Goal: Task Accomplishment & Management: Manage account settings

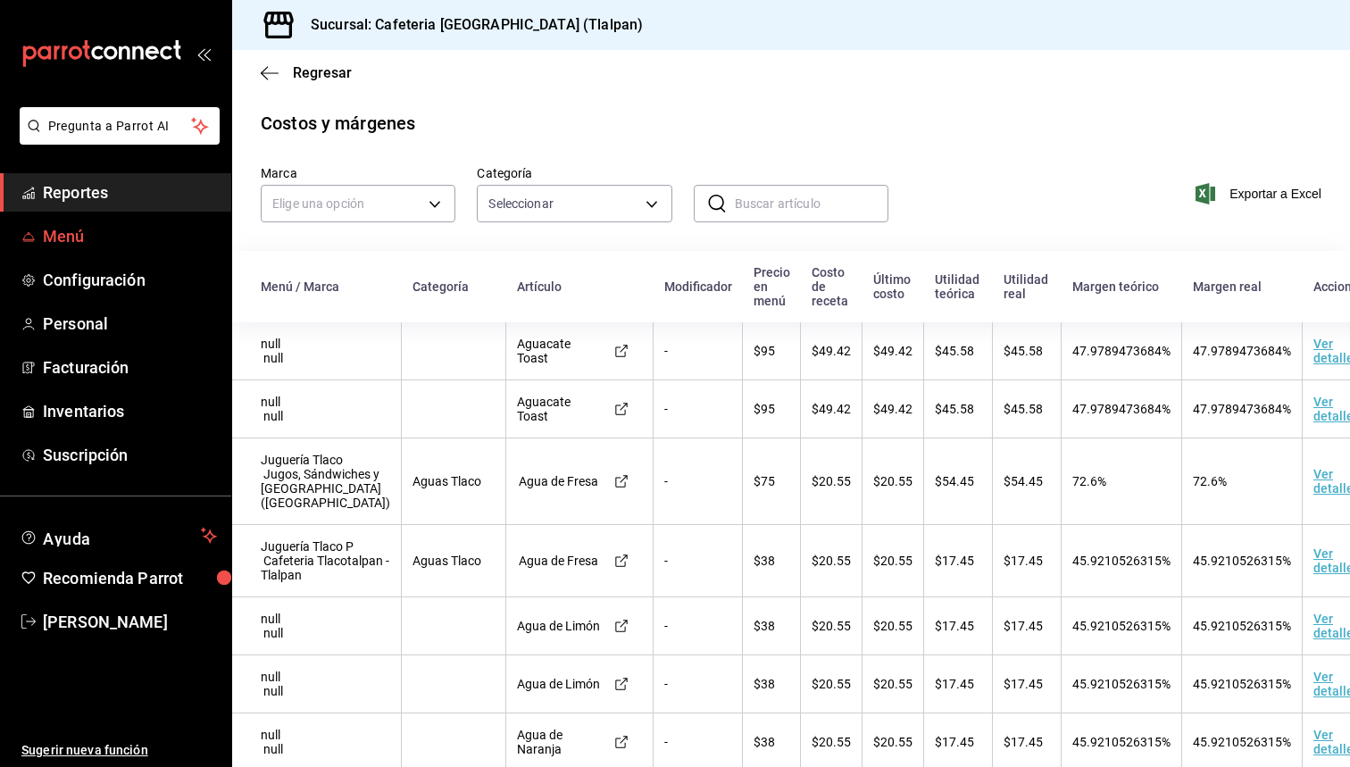
click at [68, 230] on span "Menú" at bounding box center [130, 236] width 174 height 24
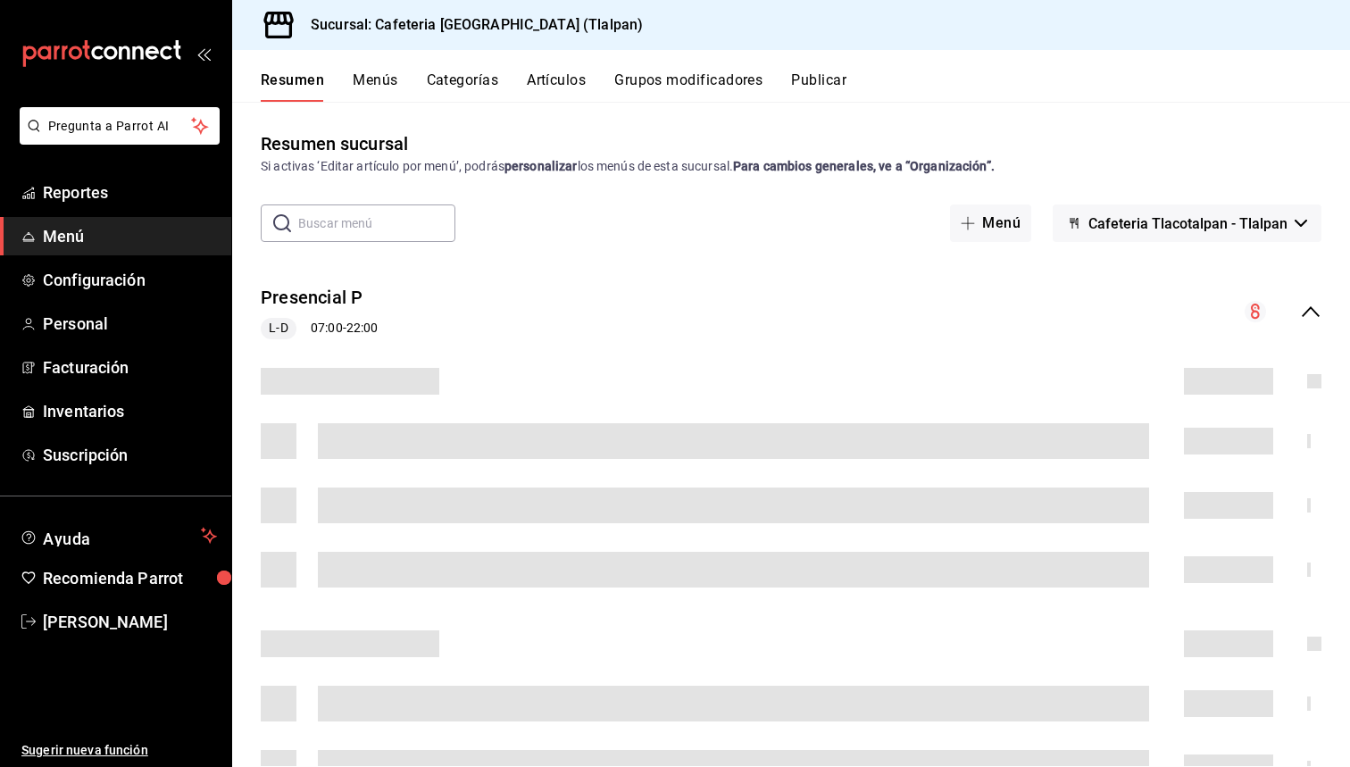
click at [534, 76] on button "Artículos" at bounding box center [556, 86] width 59 height 30
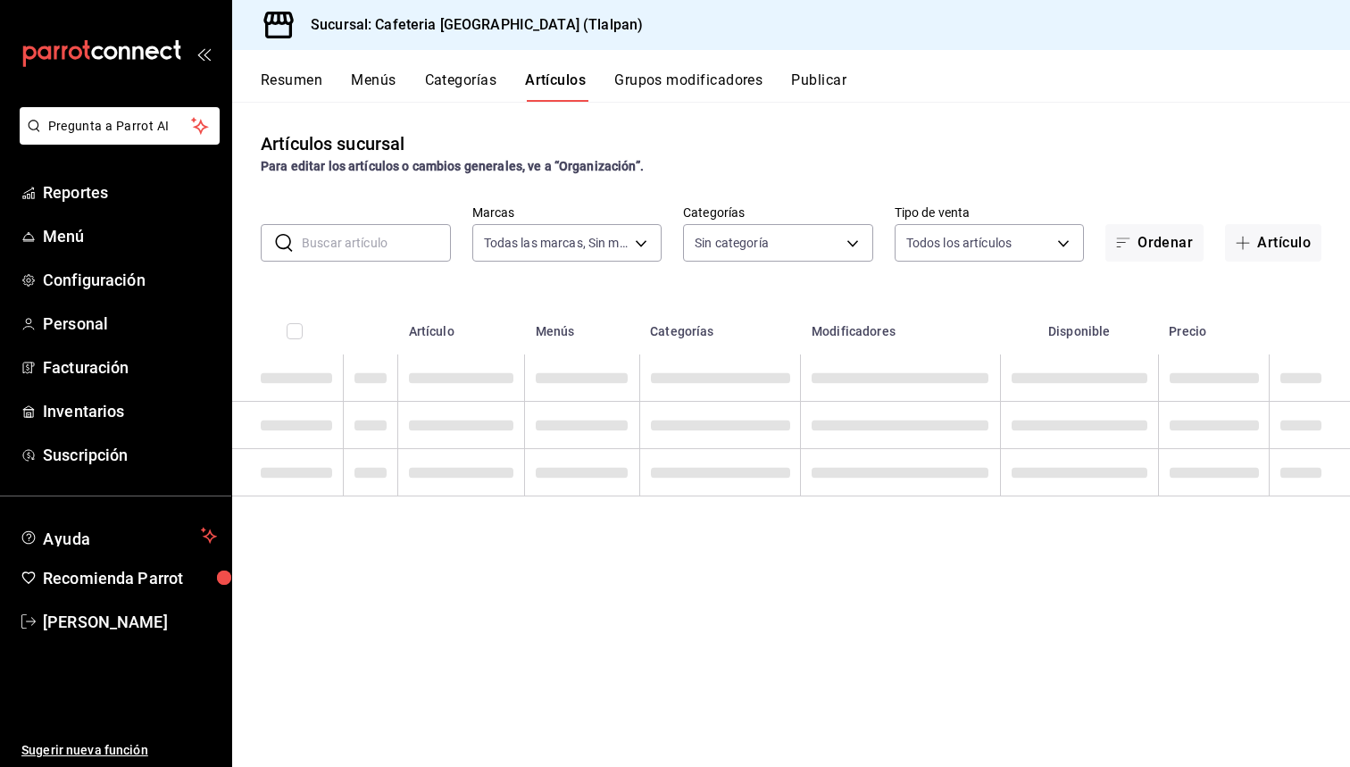
type input "ec576109-29d1-42df-b2ca-5becddbd2efe,3dfd9669-9911-4f47-a36d-8fb2dcc6eb36,e5a57…"
type input "8fb5c5e2-c76a-4129-8e25-25de823e503d,657201d4-d6ef-4148-94c8-ccd00e340086,2df64…"
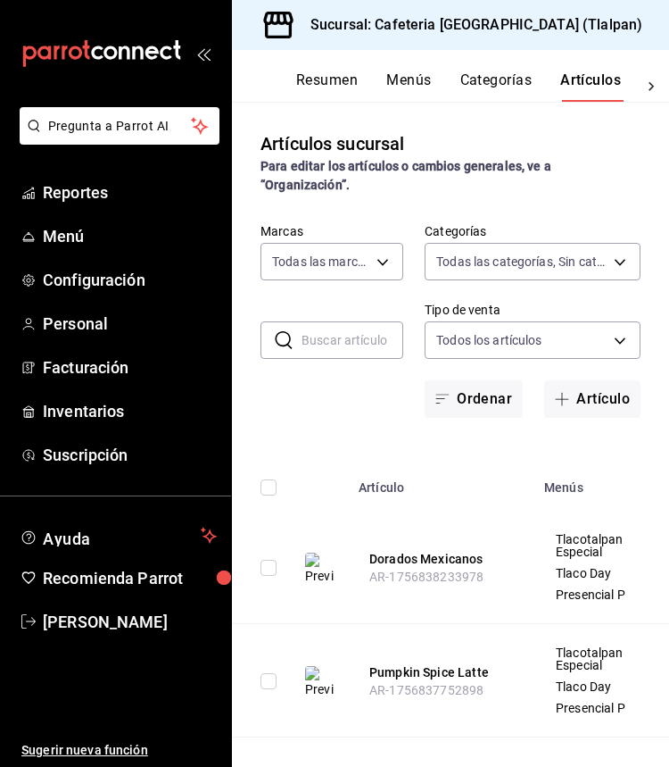
click at [203, 55] on icon "open_drawer_menu" at bounding box center [203, 53] width 14 height 14
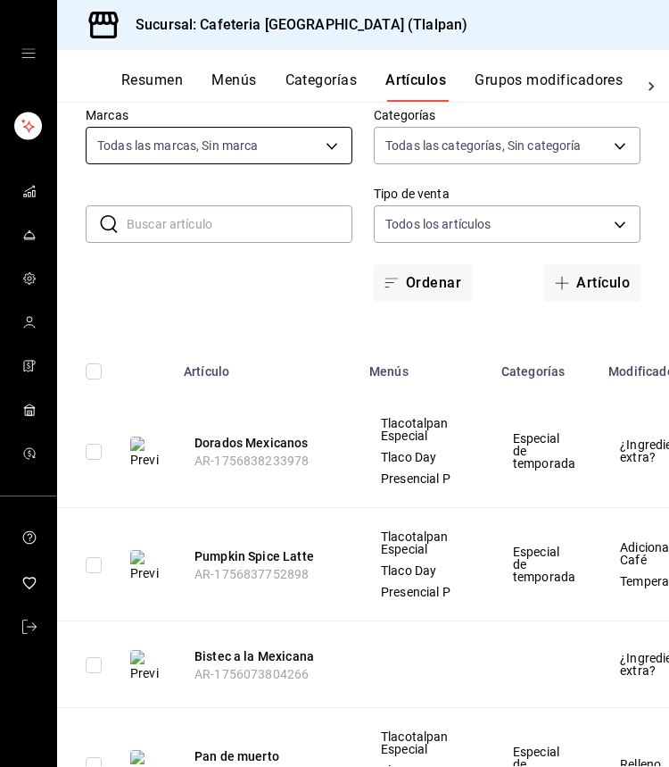
scroll to position [0, 1]
click at [208, 233] on input "text" at bounding box center [240, 224] width 226 height 36
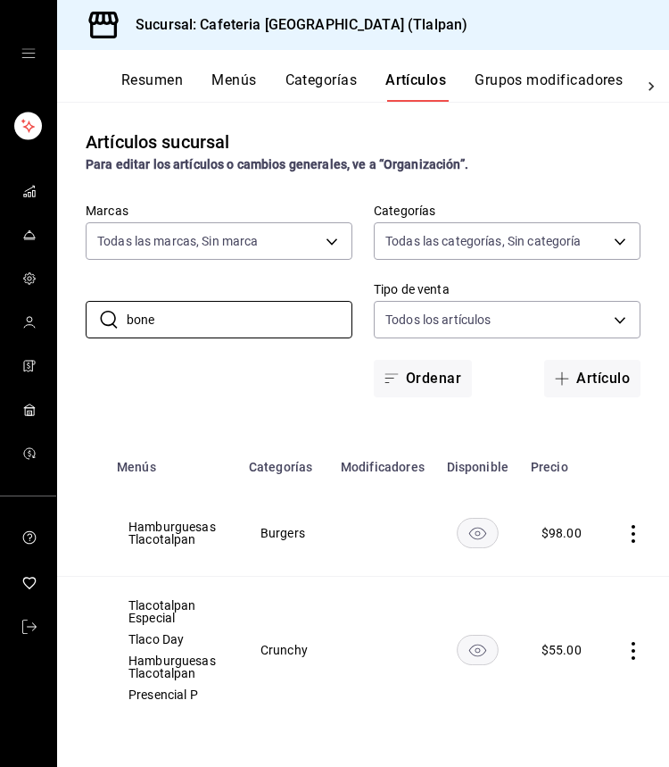
scroll to position [0, 250]
type input "bone"
click at [636, 655] on icon "actions" at bounding box center [636, 651] width 18 height 18
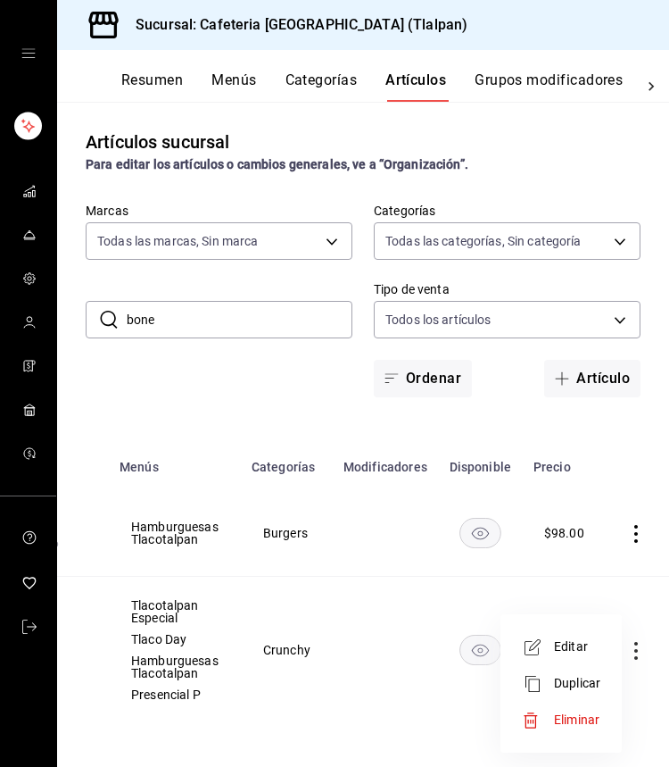
click at [577, 656] on li "Editar" at bounding box center [561, 646] width 107 height 37
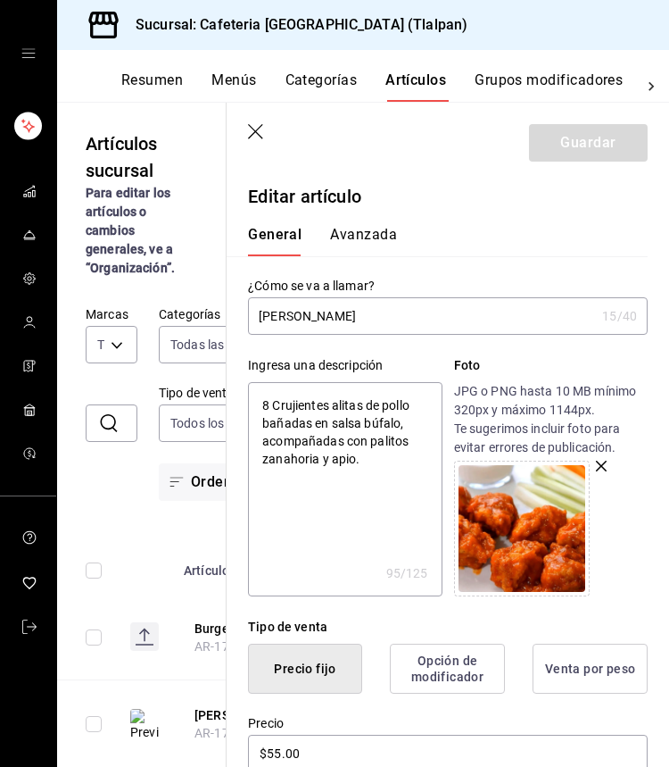
click at [248, 129] on icon "button" at bounding box center [257, 133] width 18 height 18
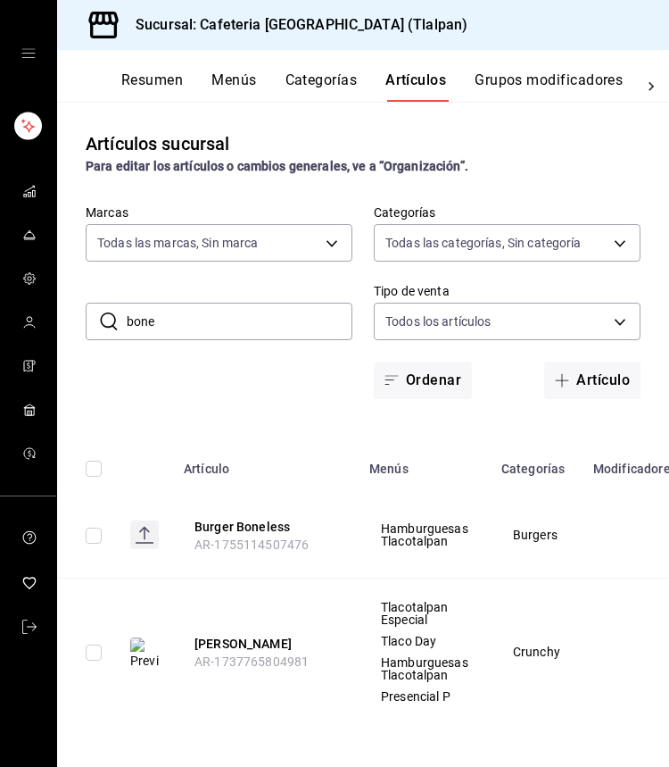
click at [152, 334] on input "bone" at bounding box center [240, 321] width 226 height 36
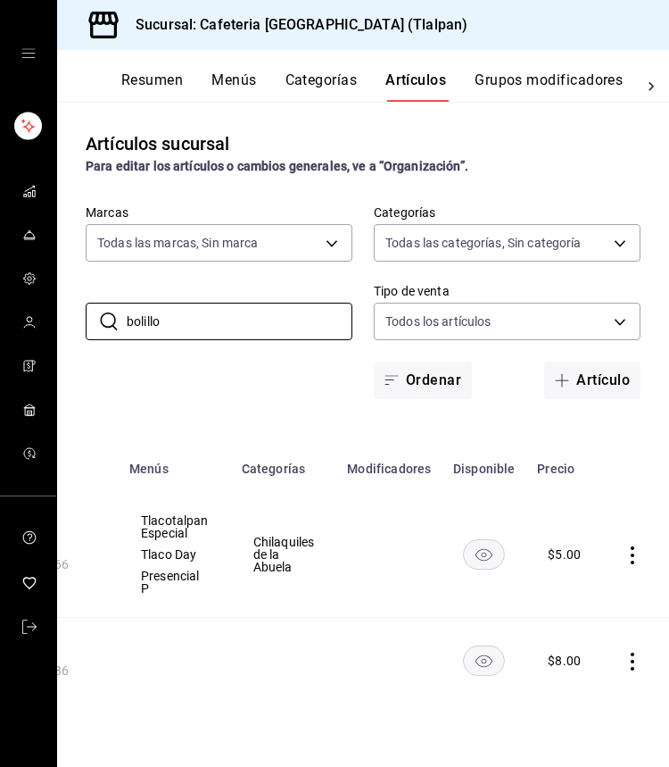
scroll to position [0, 237]
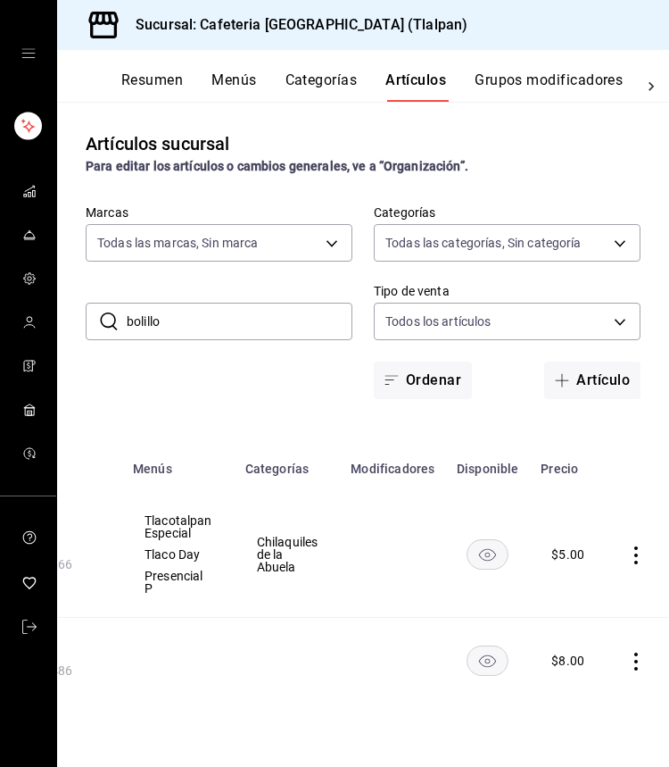
click at [250, 314] on input "bolillo" at bounding box center [240, 321] width 226 height 36
click at [250, 313] on input "bolillo" at bounding box center [240, 321] width 226 height 36
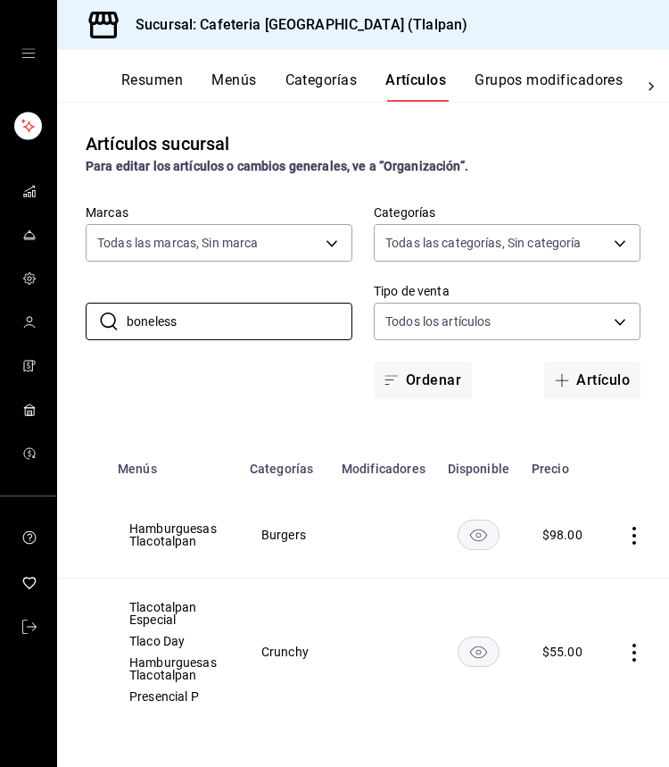
scroll to position [0, 250]
type input "boneless"
click at [629, 652] on icon "actions" at bounding box center [636, 653] width 18 height 18
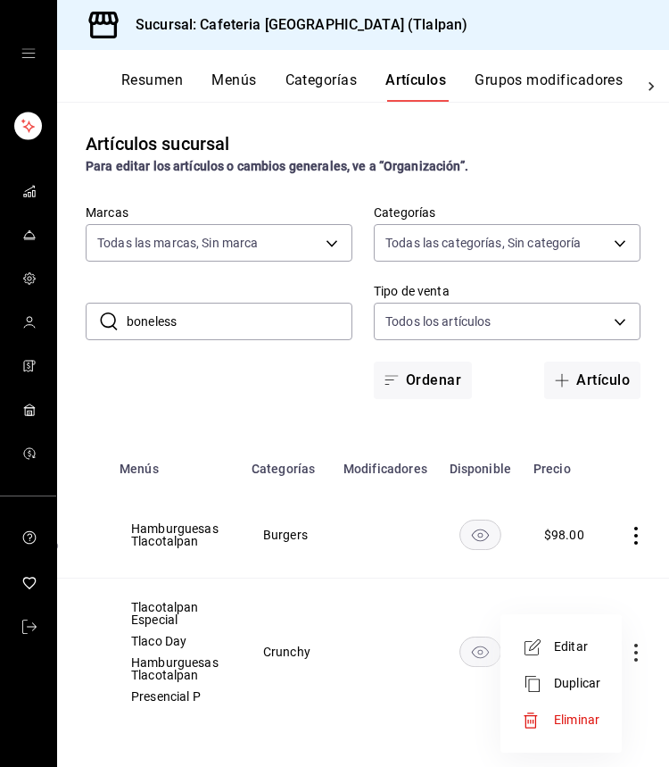
click at [594, 647] on span "Editar" at bounding box center [577, 646] width 46 height 19
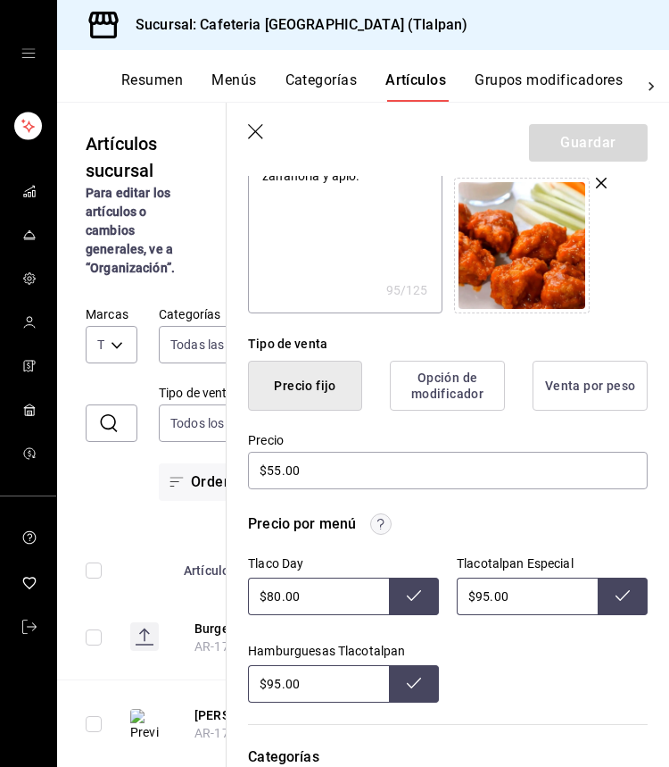
scroll to position [452, 0]
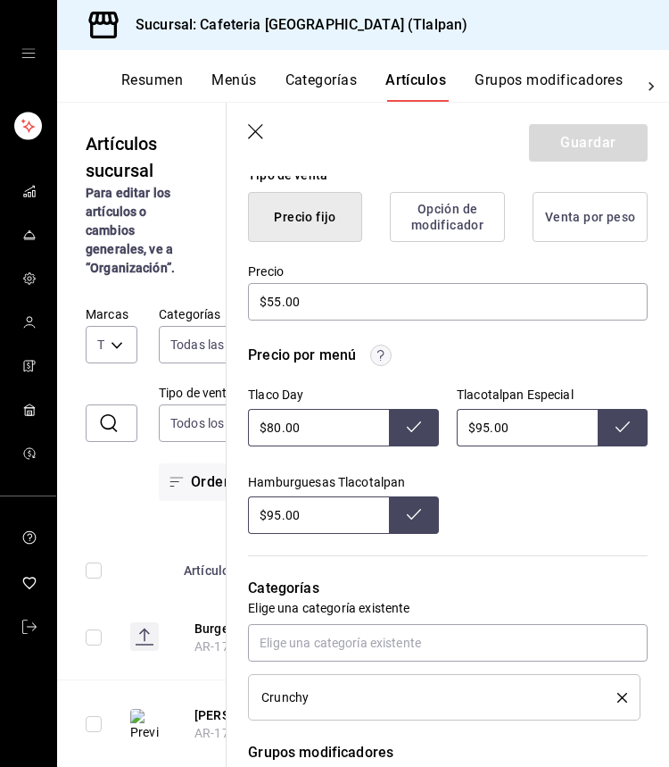
click at [485, 422] on input "$95.00" at bounding box center [527, 427] width 141 height 37
type input "$9.00"
type input "$130.00"
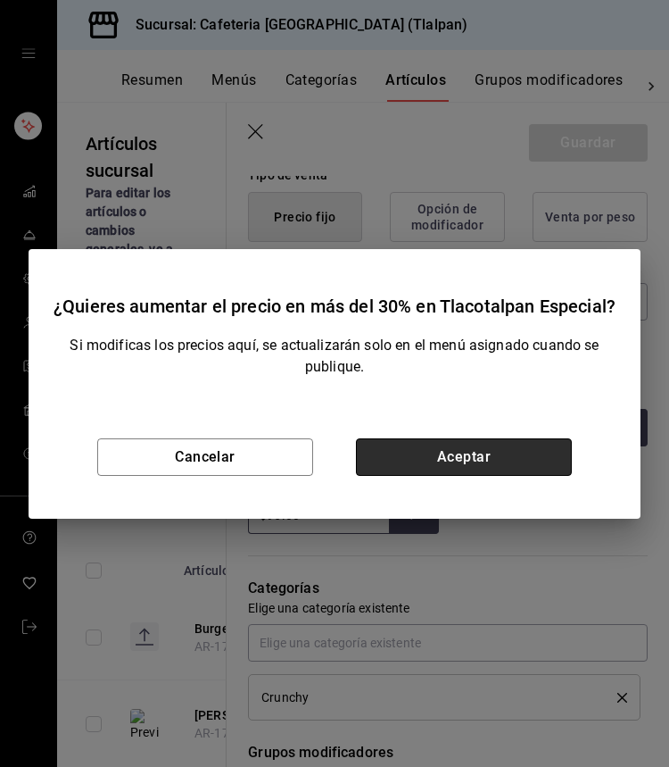
click at [476, 461] on button "Aceptar" at bounding box center [464, 456] width 216 height 37
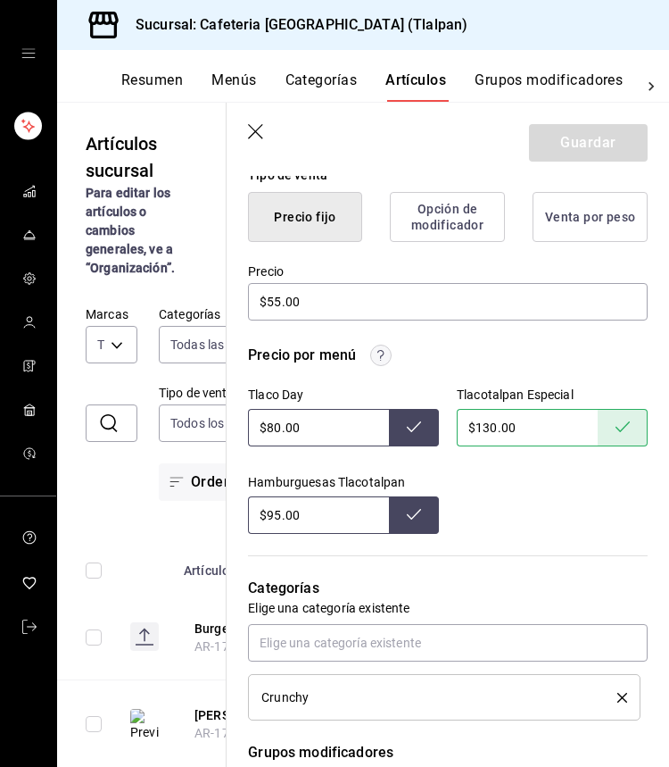
click at [252, 131] on icon "button" at bounding box center [257, 133] width 18 height 18
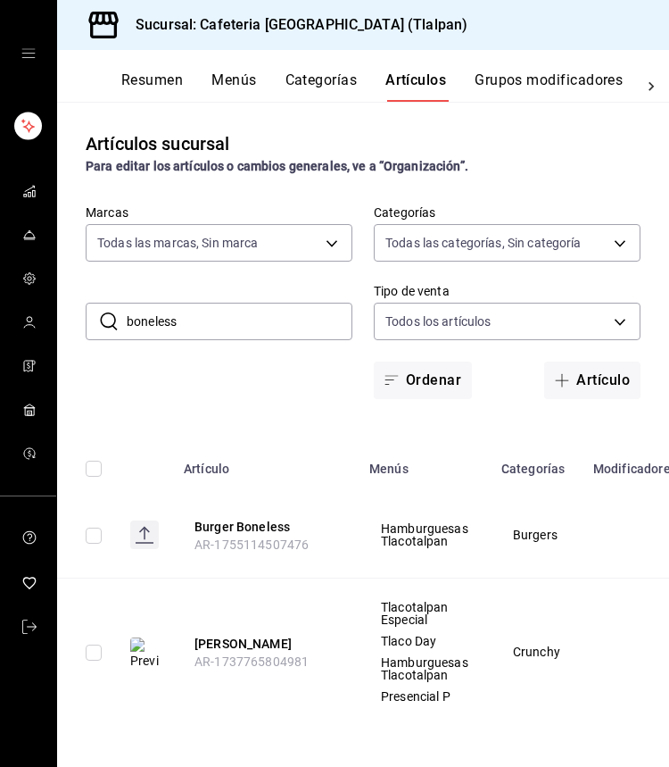
click at [239, 311] on input "boneless" at bounding box center [240, 321] width 226 height 36
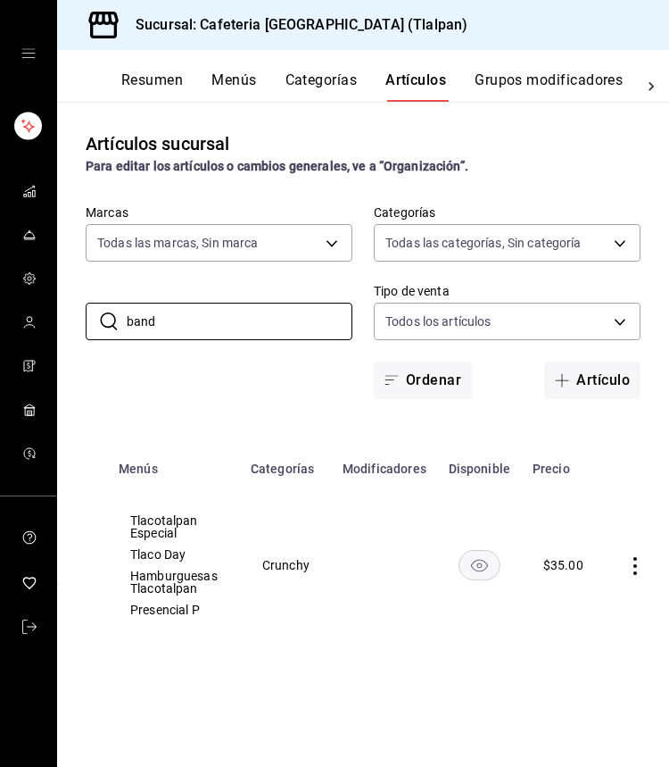
scroll to position [0, 250]
click at [633, 554] on td at bounding box center [640, 565] width 68 height 146
type input "band"
click at [629, 557] on icon "actions" at bounding box center [636, 566] width 18 height 18
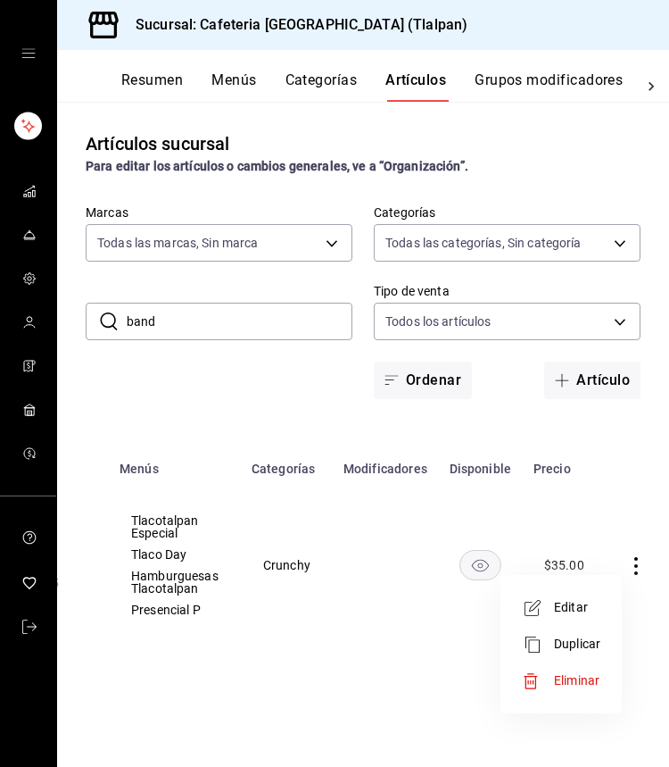
click at [568, 600] on span "Editar" at bounding box center [577, 607] width 46 height 19
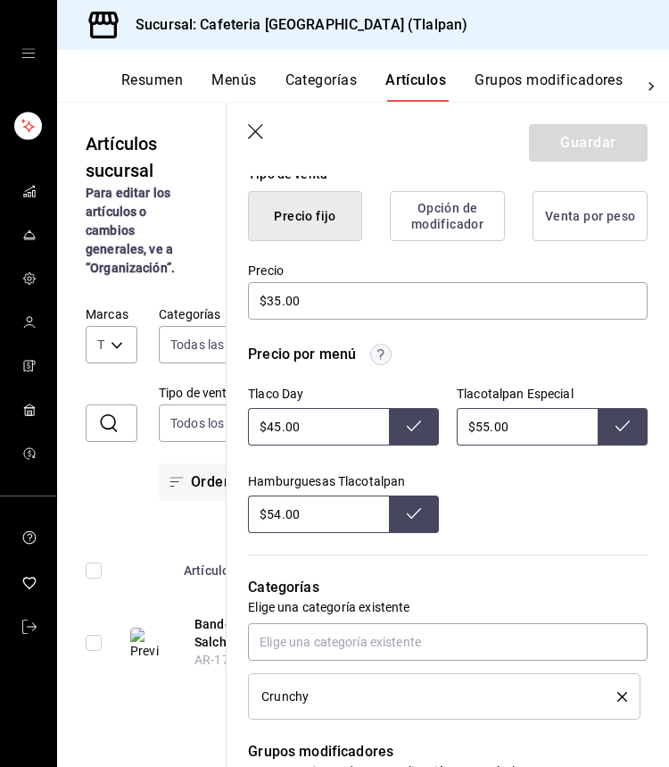
scroll to position [456, 0]
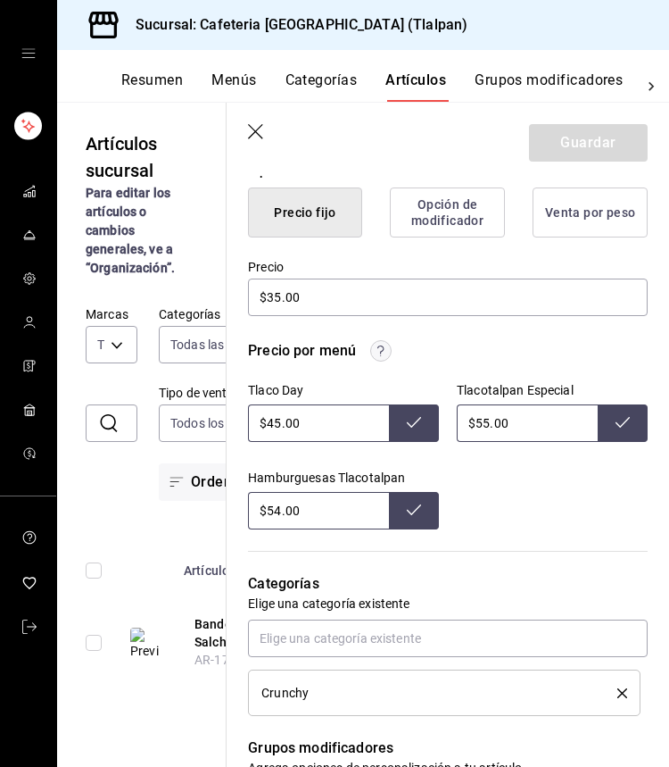
click at [484, 414] on input "$55.00" at bounding box center [527, 422] width 141 height 37
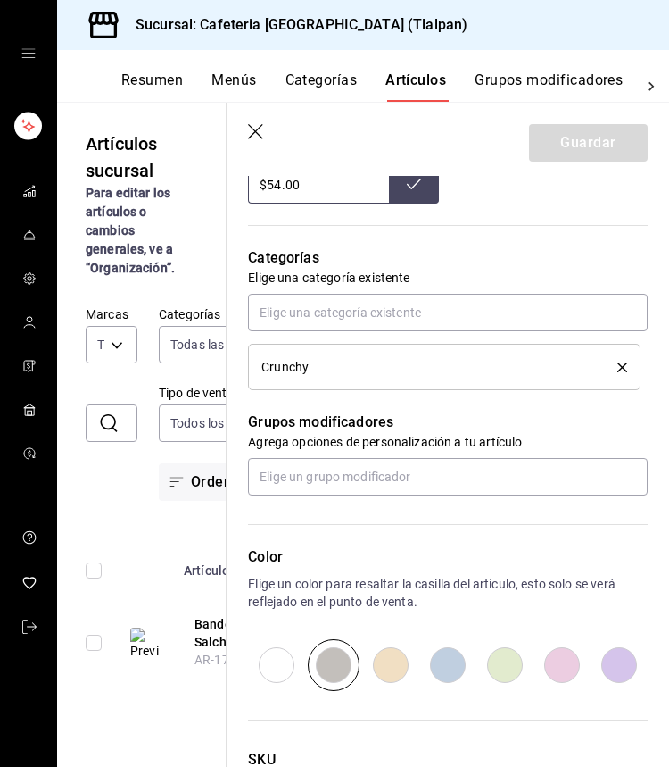
scroll to position [787, 0]
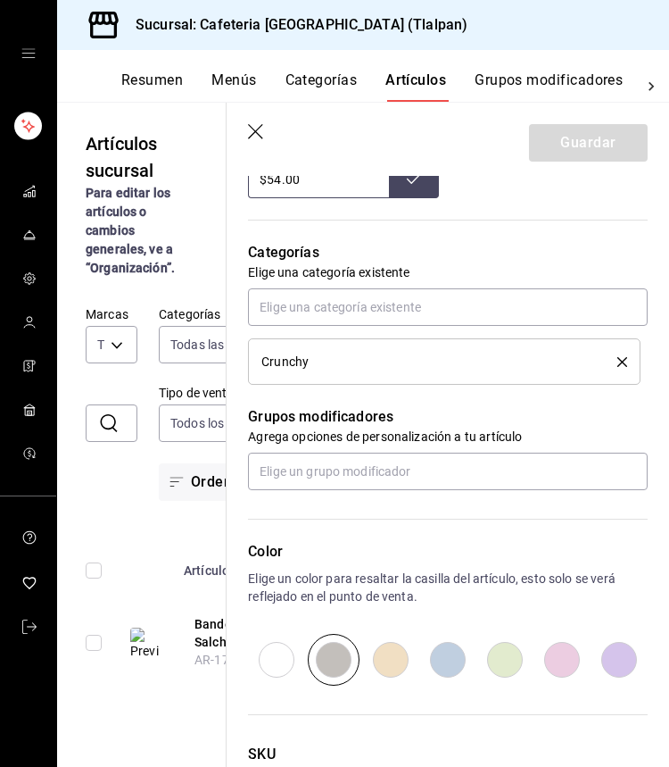
click at [626, 361] on icon "delete" at bounding box center [623, 362] width 10 height 10
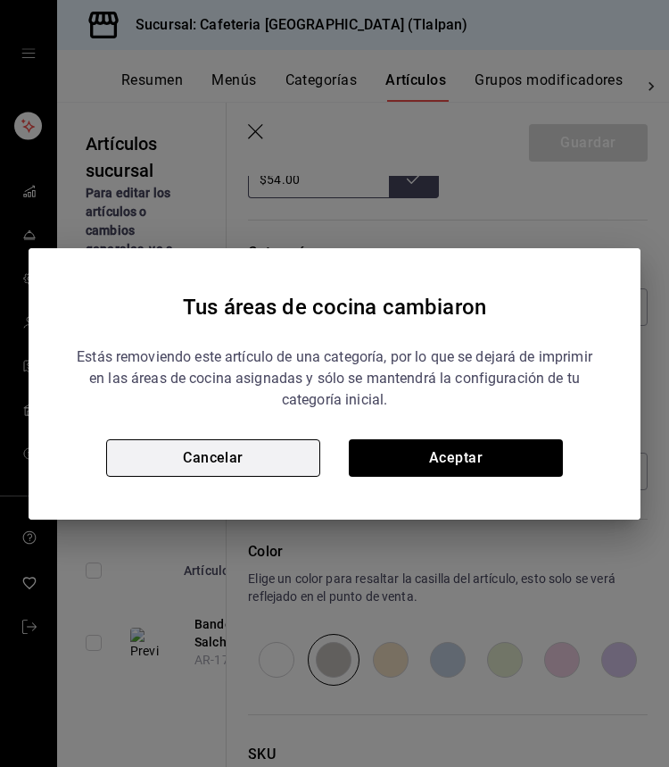
click at [215, 441] on button "Cancelar" at bounding box center [213, 457] width 214 height 37
type textarea "x"
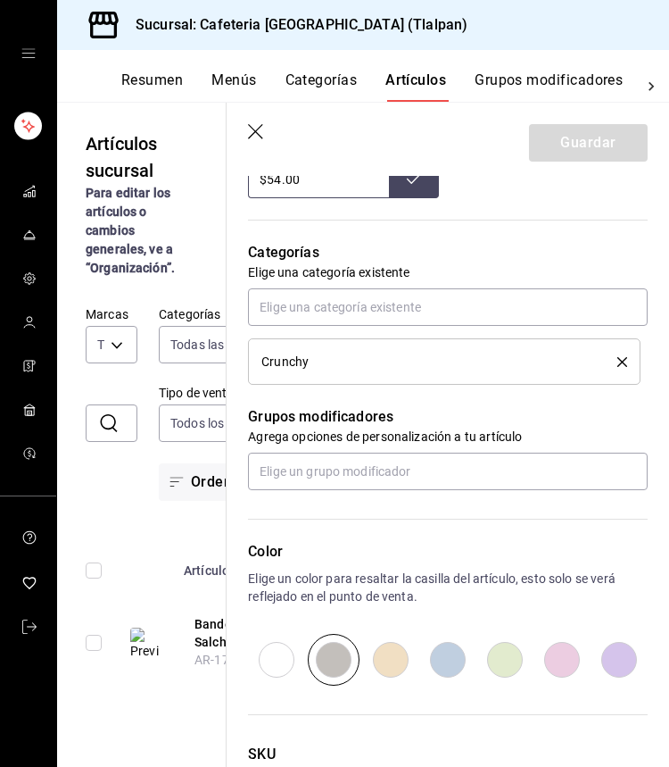
scroll to position [594, 0]
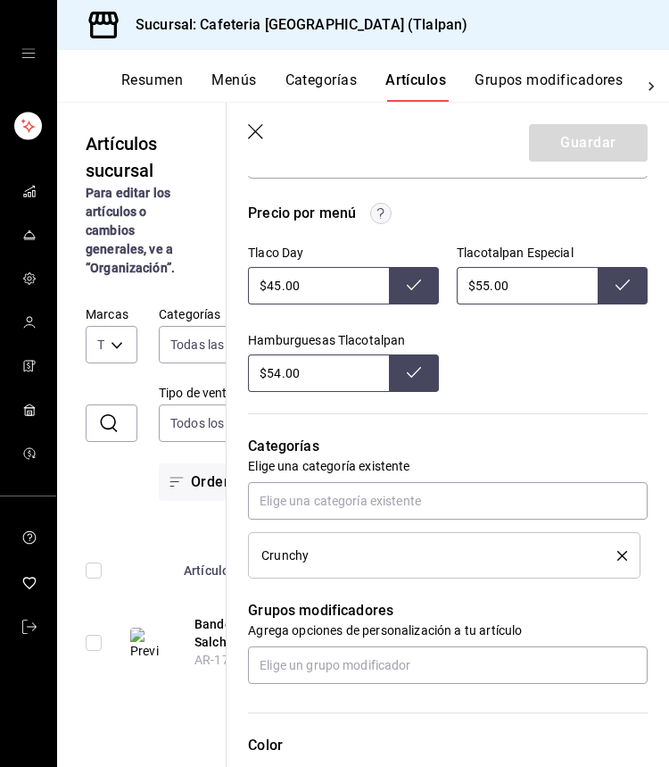
click at [245, 136] on header "Guardar" at bounding box center [448, 139] width 443 height 73
click at [255, 137] on icon "button" at bounding box center [257, 133] width 18 height 18
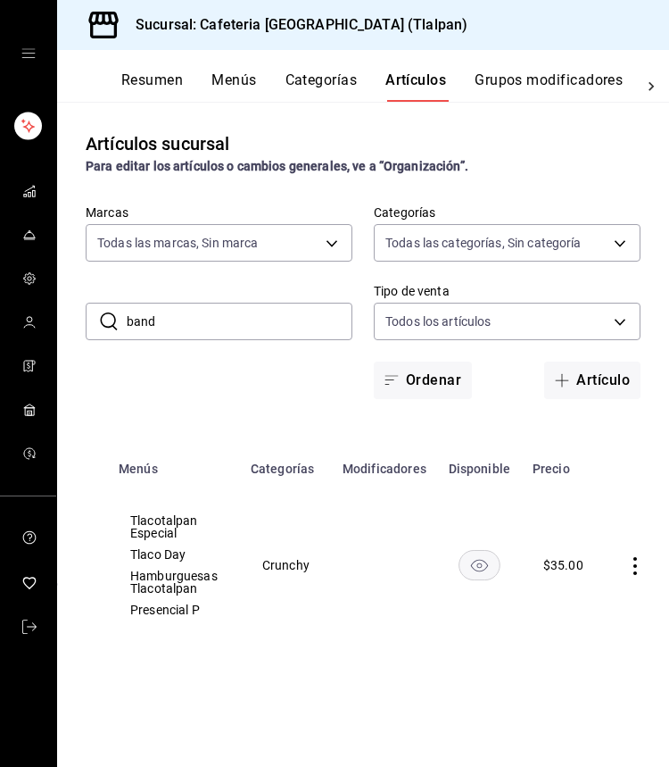
scroll to position [0, 250]
click at [628, 571] on icon "actions" at bounding box center [636, 566] width 18 height 18
click at [573, 594] on li "Editar" at bounding box center [561, 607] width 107 height 37
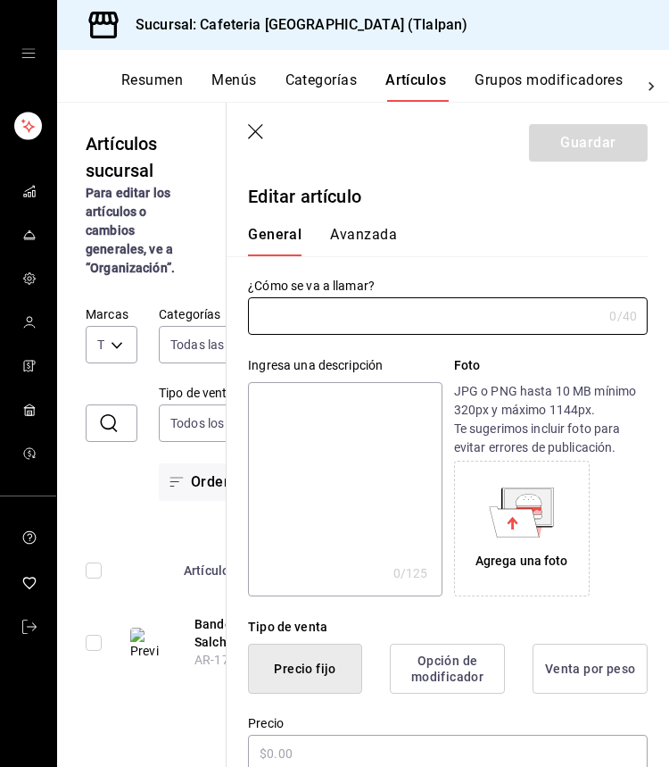
type input "Banderillas de Salchicha"
type textarea "Deliciosa banderilla de salchicha cubierta con una crujiente capa de masa dorad…"
type textarea "x"
type input "$35.00"
radio input "false"
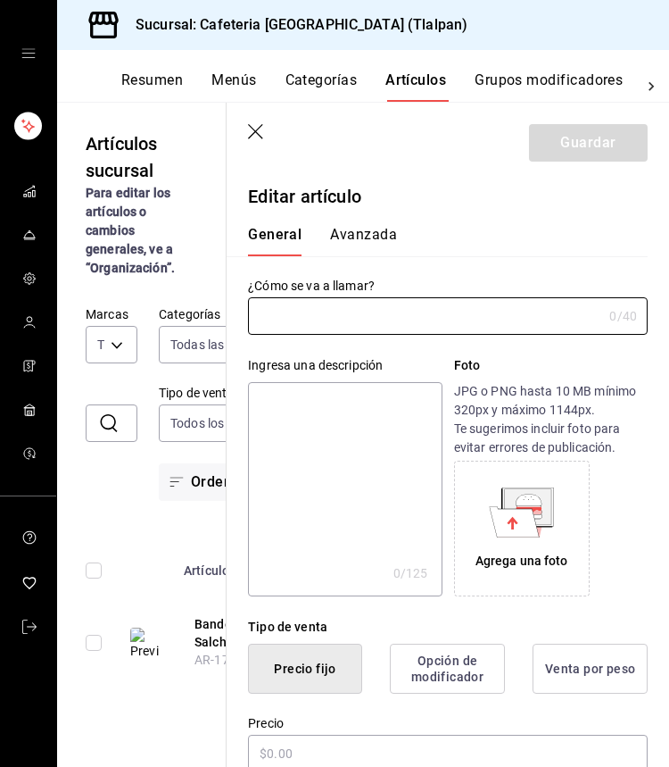
radio input "true"
type input "AR-1738032786045"
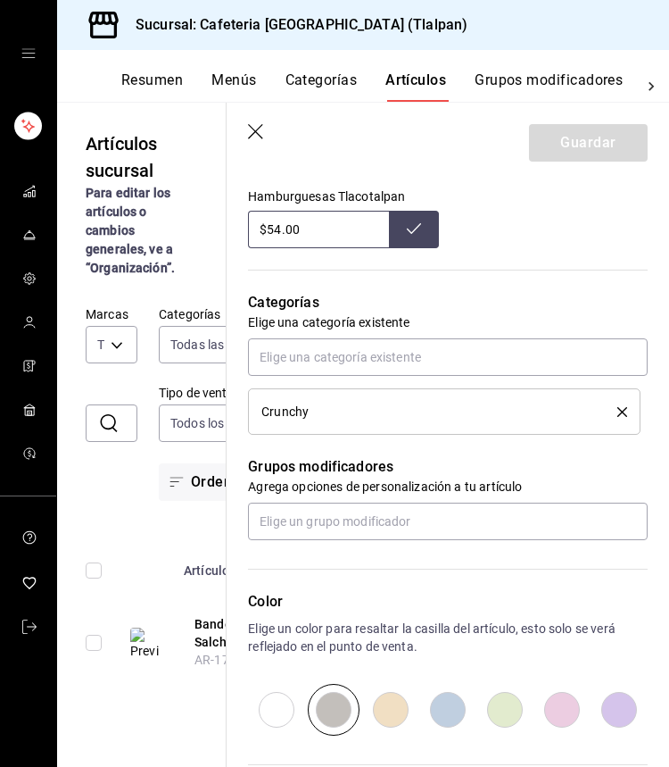
scroll to position [836, 0]
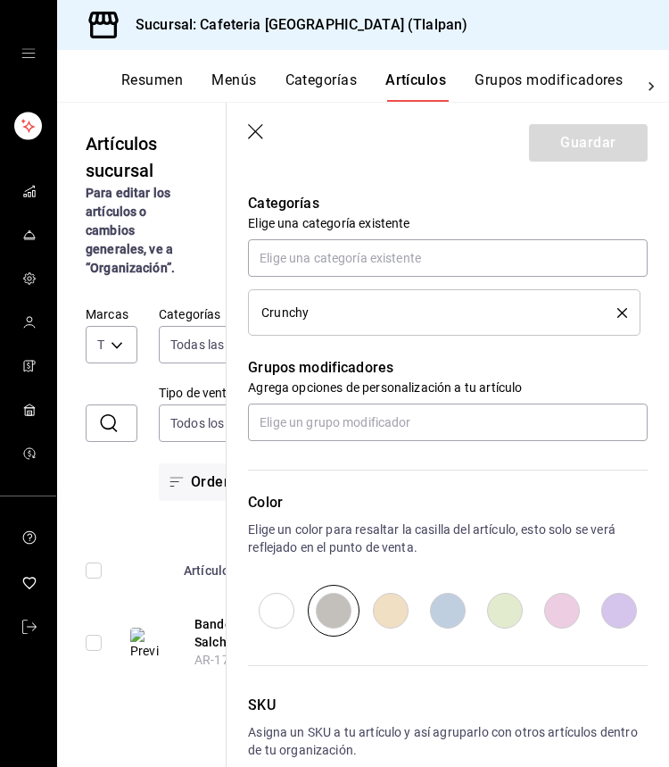
click at [623, 308] on icon "delete" at bounding box center [623, 313] width 10 height 10
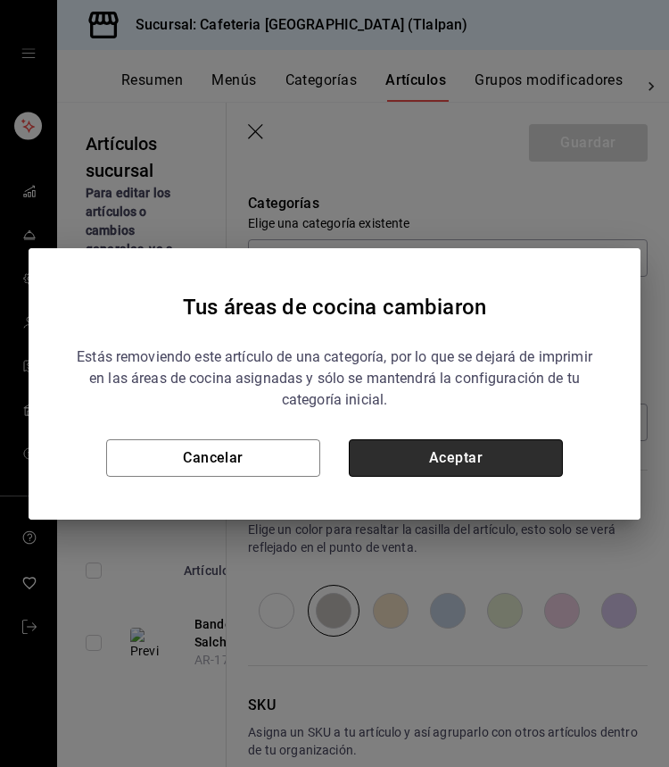
click at [459, 457] on button "Aceptar" at bounding box center [456, 457] width 214 height 37
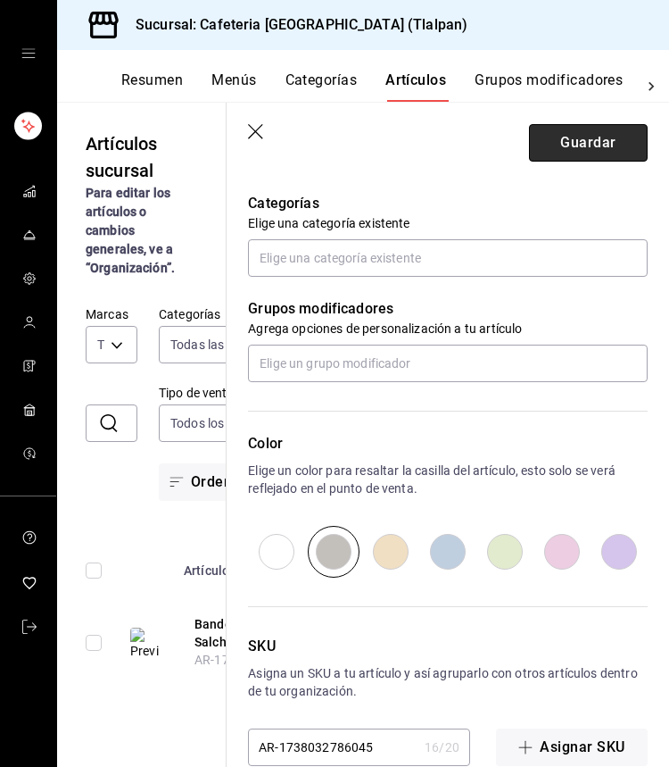
click at [568, 158] on button "Guardar" at bounding box center [588, 142] width 119 height 37
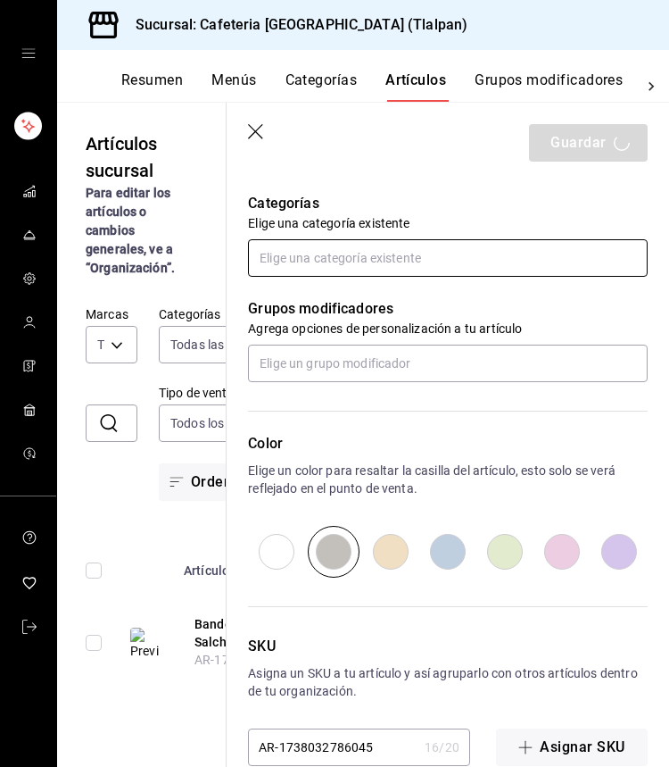
type textarea "x"
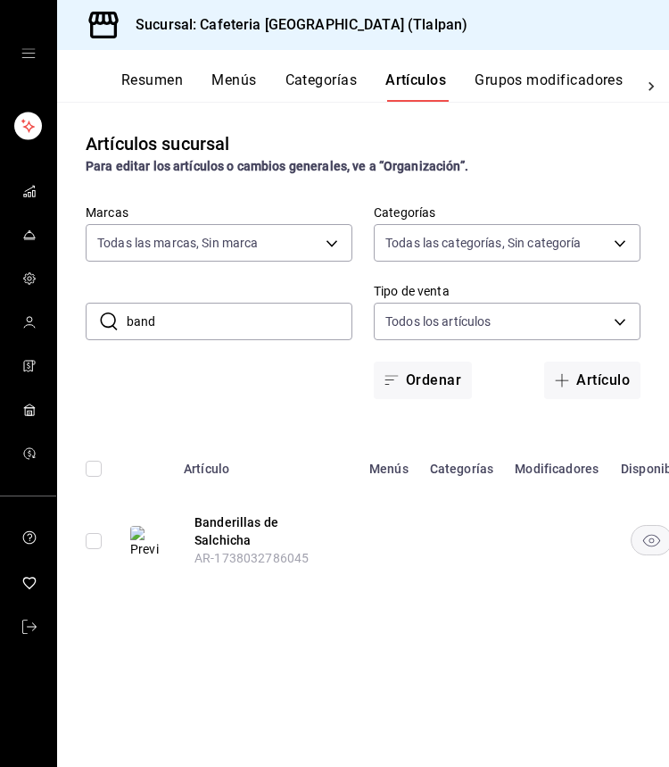
click at [170, 336] on input "band" at bounding box center [240, 321] width 226 height 36
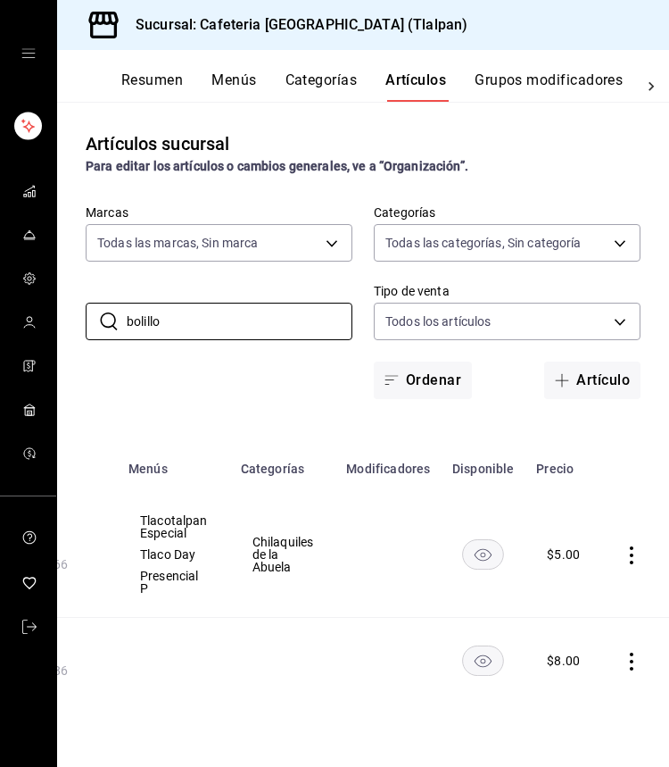
scroll to position [0, 240]
type input "bolillo"
click at [630, 550] on icon "actions" at bounding box center [633, 555] width 18 height 18
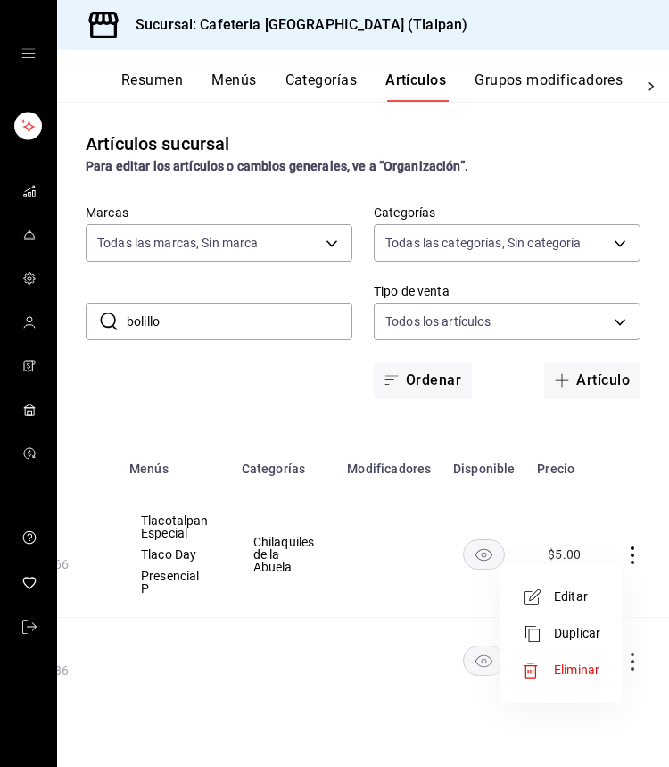
click at [583, 594] on span "Editar" at bounding box center [577, 596] width 46 height 19
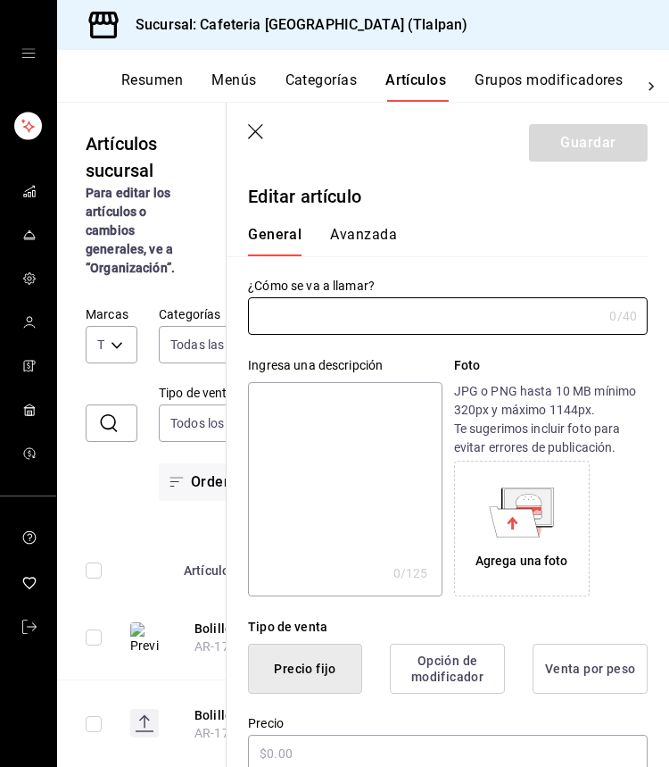
type input "Bolillo"
type textarea "Bolillo fresco del día de nuestro proveedor de lujo Panadería la Esperanza."
type textarea "x"
type input "$5.00"
radio input "false"
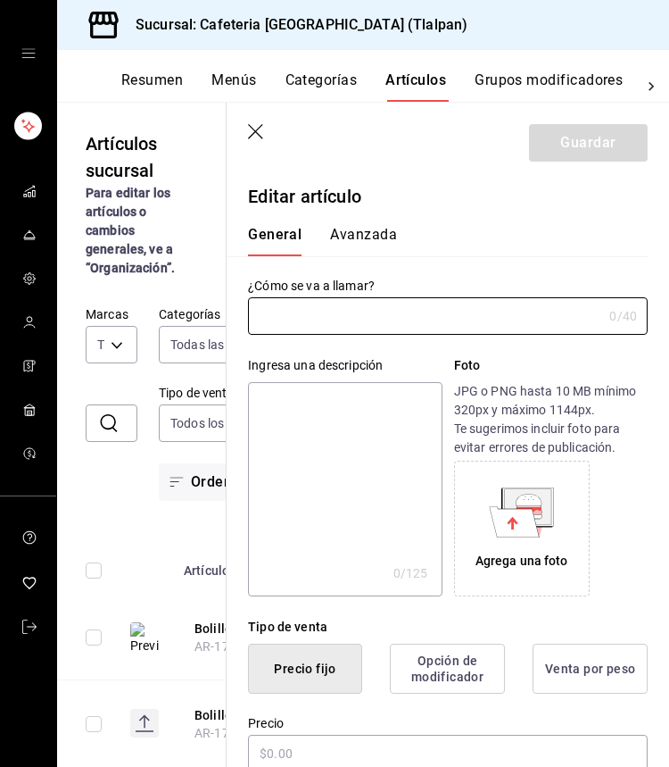
radio input "true"
type input "AR-1736833449666"
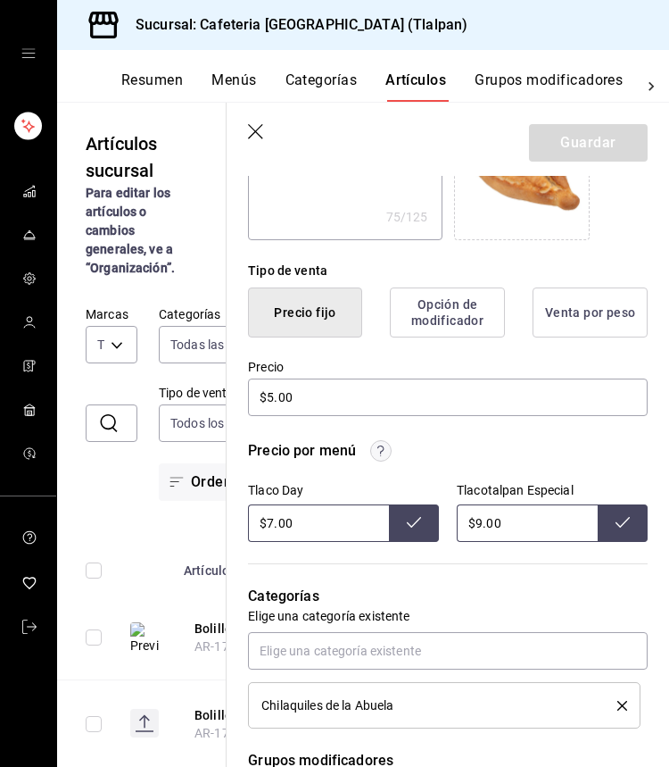
scroll to position [357, 0]
click at [261, 131] on icon "button" at bounding box center [257, 133] width 18 height 18
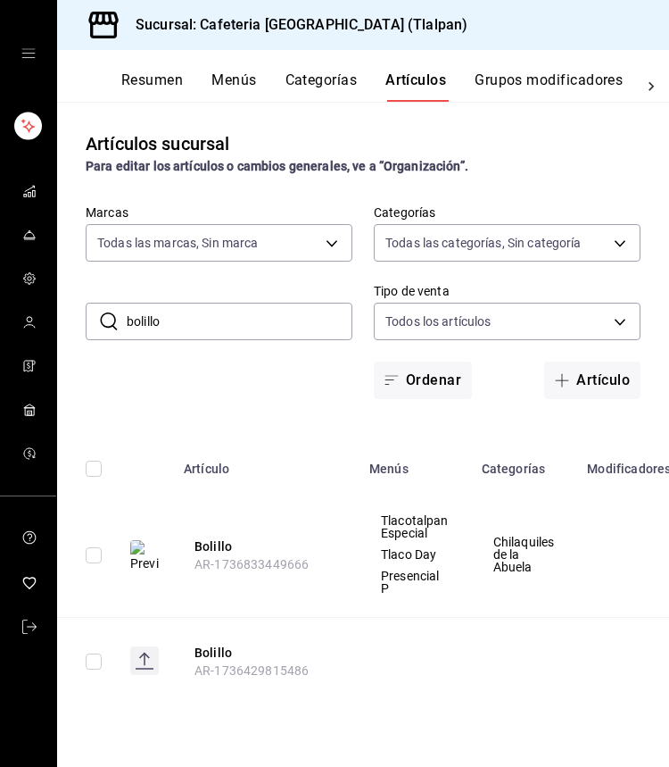
click at [208, 331] on input "bolillo" at bounding box center [240, 321] width 226 height 36
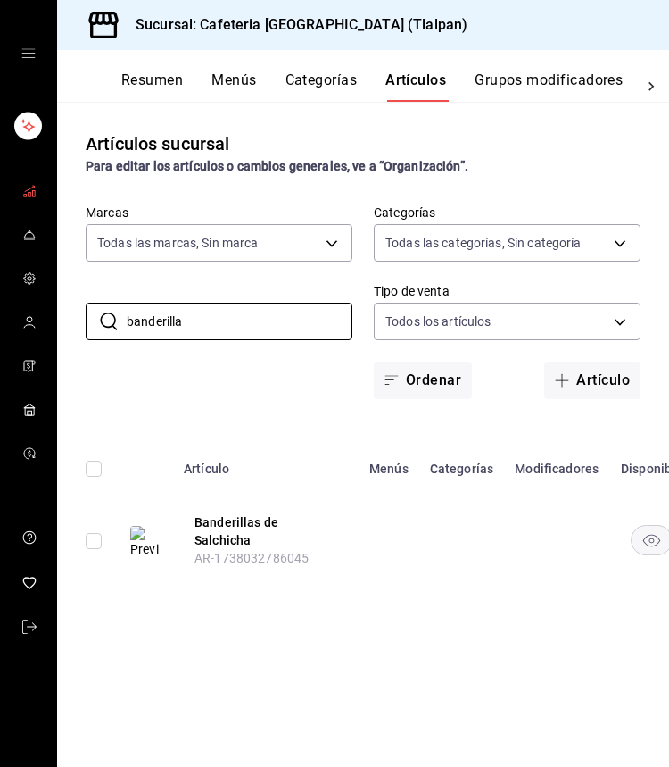
type input "banderilla"
click at [30, 198] on span "mailbox folders" at bounding box center [29, 192] width 14 height 24
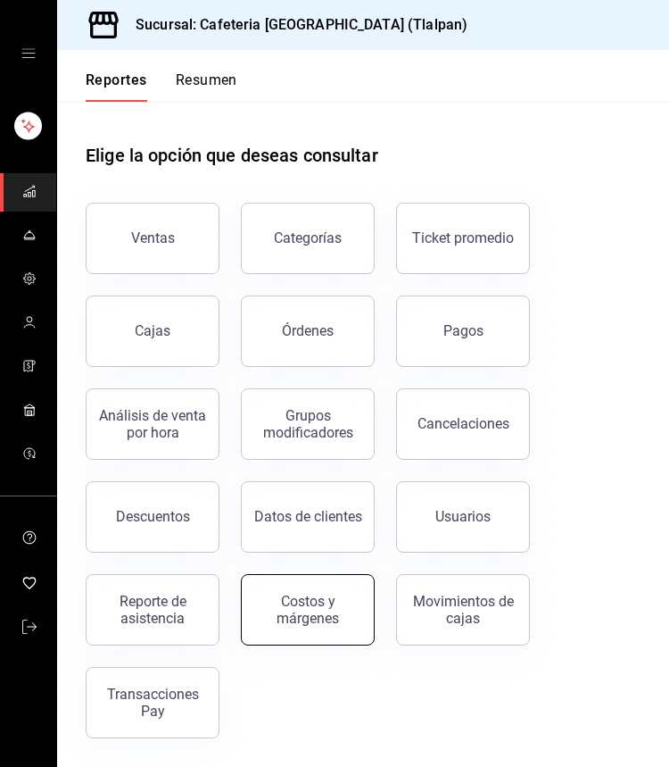
click at [281, 627] on button "Costos y márgenes" at bounding box center [308, 609] width 134 height 71
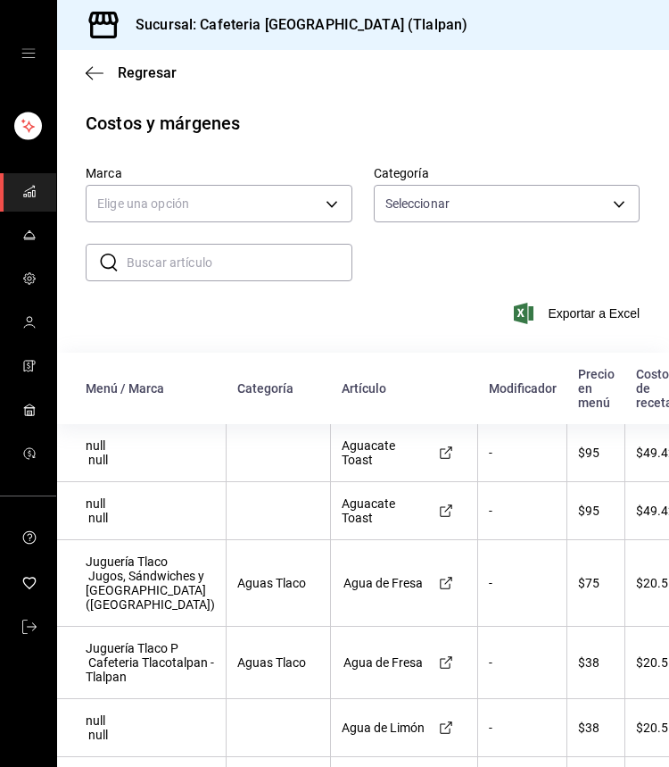
click at [264, 260] on input "text" at bounding box center [240, 263] width 226 height 36
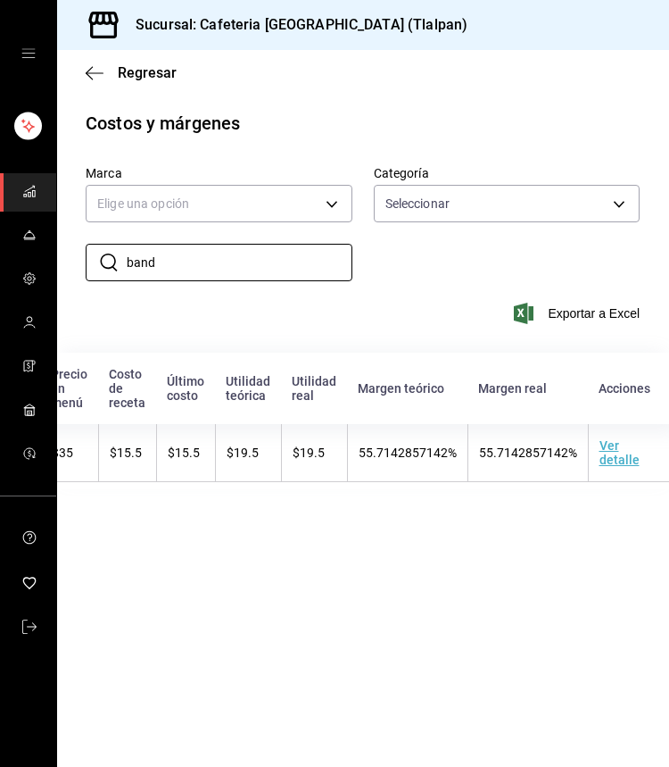
scroll to position [0, 479]
type input "band"
click at [603, 451] on td "Ver detalle" at bounding box center [635, 453] width 91 height 58
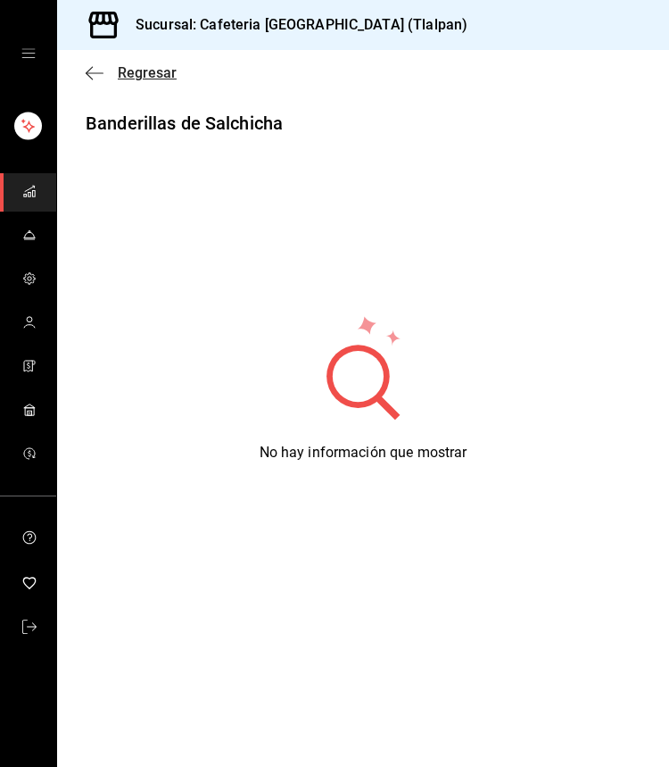
click at [115, 67] on span "Regresar" at bounding box center [131, 72] width 91 height 17
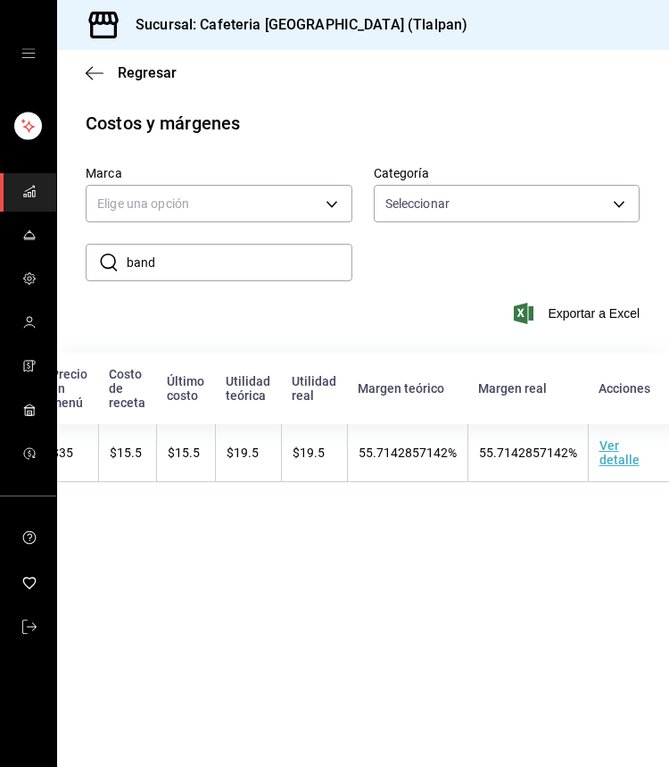
scroll to position [0, 479]
click at [593, 443] on td "Ver detalle" at bounding box center [635, 453] width 91 height 58
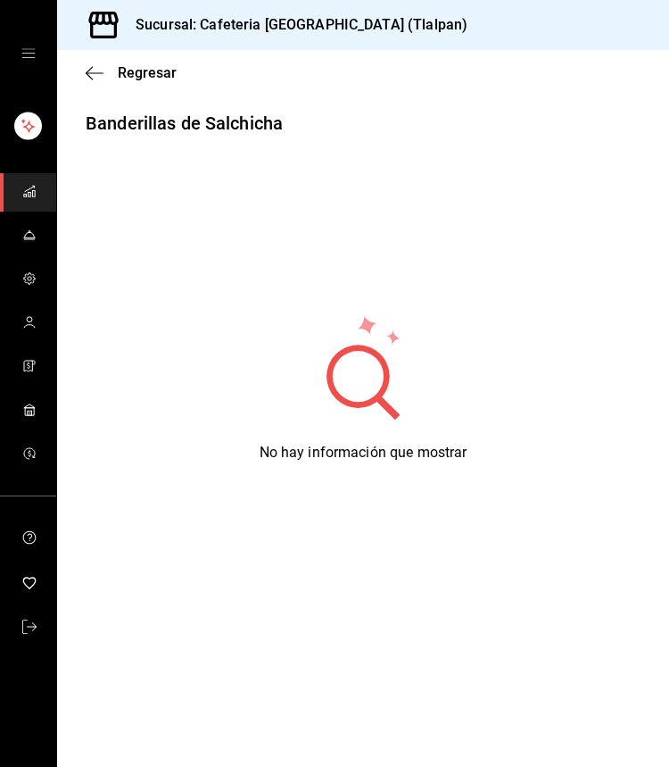
click at [123, 83] on div "Regresar" at bounding box center [363, 73] width 612 height 46
click at [126, 79] on span "Regresar" at bounding box center [147, 72] width 59 height 17
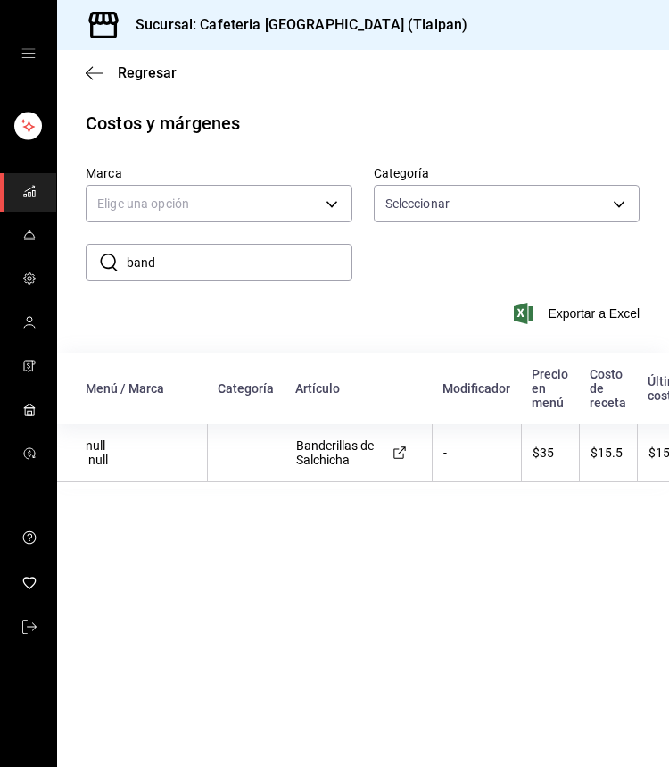
click at [188, 283] on div "Marca Elige una opción Categoría Seleccionar ​ band ​ Exportar a Excel" at bounding box center [363, 244] width 555 height 159
click at [183, 273] on input "band" at bounding box center [240, 263] width 226 height 36
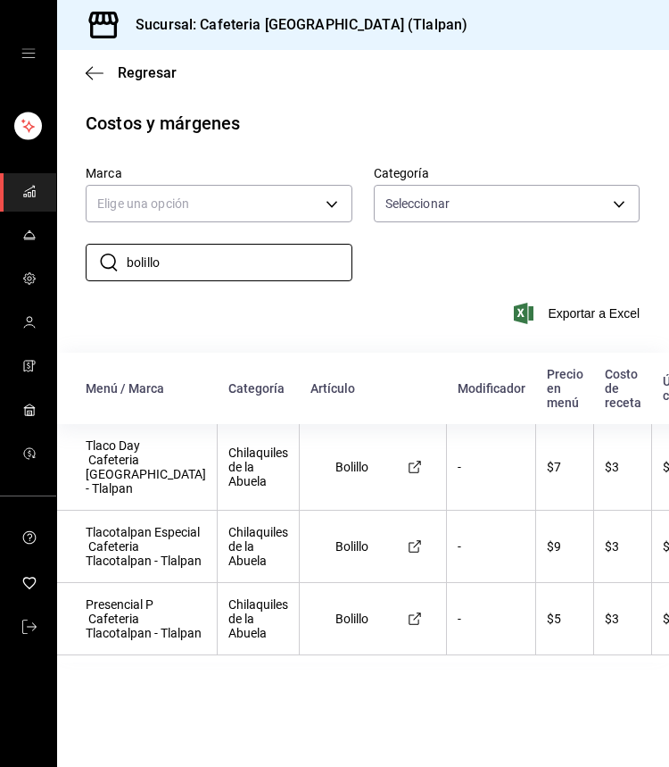
type input "bolillo"
click at [27, 248] on link "mailbox folders" at bounding box center [28, 236] width 56 height 38
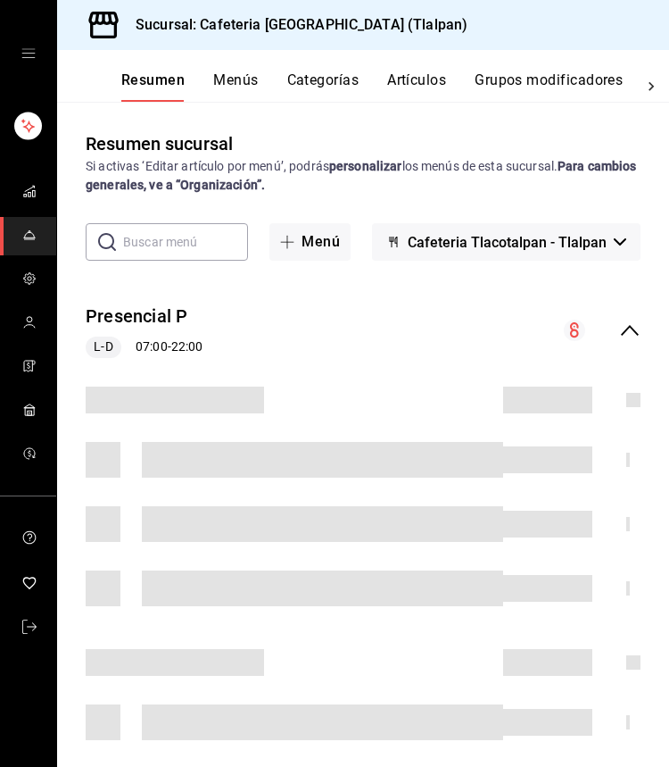
click at [393, 75] on button "Artículos" at bounding box center [416, 86] width 59 height 30
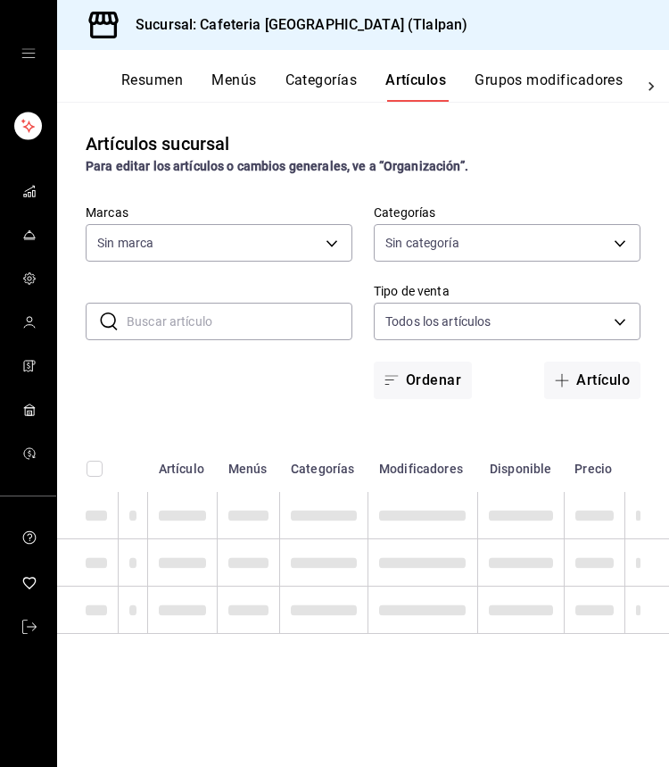
type input "ec576109-29d1-42df-b2ca-5becddbd2efe,3dfd9669-9911-4f47-a36d-8fb2dcc6eb36,e5a57…"
type input "8fb5c5e2-c76a-4129-8e25-25de823e503d,657201d4-d6ef-4148-94c8-ccd00e340086,2df64…"
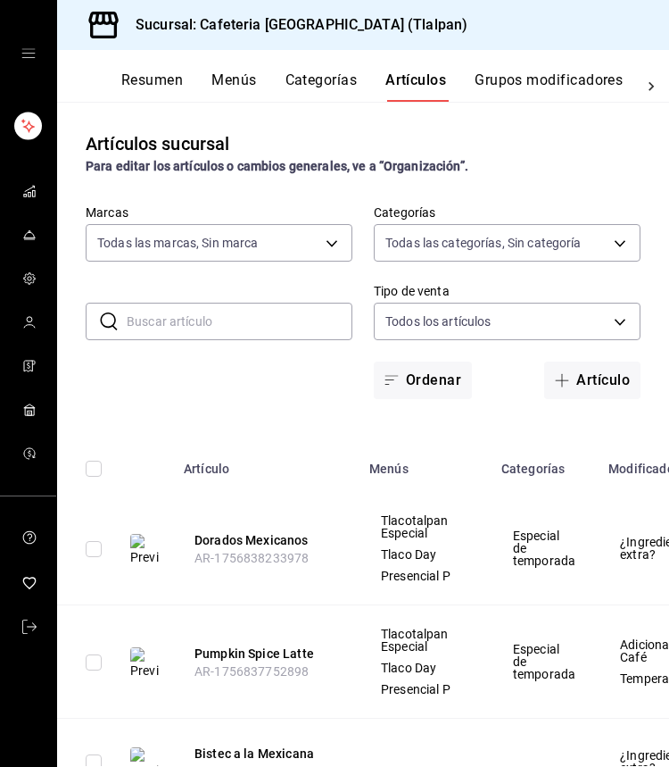
click at [300, 317] on input "text" at bounding box center [240, 321] width 226 height 36
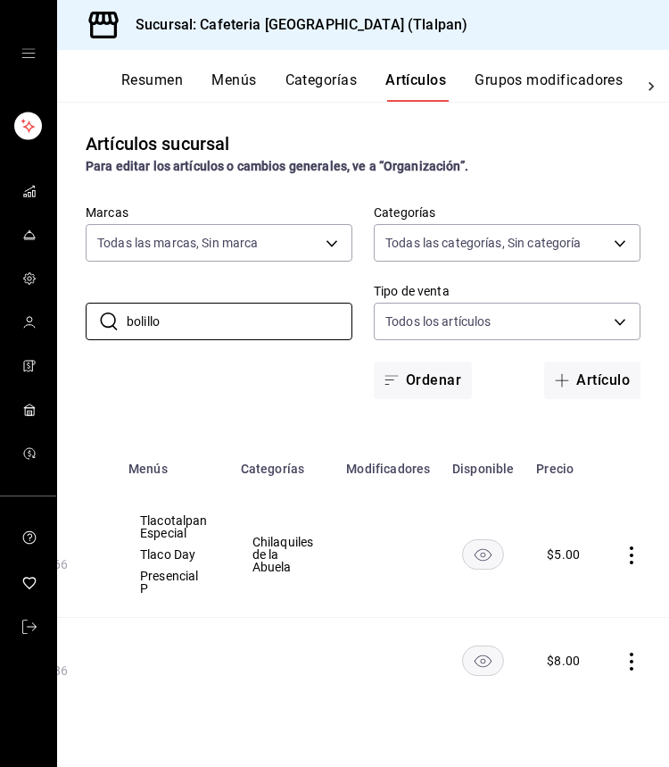
scroll to position [0, 240]
type input "bolillo"
click at [633, 546] on icon "actions" at bounding box center [633, 555] width 18 height 18
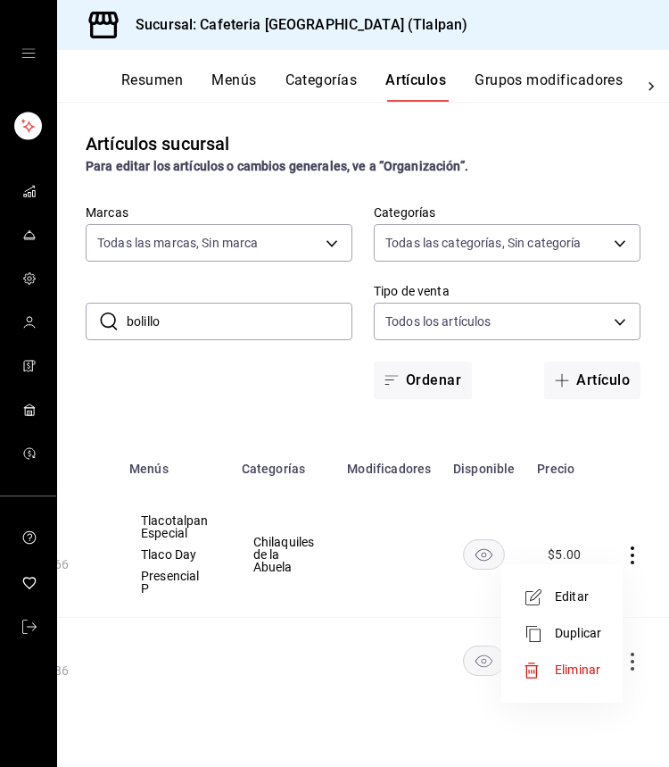
click at [573, 592] on span "Editar" at bounding box center [578, 596] width 46 height 19
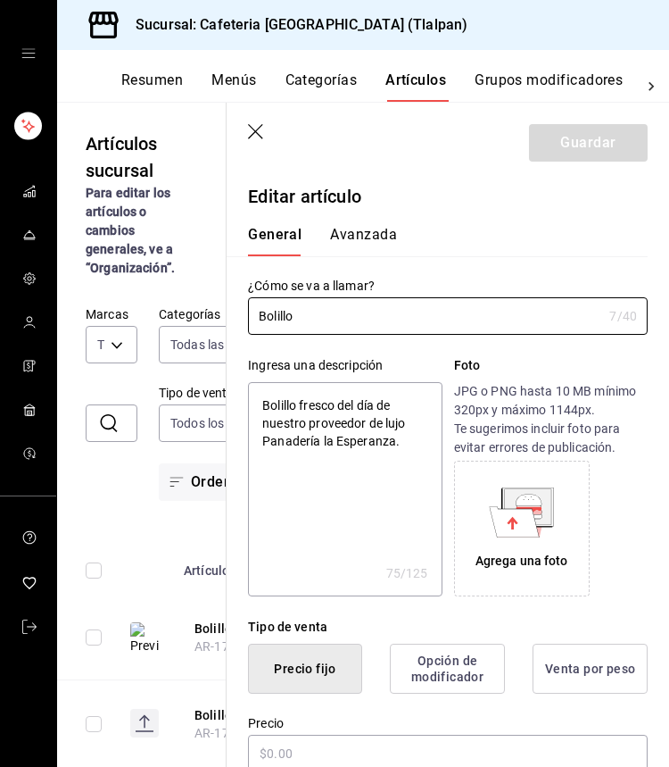
type textarea "x"
type input "$5.00"
radio input "false"
radio input "true"
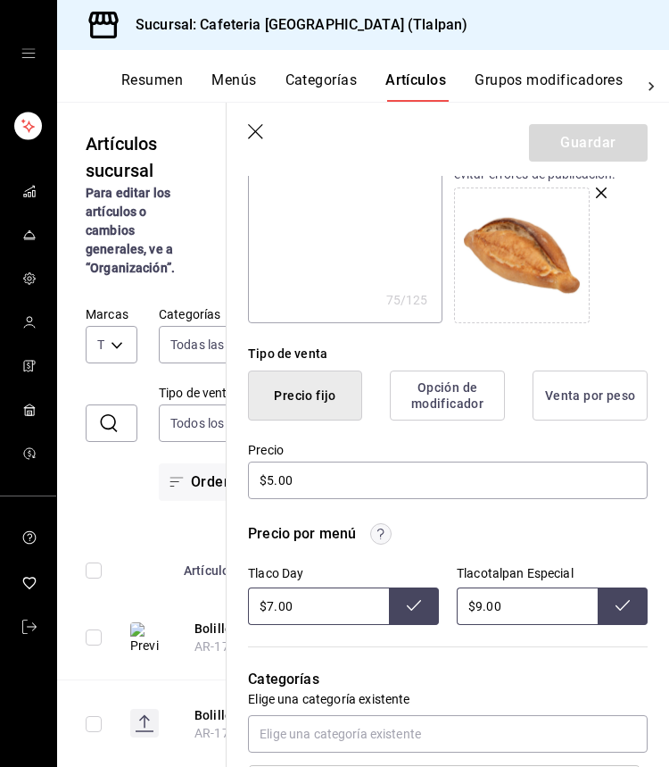
scroll to position [275, 0]
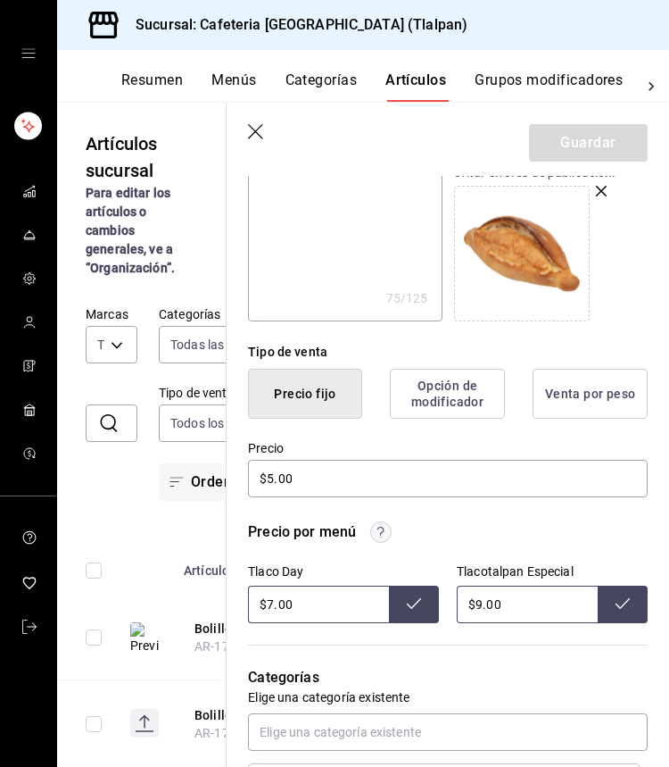
click at [478, 596] on input "$9.00" at bounding box center [527, 604] width 141 height 37
type input "$15.00"
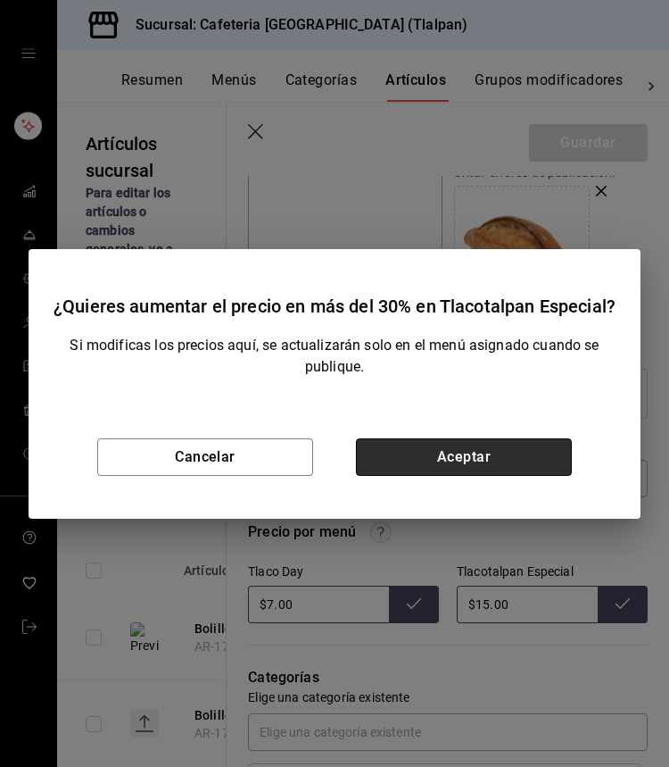
click at [488, 438] on button "Aceptar" at bounding box center [464, 456] width 216 height 37
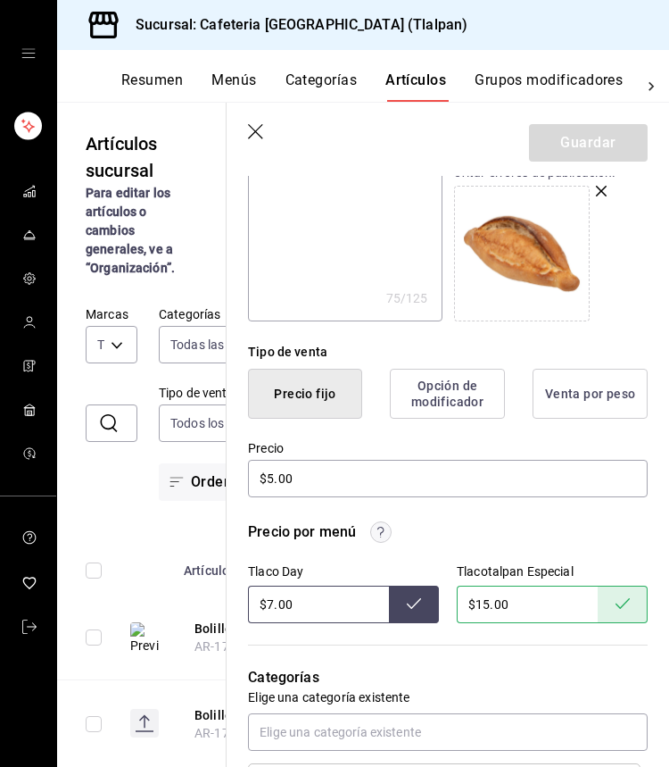
click at [253, 136] on icon "button" at bounding box center [257, 133] width 18 height 18
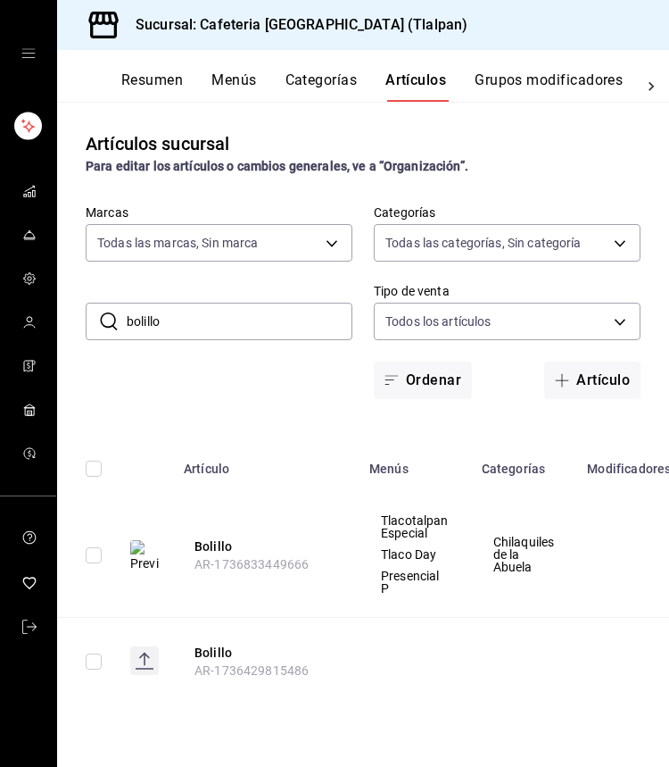
click at [326, 319] on input "bolillo" at bounding box center [240, 321] width 226 height 36
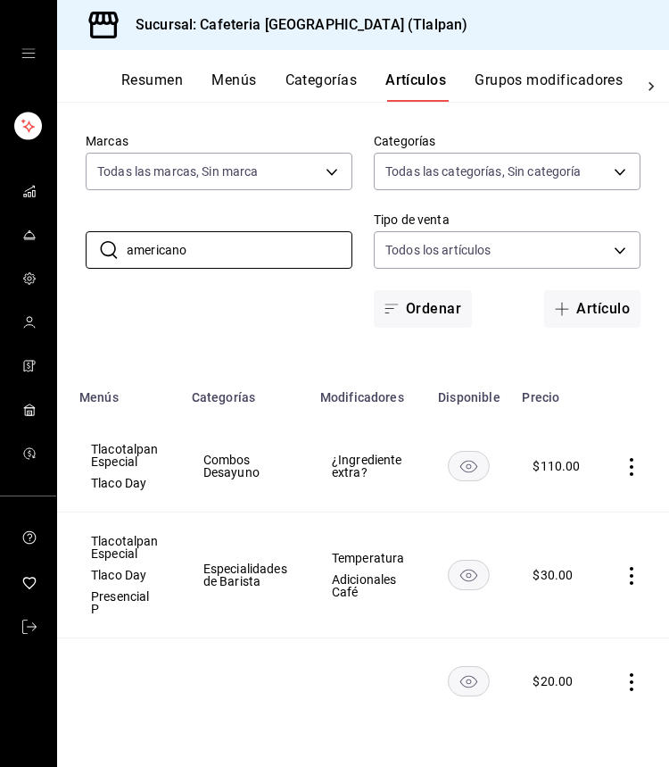
scroll to position [0, 289]
type input "americano"
click at [629, 570] on icon "actions" at bounding box center [633, 576] width 18 height 18
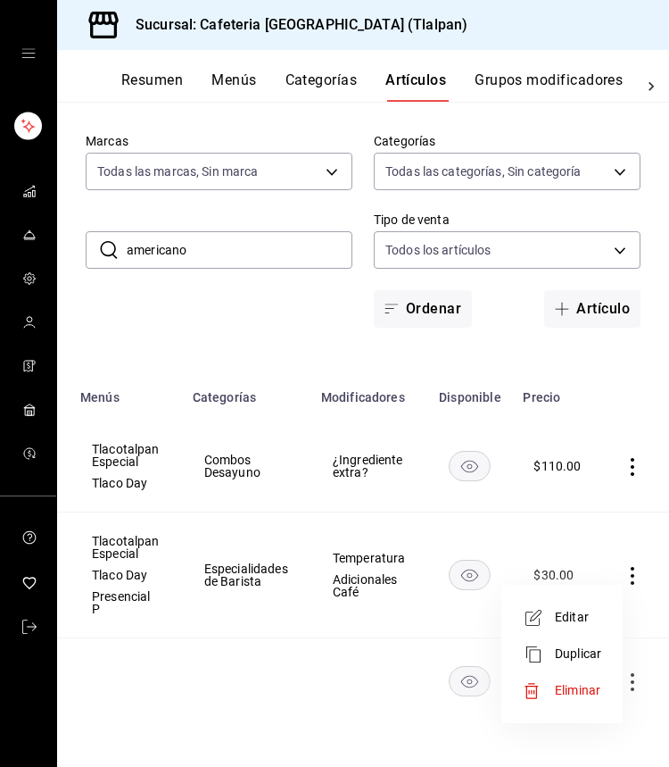
click at [580, 607] on li "Editar" at bounding box center [562, 617] width 107 height 37
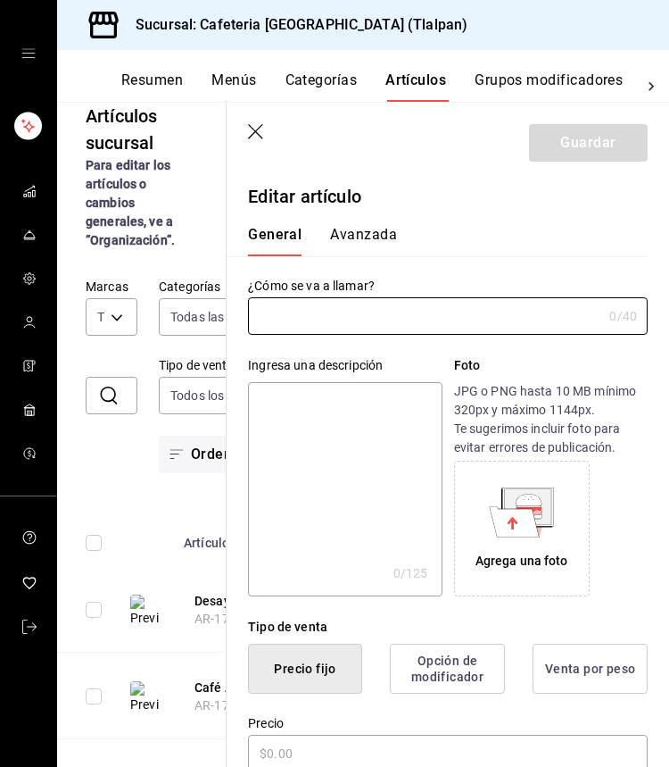
type input "Café Americano"
type textarea "Café Gourmet Ictze recién hecho en maquina italiana espresso, intensidad media."
type textarea "x"
type input "$30.00"
radio input "false"
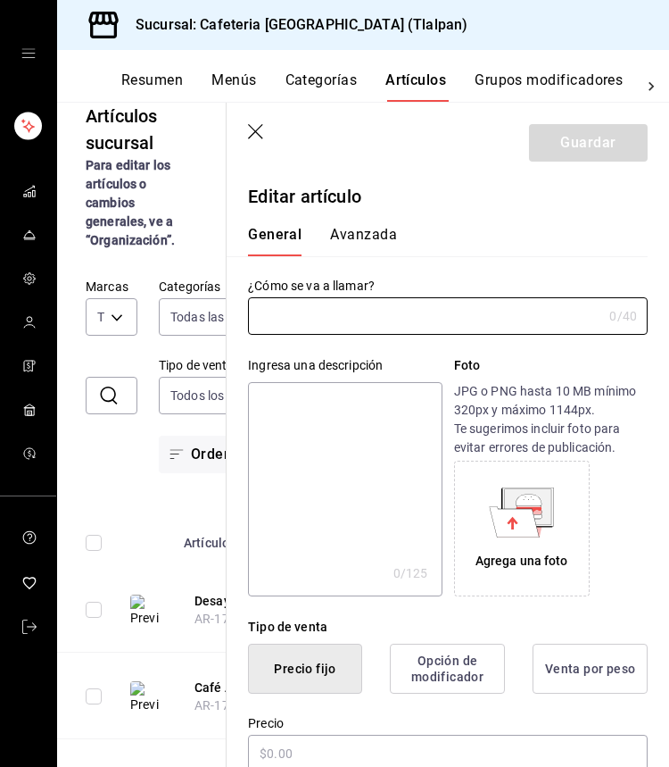
radio input "true"
type input "AR-1736445669840"
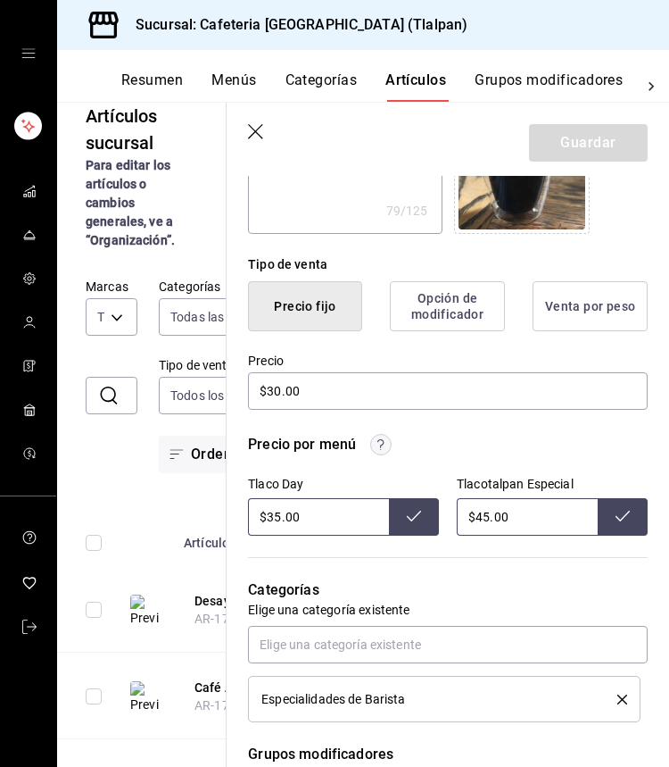
scroll to position [373, 0]
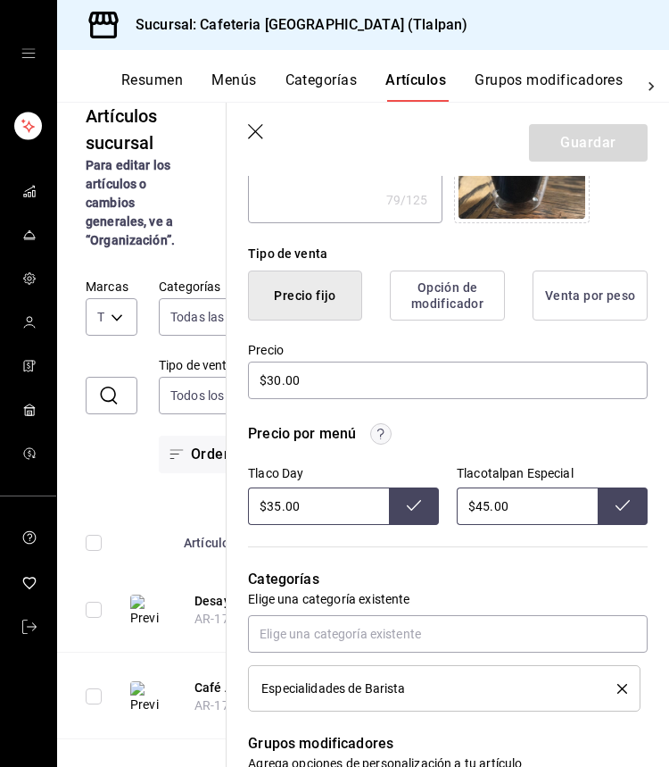
click at [490, 503] on input "$45.00" at bounding box center [527, 505] width 141 height 37
type input "$4.00"
type input "$56.00"
click at [265, 137] on icon "button" at bounding box center [257, 133] width 18 height 18
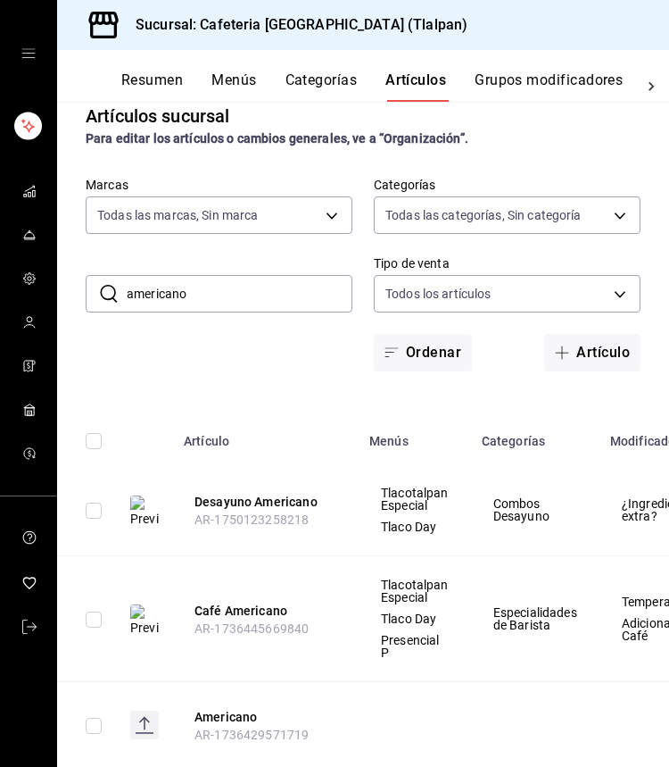
click at [179, 289] on input "americano" at bounding box center [240, 294] width 226 height 36
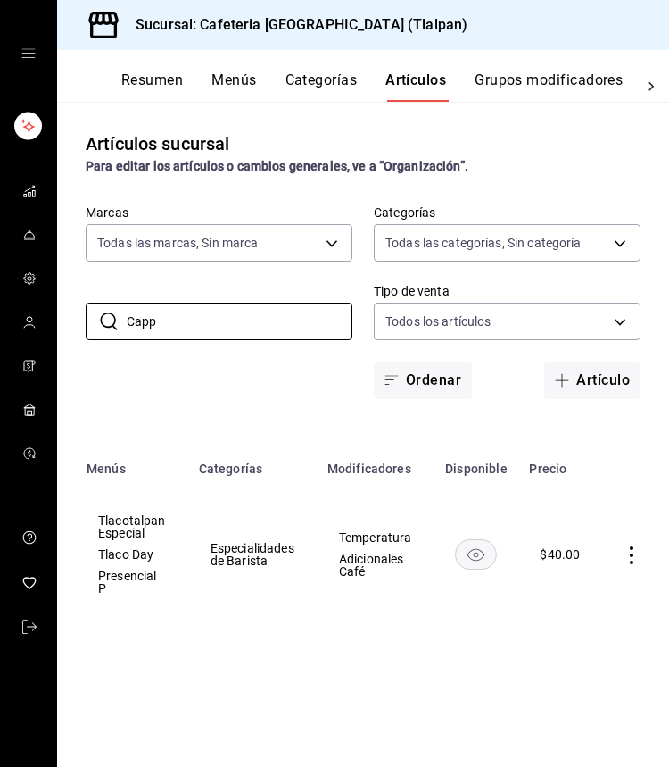
scroll to position [0, 282]
type input "Capp"
click at [632, 555] on icon "actions" at bounding box center [633, 555] width 4 height 18
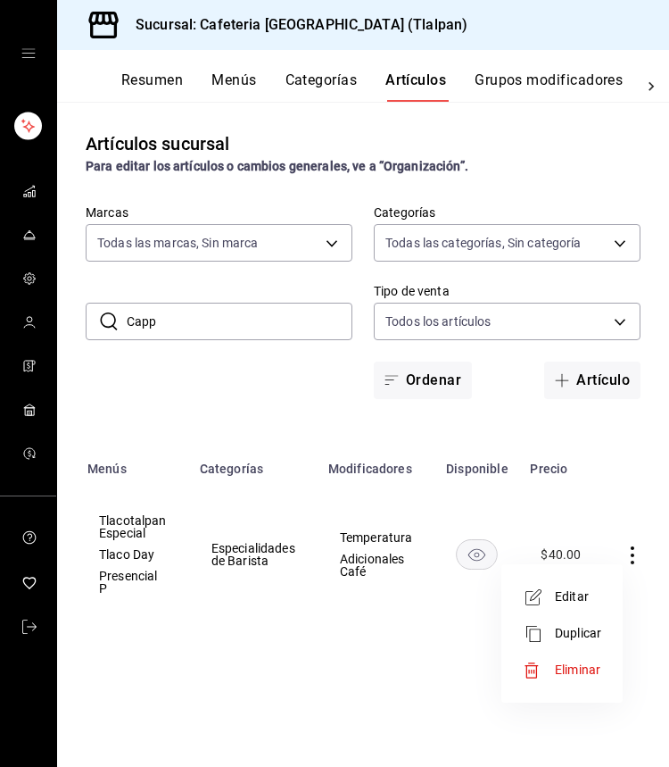
click at [597, 591] on span "Editar" at bounding box center [578, 596] width 46 height 19
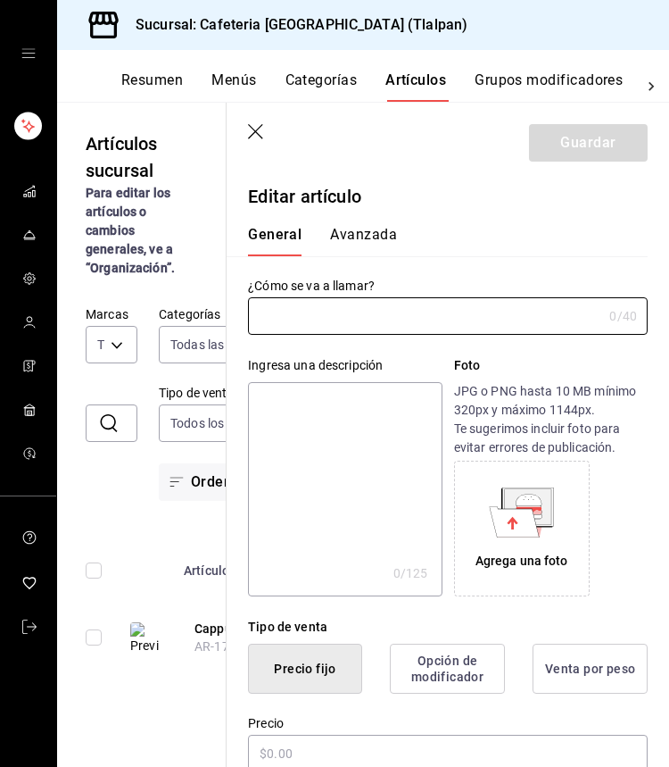
type input "Cappuccino"
type textarea "Café Gourmet Ictze hecho en cafetera italiana espresso, sobre leche caliente cu…"
type textarea "x"
type input "$40.00"
radio input "false"
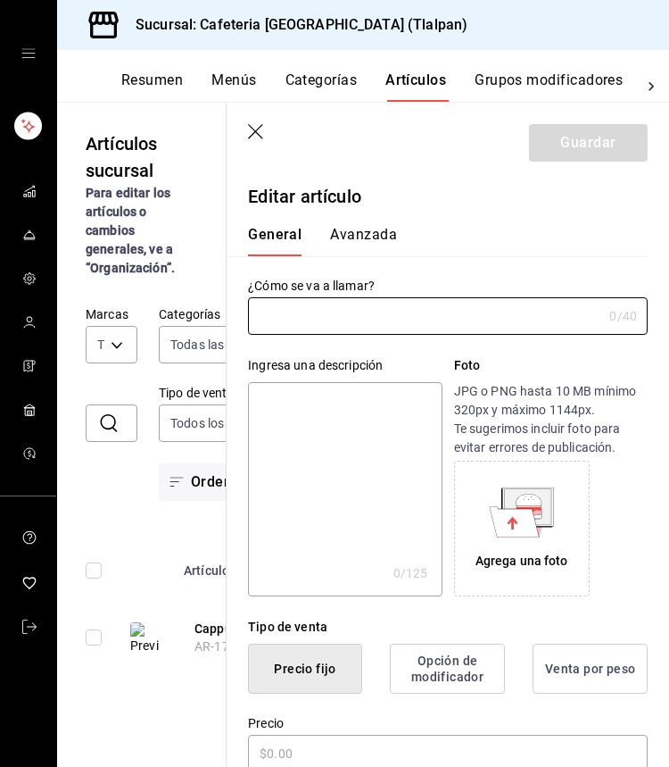
radio input "true"
type input "AR-1736446469182"
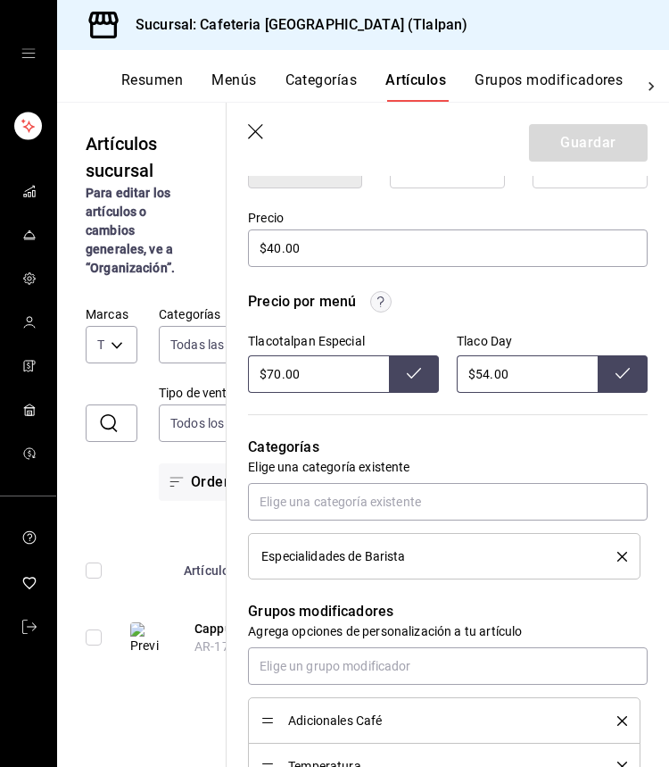
scroll to position [547, 0]
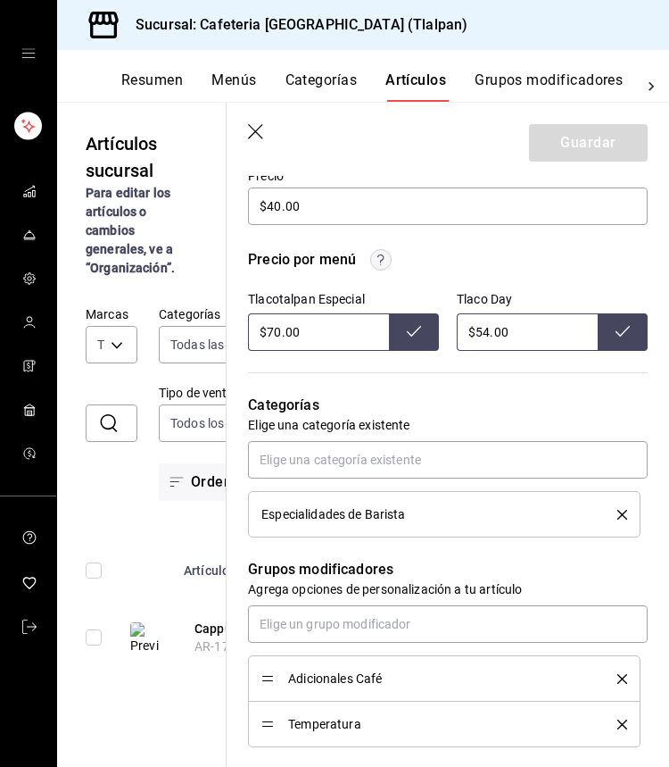
click at [279, 330] on input "$70.00" at bounding box center [318, 331] width 141 height 37
type input "$90.00"
click at [262, 137] on icon "button" at bounding box center [255, 131] width 15 height 15
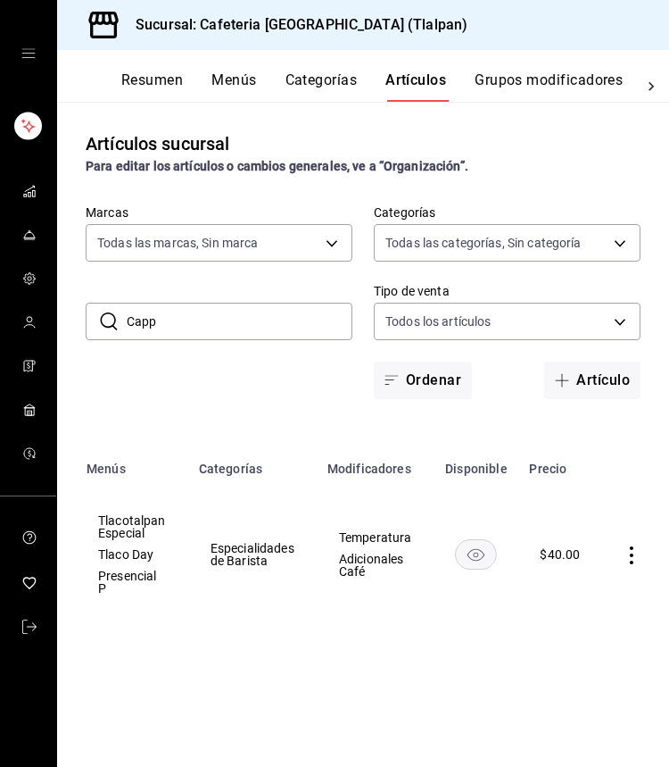
scroll to position [0, 282]
click at [636, 560] on icon "actions" at bounding box center [633, 555] width 18 height 18
click at [577, 596] on span "Editar" at bounding box center [578, 596] width 46 height 19
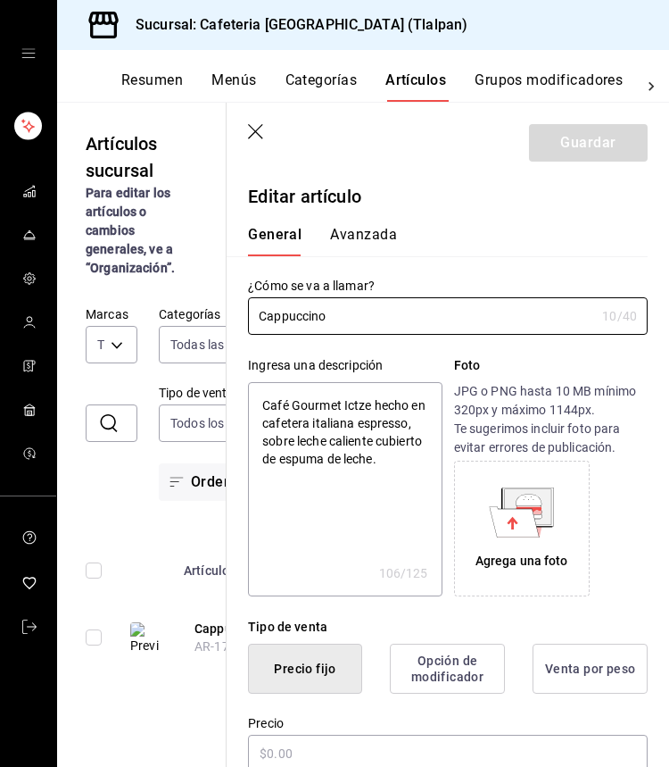
type textarea "x"
type input "$40.00"
radio input "false"
radio input "true"
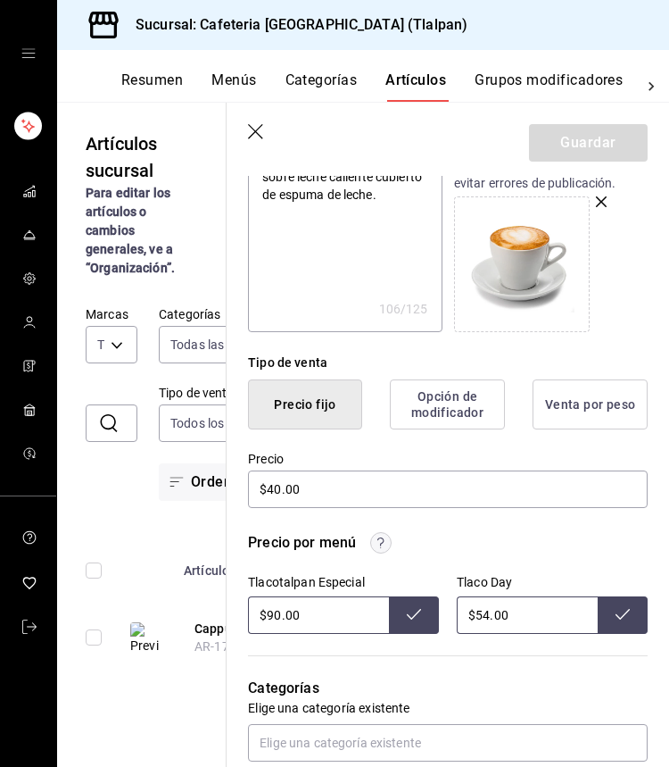
scroll to position [265, 0]
click at [257, 127] on icon "button" at bounding box center [257, 133] width 18 height 18
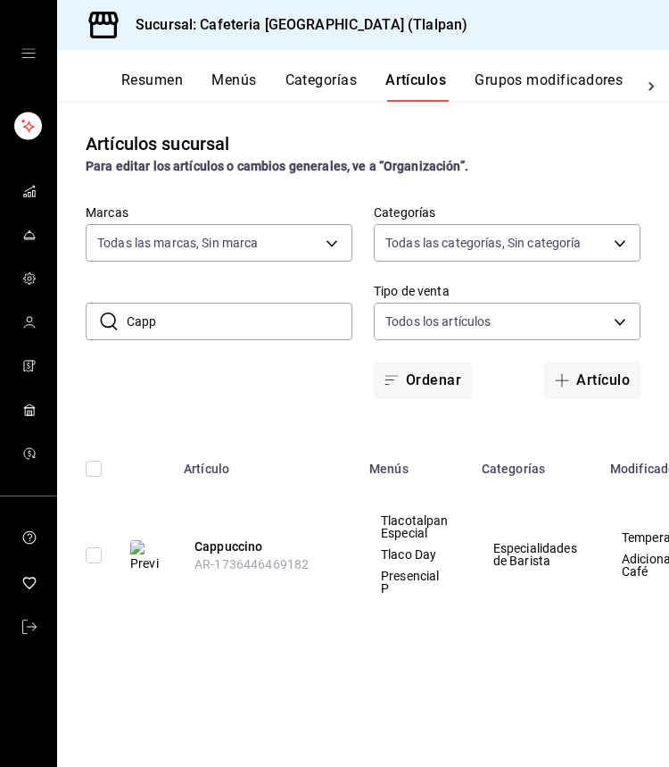
click at [161, 314] on input "Capp" at bounding box center [240, 321] width 226 height 36
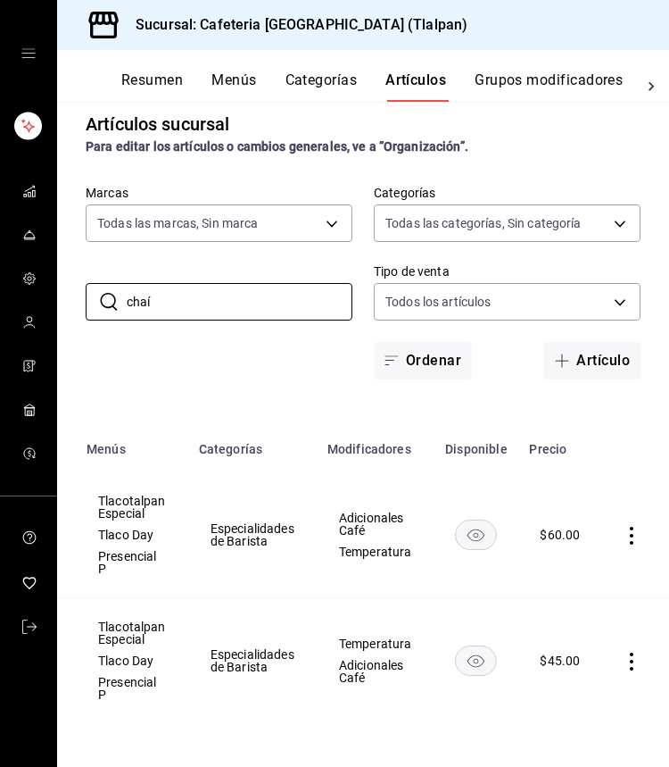
scroll to position [0, 282]
type input "chaí"
click at [630, 662] on icon "actions" at bounding box center [633, 661] width 18 height 18
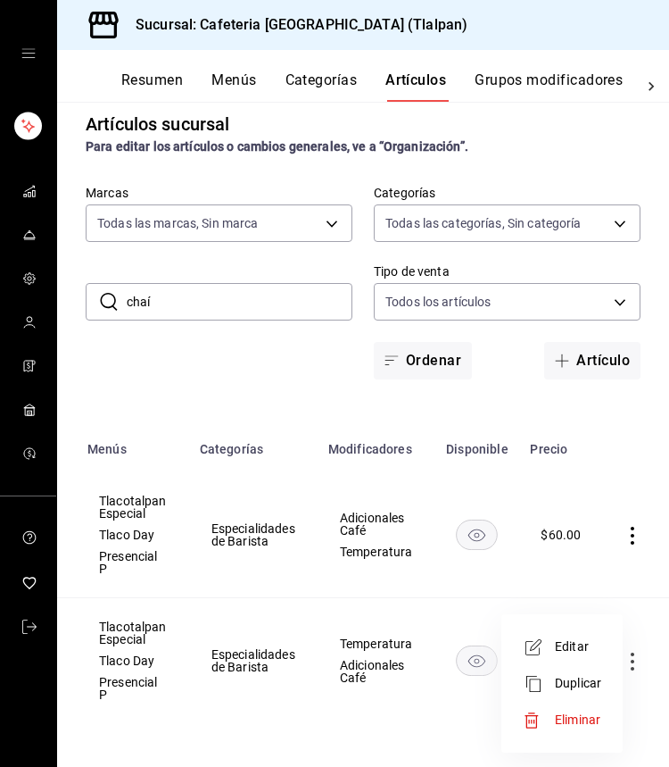
click at [537, 650] on icon at bounding box center [533, 646] width 21 height 21
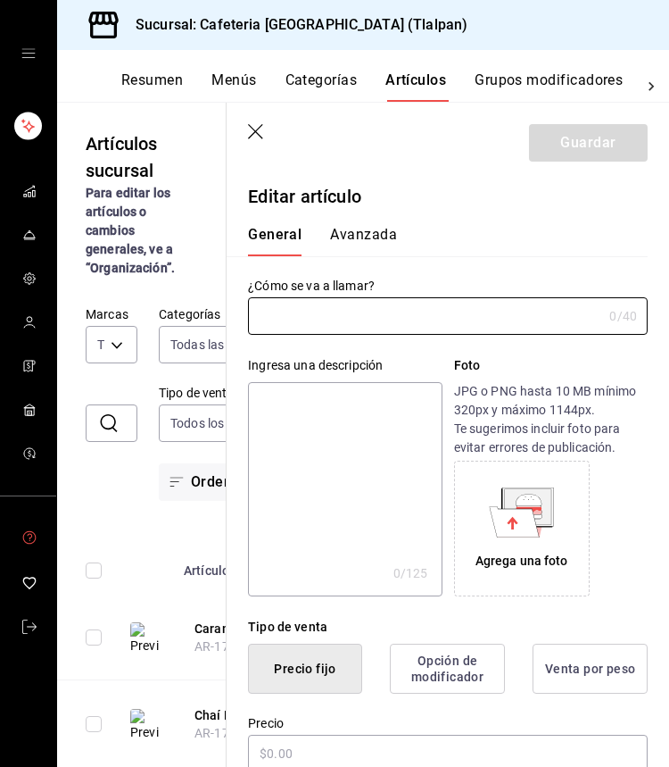
type input "Chaí Latte"
type textarea "El Chaí Latte combina té negro especiado con leche al vapor, ofreciendo un sabo…"
type textarea "x"
type input "$45.00"
radio input "false"
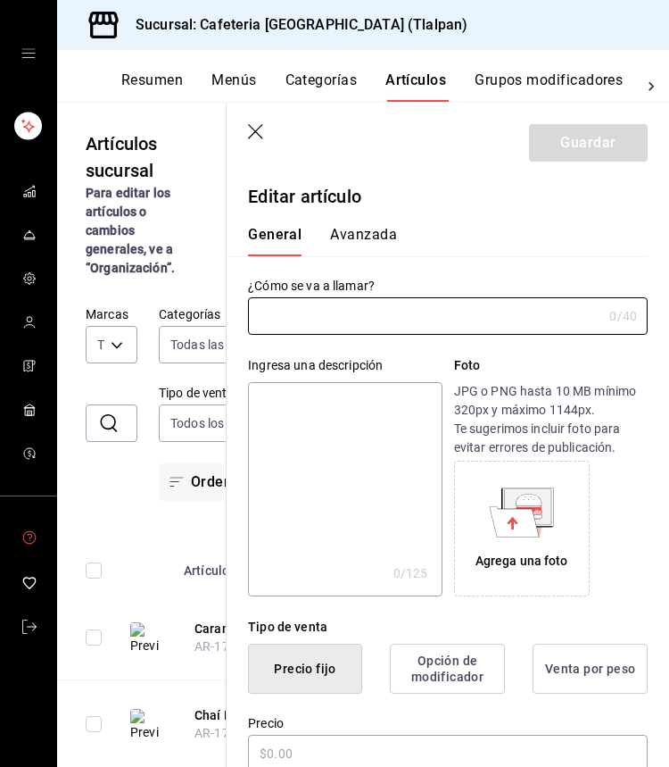
radio input "true"
type input "AR-1736450380595"
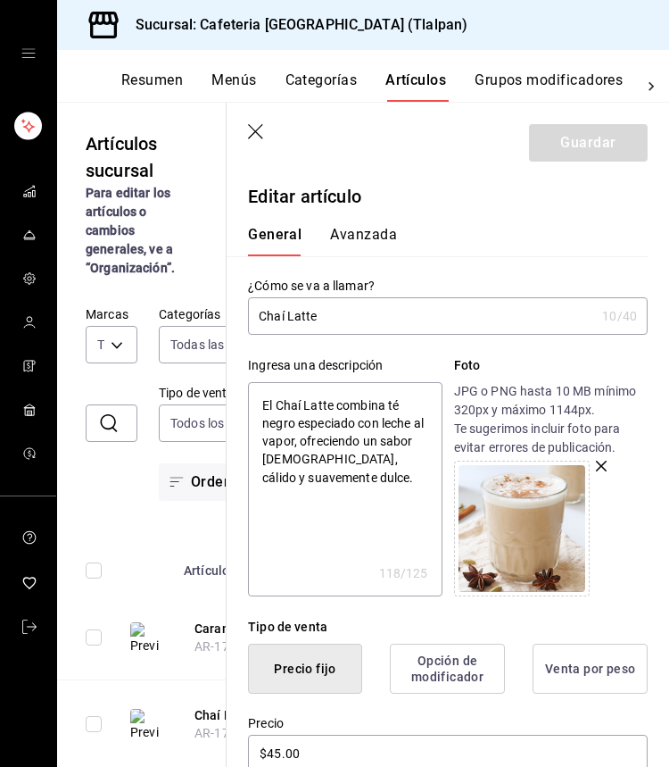
click at [262, 121] on header "Guardar" at bounding box center [448, 139] width 443 height 73
click at [257, 128] on icon "button" at bounding box center [257, 133] width 18 height 18
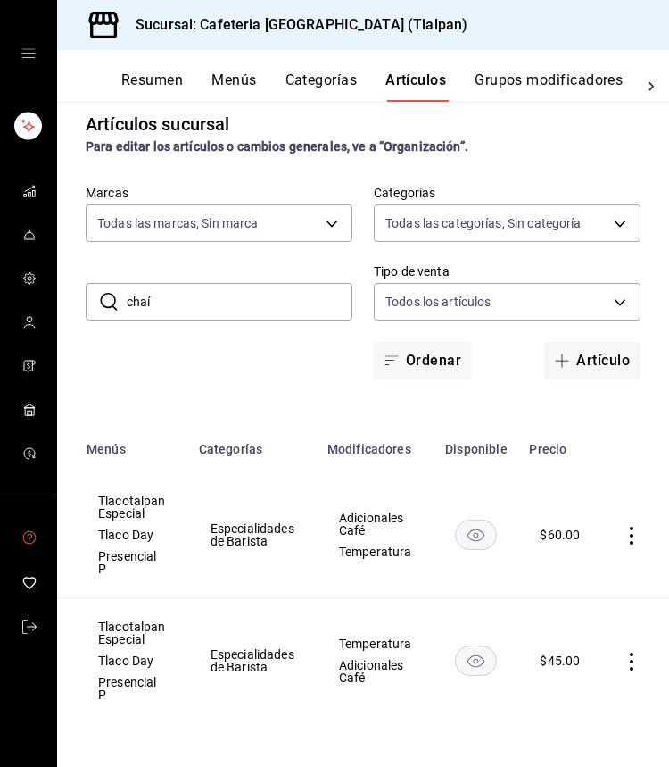
scroll to position [0, 282]
click at [631, 536] on icon "actions" at bounding box center [633, 536] width 4 height 18
click at [579, 584] on span "Editar" at bounding box center [578, 577] width 46 height 19
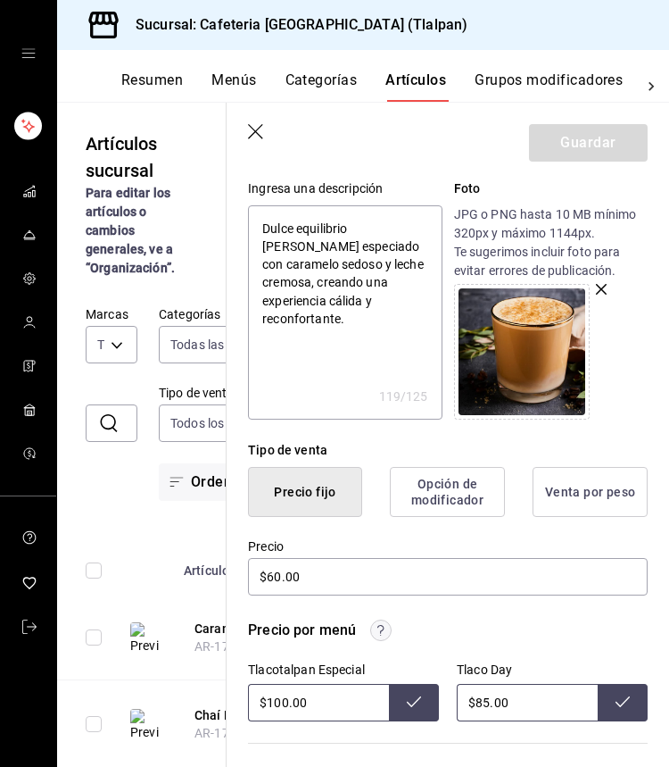
scroll to position [231, 0]
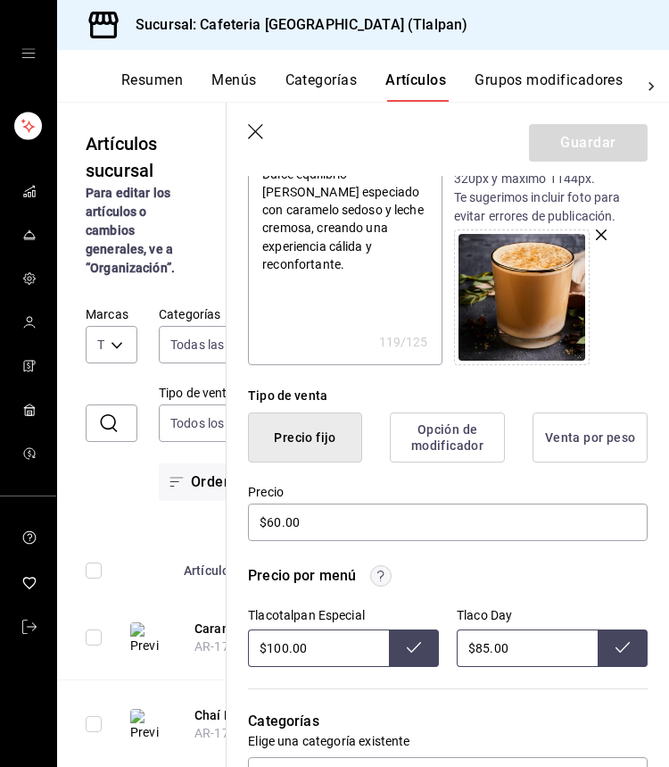
click at [281, 652] on input "$100.00" at bounding box center [318, 647] width 141 height 37
type input "$135.00"
click at [414, 654] on button at bounding box center [414, 647] width 50 height 37
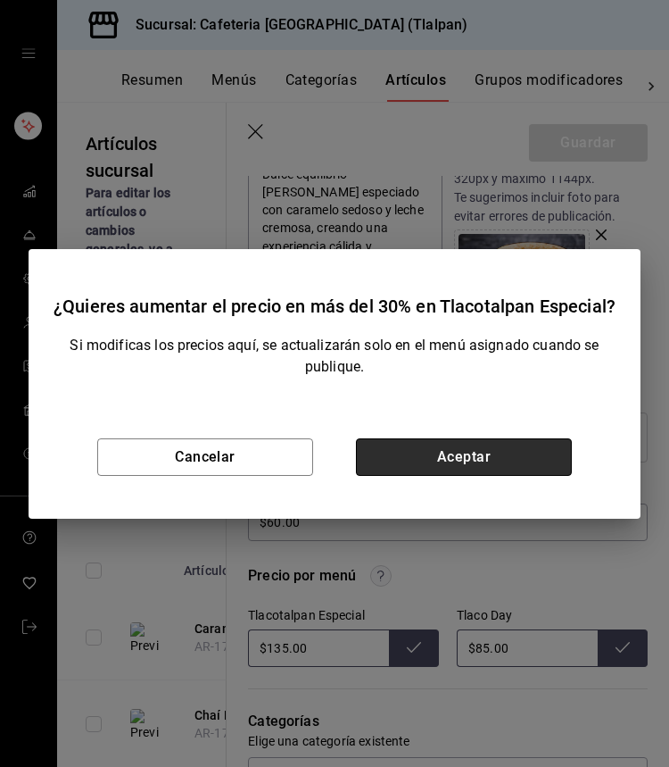
click at [486, 461] on button "Aceptar" at bounding box center [464, 456] width 216 height 37
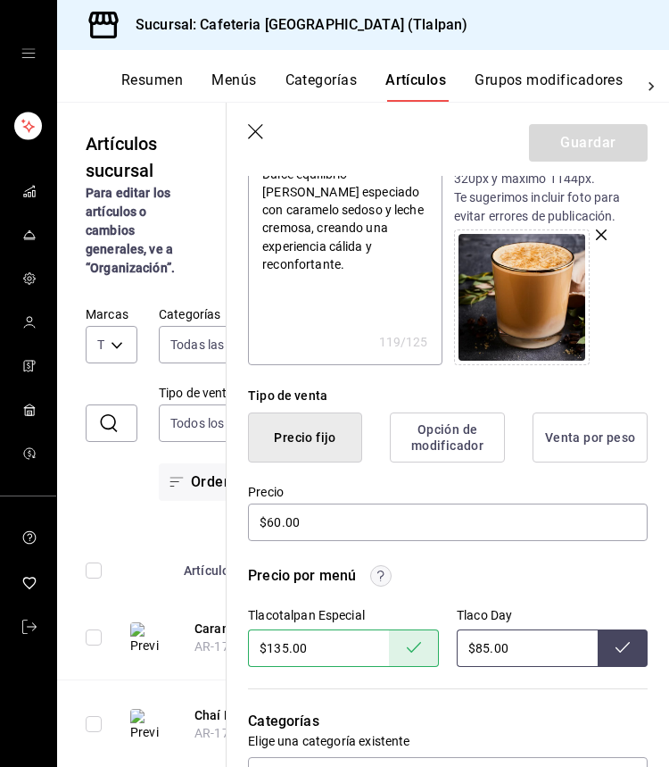
click at [249, 126] on icon "button" at bounding box center [257, 133] width 18 height 18
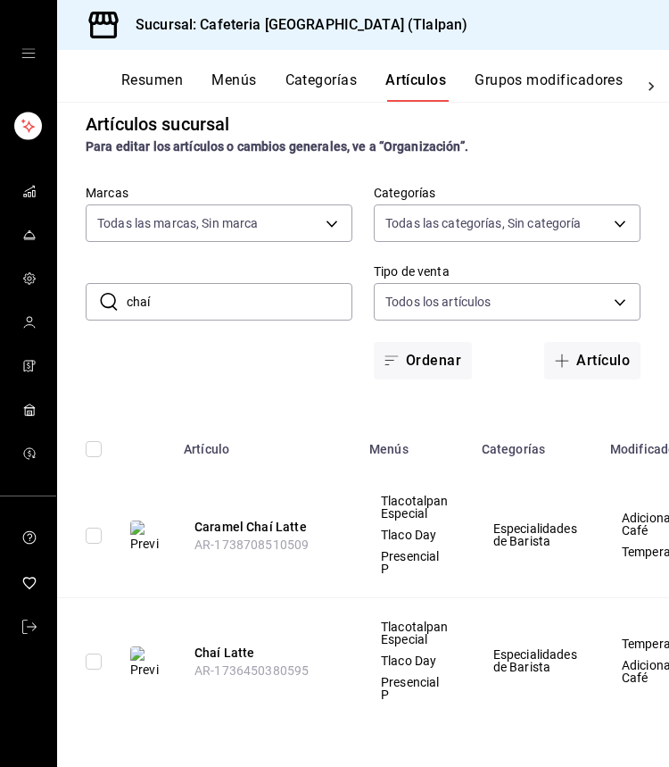
scroll to position [20, 0]
click at [182, 305] on input "chaí" at bounding box center [240, 302] width 226 height 36
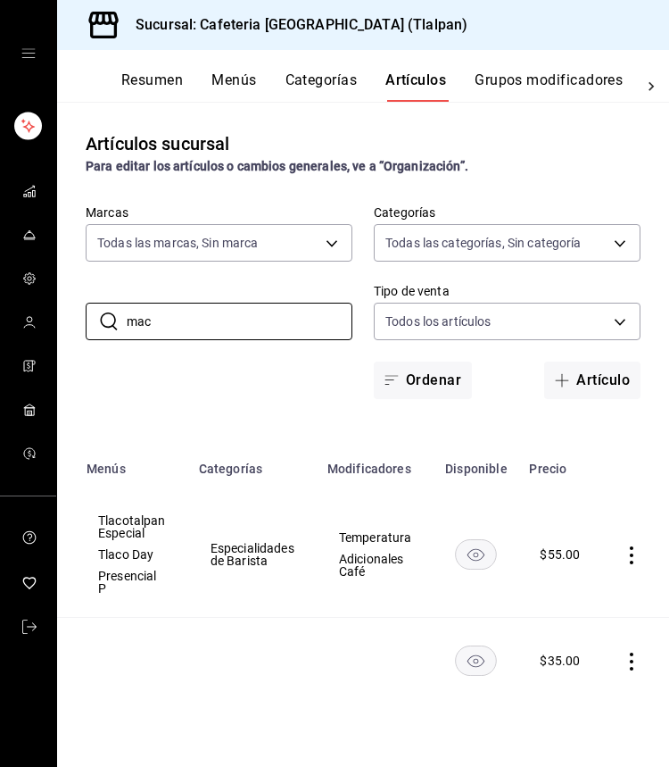
scroll to position [0, 282]
type input "mac"
click at [627, 556] on icon "actions" at bounding box center [633, 555] width 18 height 18
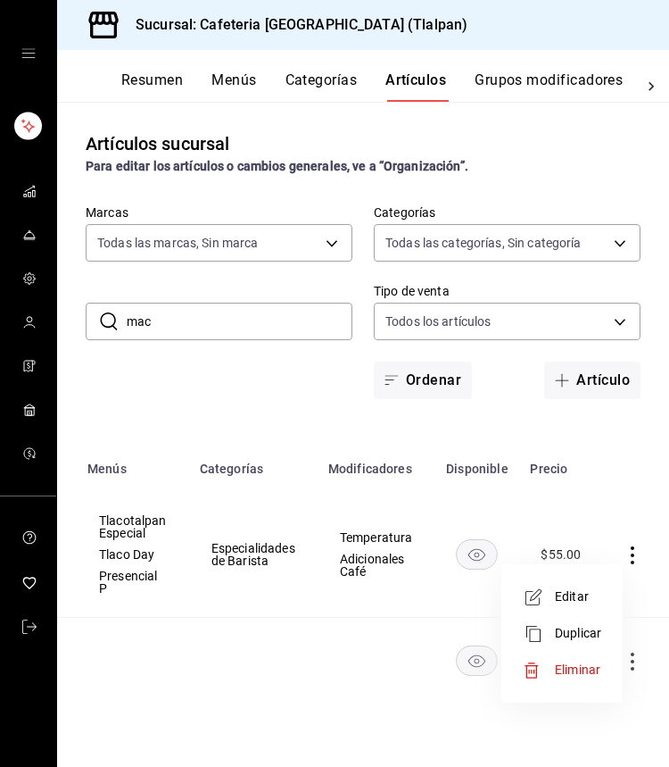
click at [576, 597] on span "Editar" at bounding box center [578, 596] width 46 height 19
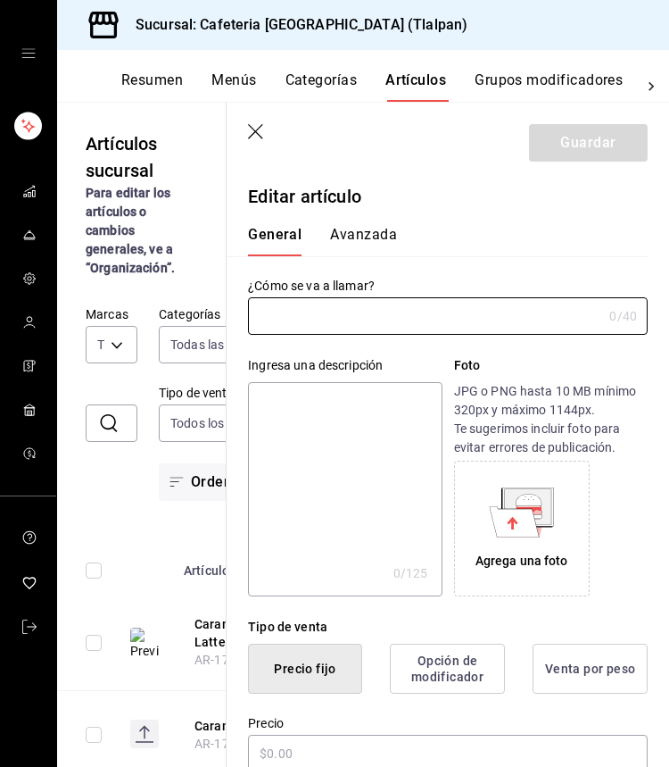
type input "Caramel Macchiato Latte"
type textarea "El Caramel Macchiato Latte mezcla espresso, leche al vapor y vainilla, [PERSON_…"
type textarea "x"
type input "$55.00"
radio input "false"
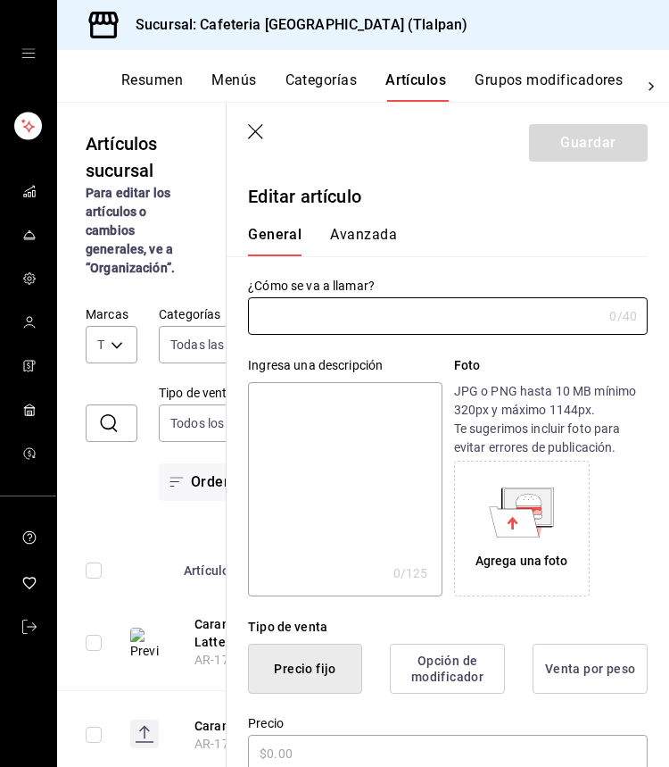
radio input "true"
type input "AR-1736450228705"
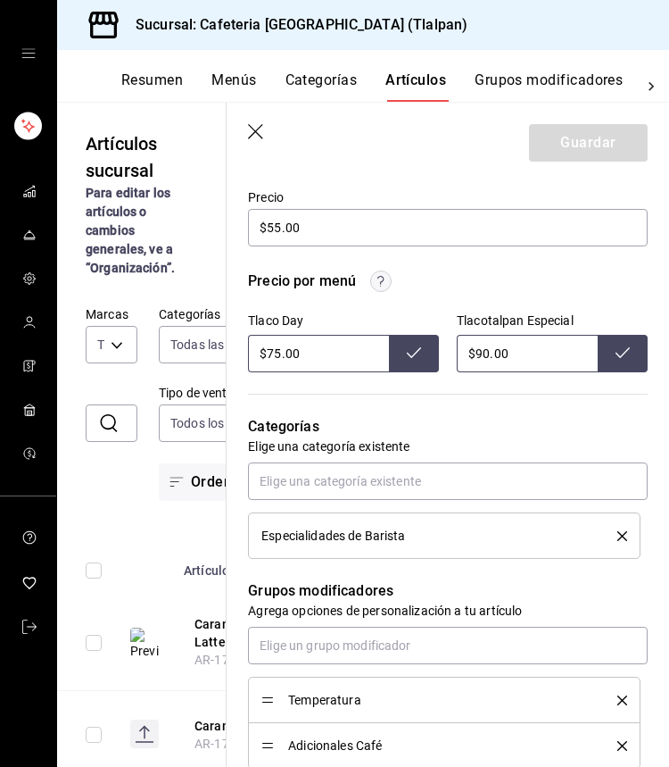
scroll to position [524, 0]
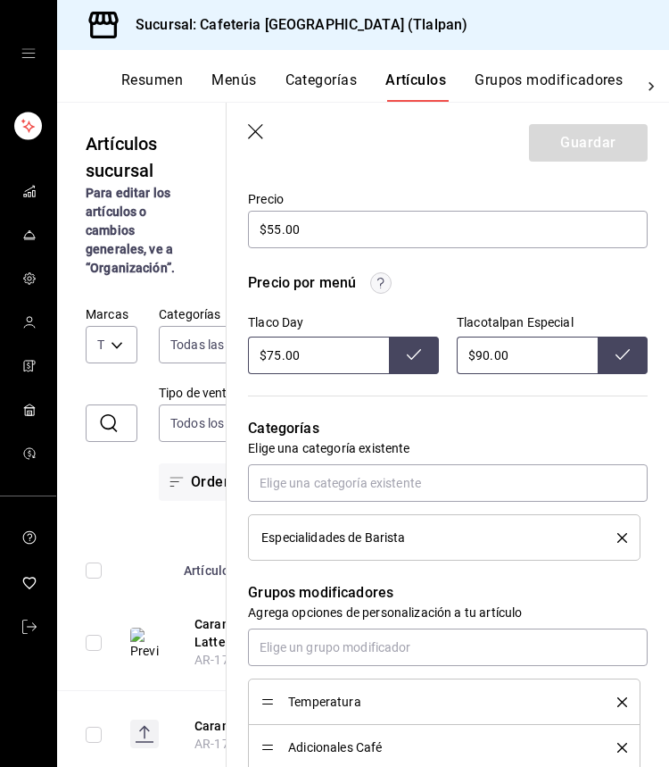
click at [261, 129] on icon "button" at bounding box center [257, 133] width 18 height 18
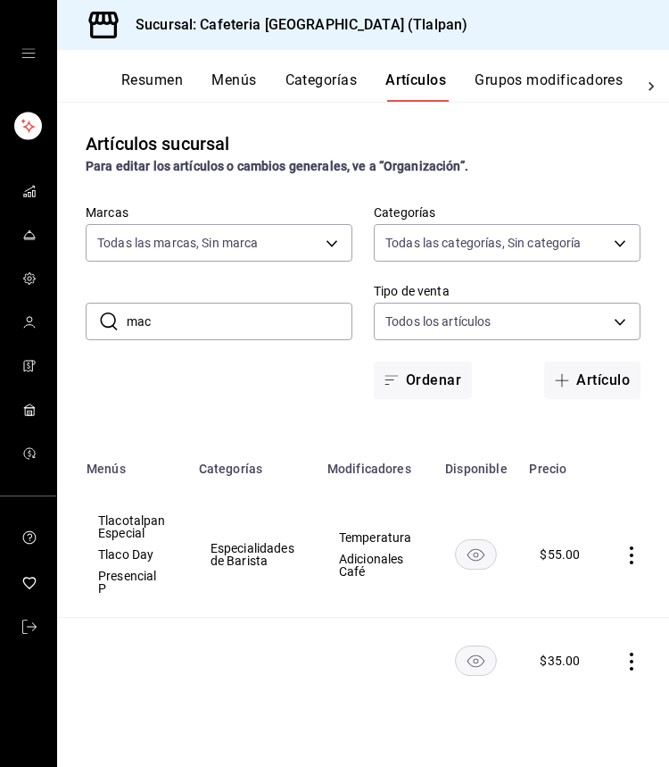
scroll to position [0, 282]
click at [633, 543] on td at bounding box center [636, 555] width 68 height 126
click at [633, 548] on icon "actions" at bounding box center [633, 555] width 4 height 18
click at [586, 582] on li "Editar" at bounding box center [562, 596] width 107 height 37
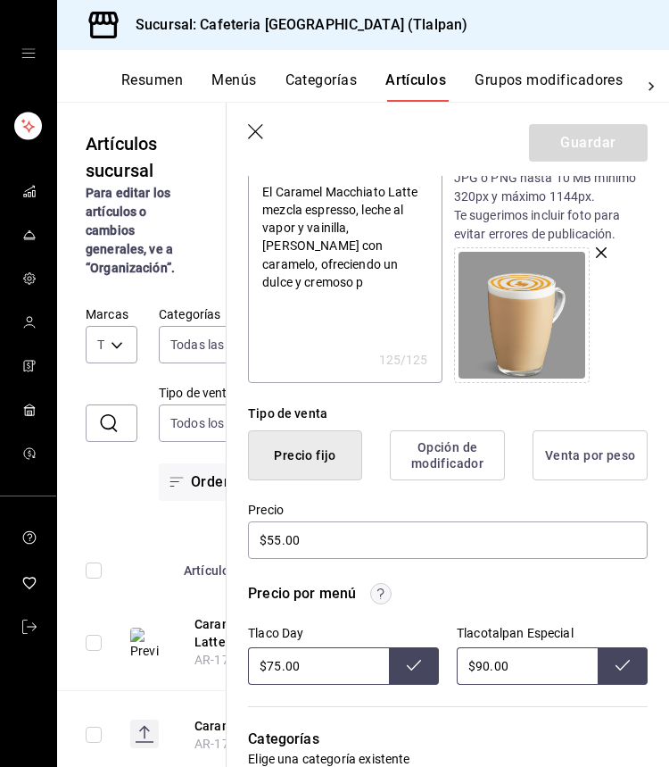
scroll to position [215, 0]
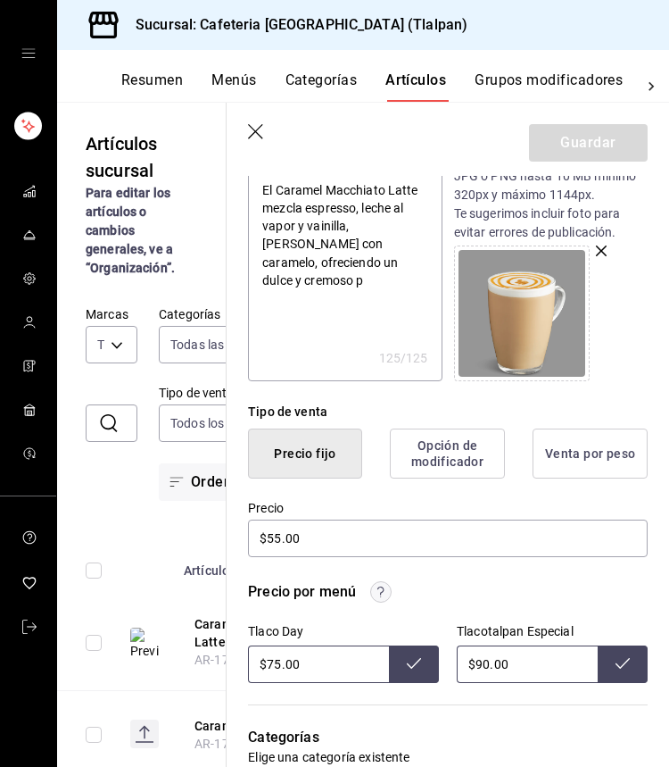
click at [475, 661] on input "$90.00" at bounding box center [527, 663] width 141 height 37
type input "$120.00"
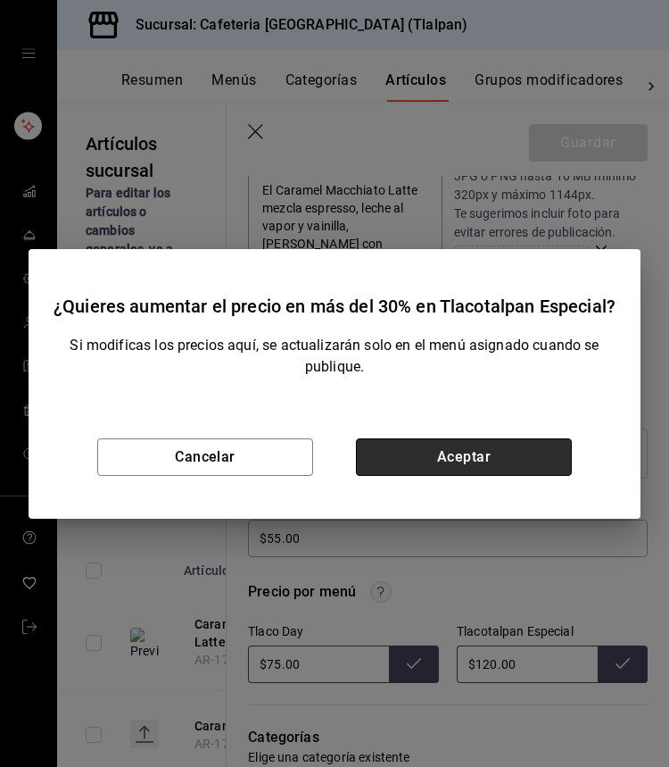
click at [387, 446] on button "Aceptar" at bounding box center [464, 456] width 216 height 37
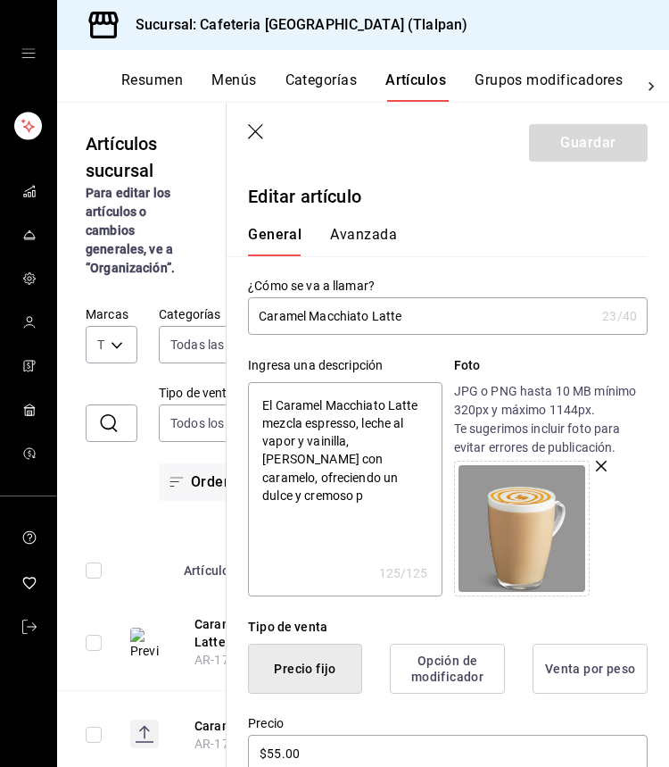
scroll to position [0, 0]
click at [253, 127] on icon "button" at bounding box center [257, 133] width 18 height 18
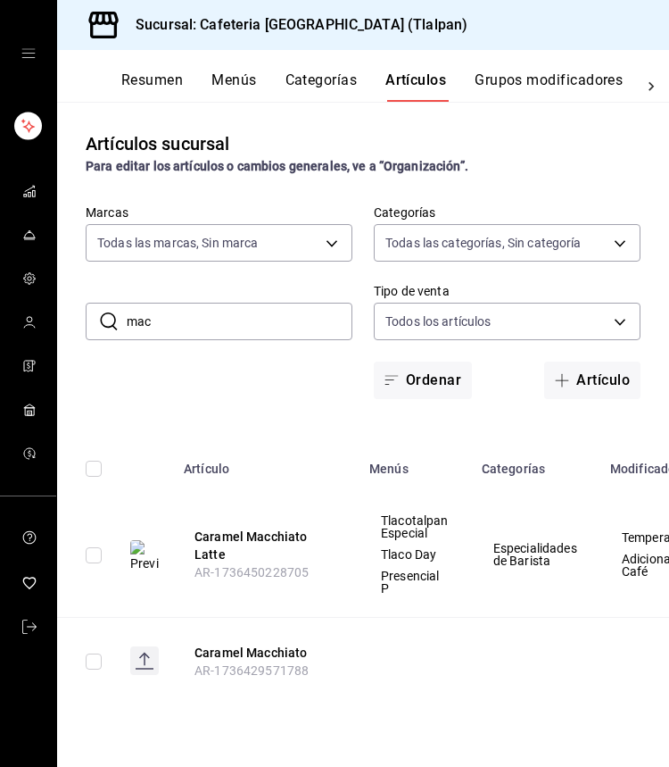
click at [287, 315] on input "mac" at bounding box center [240, 321] width 226 height 36
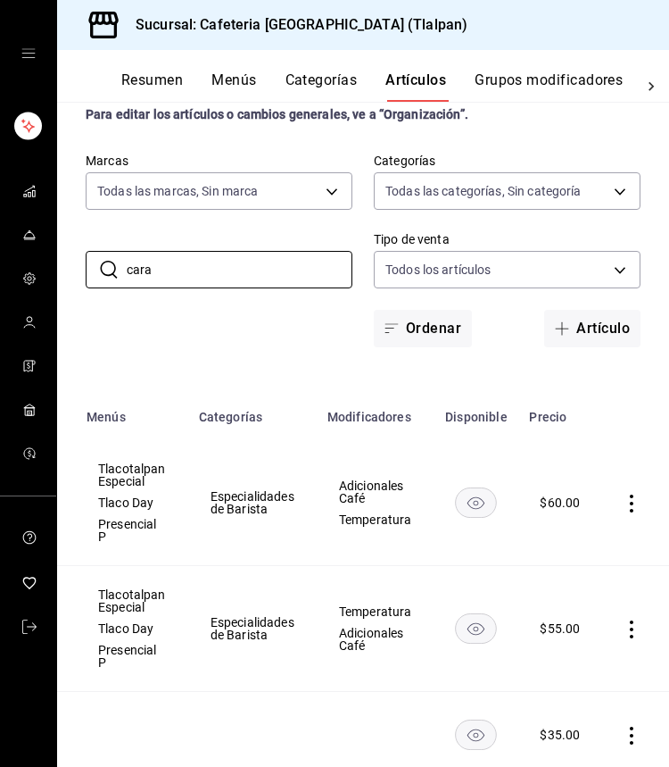
scroll to position [0, 282]
type input "cara"
click at [628, 499] on icon "actions" at bounding box center [633, 503] width 18 height 18
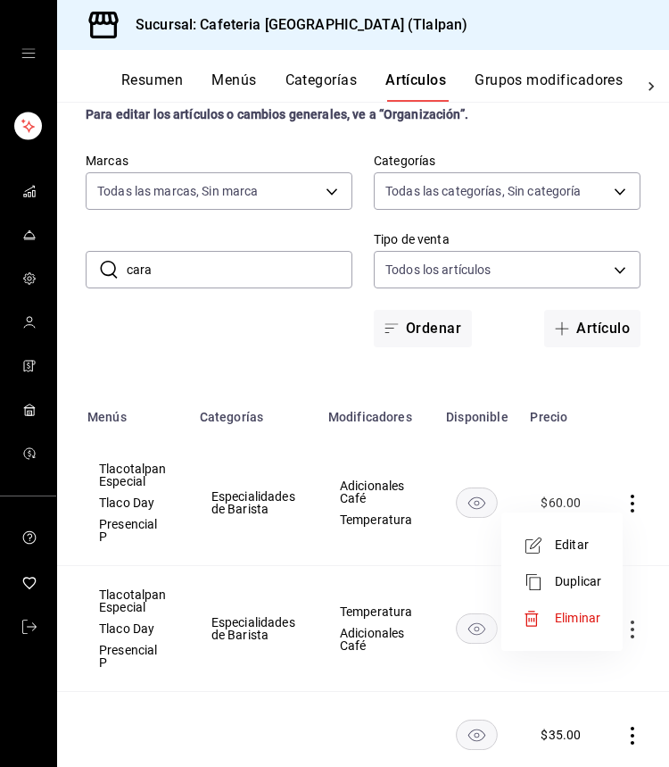
click at [568, 542] on span "Editar" at bounding box center [578, 545] width 46 height 19
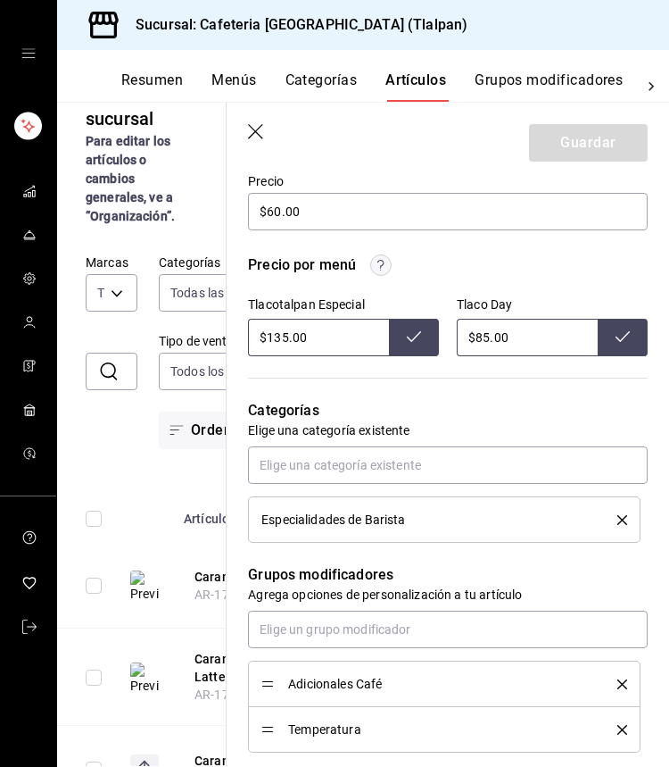
scroll to position [544, 0]
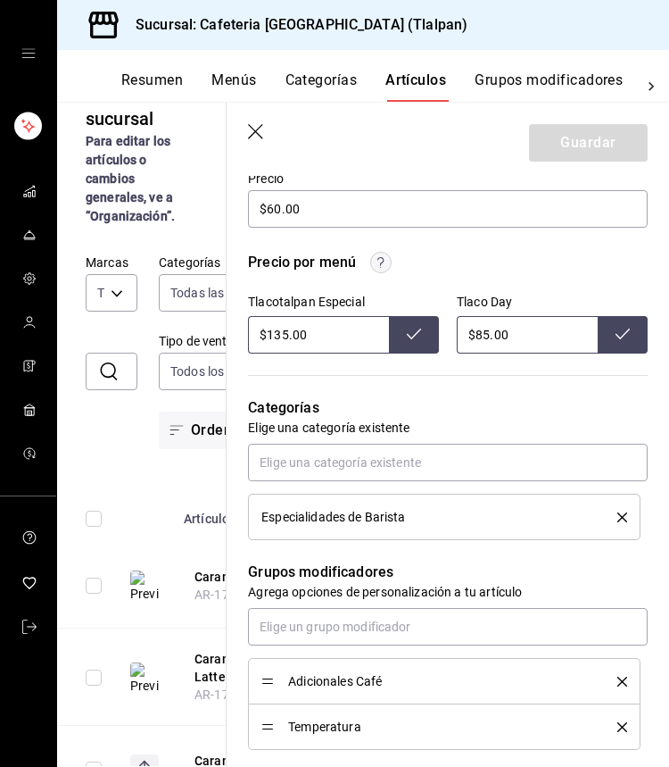
click at [249, 119] on header "Guardar" at bounding box center [448, 139] width 443 height 73
click at [249, 123] on header "Guardar" at bounding box center [448, 139] width 443 height 73
click at [249, 141] on icon "button" at bounding box center [257, 133] width 18 height 18
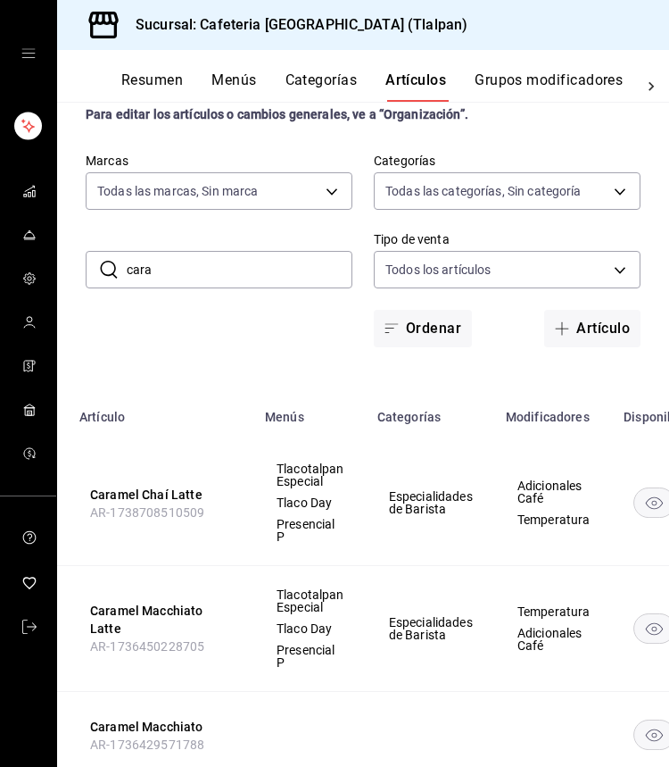
scroll to position [0, 278]
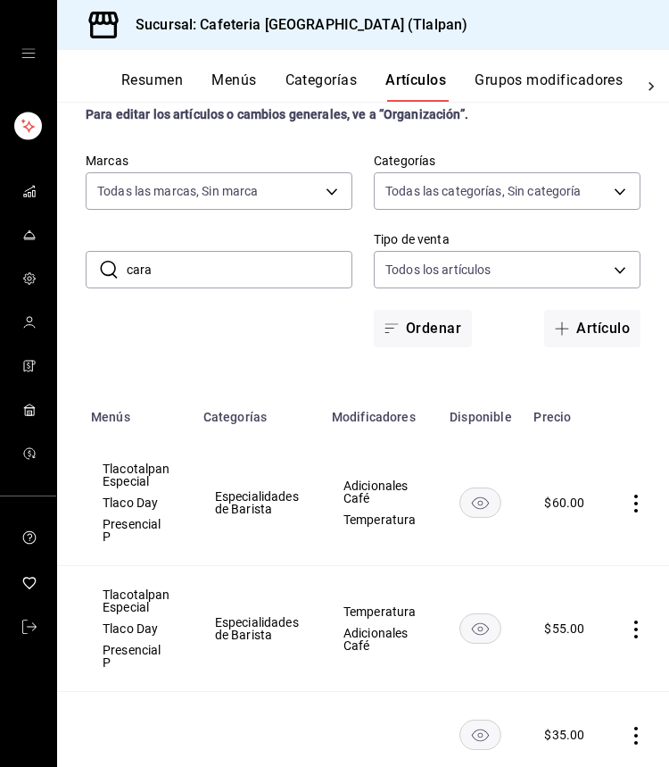
click at [642, 627] on icon "actions" at bounding box center [636, 629] width 18 height 18
click at [570, 629] on li "Editar" at bounding box center [565, 646] width 107 height 37
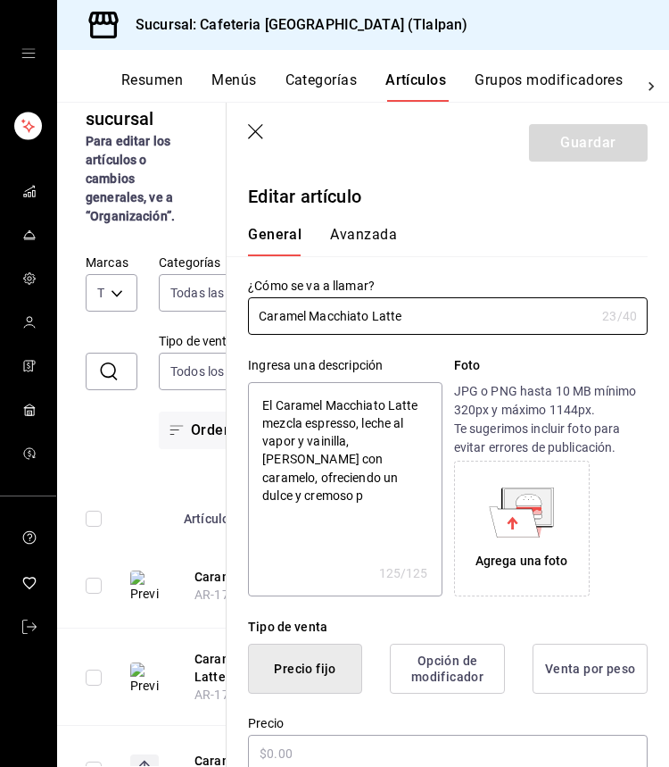
type textarea "x"
type input "$55.00"
radio input "false"
radio input "true"
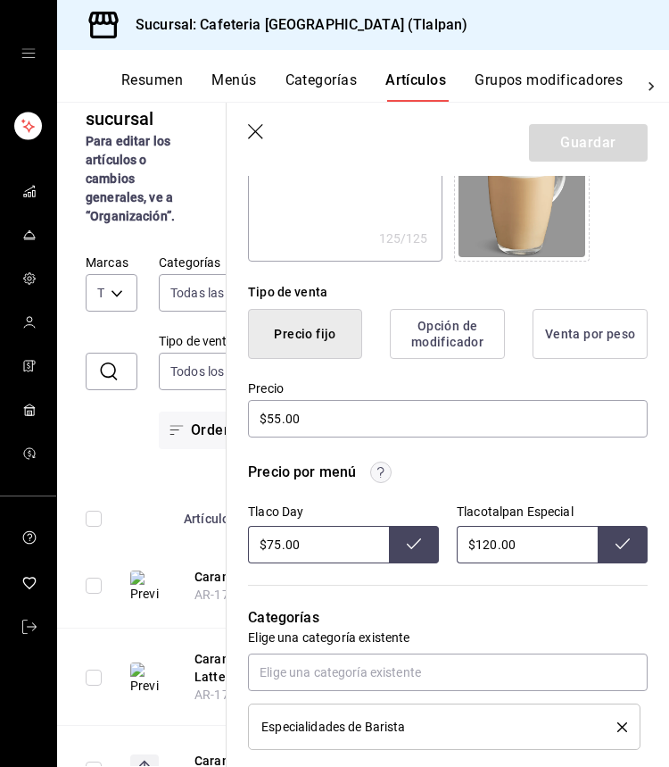
scroll to position [353, 0]
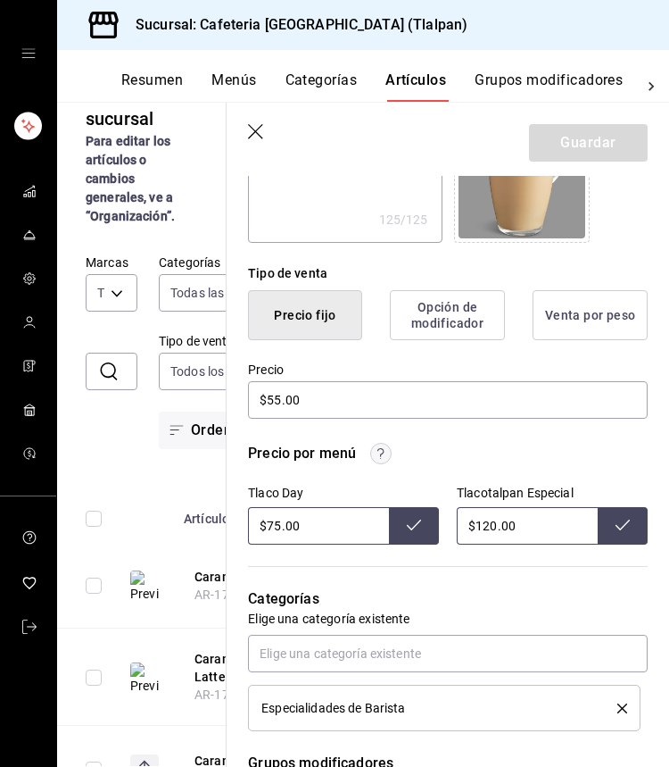
click at [255, 132] on icon "button" at bounding box center [255, 131] width 15 height 15
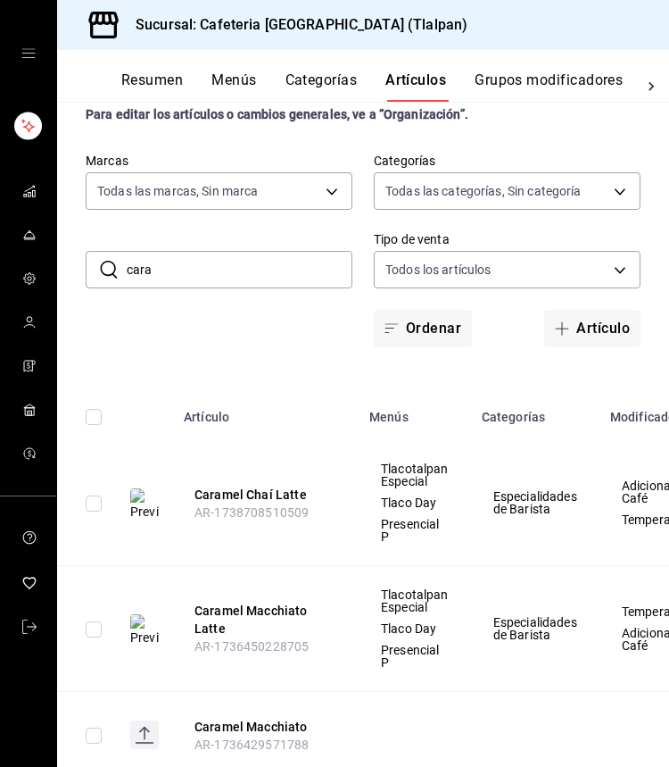
click at [243, 259] on input "cara" at bounding box center [240, 270] width 226 height 36
click at [242, 259] on input "cara" at bounding box center [240, 270] width 226 height 36
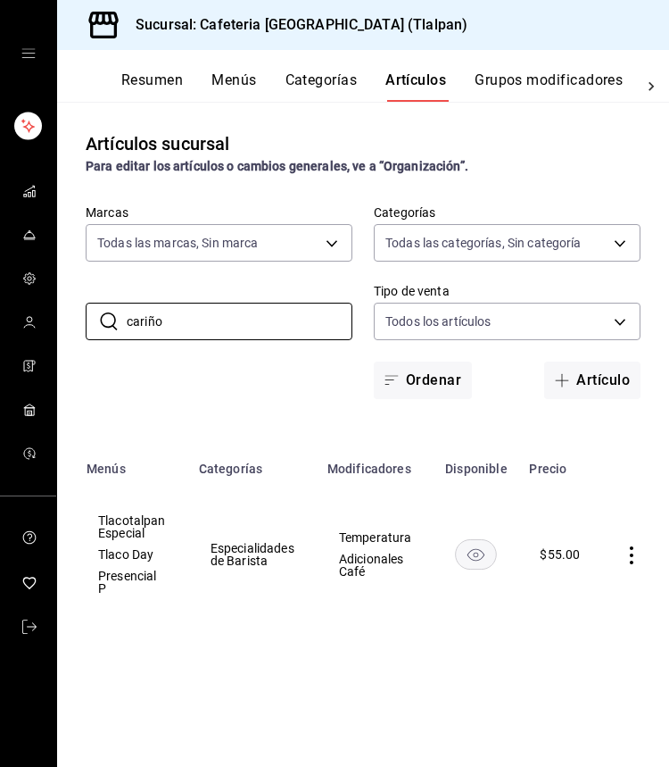
scroll to position [0, 282]
type input "cariño"
click at [629, 556] on icon "actions" at bounding box center [633, 555] width 18 height 18
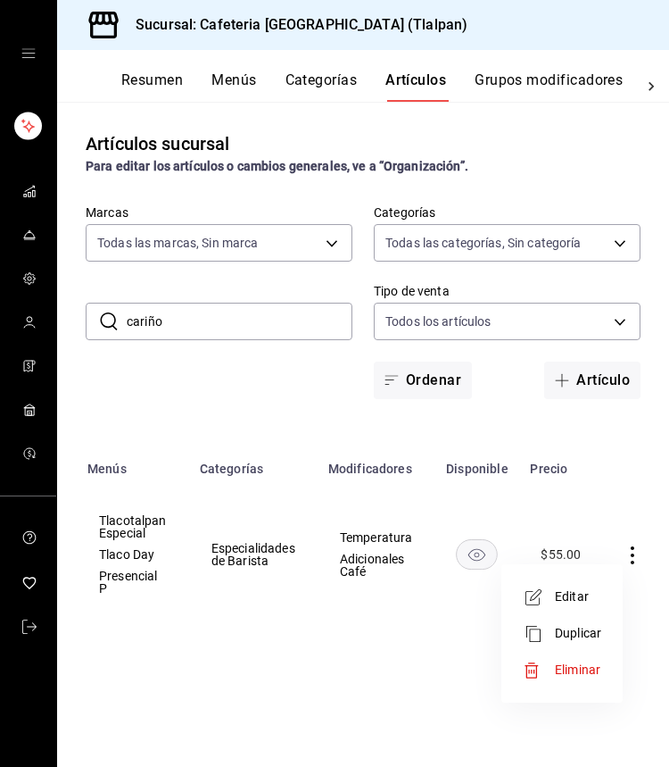
click at [585, 595] on span "Editar" at bounding box center [578, 596] width 46 height 19
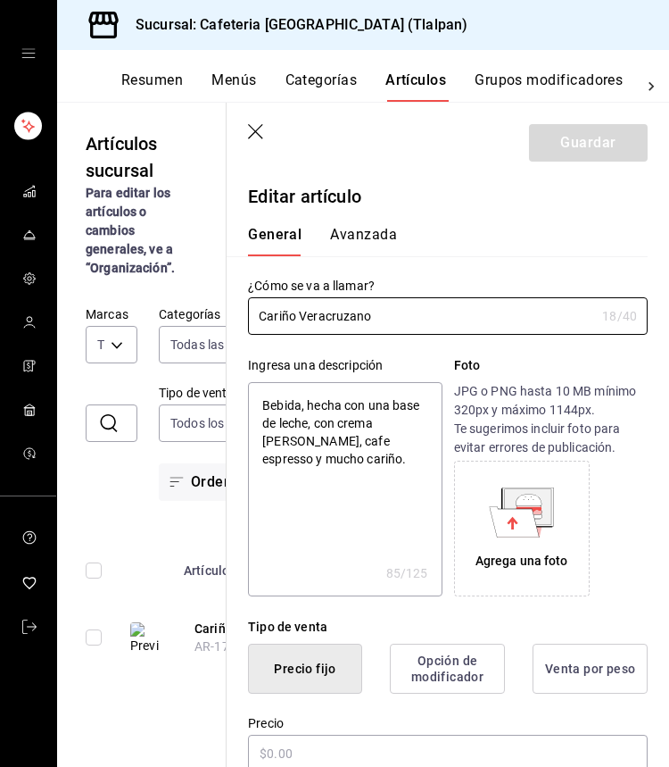
type textarea "x"
type input "$55.00"
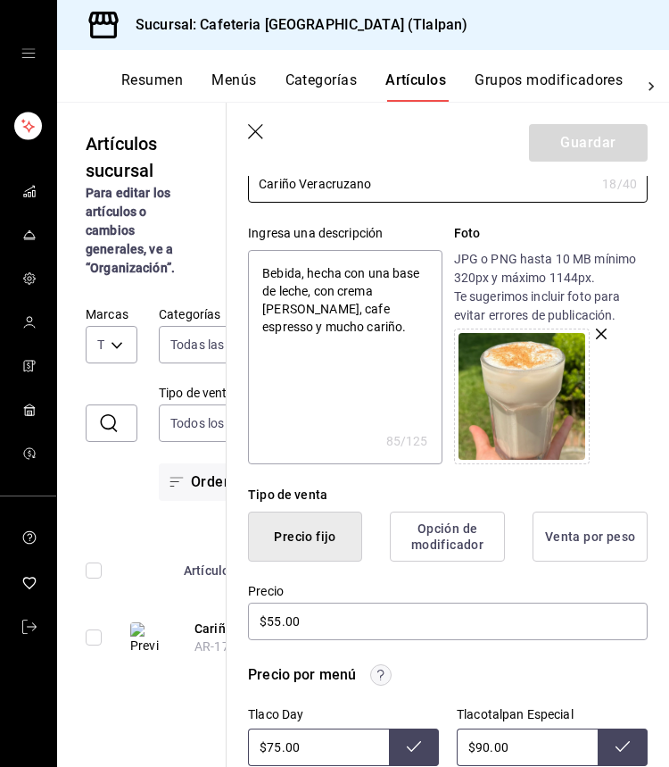
scroll to position [220, 0]
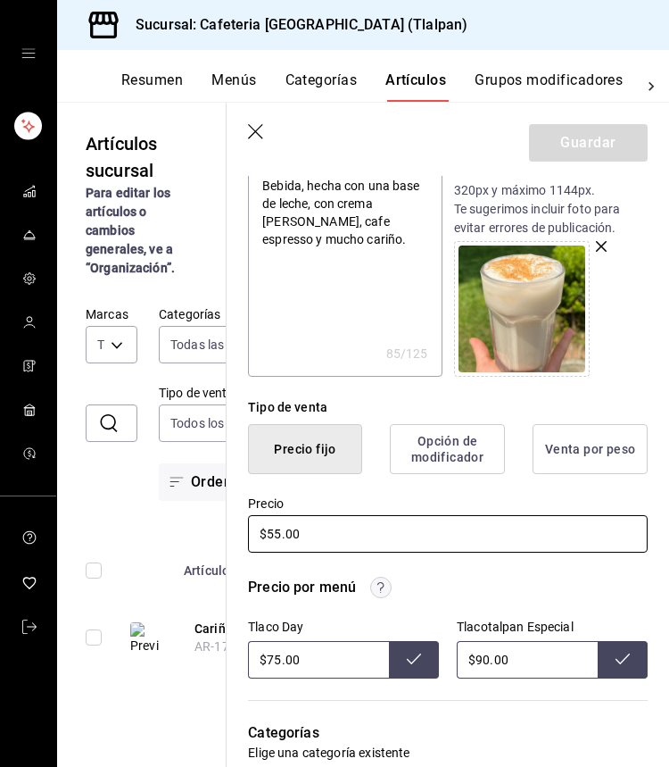
click at [278, 540] on input "$55.00" at bounding box center [448, 533] width 400 height 37
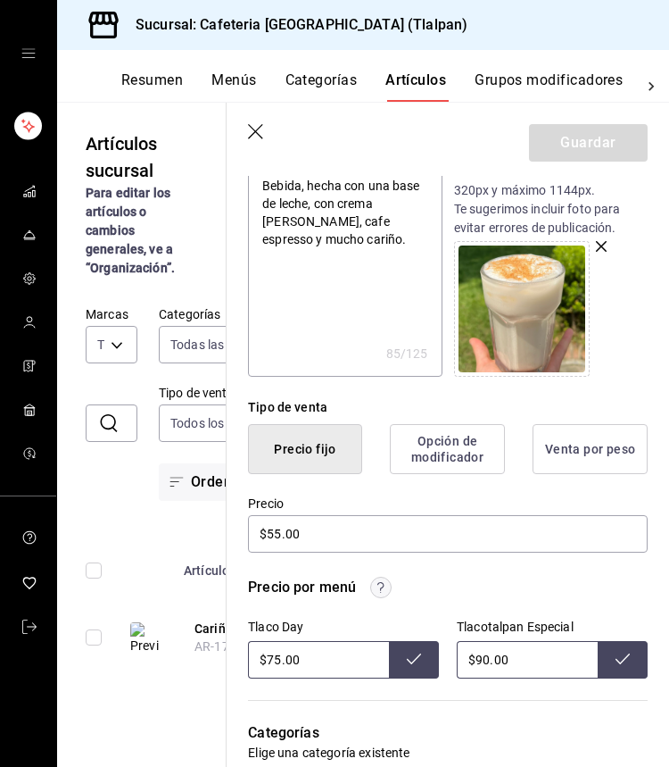
click at [486, 661] on input "$90.00" at bounding box center [527, 659] width 141 height 37
type input "$120.00"
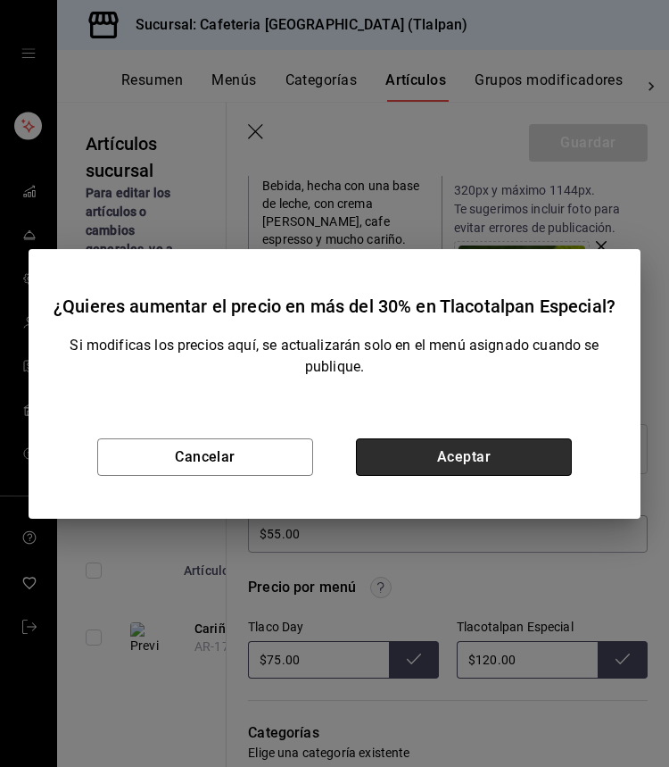
click at [533, 467] on button "Aceptar" at bounding box center [464, 456] width 216 height 37
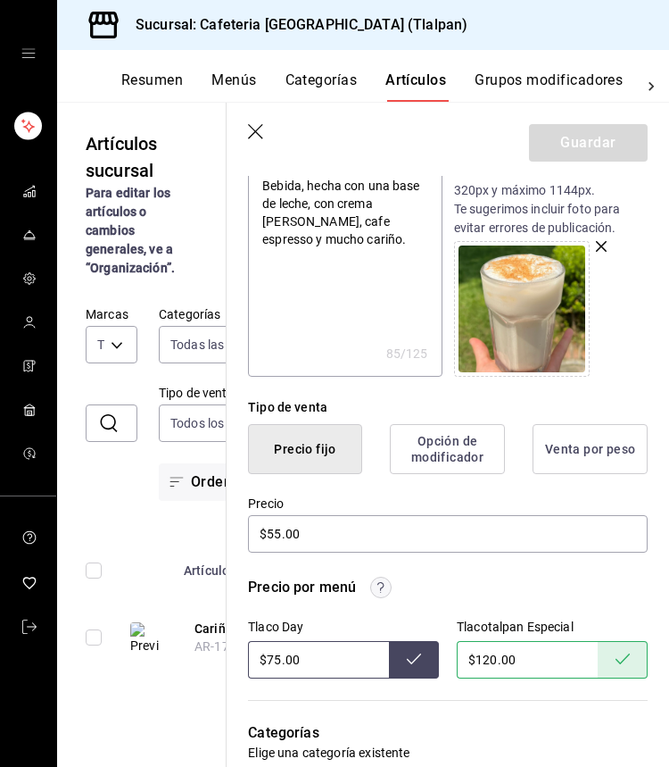
click at [249, 131] on icon "button" at bounding box center [257, 133] width 18 height 18
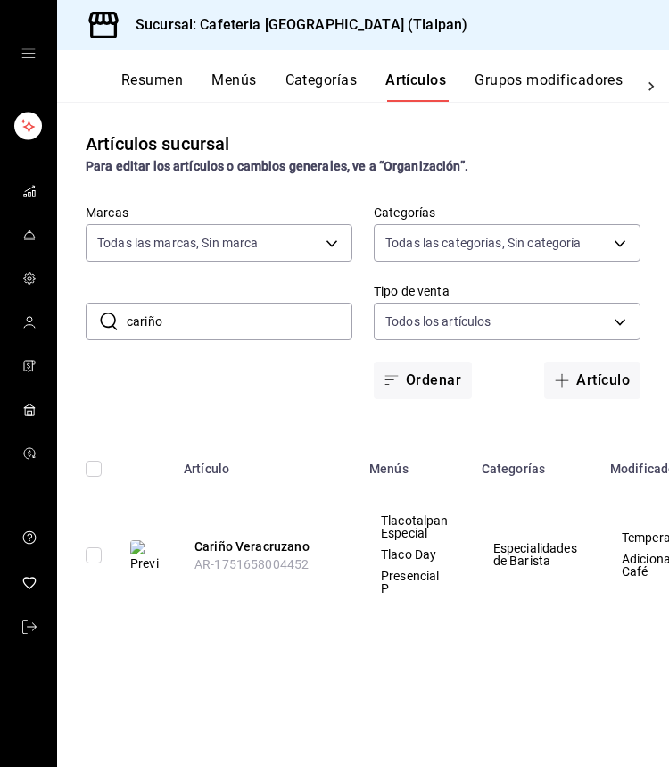
click at [221, 317] on input "cariño" at bounding box center [240, 321] width 226 height 36
click at [221, 318] on input "cariño" at bounding box center [240, 321] width 226 height 36
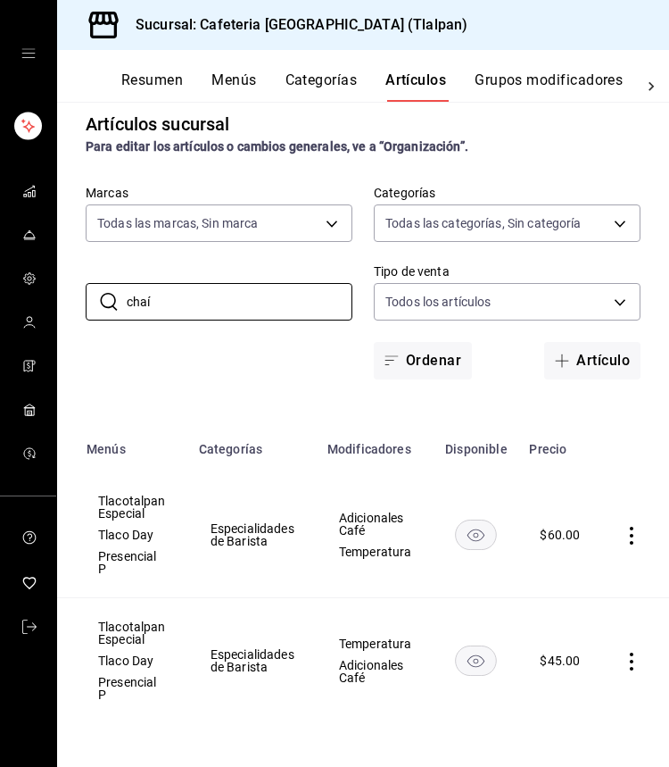
scroll to position [0, 282]
type input "chaí"
click at [628, 655] on icon "actions" at bounding box center [633, 661] width 18 height 18
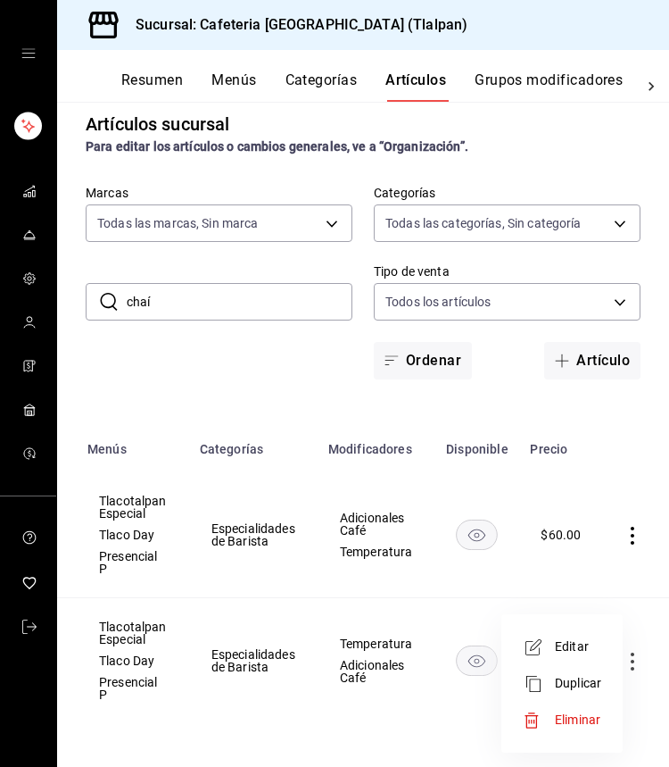
click at [593, 646] on span "Editar" at bounding box center [578, 646] width 46 height 19
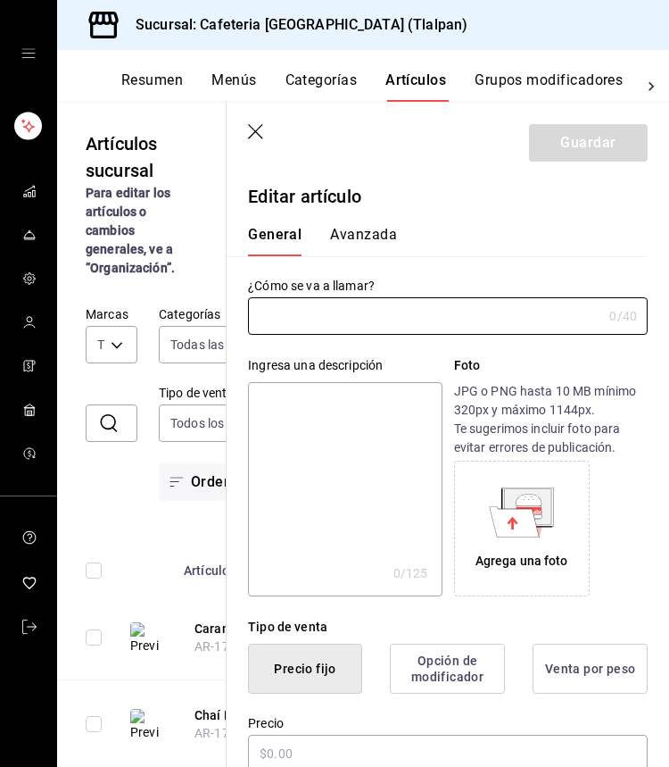
type input "Chaí Latte"
type textarea "El Chaí Latte combina té negro especiado con leche al vapor, ofreciendo un sabo…"
type textarea "x"
type input "$45.00"
radio input "false"
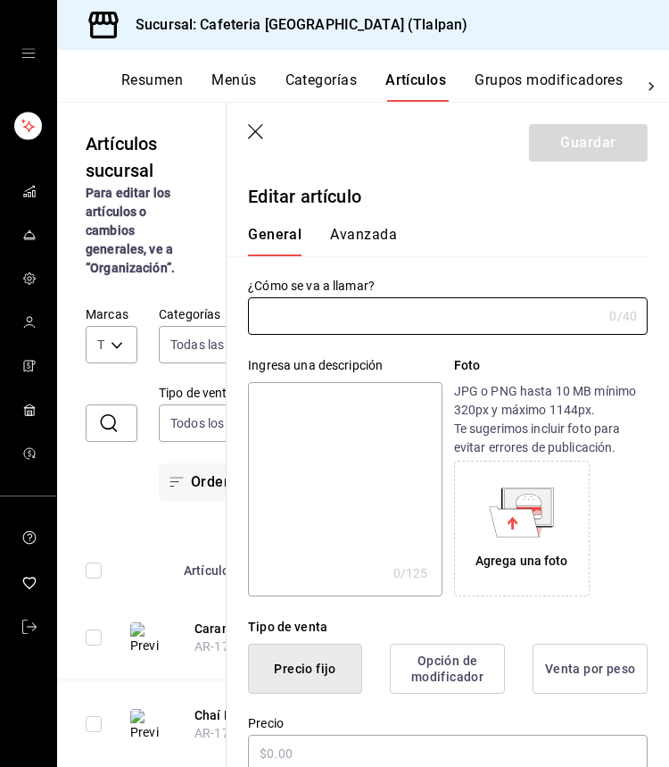
radio input "true"
type input "AR-1736450380595"
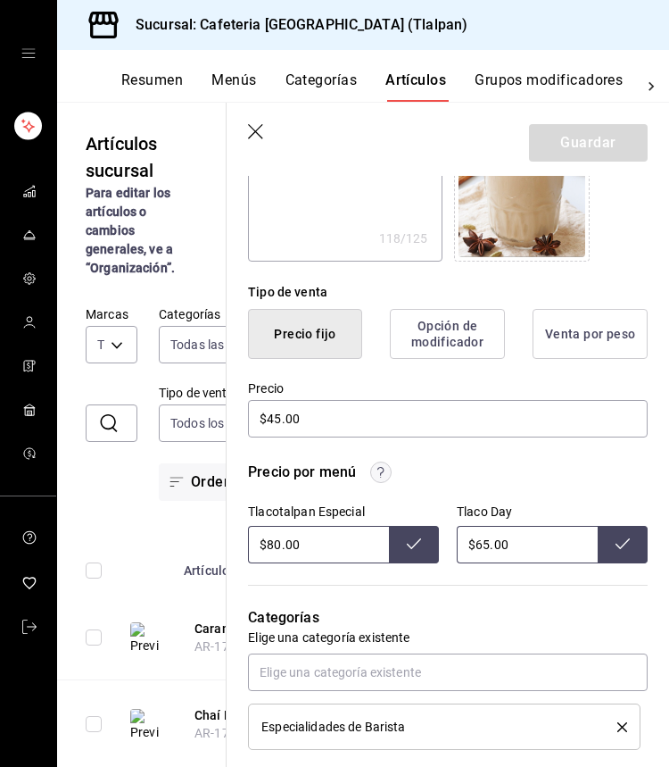
scroll to position [500, 0]
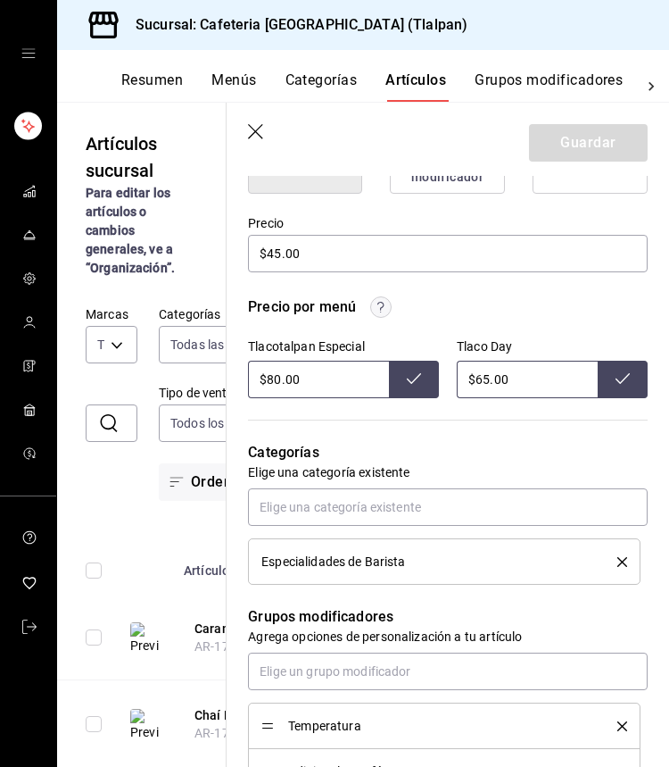
click at [485, 373] on input "$65.00" at bounding box center [527, 379] width 141 height 37
click at [278, 382] on input "$80.00" at bounding box center [318, 379] width 141 height 37
type input "$105.00"
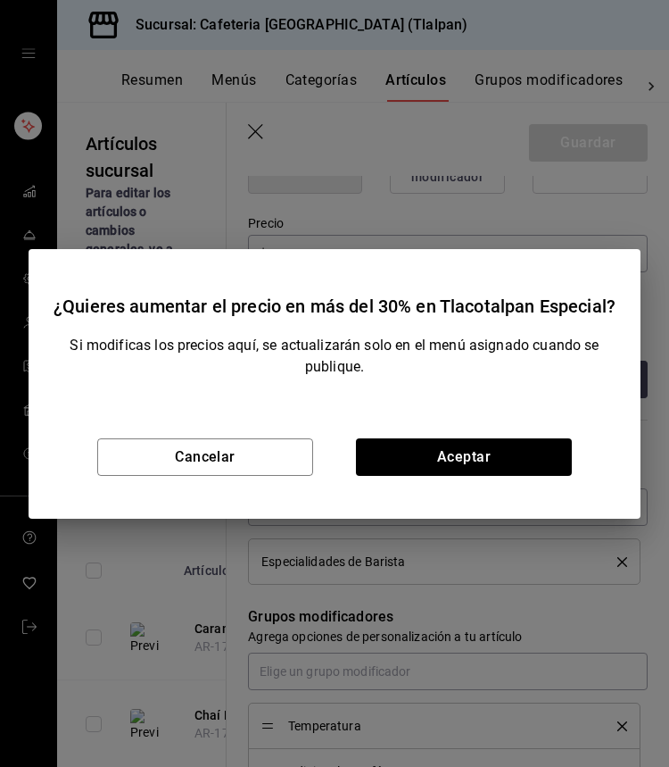
click at [487, 485] on div "Cancelar Aceptar" at bounding box center [335, 456] width 612 height 123
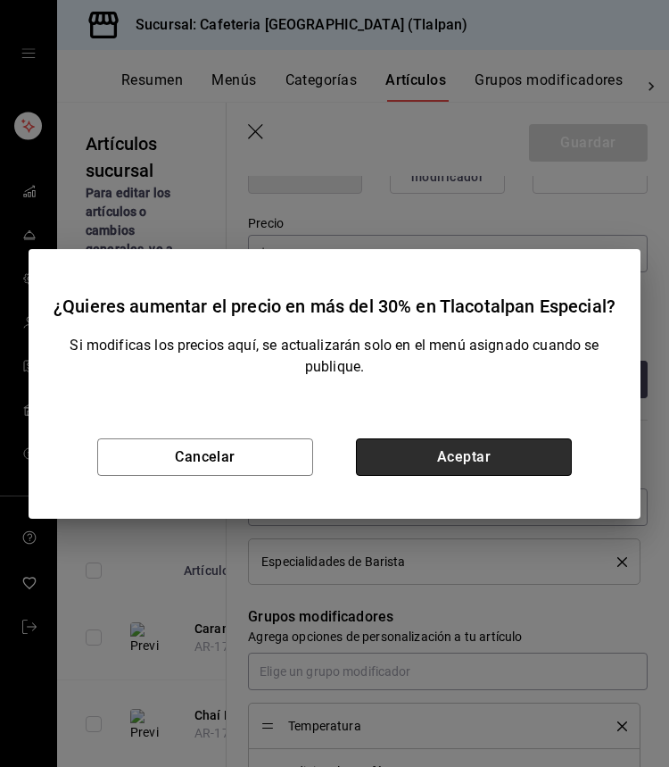
click at [482, 456] on button "Aceptar" at bounding box center [464, 456] width 216 height 37
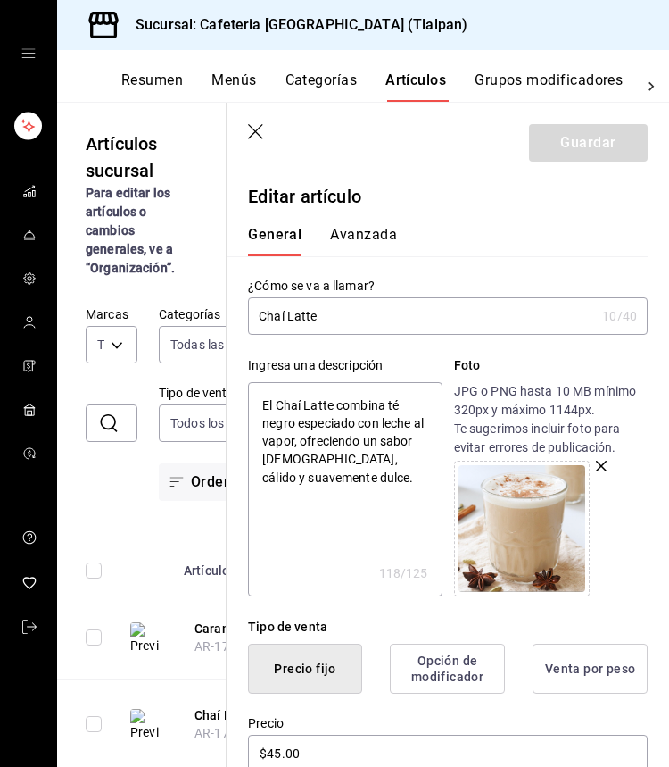
scroll to position [0, 0]
click at [255, 133] on icon "button" at bounding box center [257, 133] width 18 height 18
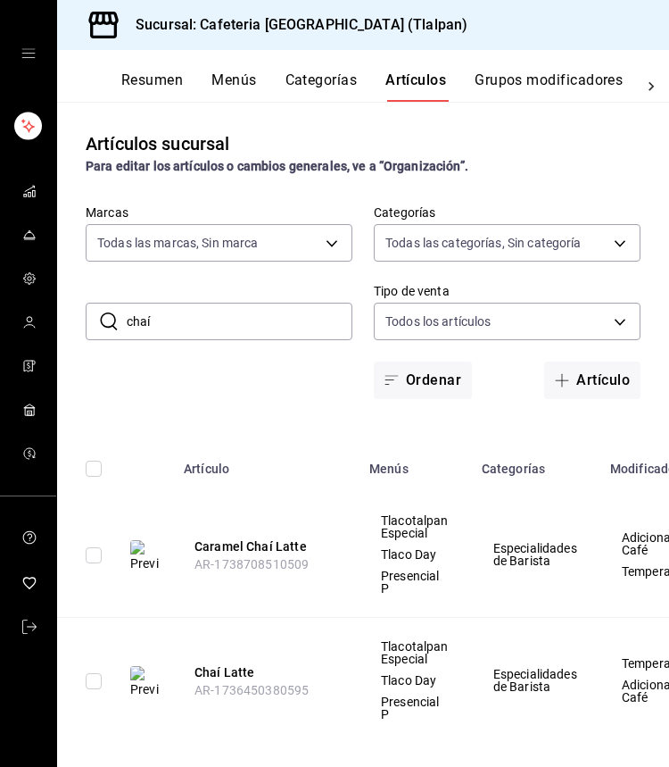
click at [206, 311] on input "chaí" at bounding box center [240, 321] width 226 height 36
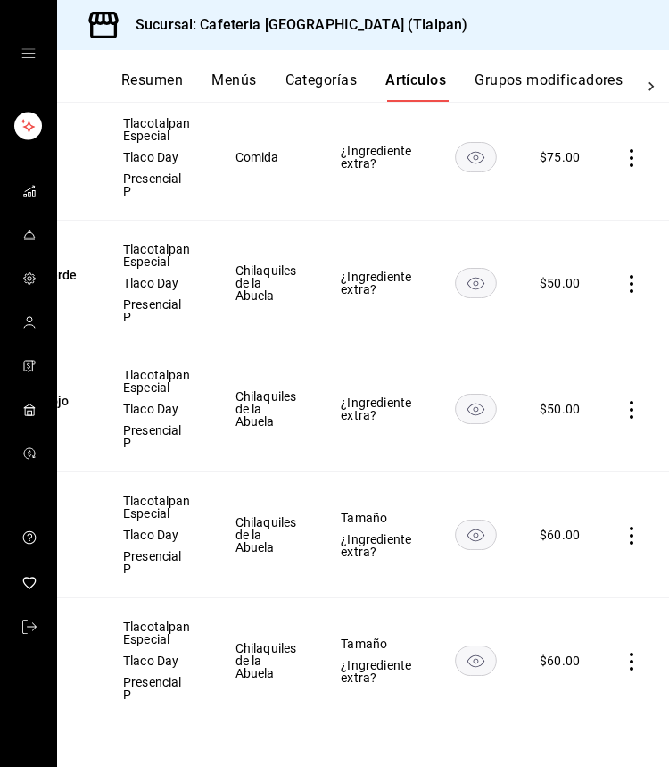
scroll to position [0, 257]
type input "chila"
click at [632, 664] on icon "actions" at bounding box center [633, 661] width 18 height 18
click at [599, 650] on span "Editar" at bounding box center [578, 646] width 46 height 19
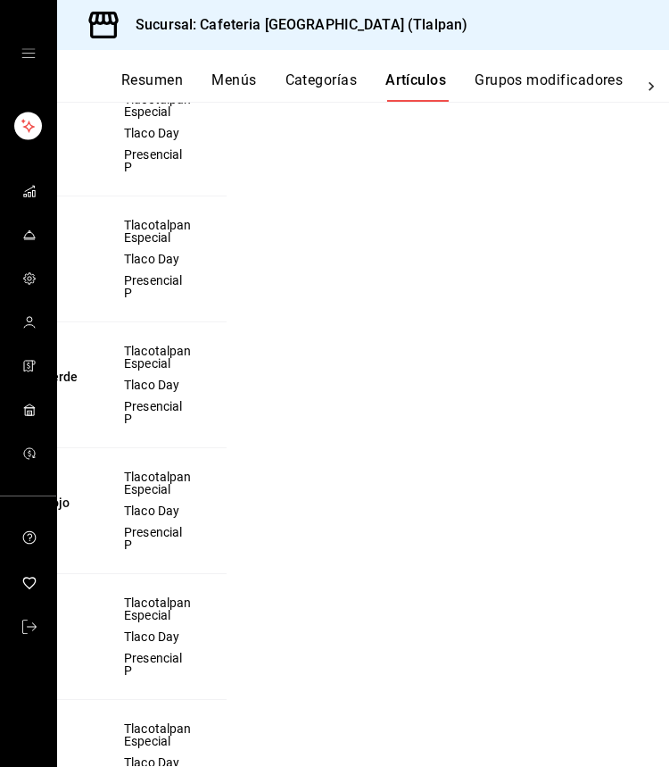
scroll to position [374, 0]
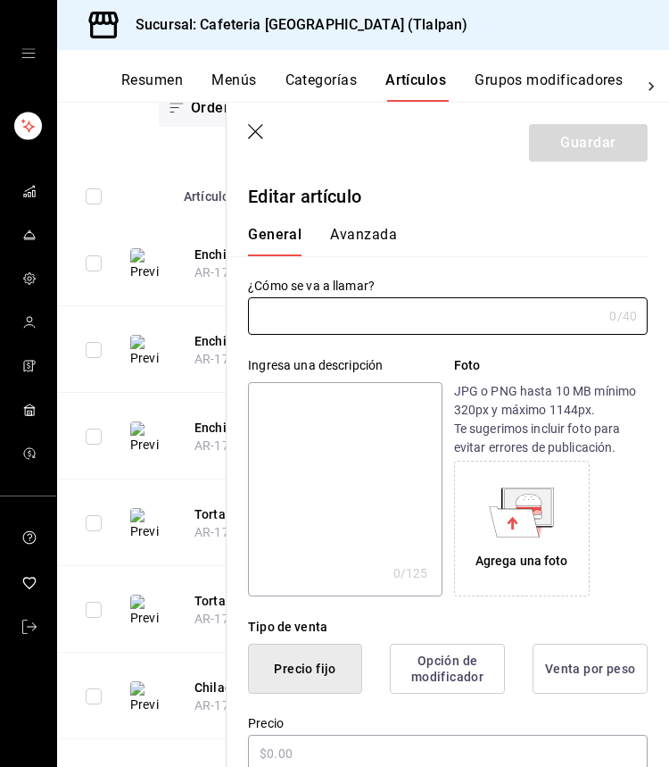
type input "Chilaquiles Rojos"
type textarea "Tortillas crujientes bañadas en salsa de jitomate suave y ligeramente picante, …"
type textarea "x"
type input "$60.00"
type input "AR-1736607315296"
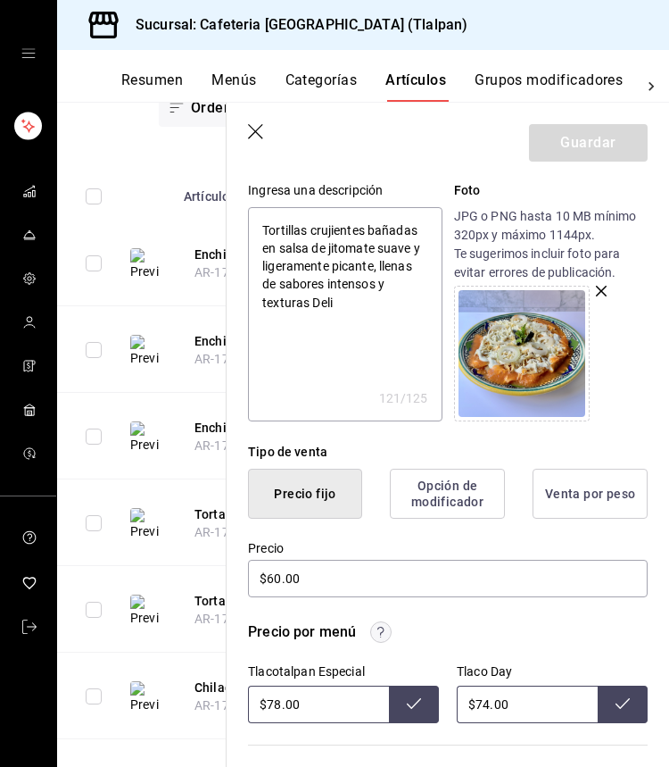
scroll to position [178, 0]
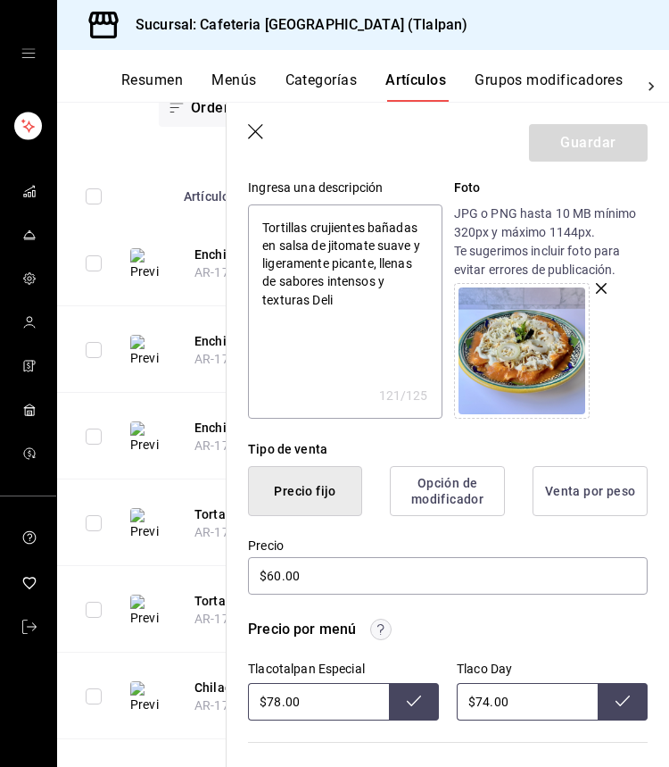
click at [280, 702] on input "$78.00" at bounding box center [318, 701] width 141 height 37
type input "$7.00"
type input "$110.00"
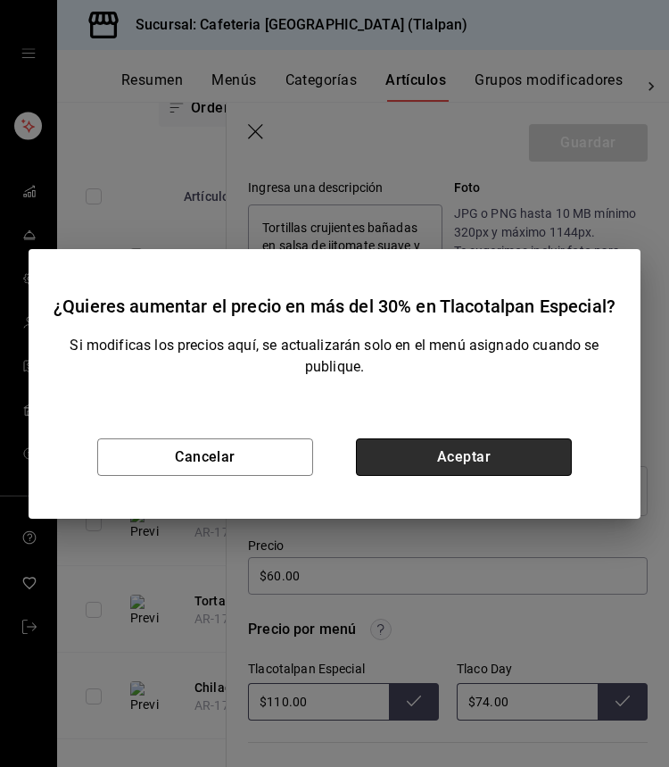
click at [481, 466] on button "Aceptar" at bounding box center [464, 456] width 216 height 37
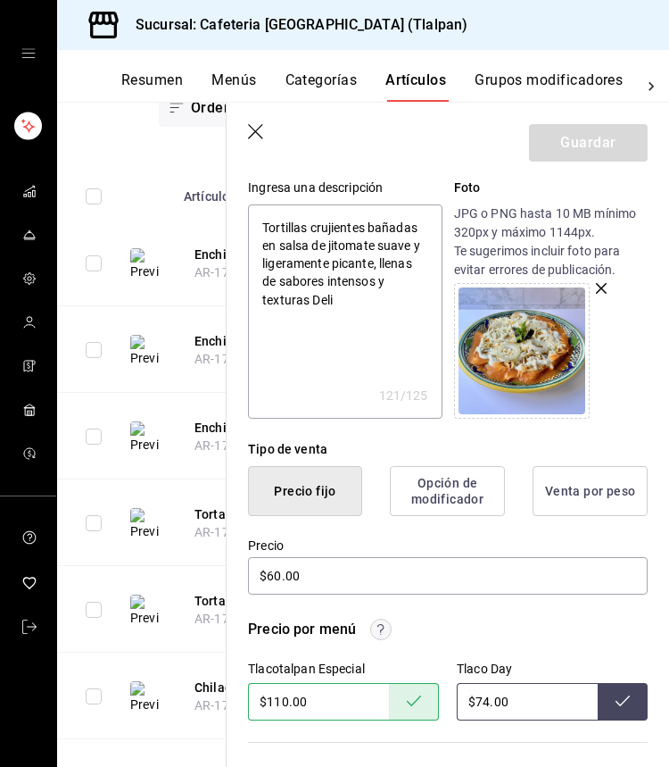
click at [249, 129] on icon "button" at bounding box center [257, 133] width 18 height 18
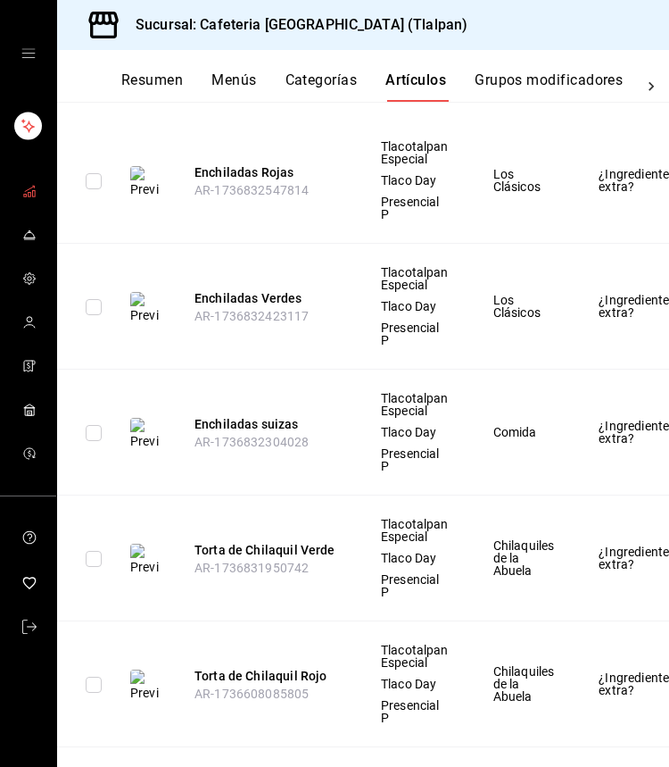
click at [35, 177] on link "mailbox folders" at bounding box center [28, 192] width 56 height 38
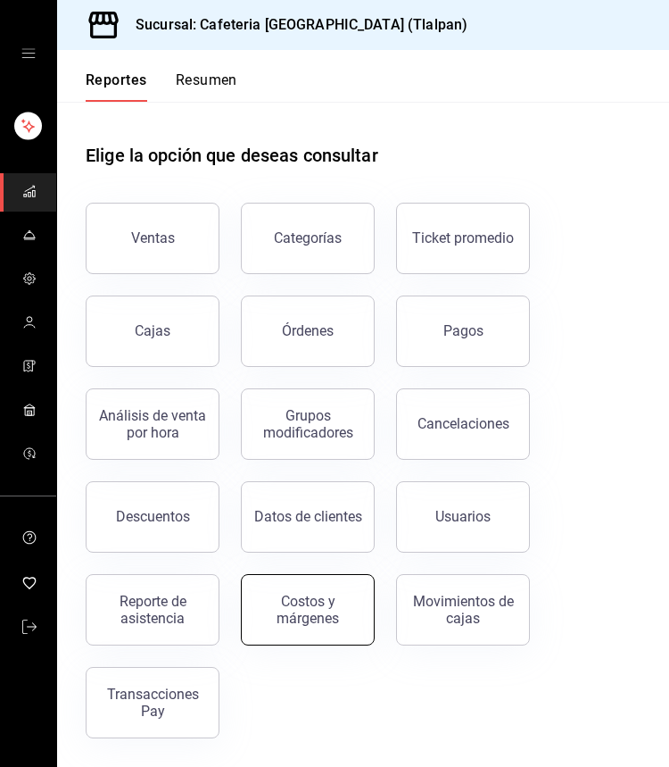
drag, startPoint x: 196, startPoint y: 676, endPoint x: 318, endPoint y: 601, distance: 142.7
click at [318, 601] on div "Ventas Categorías Ticket promedio Cajas Órdenes Pagos Análisis de venta por hor…" at bounding box center [352, 459] width 577 height 557
click at [346, 596] on div "Costos y márgenes" at bounding box center [308, 610] width 111 height 34
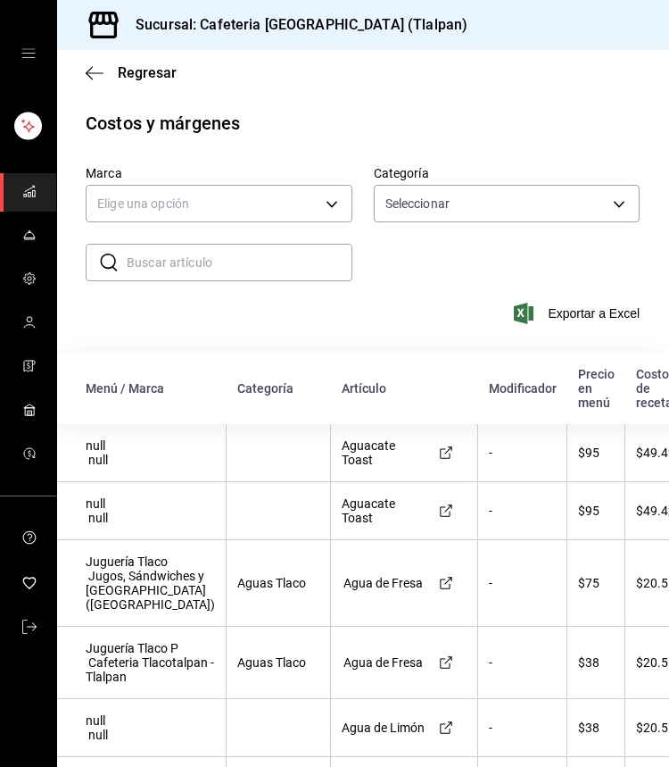
click at [218, 253] on input "text" at bounding box center [240, 263] width 226 height 36
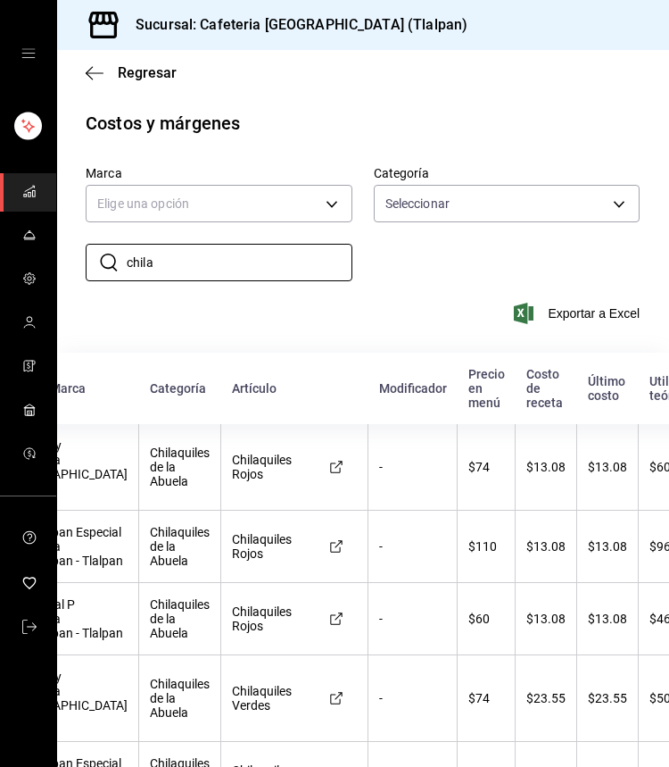
scroll to position [0, 77]
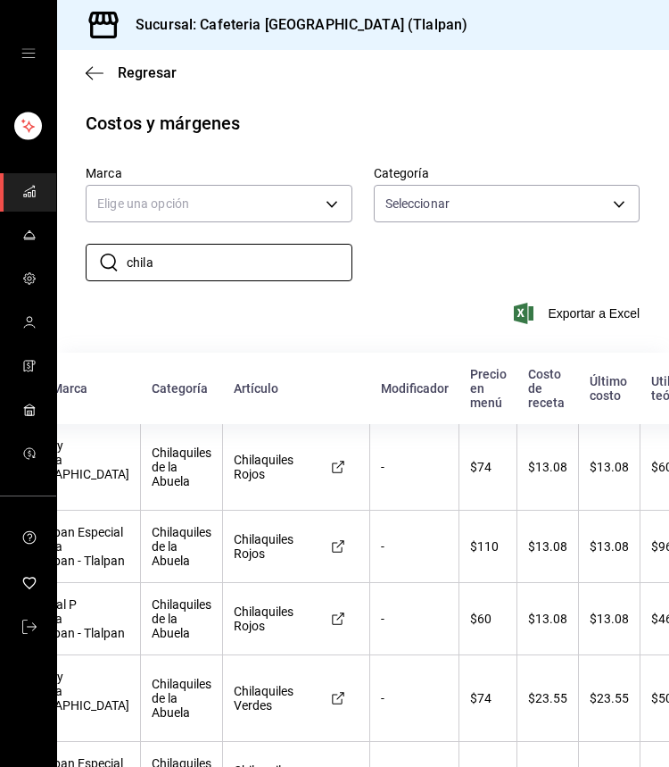
type input "chila"
click at [36, 193] on icon "mailbox folders" at bounding box center [29, 191] width 14 height 14
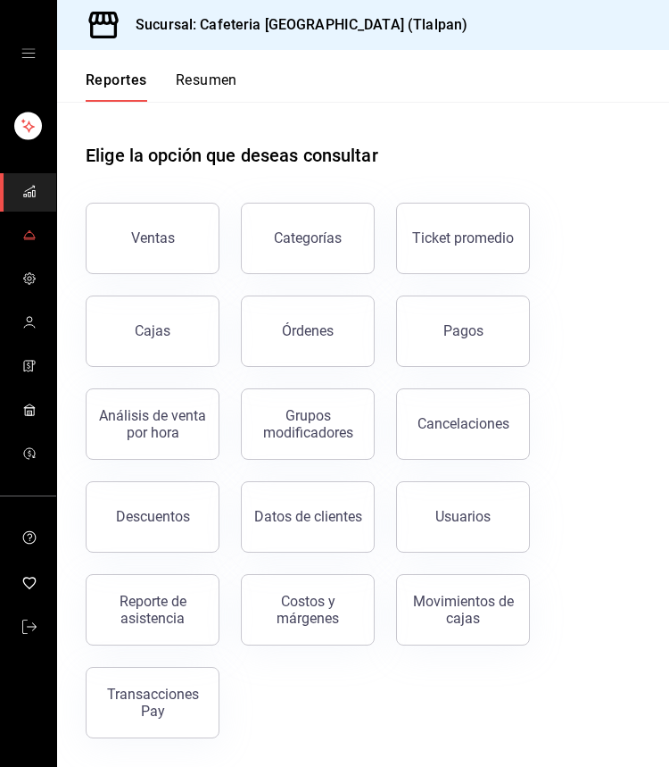
click at [27, 222] on link "mailbox folders" at bounding box center [28, 236] width 56 height 38
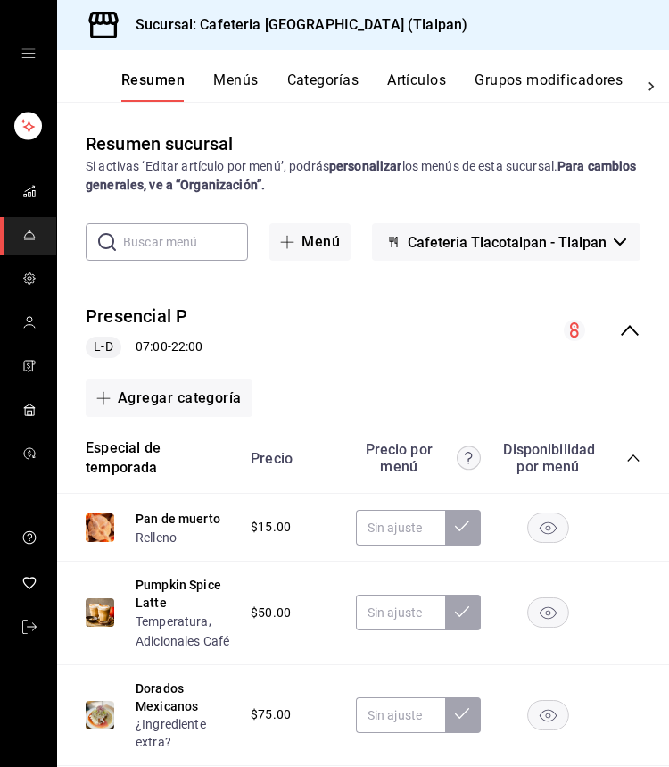
click at [422, 88] on button "Artículos" at bounding box center [416, 86] width 59 height 30
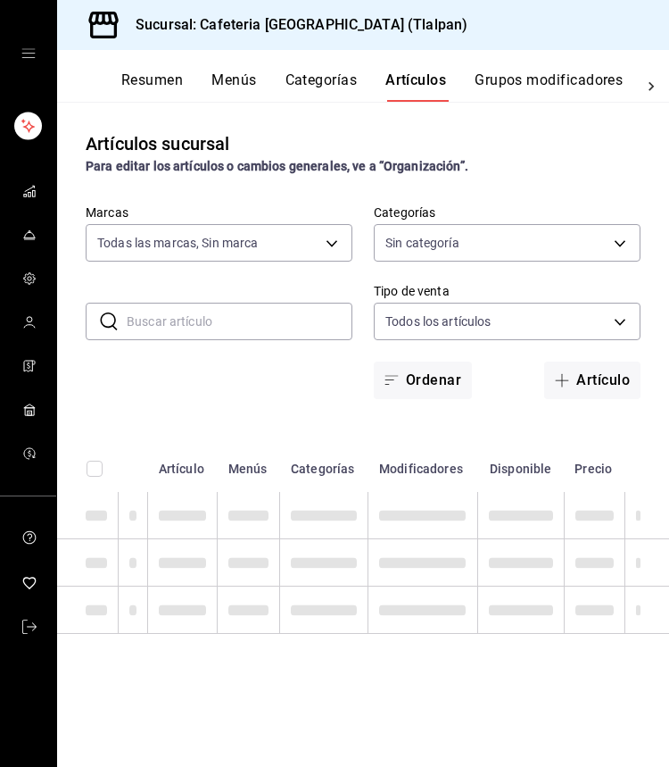
type input "ec576109-29d1-42df-b2ca-5becddbd2efe,3dfd9669-9911-4f47-a36d-8fb2dcc6eb36,e5a57…"
type input "8fb5c5e2-c76a-4129-8e25-25de823e503d,657201d4-d6ef-4148-94c8-ccd00e340086,2df64…"
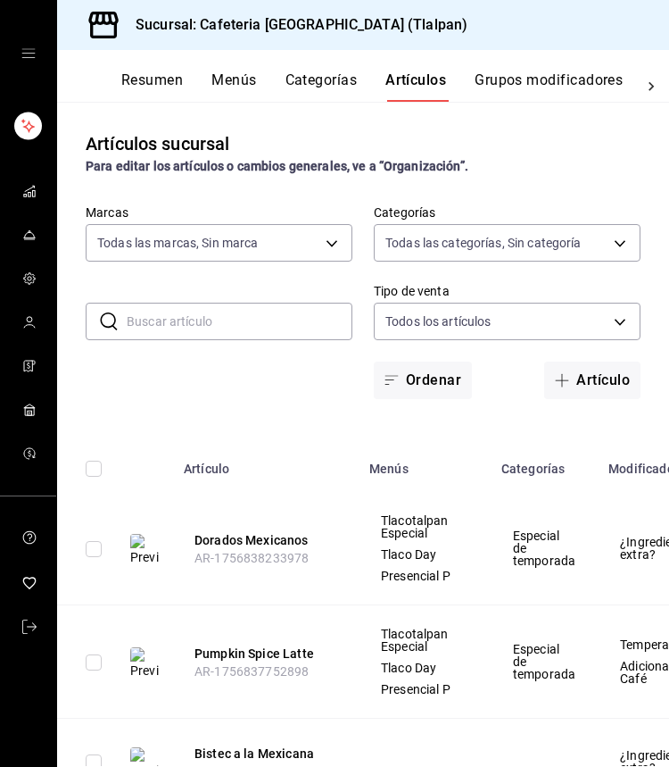
click at [196, 320] on input "text" at bounding box center [240, 321] width 226 height 36
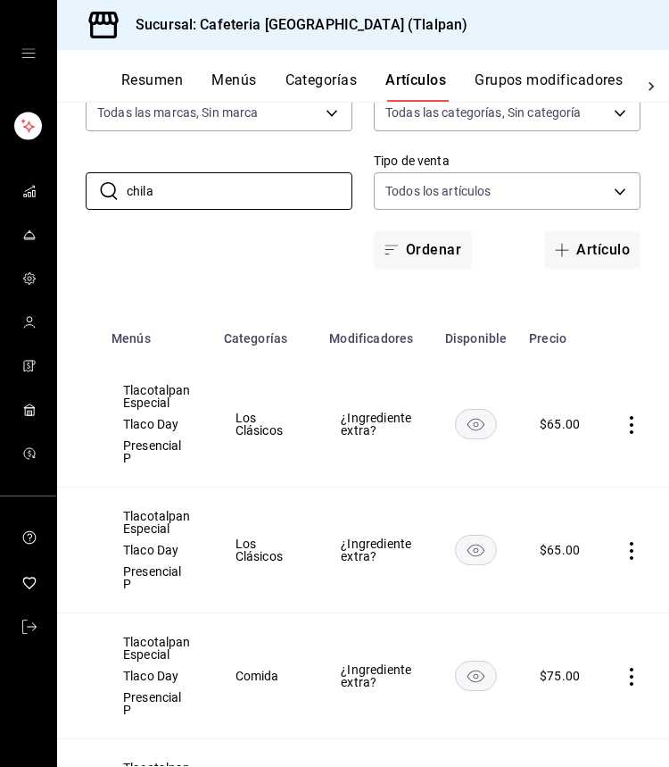
scroll to position [0, 257]
type input "chila"
click at [635, 419] on icon "actions" at bounding box center [633, 425] width 18 height 18
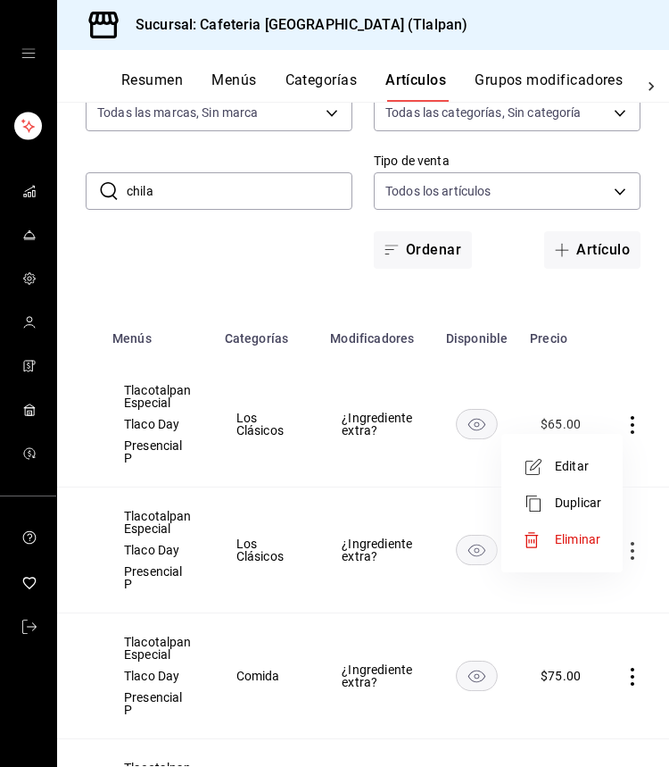
click at [583, 474] on span "Editar" at bounding box center [578, 466] width 46 height 19
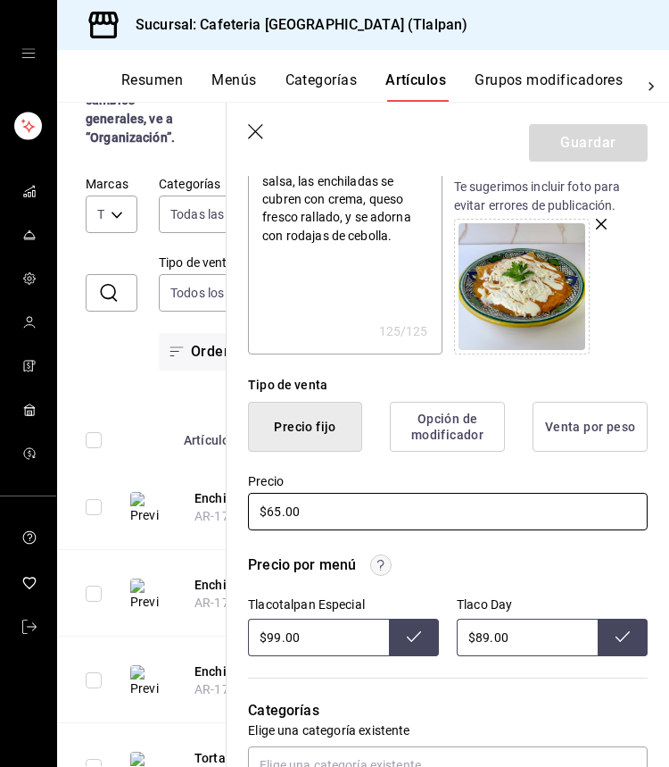
scroll to position [245, 0]
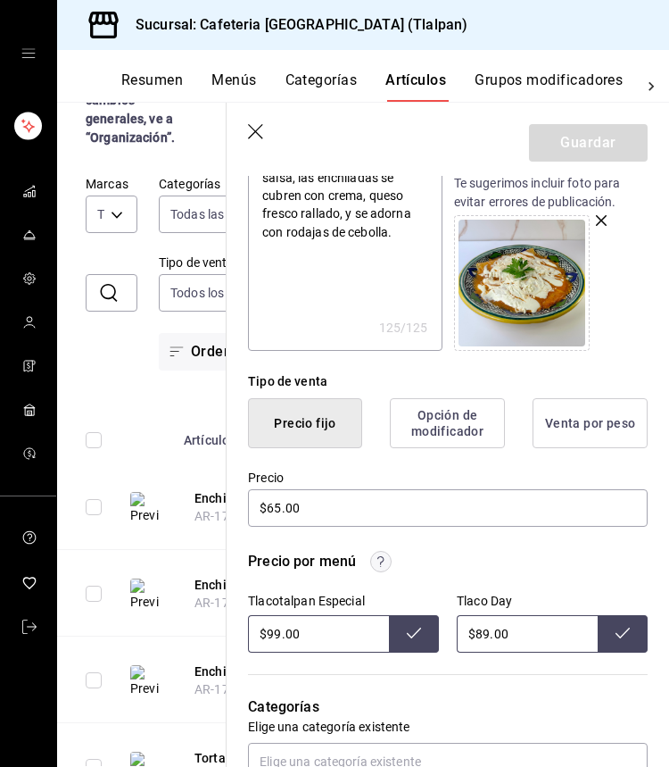
click at [278, 629] on input "$99.00" at bounding box center [318, 633] width 141 height 37
type input "$9.00"
type input "$1.00"
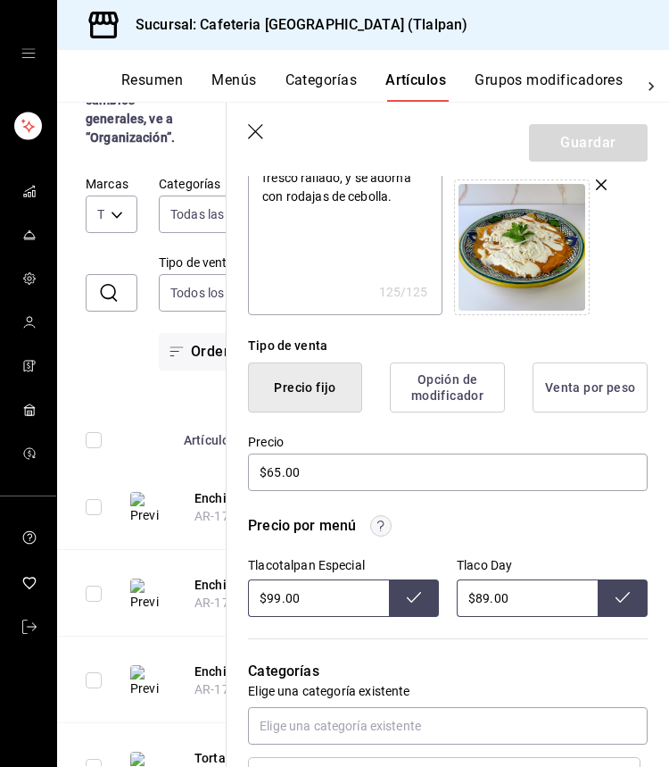
scroll to position [295, 0]
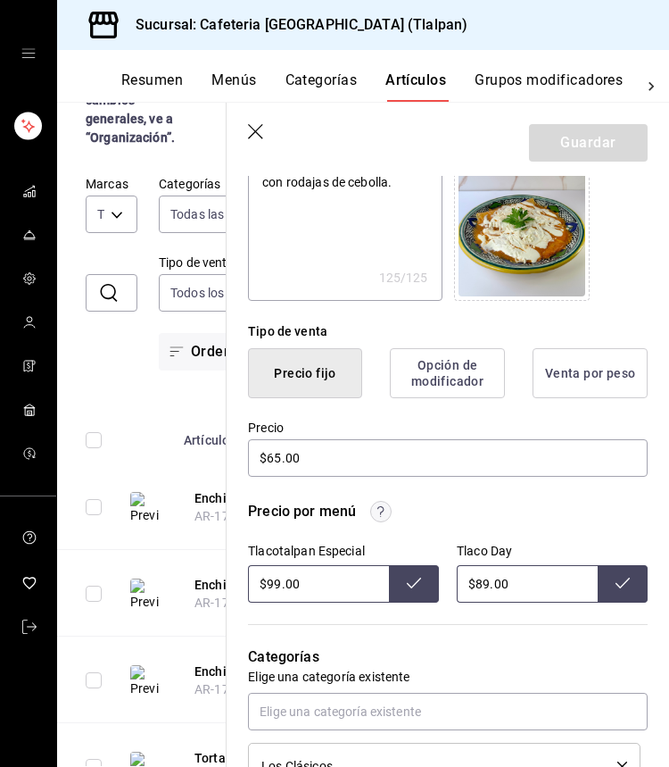
type input "$99.00"
click at [248, 123] on header "Guardar" at bounding box center [448, 139] width 443 height 73
click at [250, 125] on icon "button" at bounding box center [255, 131] width 15 height 15
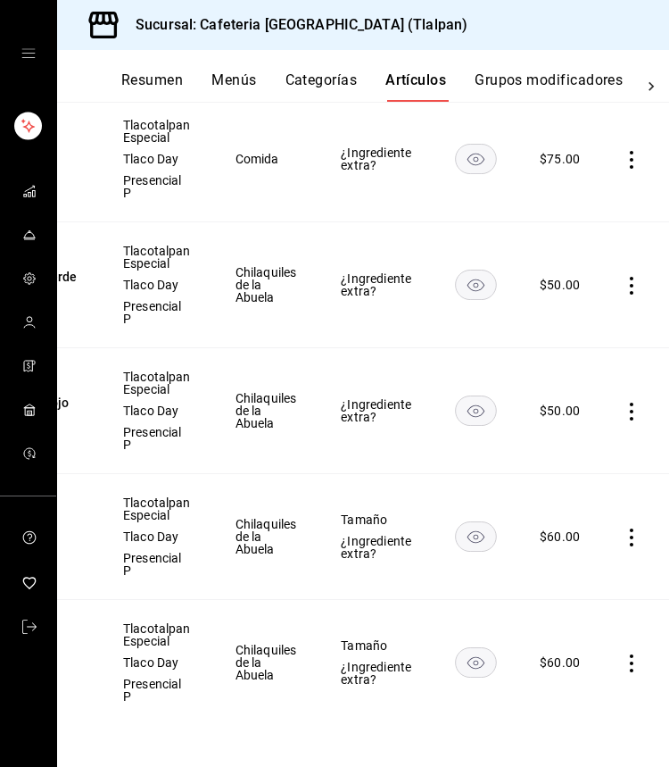
scroll to position [0, 257]
click at [634, 659] on icon "actions" at bounding box center [633, 663] width 18 height 18
click at [566, 657] on li "Editar" at bounding box center [562, 646] width 107 height 37
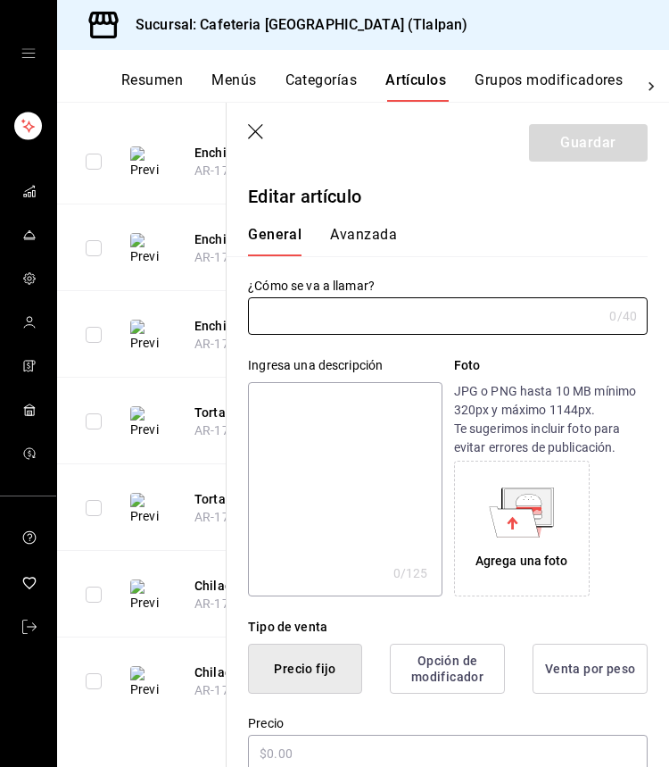
type input "Chilaquiles Rojos"
type textarea "Tortillas crujientes bañadas en salsa de jitomate suave y ligeramente picante, …"
type textarea "x"
type input "$60.00"
type input "AR-1736607315296"
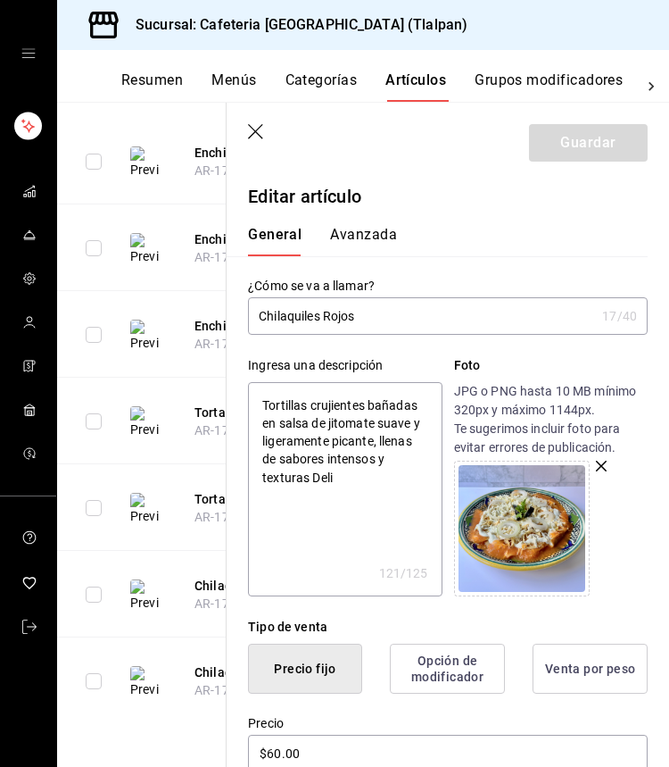
click at [262, 128] on icon "button" at bounding box center [257, 133] width 18 height 18
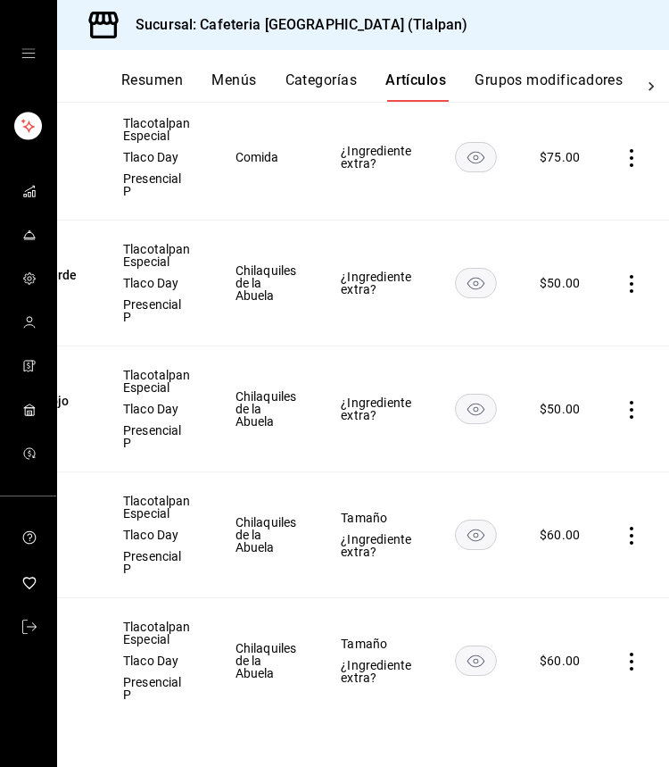
scroll to position [0, 257]
click at [624, 527] on icon "actions" at bounding box center [633, 536] width 18 height 18
click at [579, 561] on li "Editar" at bounding box center [562, 577] width 107 height 37
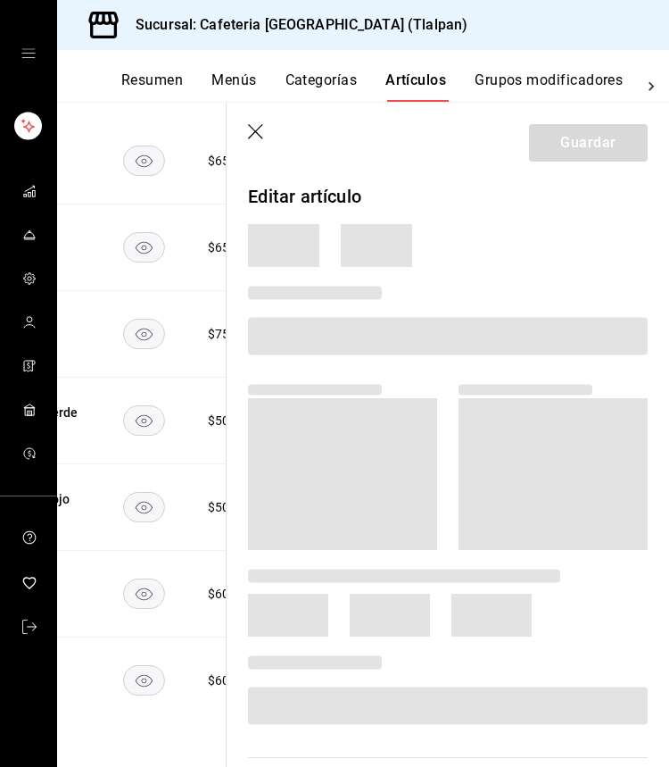
scroll to position [374, 0]
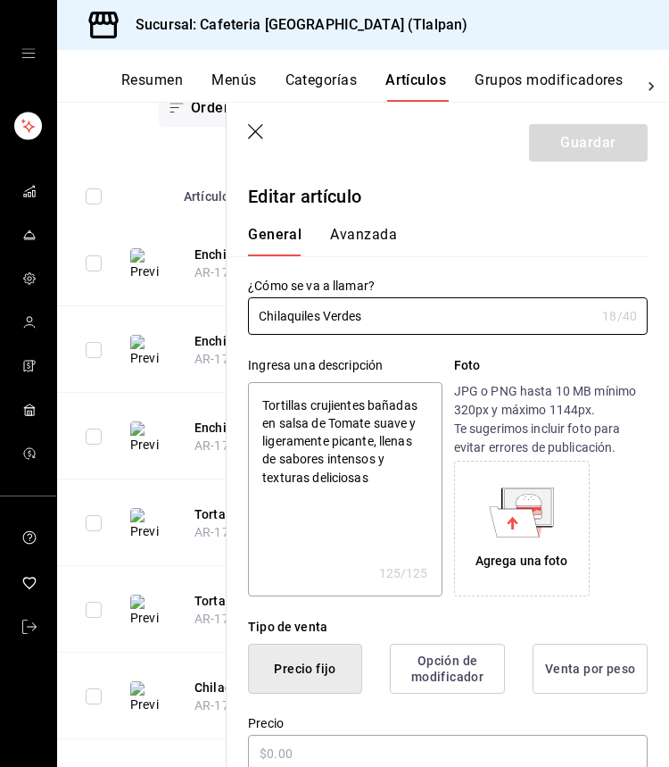
type textarea "x"
type input "$60.00"
radio input "false"
radio input "true"
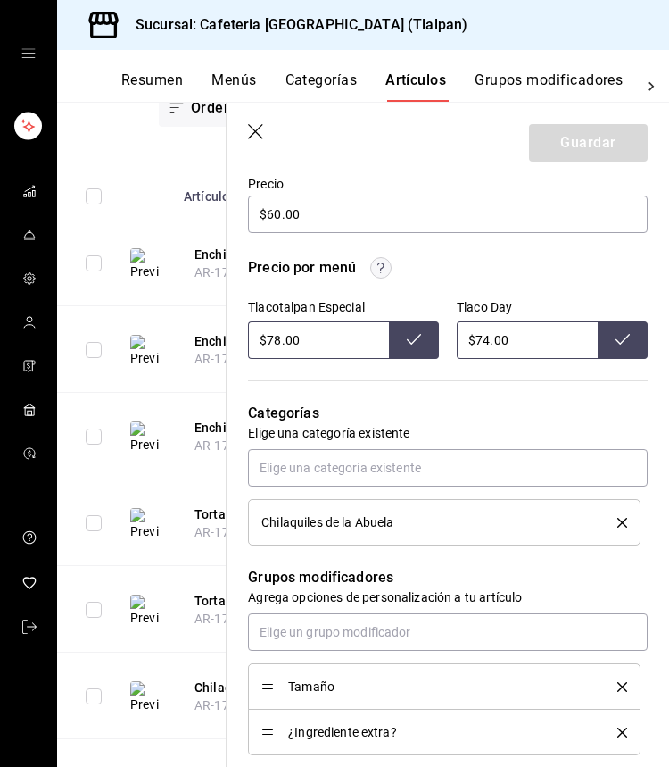
scroll to position [553, 0]
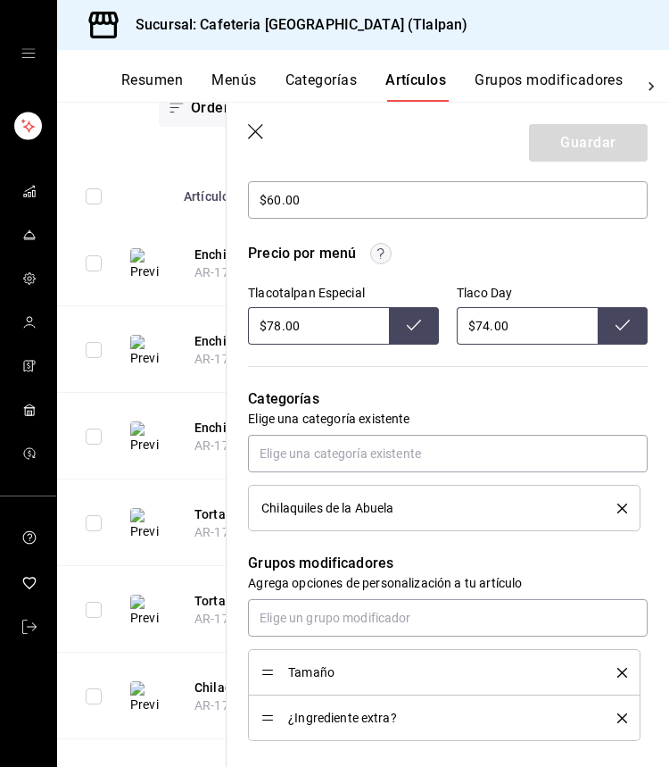
click at [280, 326] on input "$78.00" at bounding box center [318, 325] width 141 height 37
type input "$7.00"
type input "$110.00"
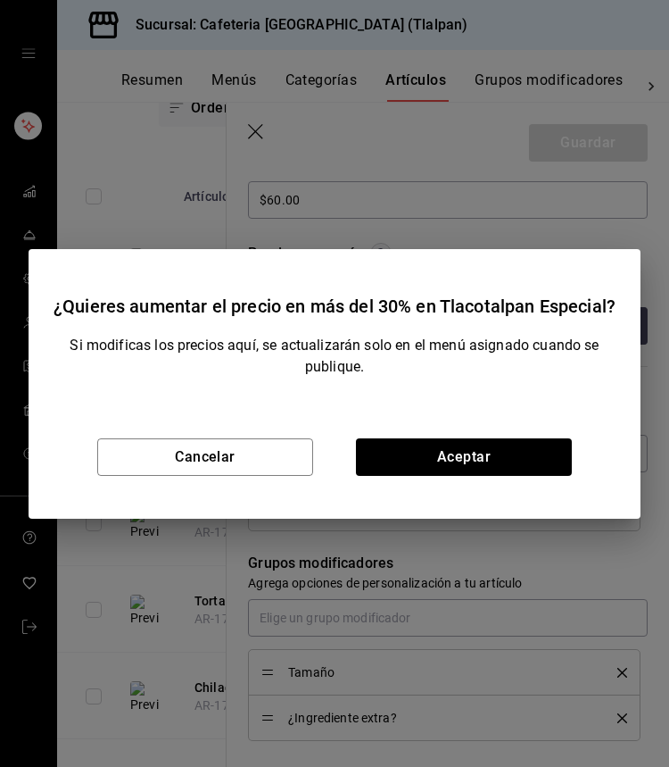
click at [423, 428] on div "Cancelar Aceptar" at bounding box center [335, 456] width 612 height 123
click at [420, 434] on div "Cancelar Aceptar" at bounding box center [335, 456] width 612 height 123
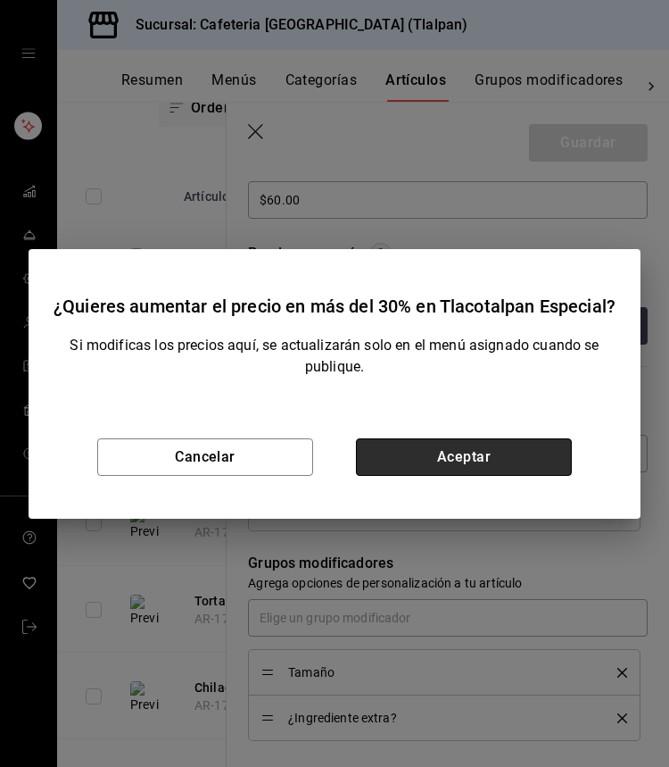
click at [418, 459] on button "Aceptar" at bounding box center [464, 456] width 216 height 37
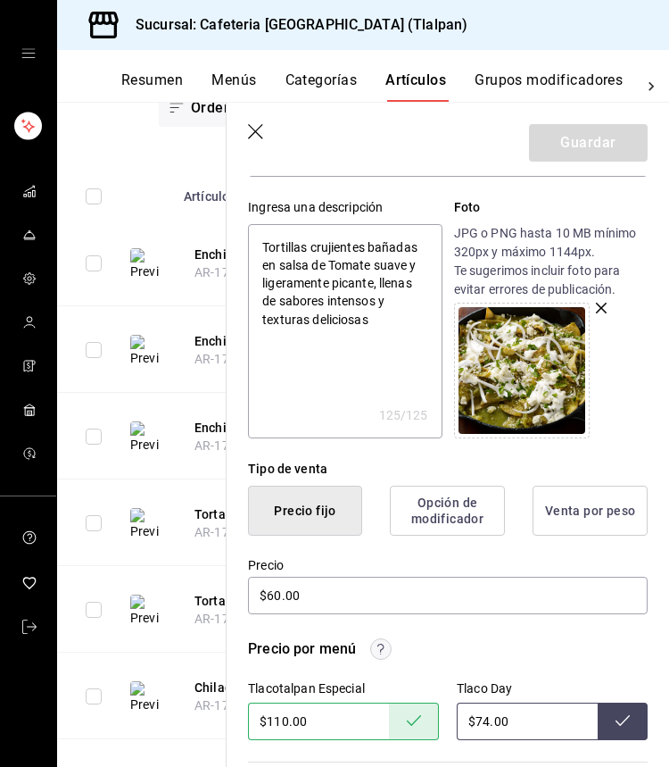
scroll to position [154, 0]
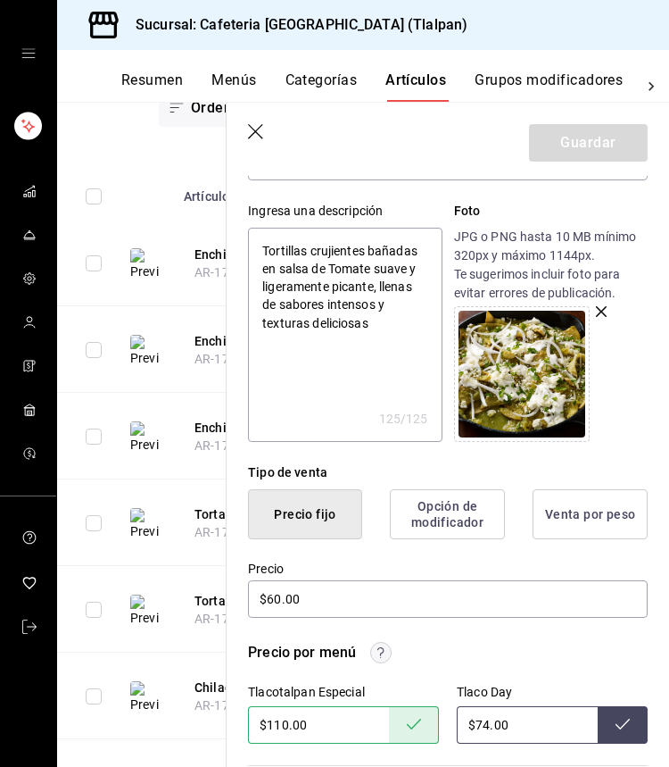
click at [254, 129] on icon "button" at bounding box center [257, 133] width 18 height 18
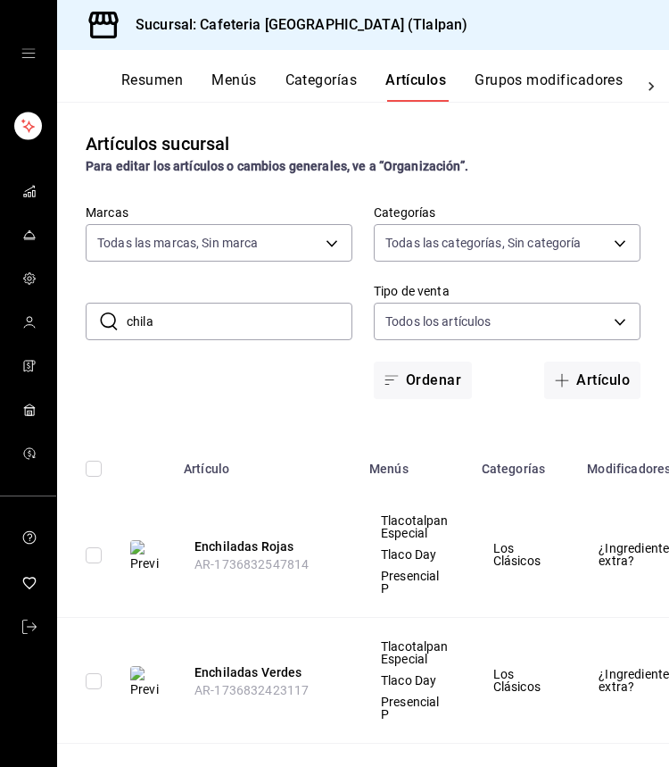
click at [166, 314] on input "chila" at bounding box center [240, 321] width 226 height 36
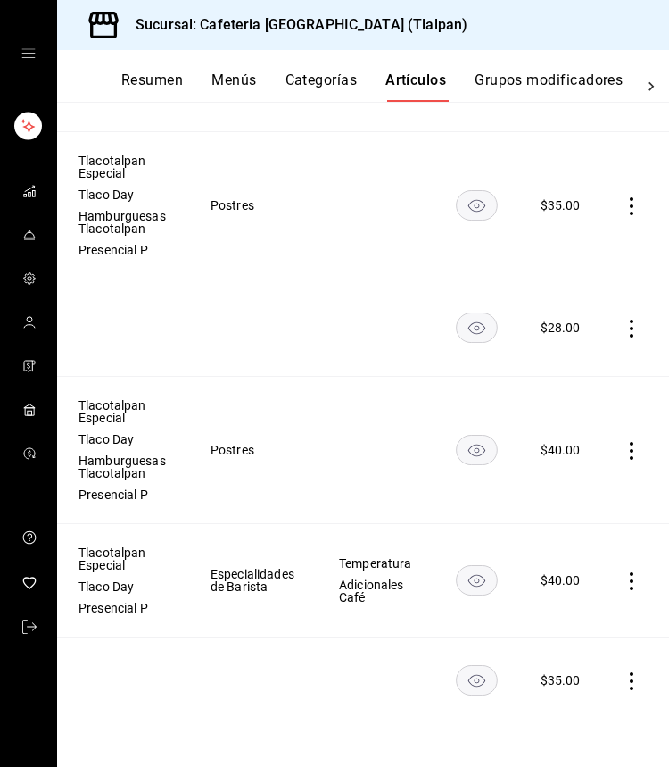
scroll to position [0, 302]
type input "choco"
click at [635, 586] on icon "actions" at bounding box center [633, 581] width 18 height 18
click at [578, 620] on span "Editar" at bounding box center [578, 622] width 46 height 19
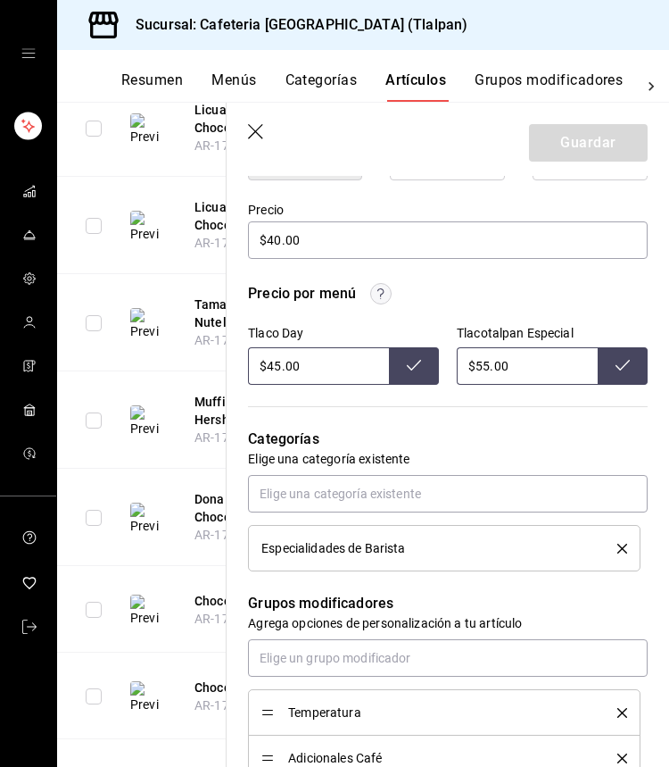
scroll to position [496, 0]
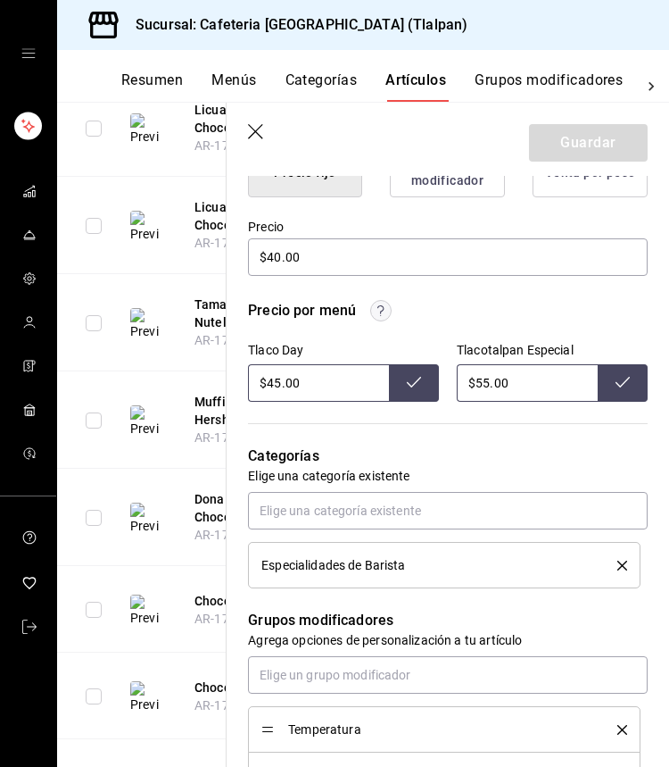
click at [484, 377] on input "$55.00" at bounding box center [527, 382] width 141 height 37
type input "$5.00"
type input "$70.00"
click at [277, 391] on input "$45.00" at bounding box center [318, 382] width 141 height 37
click at [280, 382] on input "$45.00" at bounding box center [318, 382] width 141 height 37
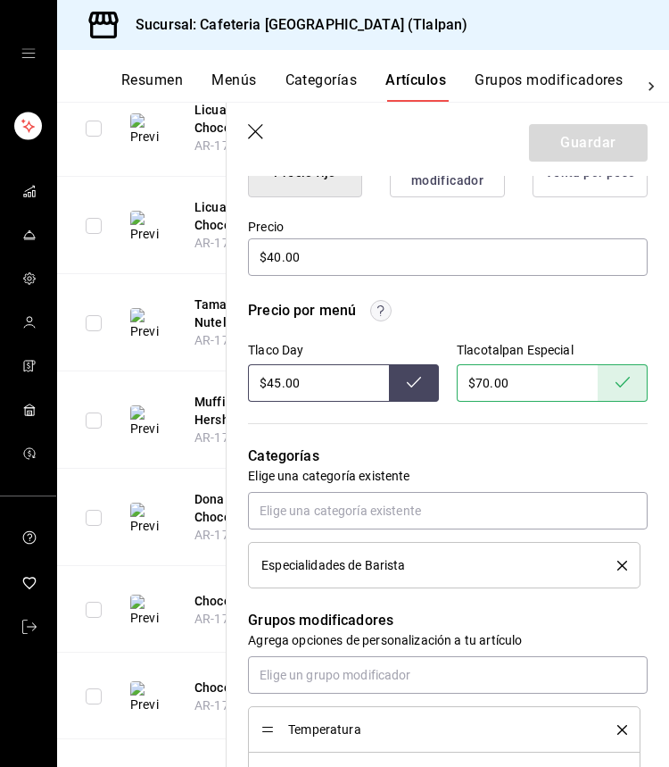
type input "$4.00"
type input "$50.00"
click at [260, 130] on icon "button" at bounding box center [257, 133] width 18 height 18
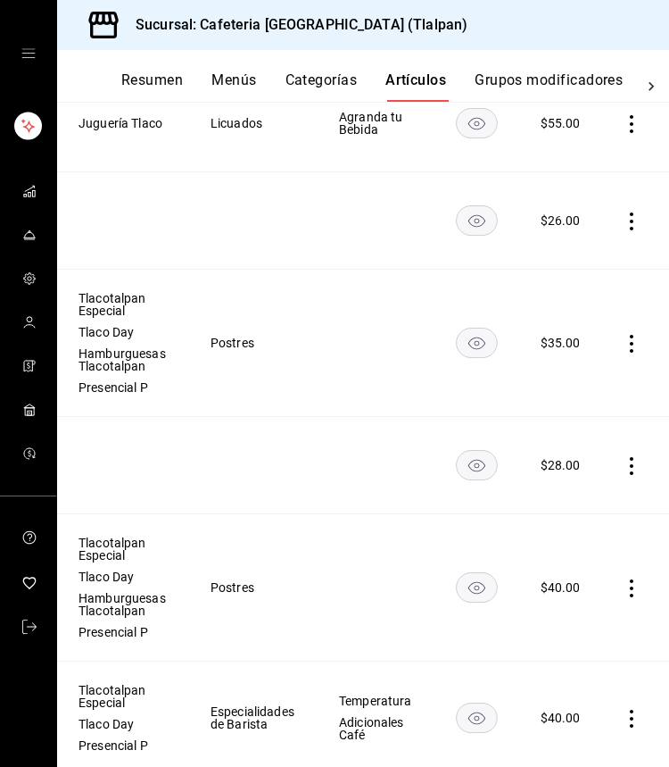
scroll to position [0, 302]
click at [636, 586] on icon "actions" at bounding box center [633, 588] width 18 height 18
click at [571, 613] on li "Editar" at bounding box center [562, 629] width 107 height 37
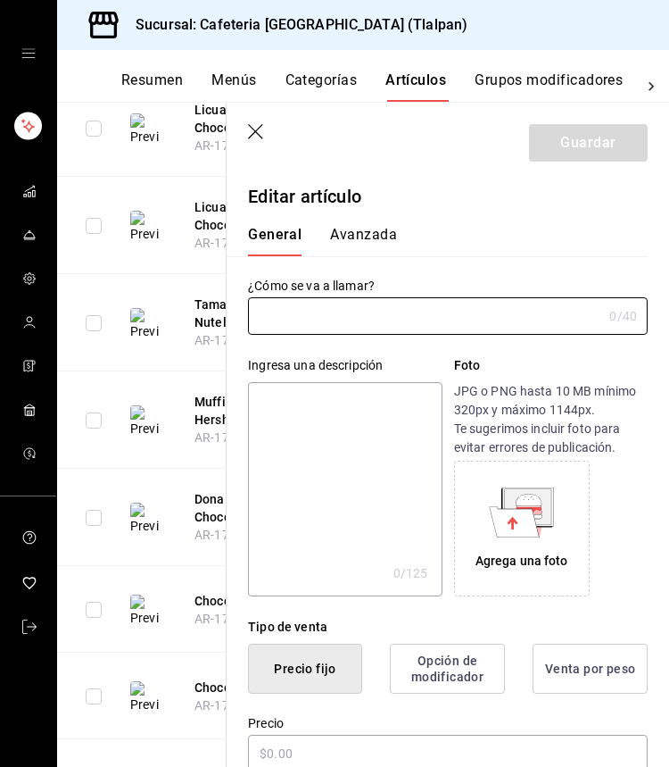
type input "Chocolatin"
type textarea "El Pain au Chocolat es un clásico de la panadería francesa, elaborado con masa …"
type textarea "x"
type input "$40.00"
radio input "false"
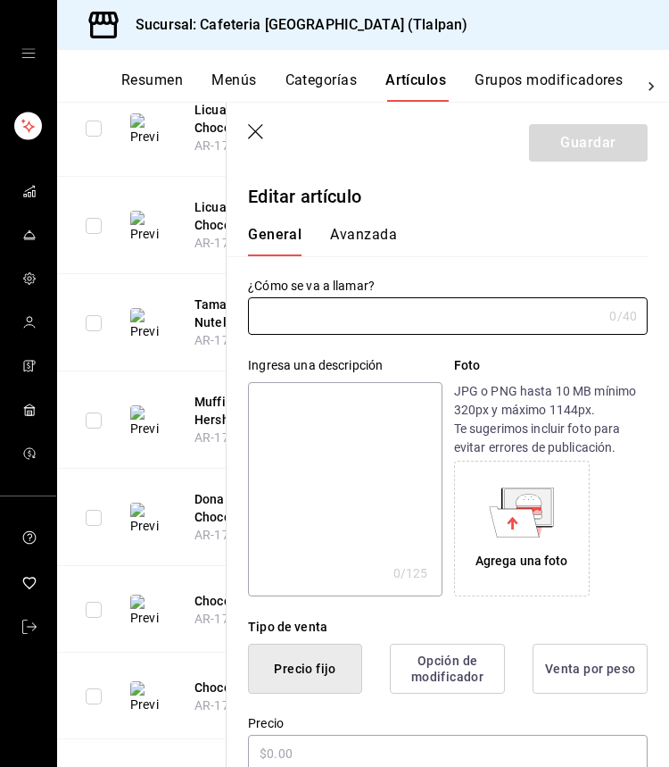
radio input "true"
type input "AR-1736835273950"
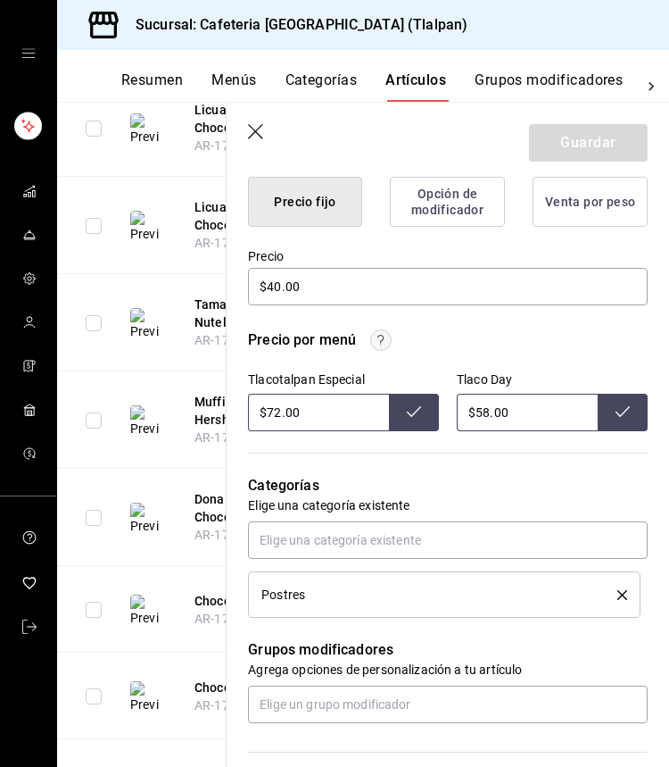
scroll to position [468, 0]
click at [279, 413] on input "$72.00" at bounding box center [318, 411] width 141 height 37
click at [622, 590] on icon "delete" at bounding box center [623, 594] width 10 height 10
type textarea "x"
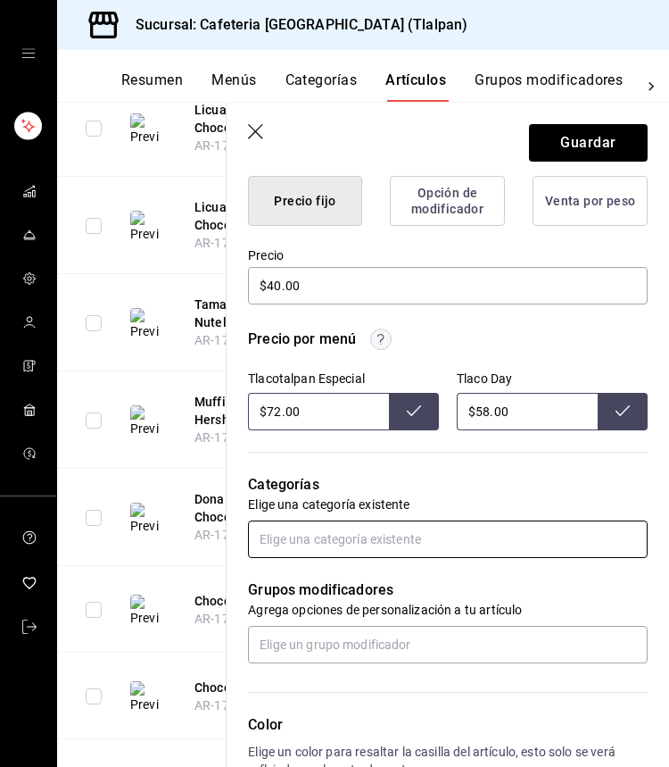
click at [305, 545] on input "text" at bounding box center [448, 538] width 400 height 37
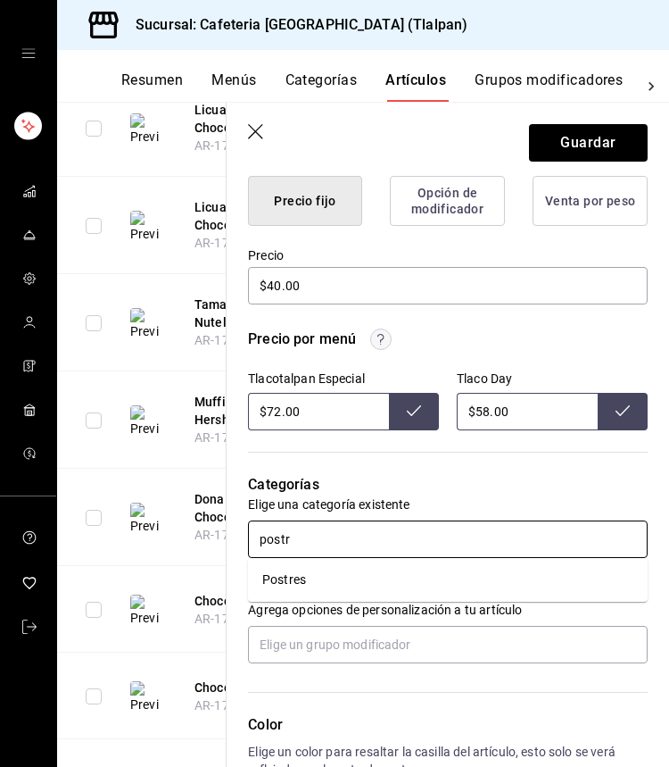
type input "postre"
click at [292, 589] on li "Postres" at bounding box center [448, 579] width 400 height 29
type textarea "x"
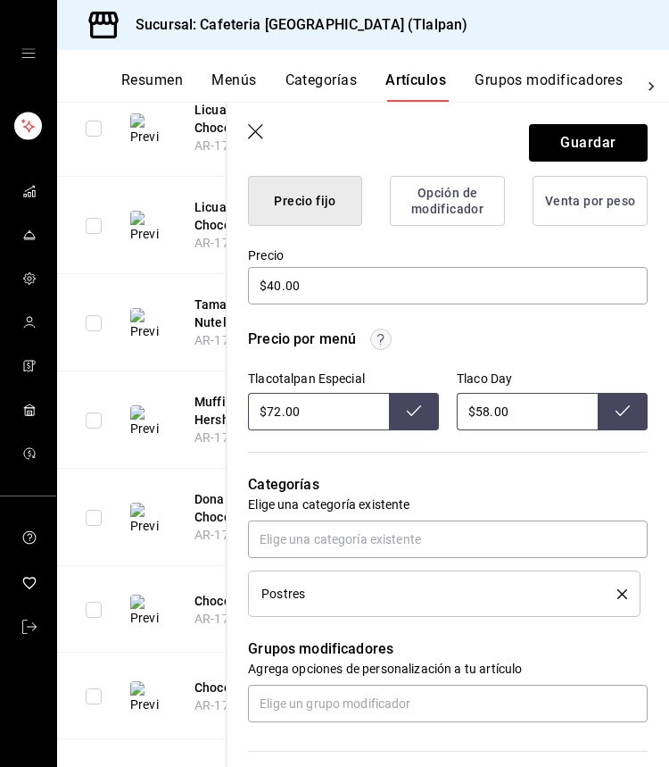
click at [347, 509] on p "Elige una categoría existente" at bounding box center [448, 504] width 400 height 18
click at [281, 412] on input "$72.00" at bounding box center [318, 411] width 141 height 37
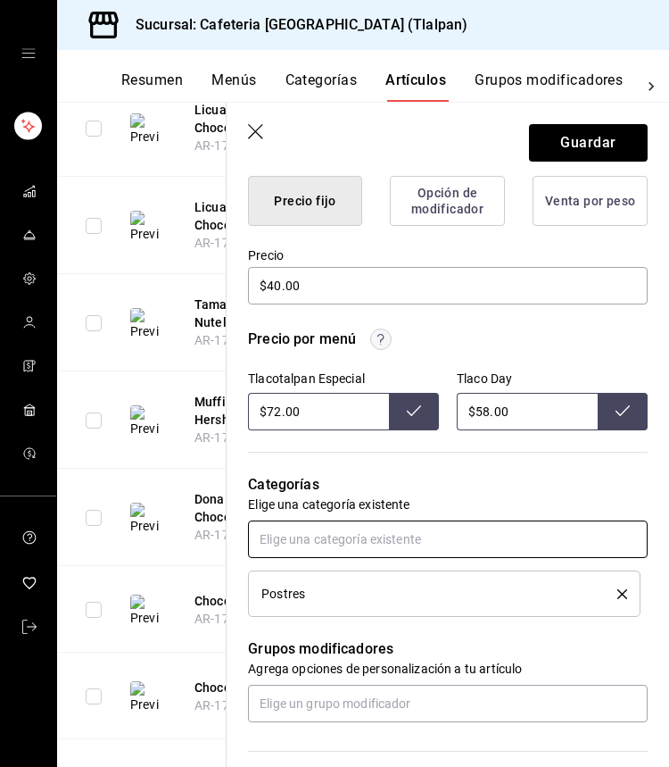
type input "$7.00"
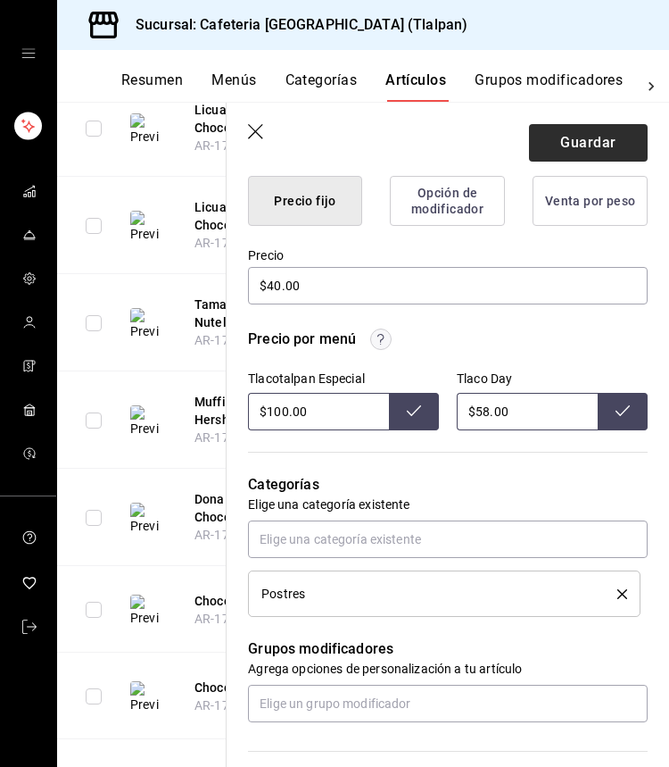
type input "$100.00"
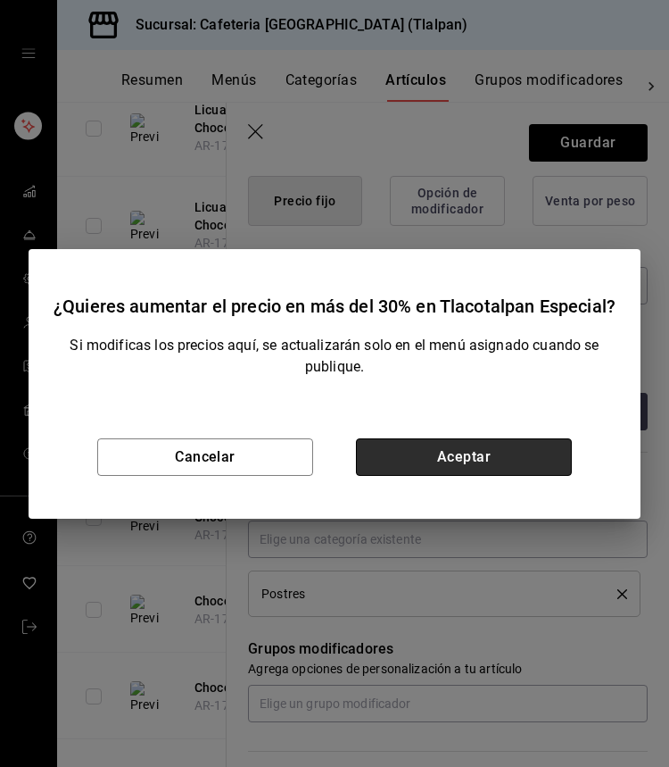
click at [467, 443] on button "Aceptar" at bounding box center [464, 456] width 216 height 37
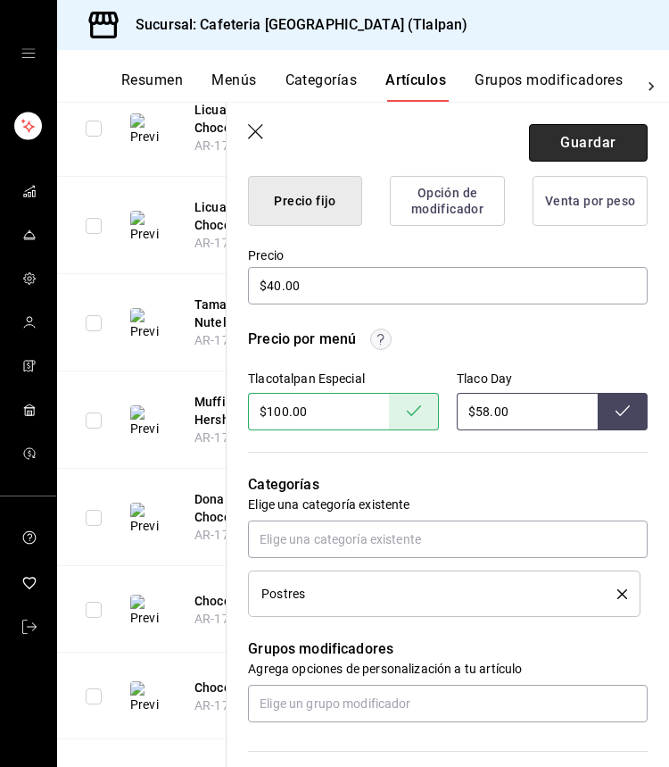
click at [581, 150] on button "Guardar" at bounding box center [588, 142] width 119 height 37
type textarea "x"
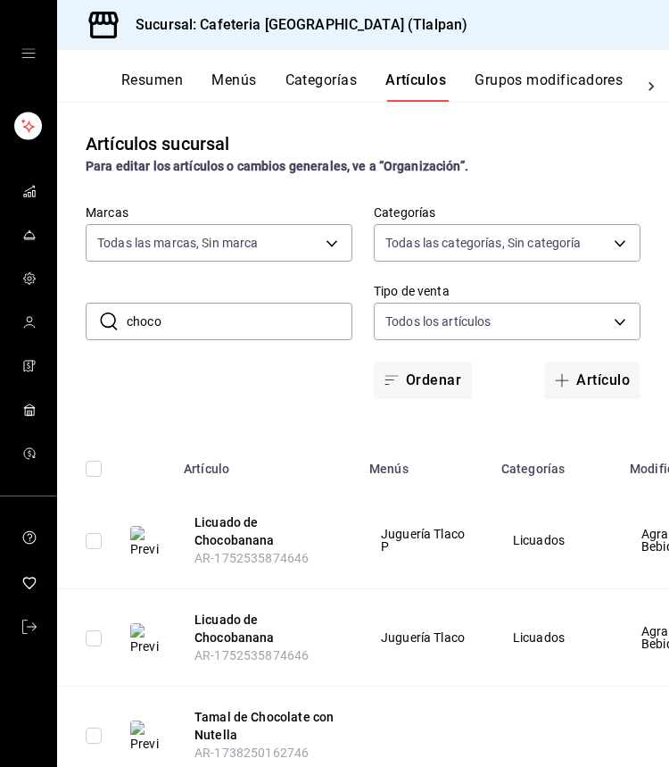
click at [220, 310] on input "choco" at bounding box center [240, 321] width 226 height 36
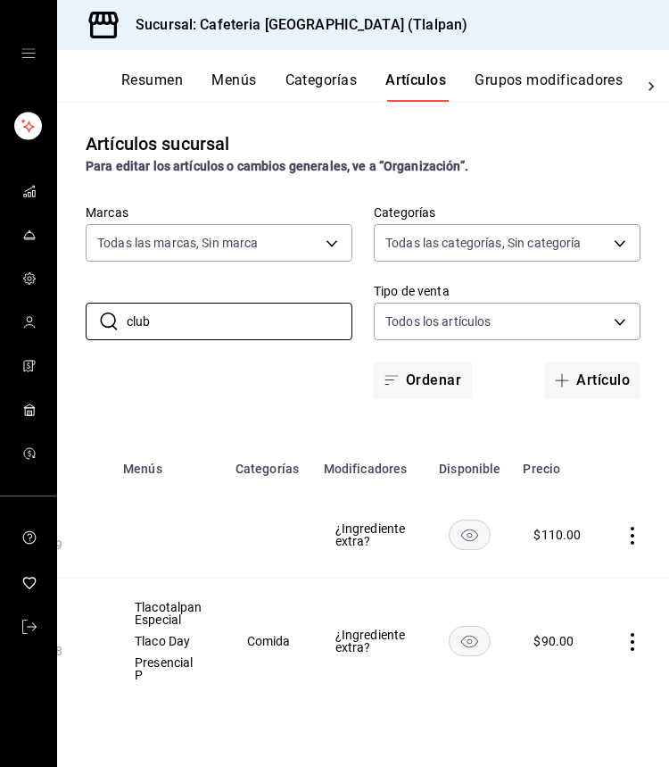
scroll to position [0, 245]
type input "club"
click at [628, 642] on icon "actions" at bounding box center [634, 642] width 18 height 18
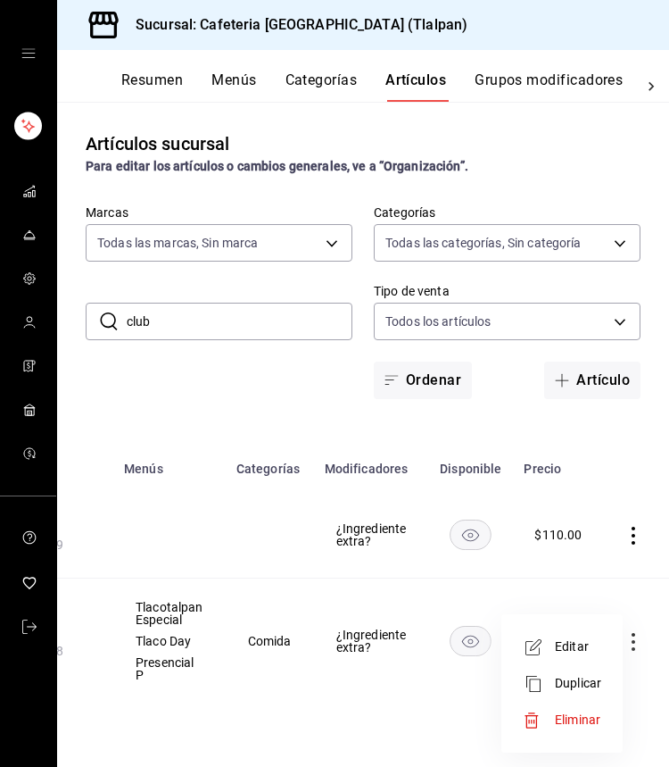
click at [587, 647] on span "Editar" at bounding box center [578, 646] width 46 height 19
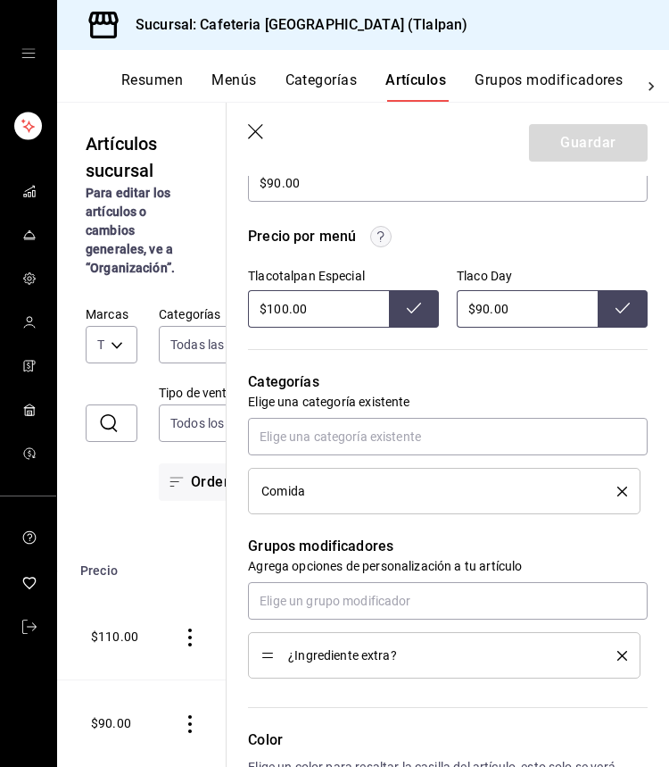
scroll to position [536, 0]
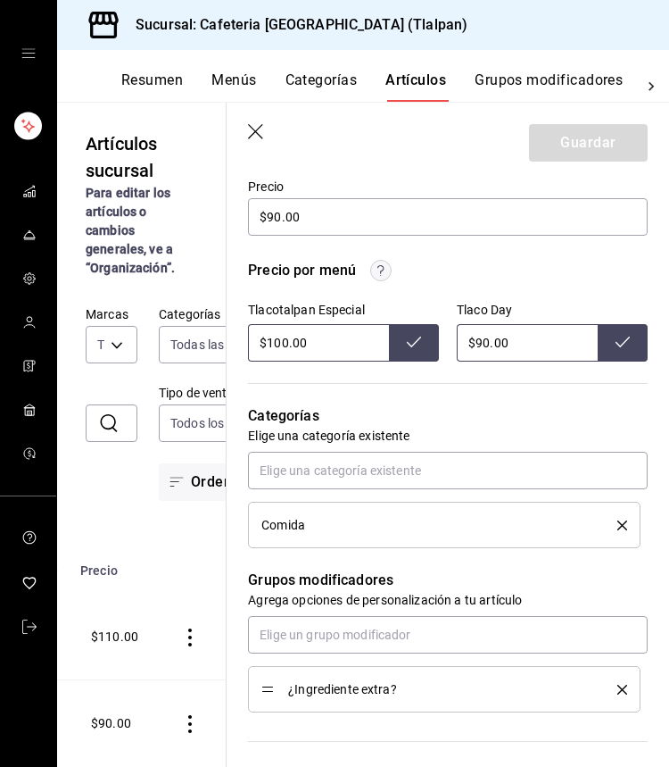
click at [283, 334] on input "$100.00" at bounding box center [318, 342] width 141 height 37
type input "$138.00"
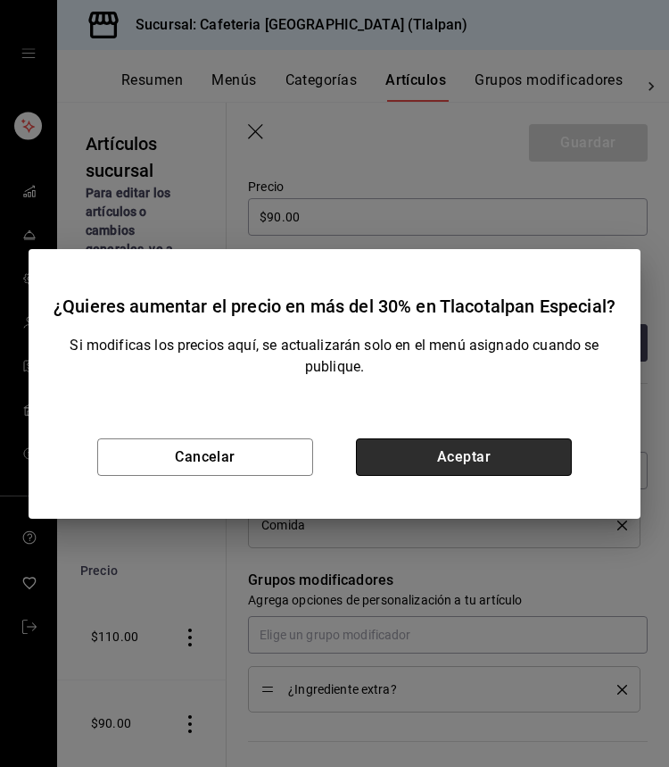
click at [513, 471] on button "Aceptar" at bounding box center [464, 456] width 216 height 37
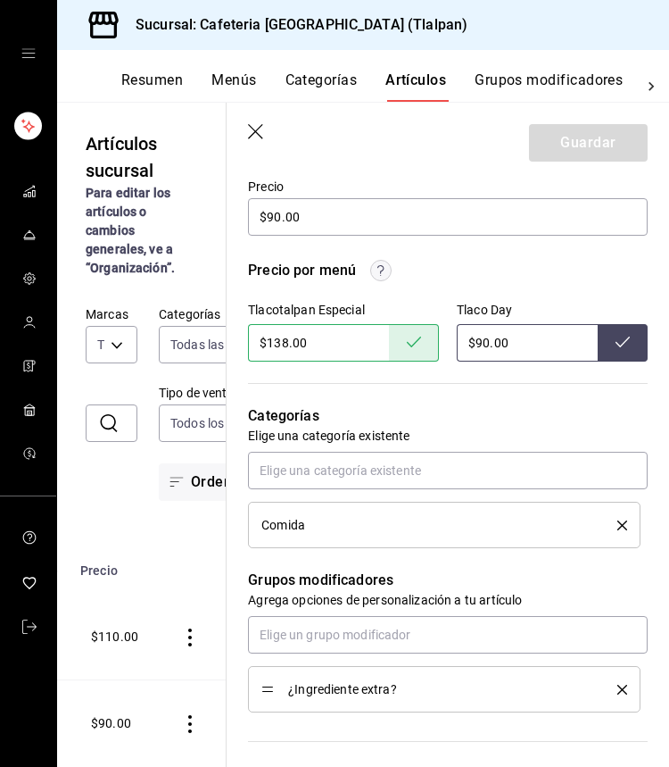
click at [255, 136] on icon "button" at bounding box center [257, 133] width 18 height 18
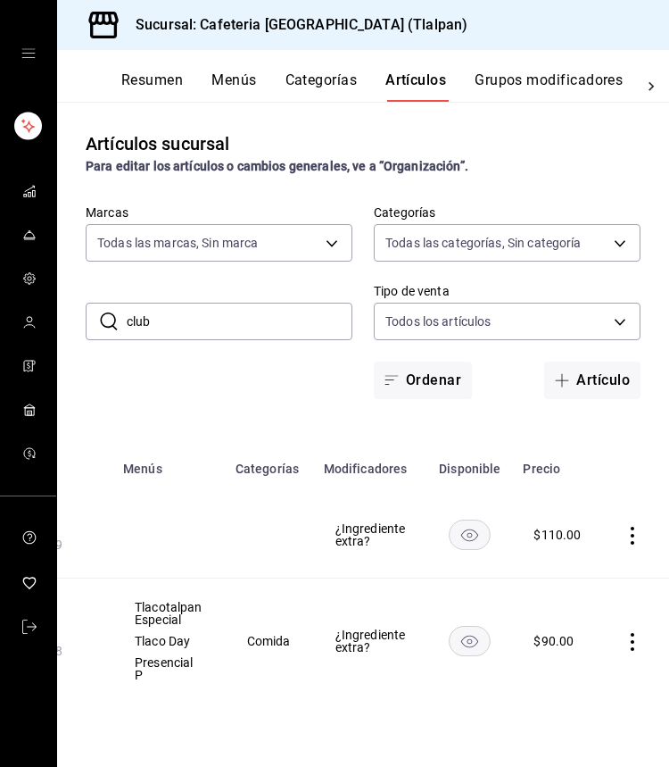
scroll to position [0, 245]
click at [171, 308] on input "club" at bounding box center [240, 321] width 226 height 36
type input "v"
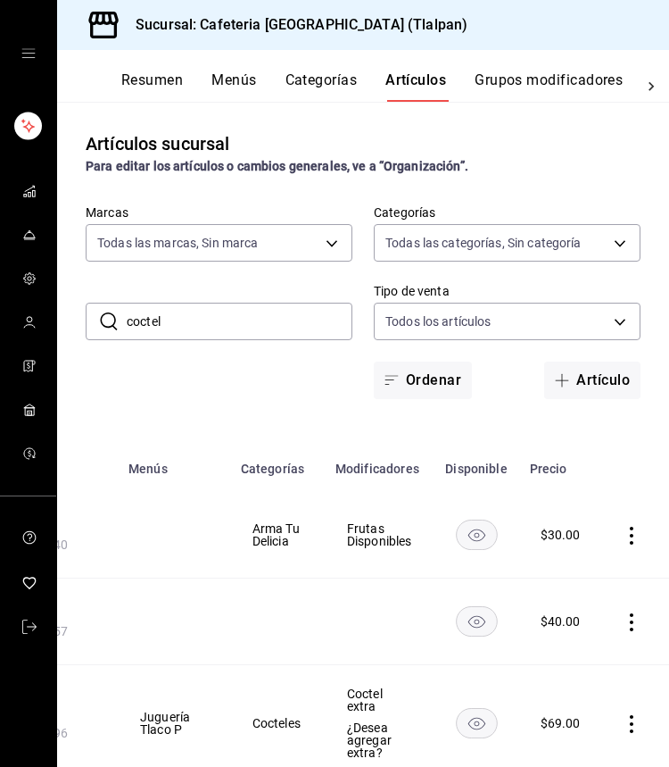
scroll to position [0, 0]
click at [215, 310] on input "coctel" at bounding box center [240, 321] width 226 height 36
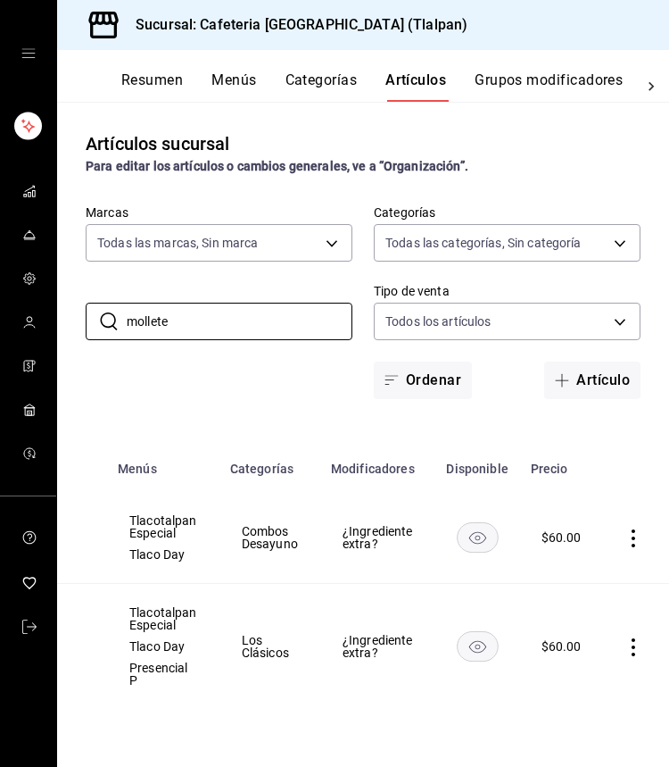
scroll to position [0, 251]
type input "mollete"
click at [633, 645] on icon "actions" at bounding box center [635, 647] width 4 height 18
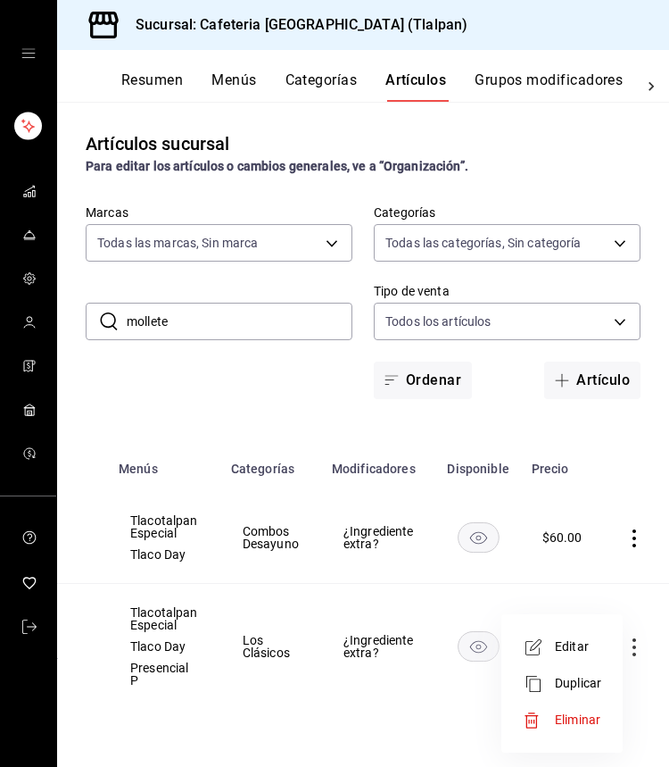
click at [590, 646] on span "Editar" at bounding box center [578, 646] width 46 height 19
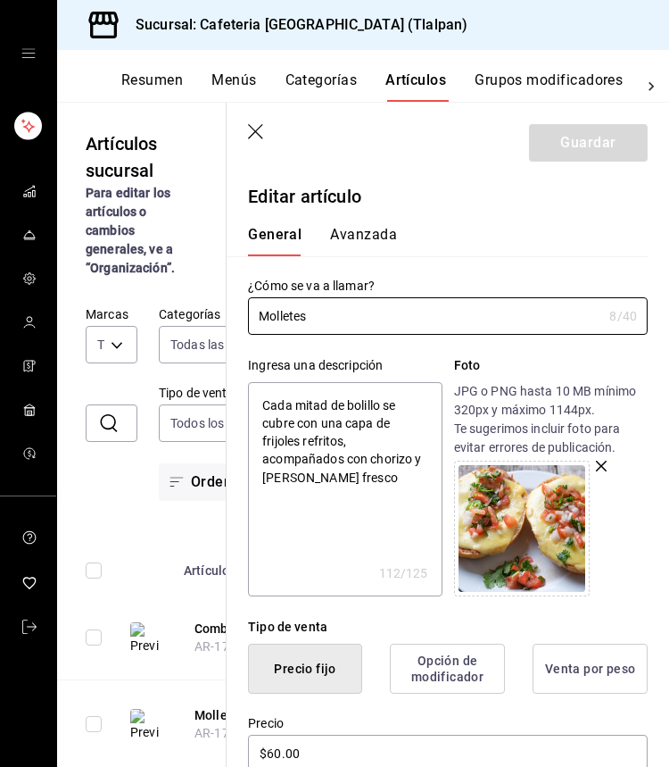
click at [261, 125] on icon "button" at bounding box center [257, 133] width 18 height 18
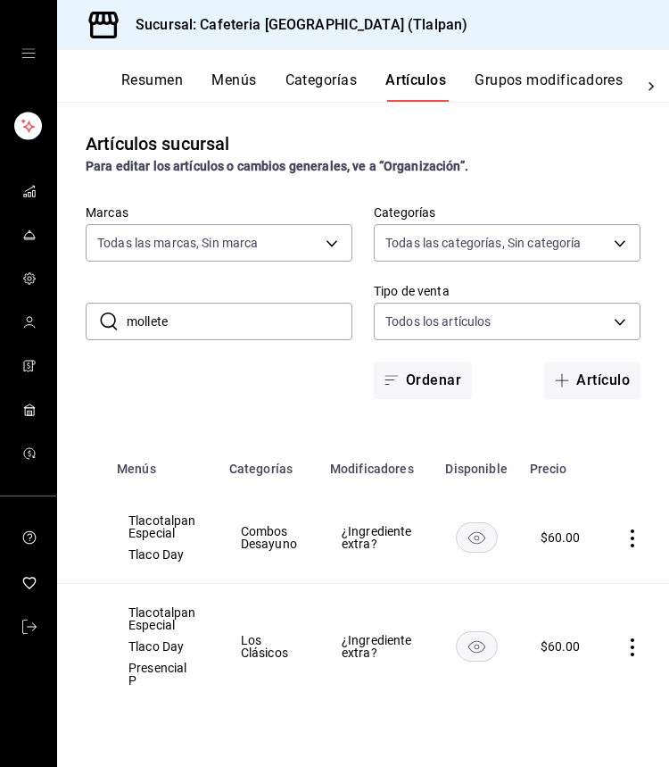
scroll to position [0, 251]
click at [626, 532] on icon "actions" at bounding box center [635, 538] width 18 height 18
click at [569, 585] on span "Editar" at bounding box center [578, 579] width 46 height 19
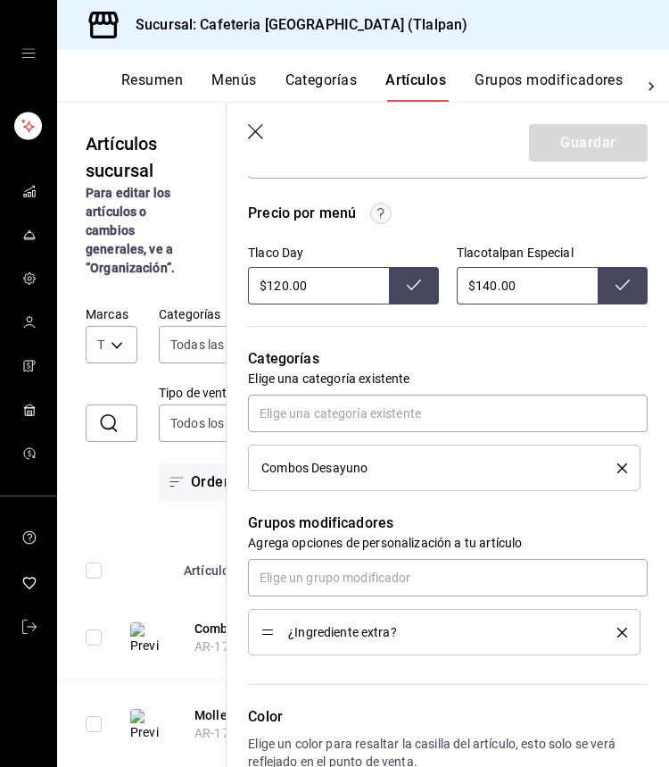
scroll to position [595, 0]
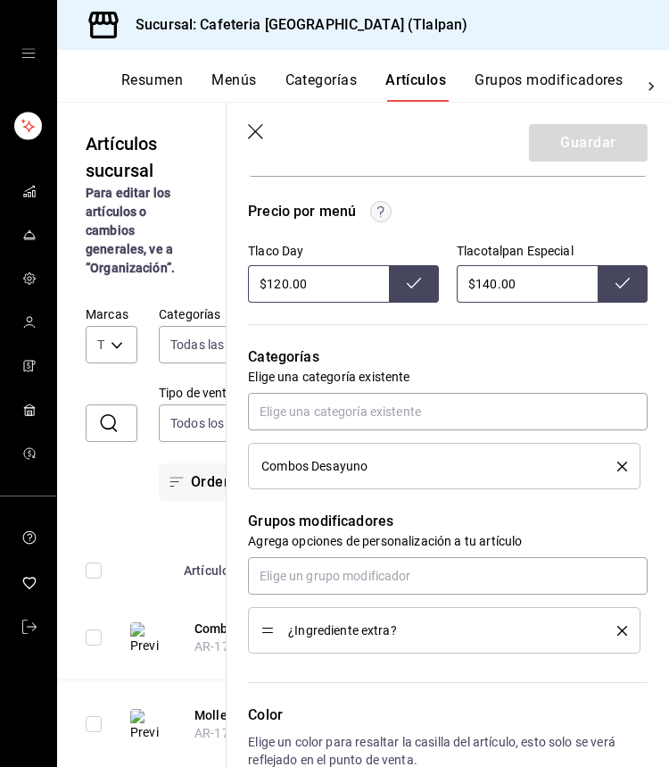
click at [492, 278] on input "$140.00" at bounding box center [527, 283] width 141 height 37
type input "$190.00"
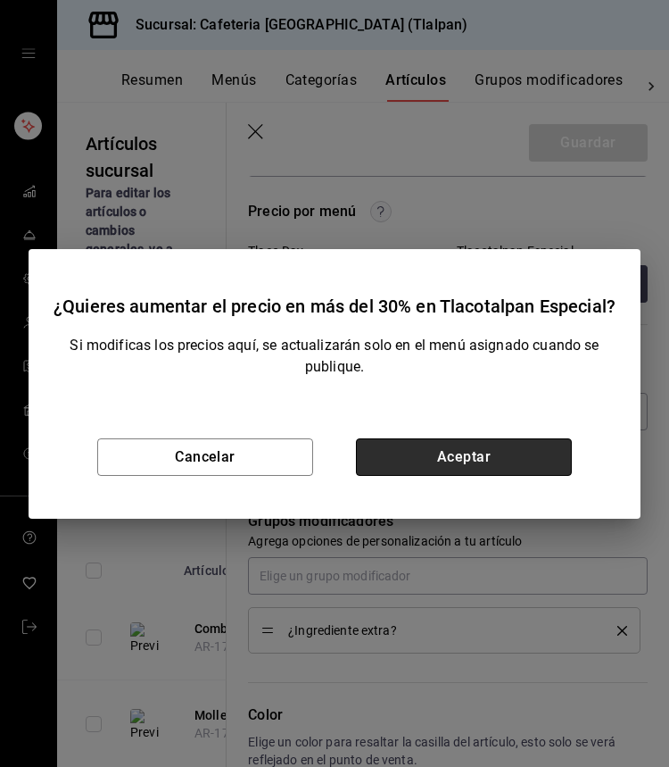
click at [446, 441] on button "Aceptar" at bounding box center [464, 456] width 216 height 37
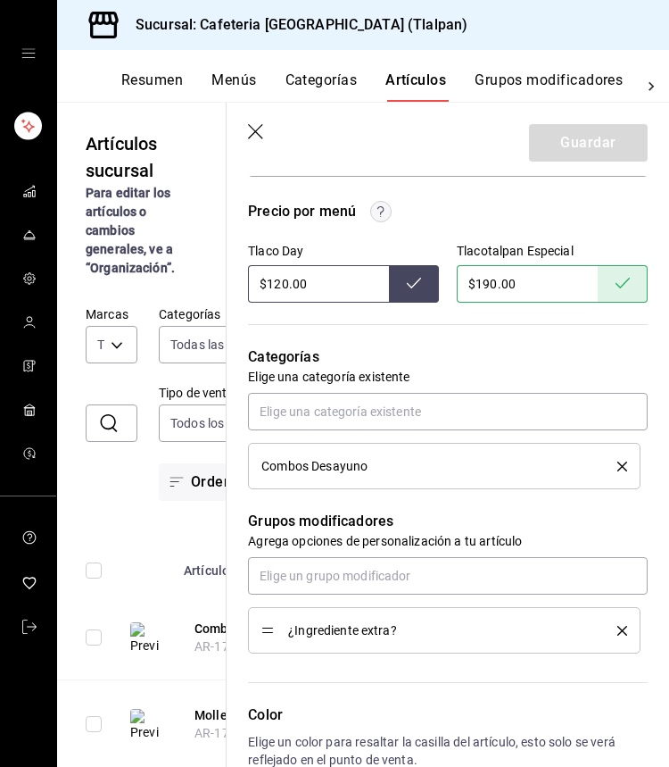
click at [253, 128] on icon "button" at bounding box center [255, 131] width 15 height 15
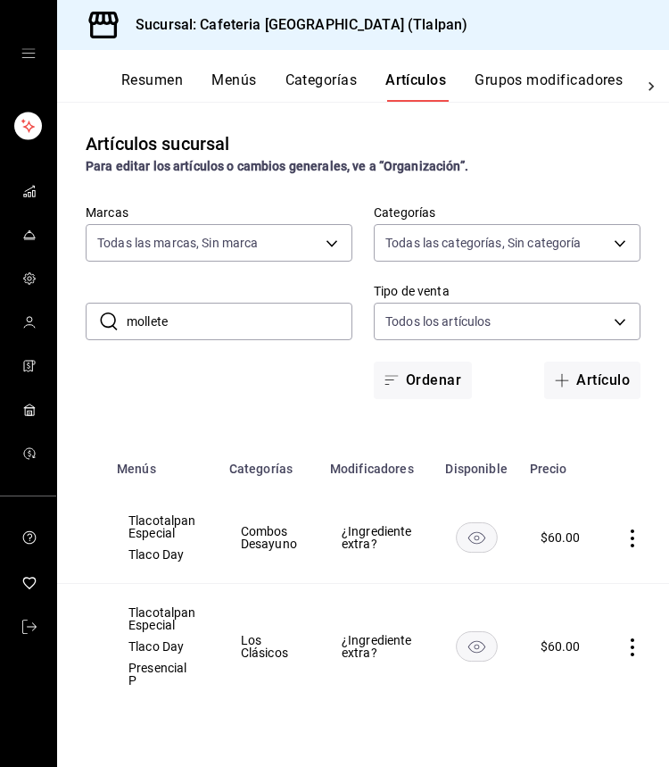
scroll to position [0, 251]
click at [638, 645] on icon "actions" at bounding box center [635, 647] width 18 height 18
click at [570, 650] on span "Editar" at bounding box center [578, 646] width 46 height 19
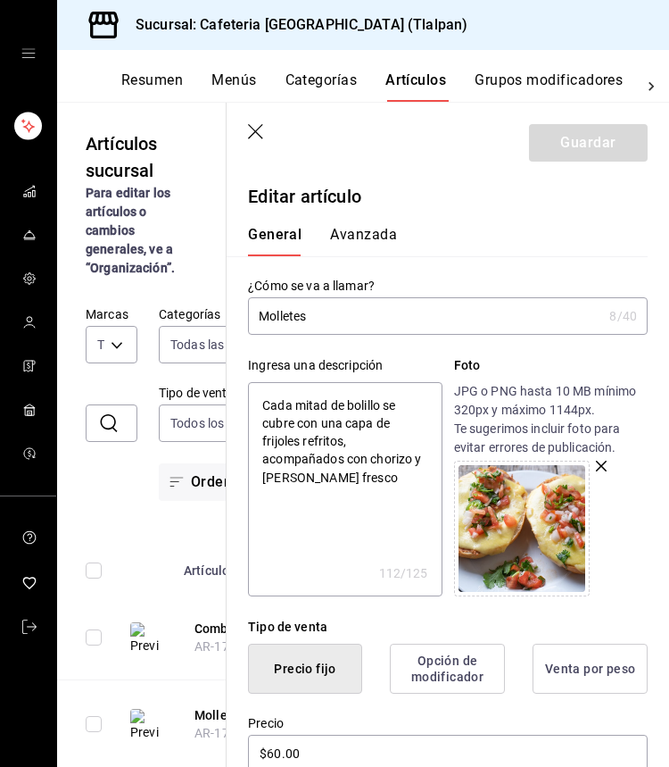
click at [261, 128] on icon "button" at bounding box center [257, 133] width 18 height 18
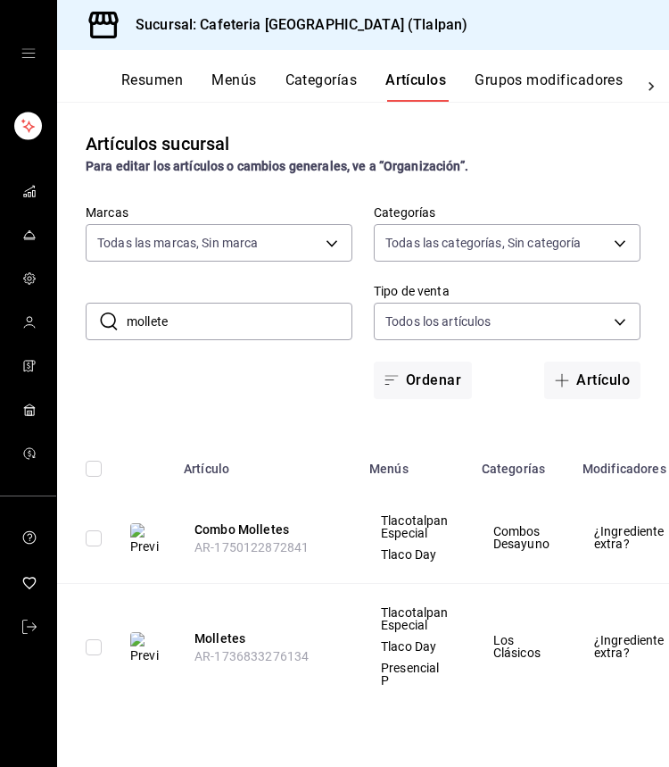
click at [213, 321] on input "mollete" at bounding box center [240, 321] width 226 height 36
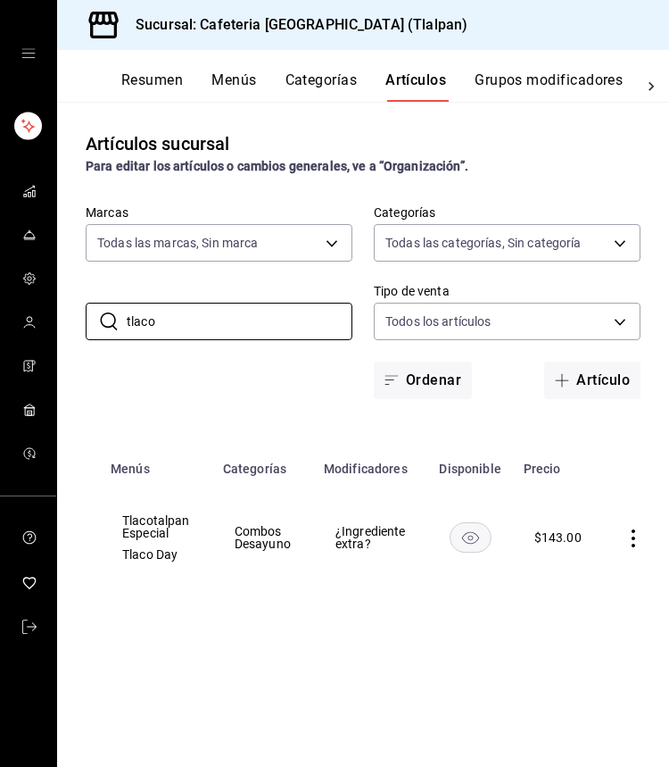
scroll to position [0, 258]
type input "tlaco"
click at [626, 533] on icon "actions" at bounding box center [635, 538] width 18 height 18
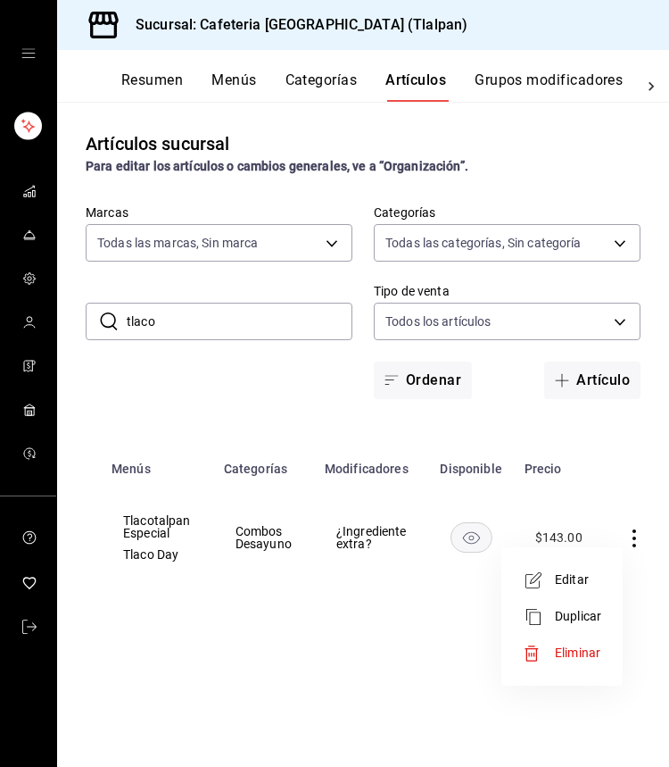
click at [581, 570] on span "Editar" at bounding box center [578, 579] width 46 height 19
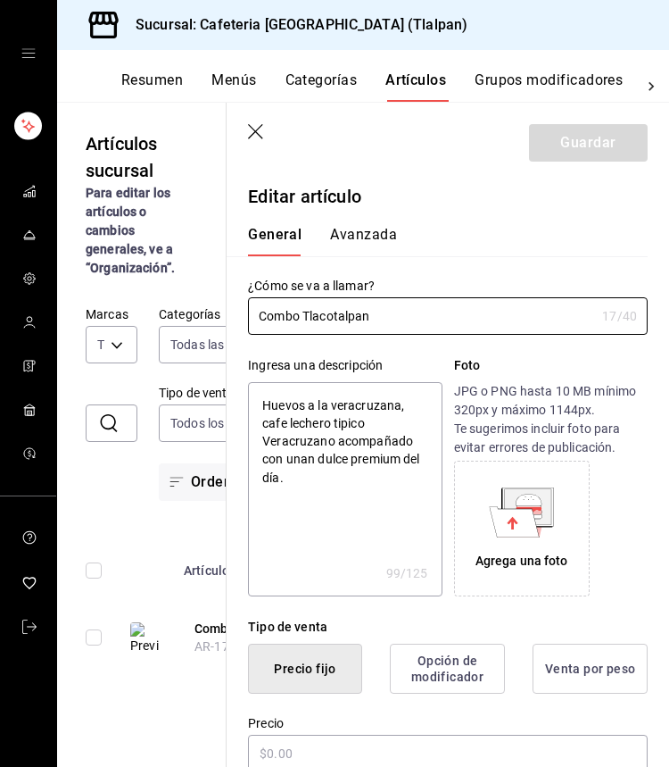
type textarea "x"
type input "$143.00"
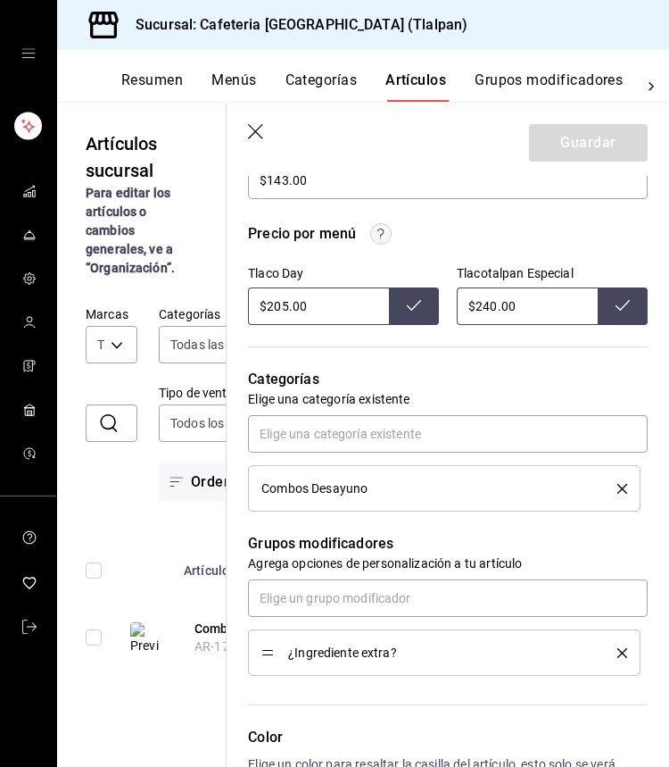
scroll to position [598, 0]
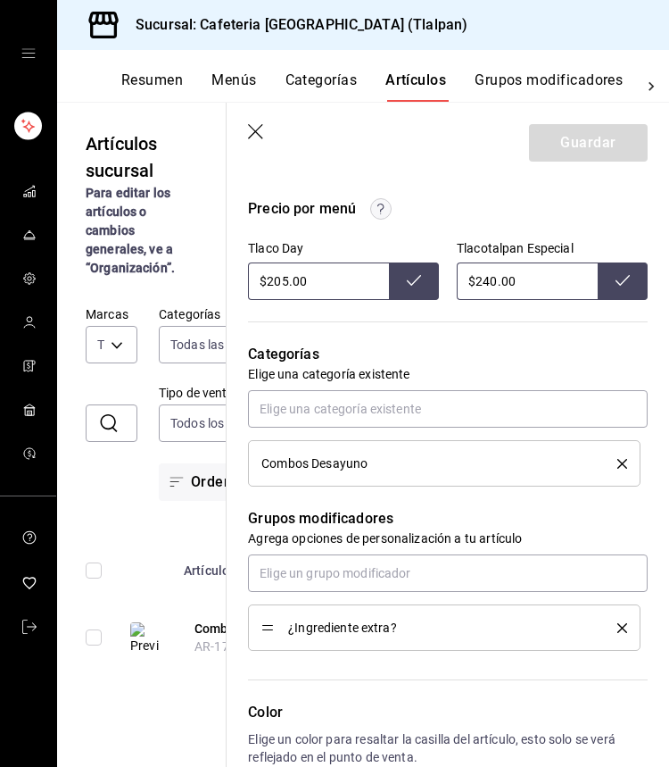
click at [618, 460] on icon "delete" at bounding box center [623, 464] width 10 height 10
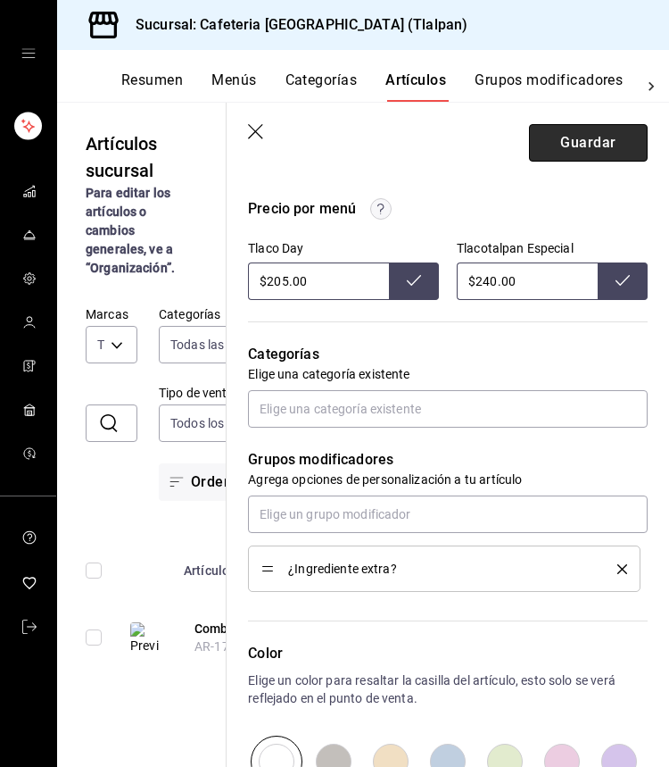
click at [573, 135] on button "Guardar" at bounding box center [588, 142] width 119 height 37
type textarea "x"
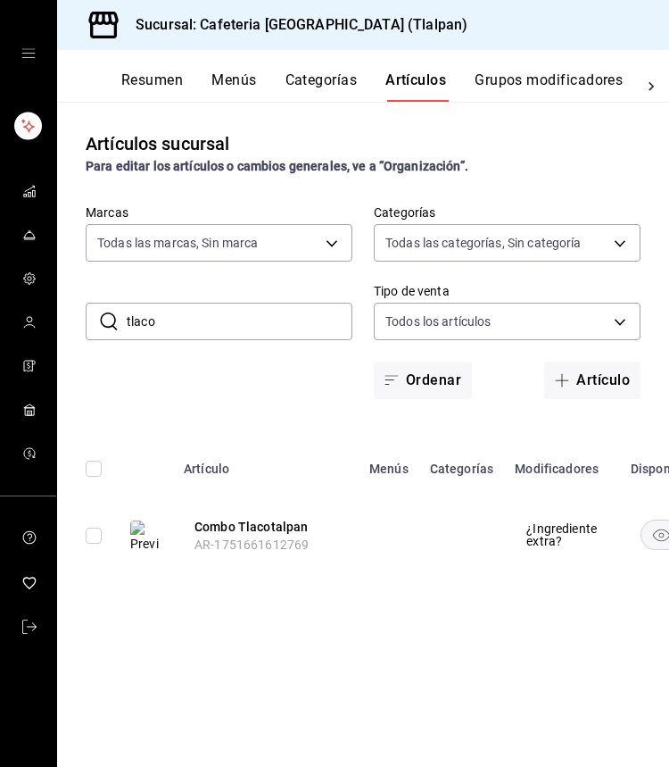
click at [247, 324] on input "tlaco" at bounding box center [240, 321] width 226 height 36
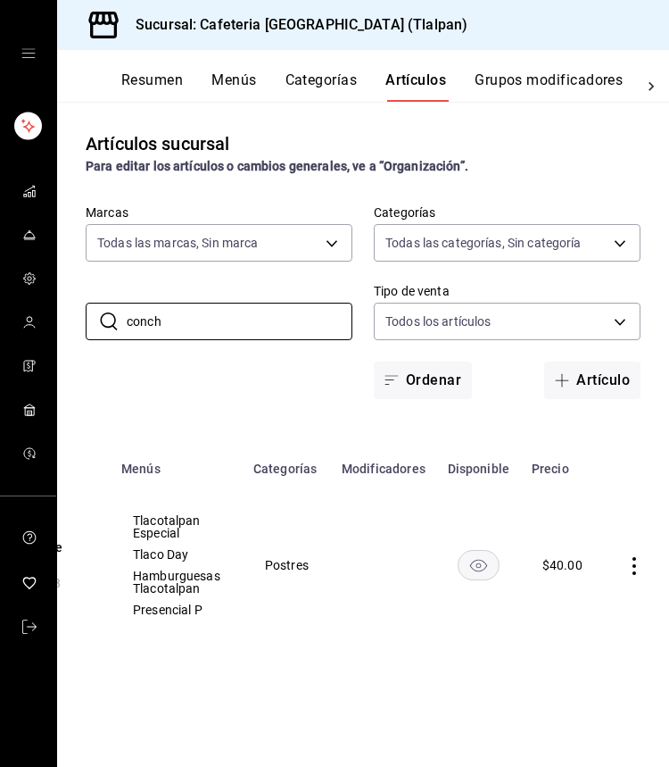
scroll to position [0, 247]
type input "conch"
click at [627, 565] on icon "actions" at bounding box center [636, 566] width 18 height 18
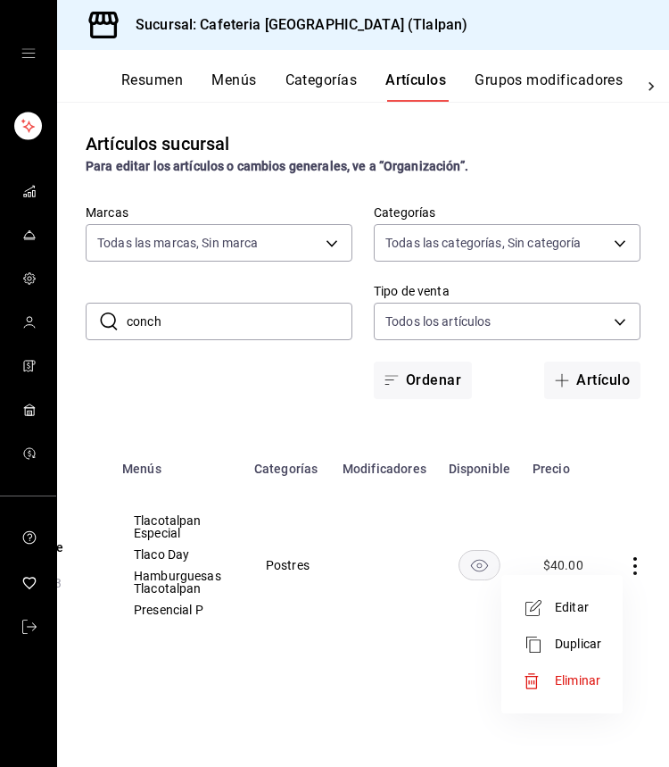
click at [602, 602] on li "Editar" at bounding box center [562, 607] width 107 height 37
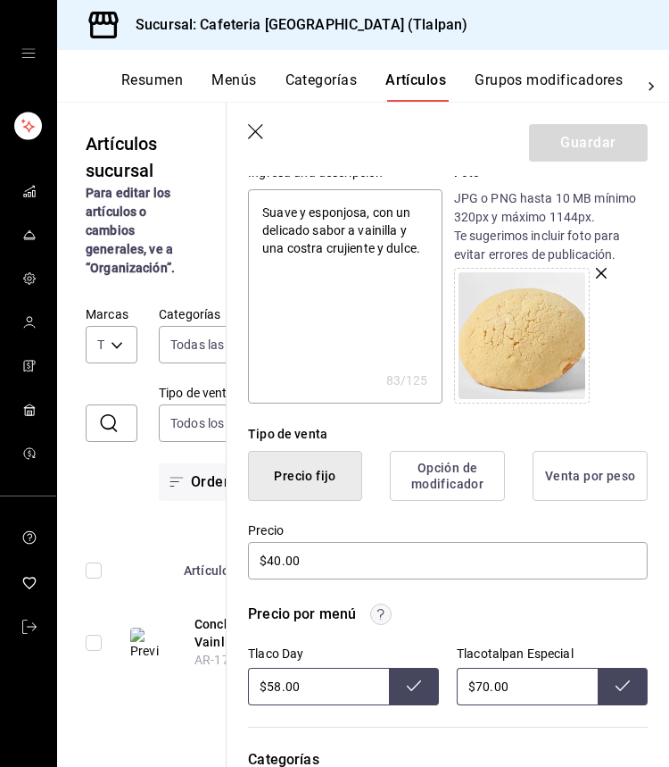
scroll to position [213, 0]
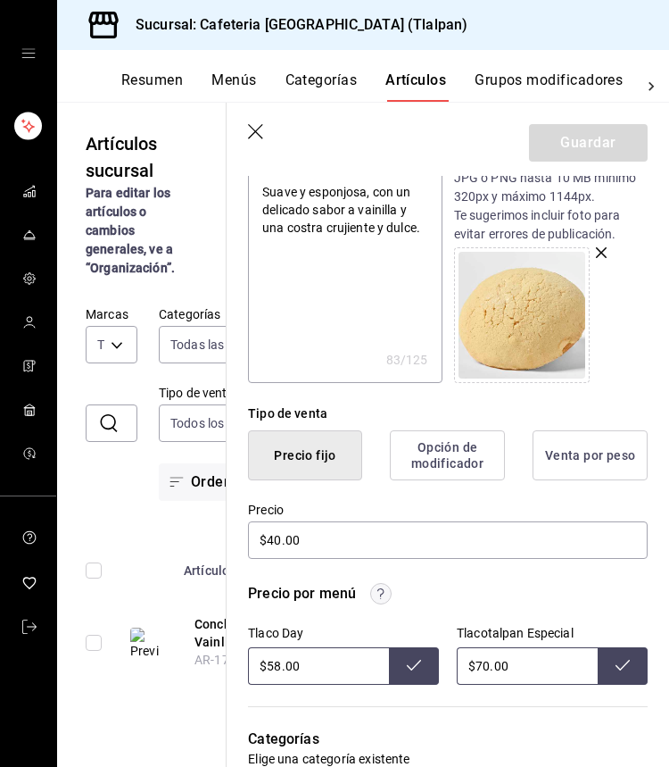
drag, startPoint x: 486, startPoint y: 665, endPoint x: 490, endPoint y: 674, distance: 9.6
click at [486, 665] on input "$70.00" at bounding box center [527, 665] width 141 height 37
type input "$98.00"
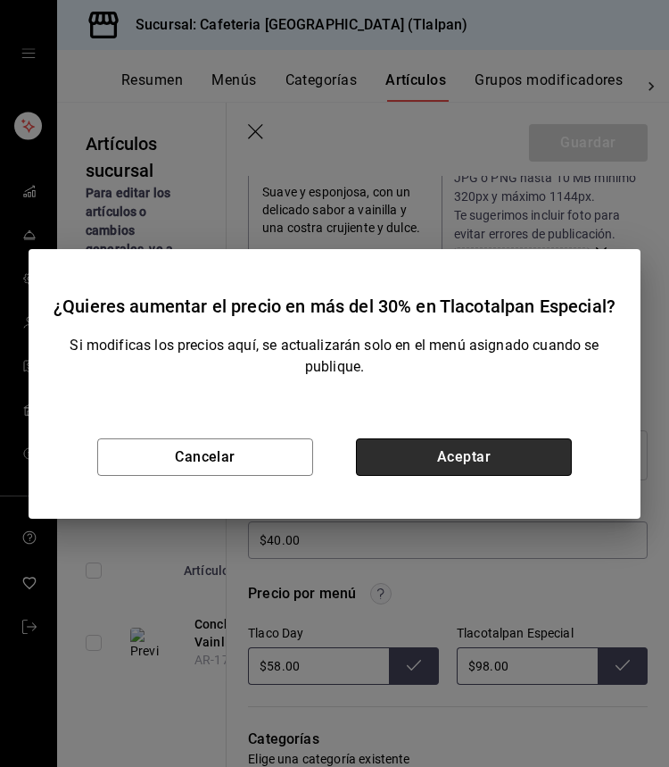
click at [517, 462] on button "Aceptar" at bounding box center [464, 456] width 216 height 37
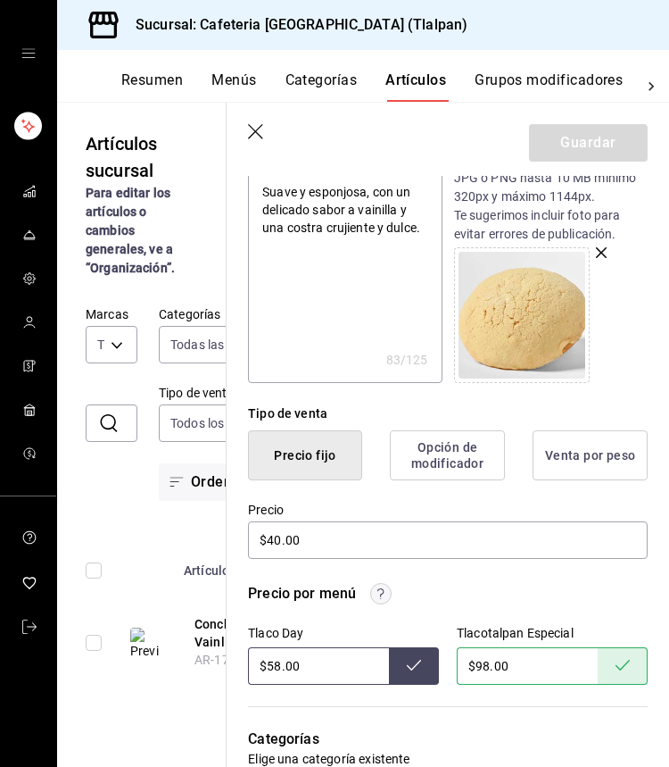
click at [263, 126] on icon "button" at bounding box center [257, 133] width 18 height 18
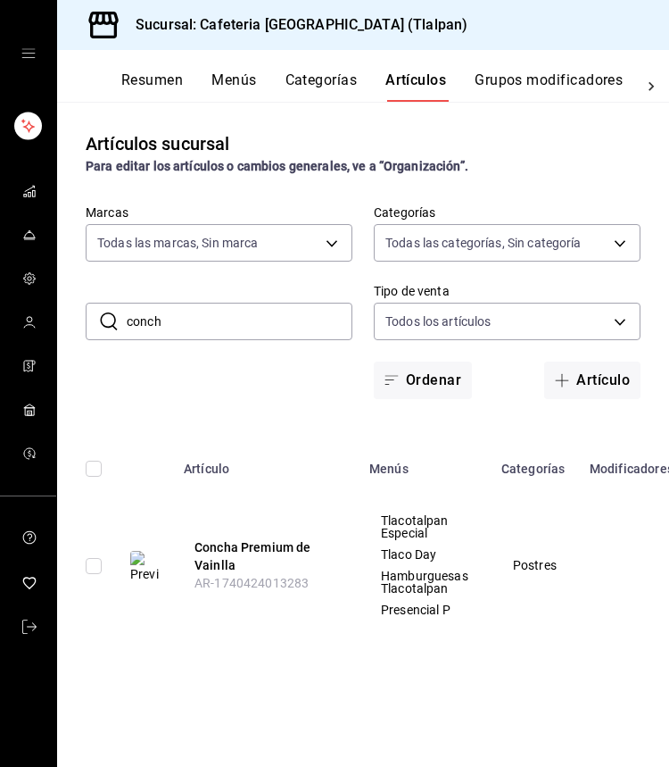
click at [260, 320] on input "conch" at bounding box center [240, 321] width 226 height 36
click at [259, 320] on input "conch" at bounding box center [240, 321] width 226 height 36
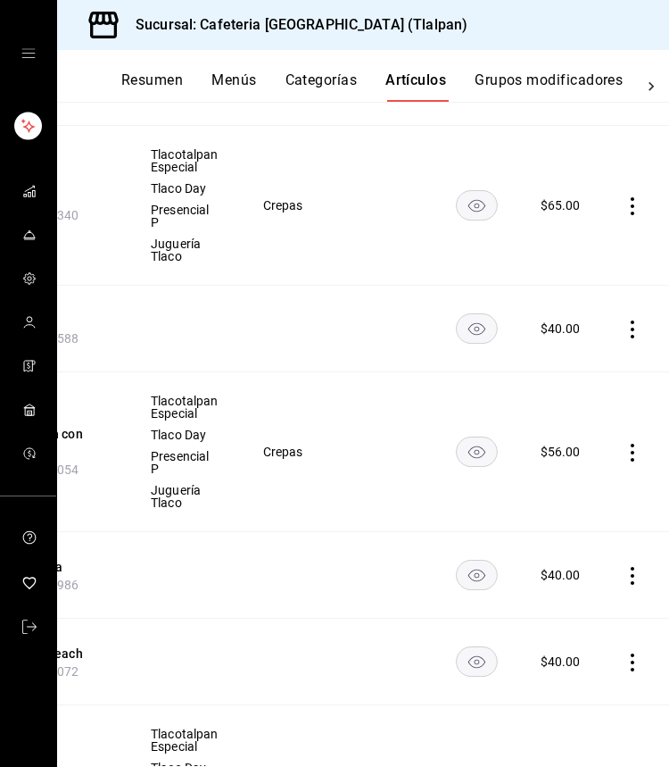
scroll to position [0, 229]
type input "crepa"
click at [637, 454] on icon "actions" at bounding box center [634, 453] width 18 height 18
click at [580, 479] on li "Editar" at bounding box center [562, 494] width 107 height 37
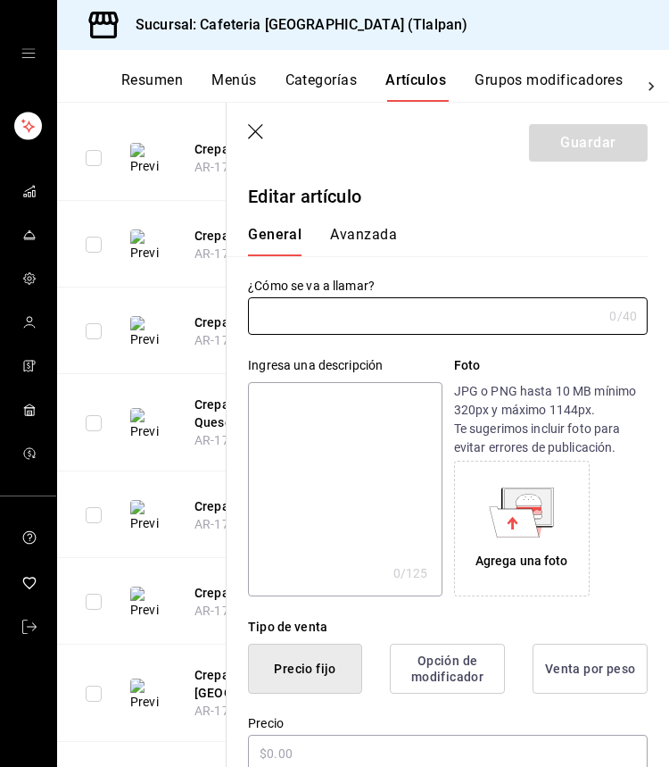
type input "Crepa de Jamón con Queso"
type textarea "Rellena con jamón de pavo y queso manchego, ingredientes frescos"
type textarea "x"
type input "$56.00"
type input "AR-1752766573054"
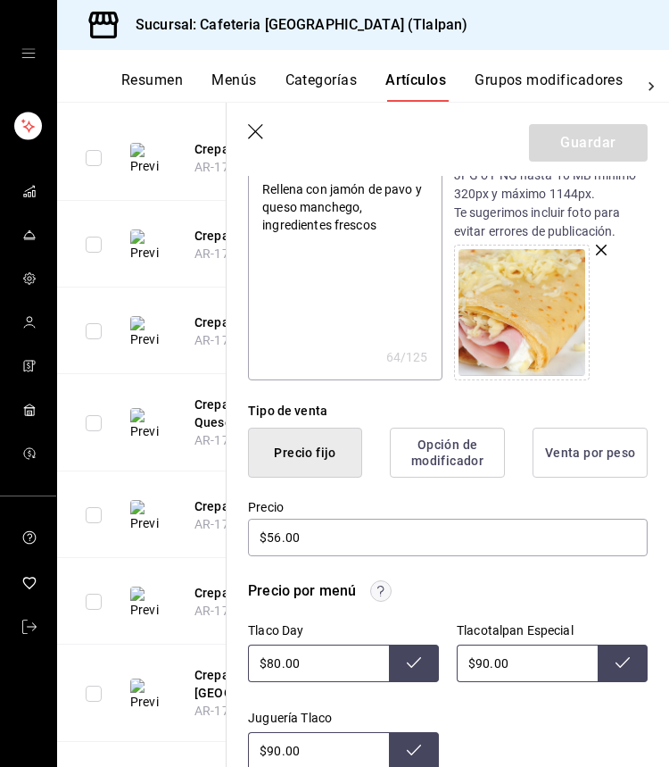
scroll to position [237, 0]
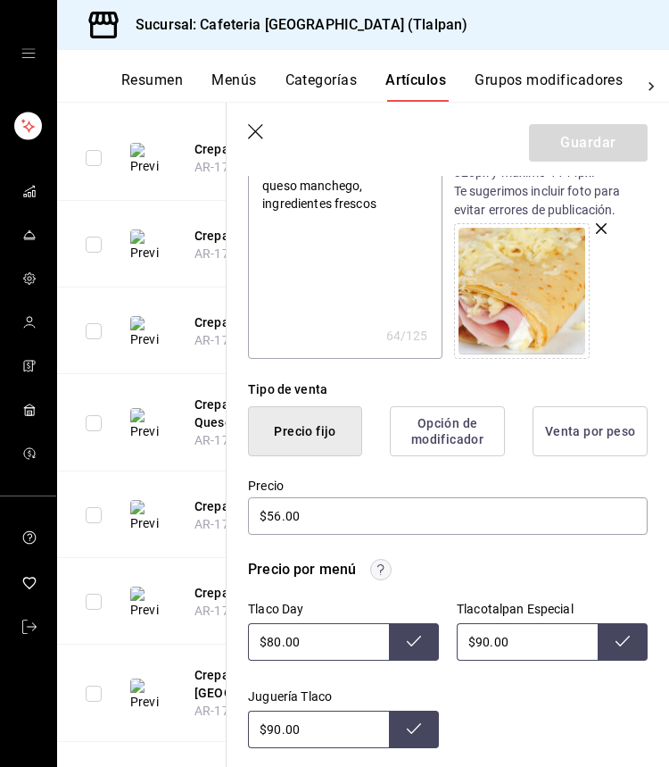
click at [486, 638] on input "$90.00" at bounding box center [527, 641] width 141 height 37
type input "$120.00"
click at [609, 652] on button at bounding box center [623, 641] width 50 height 37
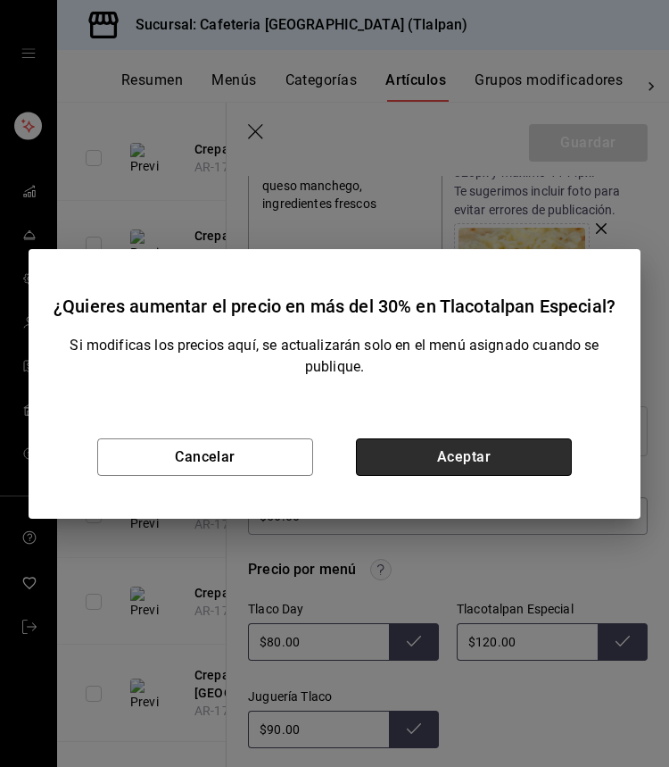
click at [486, 448] on button "Aceptar" at bounding box center [464, 456] width 216 height 37
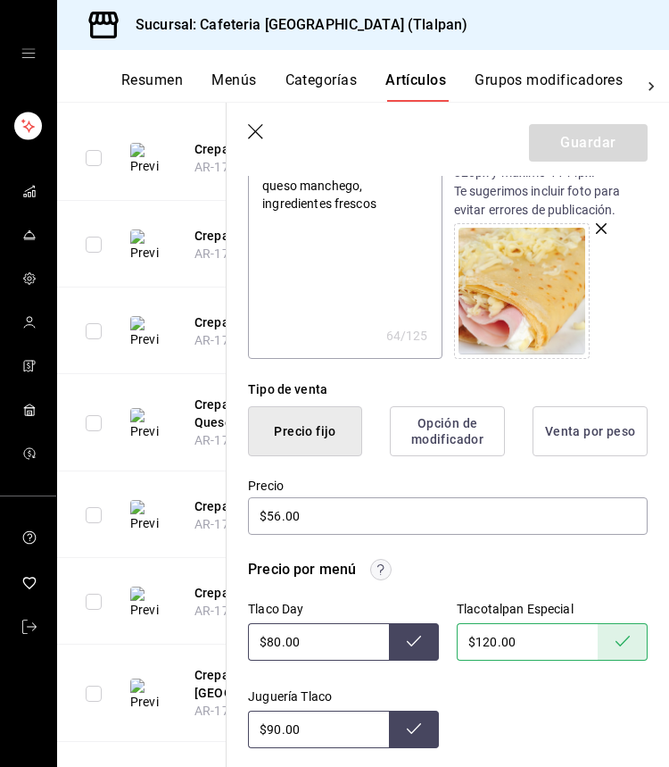
click at [273, 731] on input "$90.00" at bounding box center [318, 728] width 141 height 37
type input "$120.00"
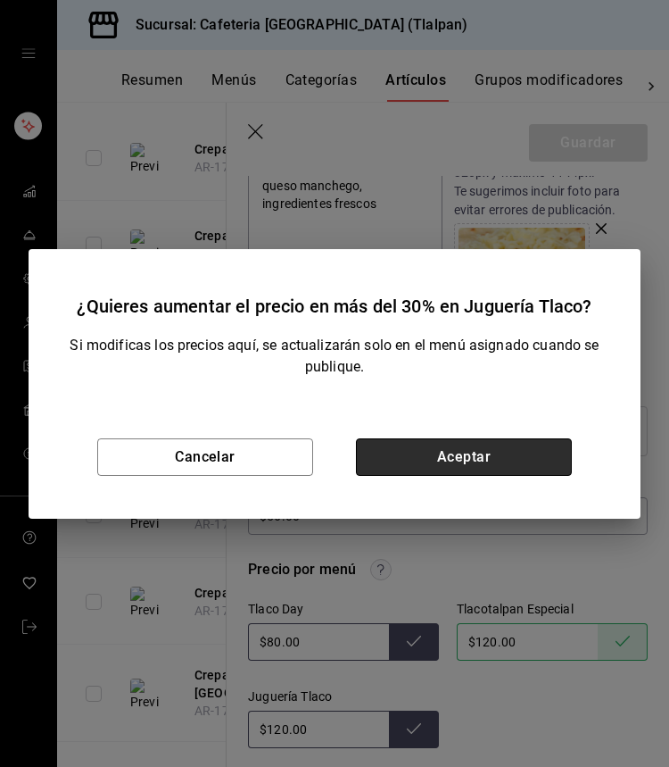
click at [419, 450] on button "Aceptar" at bounding box center [464, 456] width 216 height 37
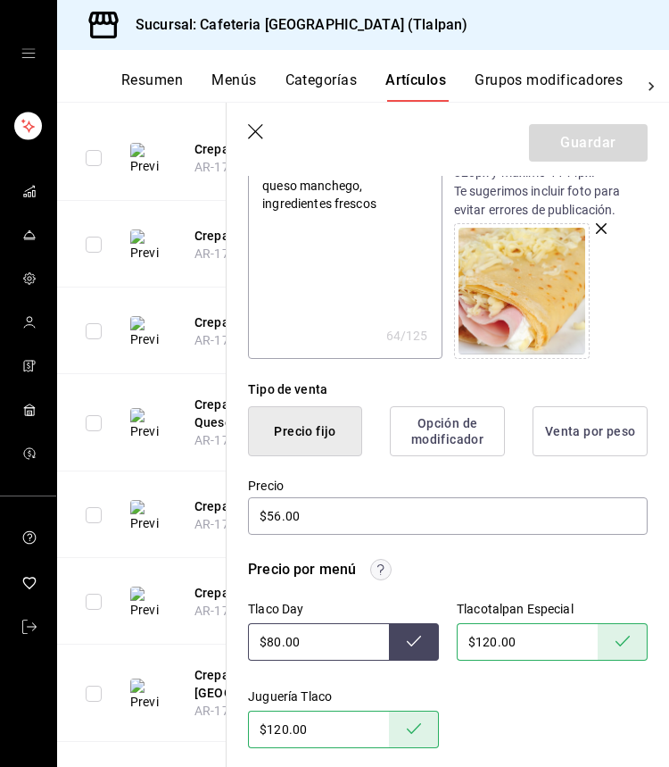
click at [248, 130] on icon "button" at bounding box center [257, 133] width 18 height 18
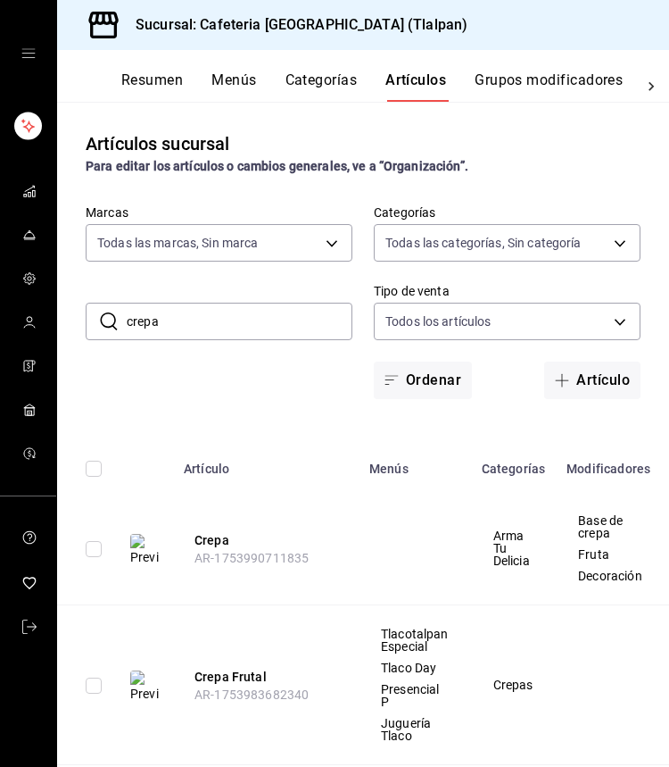
click at [200, 321] on input "crepa" at bounding box center [240, 321] width 226 height 36
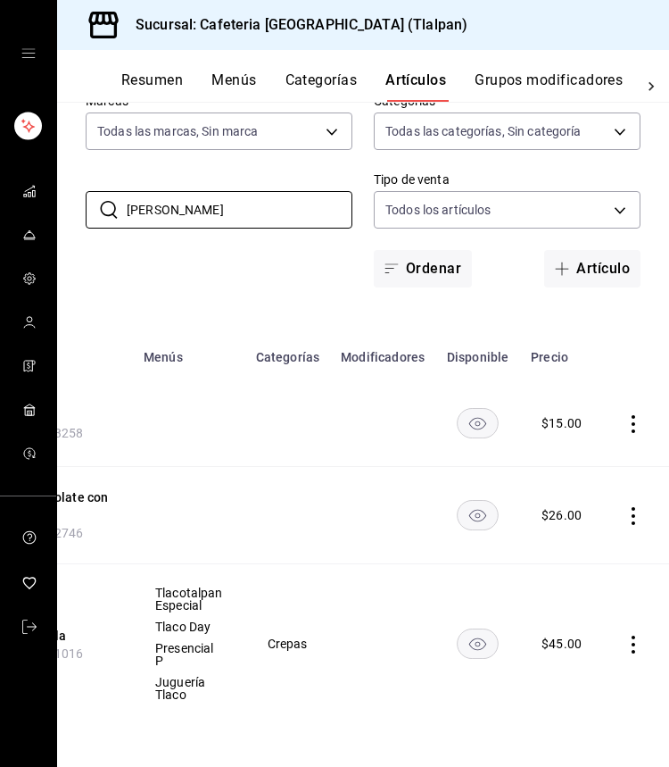
scroll to position [0, 224]
type input "[PERSON_NAME]"
click at [634, 636] on icon "actions" at bounding box center [636, 645] width 4 height 18
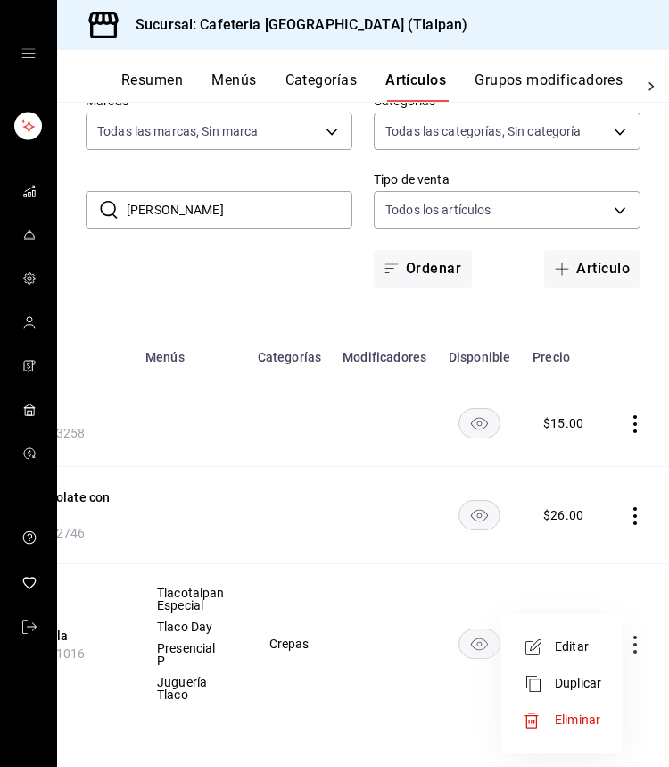
click at [602, 638] on li "Editar" at bounding box center [562, 646] width 107 height 37
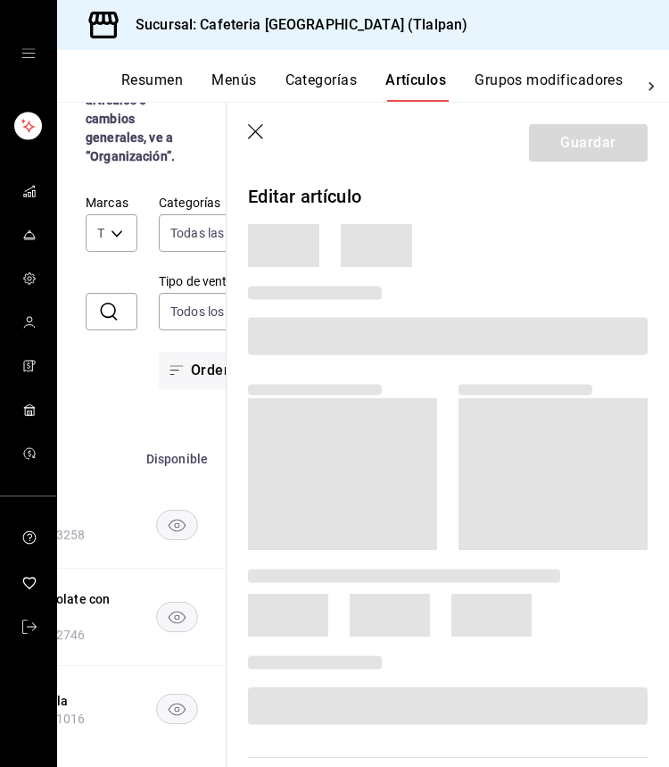
scroll to position [38, 0]
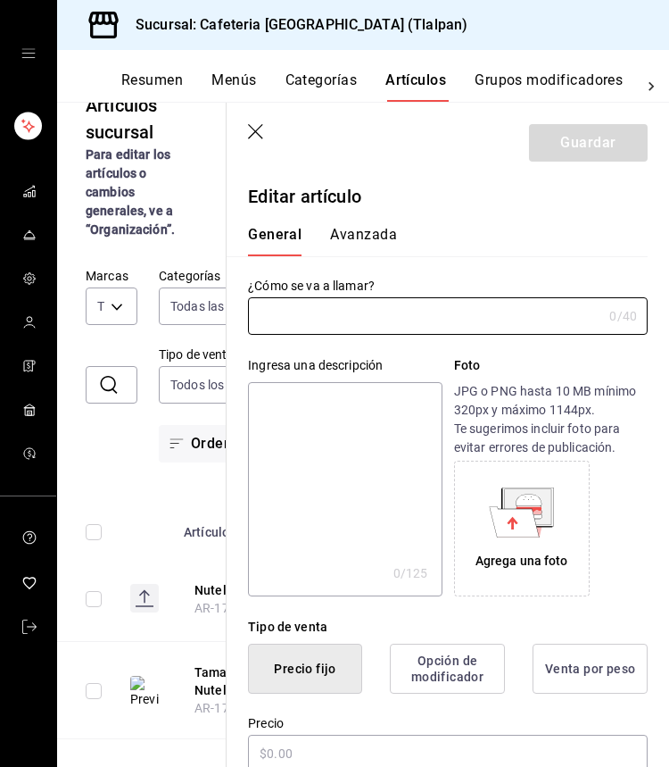
type input "Crepa de Nutella"
type textarea "Crepa suave rellena de Nutella cremosa, perfecta para los amantes del chocolate"
type textarea "x"
type input "$45.00"
radio input "false"
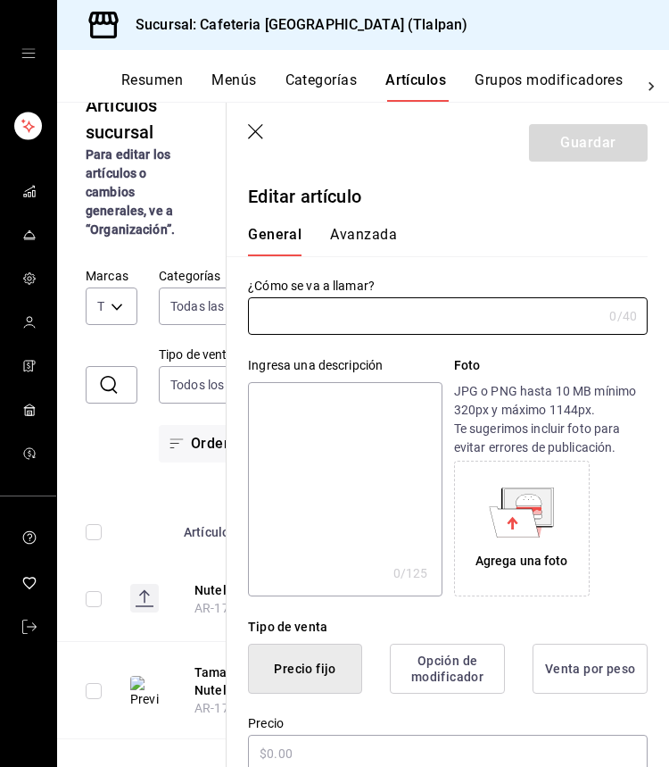
radio input "true"
type input "AR-1736835491016"
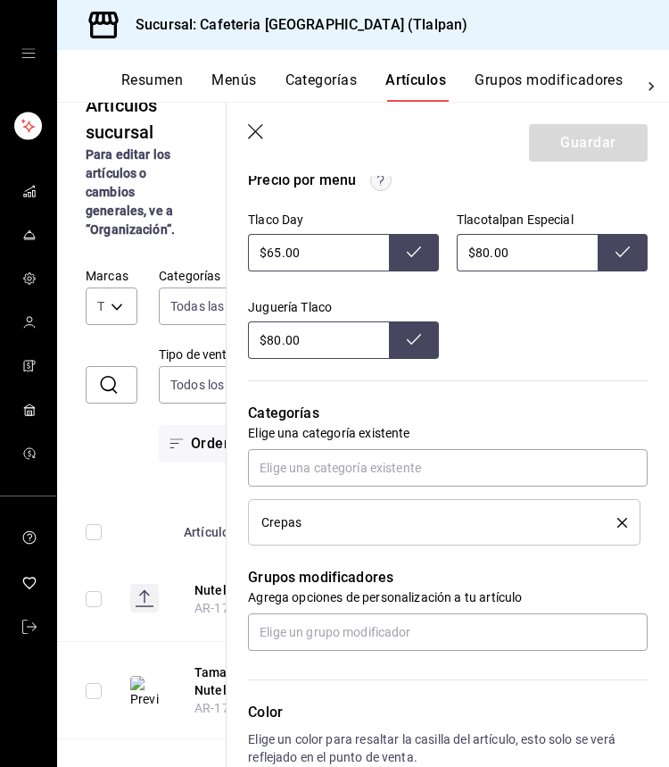
scroll to position [503, 0]
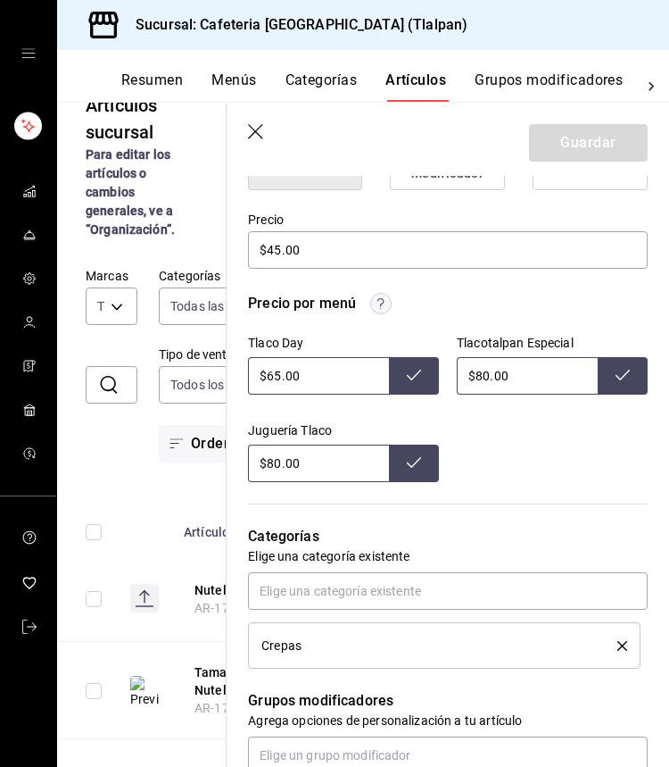
click at [486, 374] on input "$80.00" at bounding box center [527, 375] width 141 height 37
type input "$100.00"
click at [245, 134] on header "Guardar" at bounding box center [448, 139] width 443 height 73
click at [249, 134] on icon "button" at bounding box center [257, 133] width 18 height 18
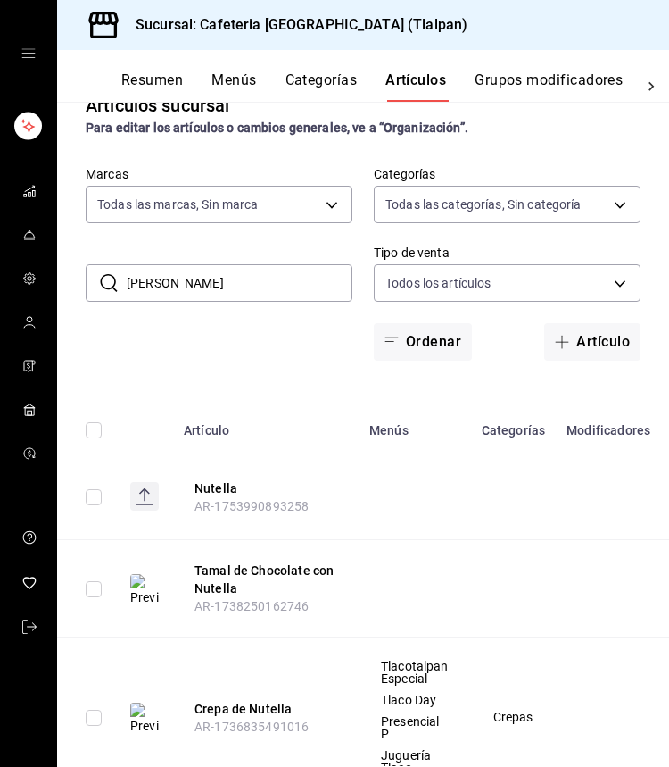
click at [299, 283] on input "[PERSON_NAME]" at bounding box center [240, 283] width 226 height 36
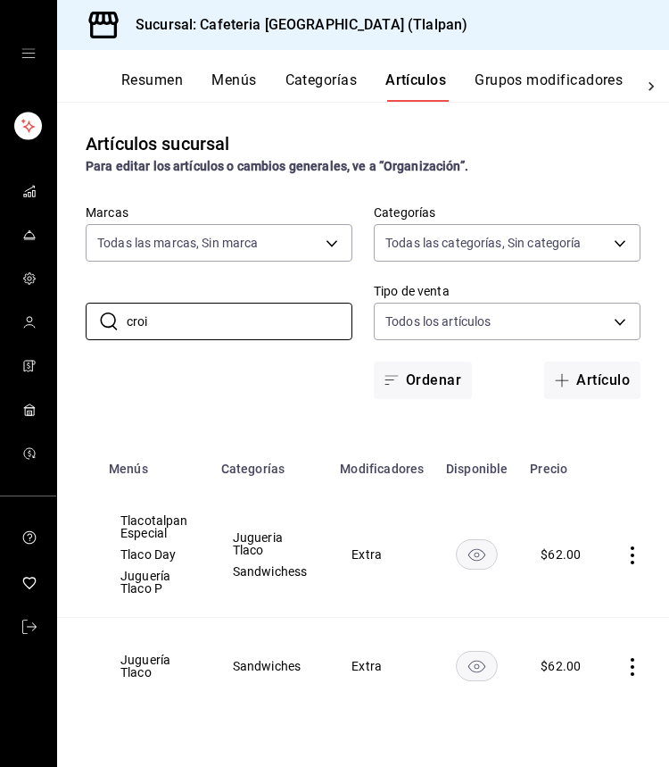
scroll to position [0, 260]
type input "croi"
click at [626, 549] on icon "actions" at bounding box center [634, 555] width 18 height 18
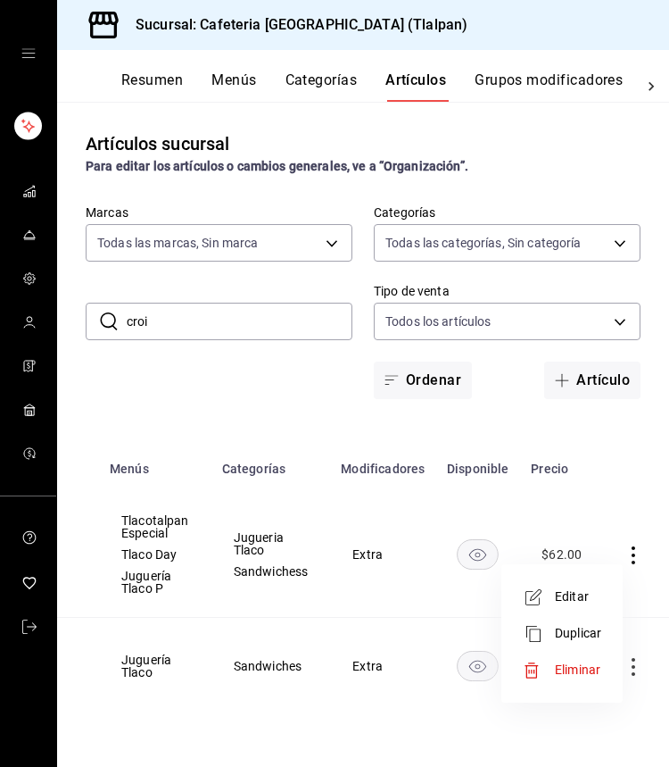
click at [564, 604] on span "Editar" at bounding box center [578, 596] width 46 height 19
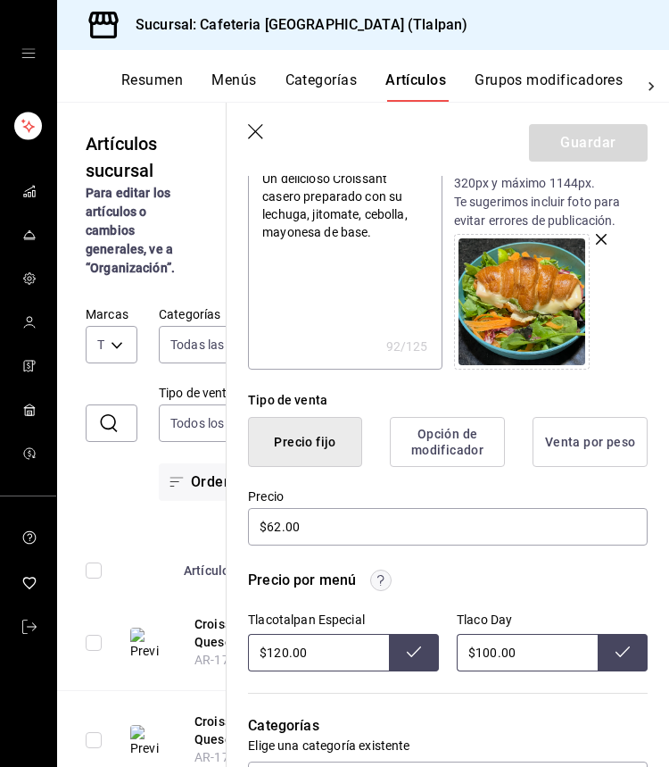
scroll to position [278, 0]
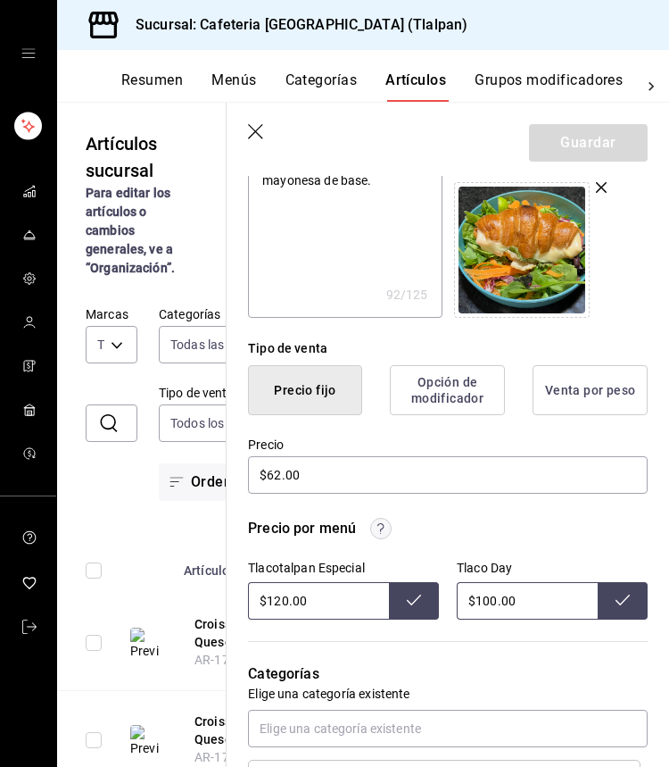
click at [283, 602] on input "$120.00" at bounding box center [318, 600] width 141 height 37
type input "$150.00"
click at [262, 127] on icon "button" at bounding box center [257, 133] width 18 height 18
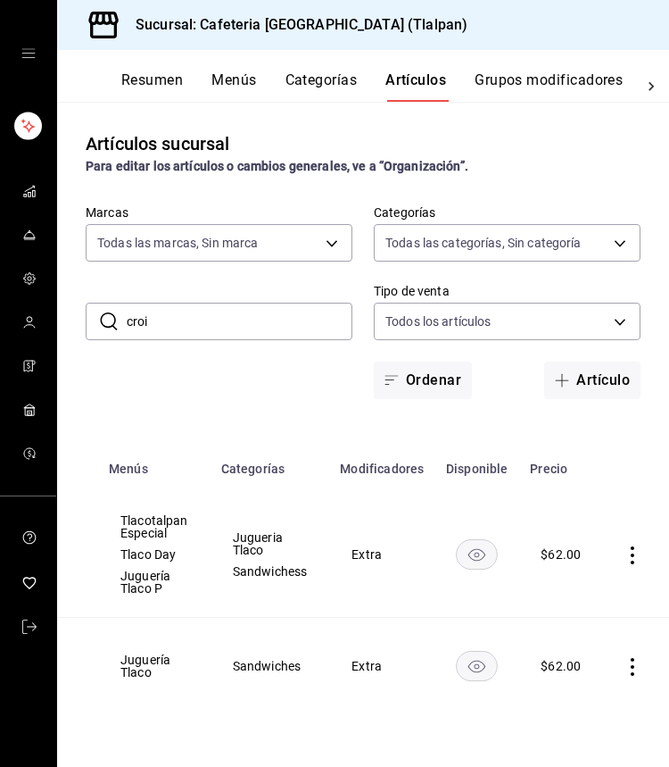
scroll to position [0, 260]
click at [635, 663] on icon "actions" at bounding box center [634, 667] width 18 height 18
click at [564, 652] on span "Editar" at bounding box center [578, 646] width 46 height 19
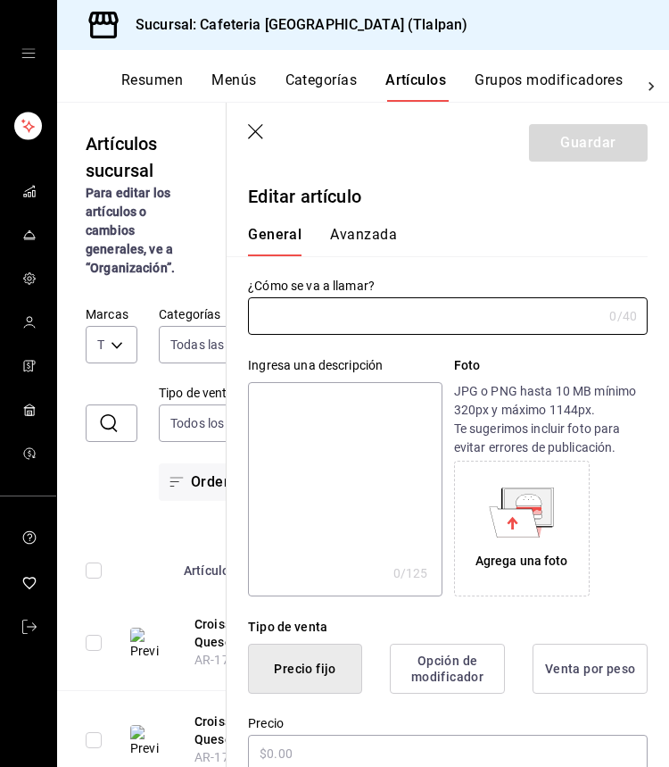
type input "Croissant Jamón y Queso"
type textarea "Un delicioso Croissant casero preparado con su lechuga, jitomate, cebolla, mayo…"
type textarea "x"
type input "$62.00"
type input "AR-1752543791305"
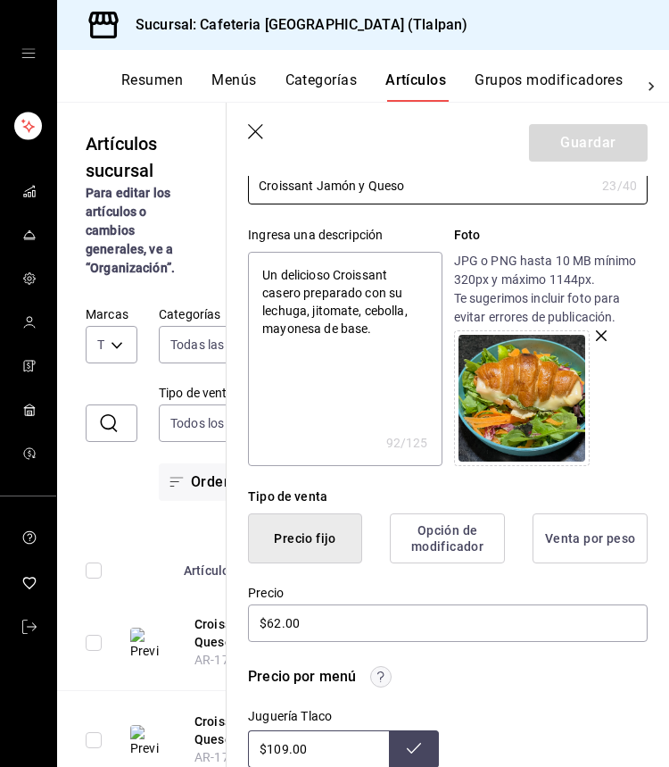
scroll to position [239, 0]
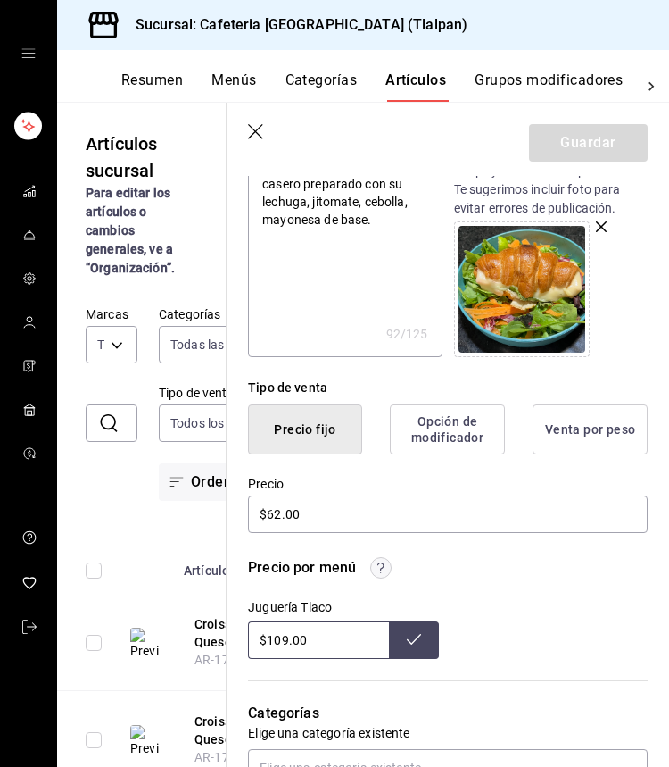
click at [286, 643] on input "$109.00" at bounding box center [318, 639] width 141 height 37
type input "$150.00"
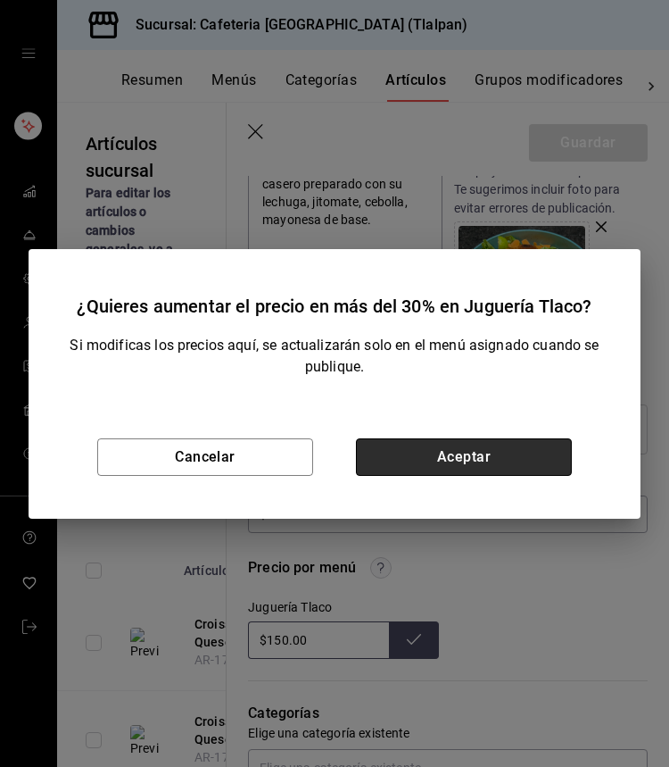
click at [496, 448] on button "Aceptar" at bounding box center [464, 456] width 216 height 37
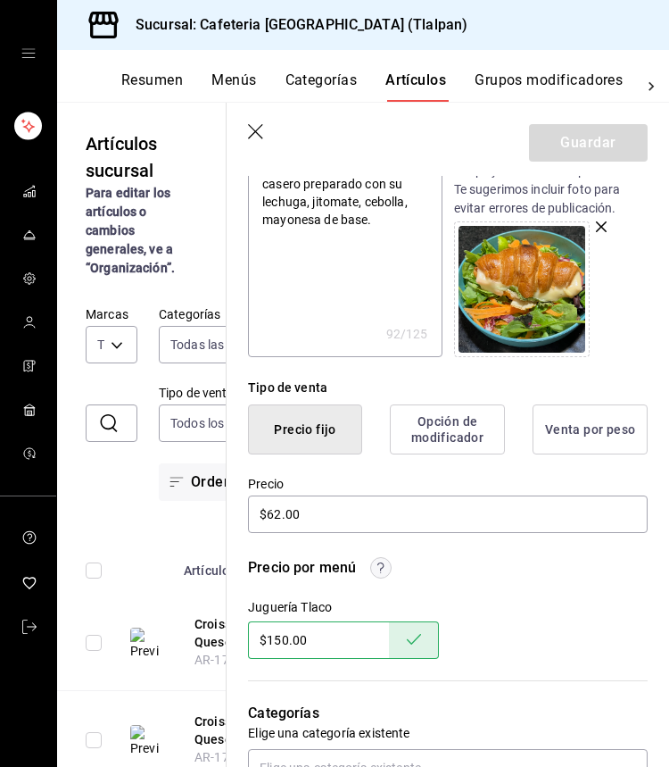
click at [260, 126] on icon "button" at bounding box center [257, 133] width 18 height 18
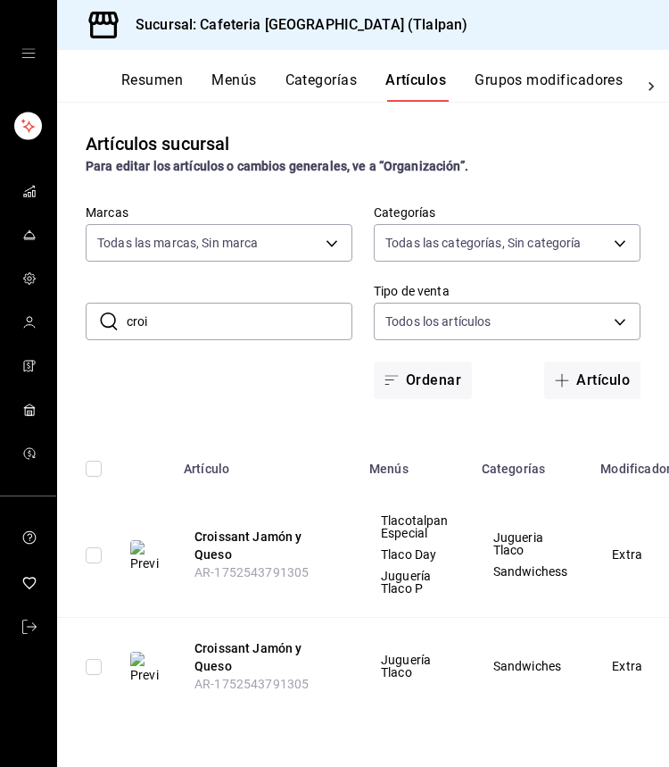
click at [134, 308] on input "croi" at bounding box center [240, 321] width 226 height 36
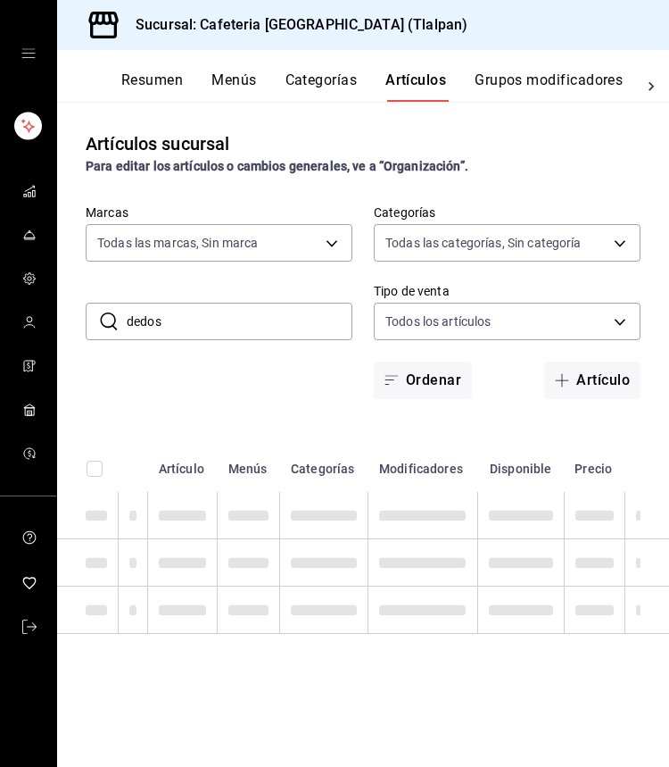
type input "dedos"
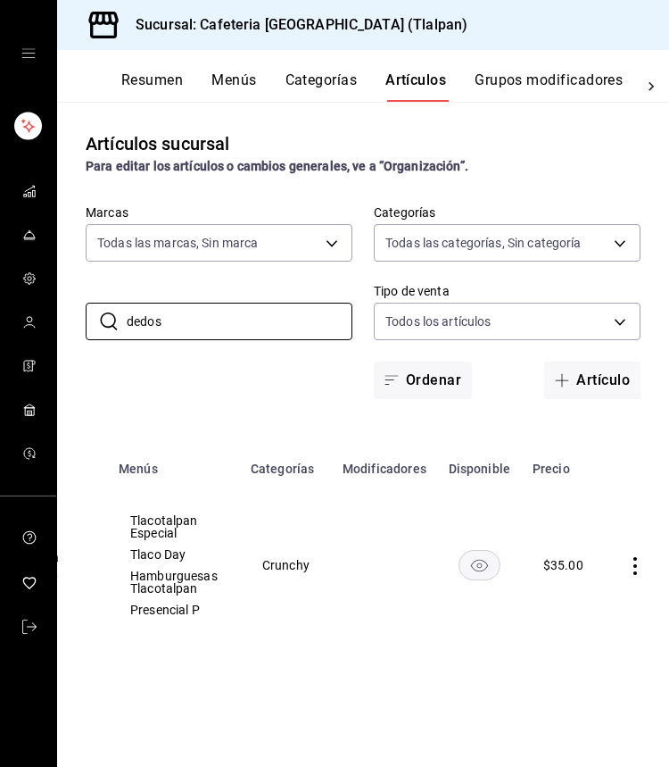
scroll to position [0, 250]
click at [635, 560] on icon "actions" at bounding box center [637, 566] width 4 height 18
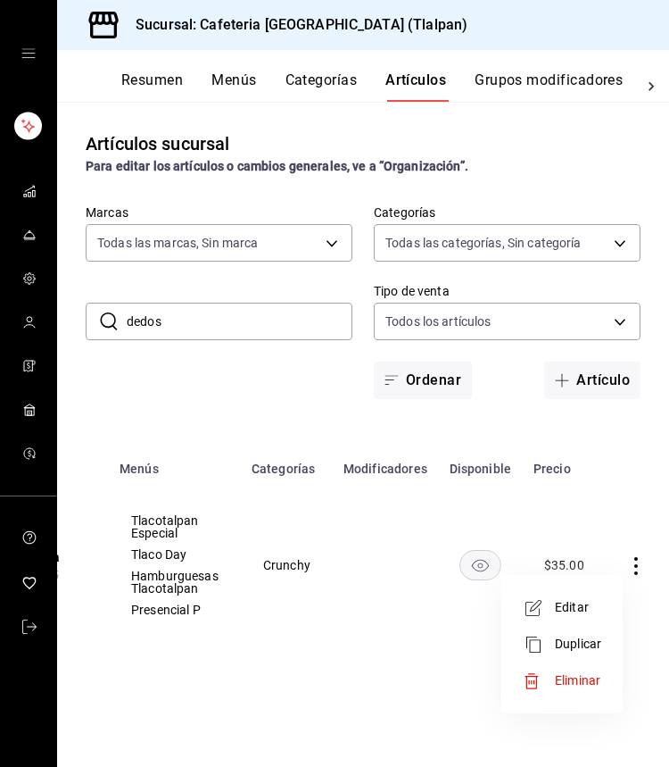
click at [577, 592] on li "Editar" at bounding box center [562, 607] width 107 height 37
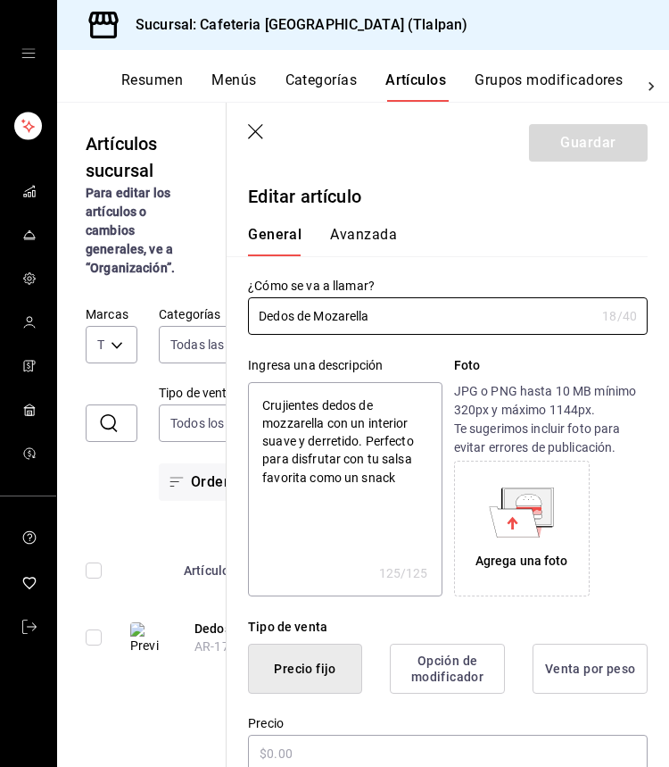
type textarea "x"
type input "$35.00"
radio input "false"
radio input "true"
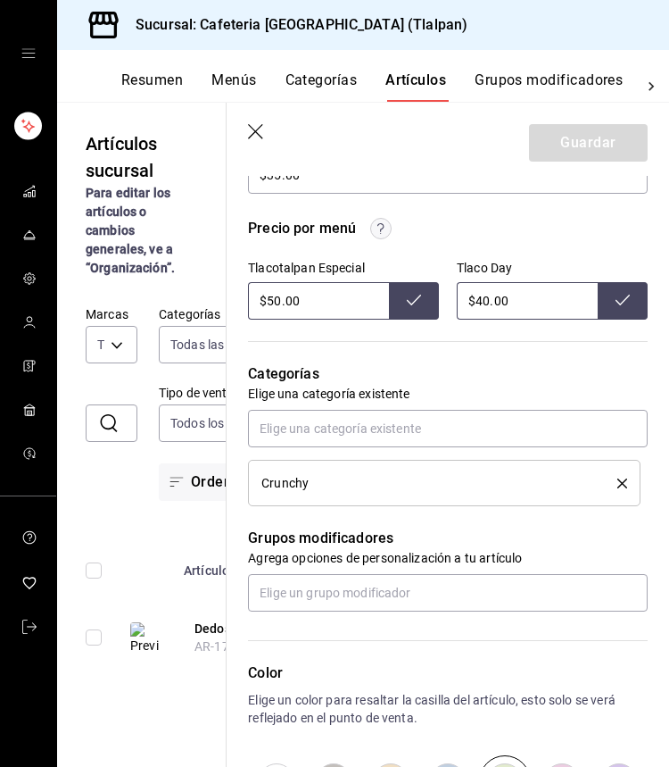
scroll to position [569, 0]
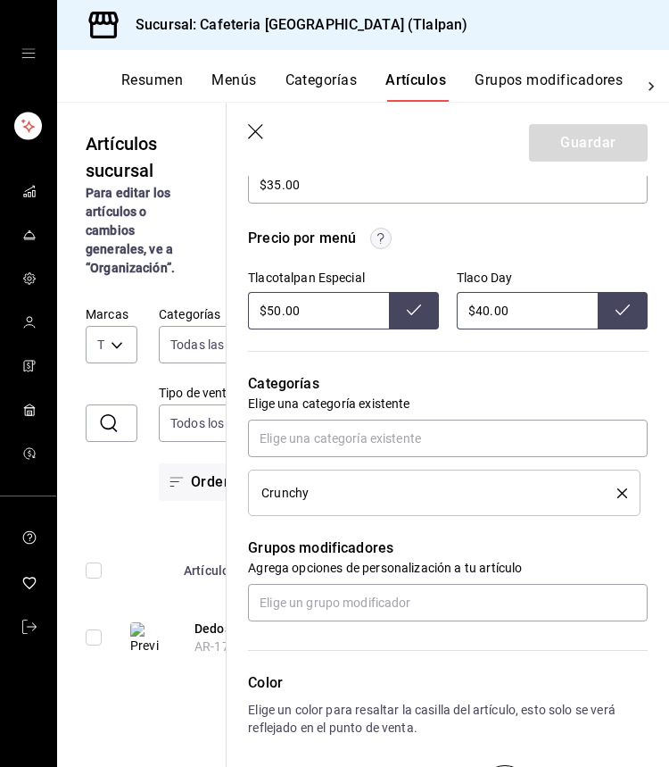
click at [279, 312] on input "$50.00" at bounding box center [318, 310] width 141 height 37
type input "$5.00"
type input "$62.00"
click at [262, 126] on icon "button" at bounding box center [257, 133] width 18 height 18
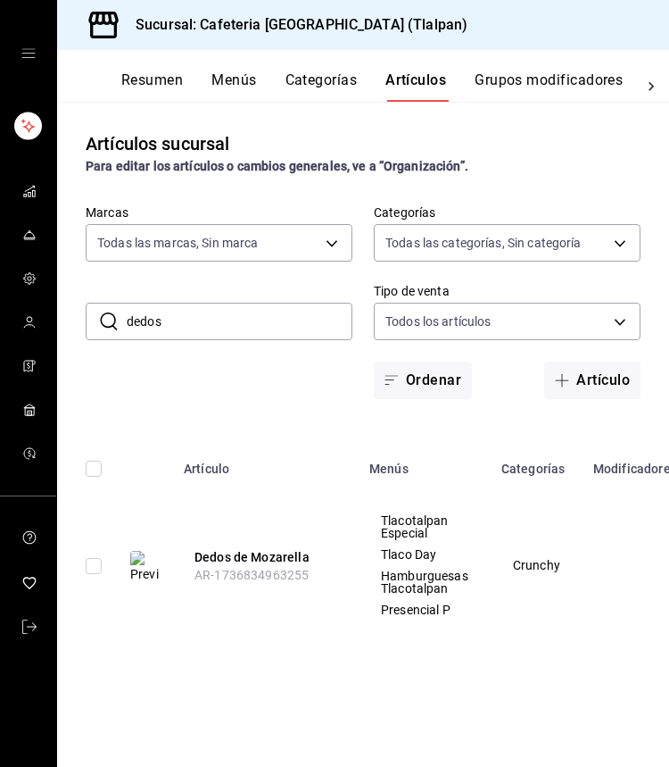
click at [228, 316] on input "dedos" at bounding box center [240, 321] width 226 height 36
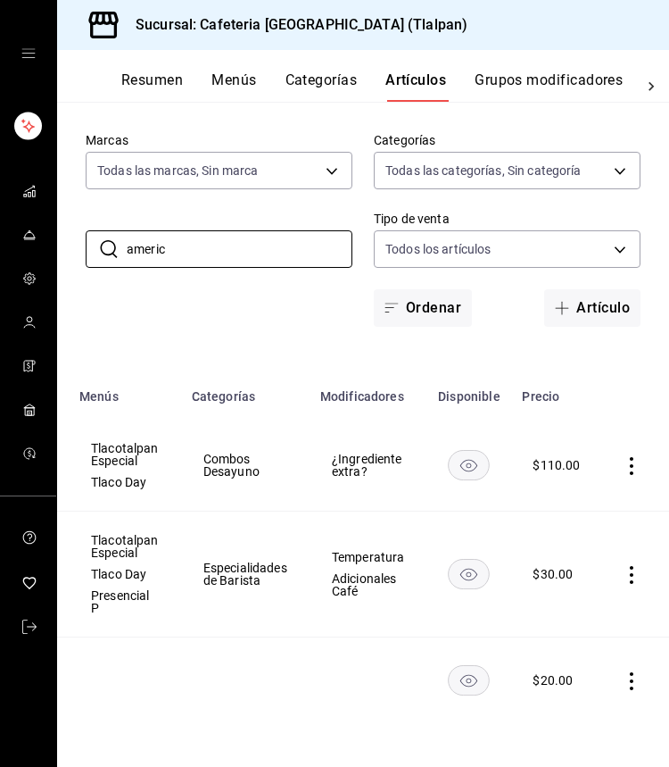
scroll to position [0, 289]
type input "americ"
click at [638, 571] on icon "actions" at bounding box center [633, 575] width 18 height 18
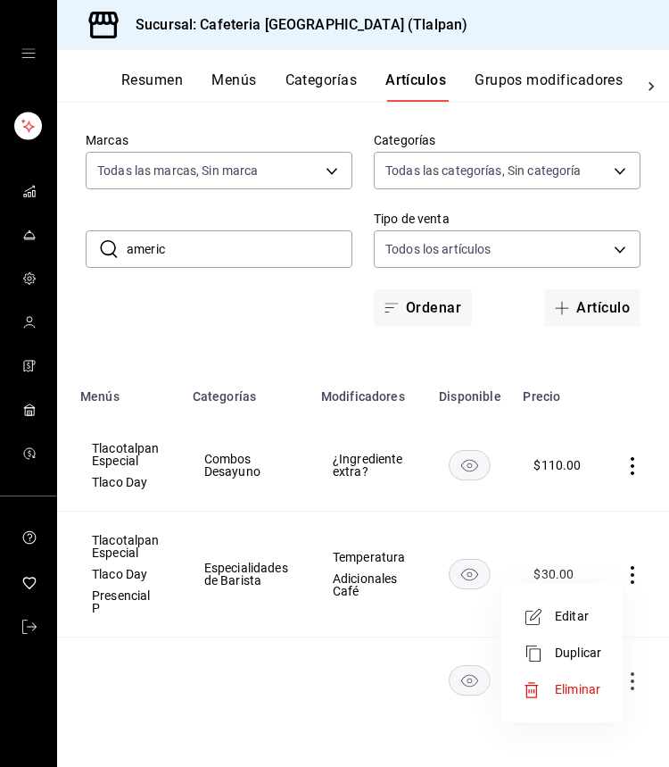
click at [571, 626] on li "Editar" at bounding box center [562, 616] width 107 height 37
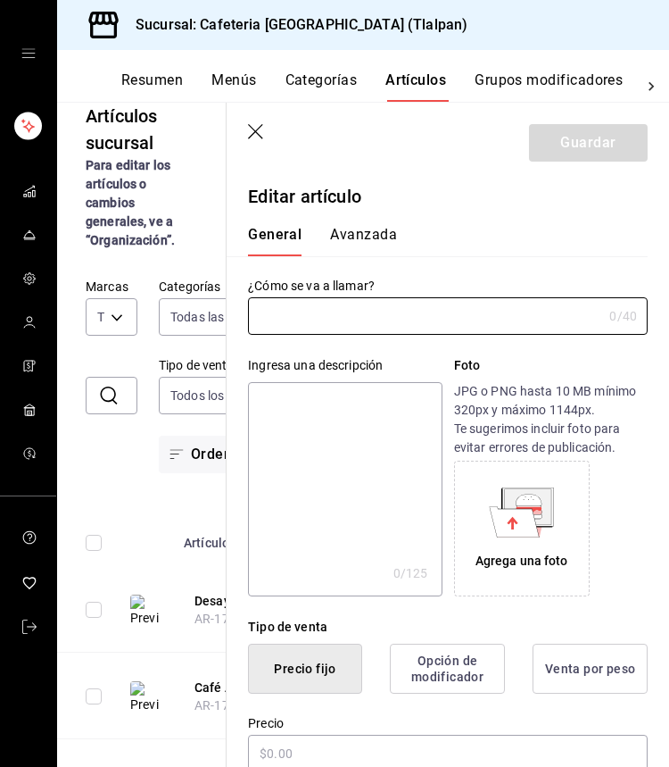
type input "Café Americano"
type textarea "Café Gourmet Ictze recién hecho en maquina italiana espresso, intensidad media."
type textarea "x"
type input "$30.00"
radio input "false"
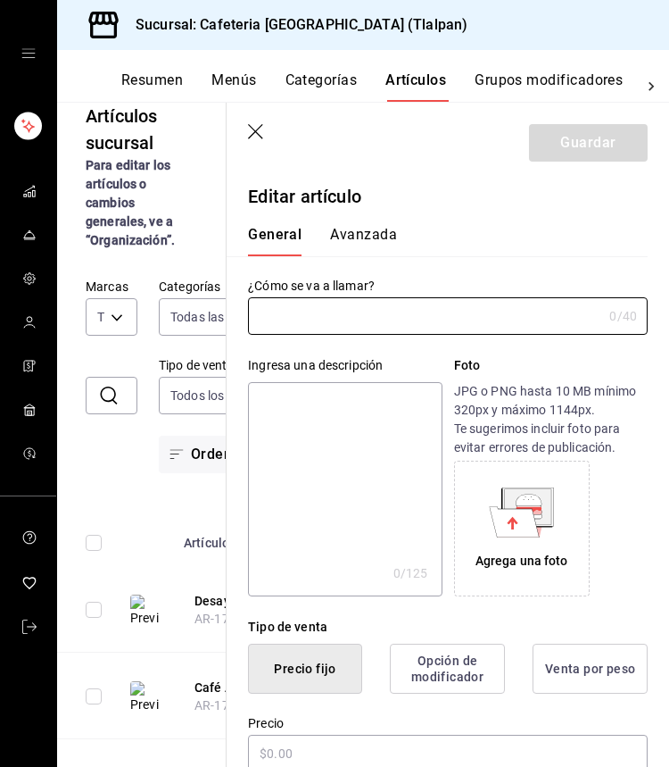
radio input "true"
type input "AR-1736445669840"
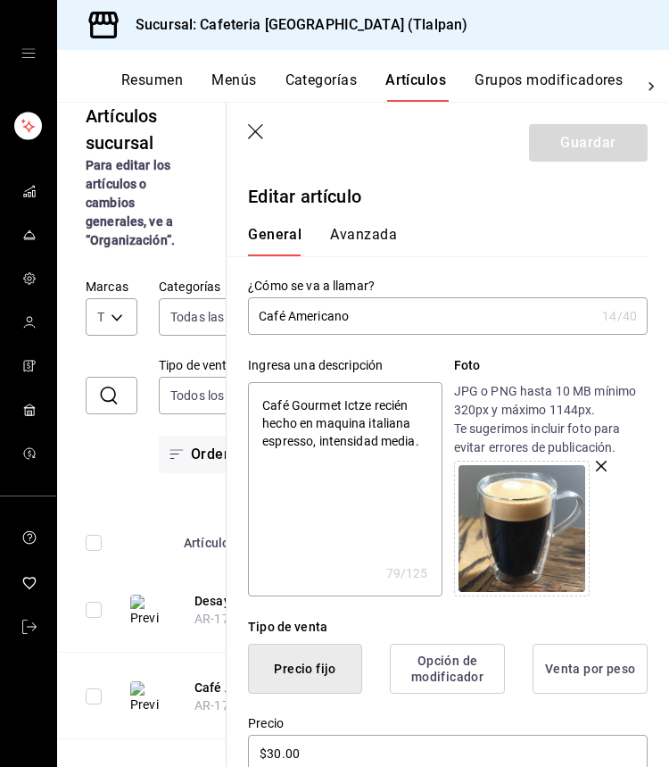
click at [257, 124] on icon "button" at bounding box center [257, 133] width 18 height 18
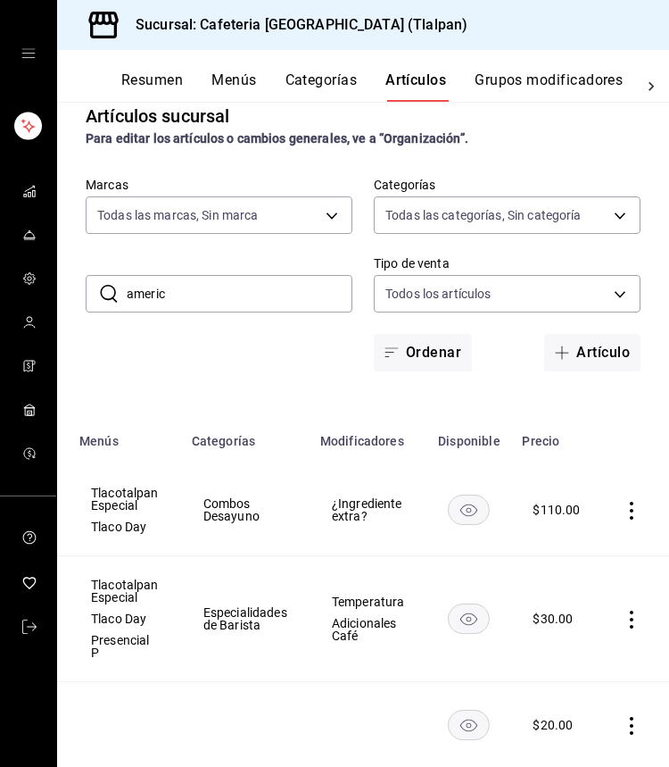
scroll to position [0, 289]
click at [637, 511] on icon "actions" at bounding box center [633, 511] width 18 height 18
click at [591, 540] on li "Editar" at bounding box center [562, 552] width 107 height 37
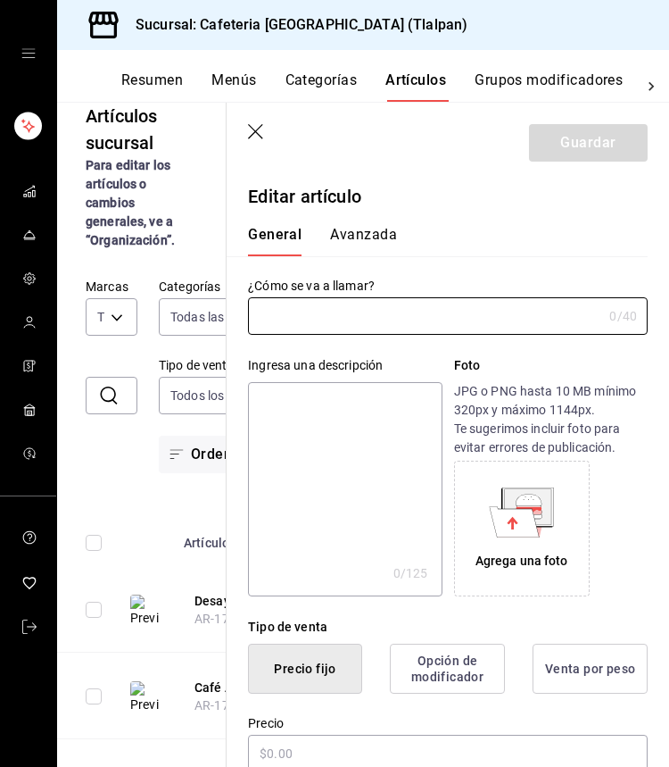
type input "Desayuno Americano"
type textarea "Waffle decorado con miel Maple y chocolate Hersheys, Coctel de Fruta y jugo de …"
type textarea "x"
type input "$110.00"
type input "AR-1750123258218"
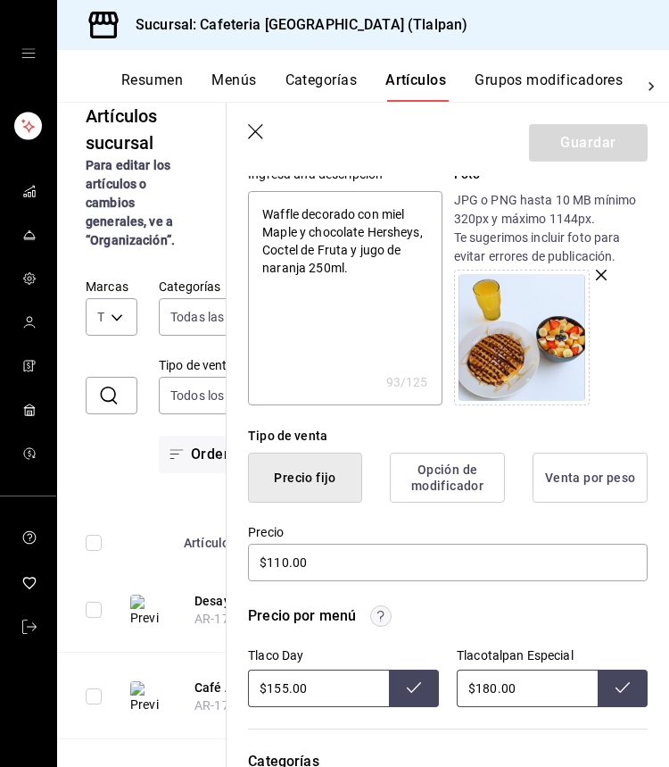
scroll to position [220, 0]
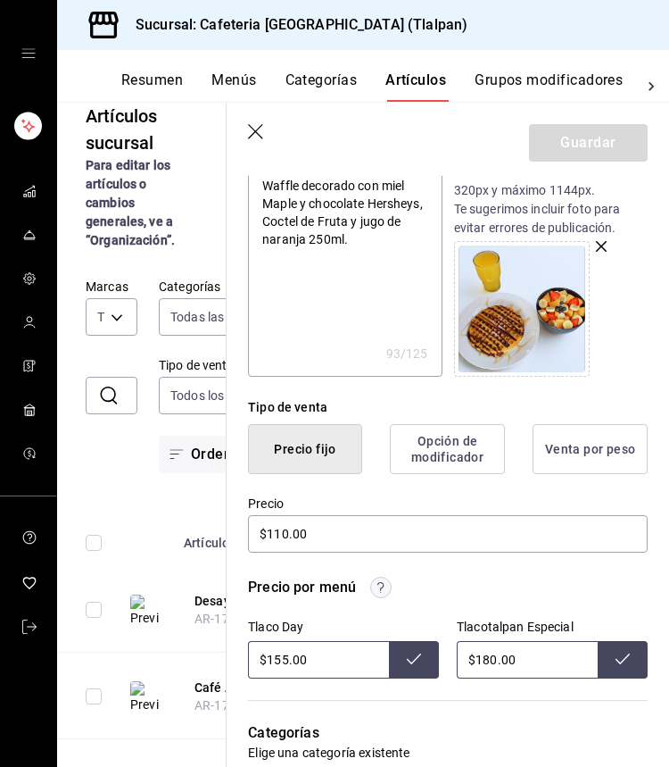
click at [490, 662] on input "$180.00" at bounding box center [527, 659] width 141 height 37
type input "$200.00"
click at [258, 129] on icon "button" at bounding box center [257, 133] width 18 height 18
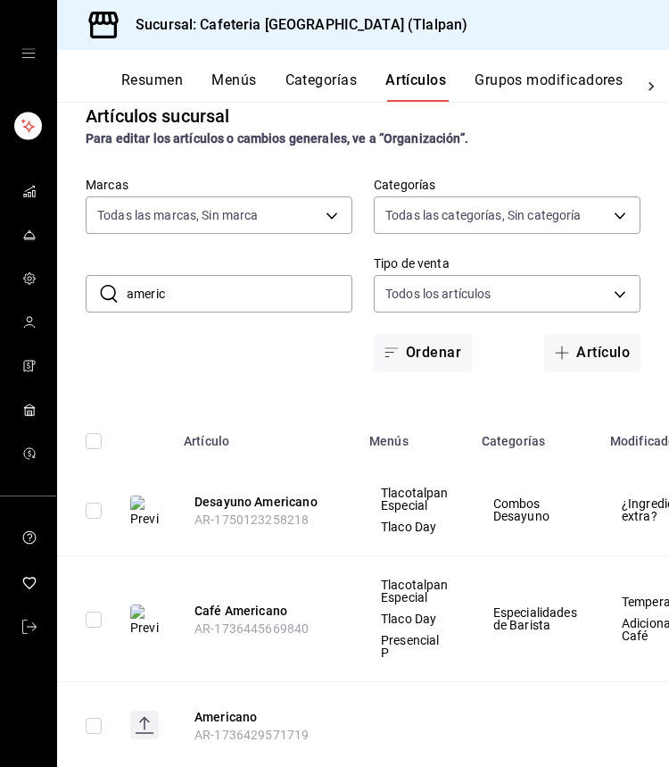
click at [212, 282] on input "americ" at bounding box center [240, 294] width 226 height 36
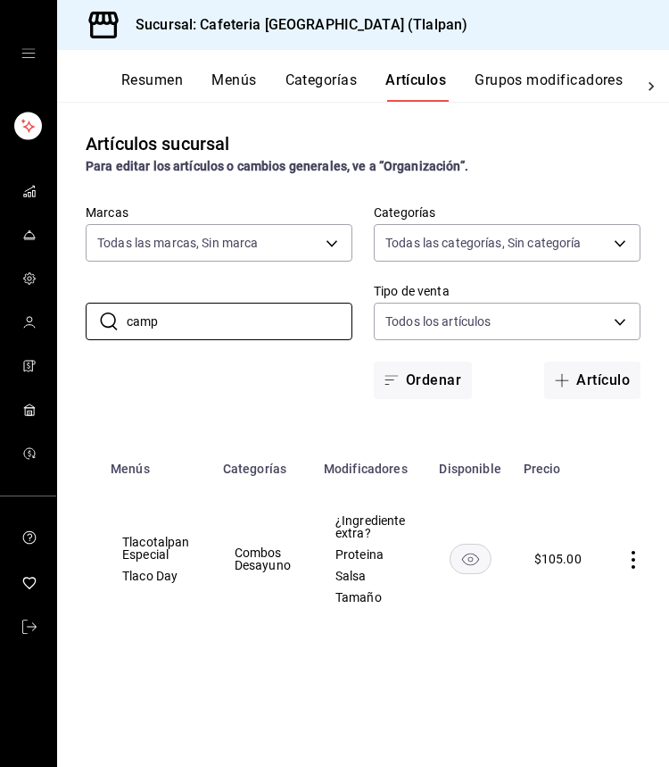
scroll to position [0, 258]
type input "camp"
click at [626, 558] on icon "actions" at bounding box center [635, 560] width 18 height 18
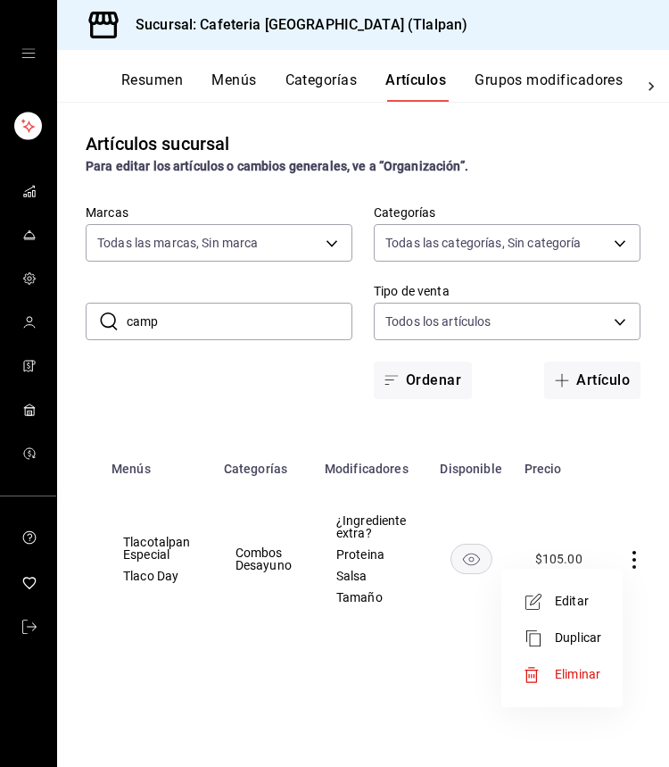
click at [583, 591] on li "Editar" at bounding box center [562, 601] width 107 height 37
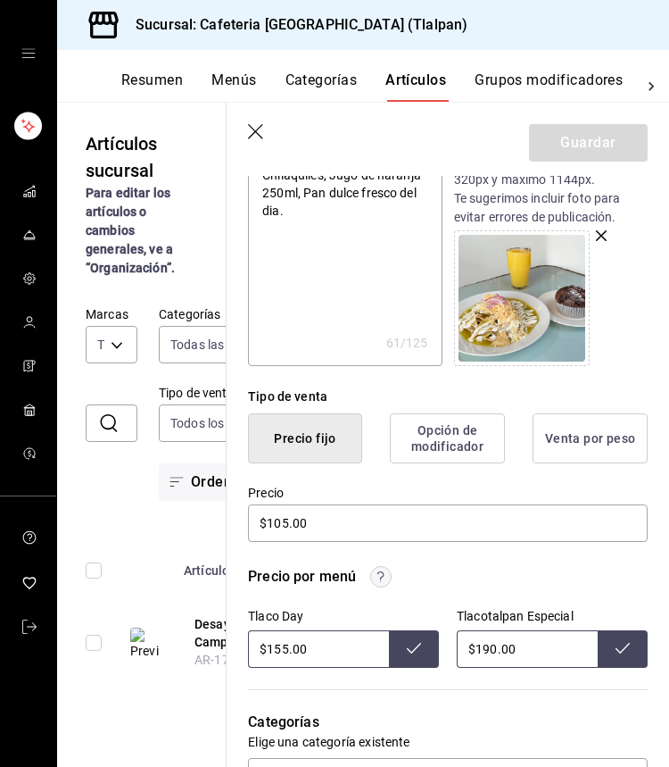
scroll to position [312, 0]
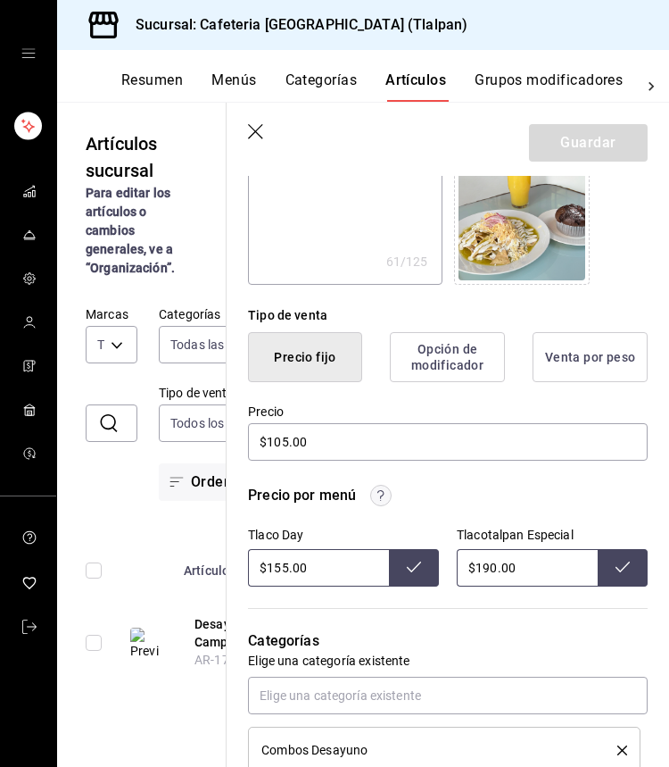
click at [491, 562] on input "$190.00" at bounding box center [527, 567] width 141 height 37
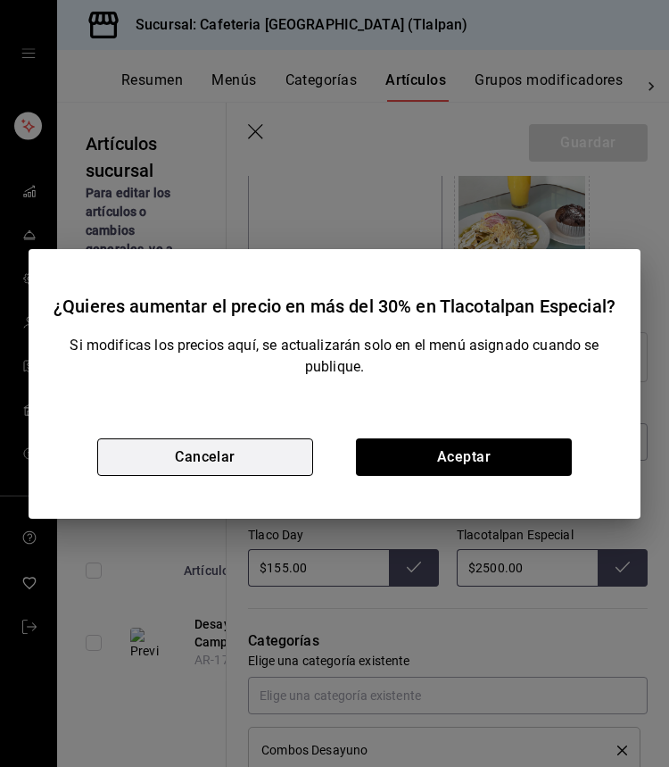
click at [239, 456] on button "Cancelar" at bounding box center [205, 456] width 216 height 37
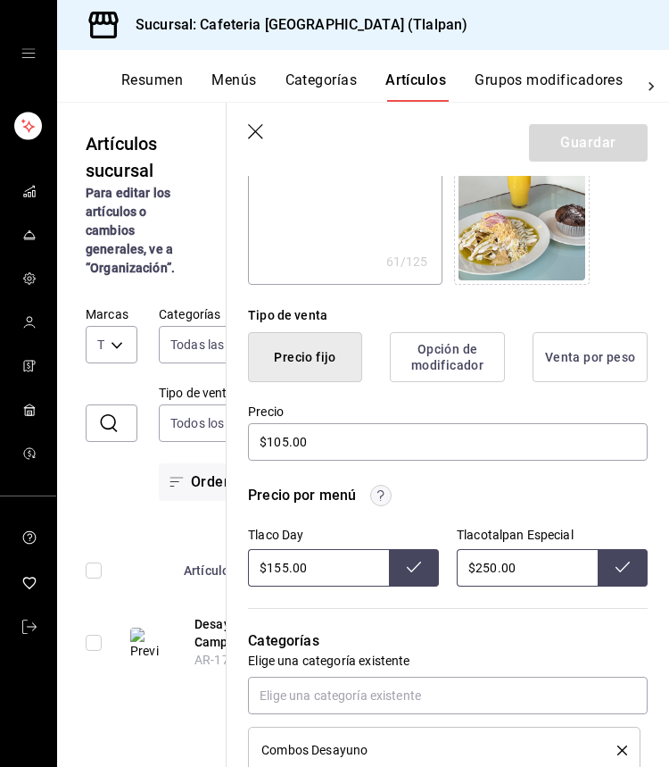
type input "$250.00"
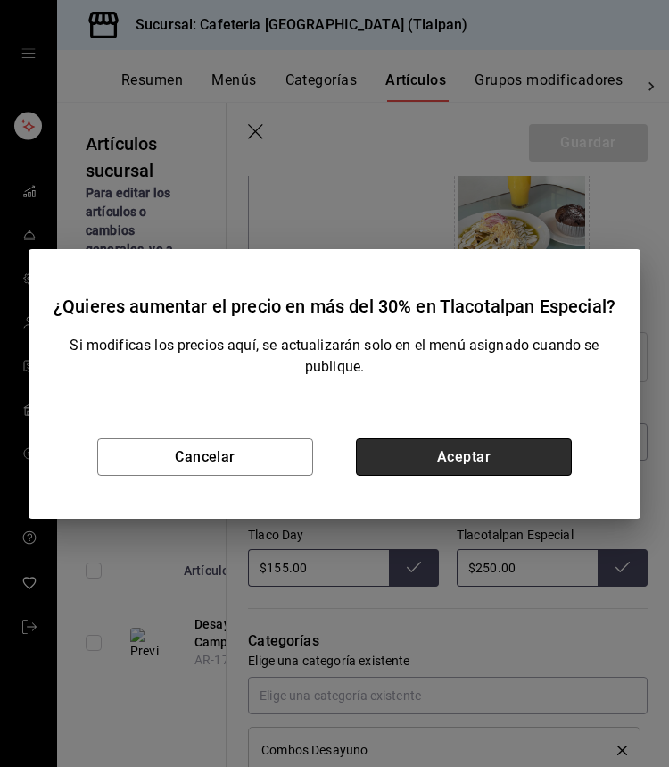
click at [518, 456] on button "Aceptar" at bounding box center [464, 456] width 216 height 37
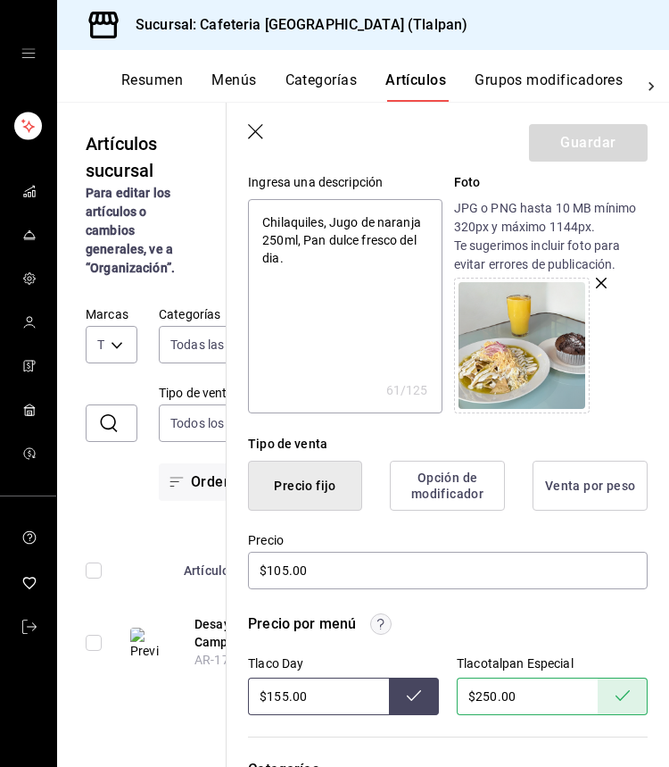
scroll to position [172, 0]
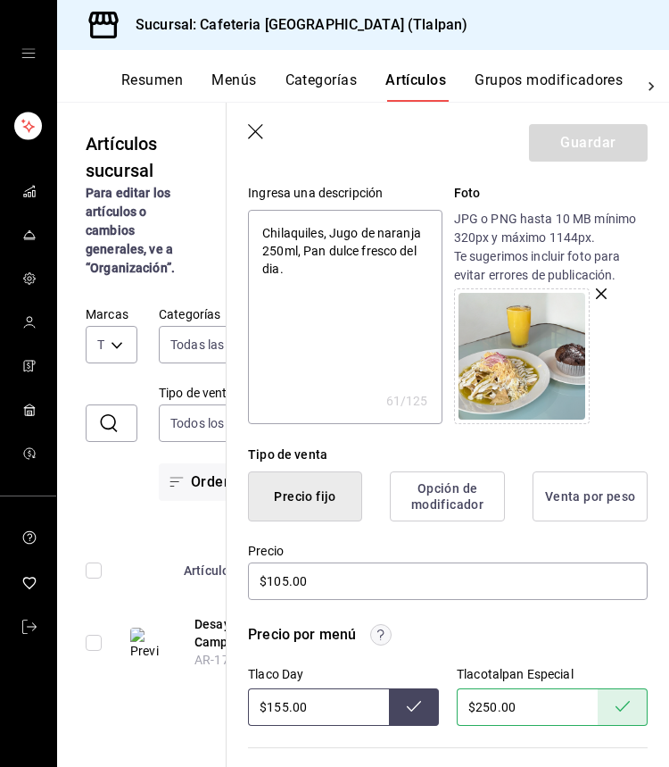
click at [253, 125] on icon "button" at bounding box center [257, 133] width 18 height 18
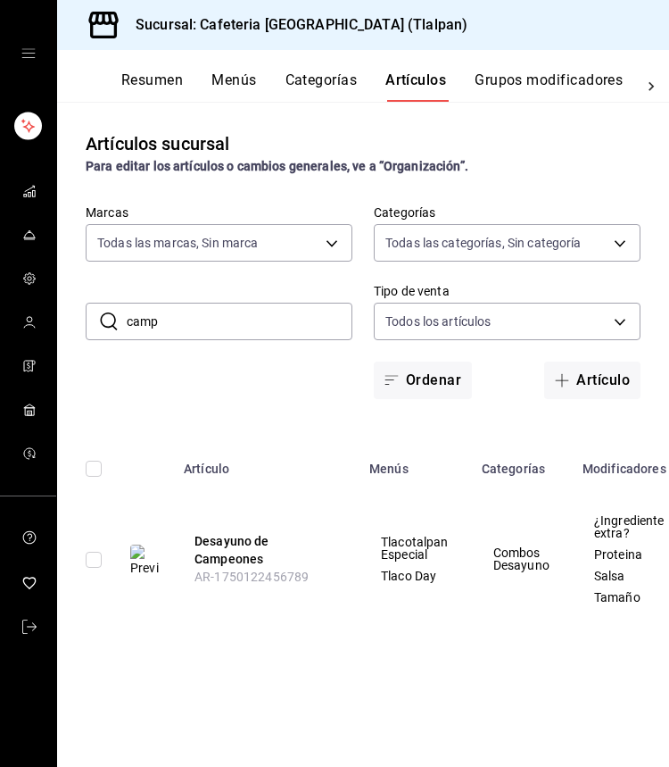
click at [227, 309] on input "camp" at bounding box center [240, 321] width 226 height 36
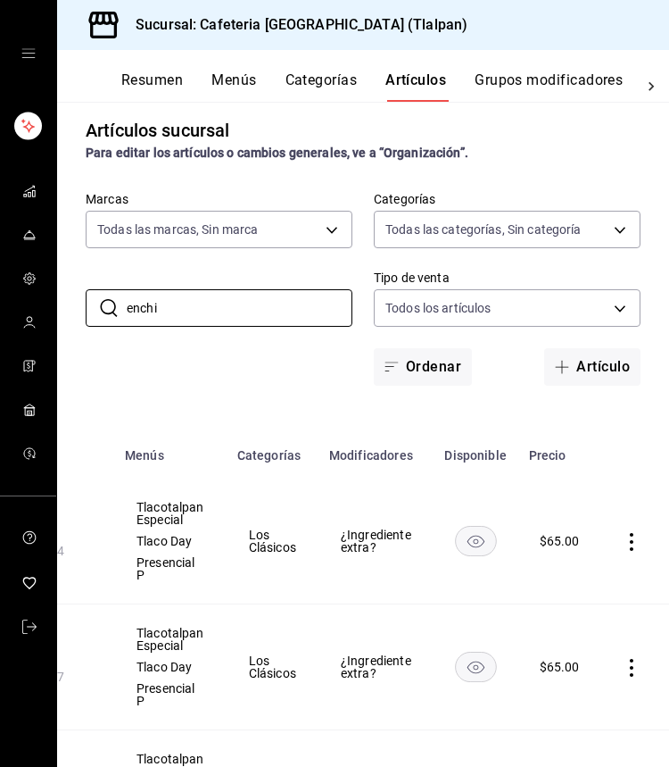
scroll to position [0, 244]
type input "enchi"
click at [626, 533] on icon "actions" at bounding box center [633, 542] width 18 height 18
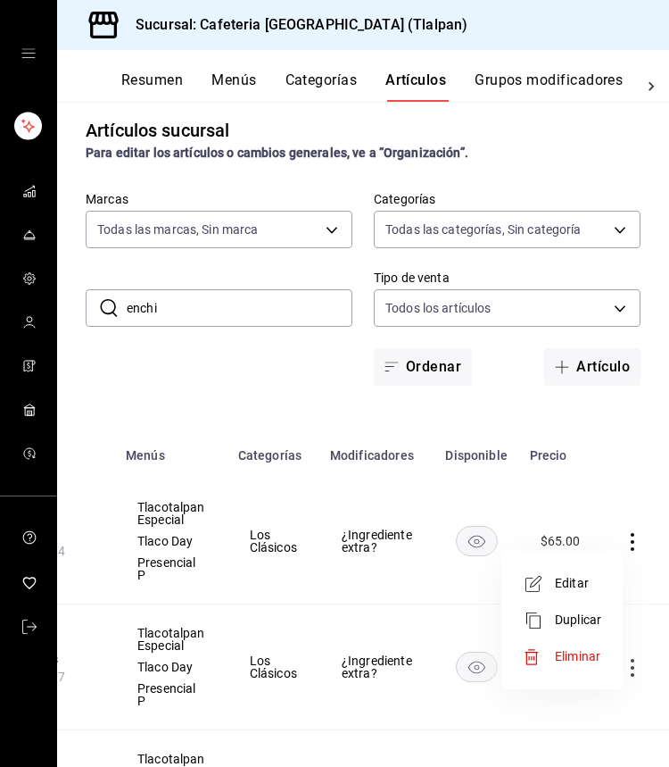
click at [578, 564] on ul "Editar Duplicar Eliminar" at bounding box center [562, 620] width 107 height 124
click at [573, 588] on span "Editar" at bounding box center [578, 583] width 46 height 19
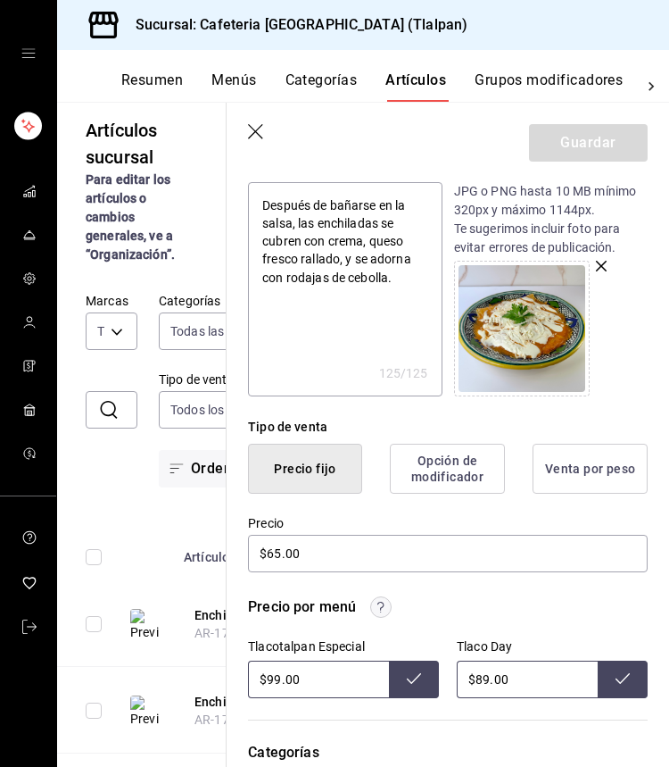
scroll to position [229, 0]
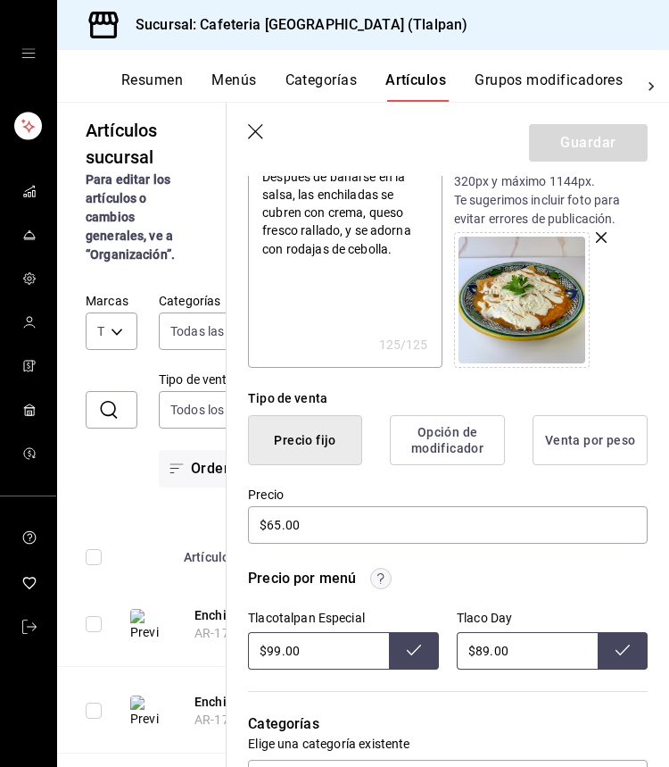
click at [276, 652] on input "$99.00" at bounding box center [318, 650] width 141 height 37
type input "$9.00"
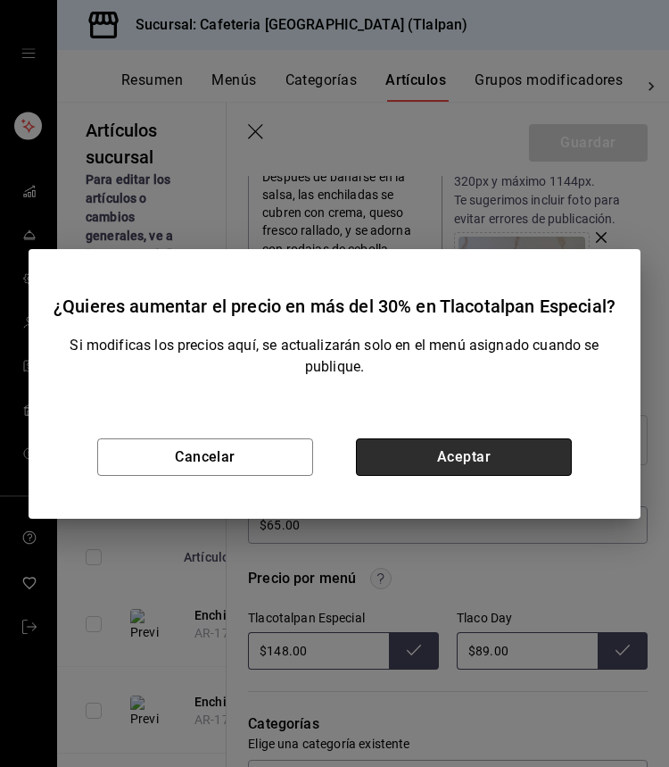
click at [420, 451] on button "Aceptar" at bounding box center [464, 456] width 216 height 37
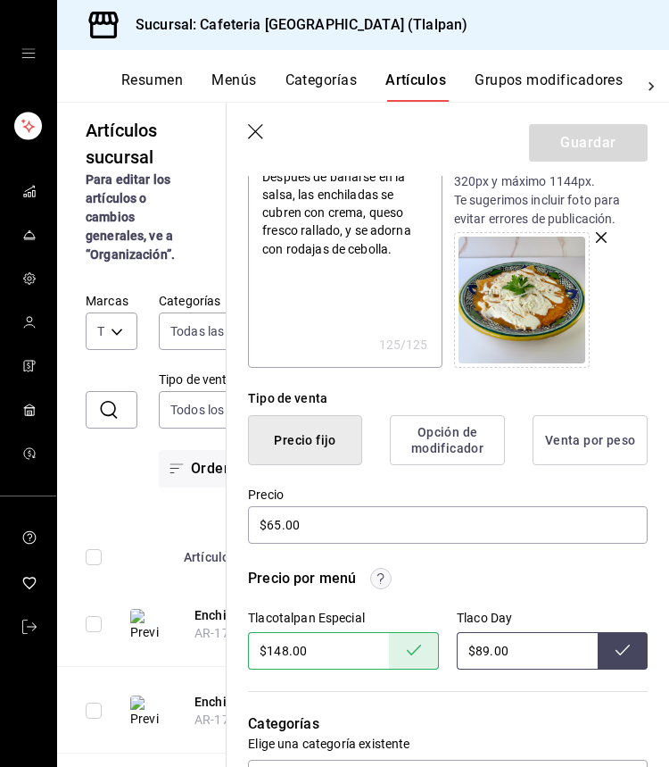
click at [256, 131] on icon "button" at bounding box center [255, 131] width 15 height 15
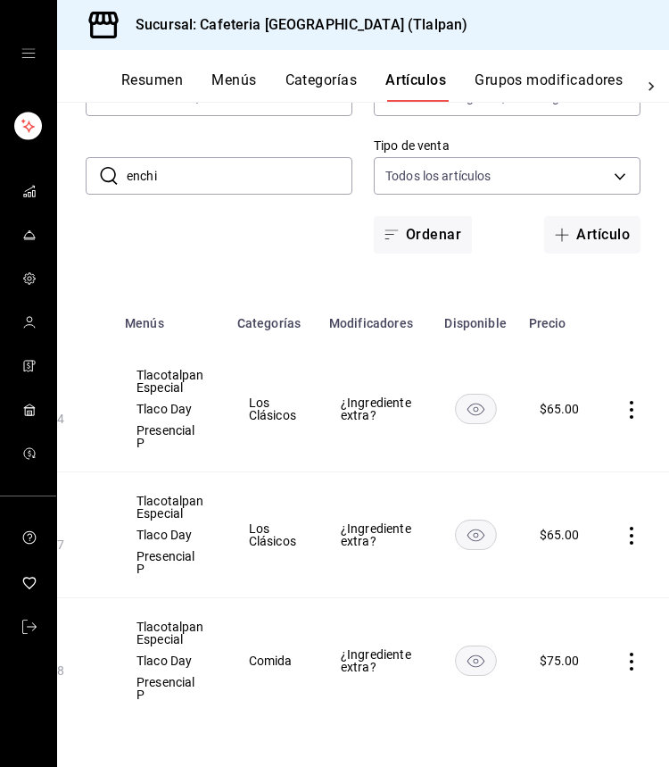
scroll to position [0, 244]
click at [628, 660] on icon "actions" at bounding box center [633, 661] width 18 height 18
click at [574, 649] on span "Editar" at bounding box center [578, 646] width 46 height 19
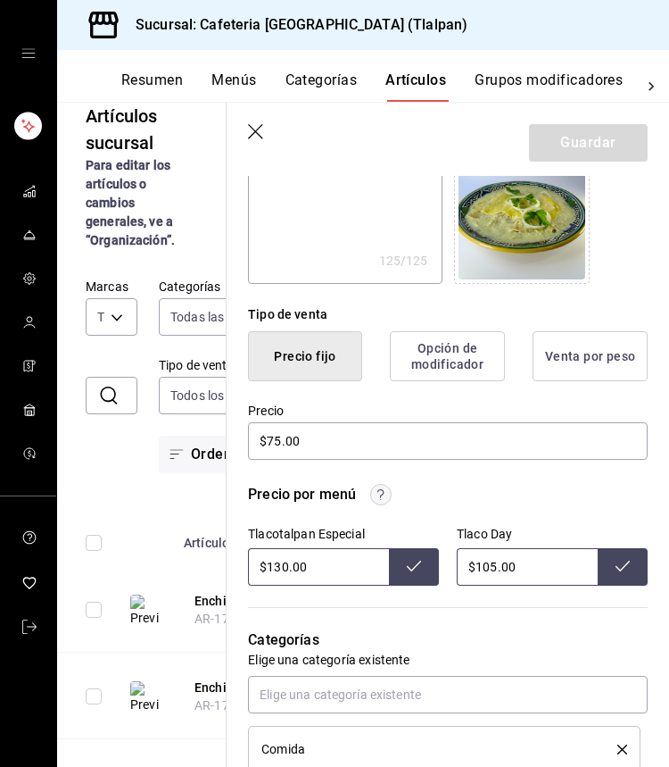
scroll to position [315, 0]
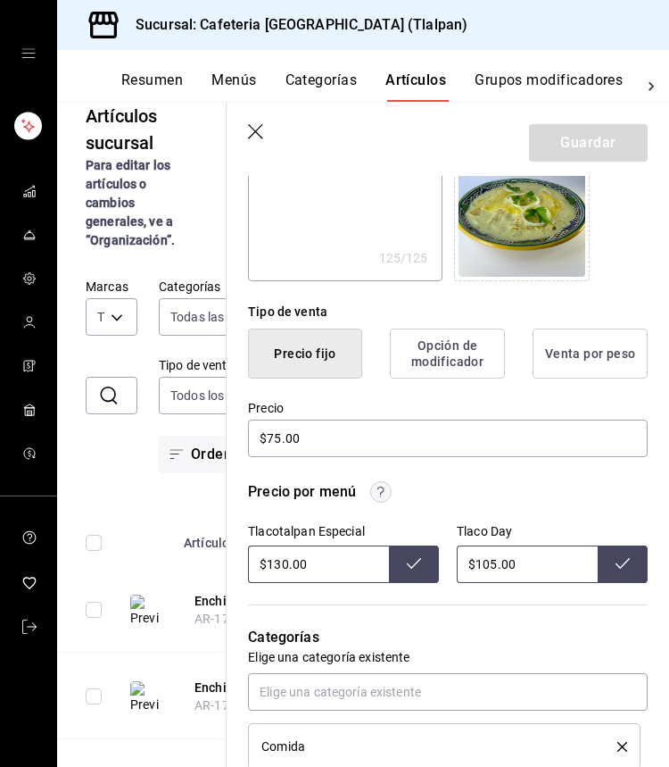
click at [280, 562] on input "$130.00" at bounding box center [318, 563] width 141 height 37
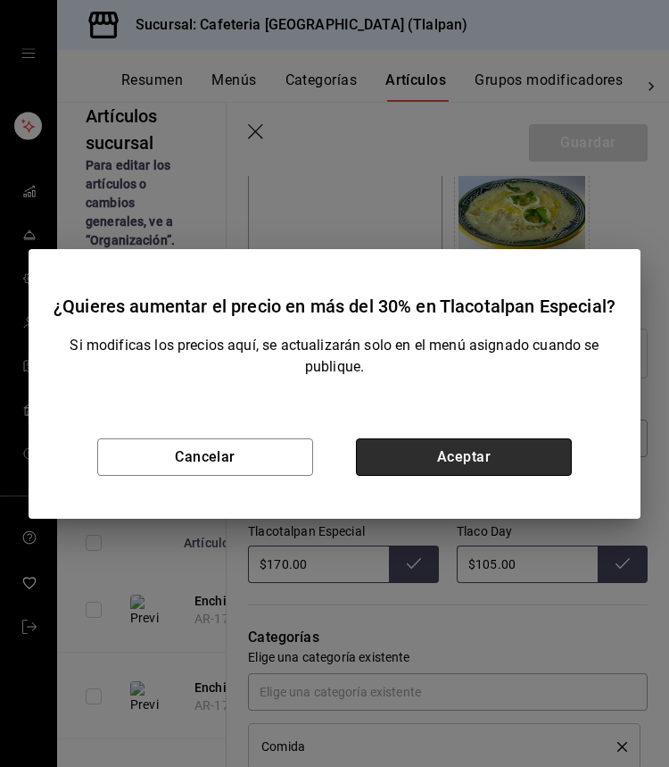
click at [558, 461] on button "Aceptar" at bounding box center [464, 456] width 216 height 37
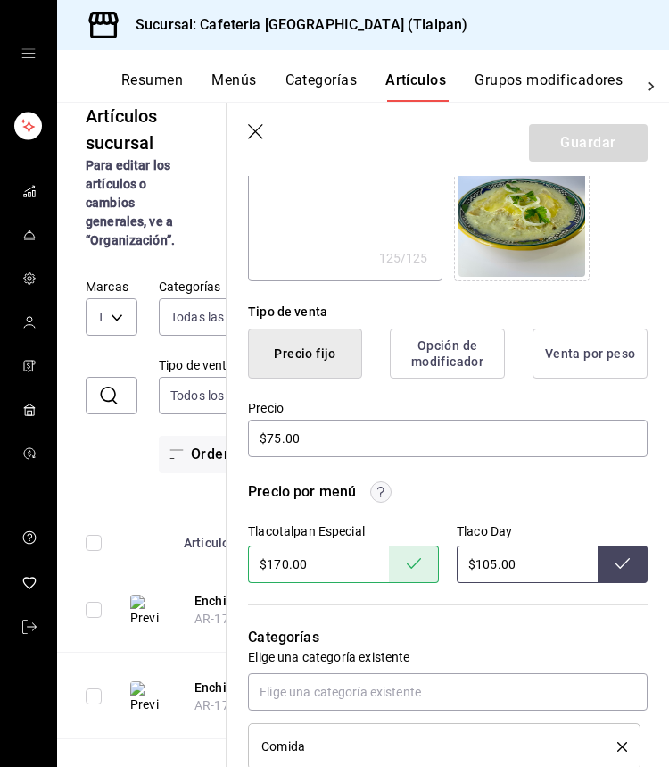
click at [262, 130] on icon "button" at bounding box center [257, 133] width 18 height 18
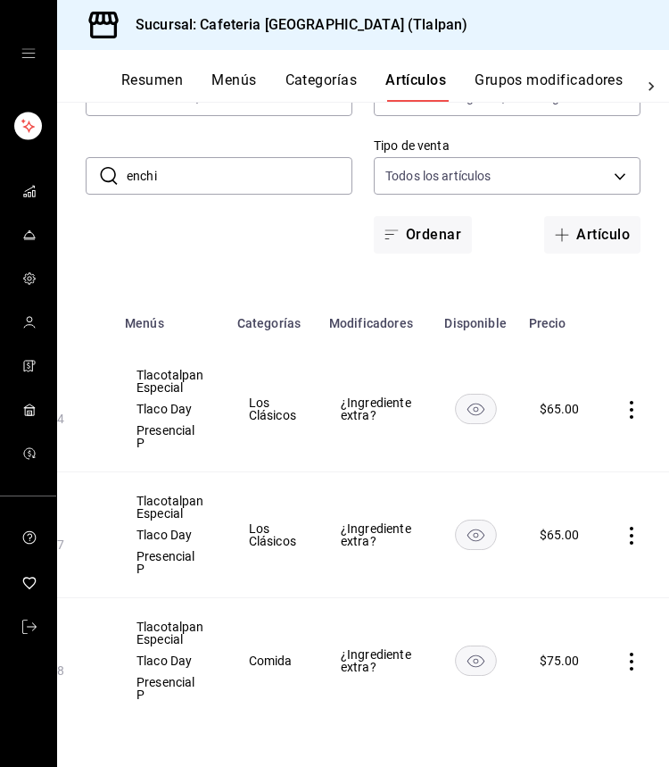
scroll to position [0, 244]
click at [627, 654] on icon "actions" at bounding box center [633, 661] width 18 height 18
click at [581, 647] on span "Editar" at bounding box center [578, 646] width 46 height 19
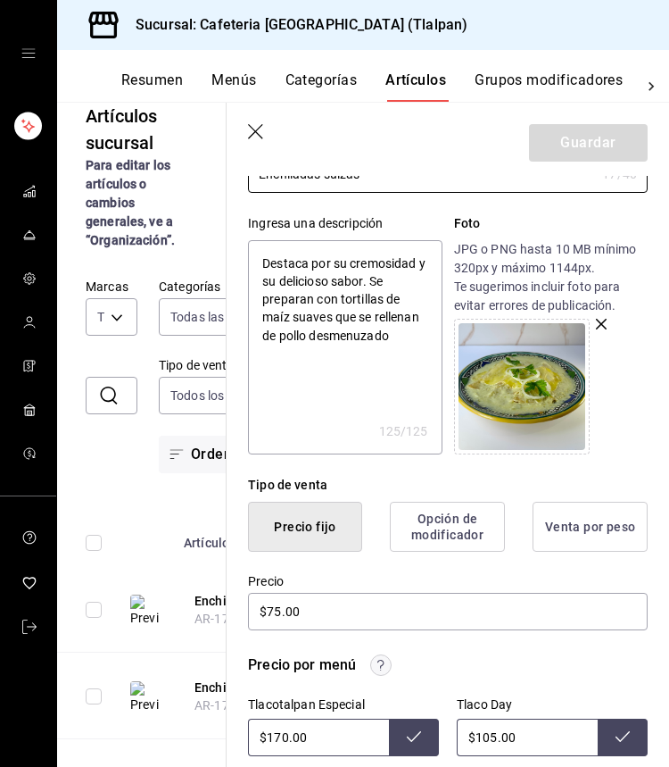
scroll to position [208, 0]
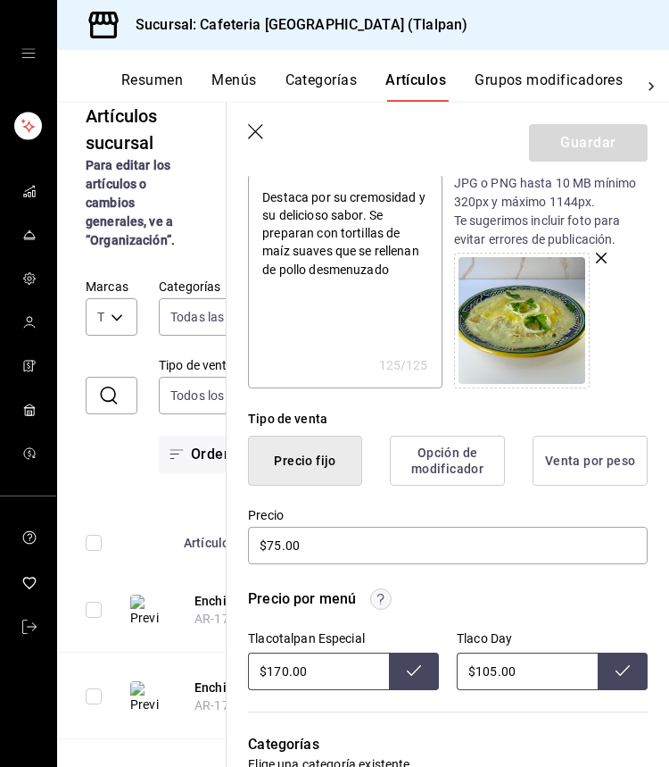
click at [287, 665] on input "$170.00" at bounding box center [318, 670] width 141 height 37
click at [261, 129] on icon "button" at bounding box center [257, 133] width 18 height 18
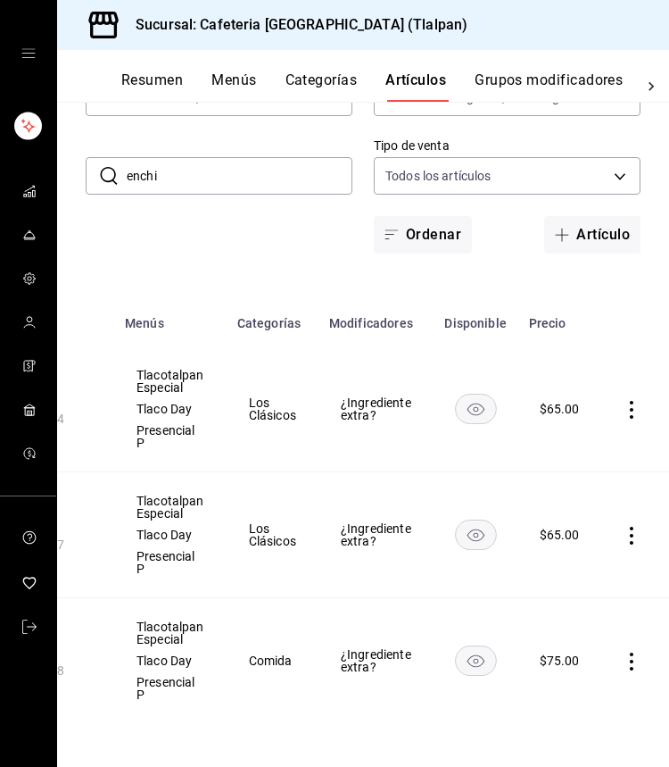
scroll to position [0, 244]
click at [630, 663] on icon "actions" at bounding box center [633, 661] width 18 height 18
click at [598, 658] on li "Editar" at bounding box center [562, 646] width 107 height 37
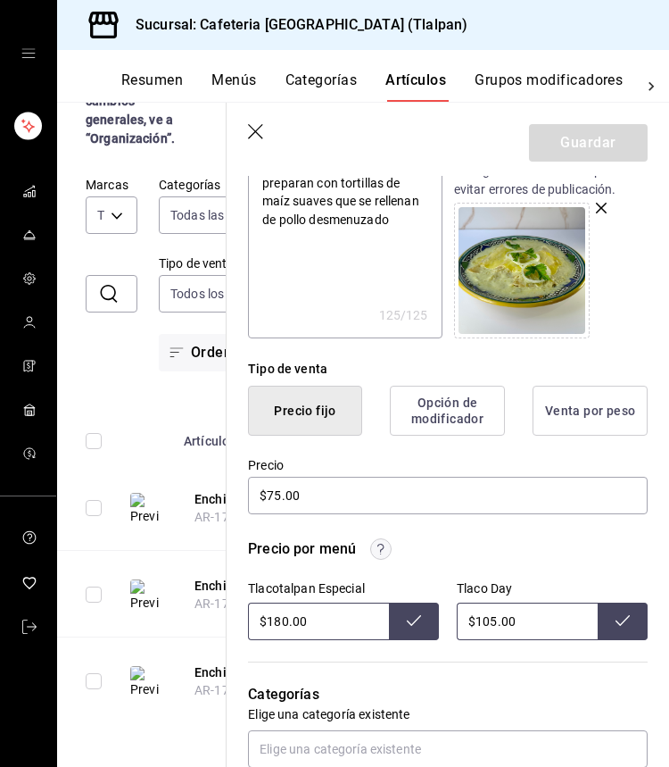
scroll to position [261, 0]
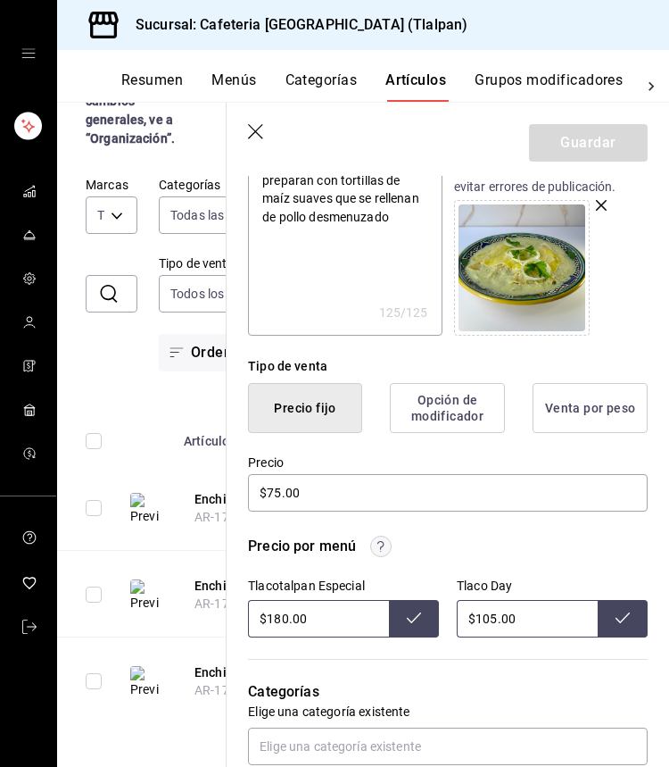
click at [259, 137] on icon "button" at bounding box center [257, 133] width 18 height 18
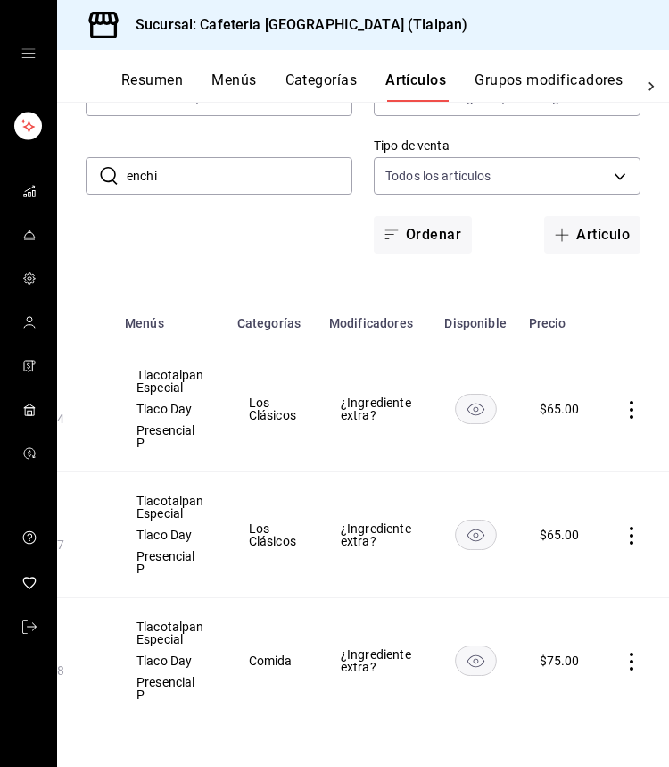
scroll to position [0, 244]
click at [627, 543] on icon "actions" at bounding box center [633, 536] width 18 height 18
click at [585, 578] on span "Editar" at bounding box center [578, 577] width 46 height 19
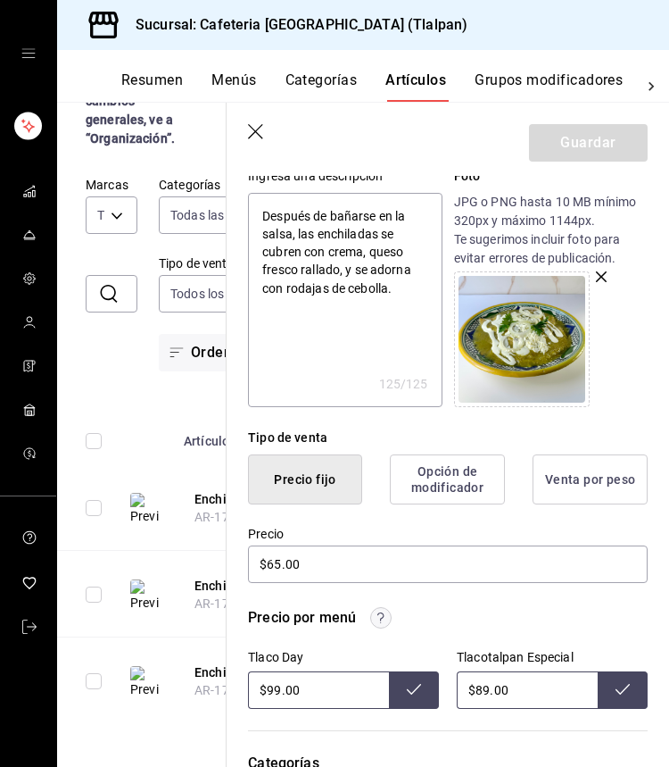
scroll to position [214, 0]
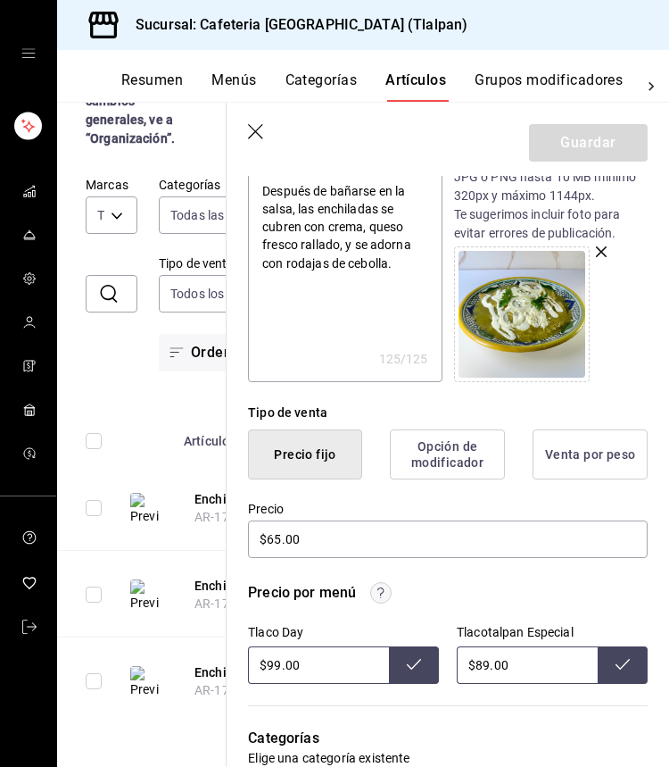
click at [488, 668] on input "$89.00" at bounding box center [527, 664] width 141 height 37
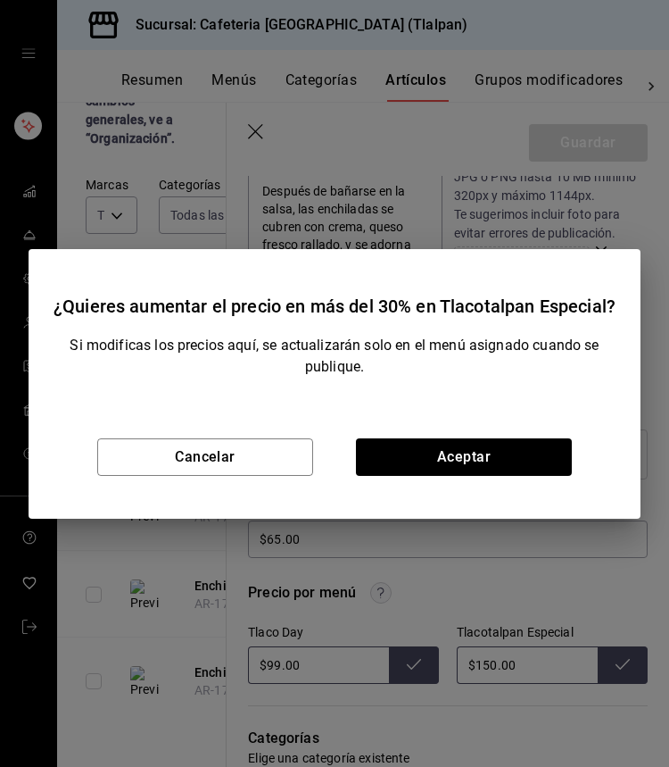
click at [560, 484] on div "Cancelar Aceptar" at bounding box center [335, 456] width 612 height 123
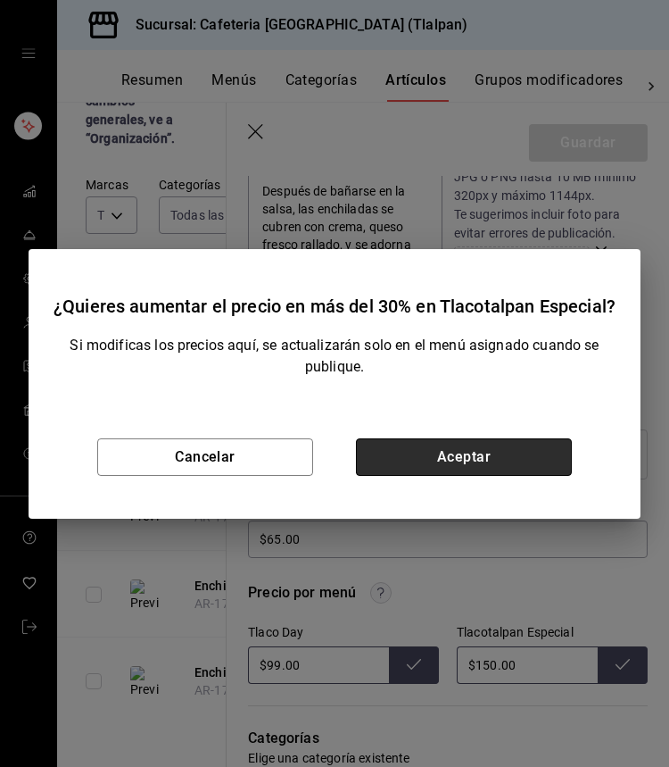
click at [538, 470] on button "Aceptar" at bounding box center [464, 456] width 216 height 37
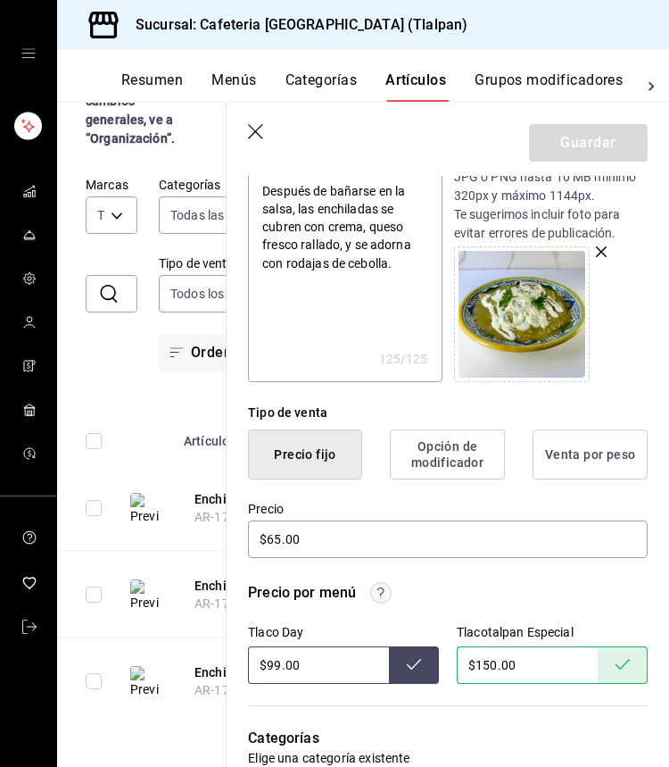
click at [251, 131] on icon "button" at bounding box center [257, 133] width 18 height 18
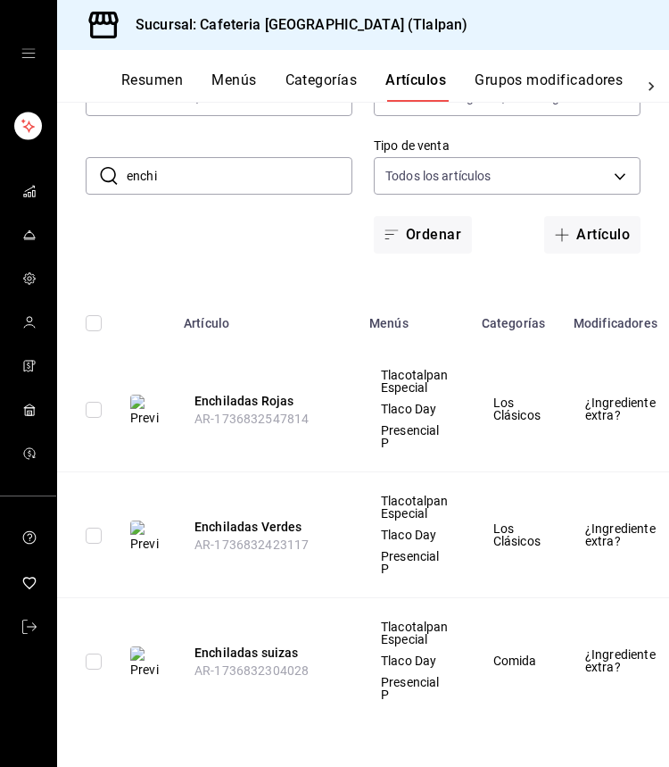
click at [265, 178] on input "enchi" at bounding box center [240, 176] width 226 height 36
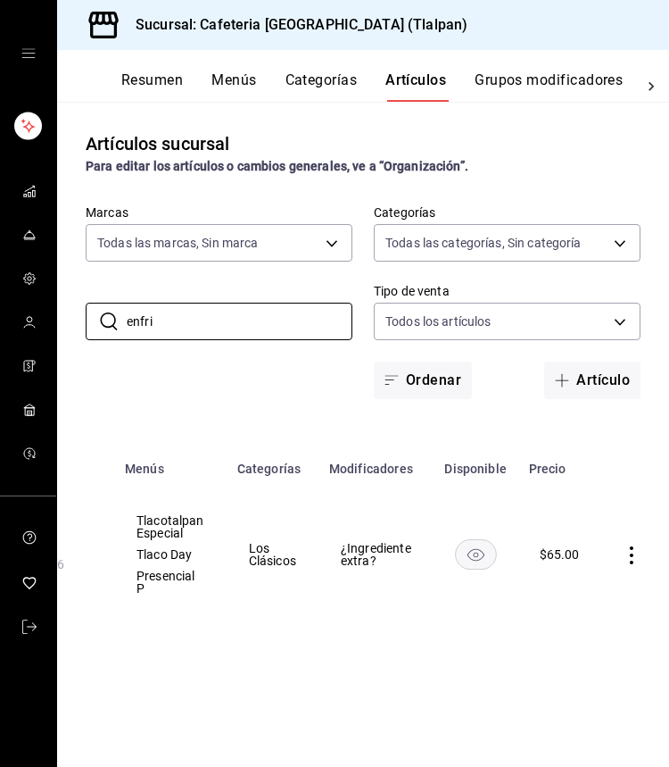
scroll to position [0, 244]
click at [624, 551] on icon "actions" at bounding box center [633, 555] width 18 height 18
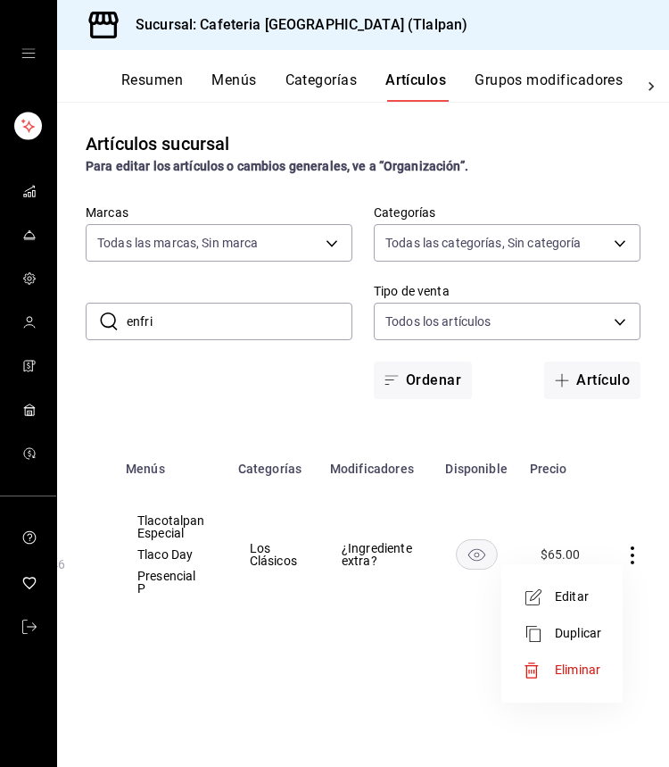
click at [594, 586] on li "Editar" at bounding box center [562, 596] width 107 height 37
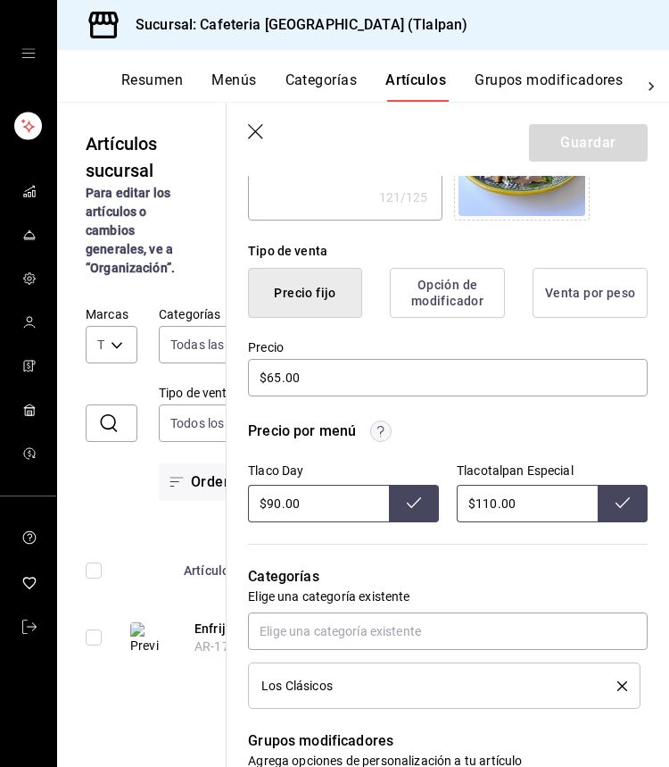
scroll to position [382, 0]
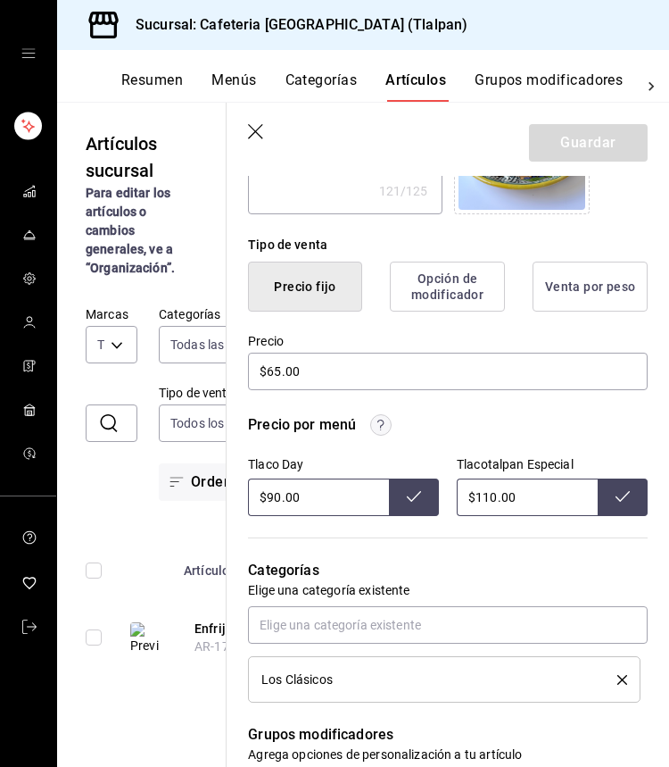
click at [493, 496] on input "$110.00" at bounding box center [527, 496] width 141 height 37
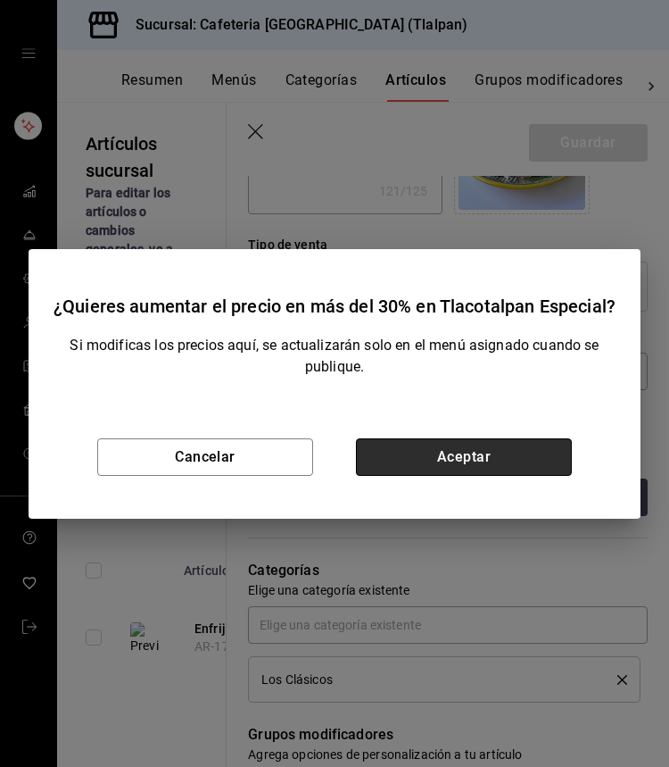
click at [447, 445] on button "Aceptar" at bounding box center [464, 456] width 216 height 37
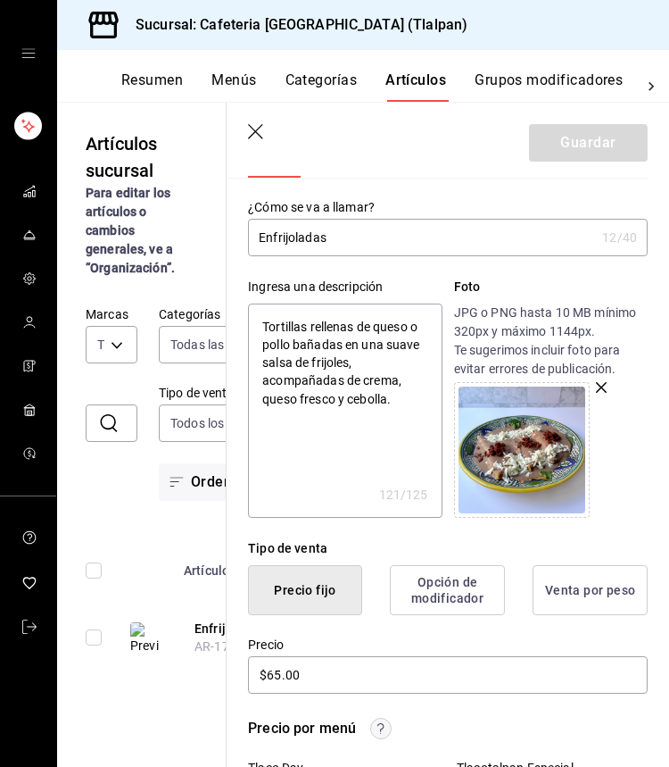
scroll to position [75, 0]
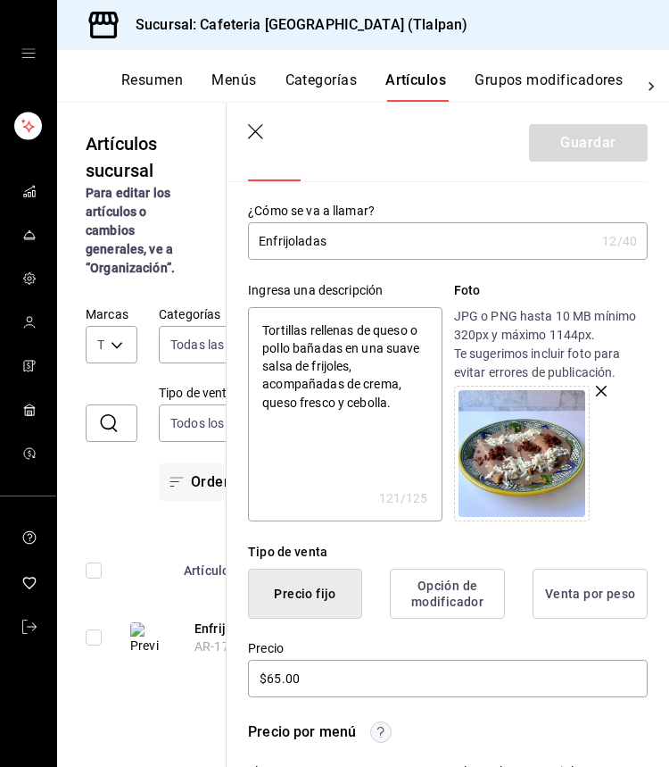
click at [266, 137] on icon "button" at bounding box center [257, 133] width 18 height 18
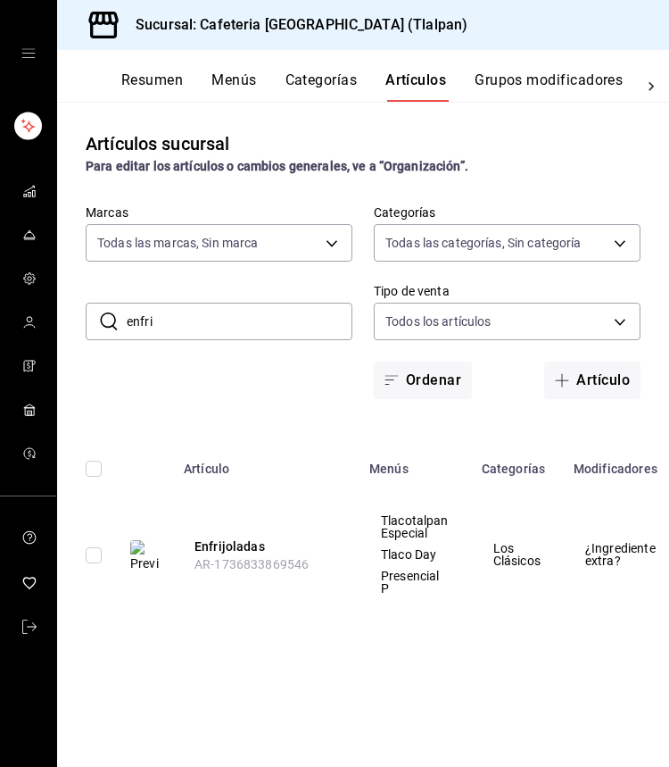
click at [219, 289] on div "​ enfri ​ Marcas Todas las marcas, Sin marca ec576109-29d1-42df-b2ca-5becddbd2e…" at bounding box center [363, 301] width 612 height 195
click at [218, 312] on input "enfri" at bounding box center [240, 321] width 226 height 36
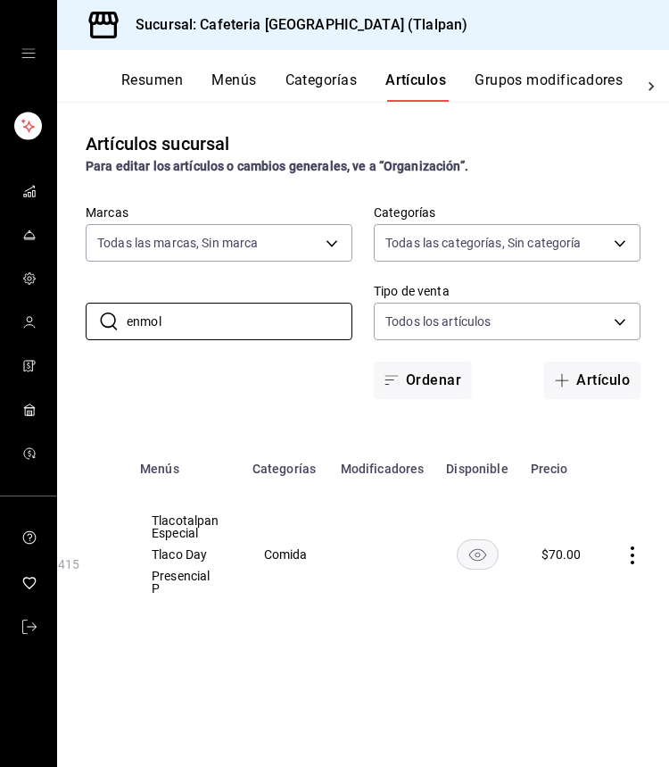
scroll to position [0, 229]
click at [632, 561] on icon "actions" at bounding box center [634, 555] width 4 height 18
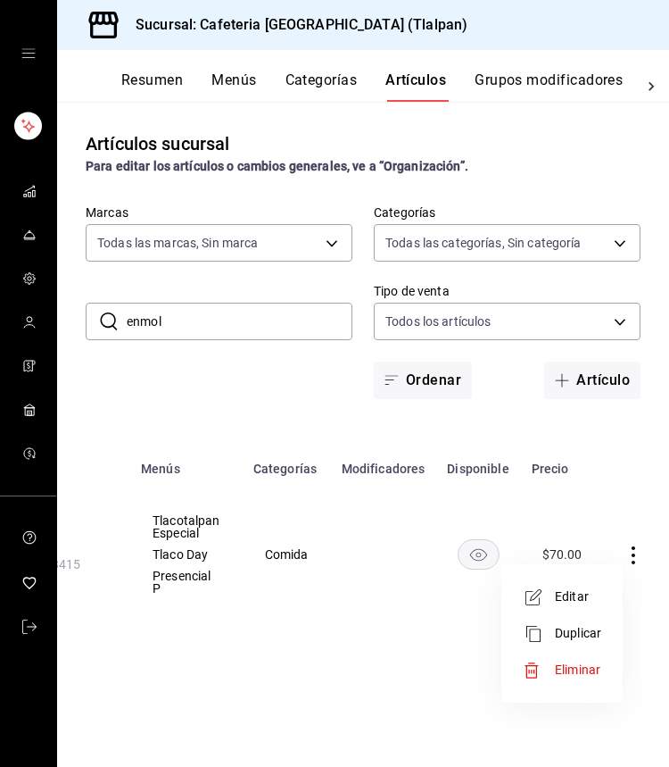
click at [560, 594] on span "Editar" at bounding box center [578, 596] width 46 height 19
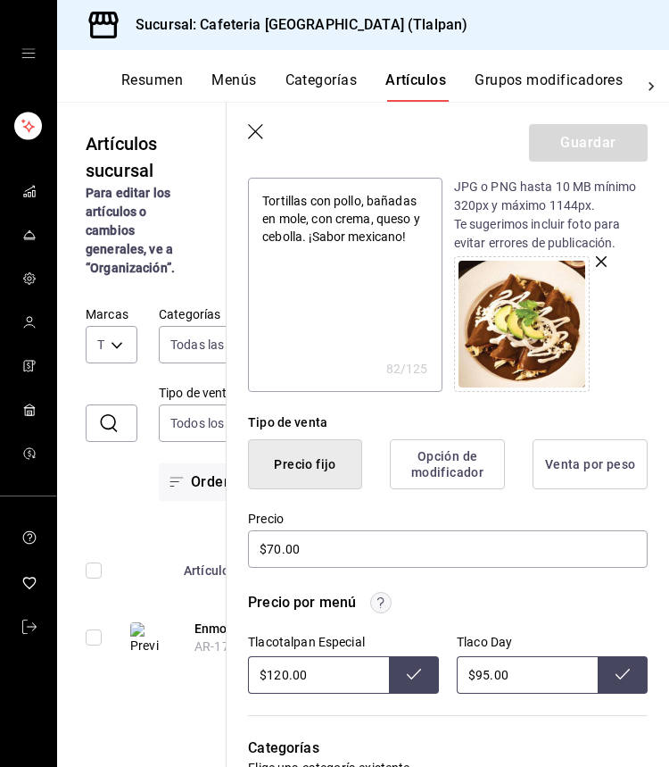
click at [287, 676] on input "$120.00" at bounding box center [318, 674] width 141 height 37
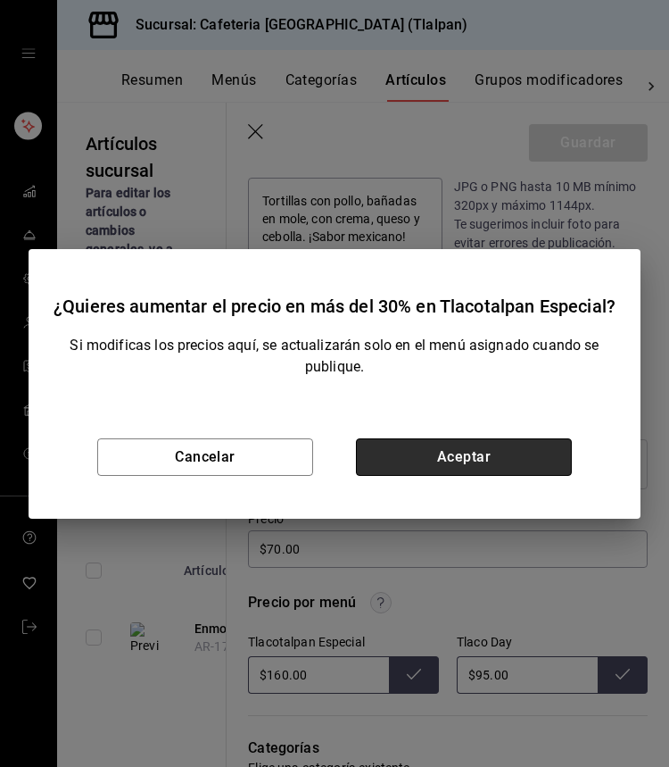
click at [469, 448] on button "Aceptar" at bounding box center [464, 456] width 216 height 37
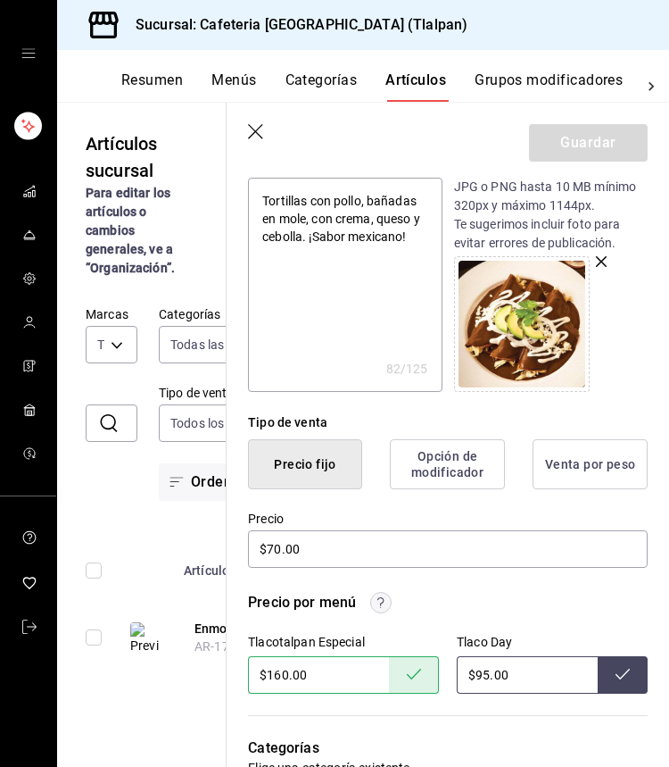
click at [252, 137] on icon "button" at bounding box center [257, 133] width 18 height 18
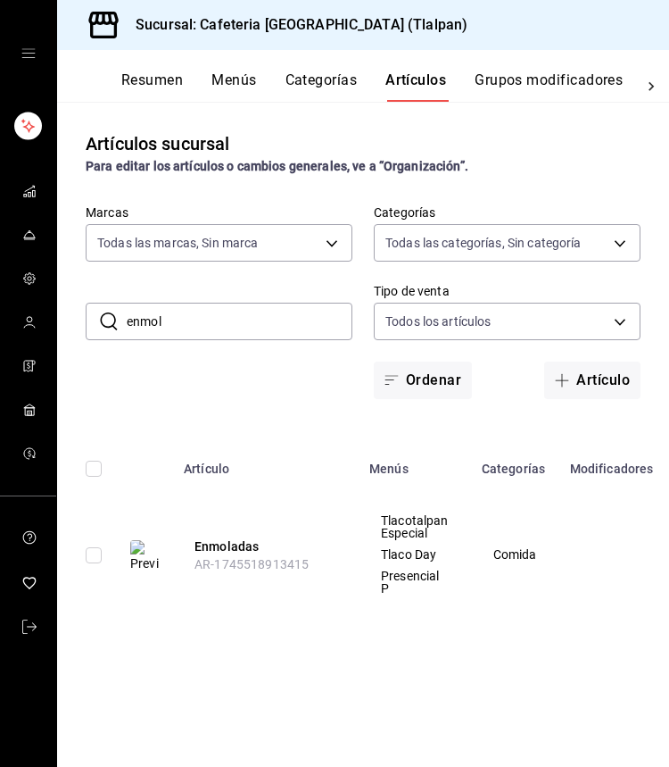
click at [187, 332] on input "enmol" at bounding box center [240, 321] width 226 height 36
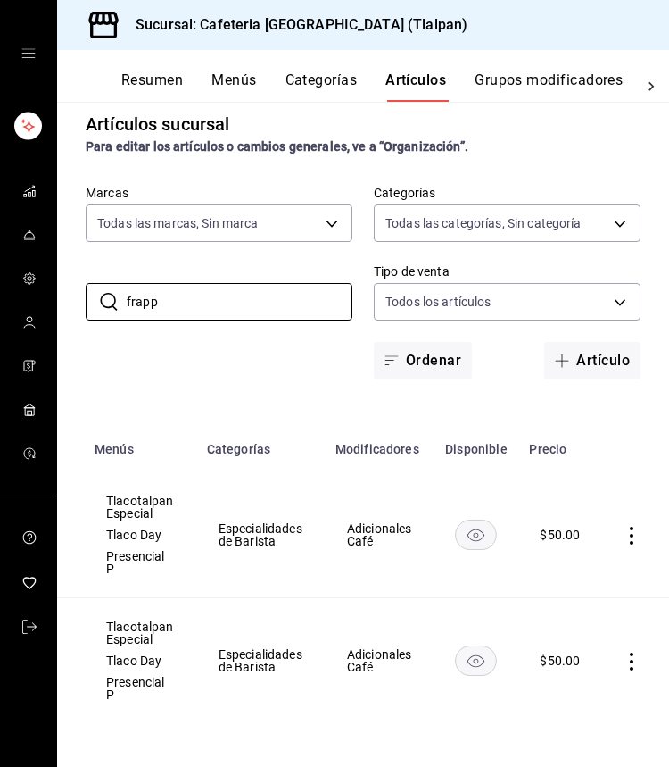
scroll to position [0, 277]
click at [636, 661] on icon "actions" at bounding box center [632, 661] width 18 height 18
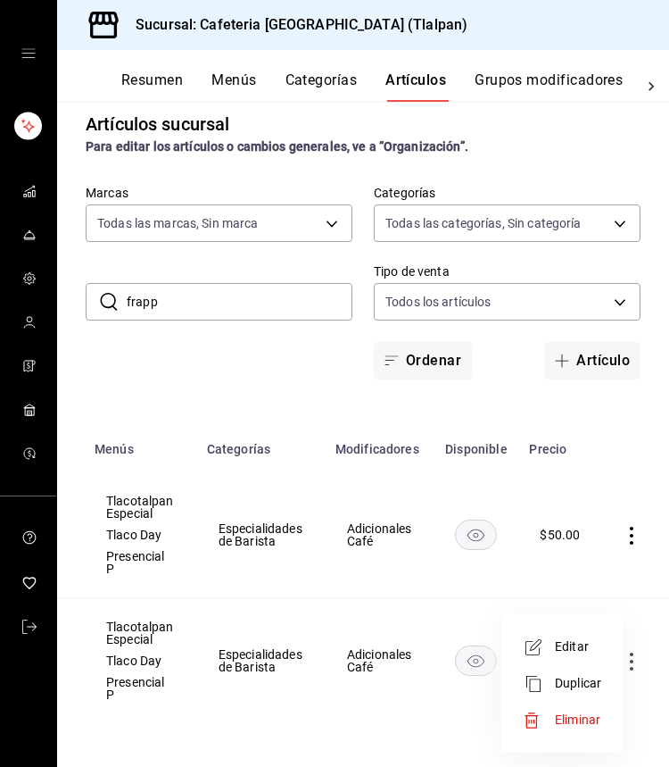
click at [597, 655] on span "Editar" at bounding box center [578, 646] width 46 height 19
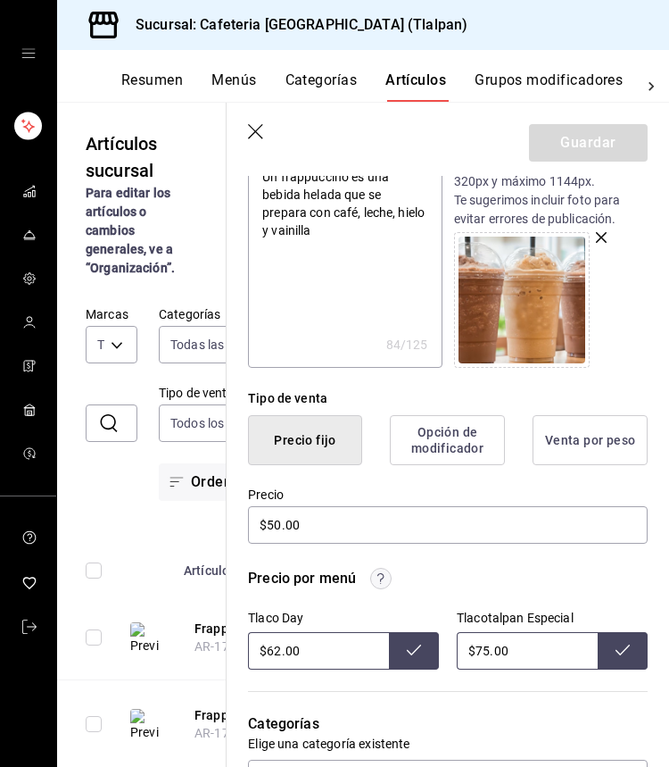
scroll to position [229, 0]
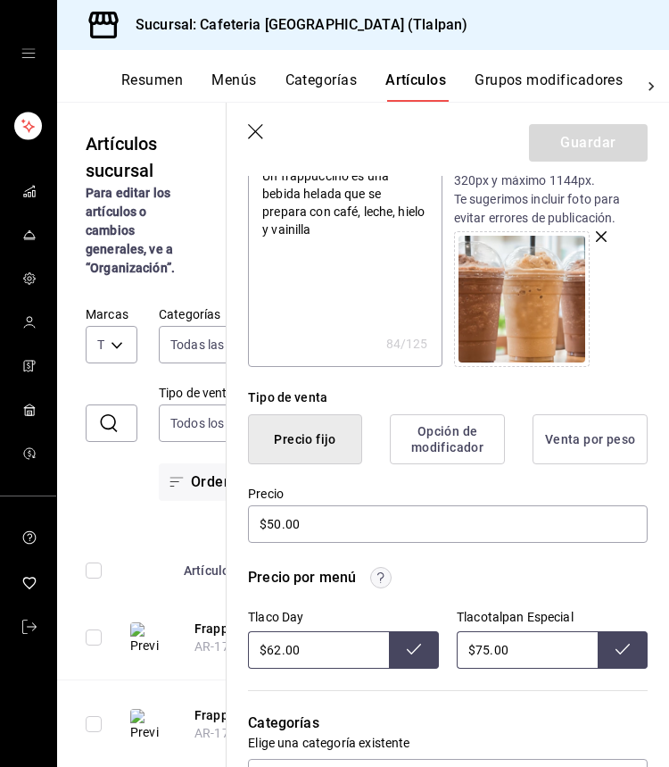
click at [486, 652] on input "$75.00" at bounding box center [527, 649] width 141 height 37
type input "$7.00"
type input "$100.00"
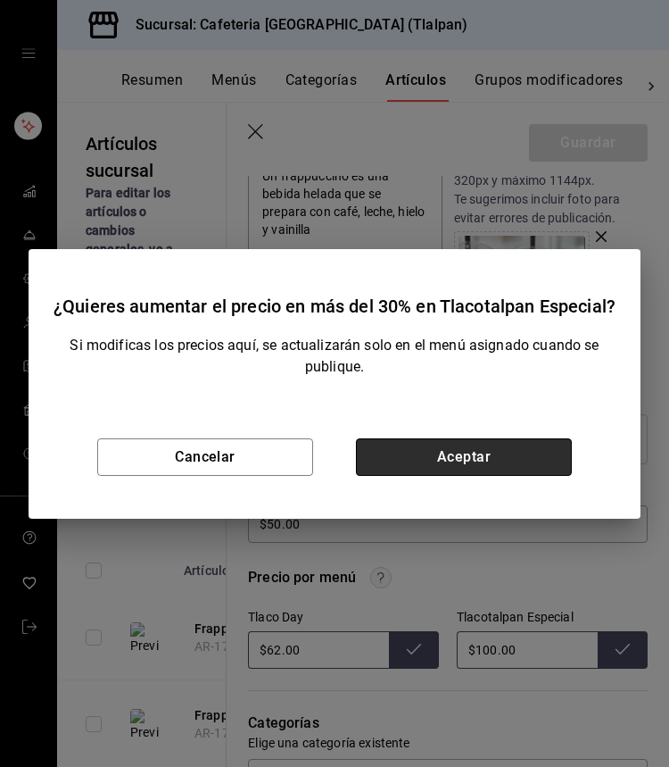
click at [477, 450] on button "Aceptar" at bounding box center [464, 456] width 216 height 37
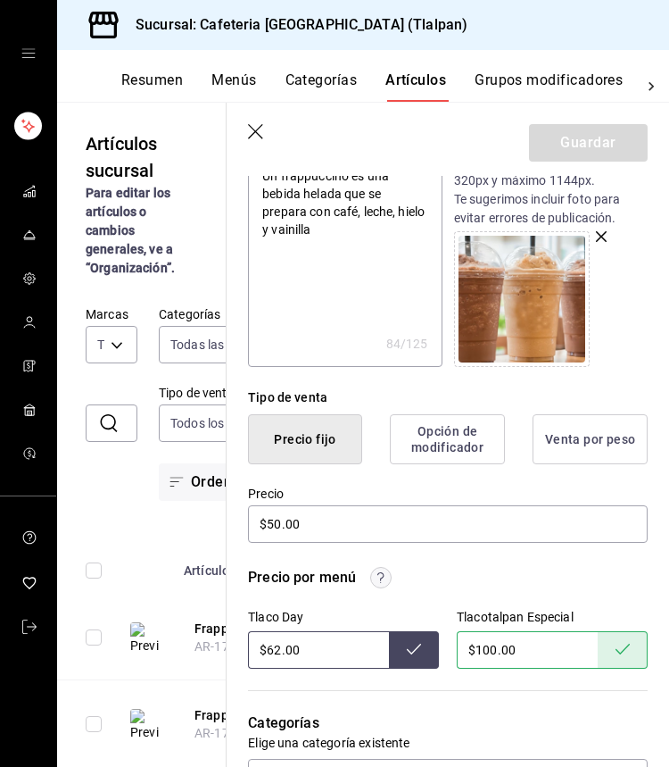
click at [247, 129] on header "Guardar" at bounding box center [448, 139] width 443 height 73
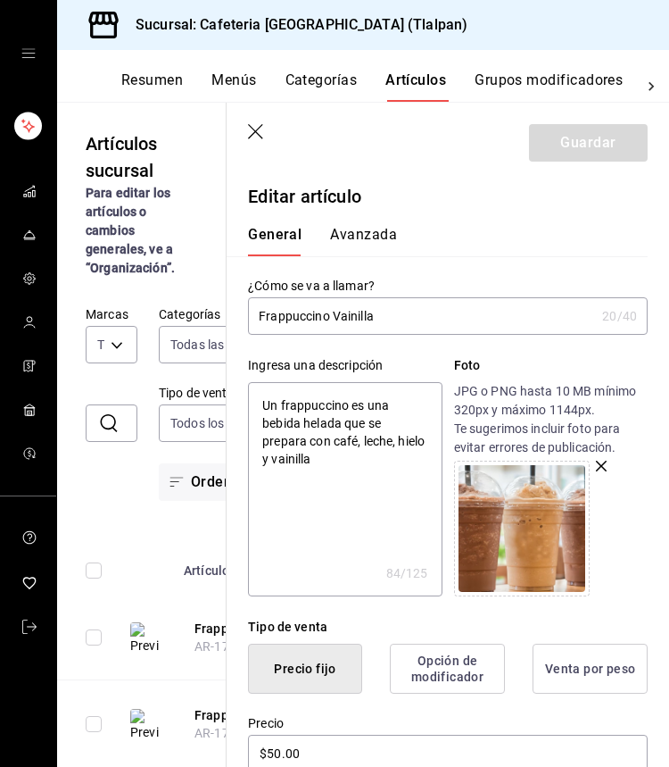
scroll to position [0, 0]
click at [261, 129] on icon "button" at bounding box center [257, 133] width 18 height 18
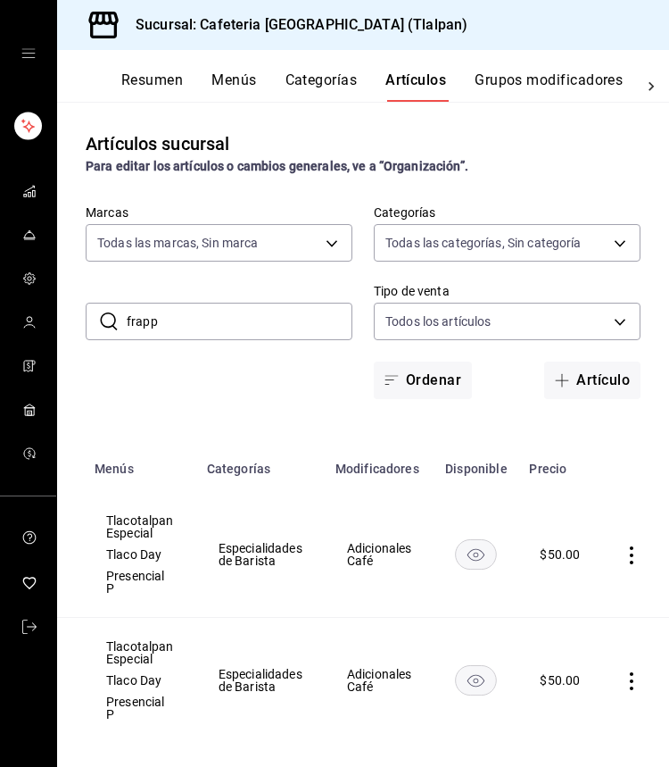
click at [629, 556] on icon "actions" at bounding box center [632, 555] width 18 height 18
click at [598, 586] on li "Editar" at bounding box center [562, 596] width 107 height 37
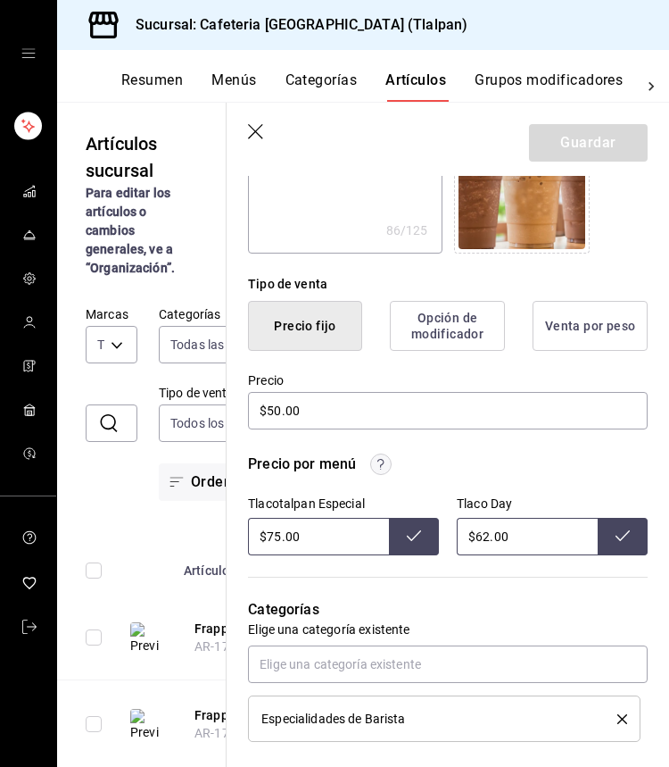
scroll to position [583, 0]
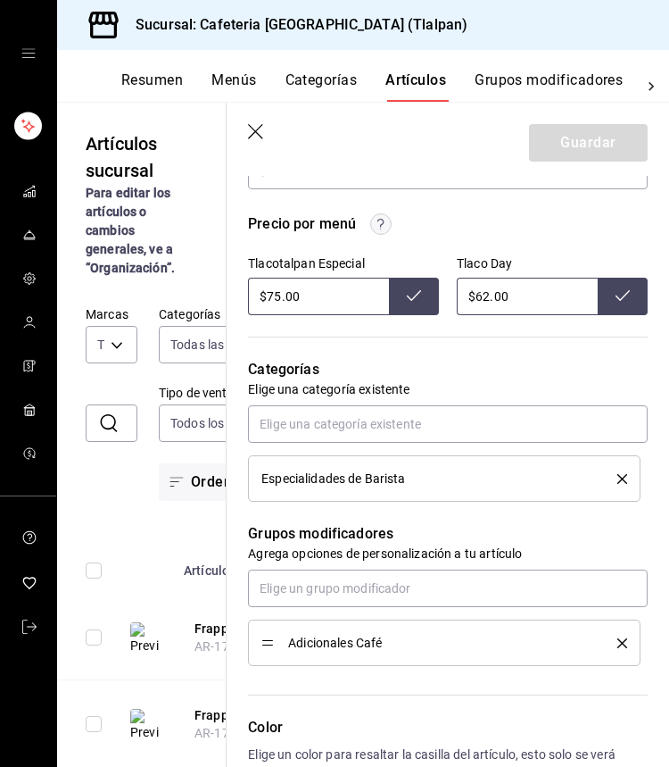
click at [278, 298] on input "$75.00" at bounding box center [318, 296] width 141 height 37
type input "$7.00"
type input "$100.00"
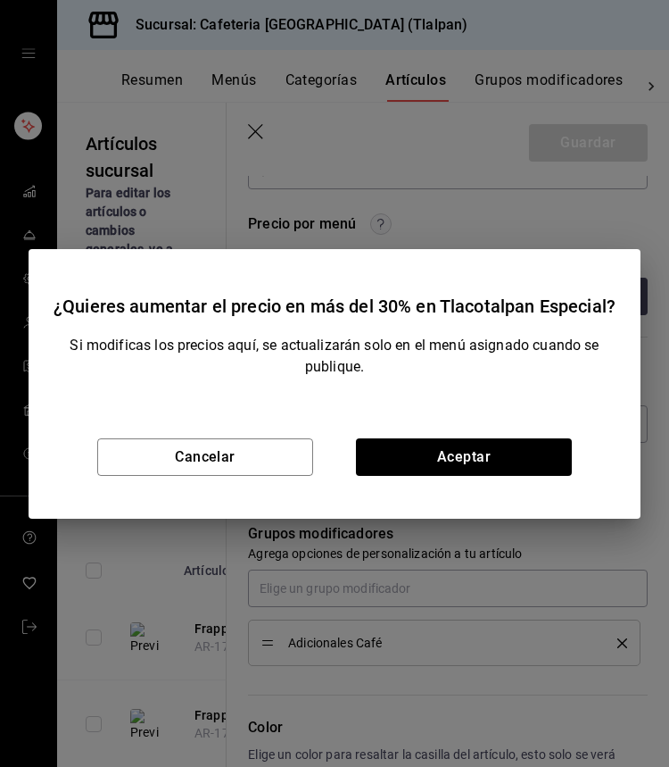
click at [414, 433] on div "Cancelar Aceptar" at bounding box center [335, 456] width 612 height 123
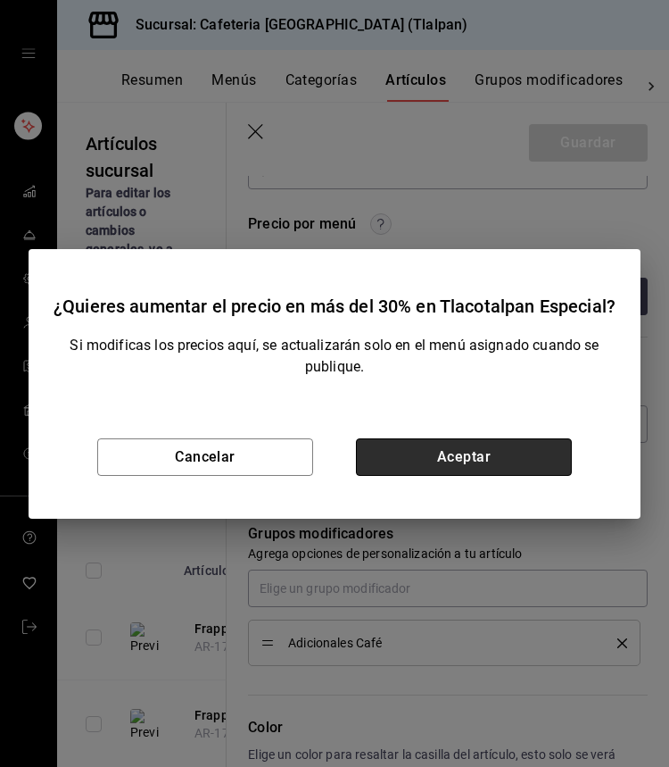
click at [414, 445] on button "Aceptar" at bounding box center [464, 456] width 216 height 37
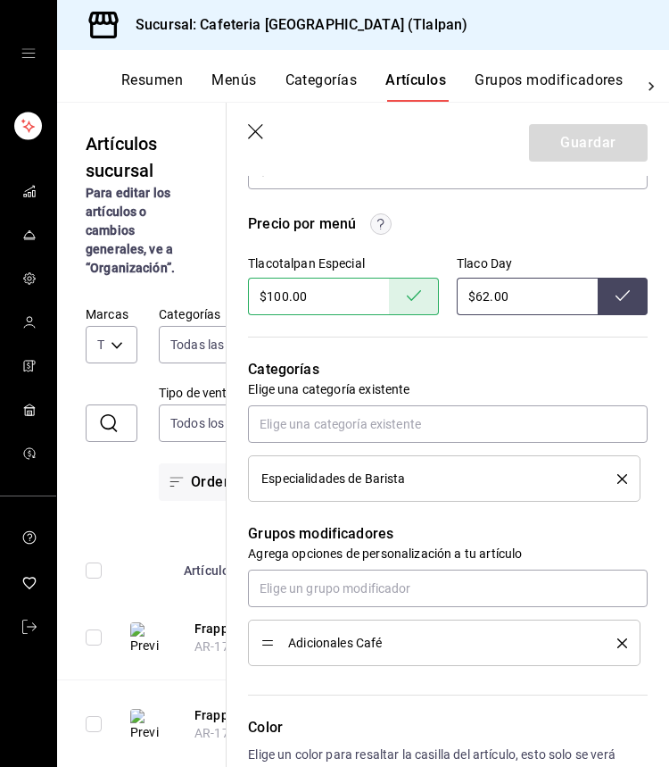
click at [250, 122] on header "Guardar" at bounding box center [448, 139] width 443 height 73
click at [250, 127] on icon "button" at bounding box center [257, 133] width 18 height 18
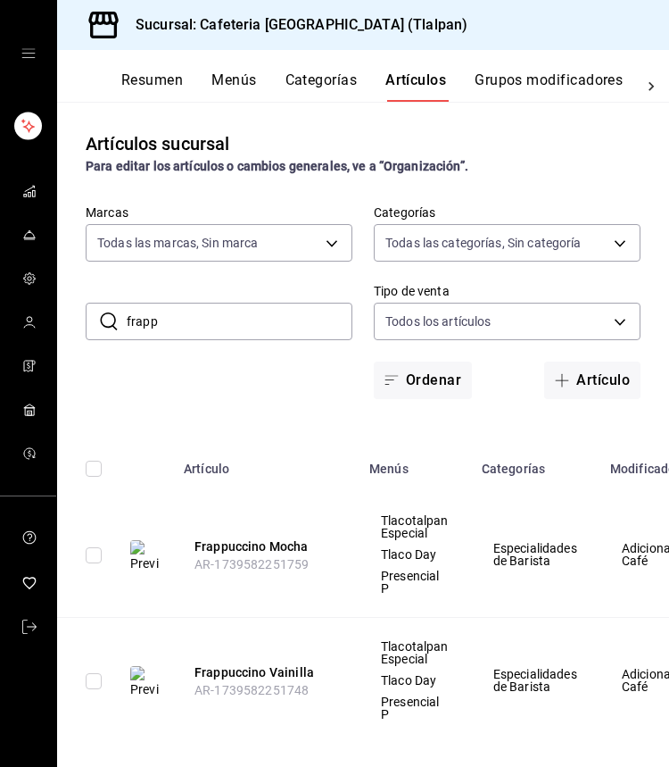
click at [172, 316] on input "frapp" at bounding box center [240, 321] width 226 height 36
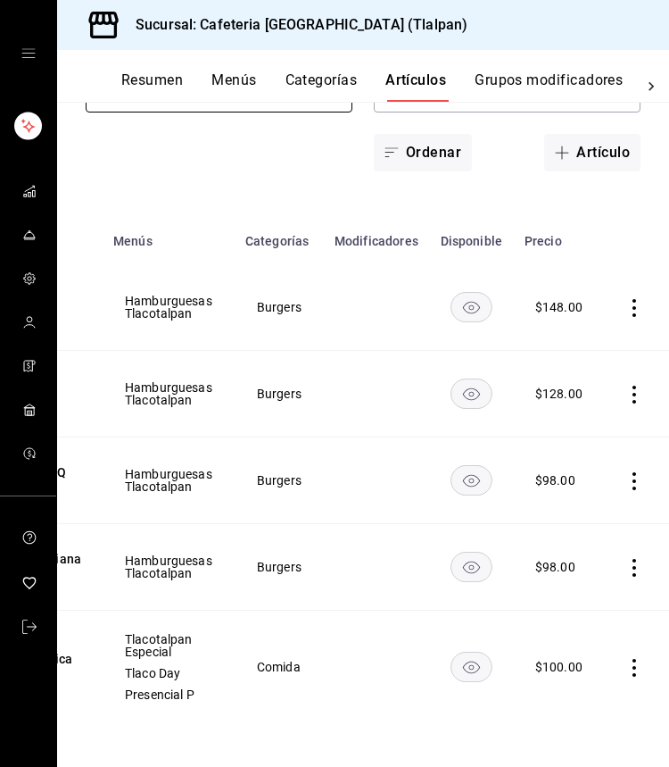
scroll to position [0, 255]
type input "hamb"
click at [634, 665] on icon "actions" at bounding box center [636, 668] width 18 height 18
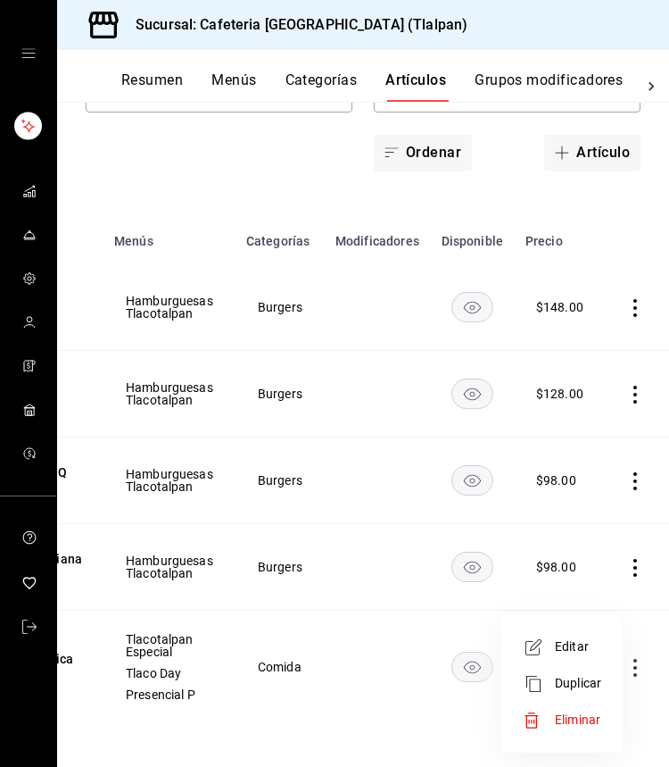
click at [594, 653] on span "Editar" at bounding box center [578, 646] width 46 height 19
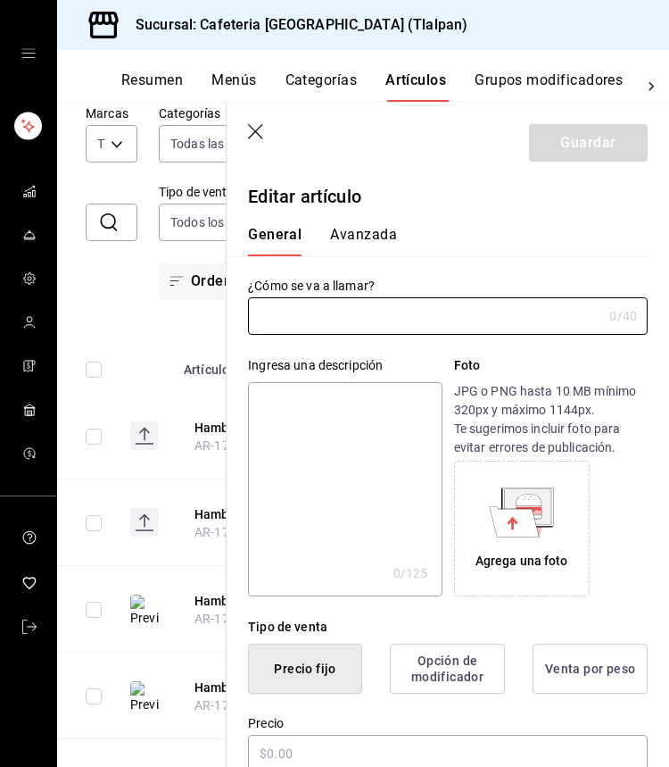
type input "Hamburguesa Clássica"
type textarea "Jugosa carne de res 150g con queso amarillo, queso manchego, lechuga fresca, ji…"
type textarea "x"
type input "$100.00"
radio input "false"
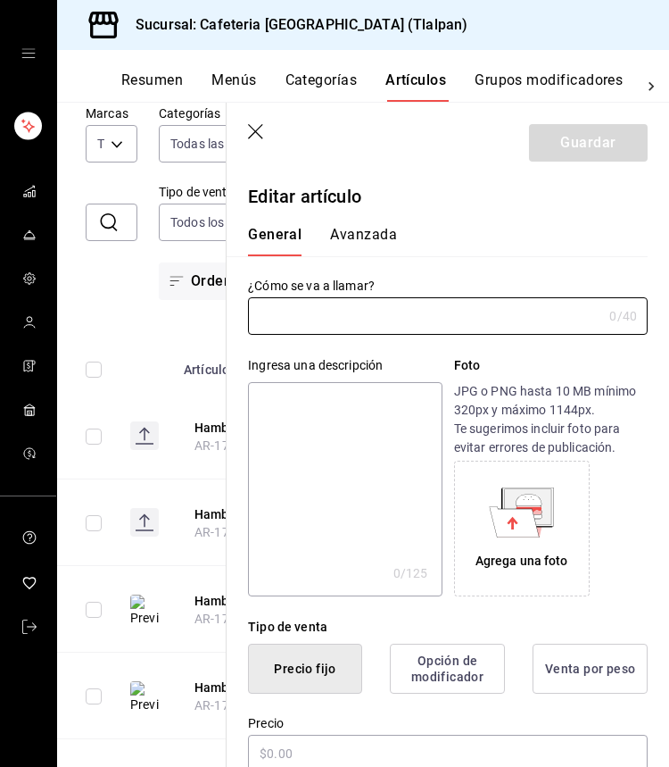
radio input "true"
type input "AR-1736835124455"
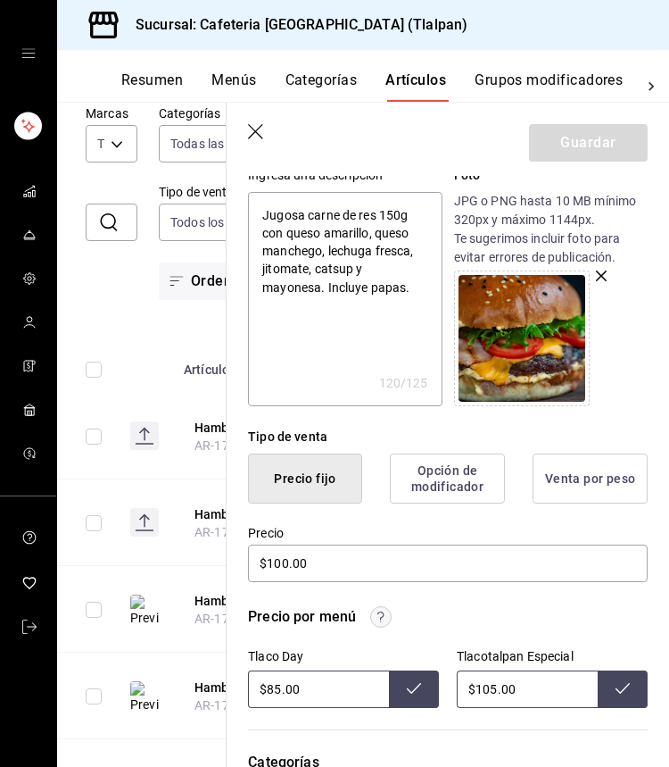
scroll to position [229, 0]
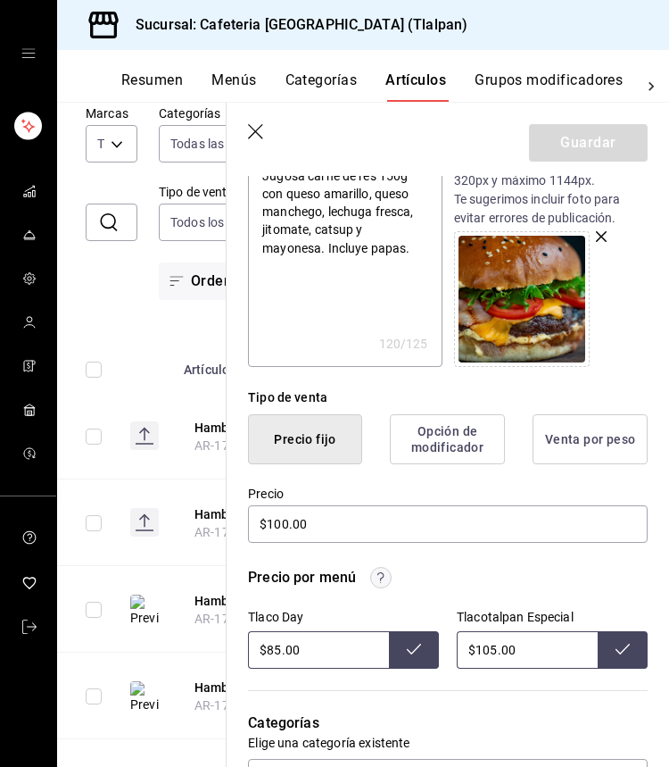
click at [491, 647] on input "$105.00" at bounding box center [527, 649] width 141 height 37
type input "$140.00"
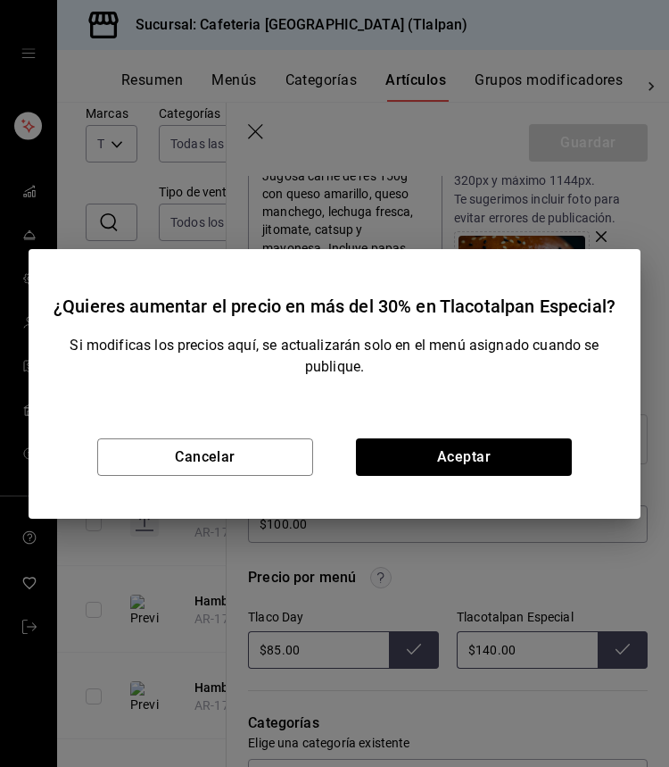
click at [536, 431] on div "Cancelar Aceptar" at bounding box center [335, 456] width 612 height 123
click at [536, 435] on div "Cancelar Aceptar" at bounding box center [335, 456] width 612 height 123
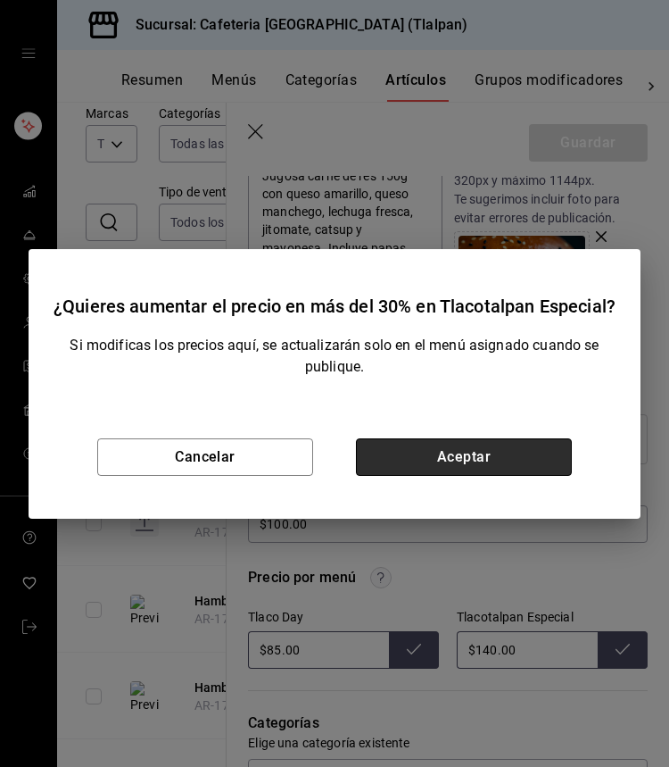
click at [536, 461] on button "Aceptar" at bounding box center [464, 456] width 216 height 37
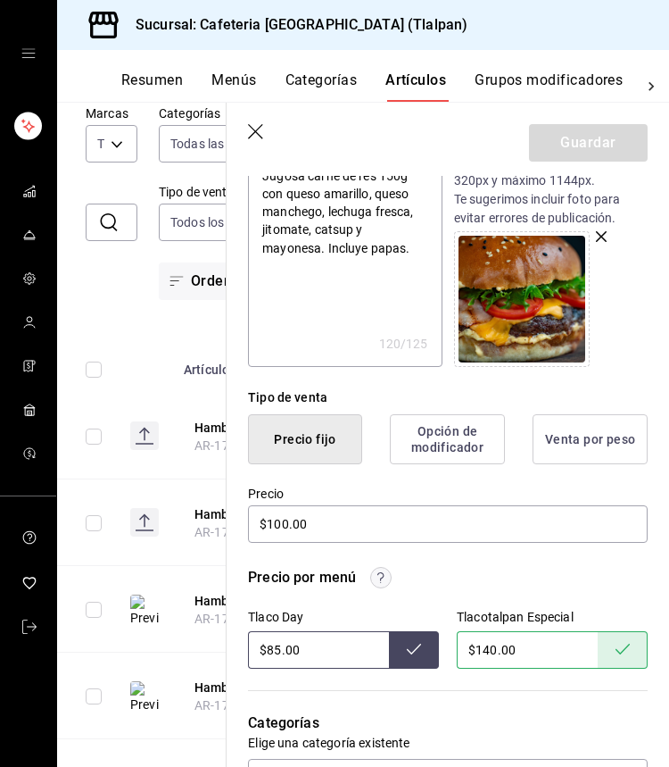
click at [251, 130] on icon "button" at bounding box center [257, 133] width 18 height 18
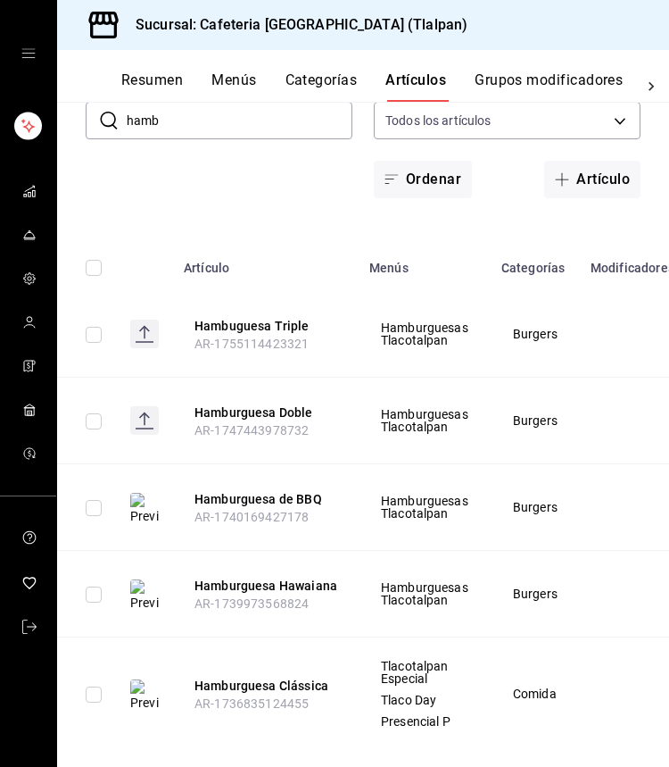
click at [192, 123] on input "hamb" at bounding box center [240, 121] width 226 height 36
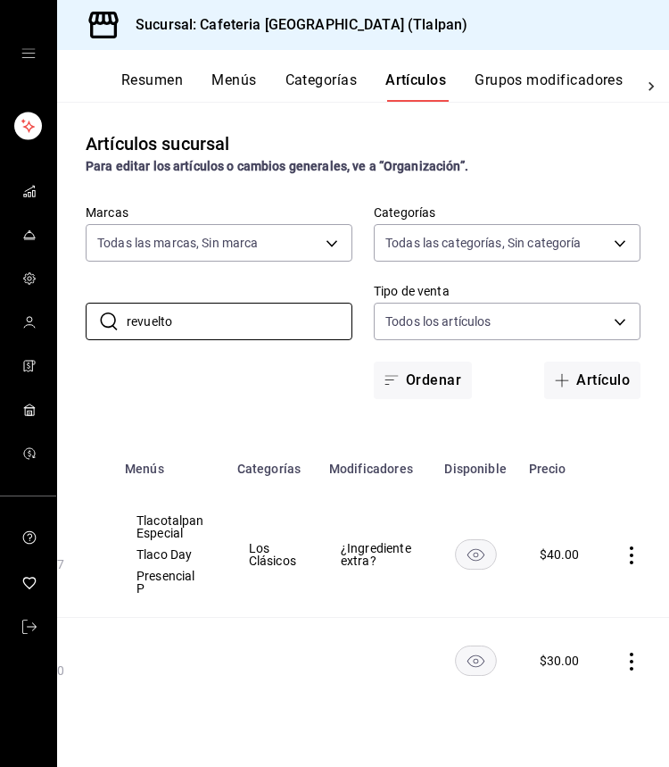
scroll to position [0, 244]
type input "revuelto"
click at [627, 563] on icon "actions" at bounding box center [633, 555] width 18 height 18
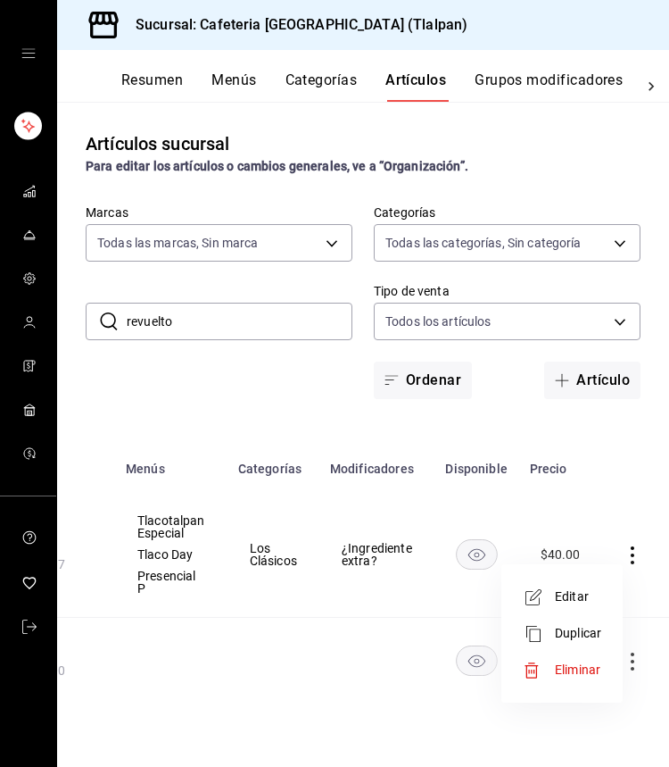
click at [569, 594] on span "Editar" at bounding box center [578, 596] width 46 height 19
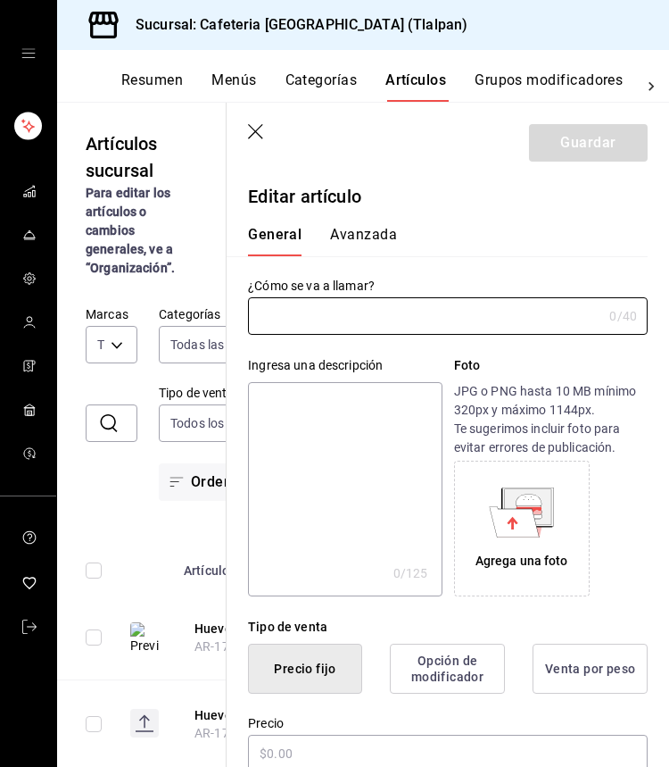
type input "Huevo Revuelto"
type textarea "Dos huevos revueltos acompañados con frijoles refritos."
type textarea "x"
type input "$40.00"
radio input "false"
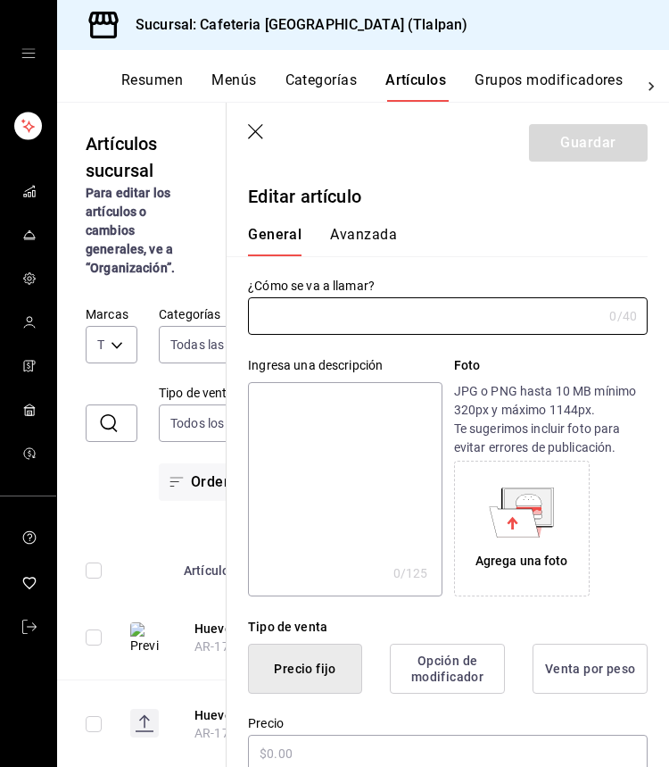
radio input "true"
type input "AR-1740412659437"
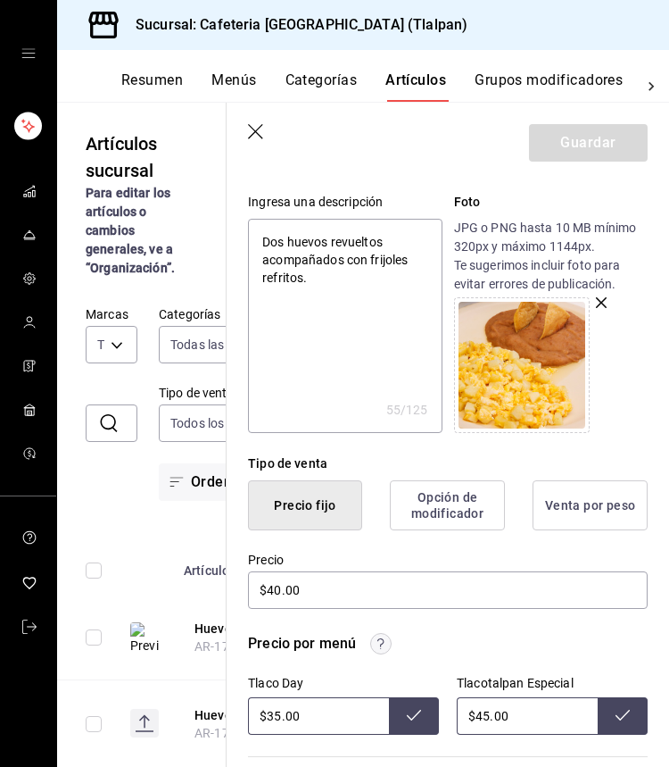
scroll to position [204, 0]
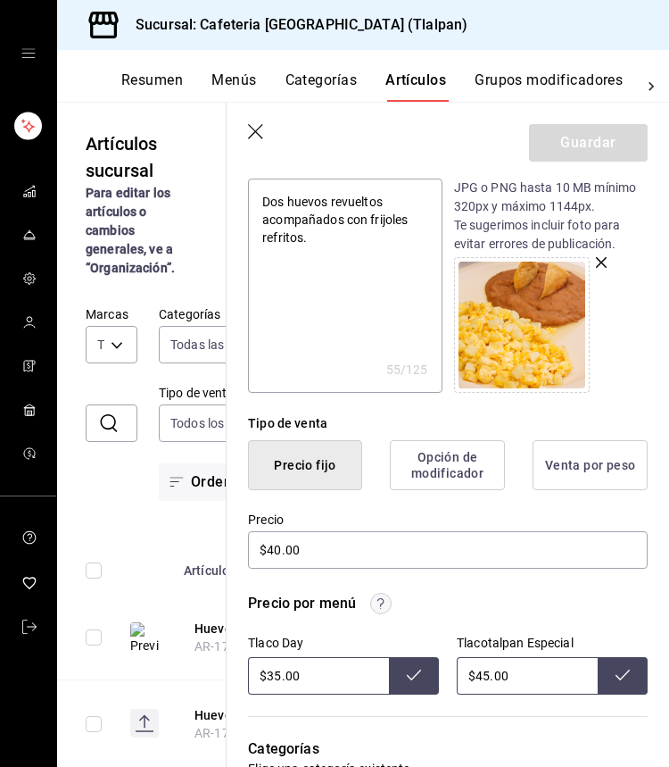
click at [490, 676] on input "$45.00" at bounding box center [527, 675] width 141 height 37
type input "$4.00"
type input "$50.00"
click at [253, 121] on header "Guardar" at bounding box center [448, 139] width 443 height 73
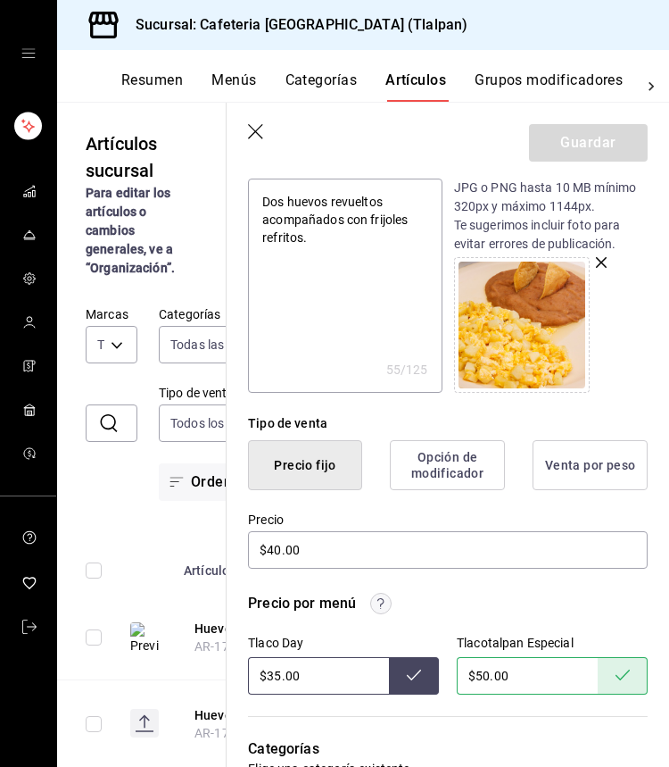
click at [253, 127] on icon "button" at bounding box center [257, 133] width 18 height 18
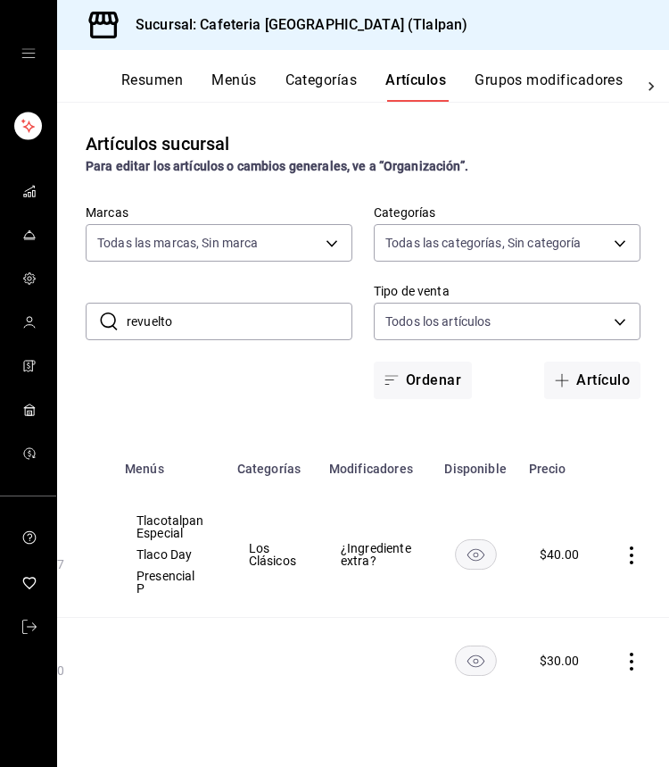
scroll to position [0, 244]
click at [164, 315] on input "revuelto" at bounding box center [240, 321] width 226 height 36
click at [143, 313] on input "revuelto" at bounding box center [240, 321] width 226 height 36
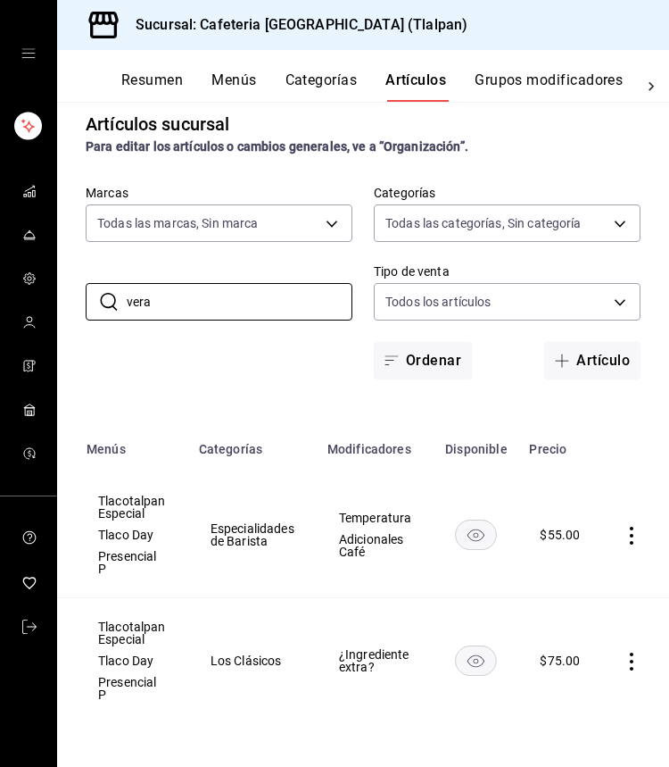
scroll to position [0, 282]
type input "vera"
click at [638, 659] on icon "actions" at bounding box center [633, 661] width 18 height 18
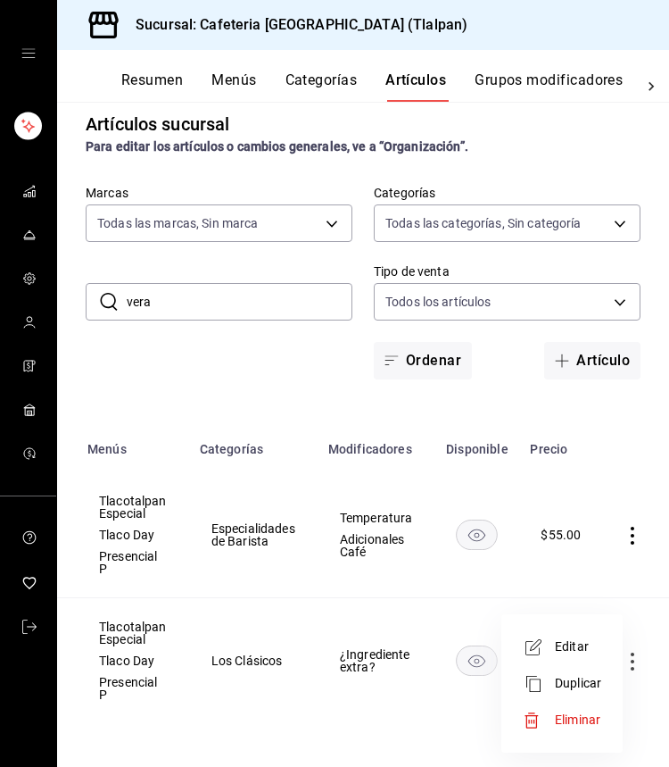
click at [585, 657] on li "Editar" at bounding box center [562, 646] width 107 height 37
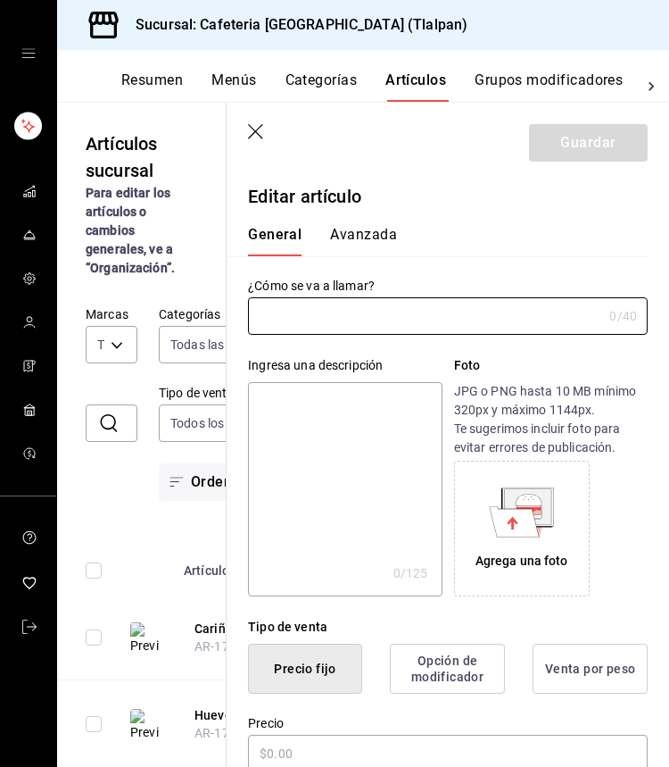
type input "Huevos a la veracruzana"
type textarea "Tortillas fritas rellenas de huevo revuelto, bañadas en salsa de frijol, con ch…"
type textarea "x"
type input "$75.00"
type input "AR-1745518428808"
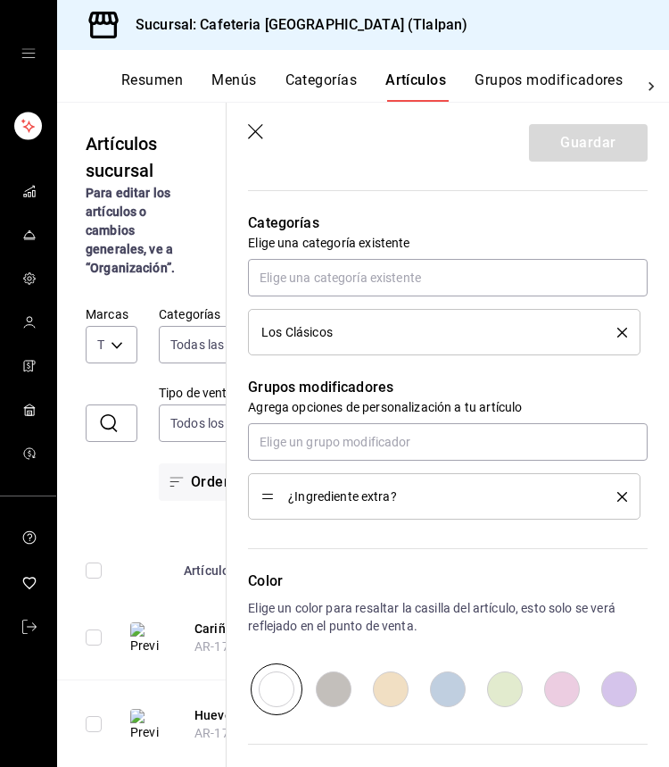
scroll to position [522, 0]
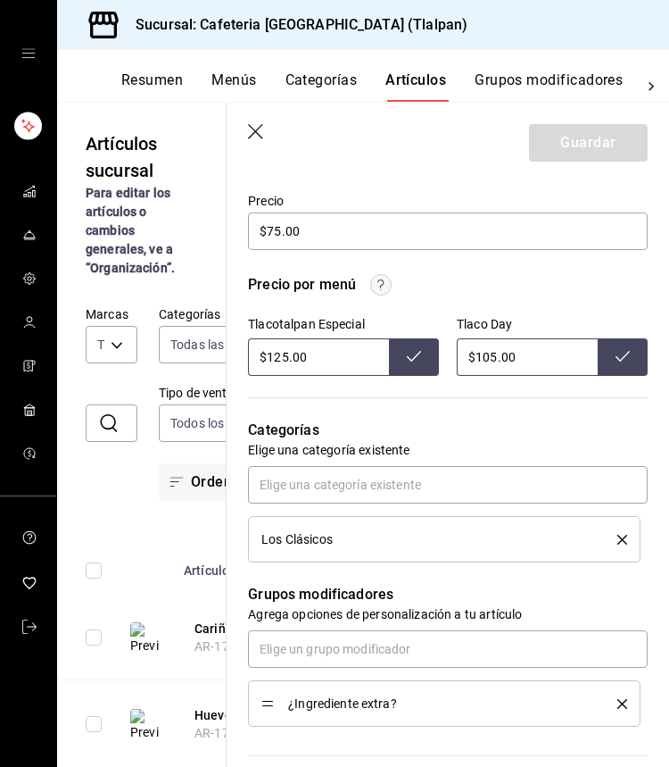
click at [282, 356] on input "$125.00" at bounding box center [318, 356] width 141 height 37
type input "$170.00"
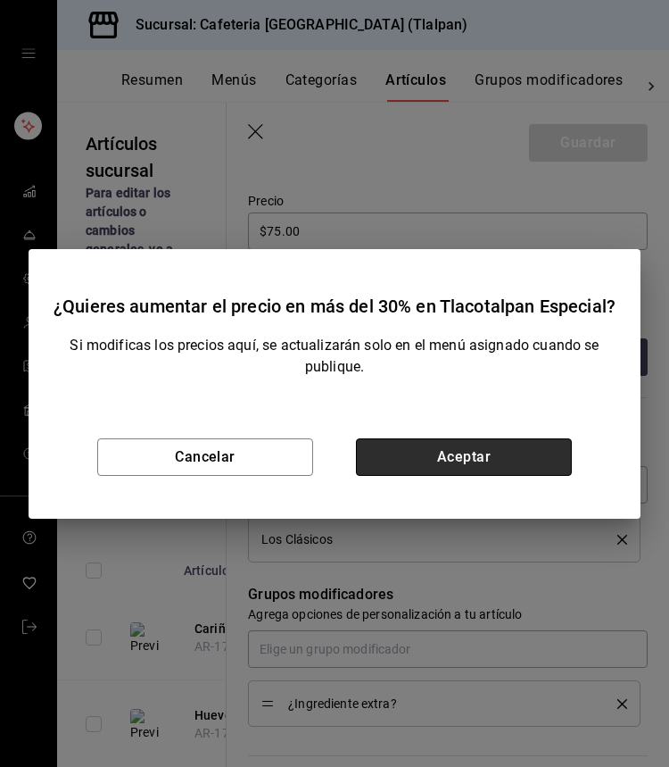
click at [528, 473] on button "Aceptar" at bounding box center [464, 456] width 216 height 37
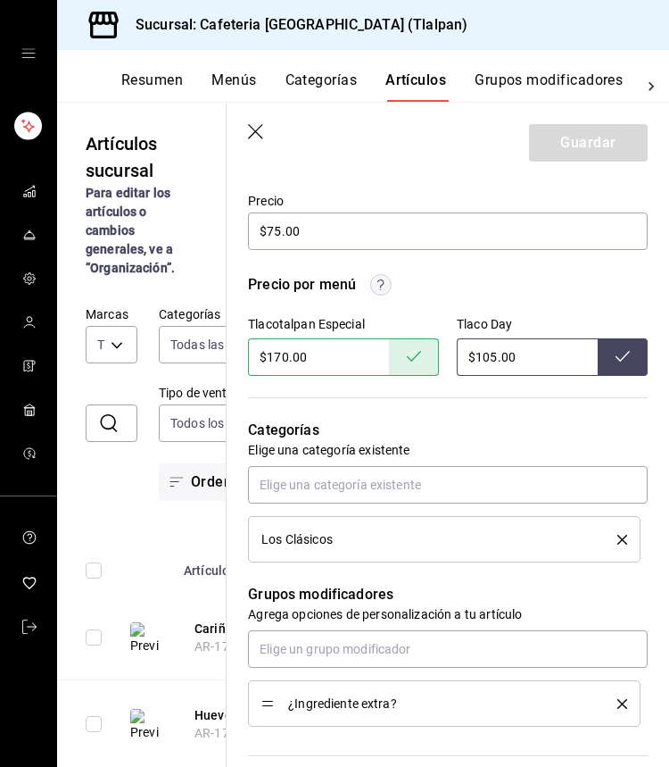
click at [260, 130] on icon "button" at bounding box center [257, 133] width 18 height 18
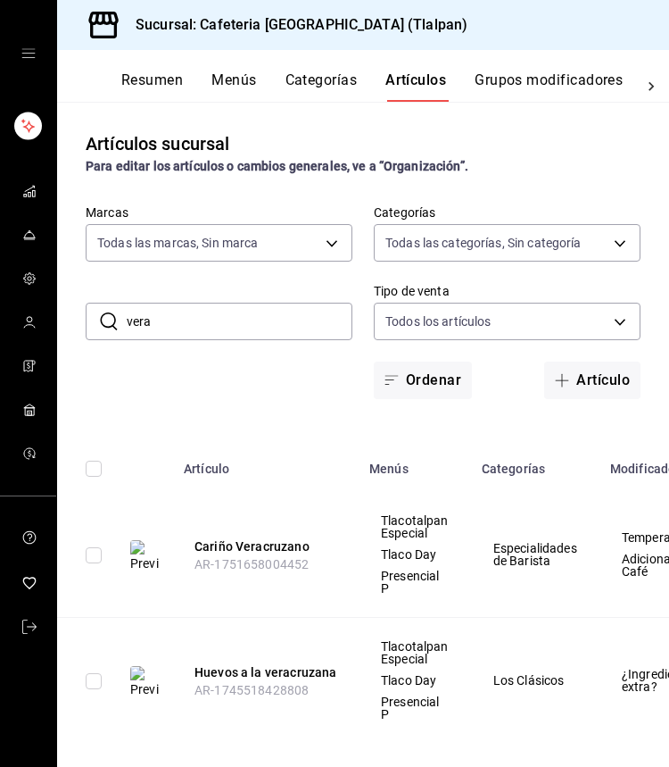
click at [164, 316] on input "vera" at bounding box center [240, 321] width 226 height 36
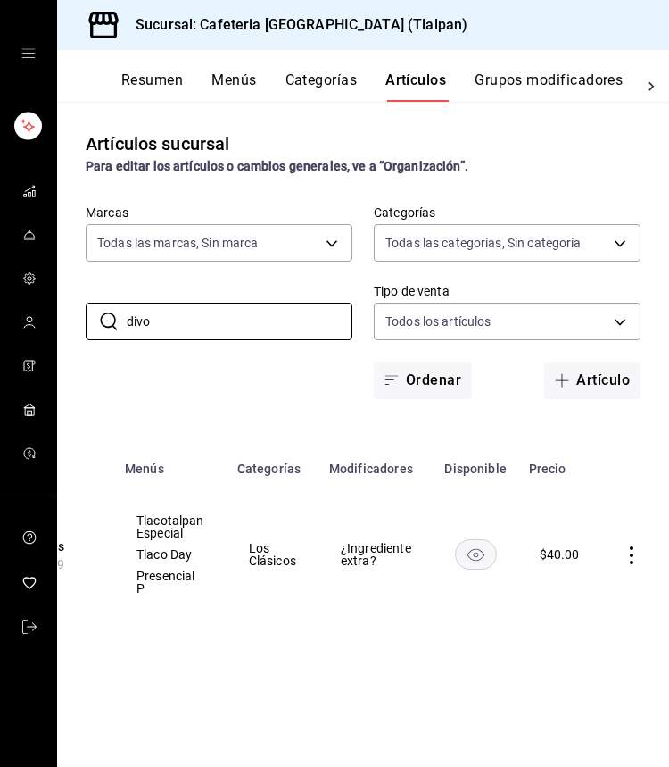
scroll to position [0, 244]
type input "divo"
click at [633, 563] on icon "actions" at bounding box center [633, 555] width 4 height 18
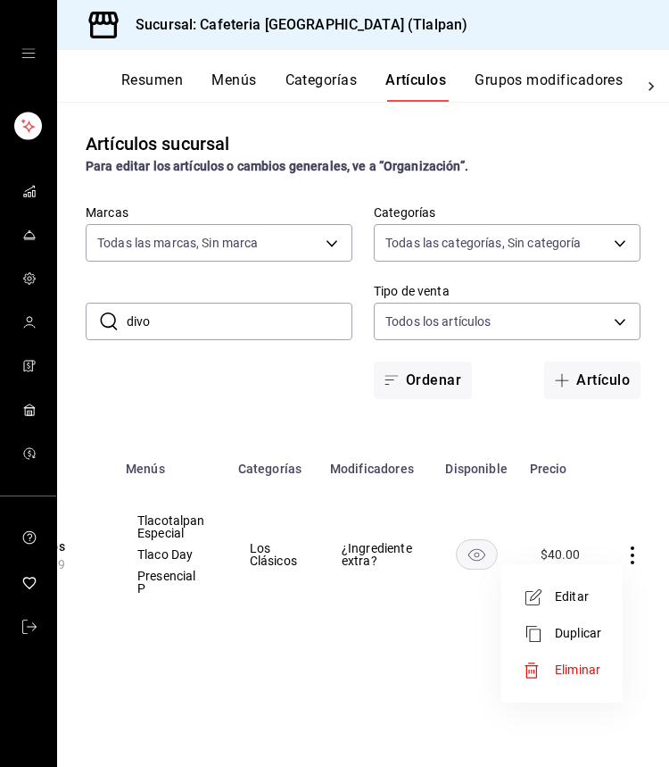
click at [564, 604] on span "Editar" at bounding box center [578, 596] width 46 height 19
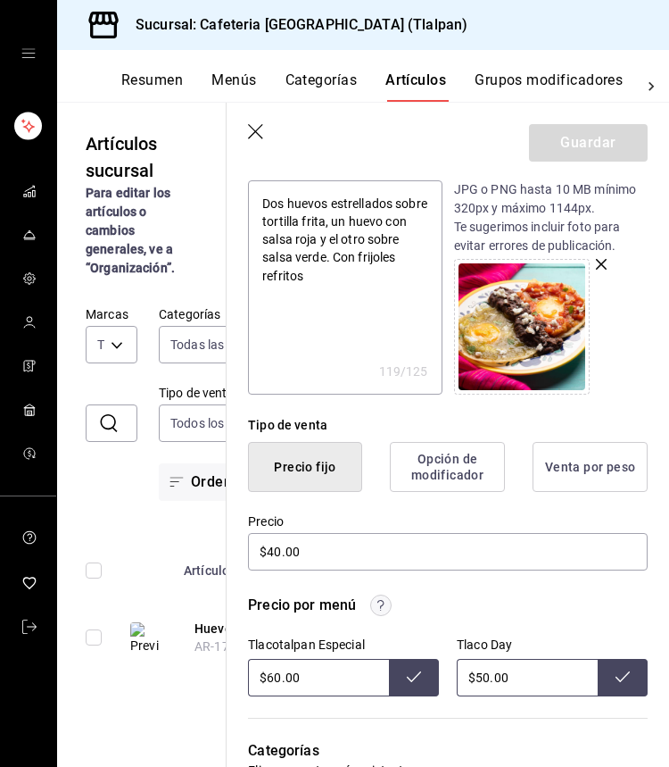
scroll to position [252, 0]
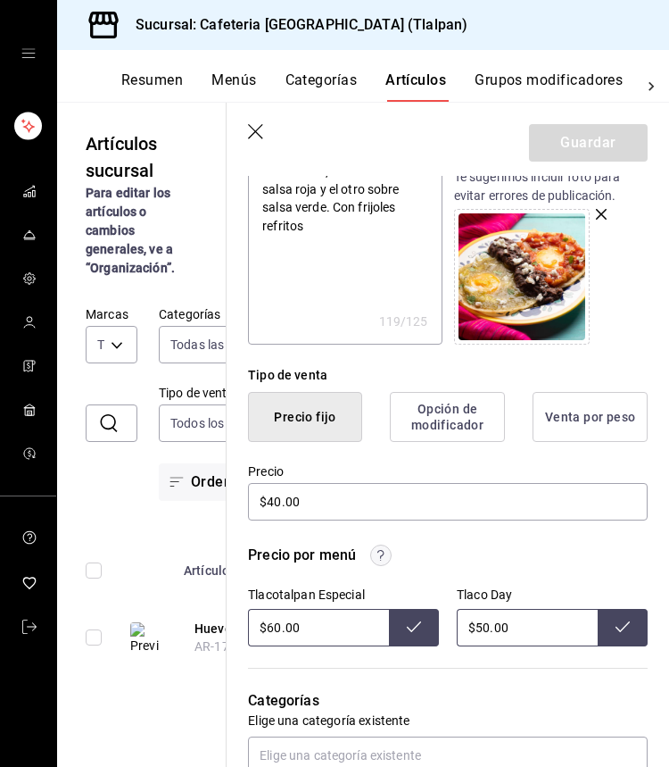
click at [272, 627] on input "$60.00" at bounding box center [318, 627] width 141 height 37
type input "$80.00"
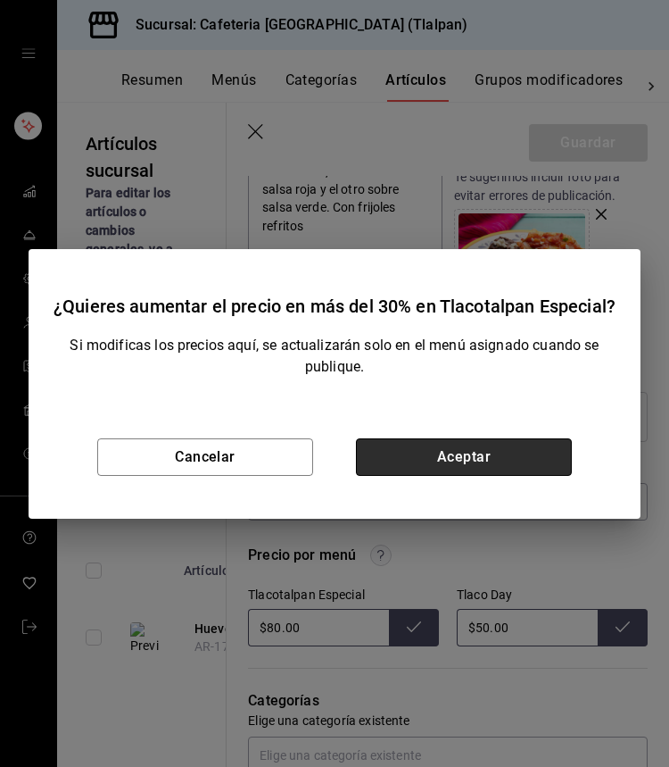
click at [510, 442] on button "Aceptar" at bounding box center [464, 456] width 216 height 37
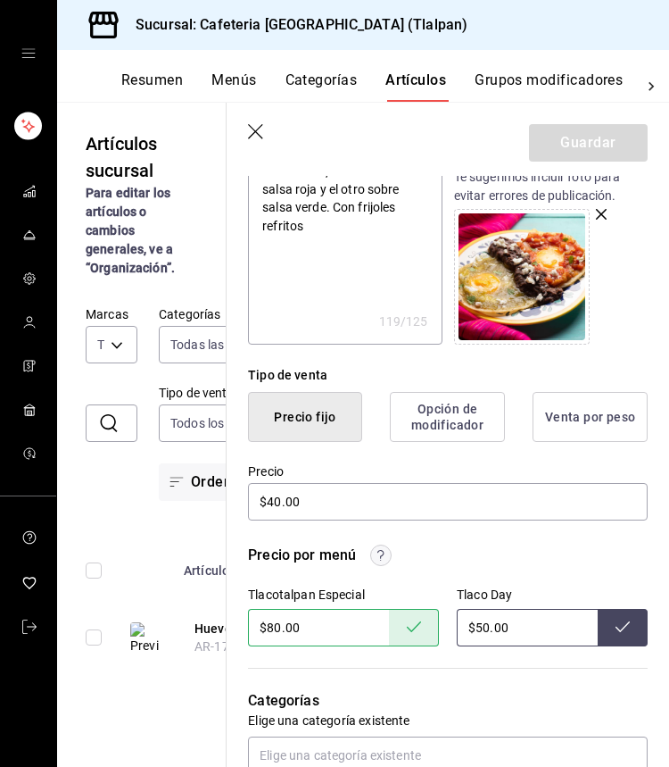
click at [259, 128] on icon "button" at bounding box center [257, 133] width 18 height 18
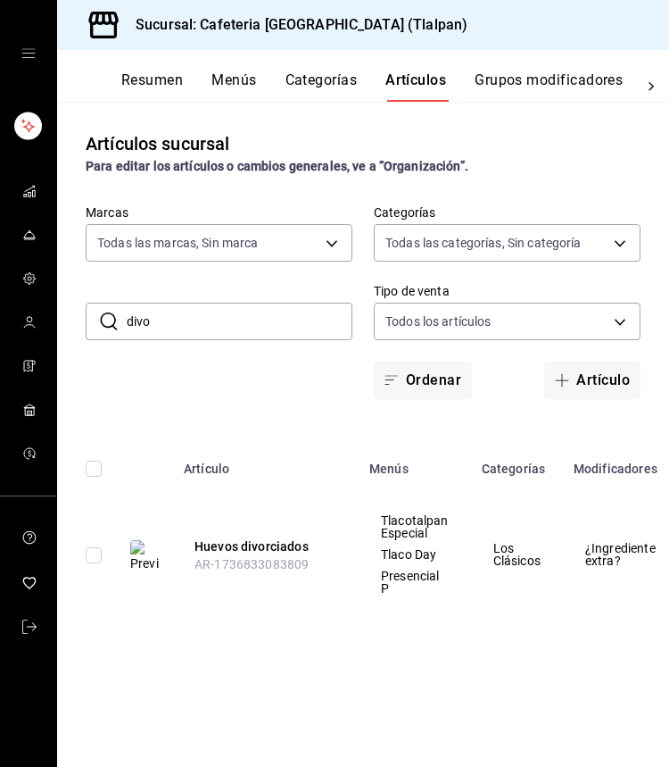
click at [227, 312] on input "divo" at bounding box center [240, 321] width 226 height 36
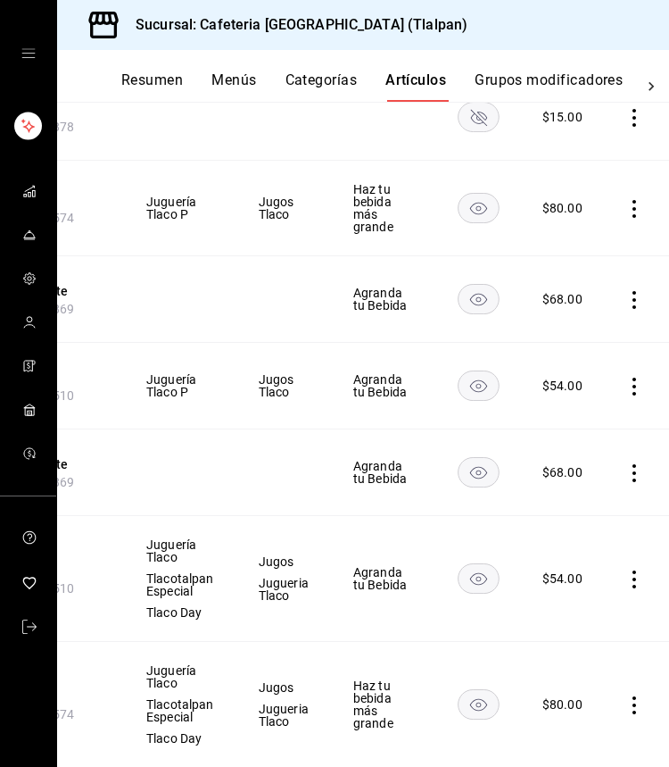
scroll to position [0, 234]
type input "anti"
click at [627, 582] on icon "actions" at bounding box center [636, 579] width 18 height 18
click at [602, 605] on li "Editar" at bounding box center [562, 620] width 107 height 37
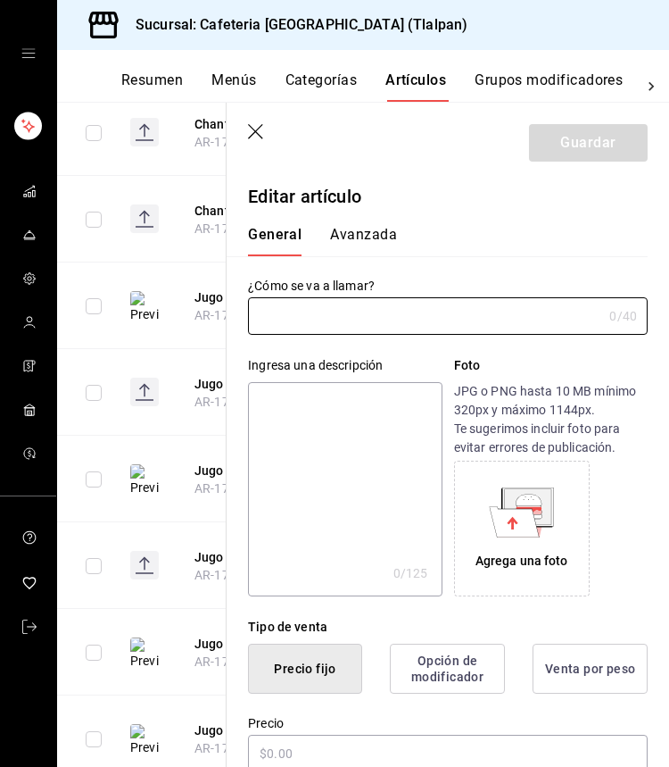
type input "Jugo Antiestrés"
type textarea "Preparado con plátano, fresa, pera, y avena."
type textarea "x"
type input "$54.00"
type input "AR-1752535672510"
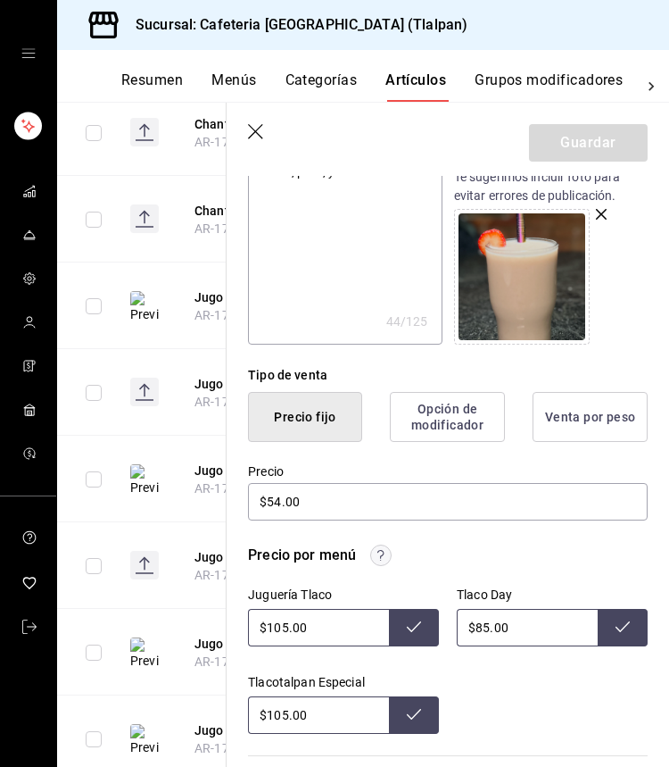
scroll to position [257, 0]
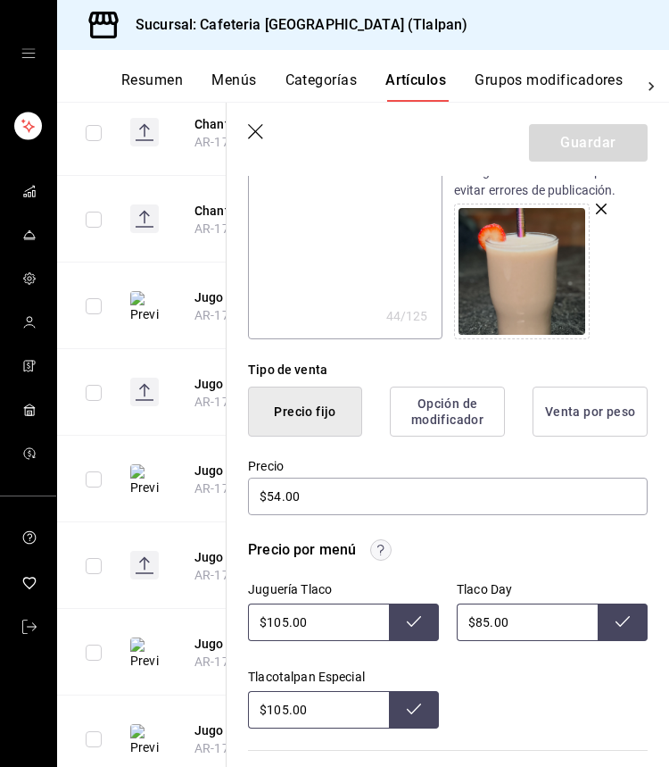
click at [279, 710] on input "$105.00" at bounding box center [318, 709] width 141 height 37
type input "$140.00"
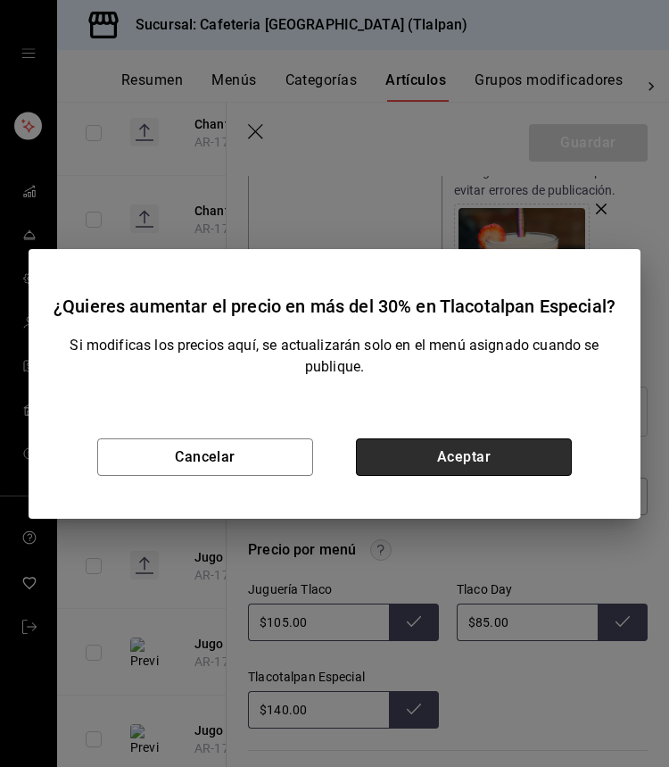
click at [527, 469] on button "Aceptar" at bounding box center [464, 456] width 216 height 37
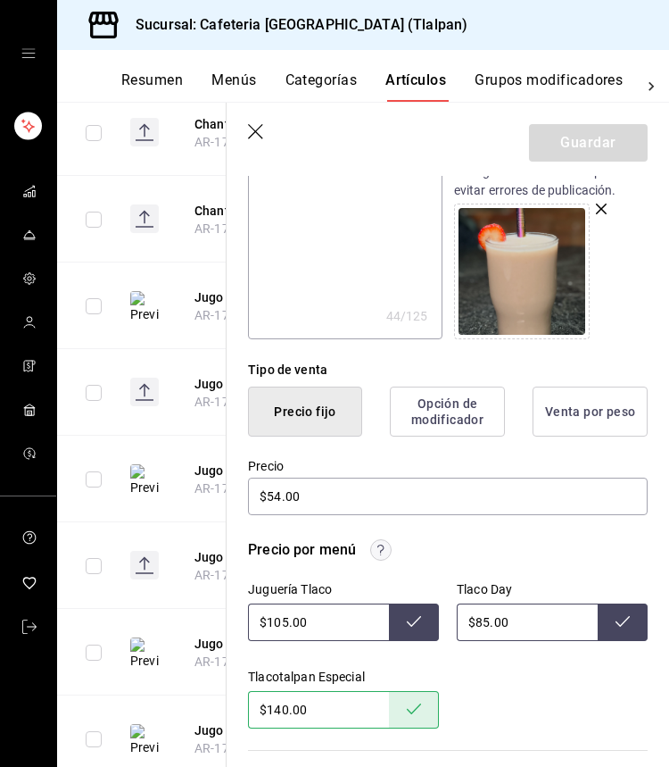
click at [286, 627] on input "$105.00" at bounding box center [318, 621] width 141 height 37
type input "$140.00"
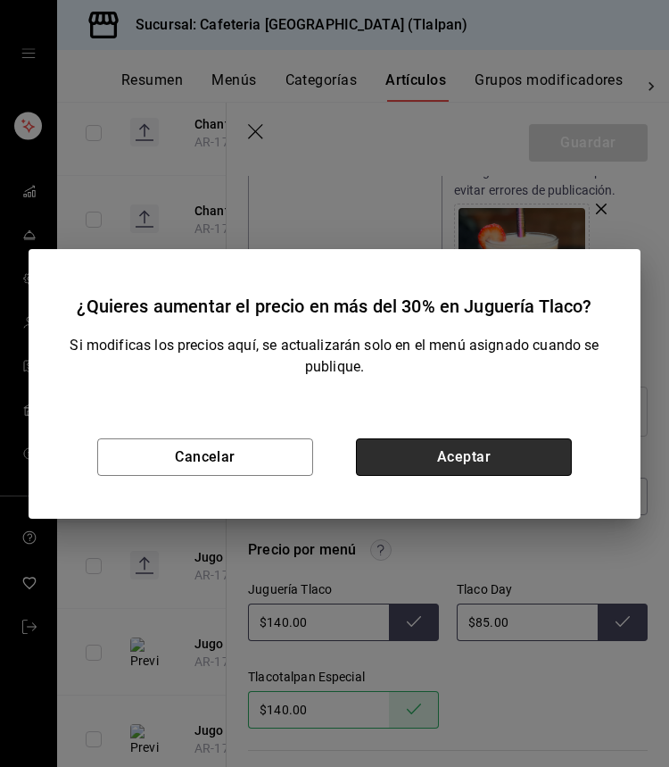
click at [483, 449] on button "Aceptar" at bounding box center [464, 456] width 216 height 37
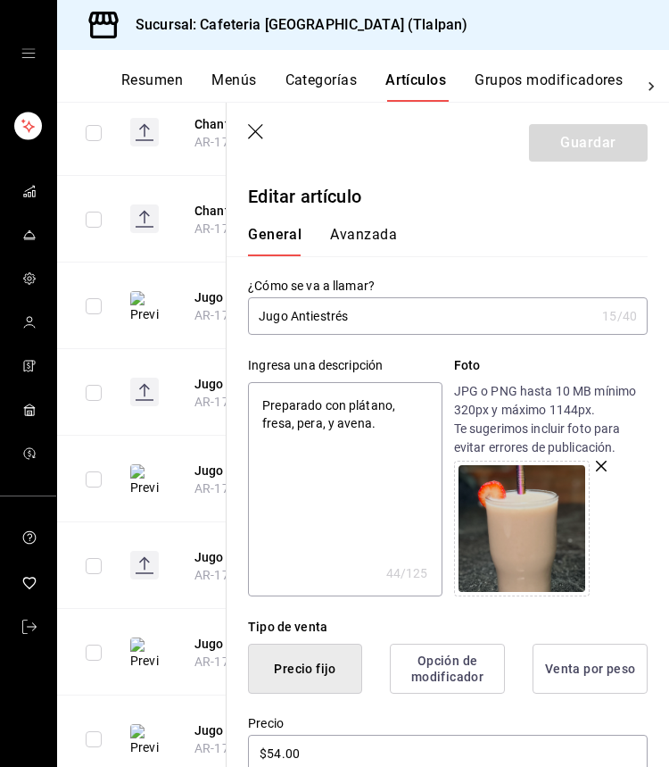
scroll to position [0, 0]
click at [262, 136] on icon "button" at bounding box center [257, 133] width 18 height 18
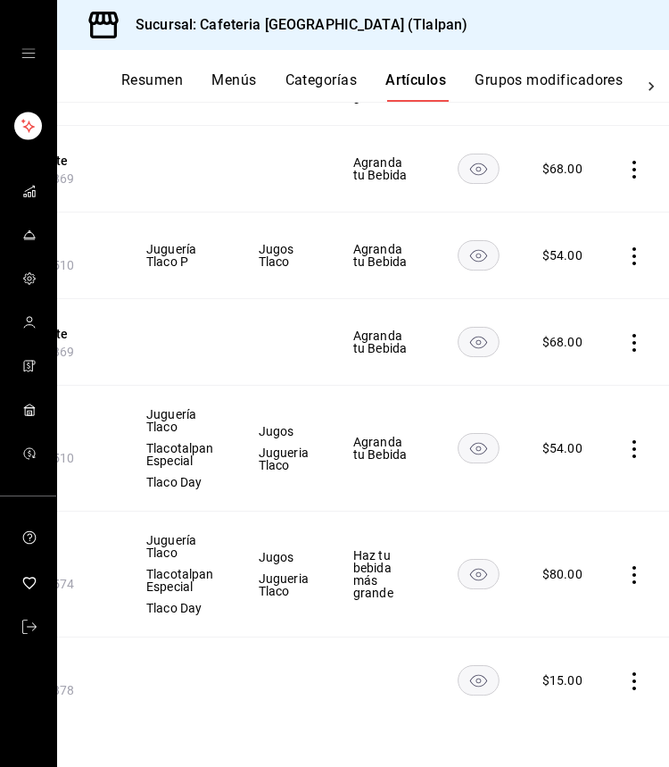
scroll to position [0, 234]
click at [627, 580] on icon "actions" at bounding box center [636, 575] width 18 height 18
click at [565, 607] on span "Editar" at bounding box center [578, 616] width 46 height 19
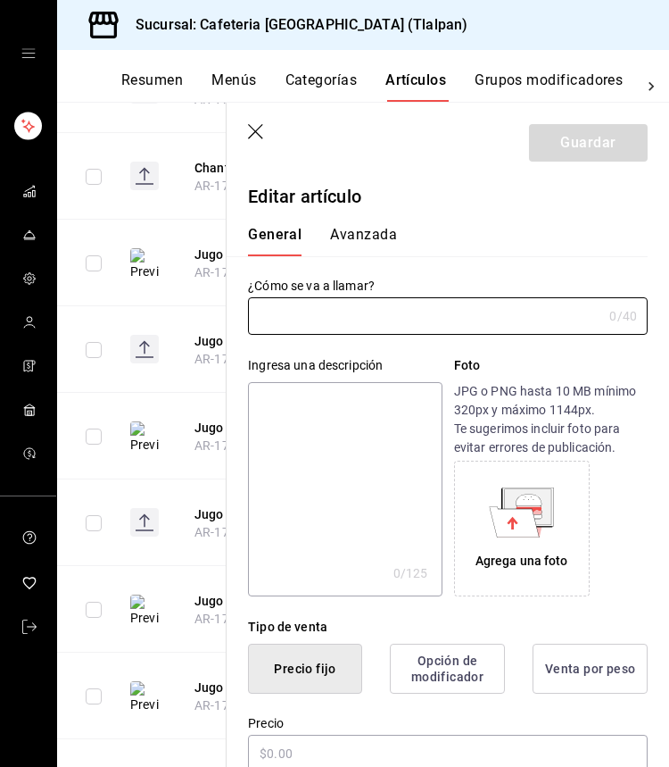
type input "Jugo Antigripal"
type textarea "Jugo a base de frutas y verduras con nutrientes"
type textarea "x"
type input "AR-1752535595574"
type textarea "x"
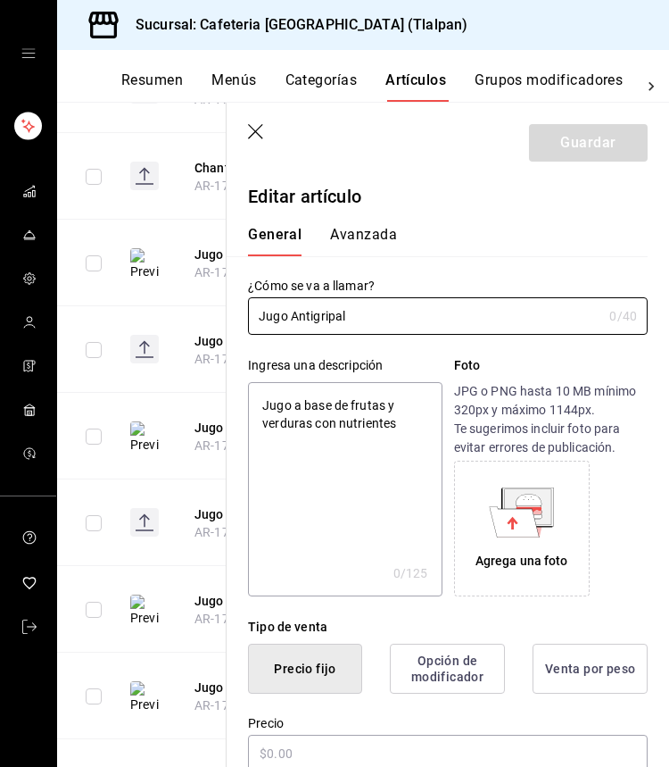
type input "$80.00"
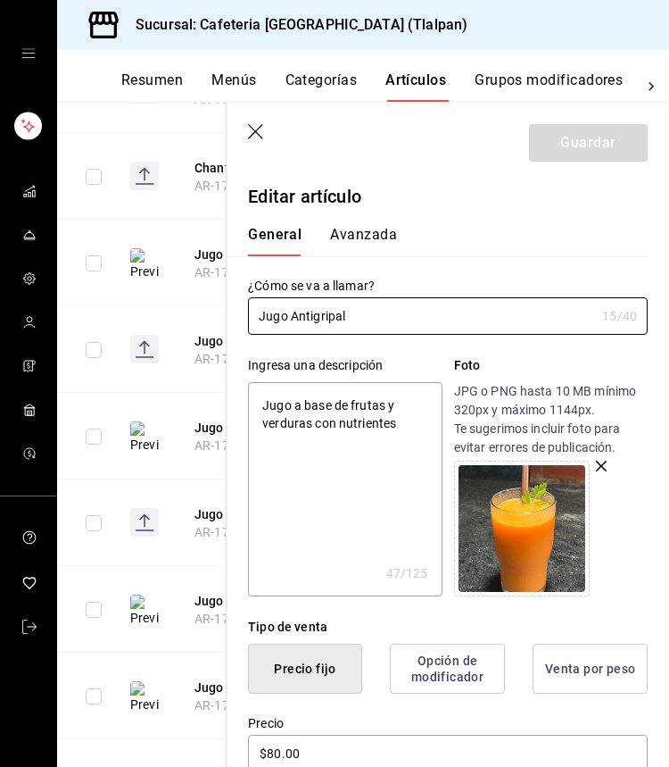
type textarea "x"
click at [416, 474] on textarea "Jugo a base de frutas y verduras con nutrientes" at bounding box center [345, 489] width 194 height 214
click at [391, 414] on textarea "Jugo a base de frutas y verduras con nutrientes" at bounding box center [345, 489] width 194 height 214
click at [404, 437] on textarea "Jugo a base de frutas y verduras con nutrientes" at bounding box center [345, 489] width 194 height 214
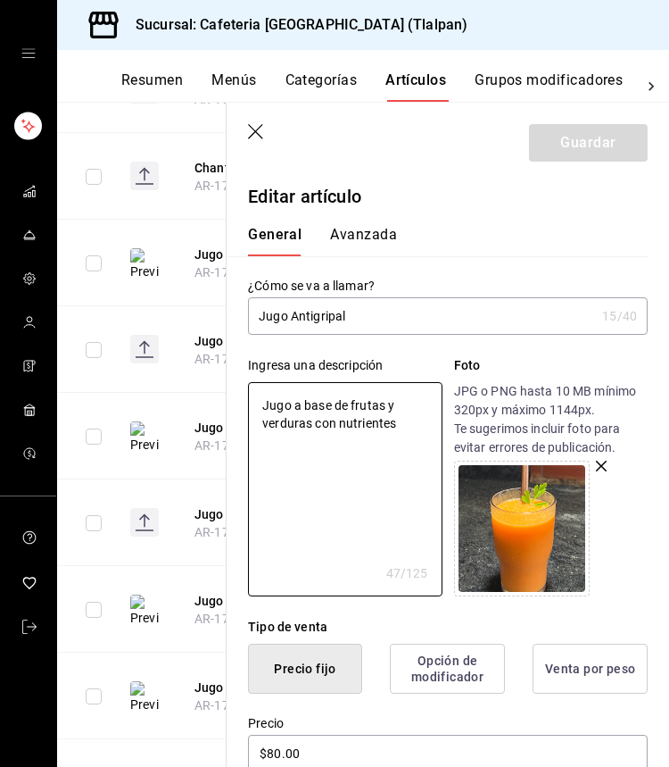
type textarea "Jugo a base de frutas y verduras con nutrientesS"
type textarea "x"
type textarea "Jugo a base de frutas y verduras con nutrientesSh"
type textarea "x"
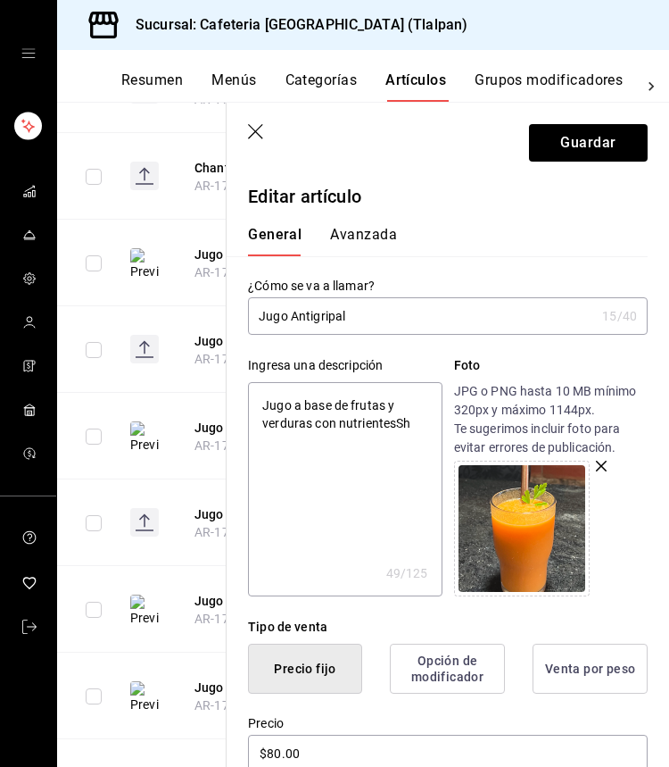
click at [423, 440] on textarea "Jugo a base de frutas y verduras con nutrientesSh" at bounding box center [345, 489] width 194 height 214
type textarea "Jugo a base de frutas y verduras con nutrientesS"
type textarea "x"
type textarea "Jugo a base de frutas y verduras con nutrientes"
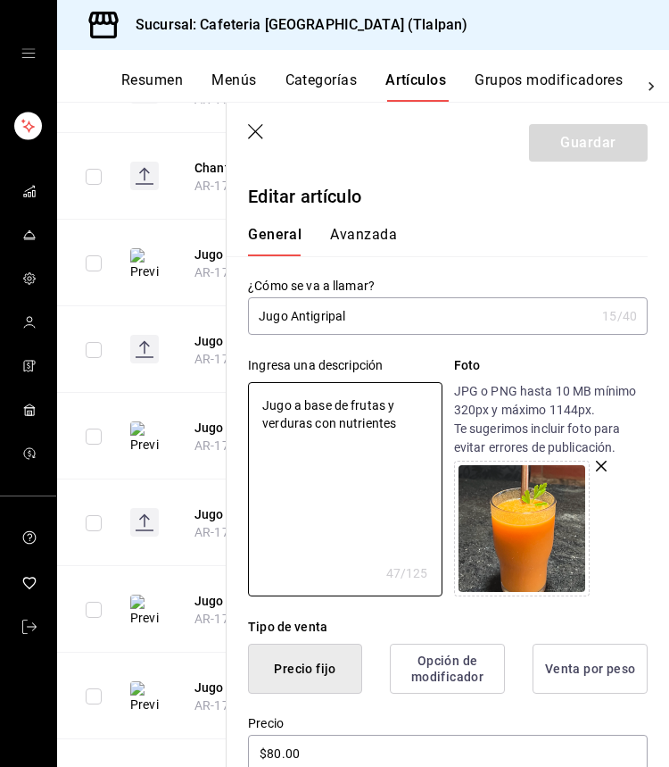
type textarea "x"
click at [255, 319] on input "Jugo Antigripal" at bounding box center [421, 316] width 347 height 36
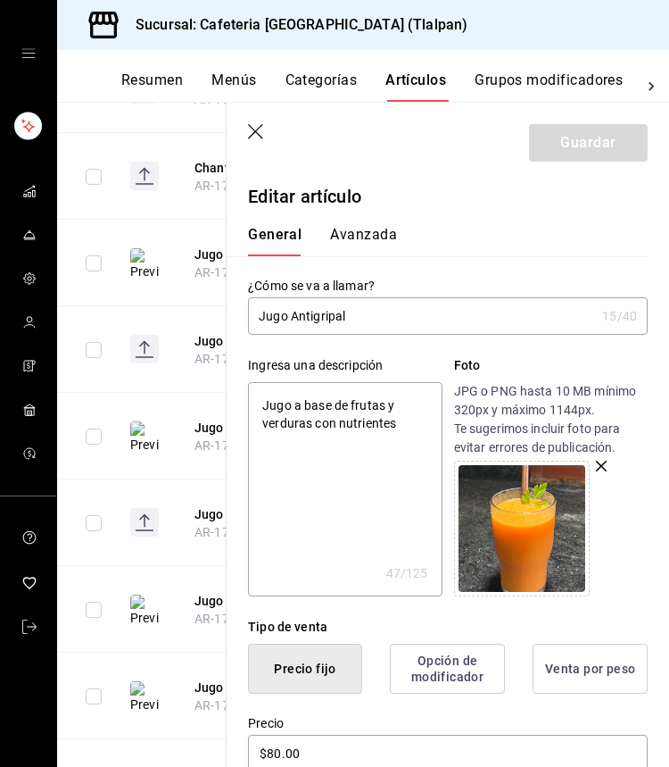
type input "SJugo Antigripal"
type textarea "x"
type input "ShJugo Antigripal"
type textarea "x"
type input "ShoJugo Antigripal"
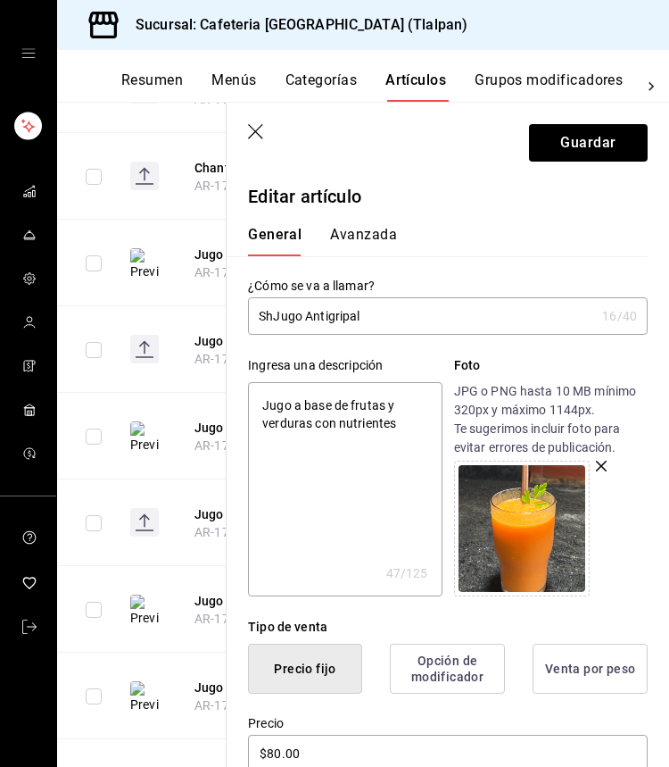
type textarea "x"
type input "ShorJugo Antigripal"
type textarea "x"
type input "ShoJugo Antigripal"
type textarea "x"
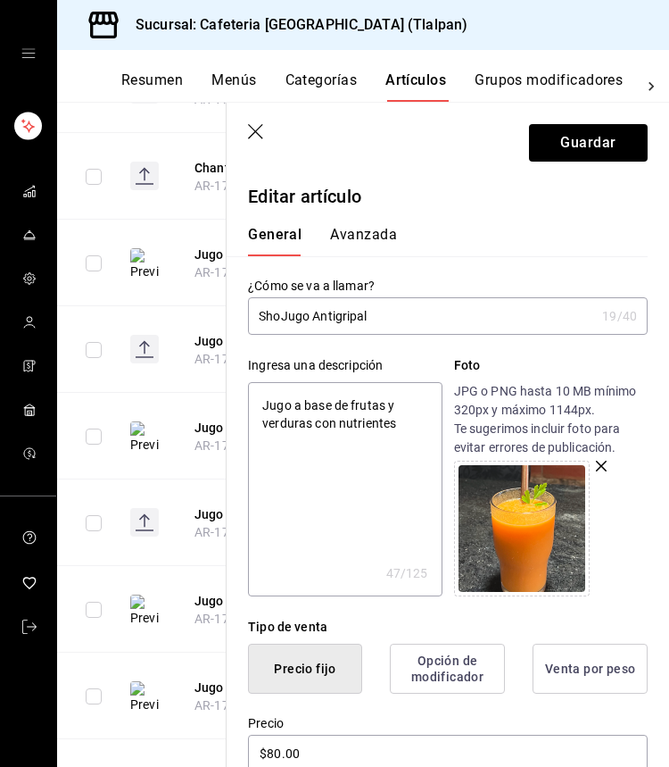
type input "ShotJugo Antigripal"
type textarea "x"
type input "Shot Jugo Antigripal"
type textarea "x"
type input "Shot dJugo Antigripal"
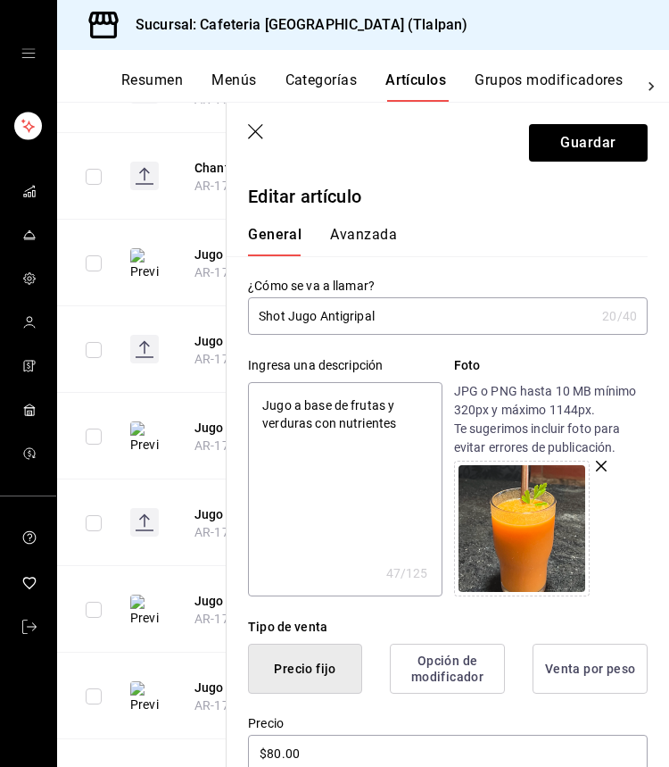
type textarea "x"
type input "Shot deJugo Antigripal"
type textarea "x"
type input "Shot de Jugo Antigripal"
type textarea "x"
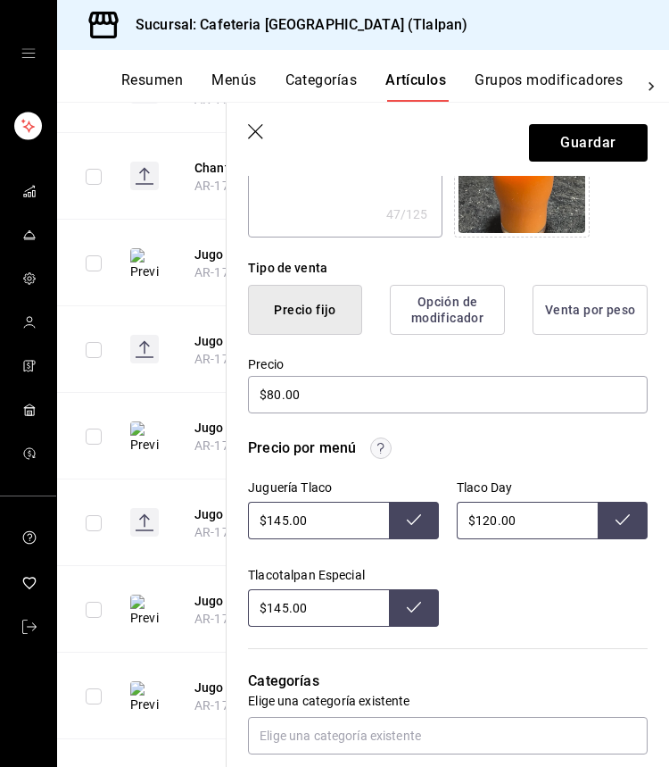
scroll to position [363, 0]
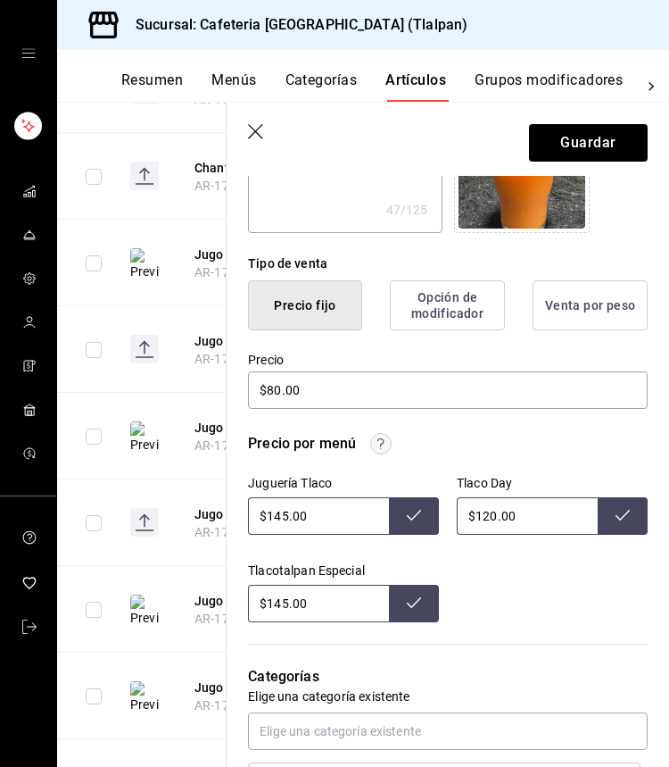
type input "Shot de Jugo Antigripal"
click at [495, 518] on input "$120.00" at bounding box center [527, 515] width 141 height 37
type input "$60.00"
click at [288, 518] on input "$145.00" at bounding box center [318, 515] width 141 height 37
type input "$1.00"
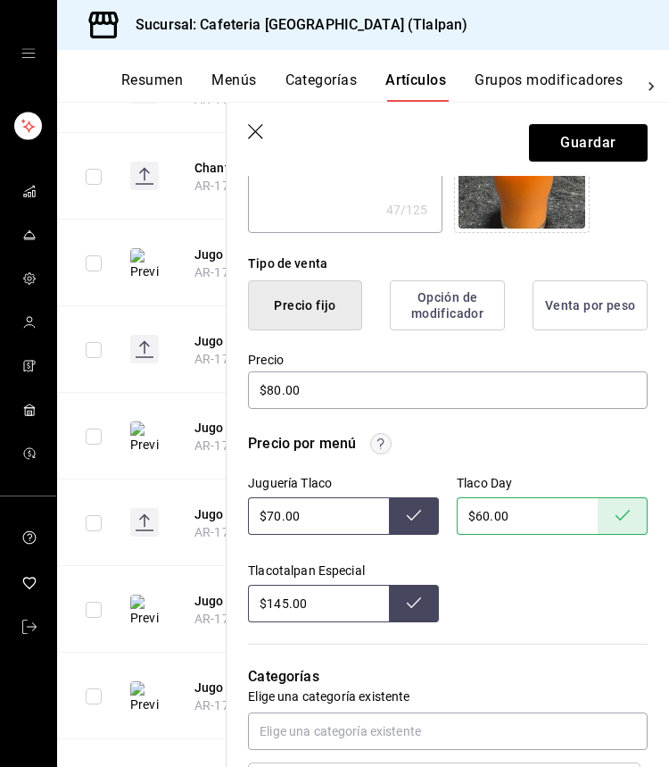
type input "$70.00"
click at [288, 600] on input "$145.00" at bounding box center [318, 603] width 141 height 37
type input "$1.00"
type input "$70.00"
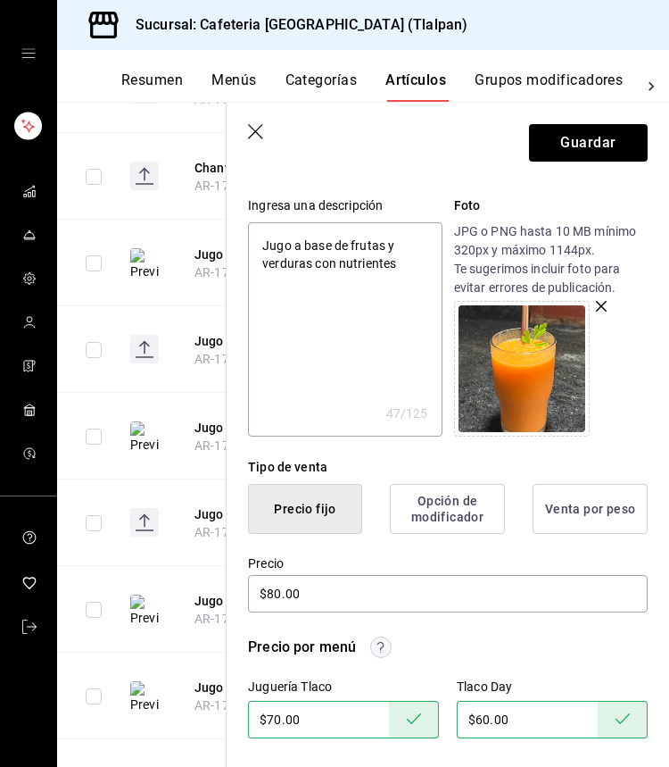
scroll to position [218, 0]
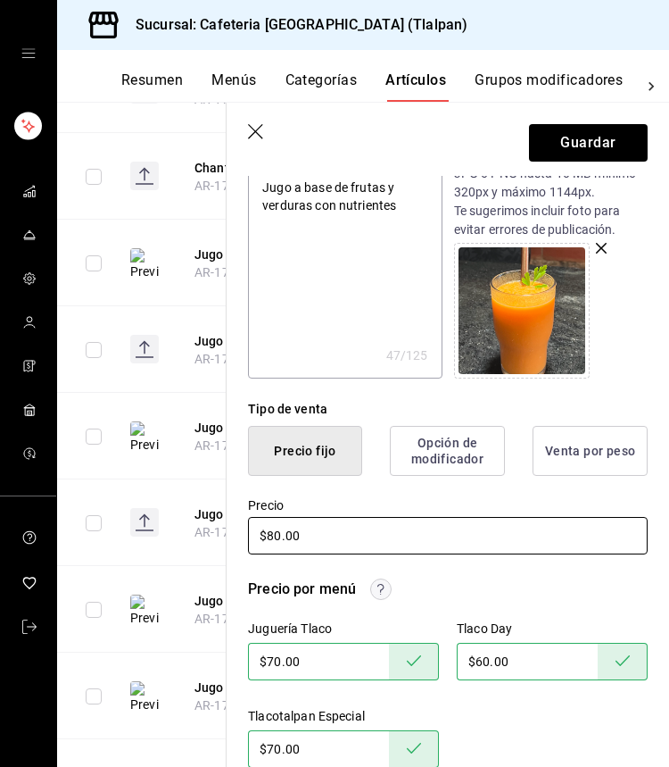
click at [277, 534] on input "$80.00" at bounding box center [448, 535] width 400 height 37
type textarea "x"
type input "$0.00"
type textarea "x"
type input "$40.00"
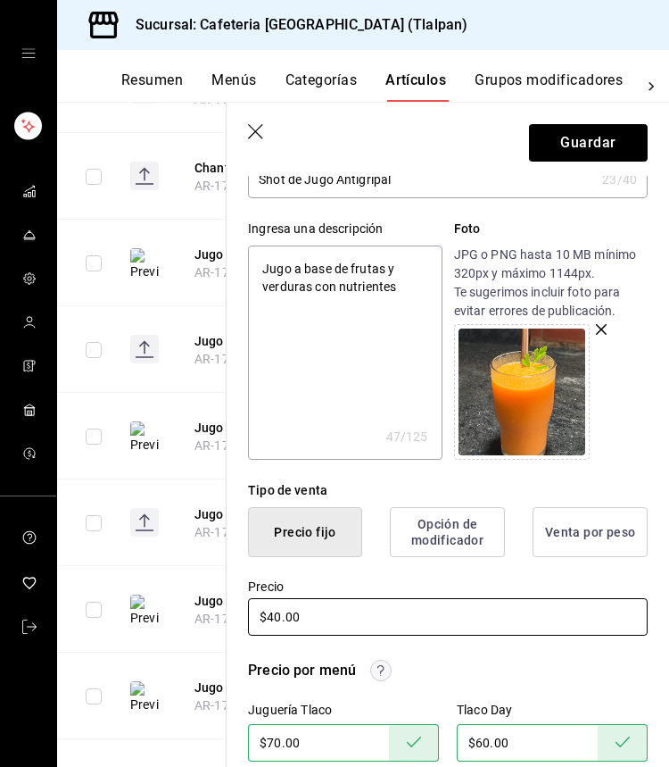
scroll to position [126, 0]
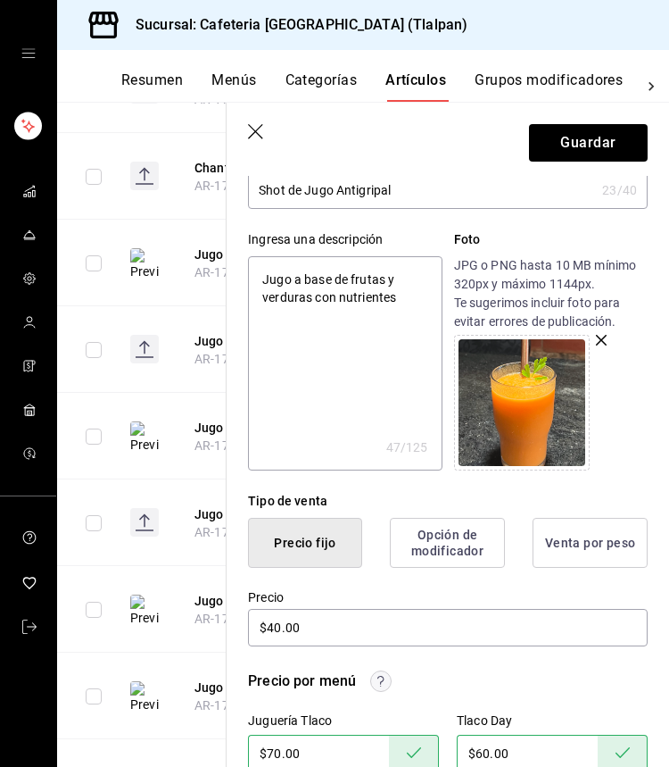
type textarea "x"
click at [381, 349] on textarea "Jugo a base de frutas y verduras con nutrientes" at bounding box center [345, 363] width 194 height 214
click at [266, 283] on textarea "Jugo a base de frutas y verduras con nutrientes" at bounding box center [345, 363] width 194 height 214
type textarea "2Jugo a base de frutas y verduras con nutrientes"
type textarea "x"
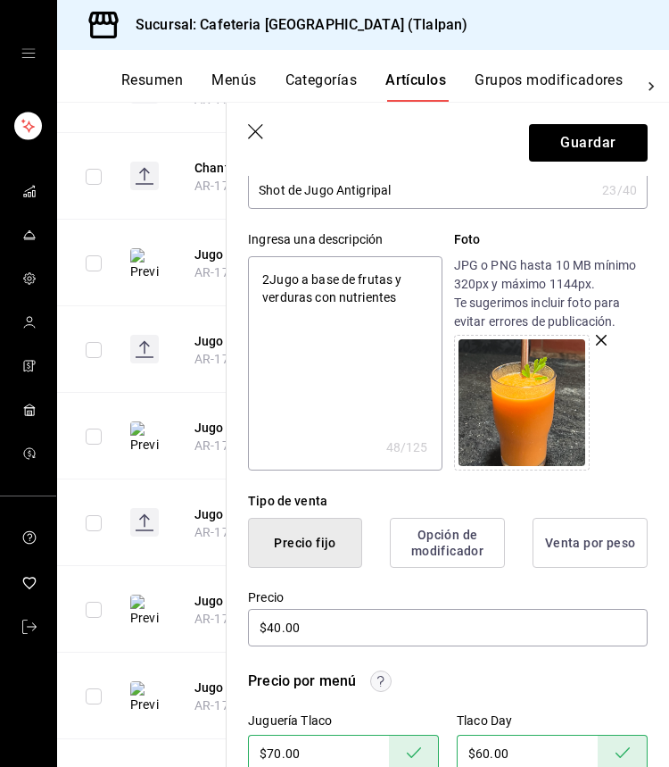
type textarea "25Jugo a base de frutas y verduras con nutrientes"
type textarea "x"
type textarea "250Jugo a base de frutas y verduras con nutrientes"
type textarea "x"
type textarea "250mJugo a base de frutas y verduras con nutrientes"
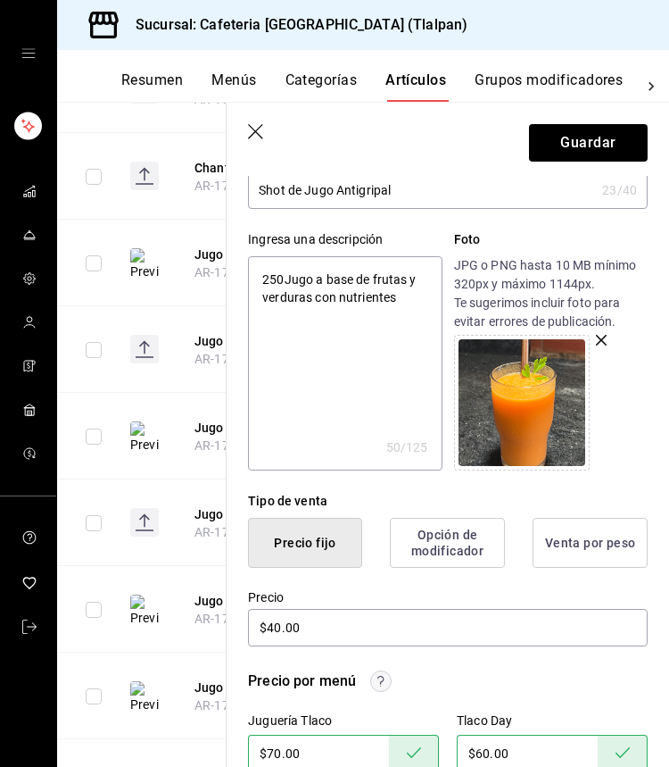
type textarea "x"
type textarea "250moJugo a base de frutas y verduras con nutrientes"
type textarea "x"
type textarea "250mJugo a base de frutas y verduras con nutrientes"
type textarea "x"
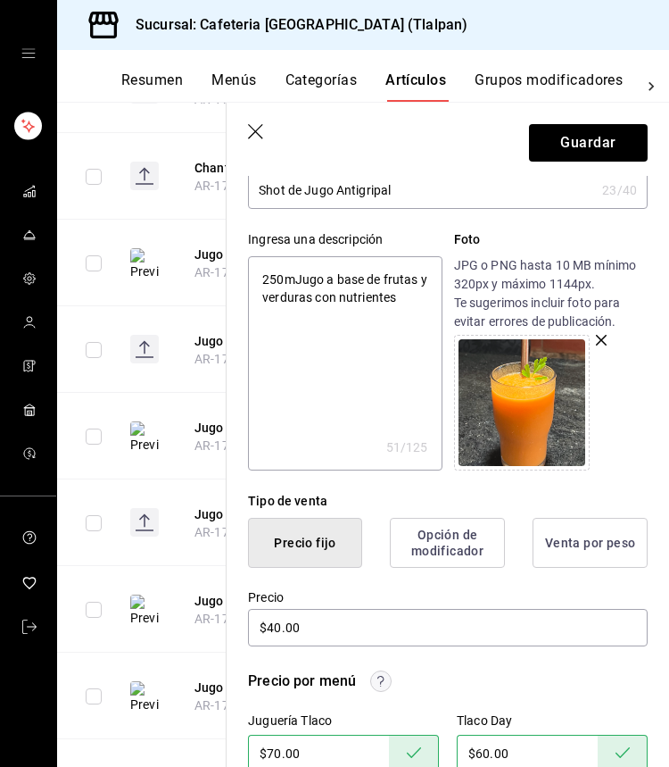
type textarea "250mlJugo a base de frutas y verduras con nutrientes"
type textarea "x"
type textarea "250ml Jugo a base de frutas y verduras con nutrientes"
type textarea "x"
type textarea "250ml dJugo a base de frutas y verduras con nutrientes"
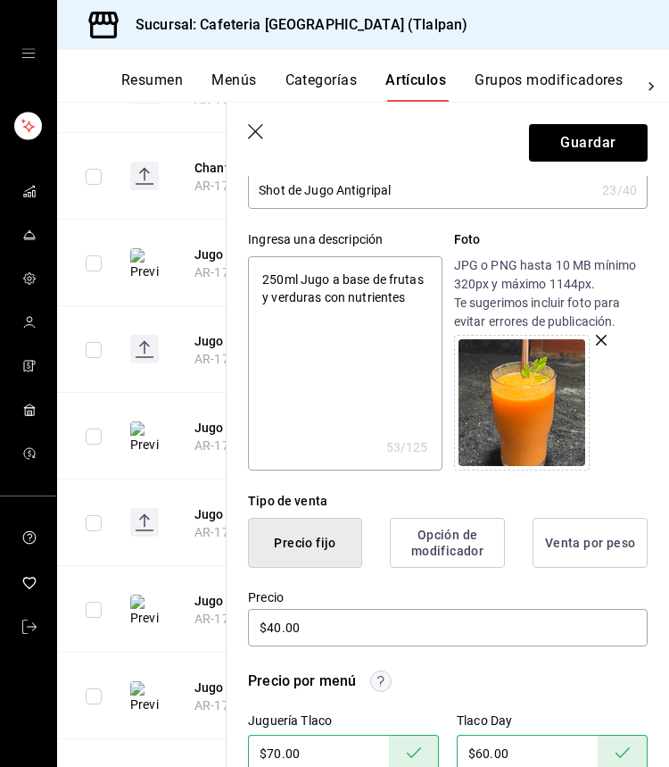
type textarea "x"
type textarea "250ml deJugo a base de frutas y verduras con nutrientes"
type textarea "x"
type textarea "250ml de Jugo a base de frutas y verduras con nutrientes"
type textarea "x"
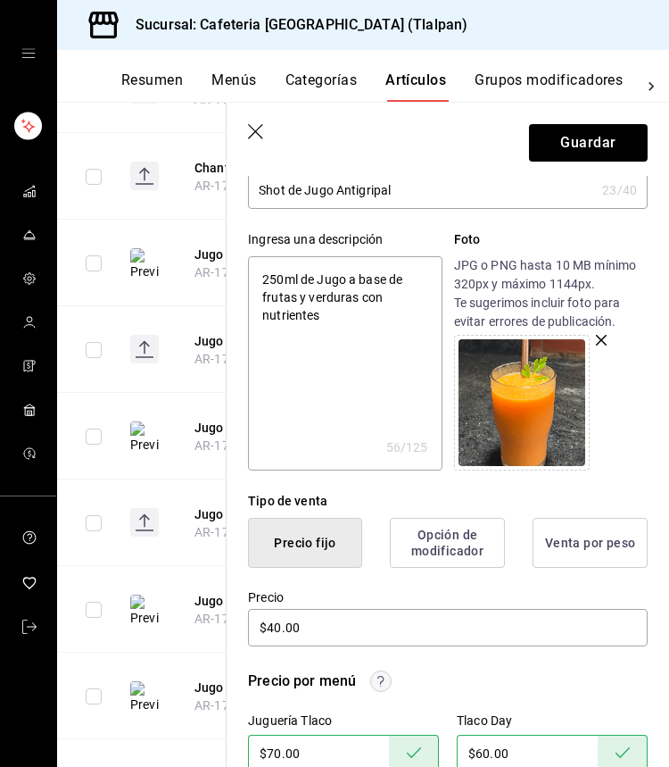
type textarea "250ml de ugo a base de frutas y verduras con nutrientes"
type textarea "x"
click at [321, 320] on textarea "250ml de ugo a base de frutas y verduras con nutrientes" at bounding box center [345, 363] width 194 height 214
type textarea "250ml de ugo a base de frutas y verduras con nutrientes."
type textarea "x"
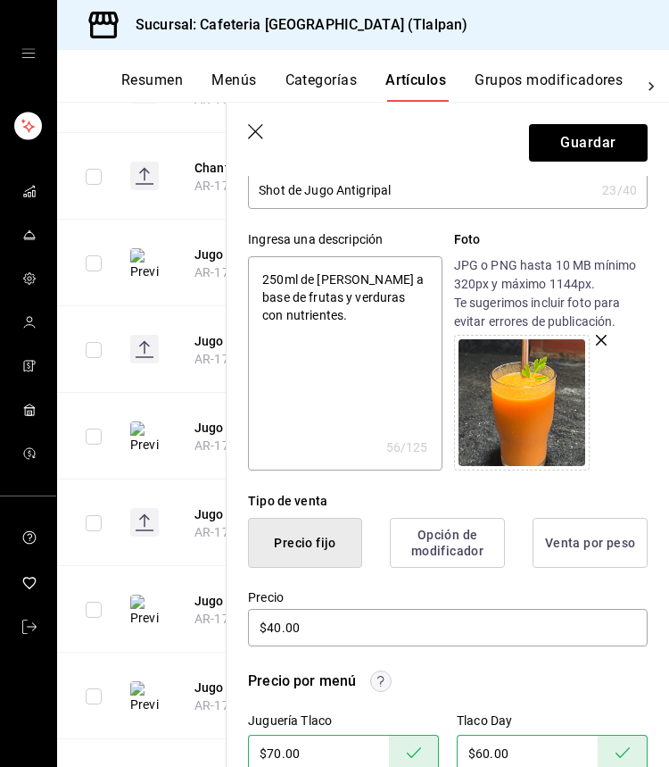
type textarea "250ml de ugo a base de frutas y verduras con nutrientes."
type textarea "x"
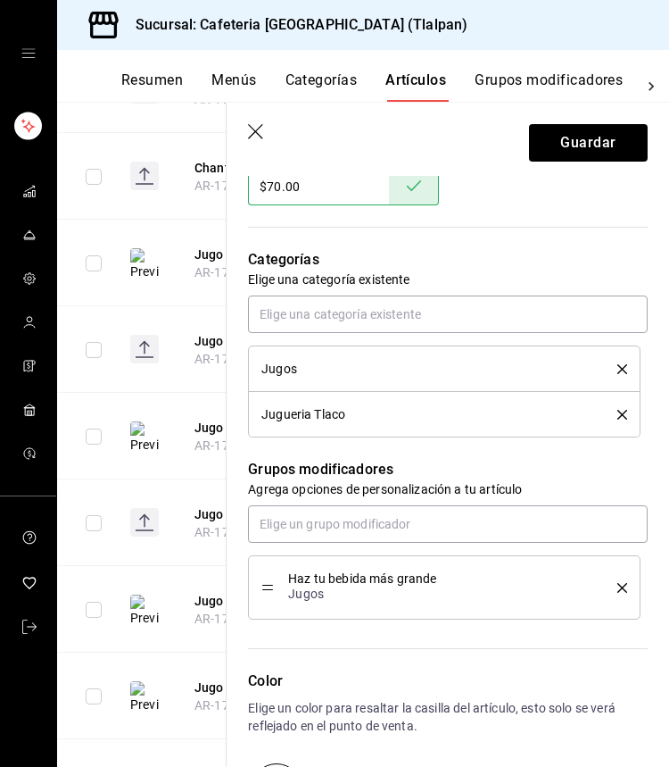
scroll to position [781, 0]
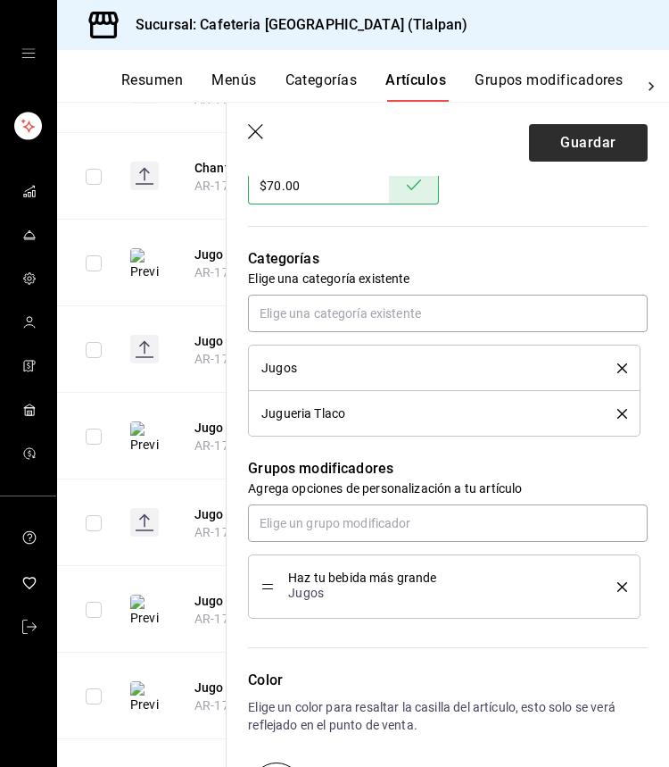
type textarea "250ml de ugo a base de frutas y verduras con nutrientes."
click at [565, 136] on button "Guardar" at bounding box center [588, 142] width 119 height 37
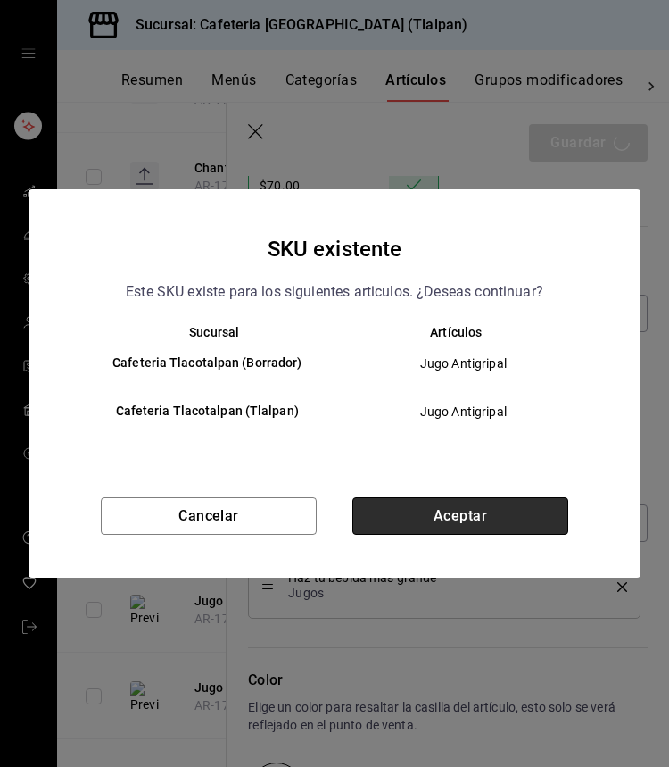
click at [478, 501] on button "Aceptar" at bounding box center [461, 515] width 216 height 37
type textarea "x"
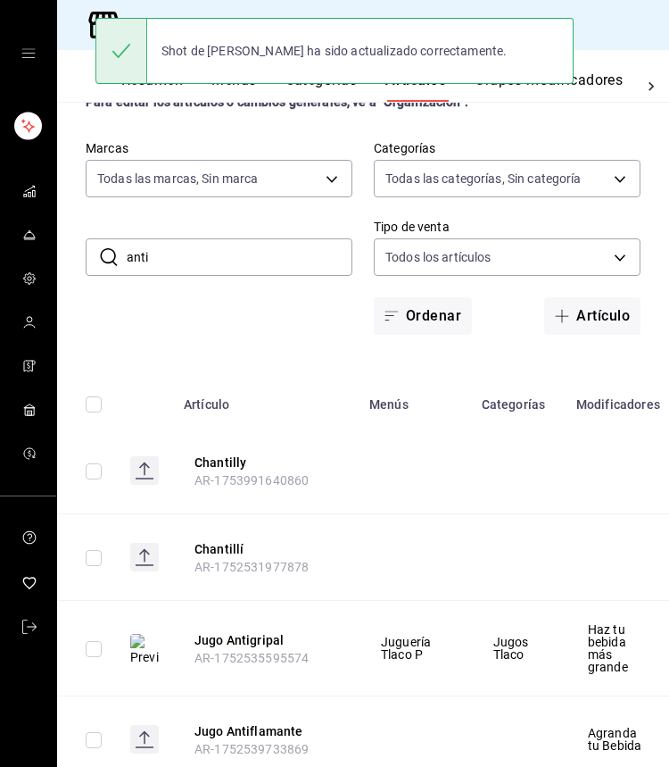
scroll to position [67, 0]
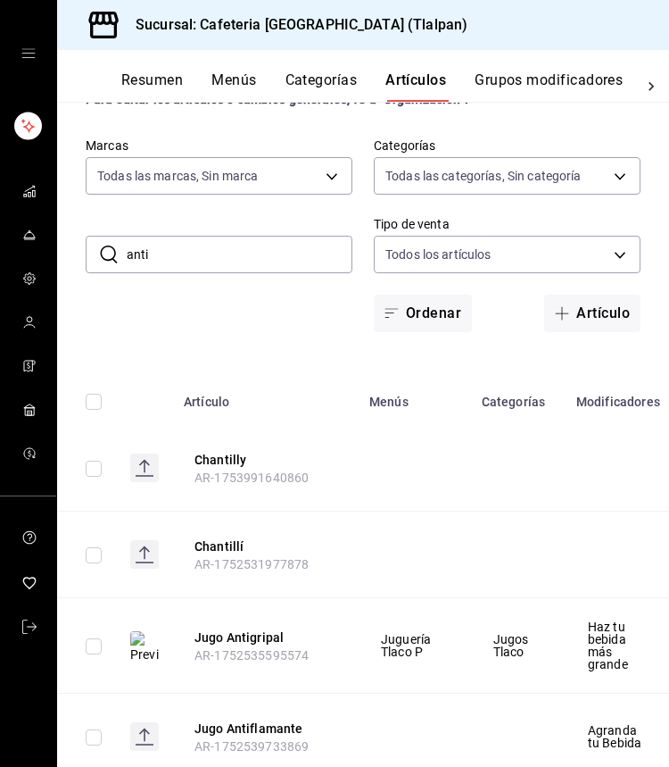
click at [140, 242] on input "anti" at bounding box center [240, 255] width 226 height 36
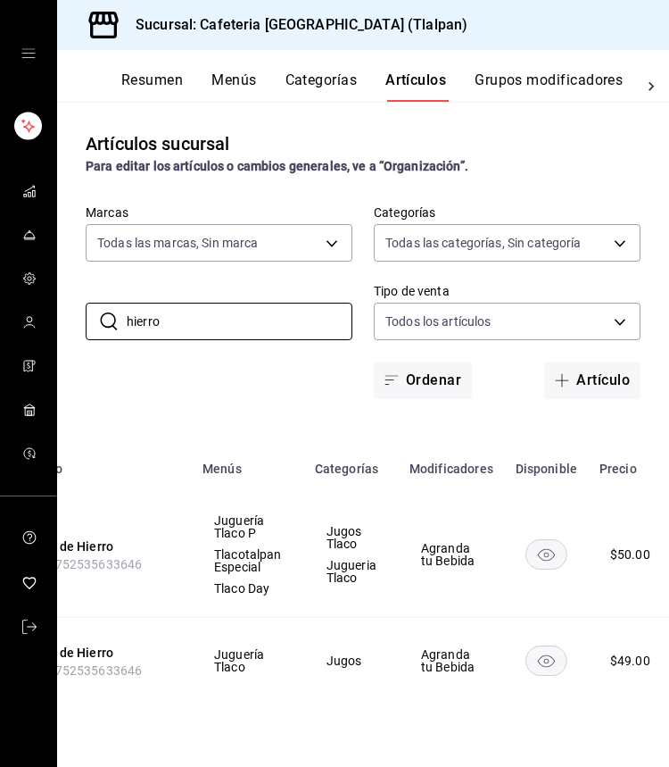
scroll to position [0, 218]
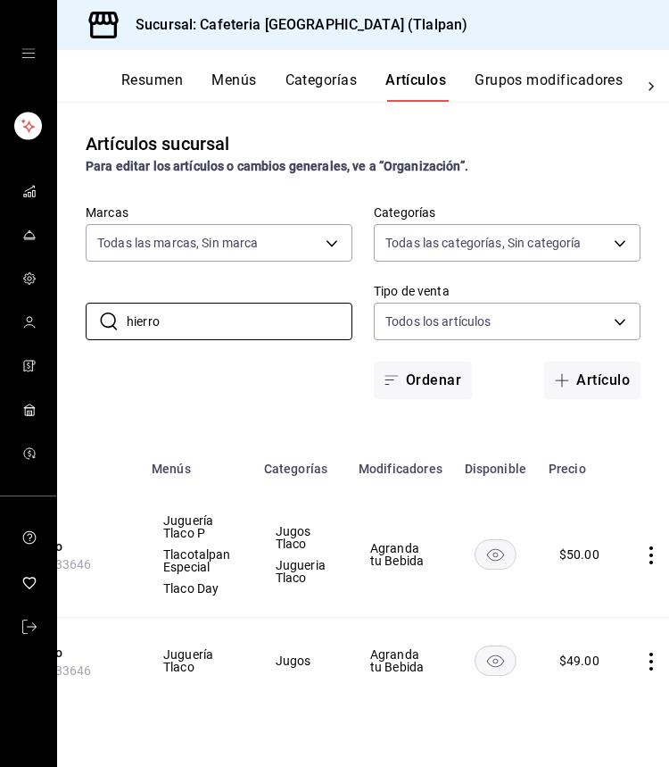
type input "hierro"
click at [646, 544] on td at bounding box center [655, 555] width 68 height 126
click at [646, 557] on icon "actions" at bounding box center [652, 555] width 18 height 18
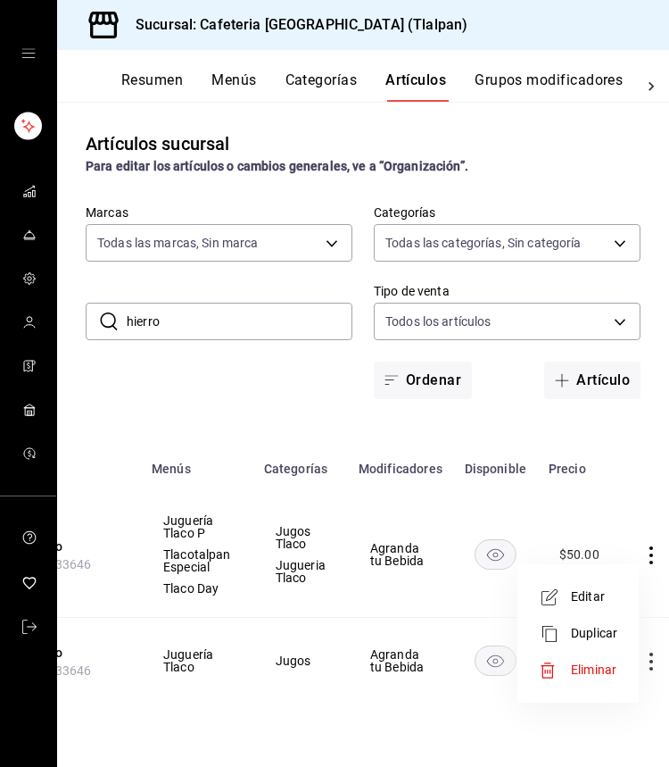
click at [586, 592] on span "Editar" at bounding box center [594, 596] width 46 height 19
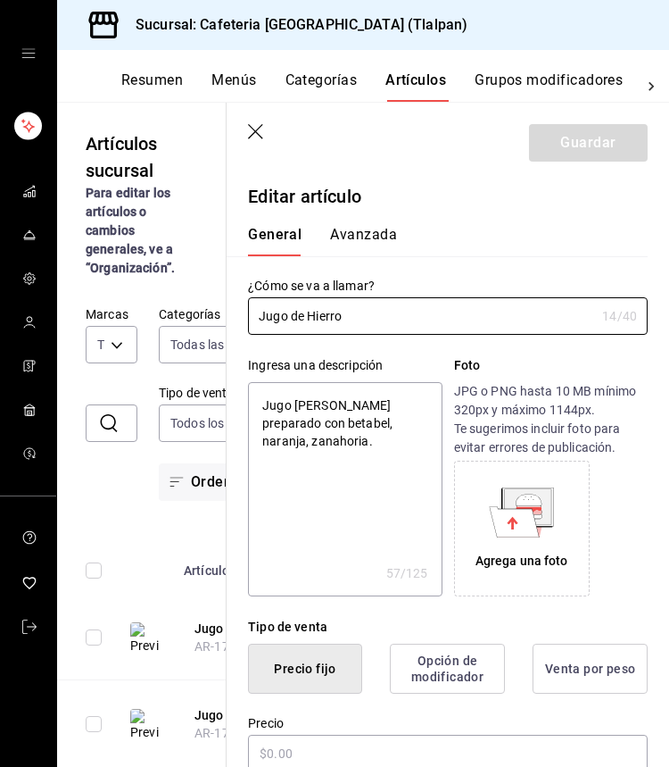
type textarea "x"
type input "$50.00"
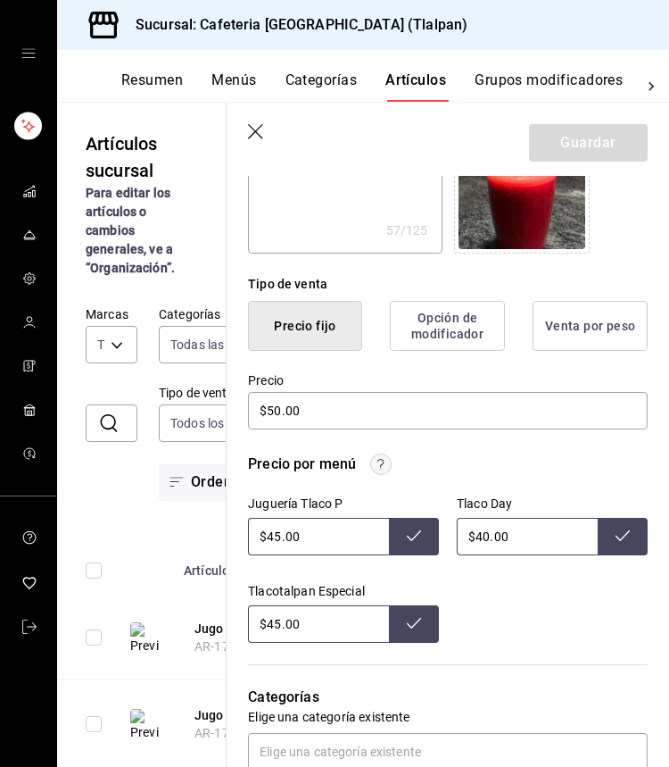
scroll to position [355, 0]
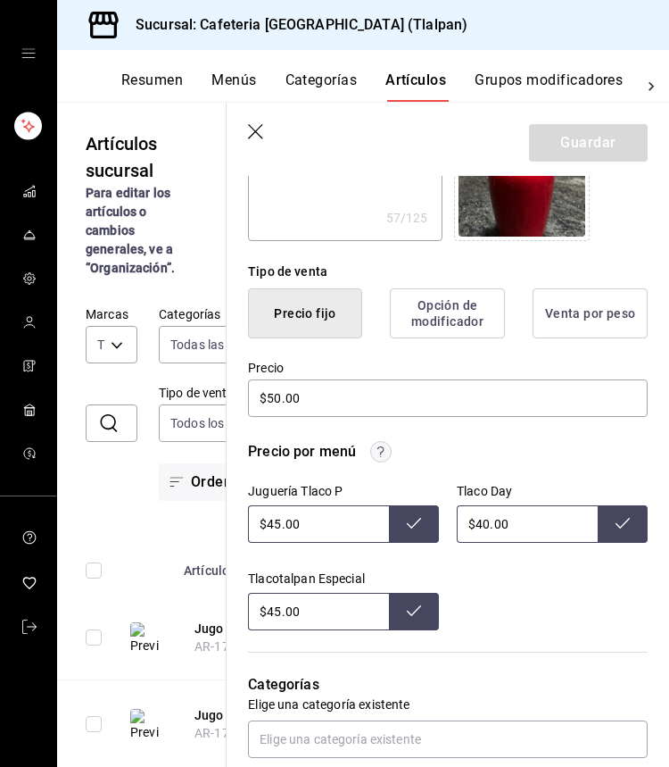
click at [281, 612] on input "$45.00" at bounding box center [318, 611] width 141 height 37
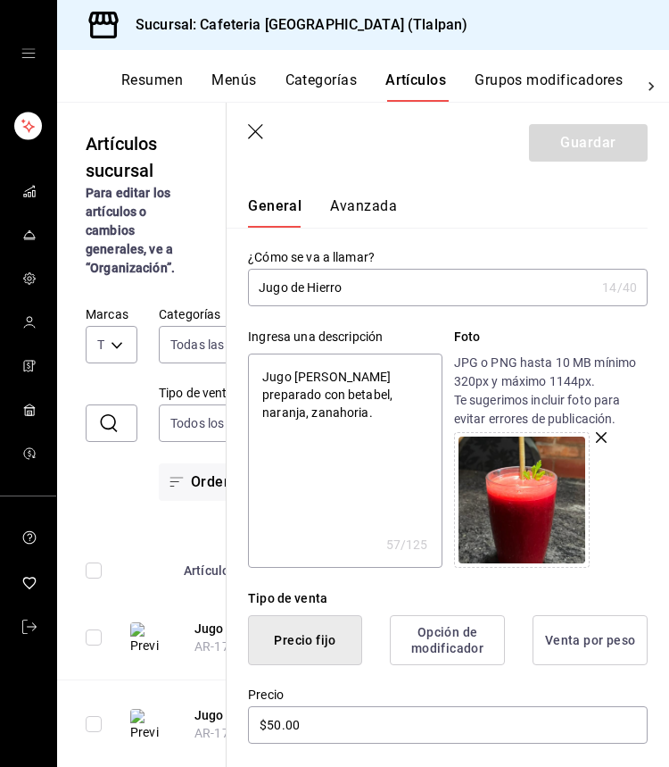
scroll to position [16, 0]
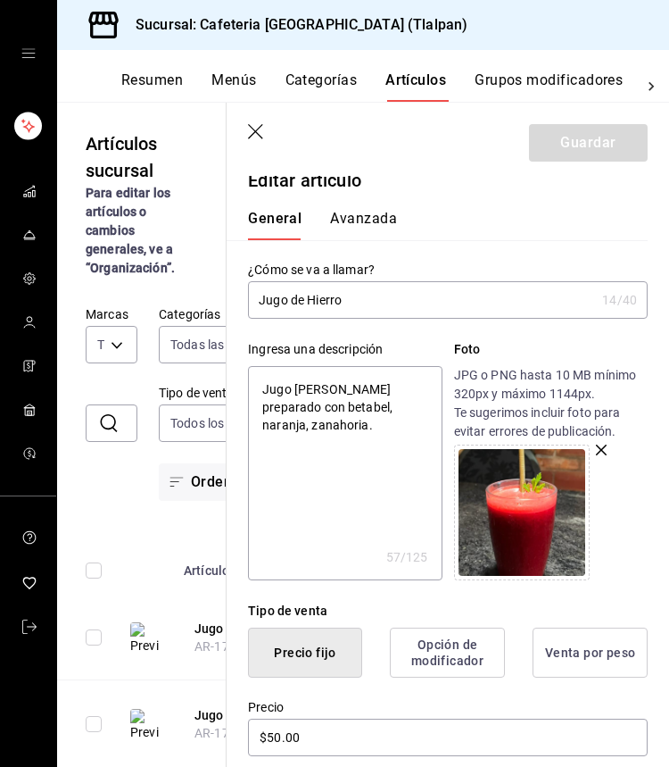
type textarea "x"
click at [411, 480] on textarea "Jugo de Hierro preparado con betabel, naranja, zanahoria." at bounding box center [345, 473] width 194 height 214
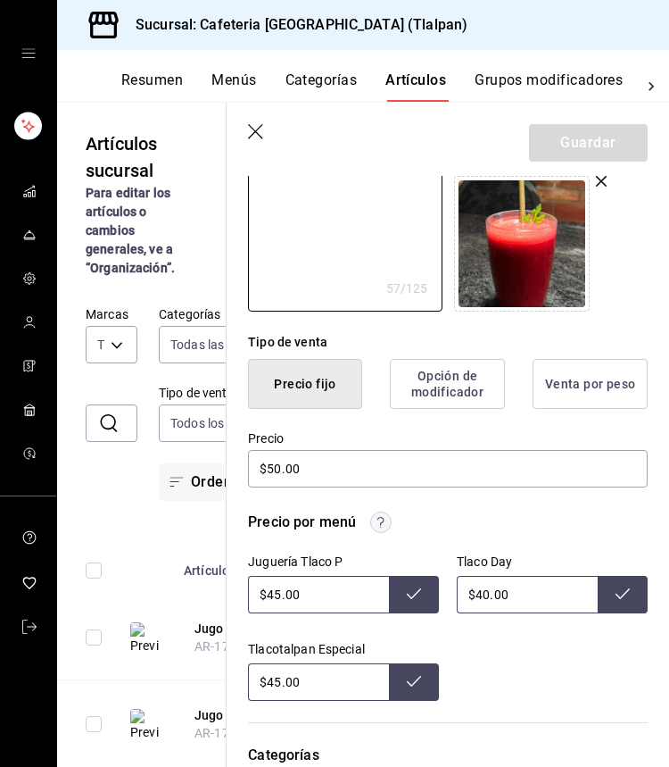
scroll to position [212, 0]
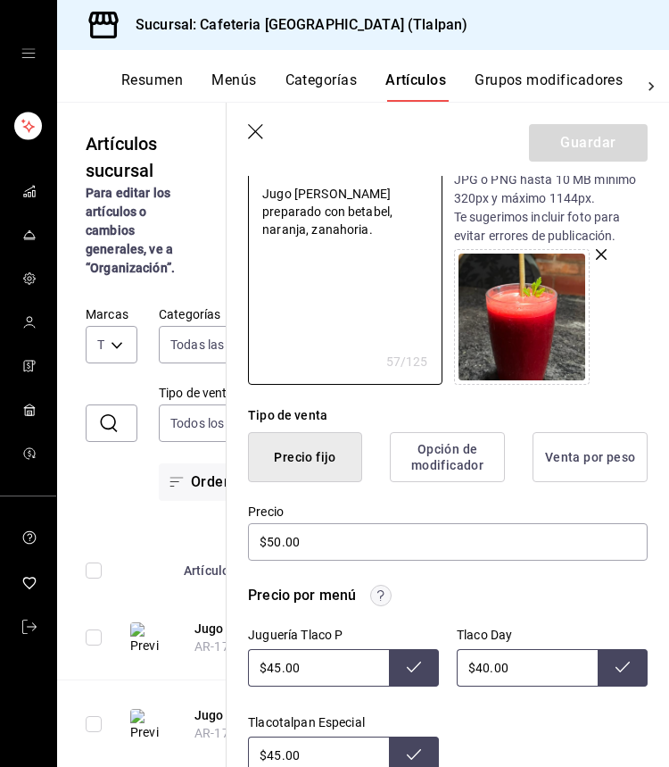
type textarea "Jugo de Hierro preparado con betabel, naranja, zanahoria."
type textarea "x"
type textarea "Jugo de Hierro preparado con betabel, naranja, zanahoria. 2"
type textarea "x"
type textarea "Jugo de Hierro preparado con betabel, naranja, zanahoria. 25"
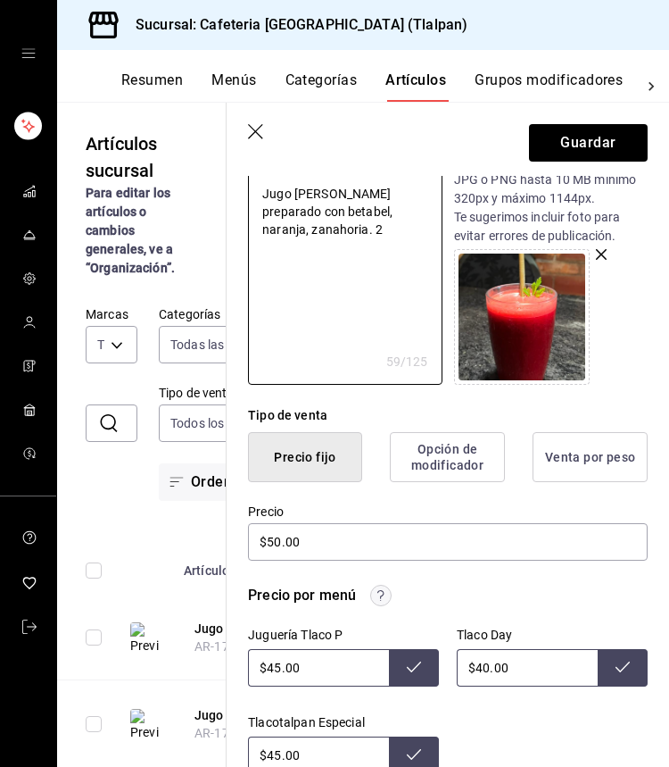
type textarea "x"
type textarea "Jugo de Hierro preparado con betabel, naranja, zanahoria. 250"
type textarea "x"
type textarea "Jugo de Hierro preparado con betabel, naranja, zanahoria. 250m"
type textarea "x"
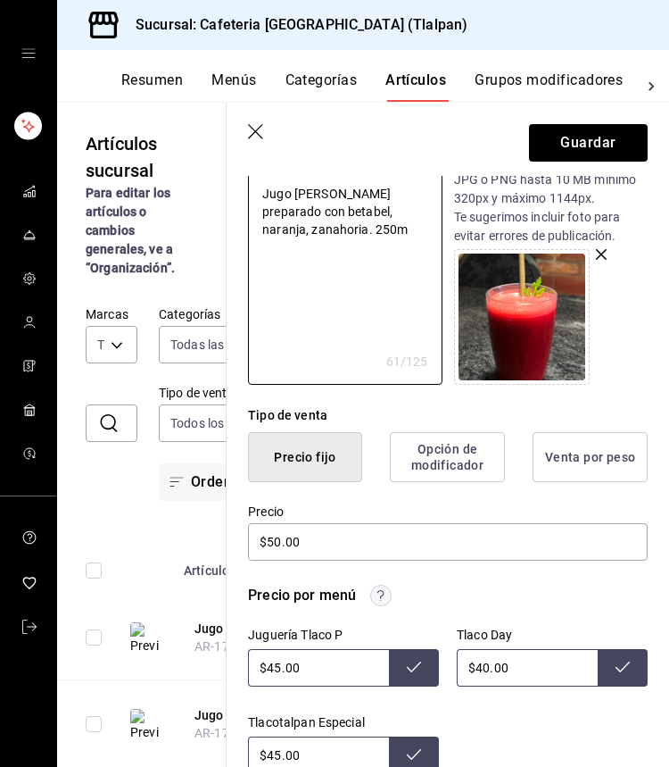
type textarea "Jugo de Hierro preparado con betabel, naranja, zanahoria. 250ml"
type textarea "x"
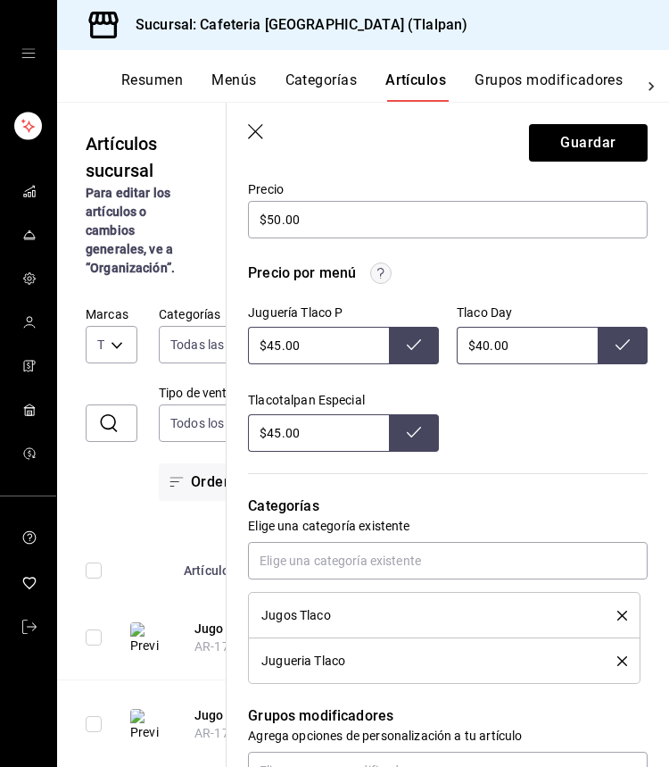
scroll to position [536, 0]
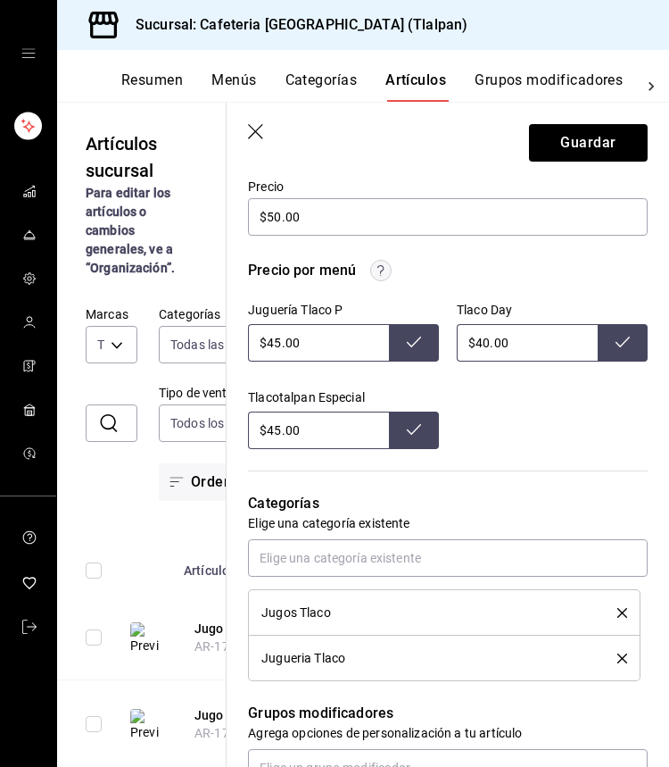
type textarea "Jugo de Hierro preparado con betabel, naranja, zanahoria. 250ml"
type textarea "x"
click at [273, 340] on input "$45.00" at bounding box center [318, 342] width 141 height 37
click at [275, 426] on input "$45.00" at bounding box center [318, 429] width 141 height 37
type input "$65.00"
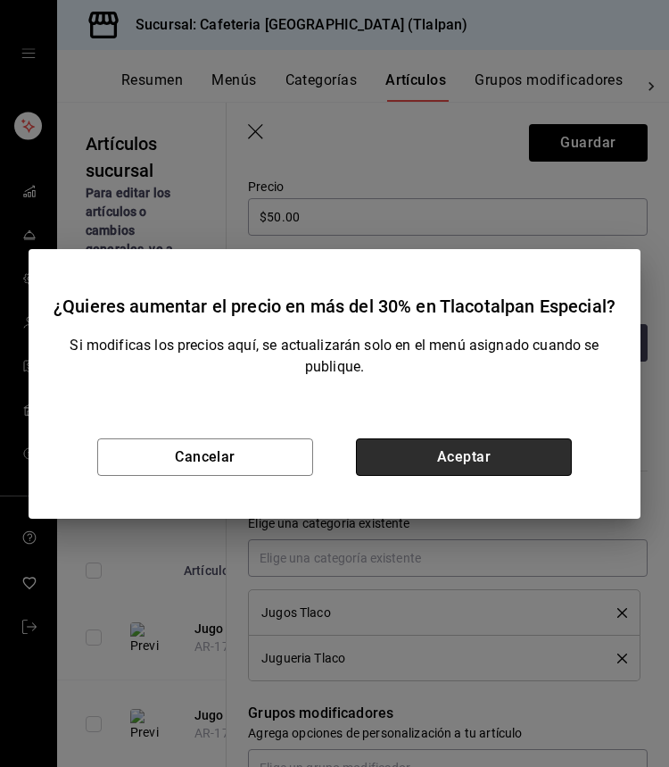
click at [463, 464] on button "Aceptar" at bounding box center [464, 456] width 216 height 37
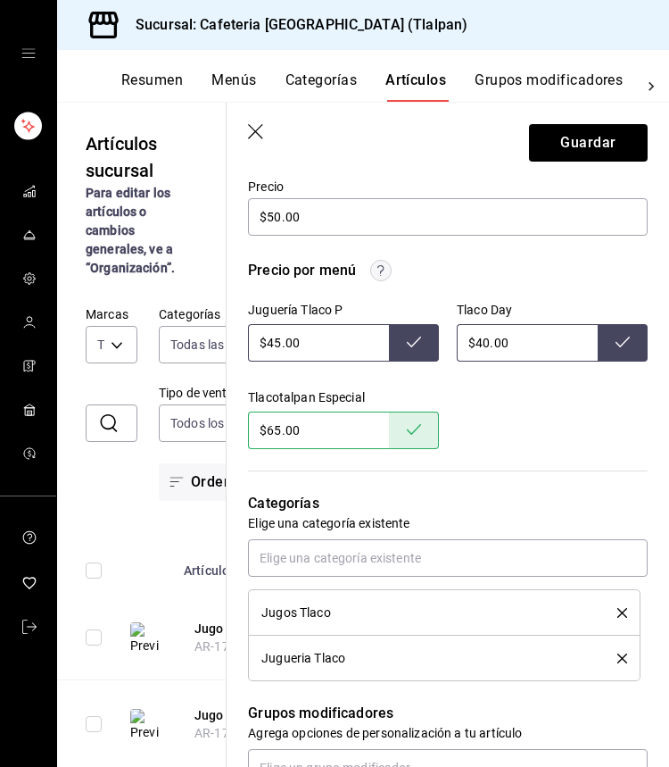
click at [487, 343] on input "$40.00" at bounding box center [527, 342] width 141 height 37
type input "$45.00"
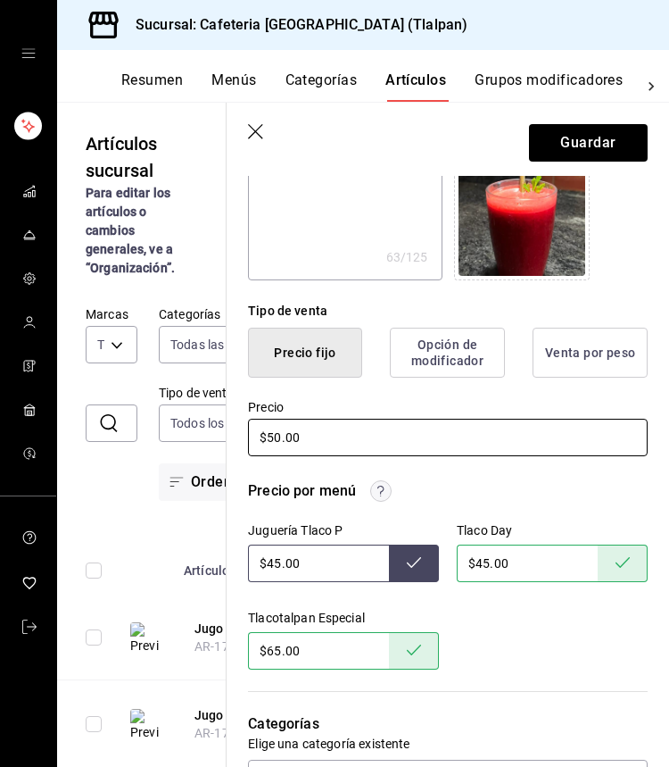
scroll to position [396, 0]
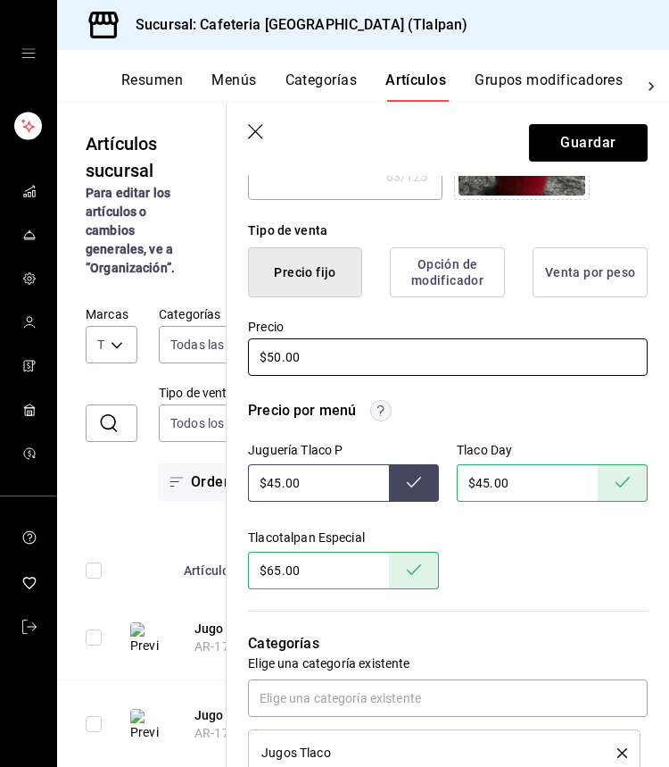
click at [282, 361] on input "$50.00" at bounding box center [448, 356] width 400 height 37
type textarea "x"
type input "$5.00"
type textarea "x"
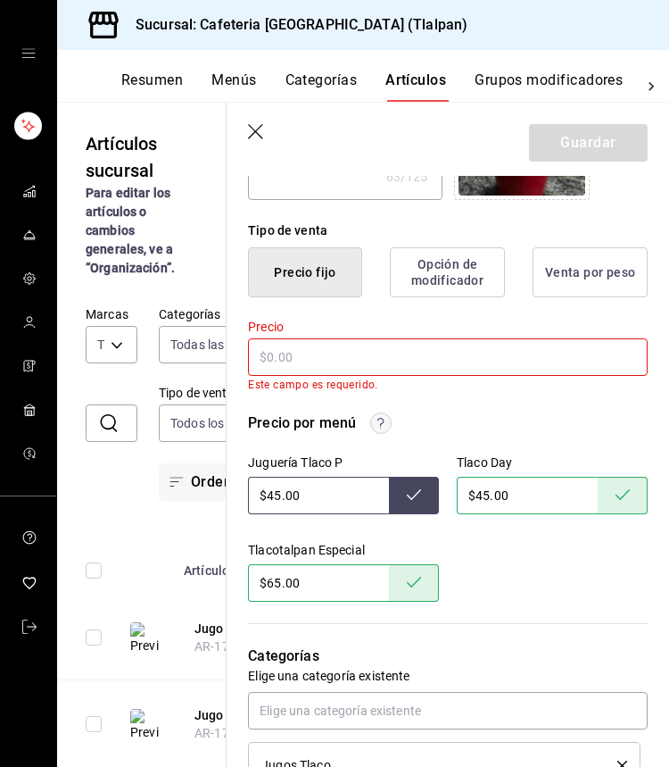
type textarea "x"
type input "$3.00"
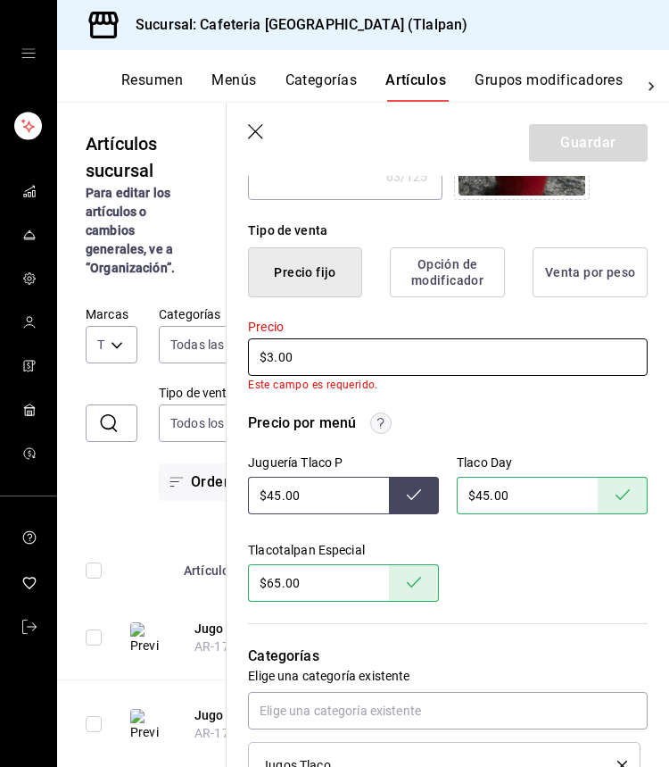
type textarea "x"
type input "$30.00"
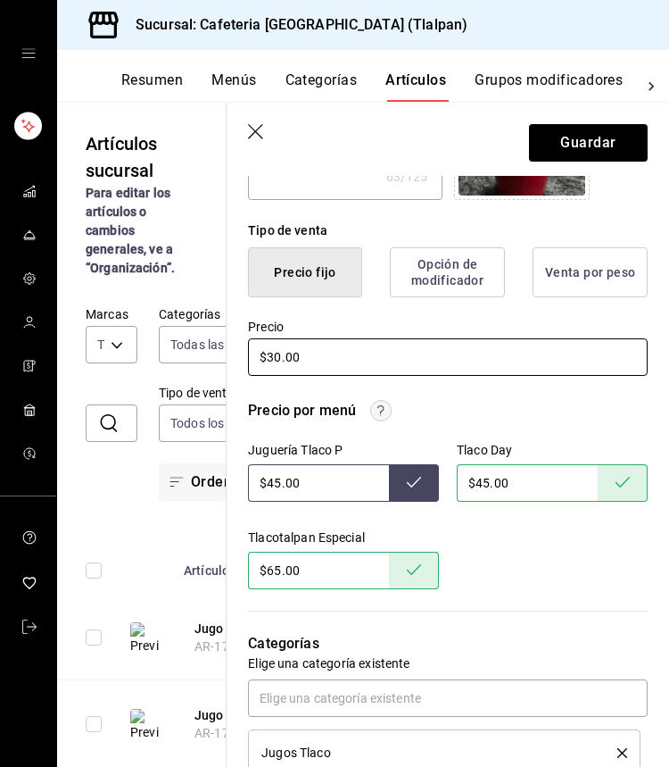
type textarea "x"
type input "$3.00"
type textarea "x"
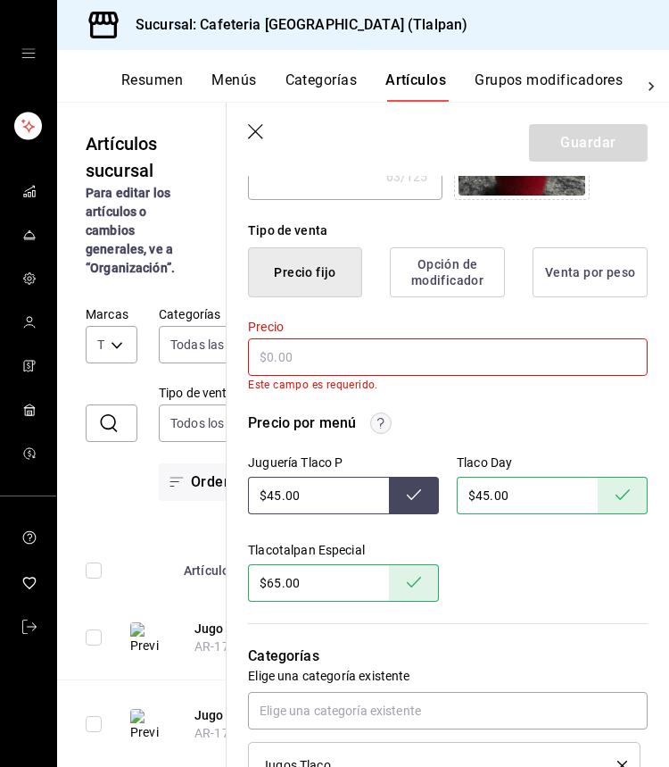
type textarea "x"
type input "$3.00"
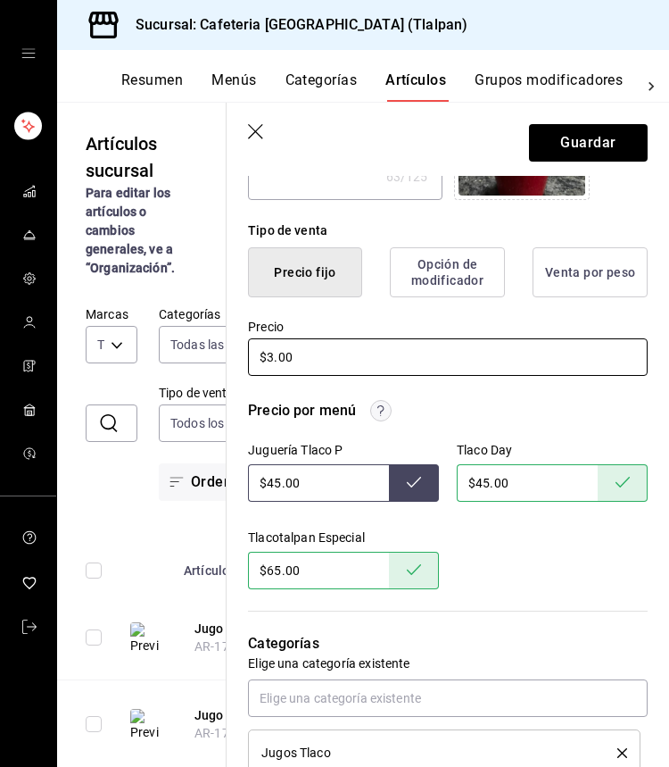
type textarea "x"
type input "$30.00"
click at [277, 487] on input "$45.00" at bounding box center [318, 482] width 141 height 37
type input "$4.00"
type input "$30.00"
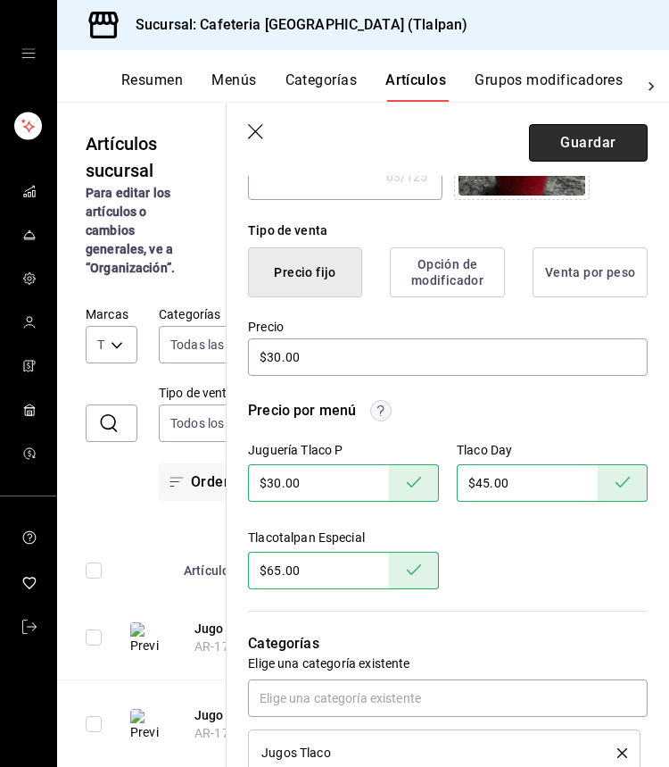
click at [579, 151] on button "Guardar" at bounding box center [588, 142] width 119 height 37
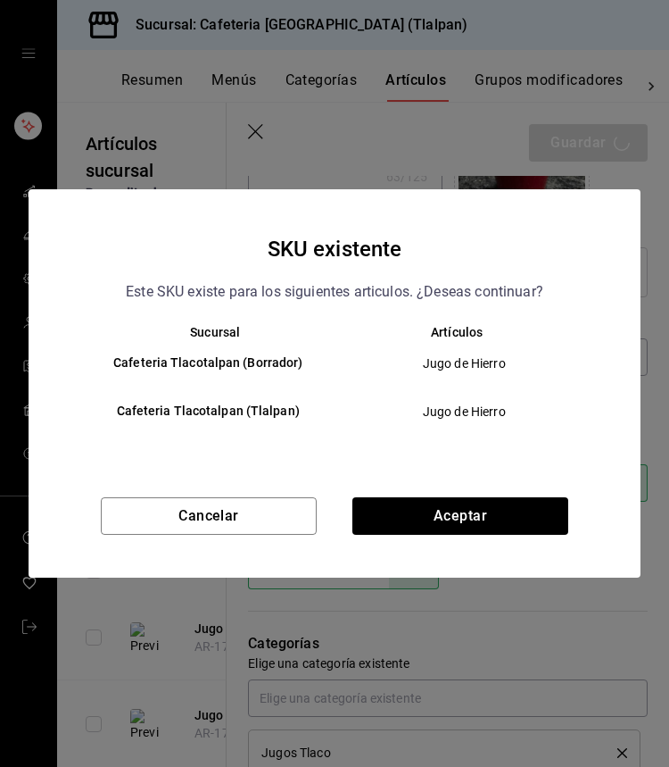
click at [424, 486] on div "SKU existente Este SKU existe para los siguientes articulos. ¿Deseas continuar?…" at bounding box center [335, 383] width 612 height 388
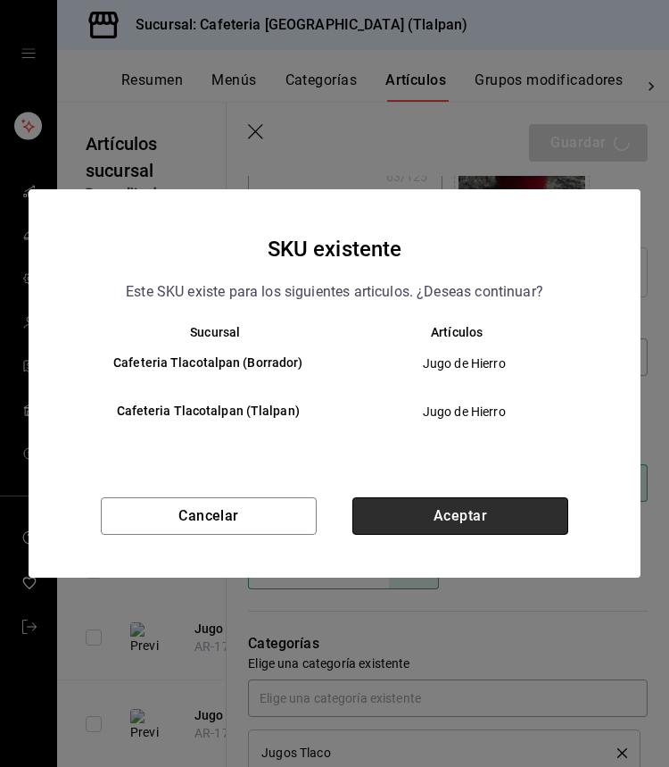
click at [424, 505] on button "Aceptar" at bounding box center [461, 515] width 216 height 37
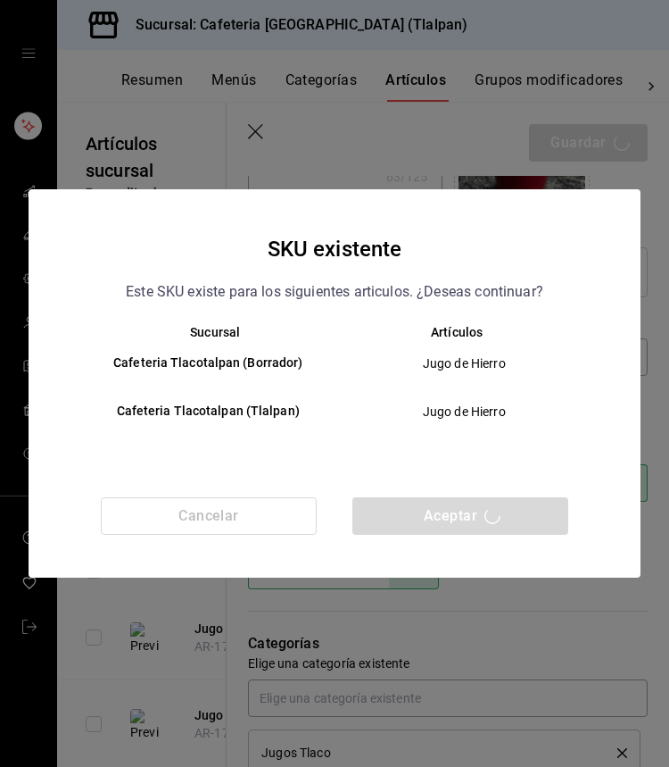
type textarea "x"
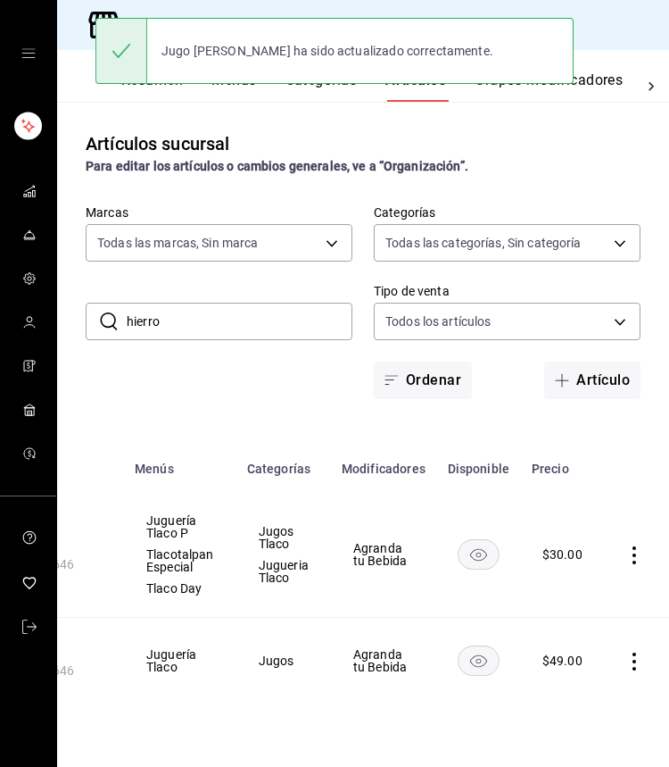
scroll to position [0, 234]
click at [628, 662] on icon "actions" at bounding box center [636, 661] width 18 height 18
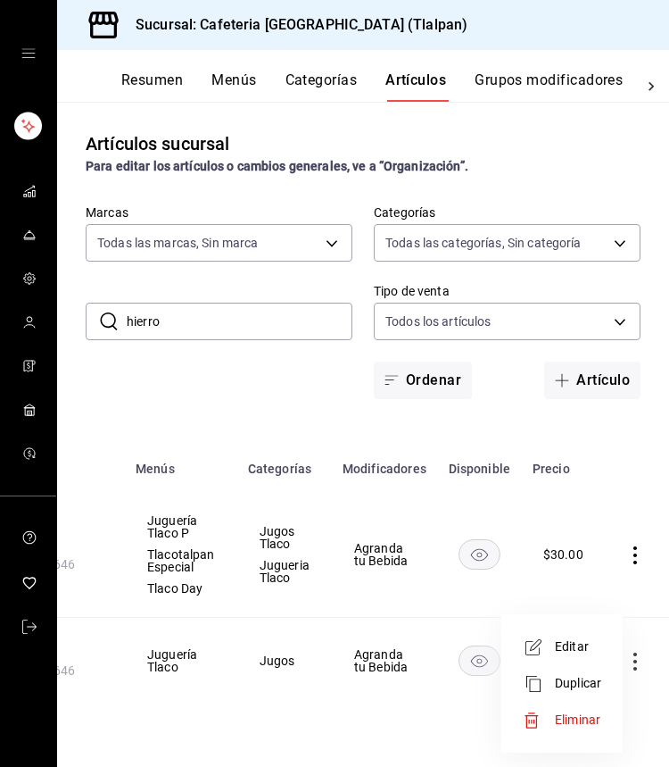
click at [581, 652] on span "Editar" at bounding box center [578, 646] width 46 height 19
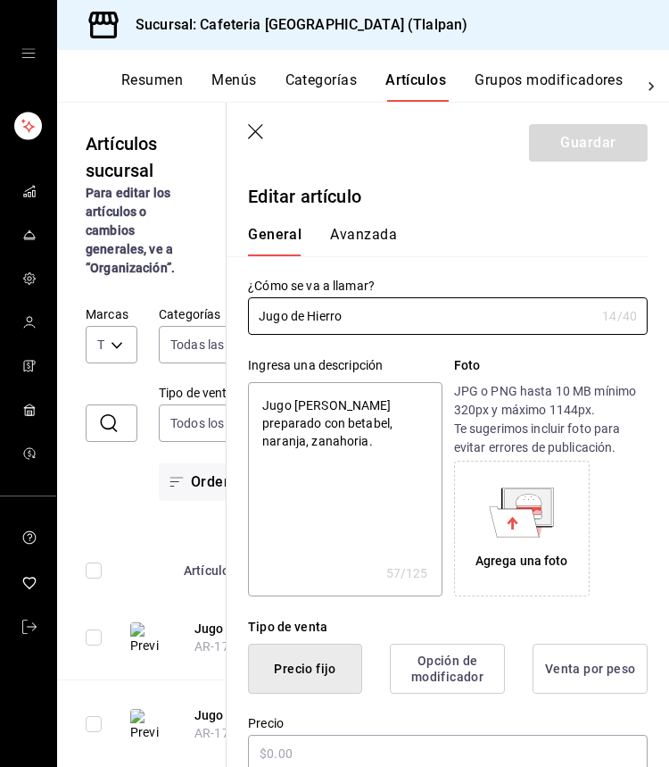
type textarea "x"
type input "$49.00"
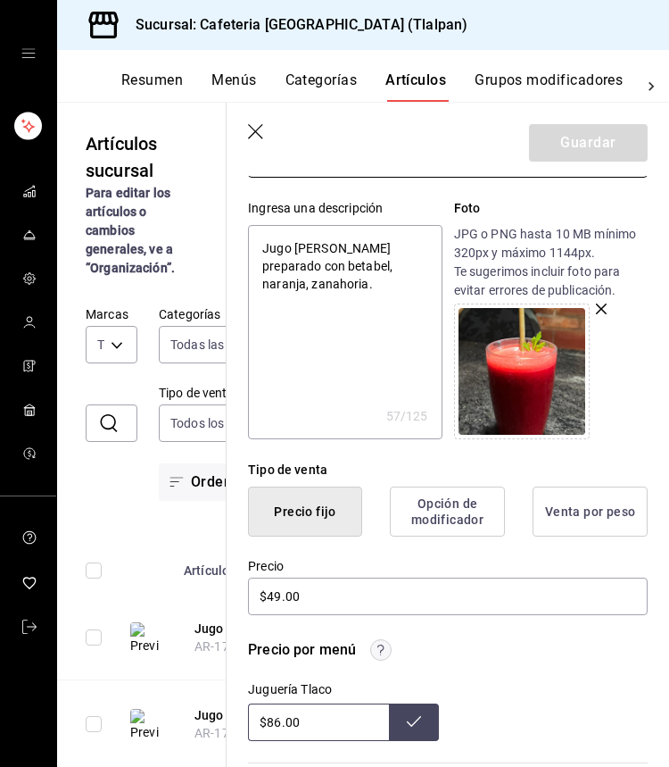
scroll to position [161, 0]
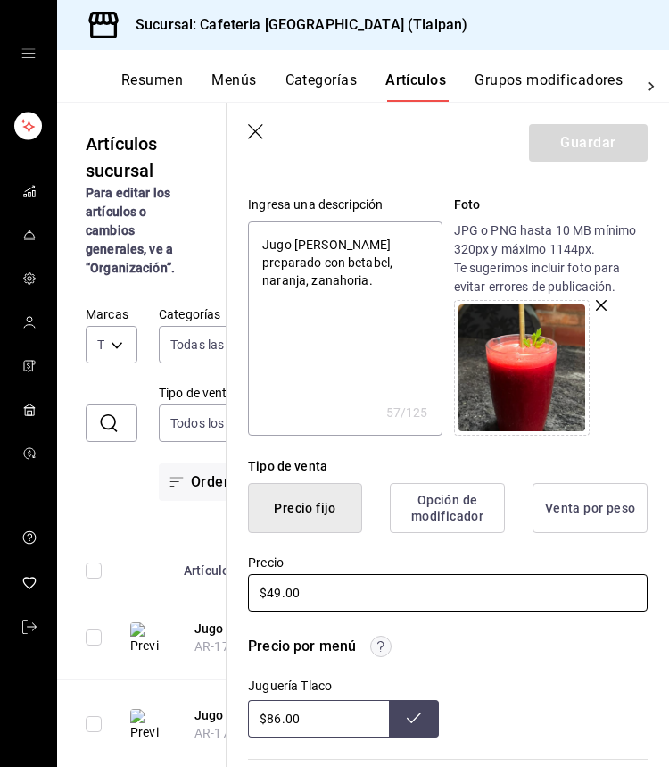
click at [278, 599] on input "$49.00" at bounding box center [448, 592] width 400 height 37
type textarea "x"
type input "$4.00"
type textarea "x"
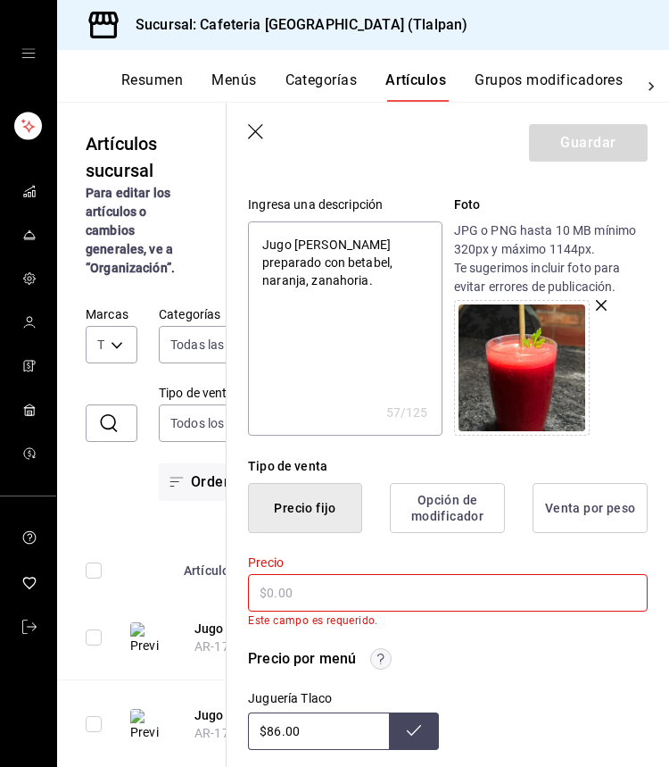
type textarea "x"
type input "$3.00"
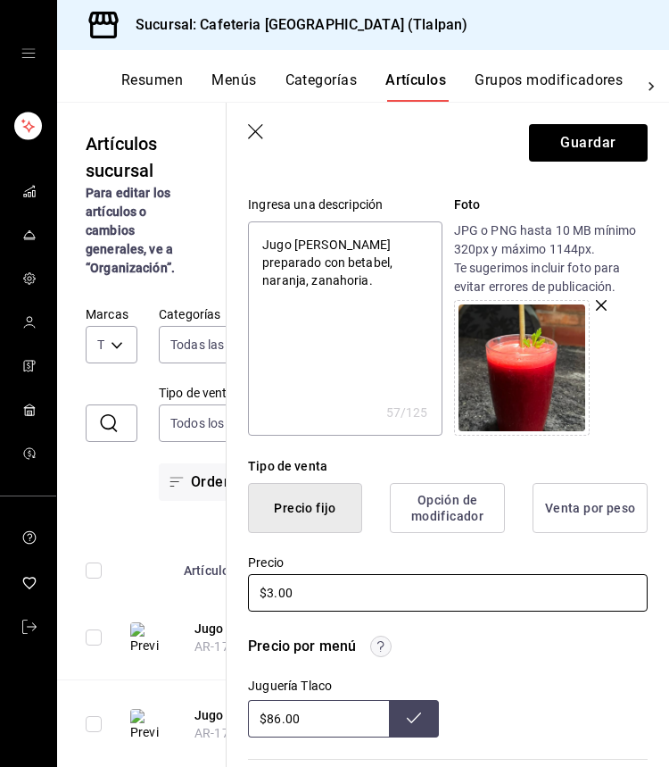
type textarea "x"
type input "$30.00"
click at [281, 721] on input "$86.00" at bounding box center [318, 718] width 141 height 37
type input "$8.00"
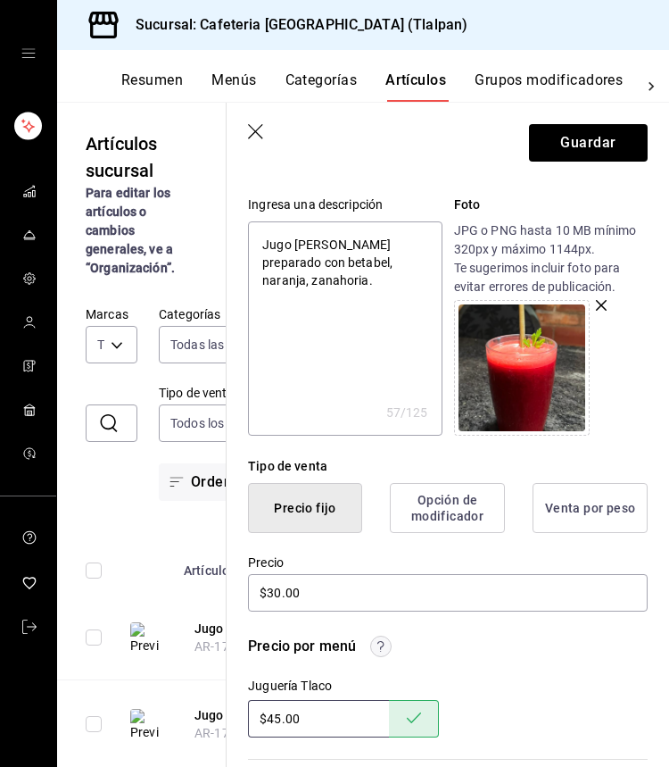
type input "$4.00"
type input "$65.00"
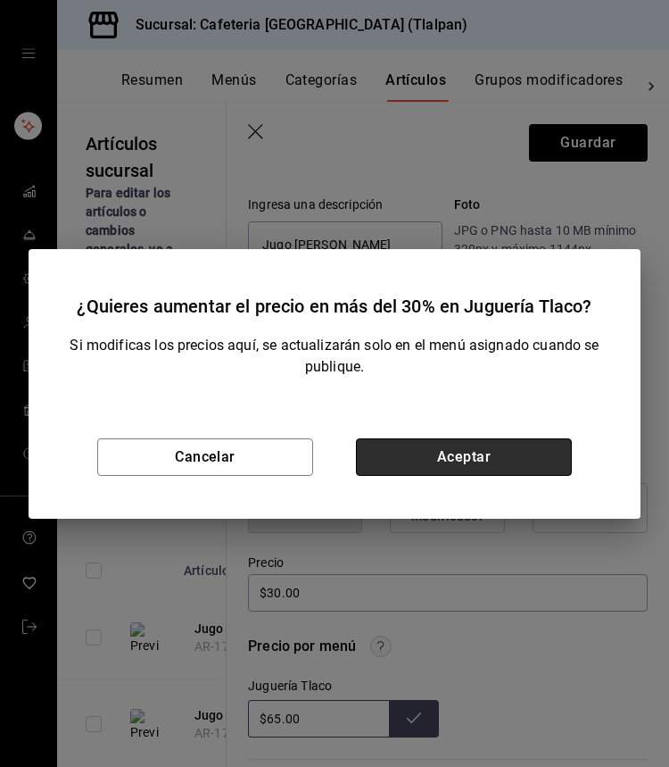
click at [492, 459] on button "Aceptar" at bounding box center [464, 456] width 216 height 37
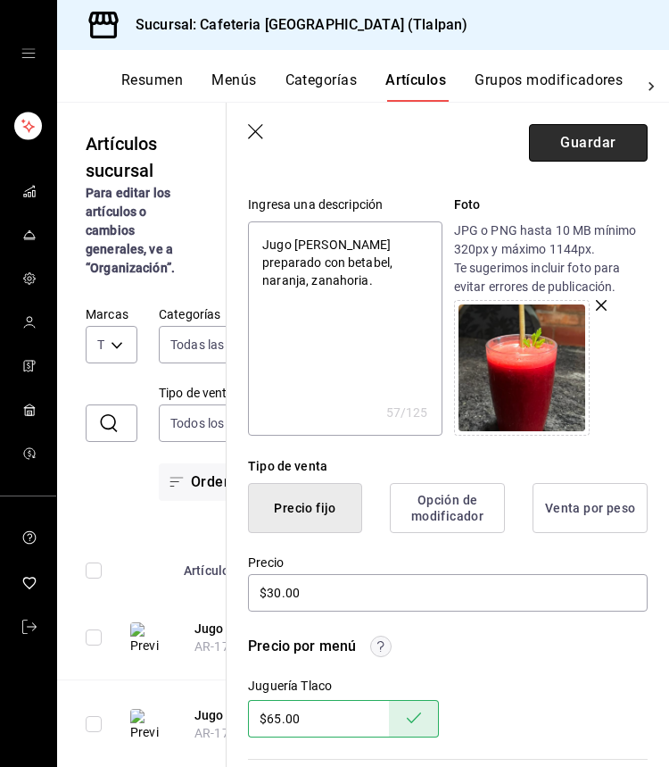
click at [595, 131] on button "Guardar" at bounding box center [588, 142] width 119 height 37
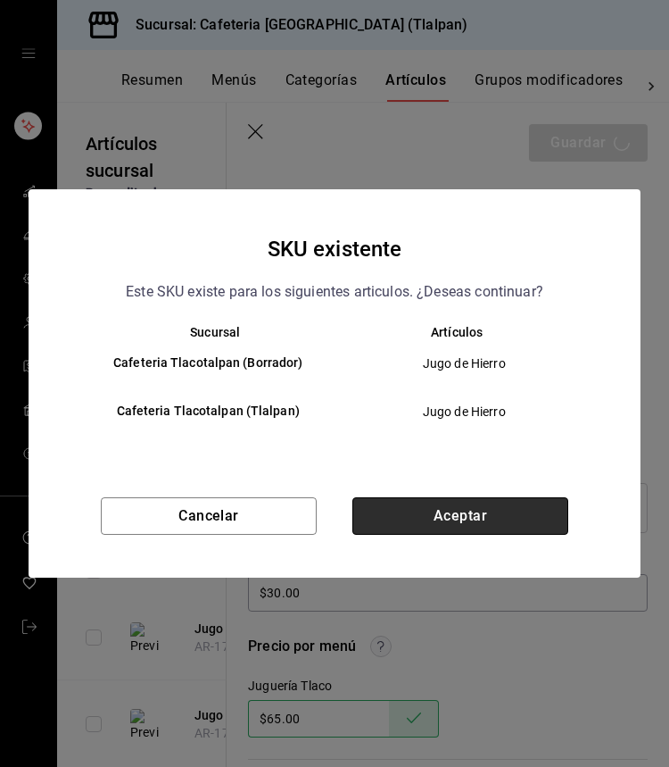
click at [466, 511] on button "Aceptar" at bounding box center [461, 515] width 216 height 37
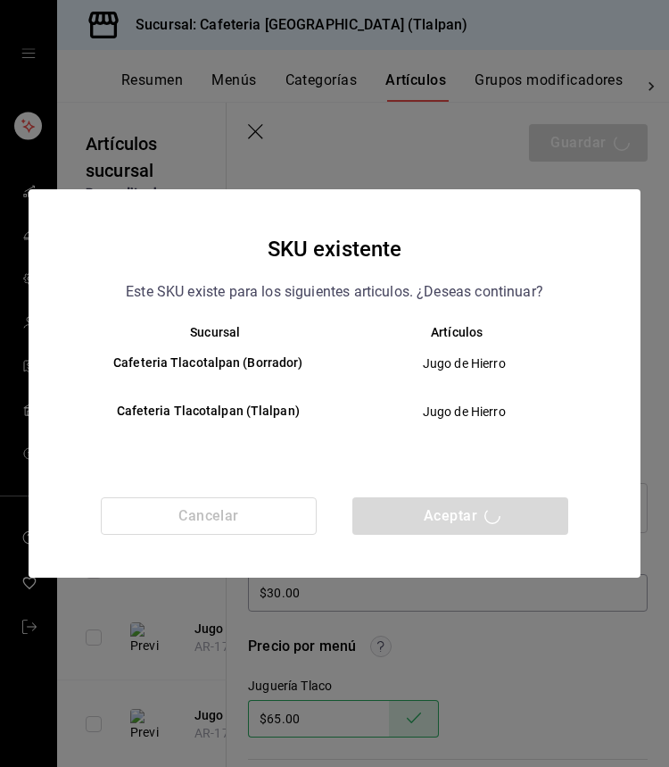
type textarea "x"
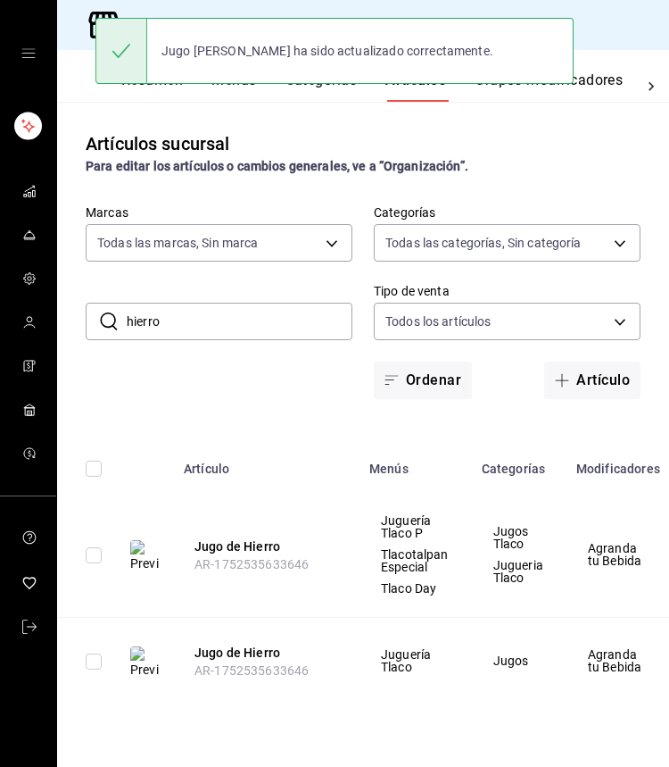
click at [147, 328] on input "hierro" at bounding box center [240, 321] width 226 height 36
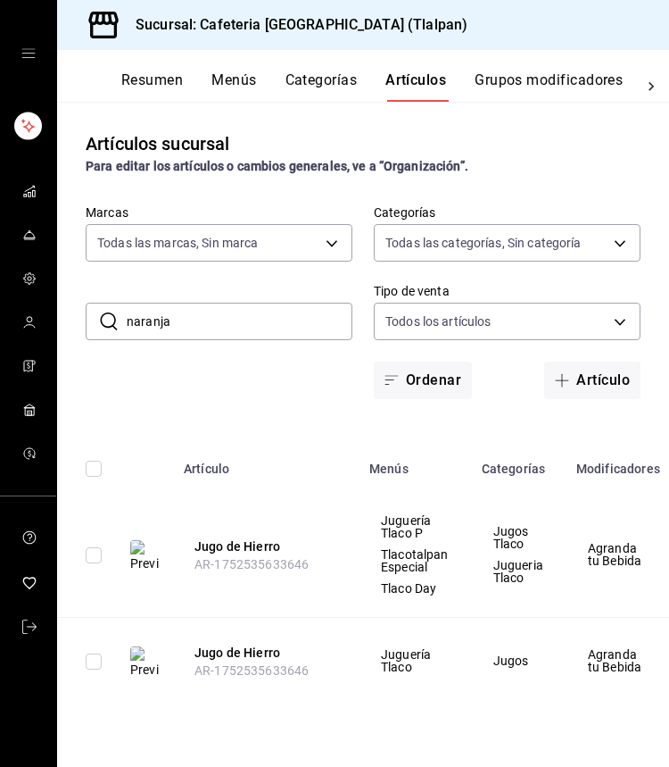
type input "naranja"
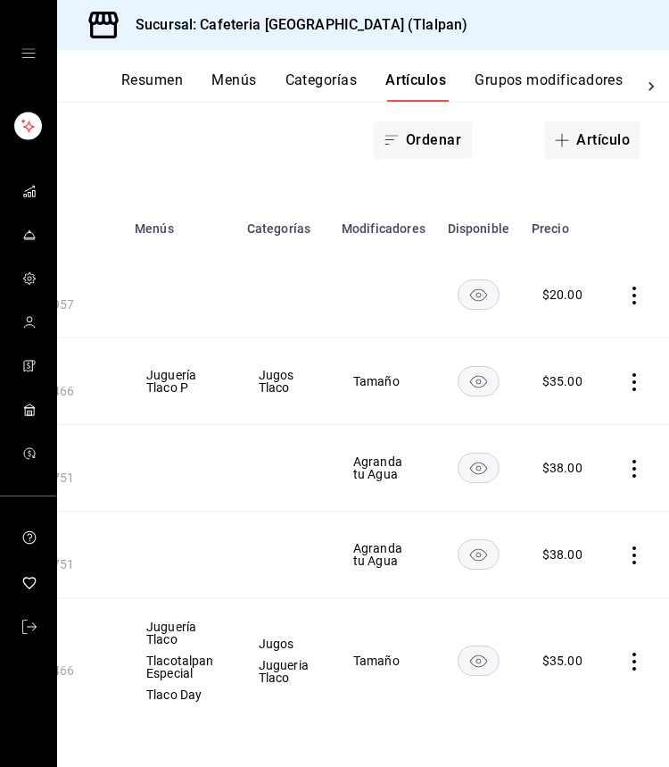
scroll to position [0, 234]
click at [634, 661] on icon "actions" at bounding box center [636, 661] width 4 height 18
click at [607, 654] on li "Editar" at bounding box center [562, 646] width 107 height 37
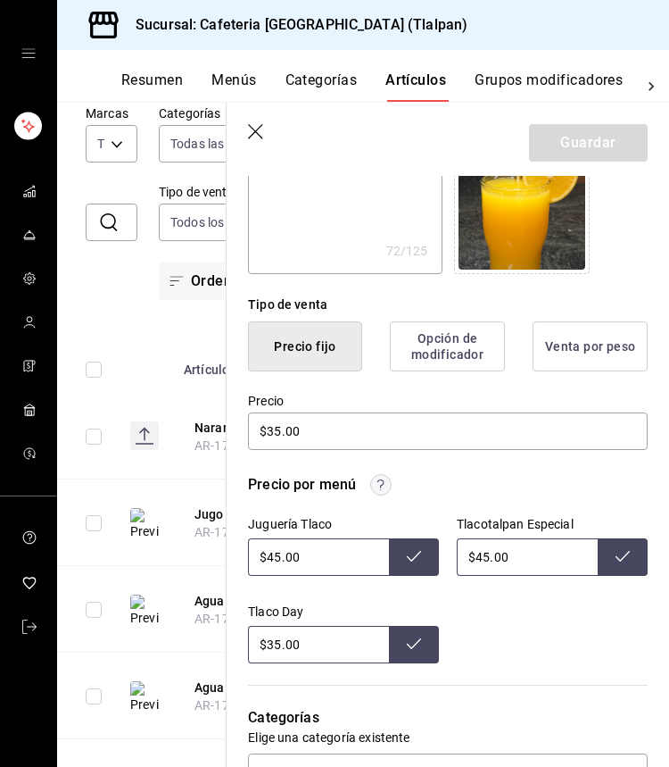
scroll to position [336, 0]
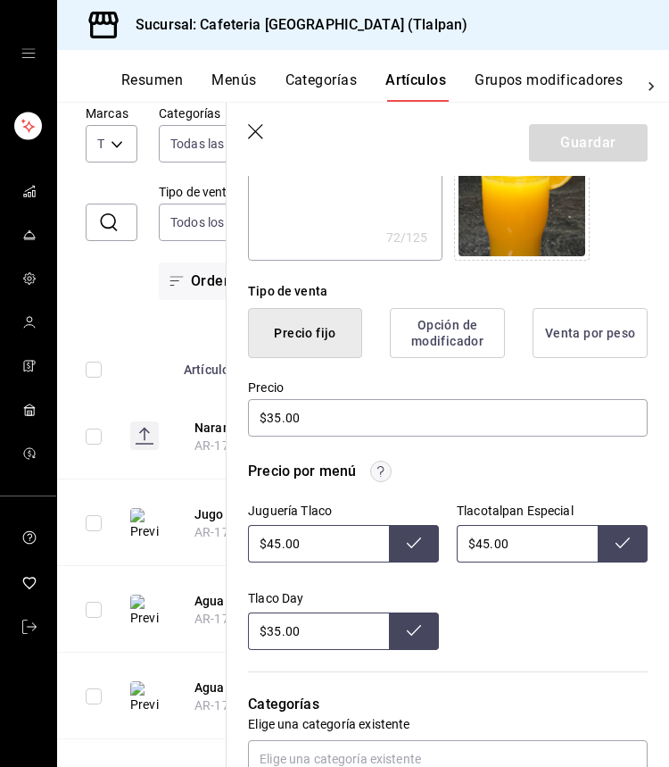
click at [487, 549] on input "$45.00" at bounding box center [527, 543] width 141 height 37
type input "$4.00"
type input "$73.00"
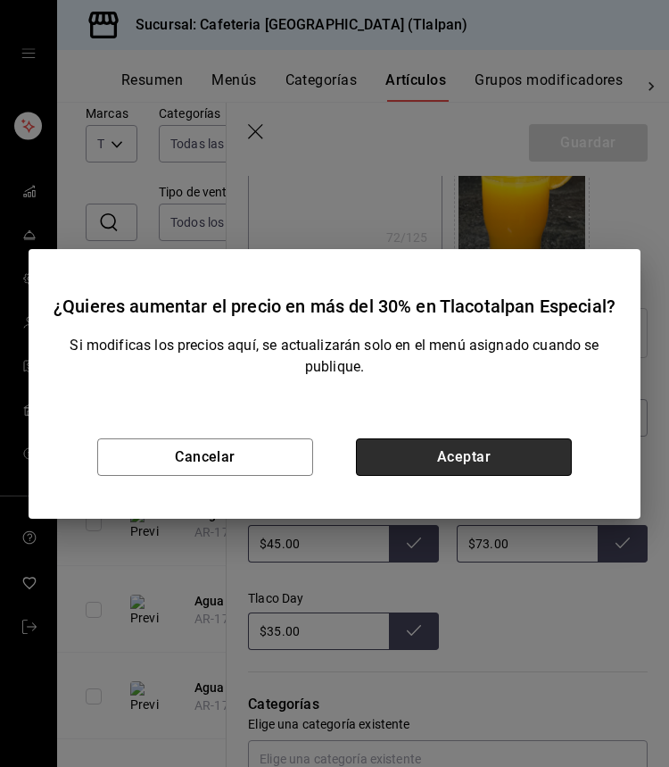
click at [381, 453] on button "Aceptar" at bounding box center [464, 456] width 216 height 37
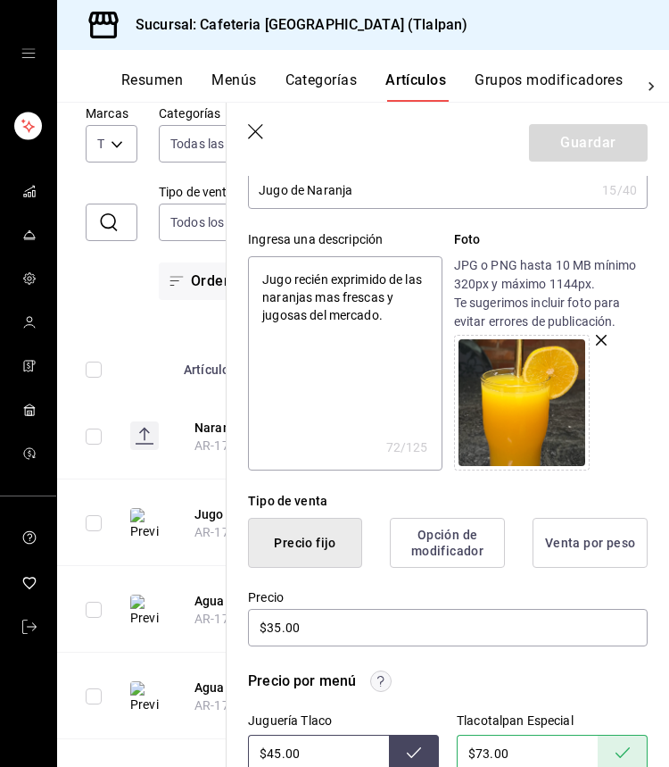
scroll to position [125, 0]
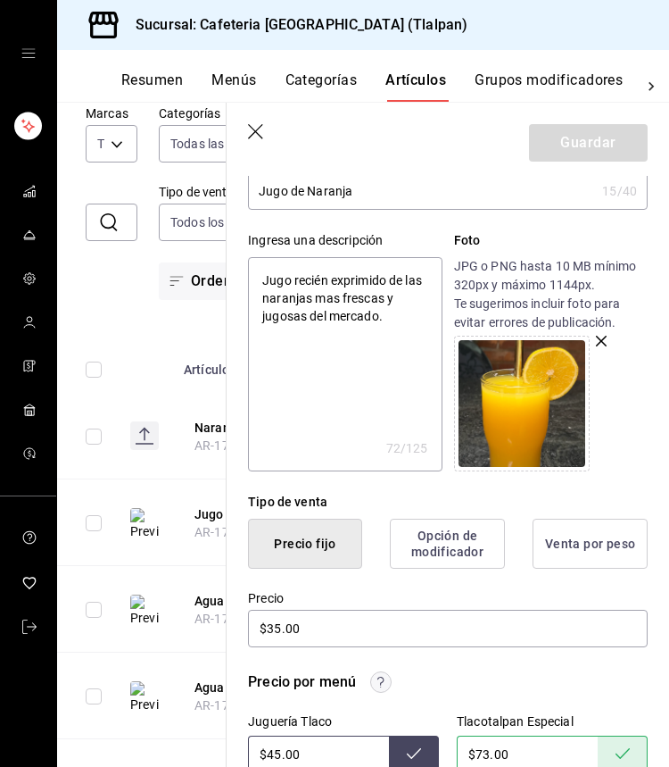
type textarea "x"
click at [428, 333] on textarea "Jugo recién exprimido de las naranjas mas frescas y jugosas del mercado." at bounding box center [345, 364] width 194 height 214
type textarea "Jugo recién exprimido de las naranjas mas frescas y jugosas del mercado."
type textarea "x"
type textarea "Jugo recién exprimido de las naranjas mas frescas y jugosas del mercado. 2"
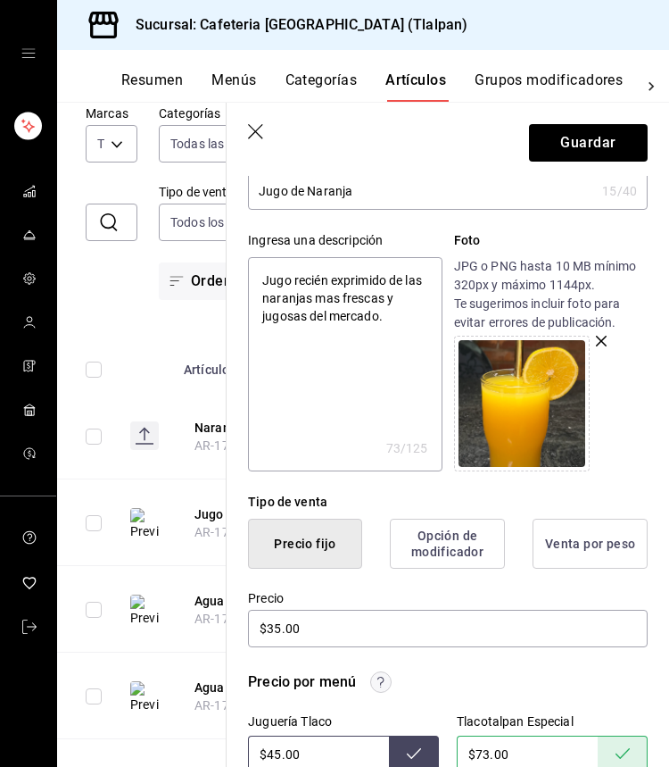
type textarea "x"
type textarea "Jugo recién exprimido de las naranjas mas frescas y jugosas del mercado. 25"
type textarea "x"
type textarea "Jugo recién exprimido de las naranjas mas frescas y jugosas del mercado. 250"
type textarea "x"
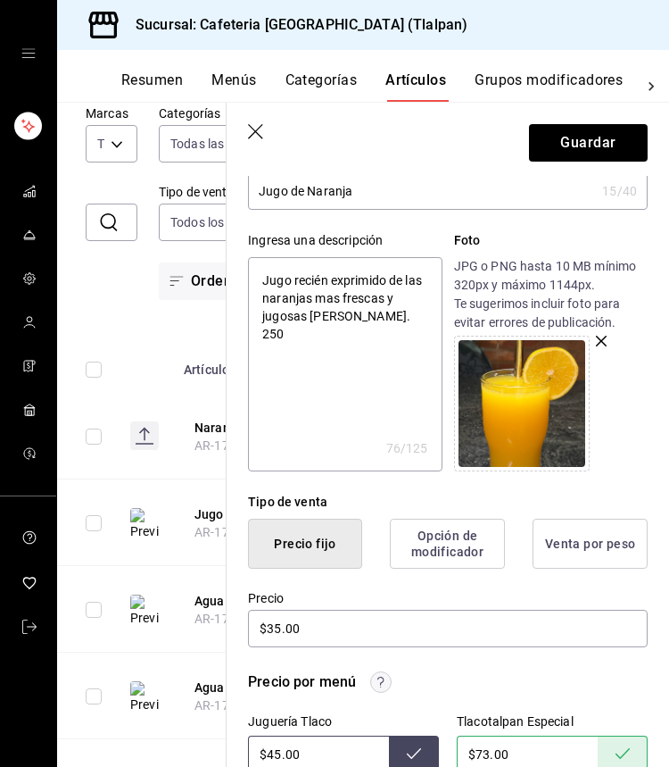
type textarea "Jugo recién exprimido de las naranjas mas frescas y jugosas del mercado. 250m"
type textarea "x"
type textarea "Jugo recién exprimido de las naranjas mas frescas y jugosas del mercado. 250ml"
type textarea "x"
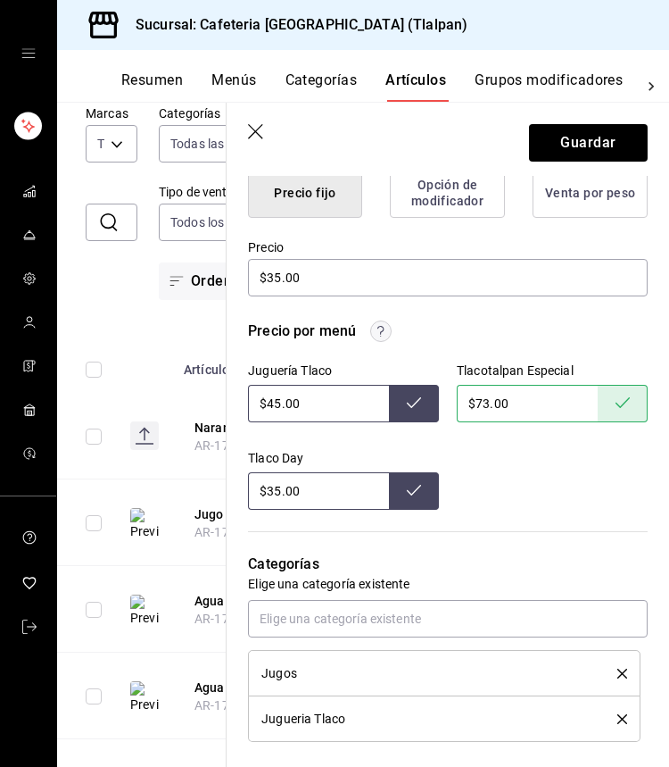
scroll to position [550, 0]
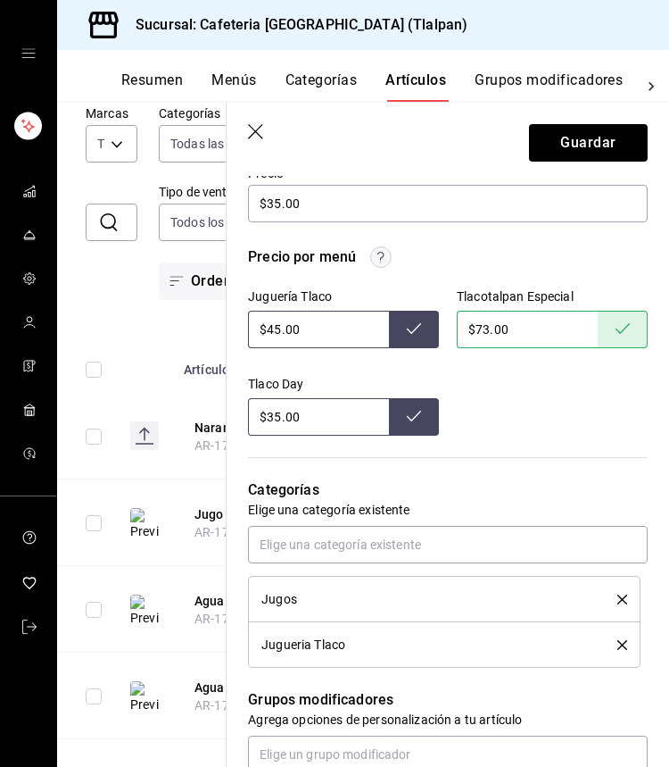
type textarea "Jugo recién exprimido de las naranjas mas frescas y jugosas del mercado. 250ml"
type textarea "x"
click at [278, 331] on input "$45.00" at bounding box center [318, 329] width 141 height 37
type input "$4.00"
type input "$73.00"
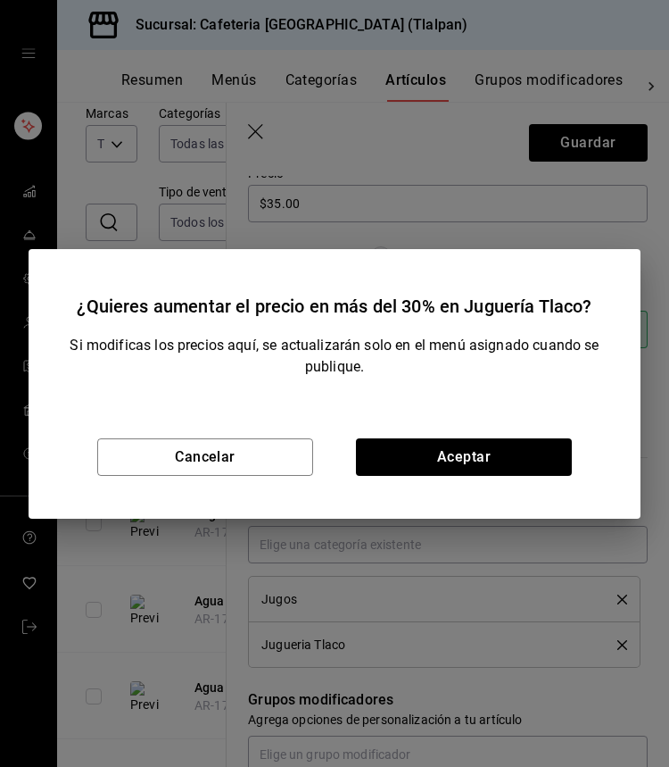
click at [473, 435] on div "Cancelar Aceptar" at bounding box center [335, 456] width 612 height 123
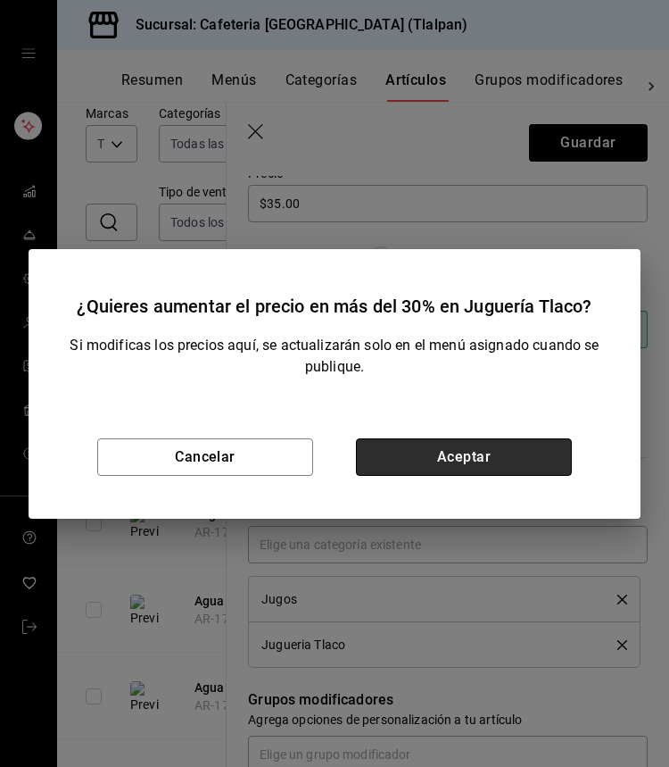
click at [470, 440] on button "Aceptar" at bounding box center [464, 456] width 216 height 37
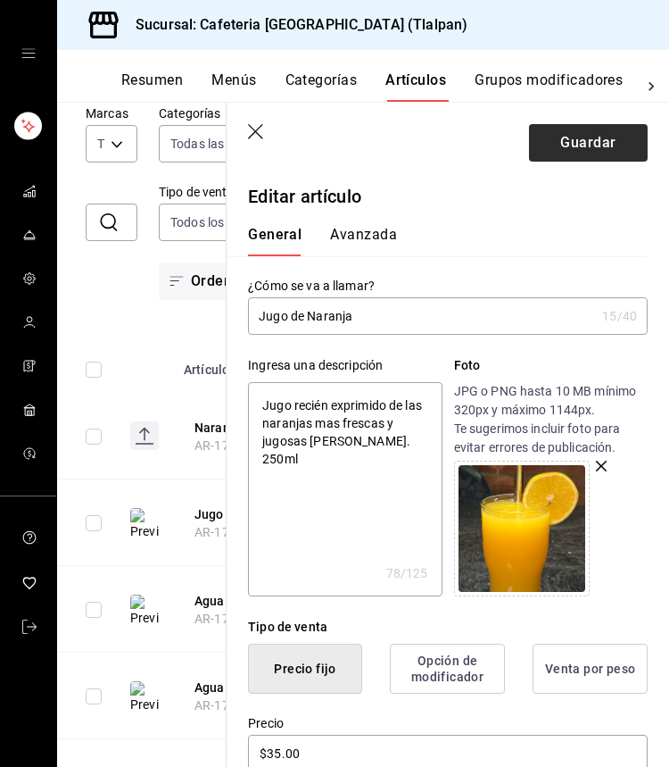
scroll to position [0, 0]
click at [633, 145] on button "Guardar" at bounding box center [588, 142] width 119 height 37
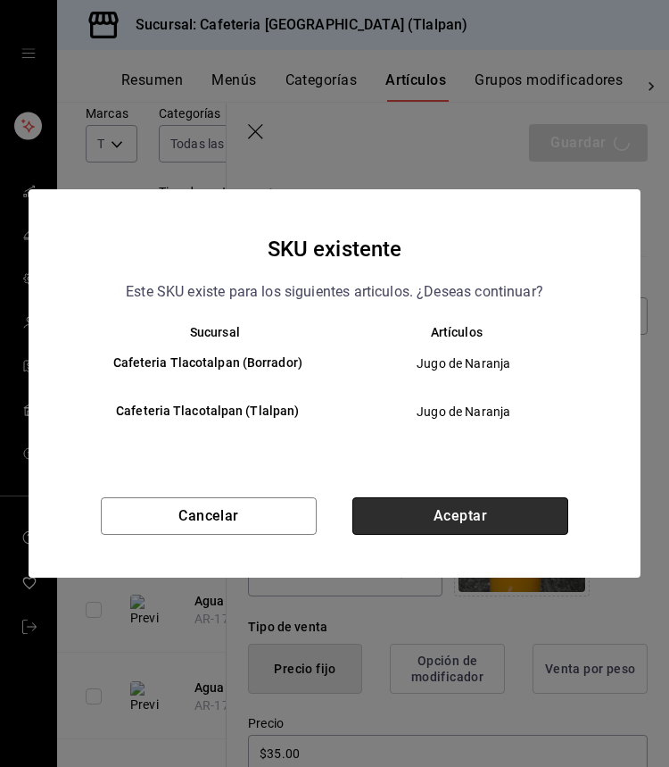
click at [532, 512] on button "Aceptar" at bounding box center [461, 515] width 216 height 37
type textarea "x"
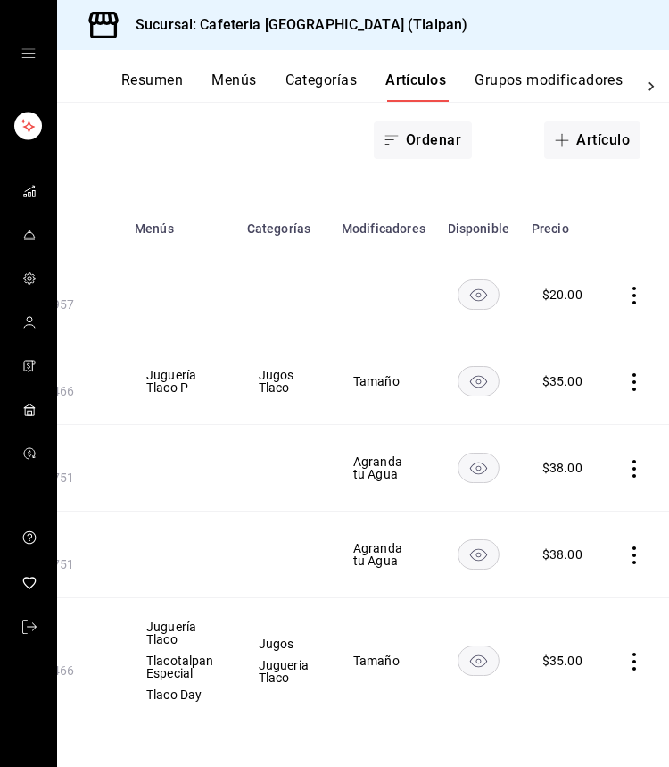
scroll to position [0, 234]
click at [630, 383] on icon "actions" at bounding box center [636, 382] width 18 height 18
click at [603, 406] on li "Editar" at bounding box center [562, 423] width 107 height 37
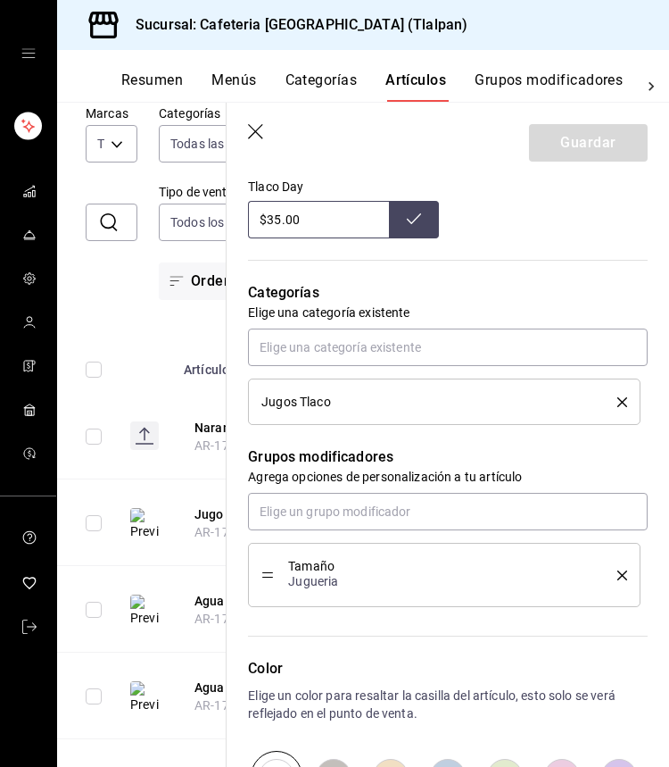
scroll to position [614, 0]
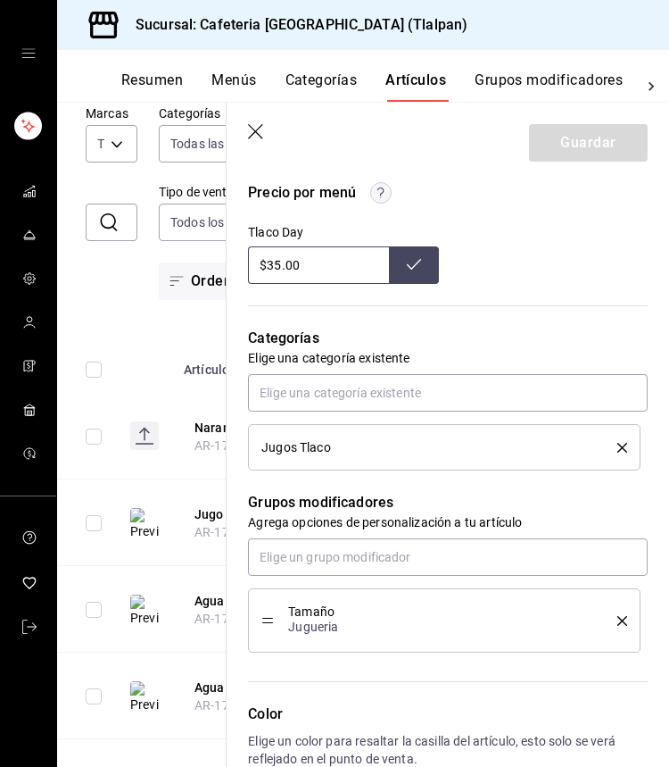
click at [279, 270] on input "$35.00" at bounding box center [318, 264] width 141 height 37
type input "$3.00"
type input "$73.00"
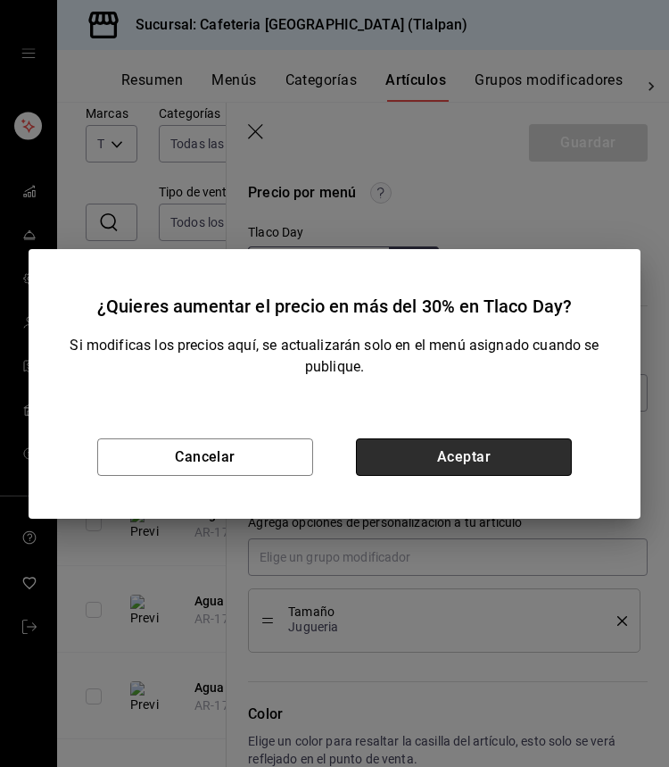
click at [404, 456] on button "Aceptar" at bounding box center [464, 456] width 216 height 37
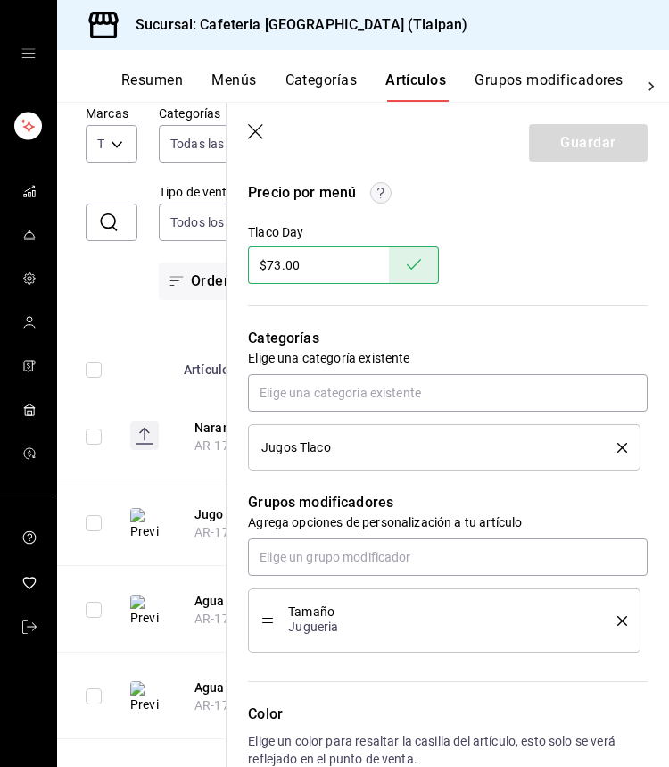
click at [255, 139] on icon "button" at bounding box center [257, 133] width 18 height 18
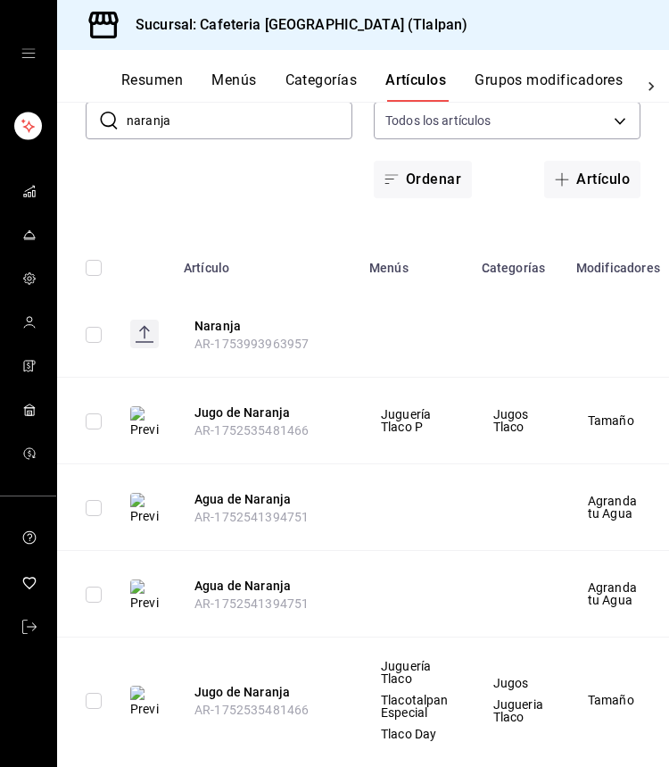
click at [177, 113] on input "naranja" at bounding box center [240, 121] width 226 height 36
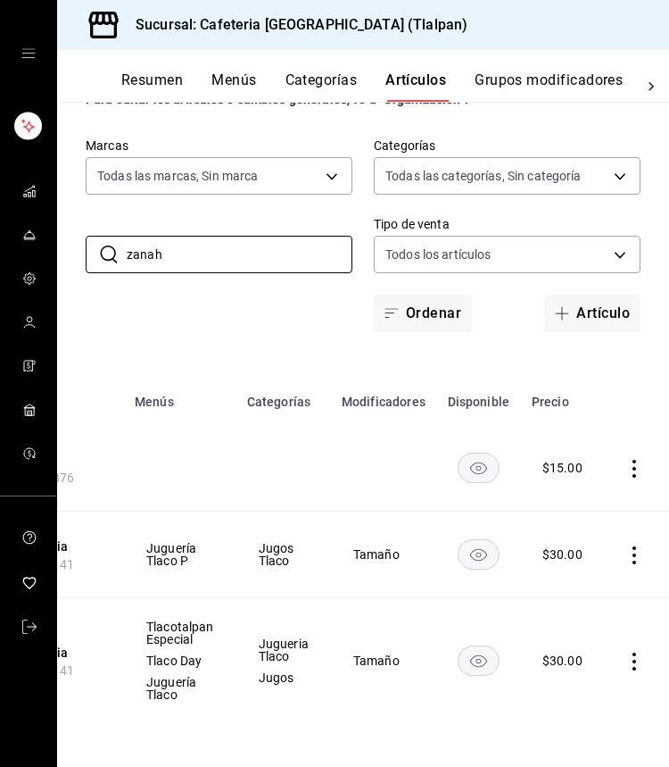
scroll to position [0, 234]
type input "zanah"
click at [627, 659] on icon "actions" at bounding box center [636, 661] width 18 height 18
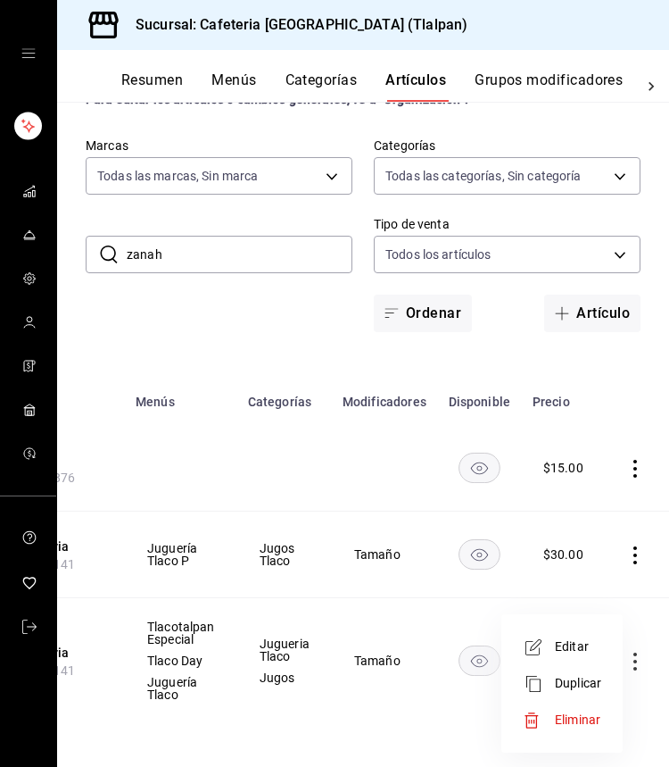
click at [577, 655] on span "Editar" at bounding box center [578, 646] width 46 height 19
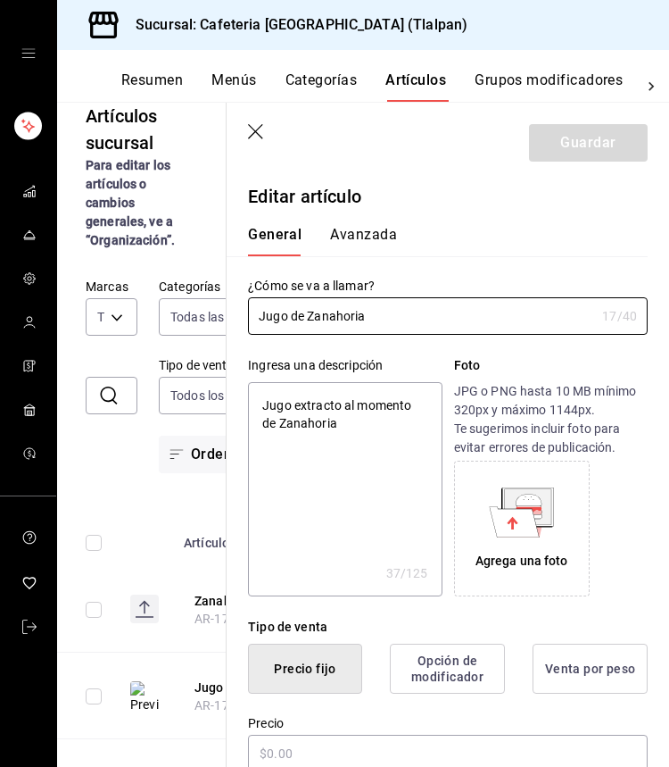
type textarea "x"
type input "$30.00"
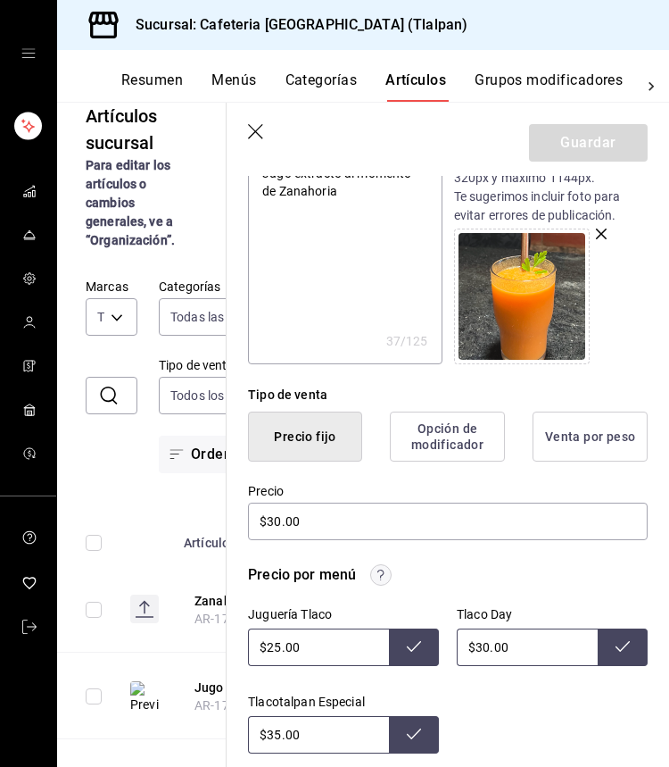
scroll to position [405, 0]
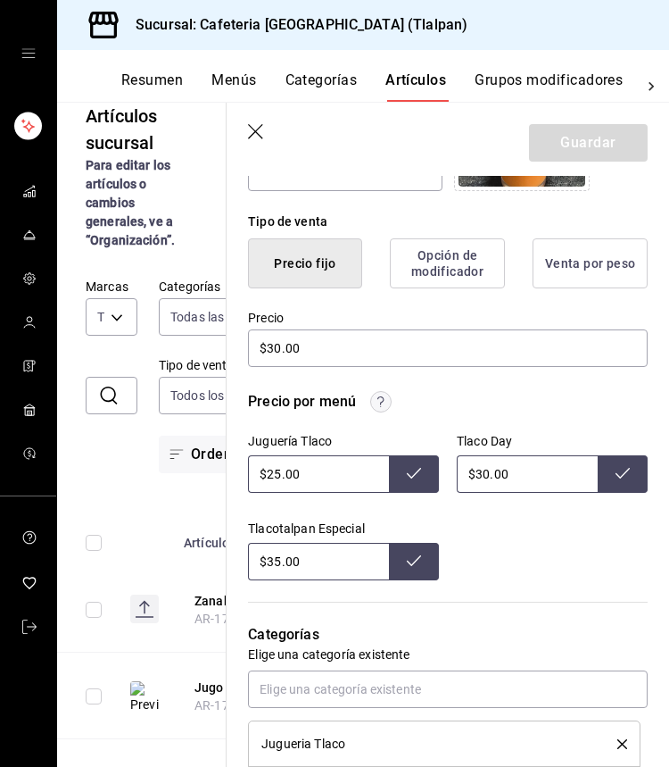
click at [281, 568] on input "$35.00" at bounding box center [318, 561] width 141 height 37
type input "$3.00"
type input "$75.00"
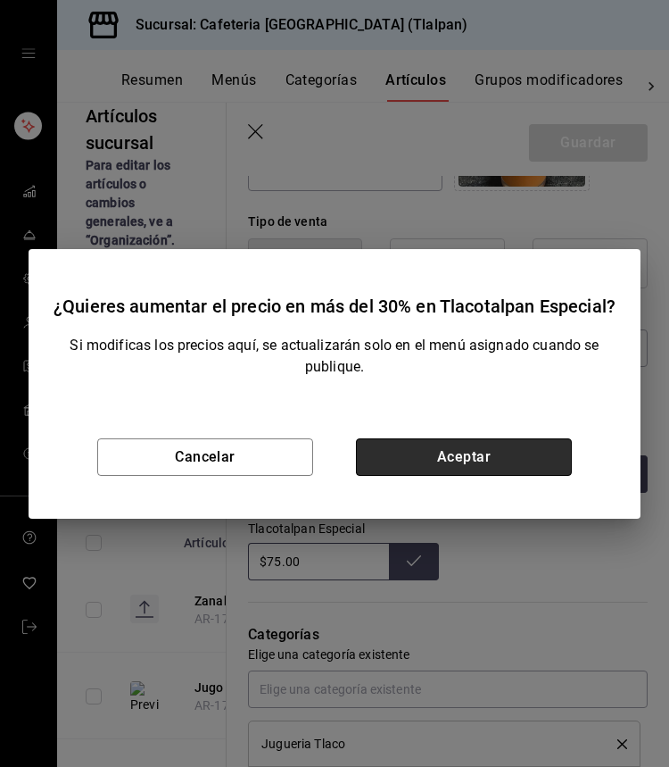
click at [512, 438] on button "Aceptar" at bounding box center [464, 456] width 216 height 37
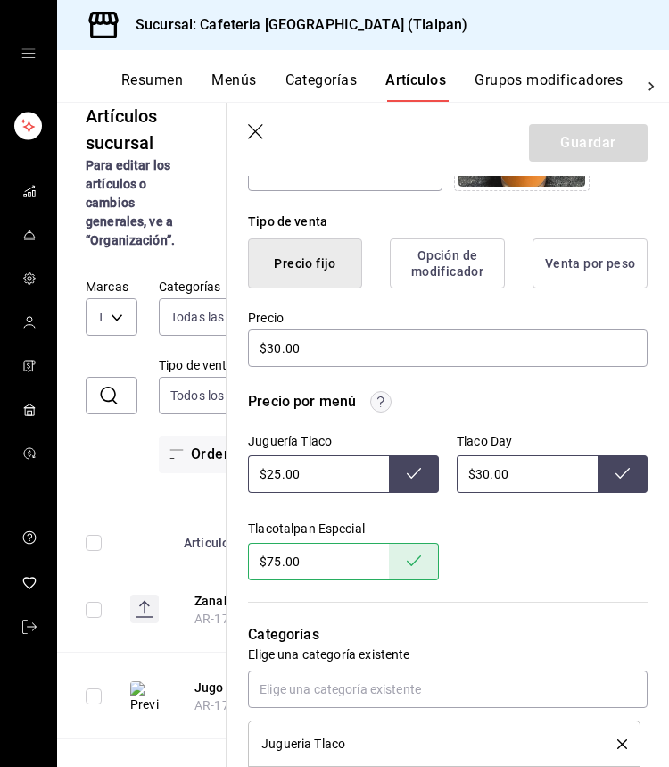
click at [281, 476] on input "$25.00" at bounding box center [318, 473] width 141 height 37
type input "$2.00"
type input "$75.00"
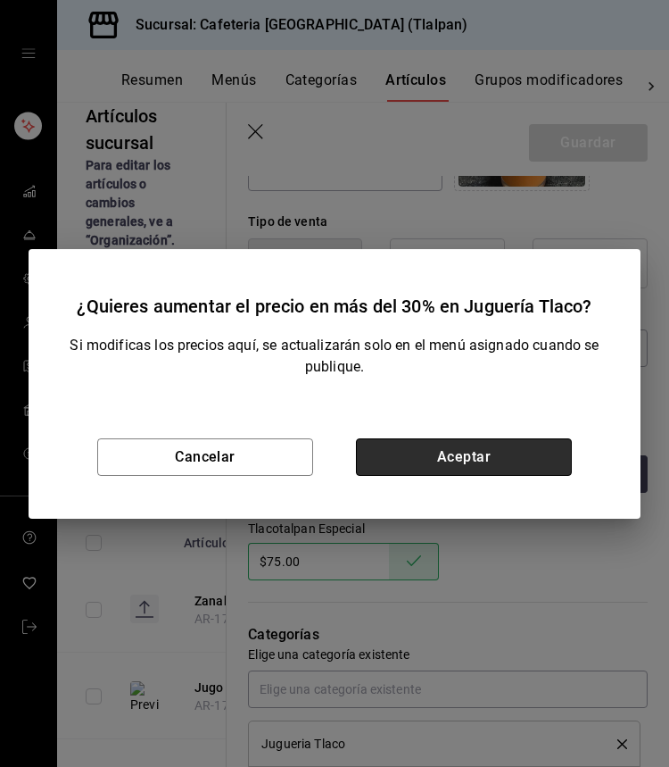
click at [402, 450] on button "Aceptar" at bounding box center [464, 456] width 216 height 37
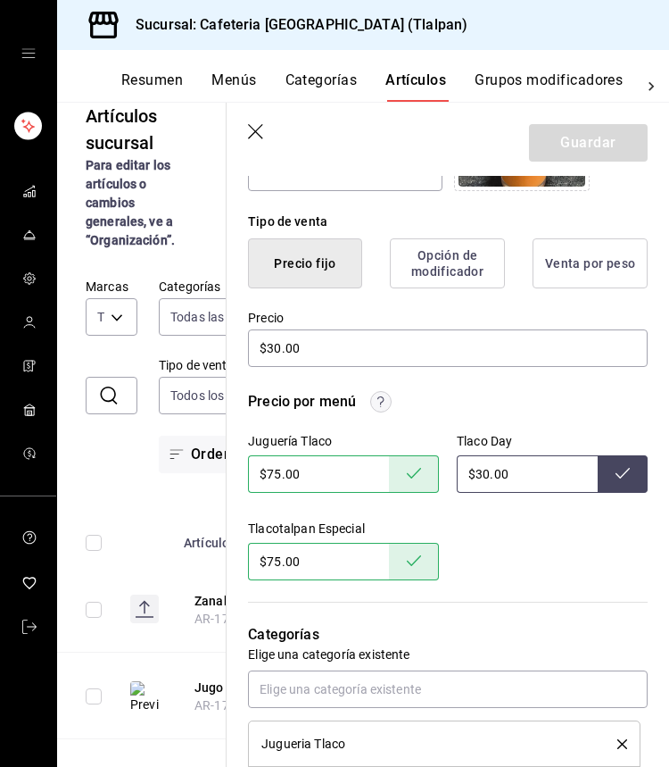
click at [266, 135] on icon "button" at bounding box center [257, 133] width 18 height 18
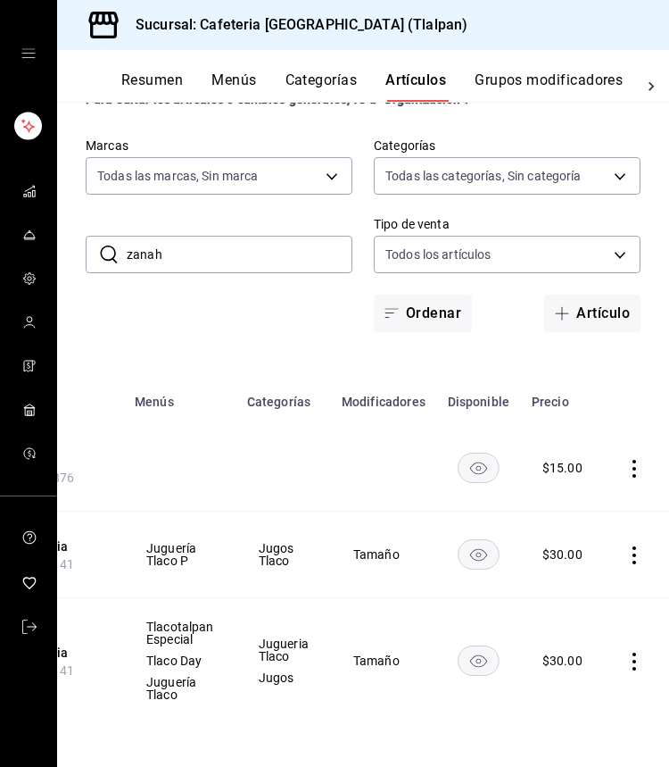
scroll to position [0, 234]
click at [627, 652] on icon "actions" at bounding box center [636, 661] width 18 height 18
click at [602, 646] on li "Editar" at bounding box center [562, 646] width 107 height 37
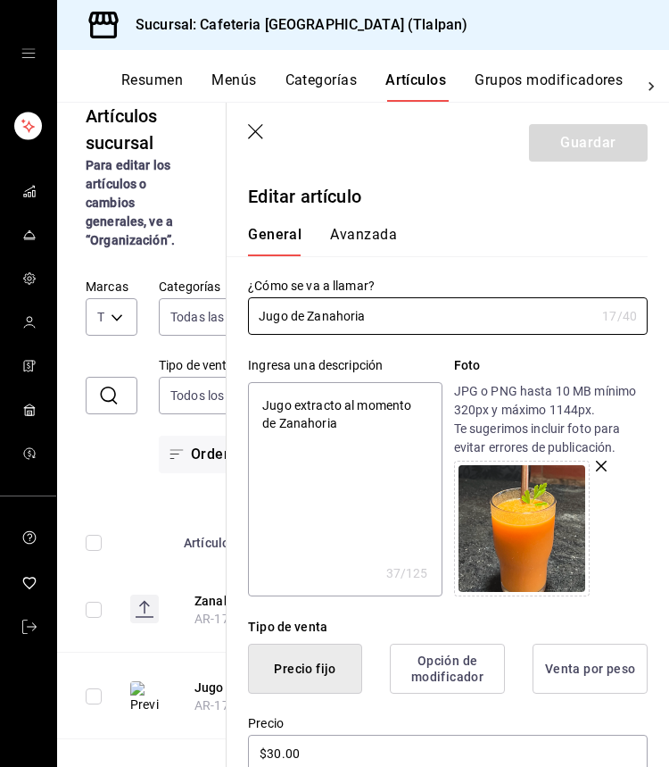
click at [258, 135] on icon "button" at bounding box center [257, 133] width 18 height 18
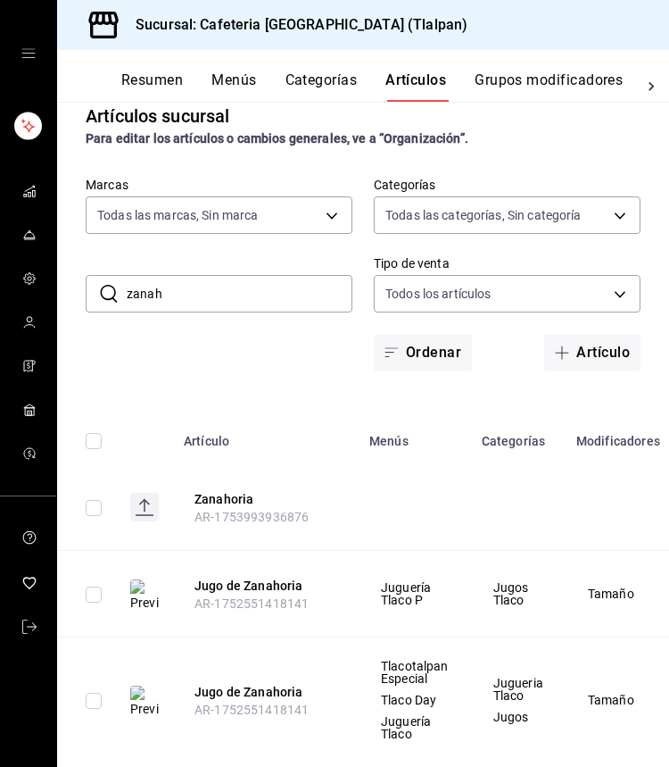
click at [223, 296] on input "zanah" at bounding box center [240, 294] width 226 height 36
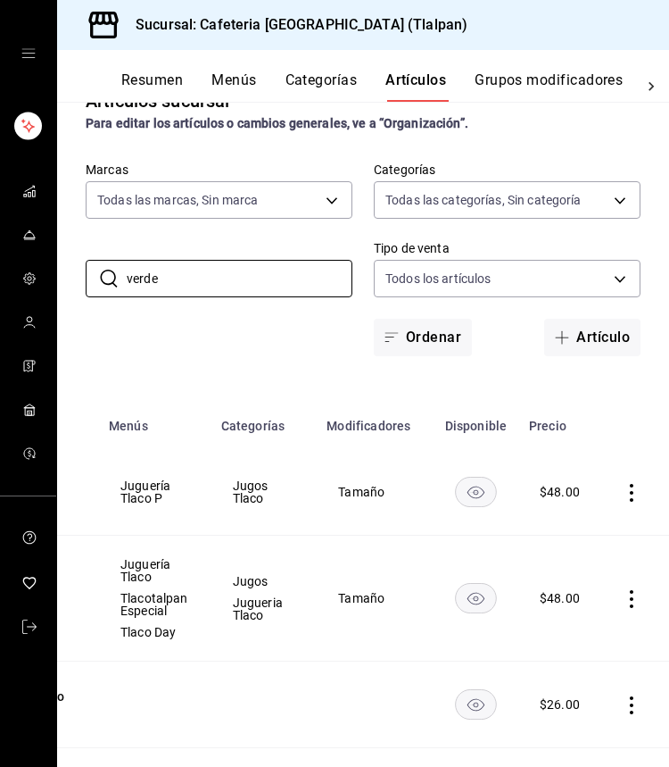
scroll to position [0, 260]
click at [625, 582] on td at bounding box center [636, 599] width 68 height 126
click at [627, 586] on td at bounding box center [636, 599] width 68 height 126
click at [627, 591] on icon "actions" at bounding box center [633, 599] width 18 height 18
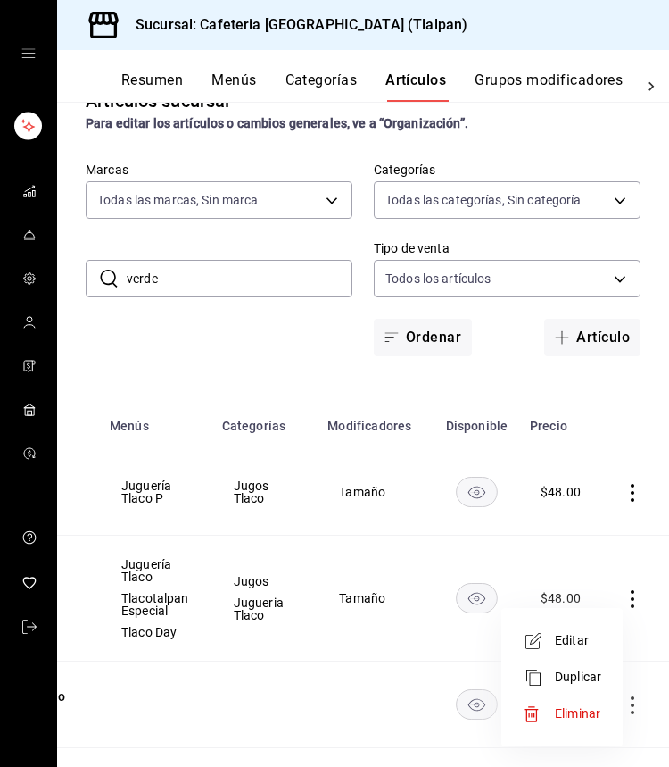
click at [571, 629] on li "Editar" at bounding box center [562, 640] width 107 height 37
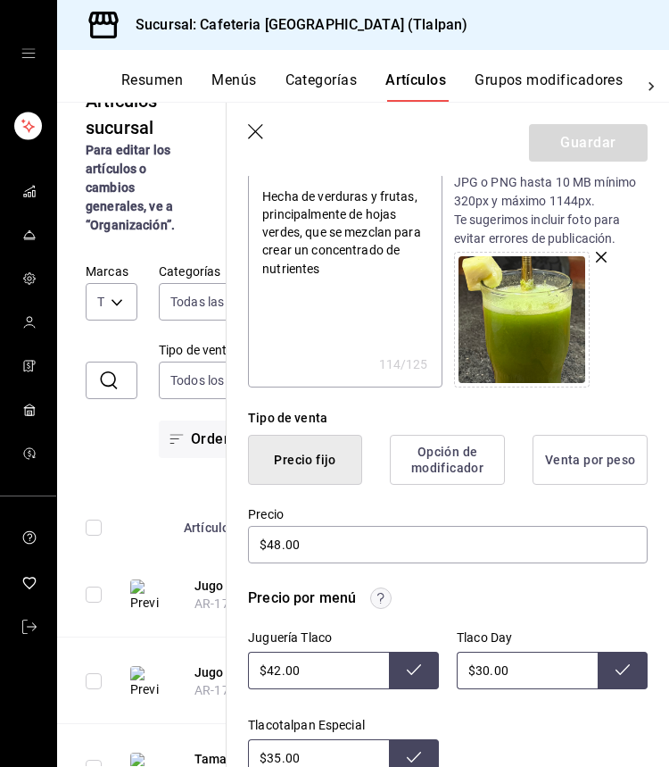
scroll to position [290, 0]
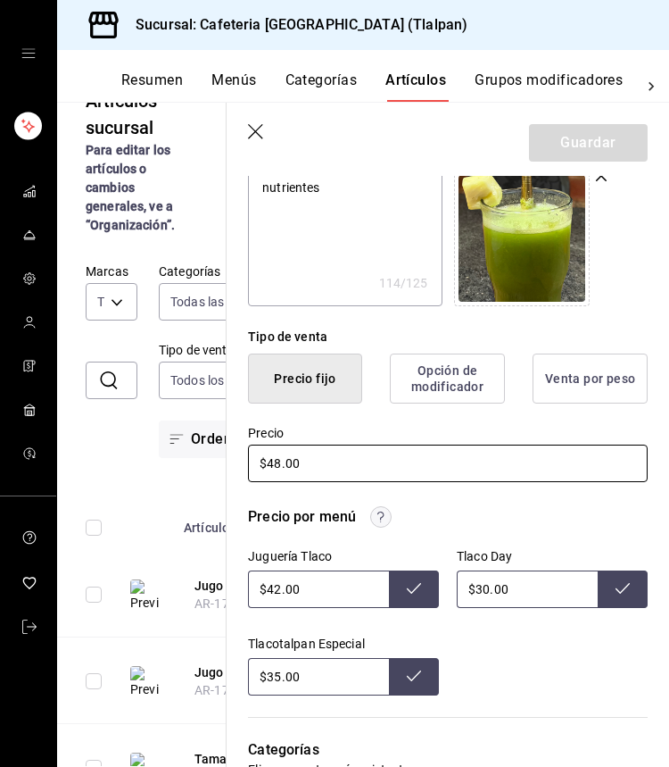
click at [280, 462] on input "$48.00" at bounding box center [448, 463] width 400 height 37
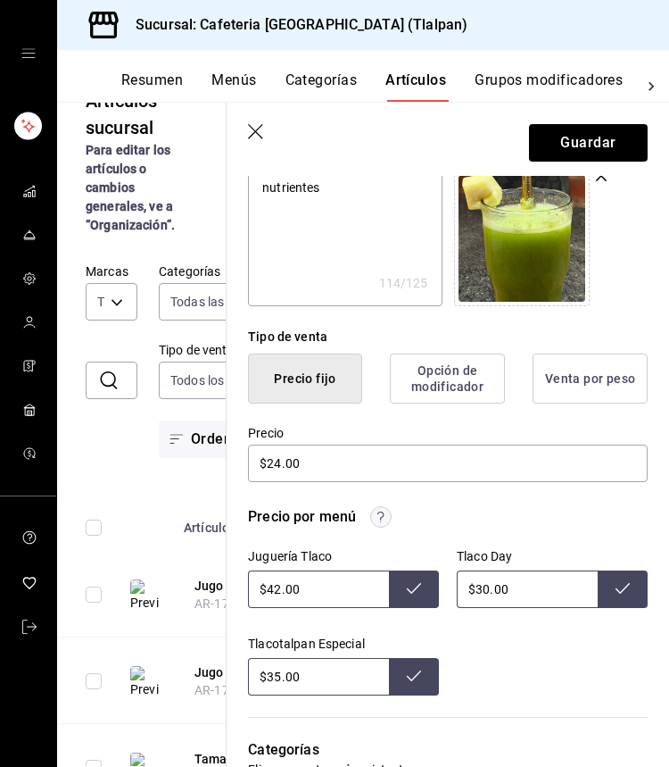
click at [280, 676] on input "$35.00" at bounding box center [318, 676] width 141 height 37
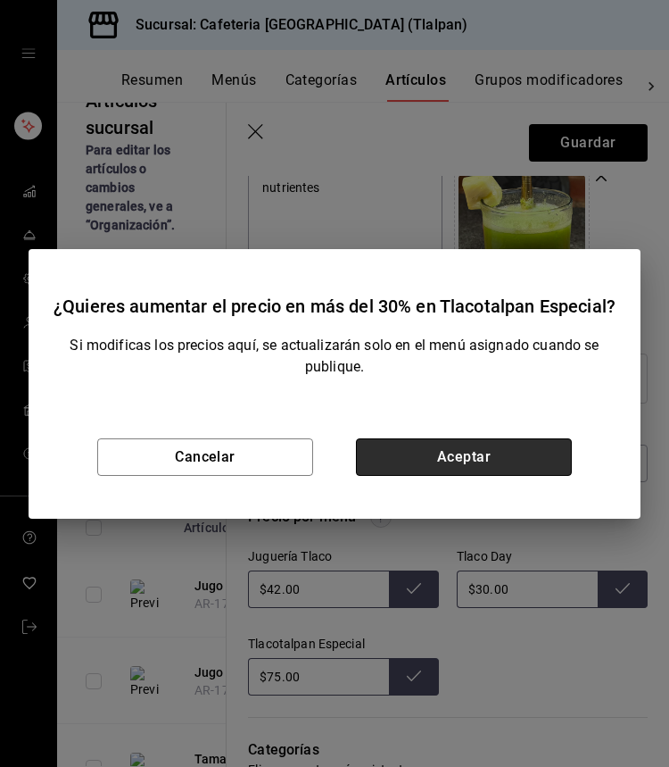
click at [506, 469] on button "Aceptar" at bounding box center [464, 456] width 216 height 37
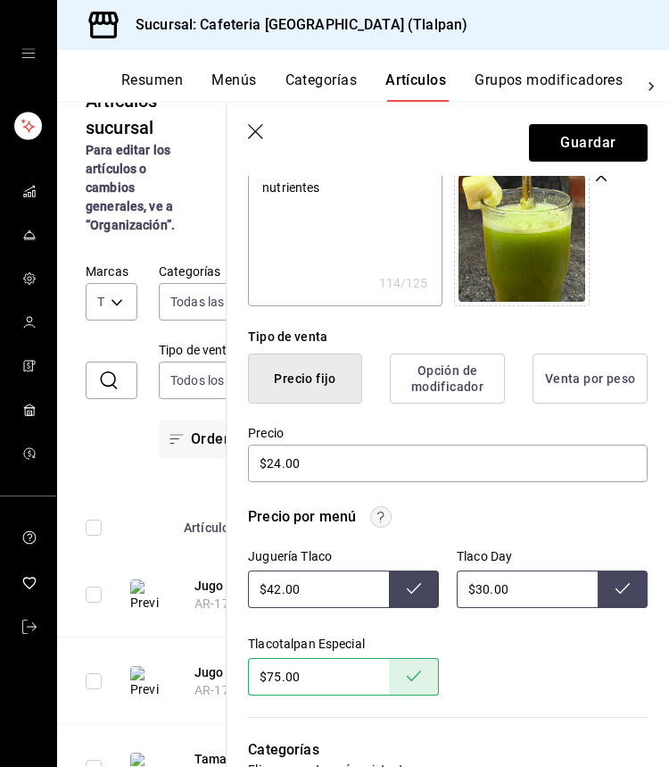
click at [278, 585] on input "$42.00" at bounding box center [318, 588] width 141 height 37
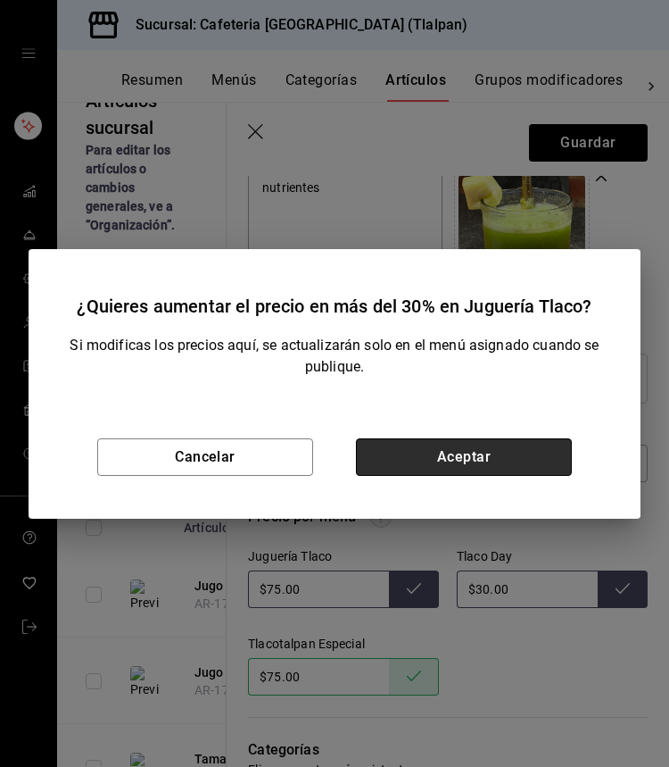
click at [412, 454] on button "Aceptar" at bounding box center [464, 456] width 216 height 37
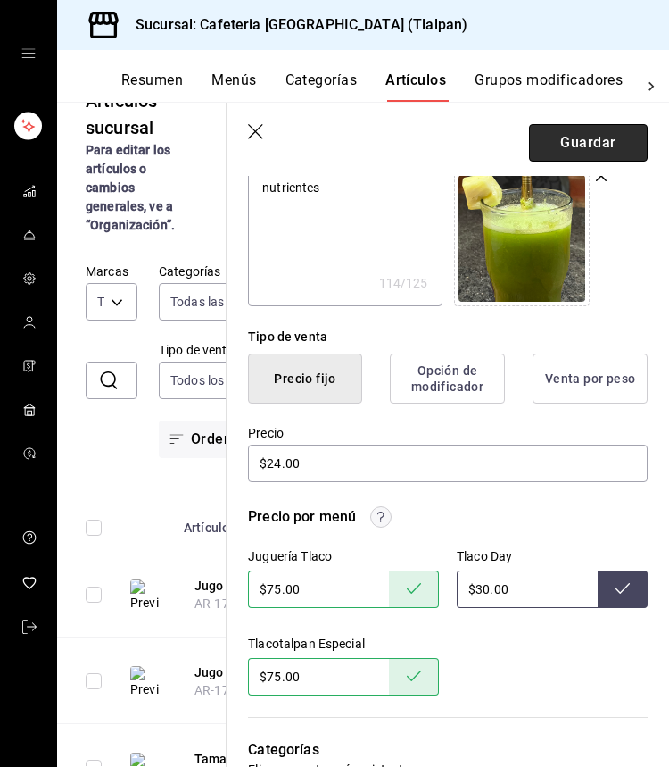
click at [578, 153] on button "Guardar" at bounding box center [588, 142] width 119 height 37
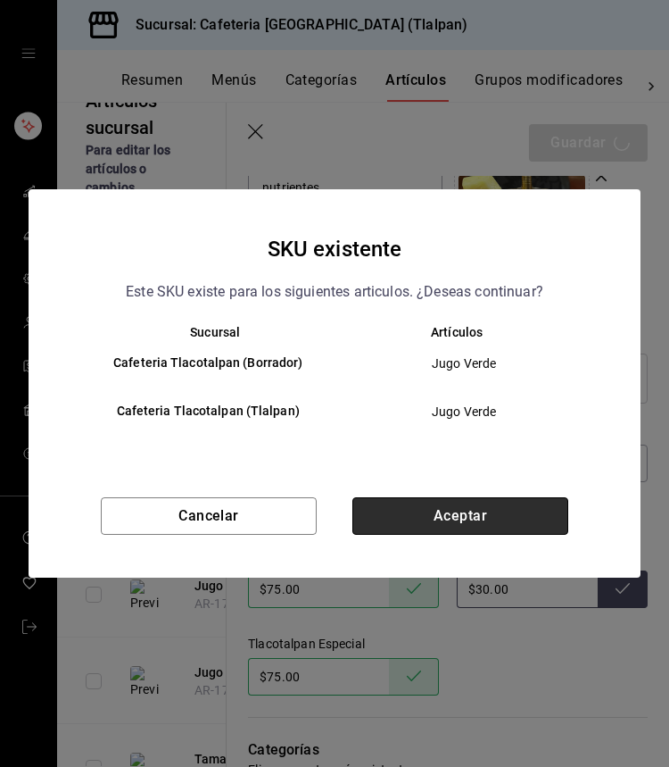
click at [525, 529] on button "Aceptar" at bounding box center [461, 515] width 216 height 37
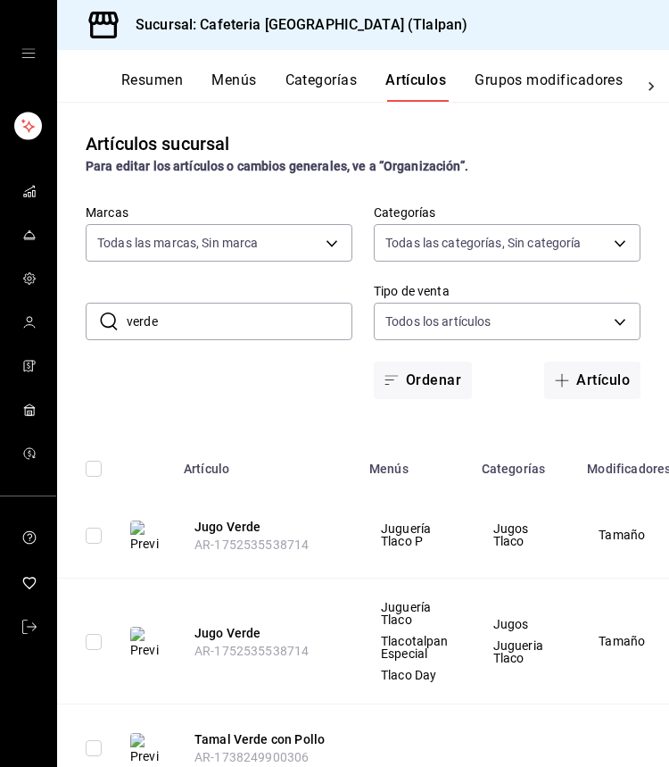
click at [266, 330] on input "verde" at bounding box center [240, 321] width 226 height 36
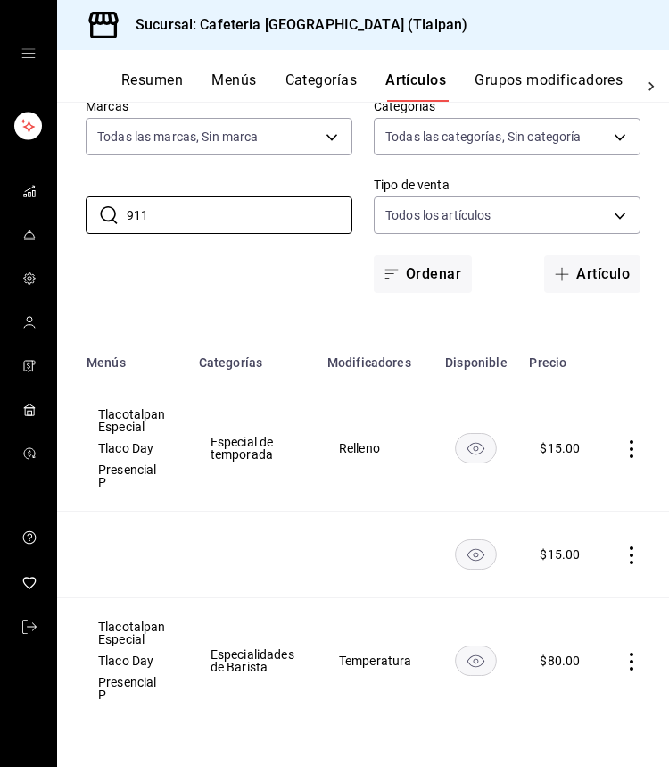
scroll to position [0, 282]
click at [630, 655] on icon "actions" at bounding box center [633, 661] width 18 height 18
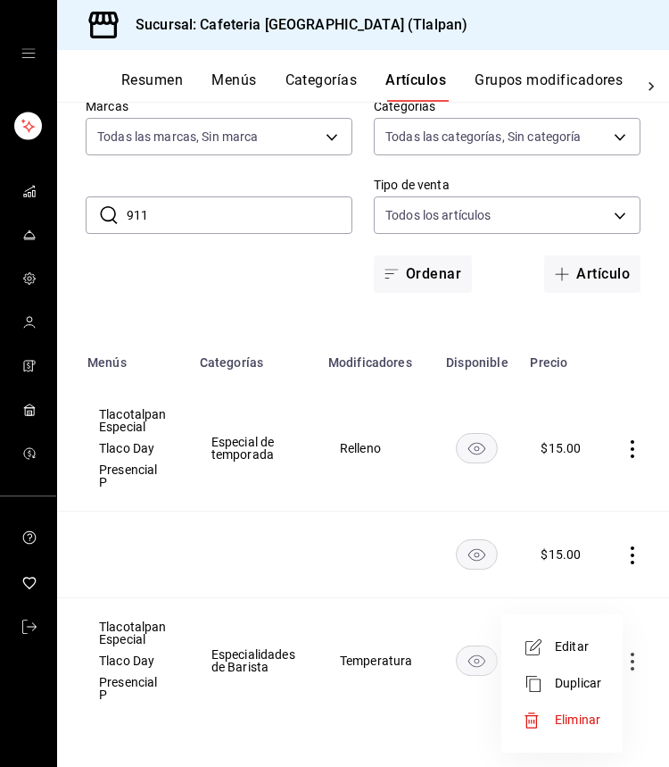
click at [583, 649] on span "Editar" at bounding box center [578, 646] width 46 height 19
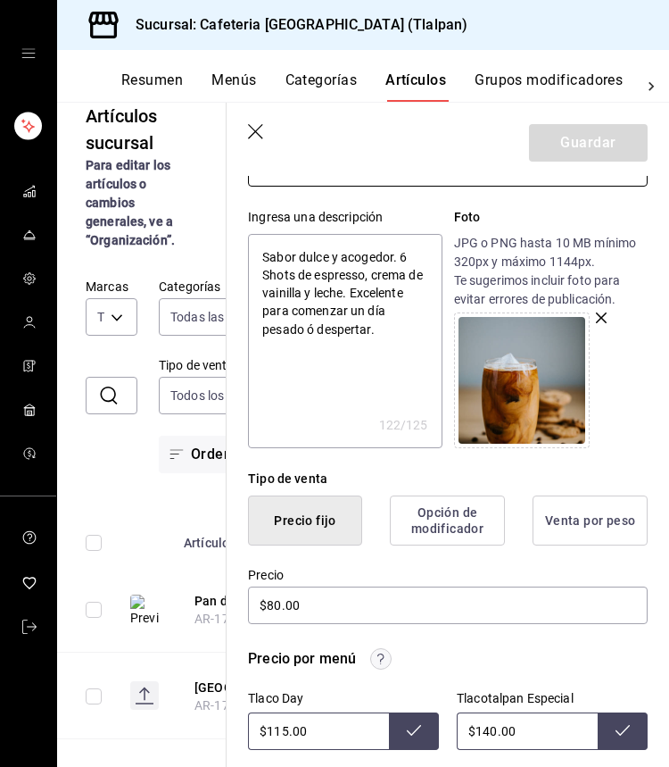
scroll to position [174, 0]
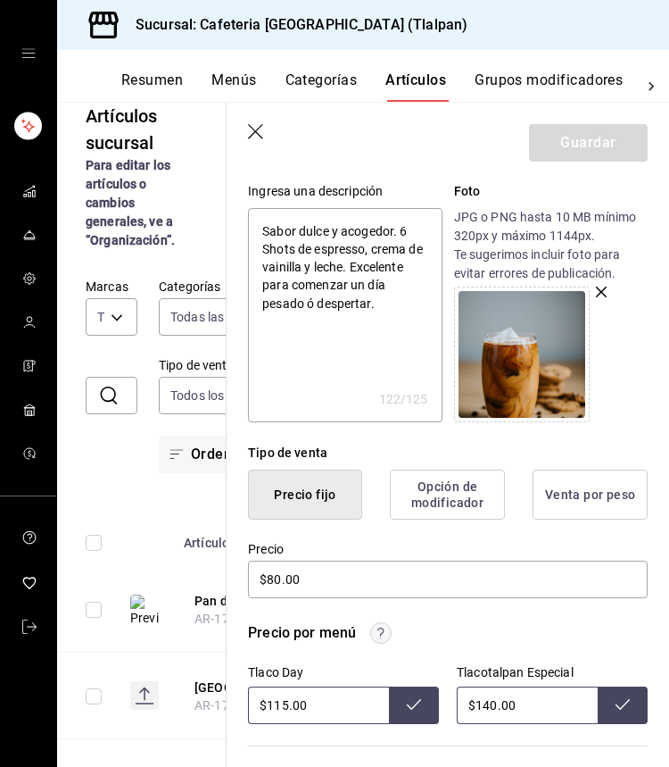
click at [487, 702] on input "$140.00" at bounding box center [527, 704] width 141 height 37
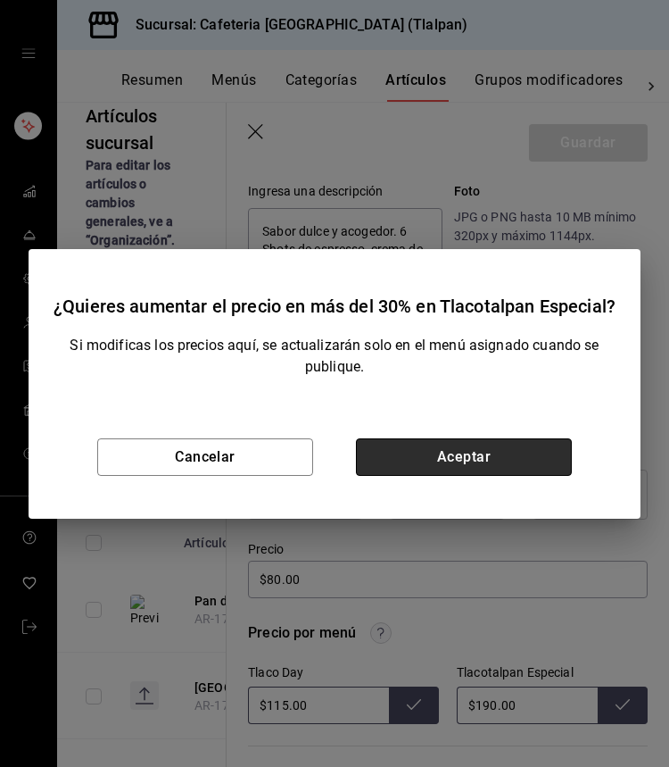
click at [528, 462] on button "Aceptar" at bounding box center [464, 456] width 216 height 37
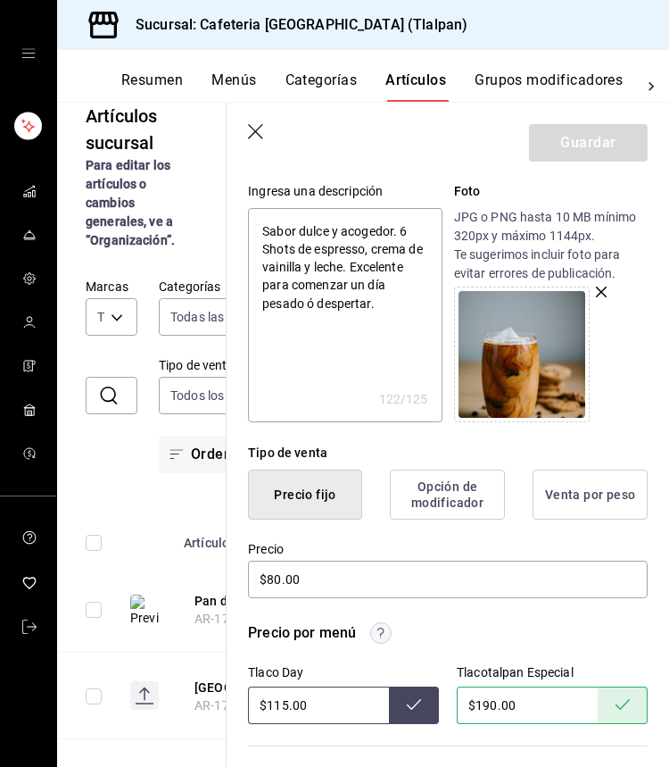
click at [255, 134] on icon "button" at bounding box center [257, 133] width 18 height 18
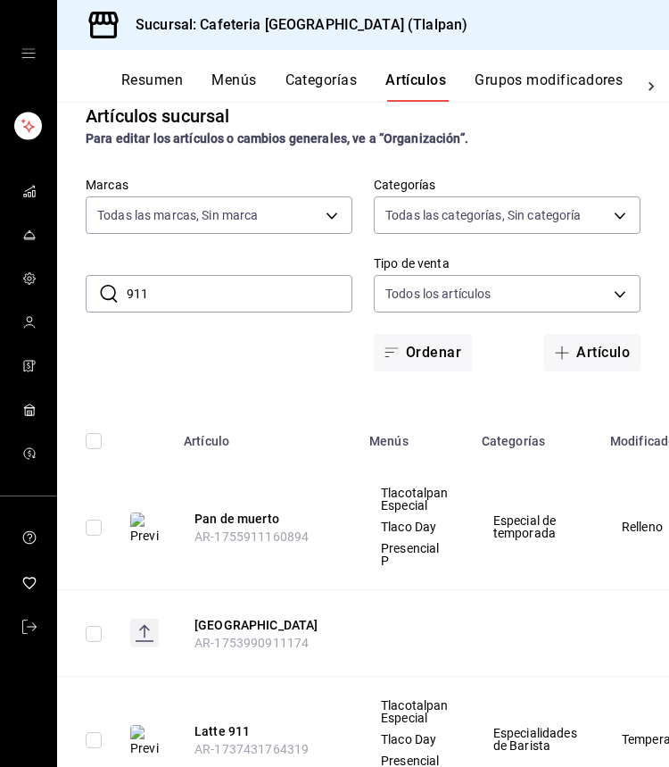
click at [244, 289] on input "911" at bounding box center [240, 294] width 226 height 36
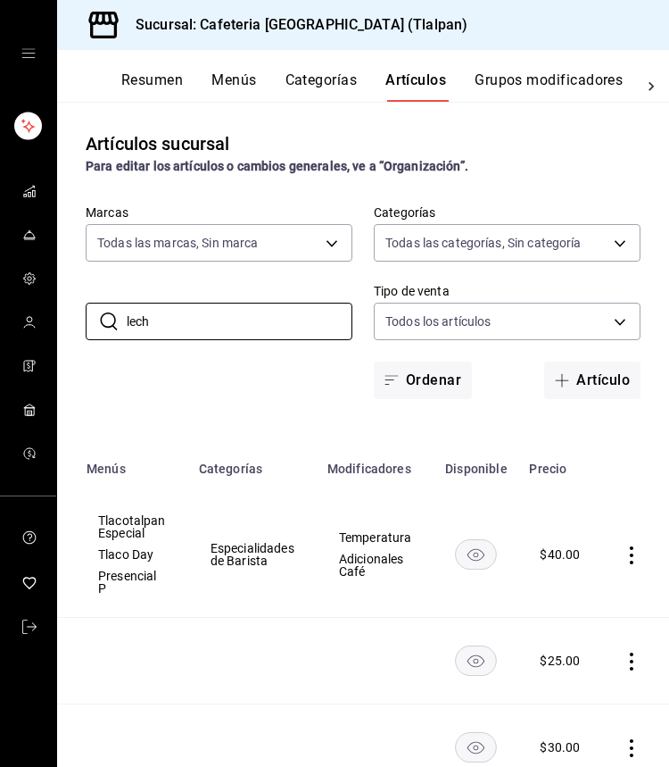
scroll to position [0, 282]
click at [636, 562] on icon "actions" at bounding box center [633, 555] width 18 height 18
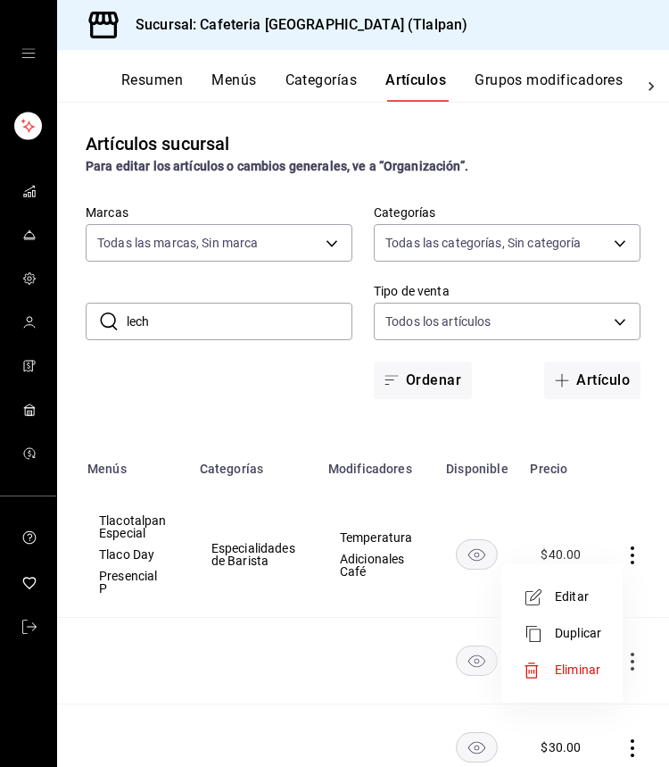
click at [585, 583] on li "Editar" at bounding box center [562, 596] width 107 height 37
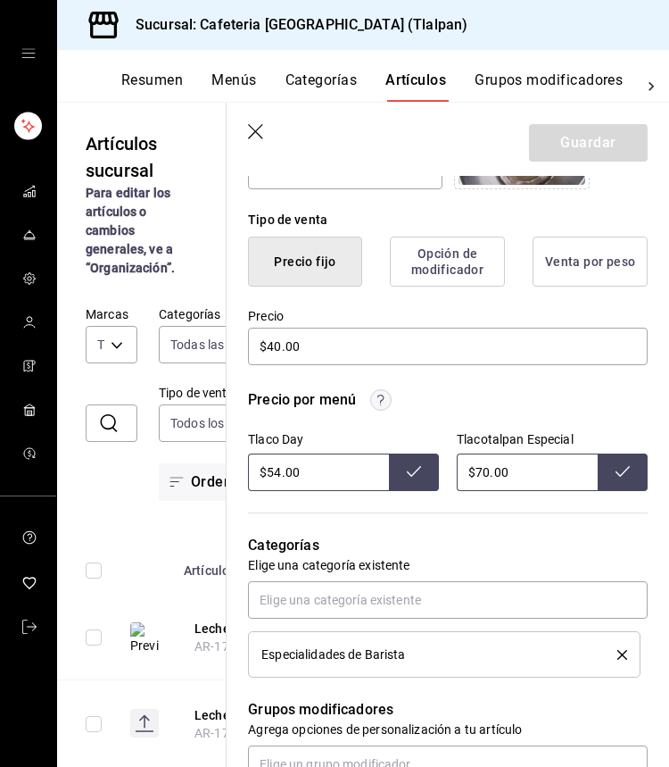
scroll to position [470, 0]
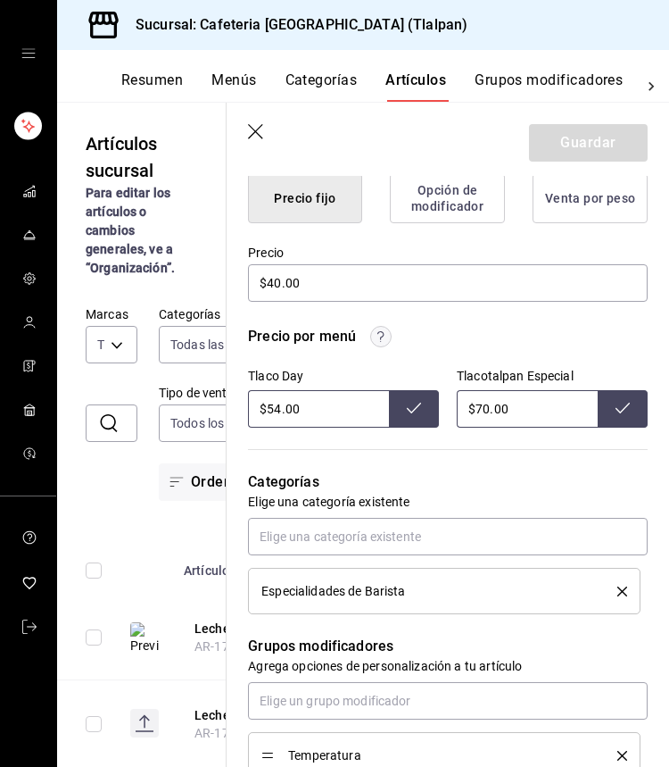
click at [482, 407] on input "$70.00" at bounding box center [527, 408] width 141 height 37
click at [259, 129] on icon "button" at bounding box center [257, 133] width 18 height 18
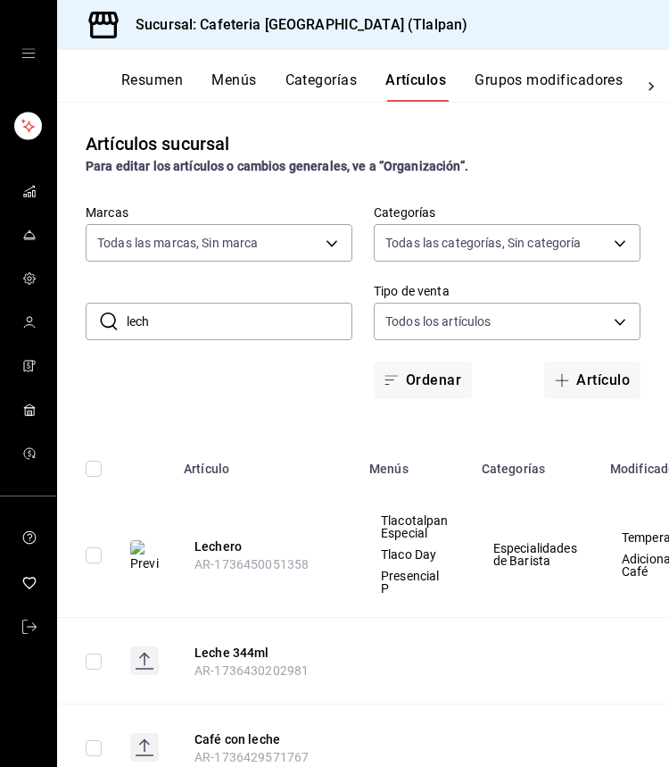
click at [216, 318] on input "lech" at bounding box center [240, 321] width 226 height 36
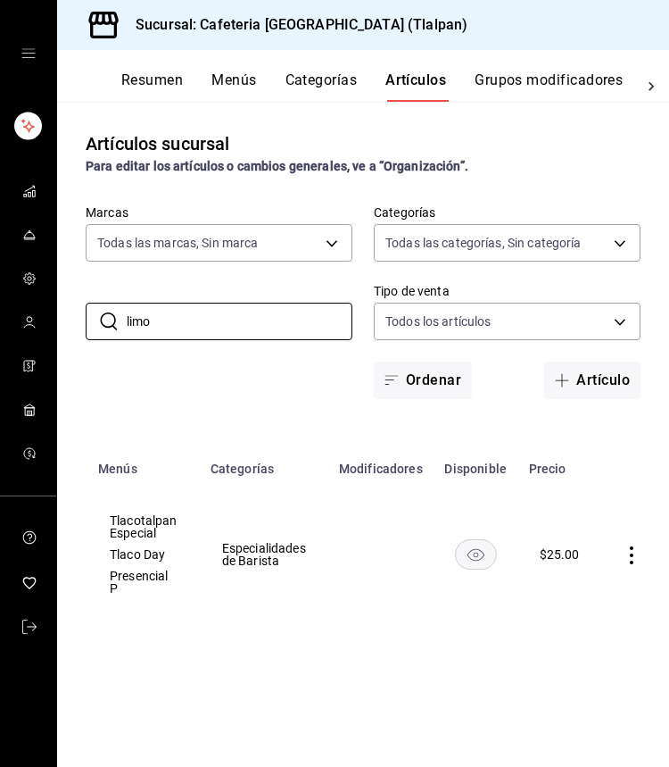
scroll to position [0, 270]
click at [625, 554] on icon "actions" at bounding box center [634, 555] width 18 height 18
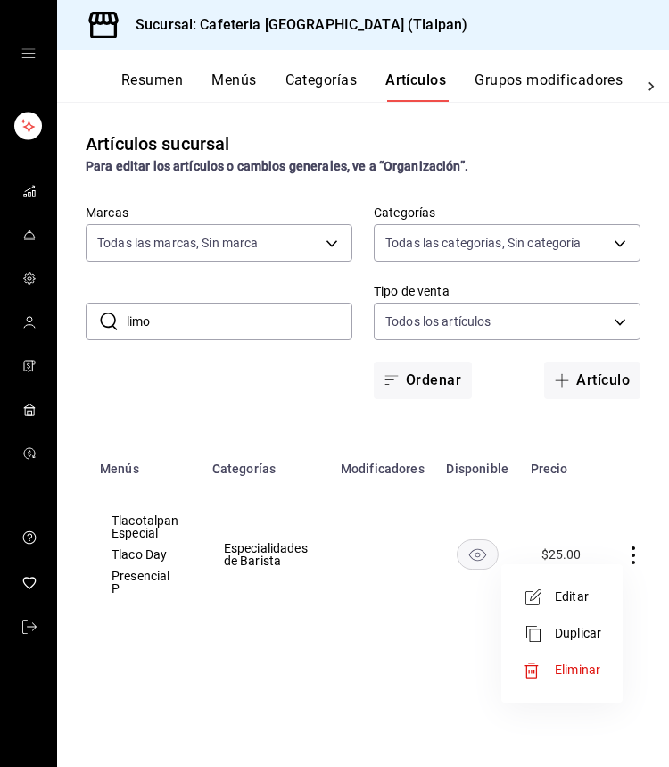
click at [558, 591] on span "Editar" at bounding box center [578, 596] width 46 height 19
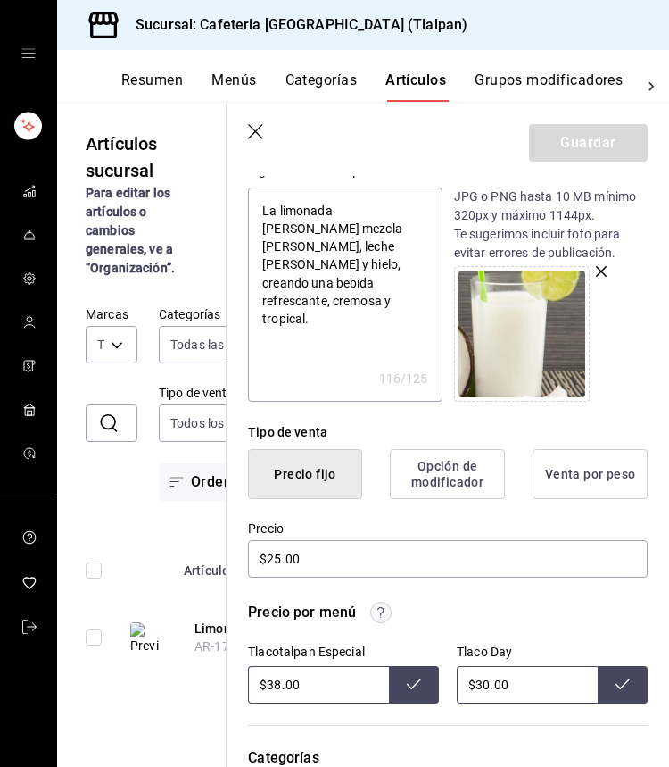
scroll to position [325, 0]
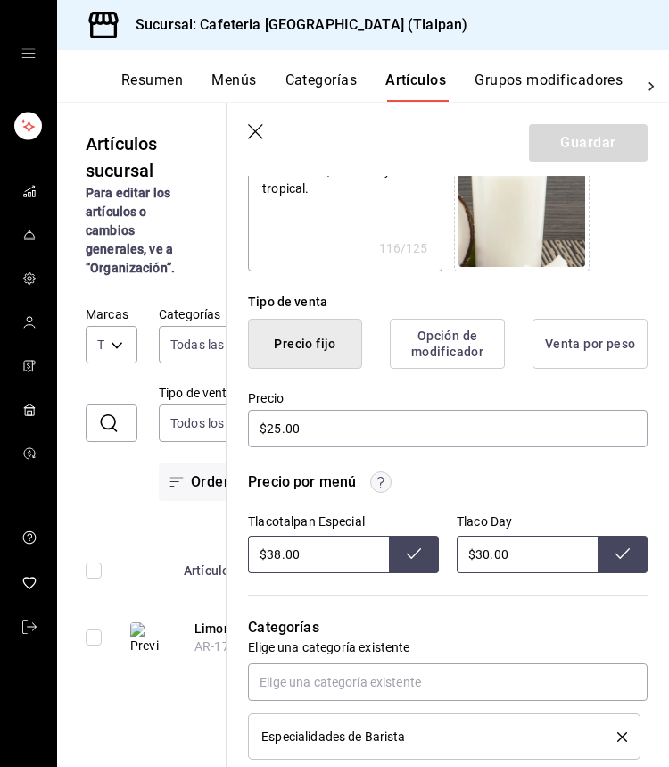
click at [277, 556] on input "$38.00" at bounding box center [318, 554] width 141 height 37
click at [399, 540] on button at bounding box center [414, 554] width 50 height 37
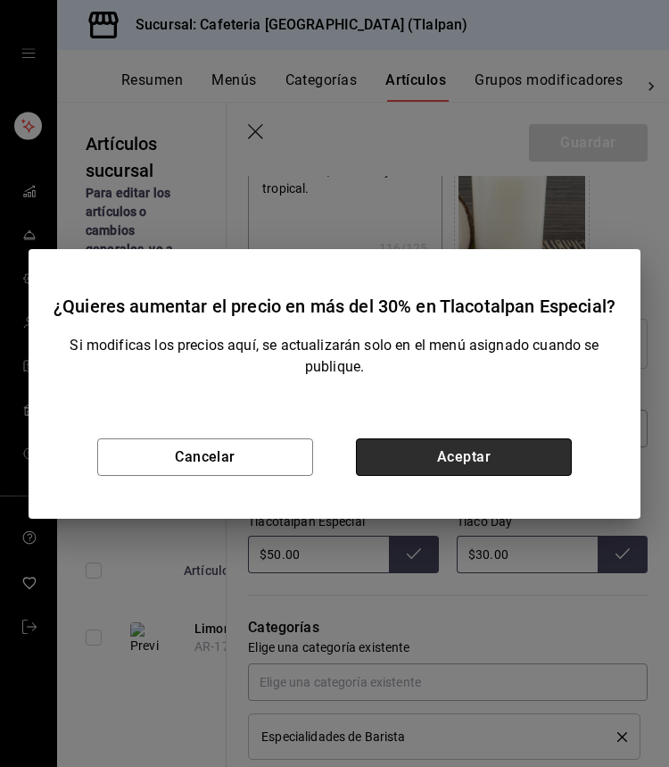
click at [419, 458] on button "Aceptar" at bounding box center [464, 456] width 216 height 37
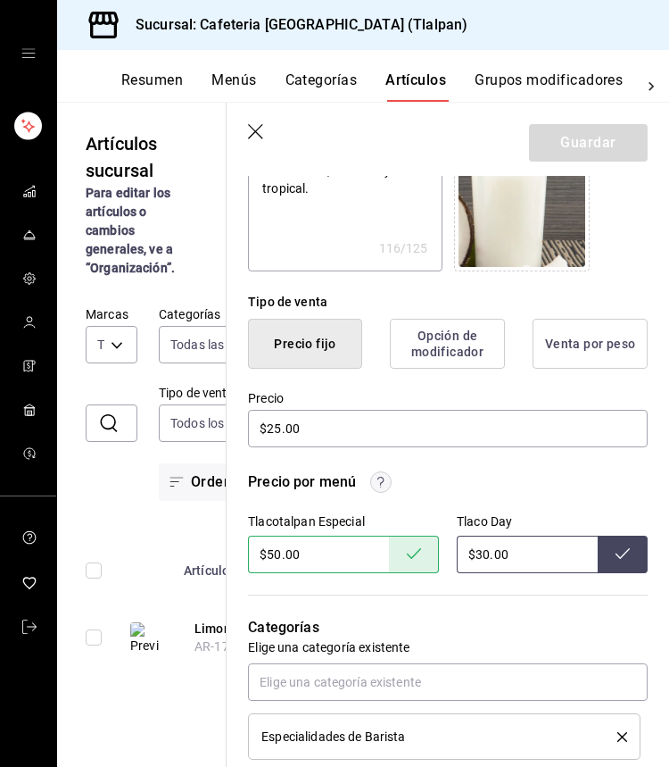
click at [263, 132] on icon "button" at bounding box center [257, 133] width 18 height 18
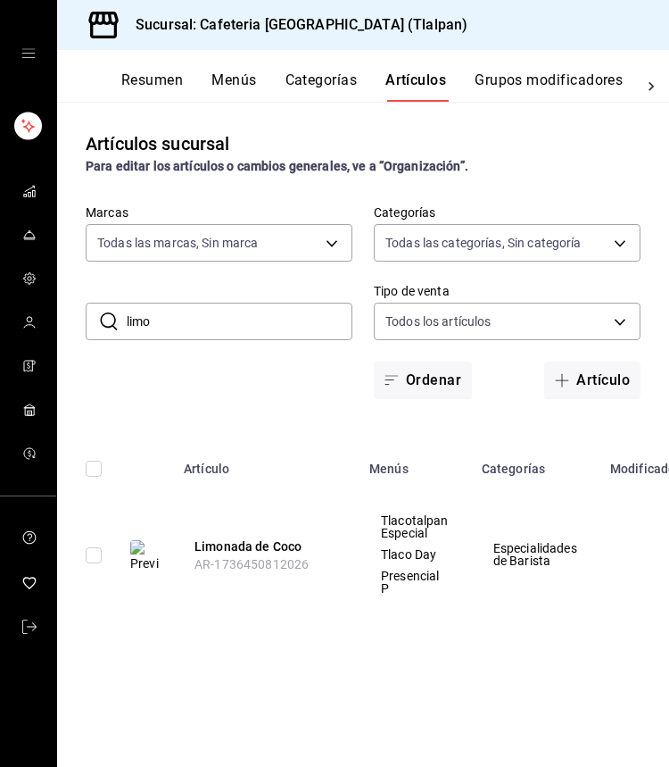
click at [197, 309] on input "limo" at bounding box center [240, 321] width 226 height 36
click at [196, 309] on input "limo" at bounding box center [240, 321] width 226 height 36
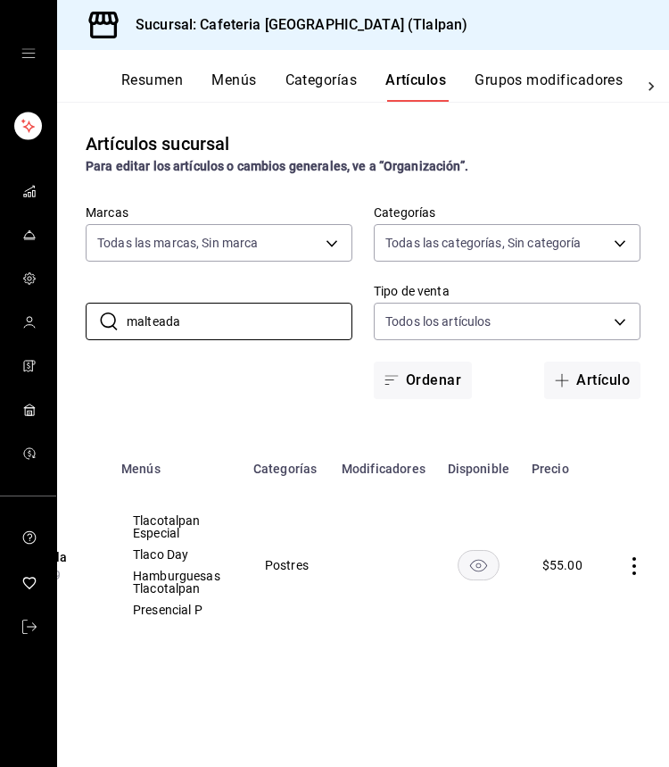
scroll to position [0, 247]
click at [629, 571] on icon "actions" at bounding box center [636, 566] width 18 height 18
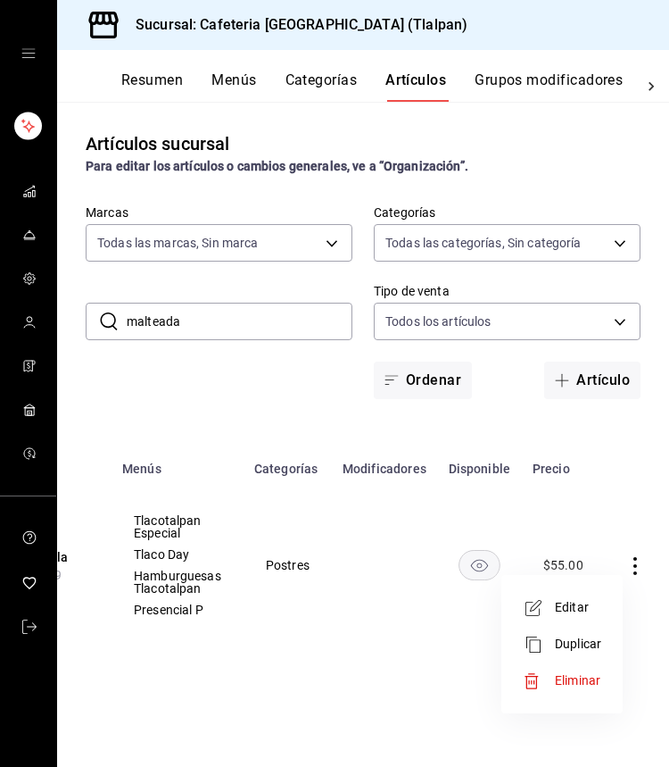
click at [583, 594] on li "Editar" at bounding box center [562, 607] width 107 height 37
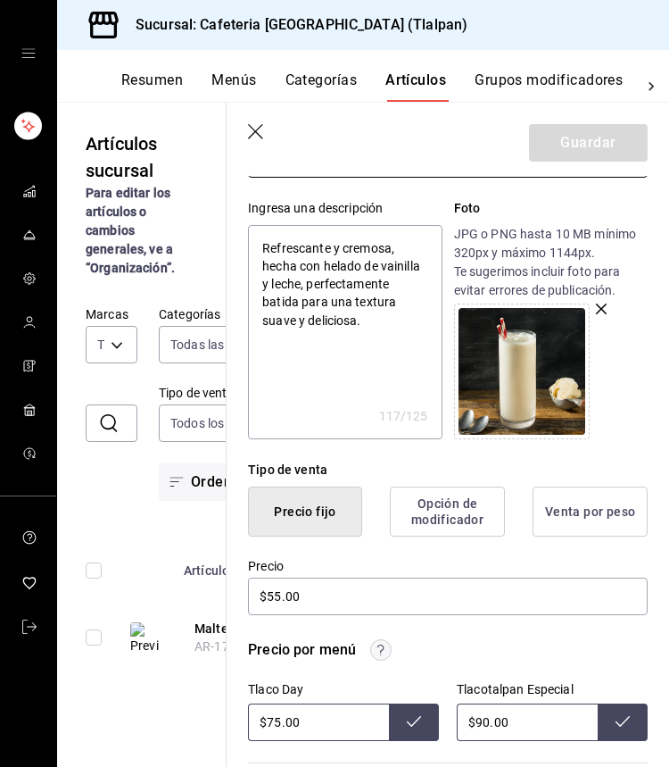
scroll to position [291, 0]
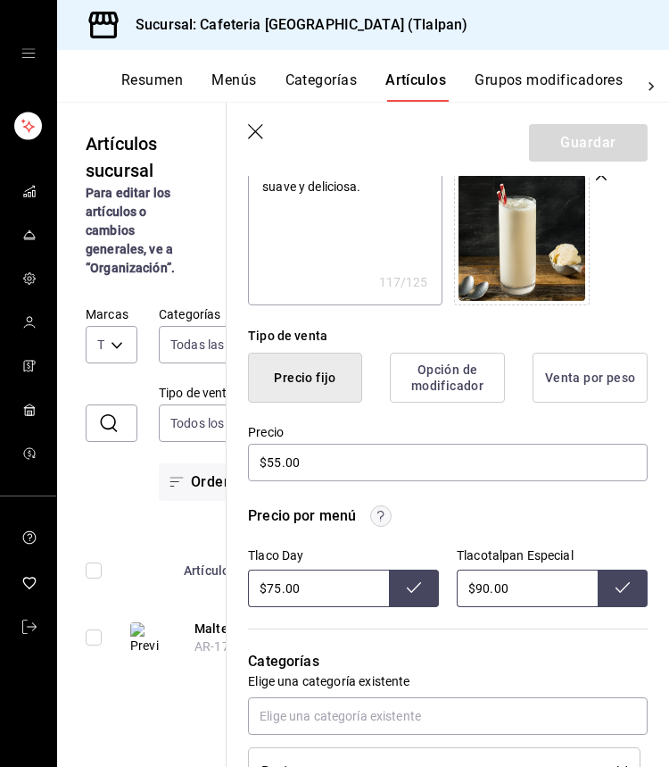
click at [491, 594] on input "$90.00" at bounding box center [527, 587] width 141 height 37
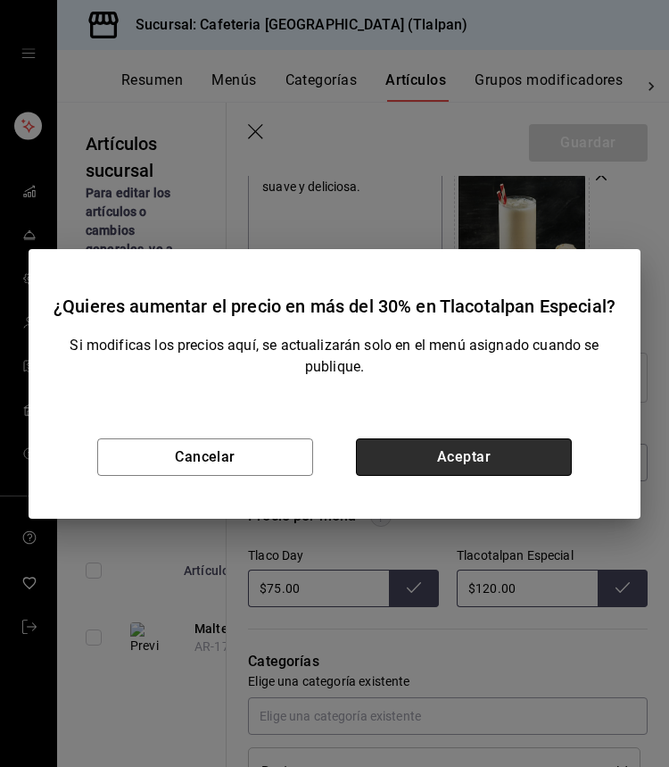
click at [491, 458] on button "Aceptar" at bounding box center [464, 456] width 216 height 37
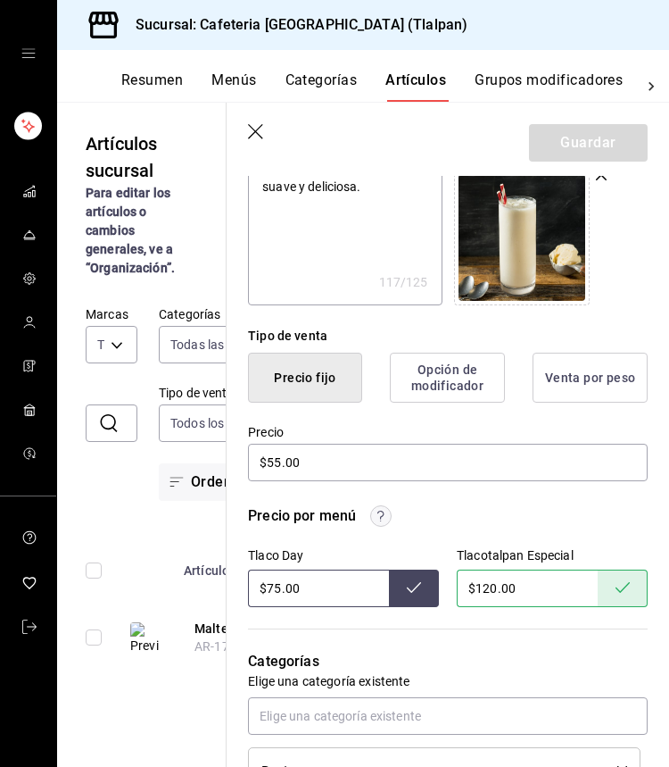
click at [262, 132] on icon "button" at bounding box center [257, 133] width 18 height 18
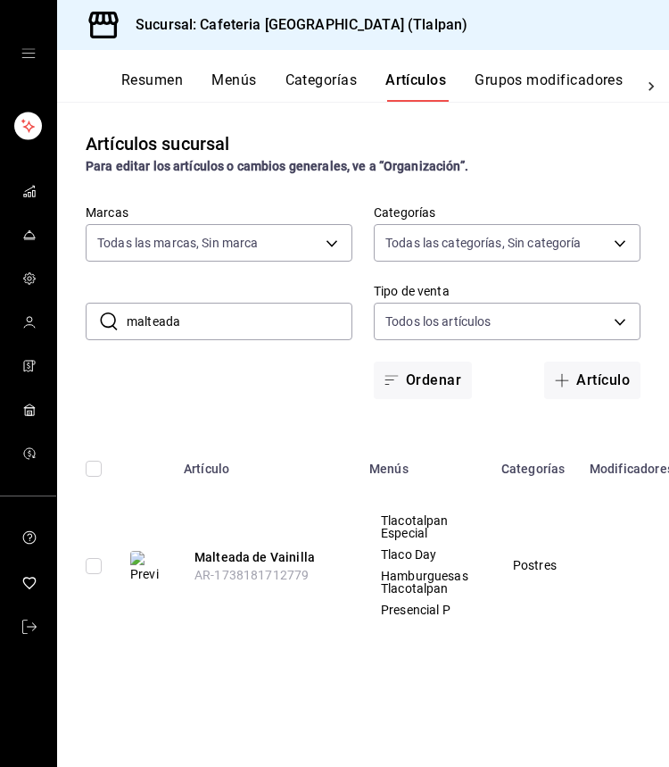
click at [170, 312] on input "malteada" at bounding box center [240, 321] width 226 height 36
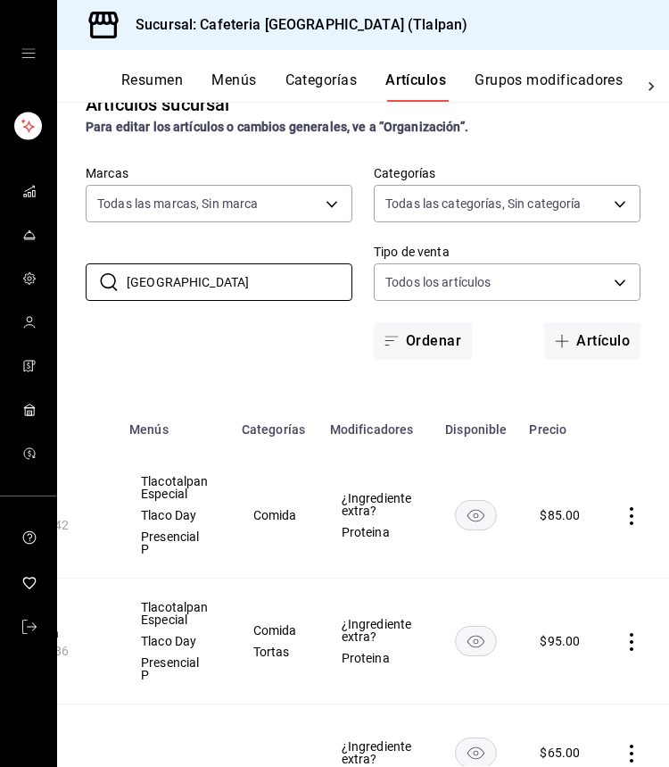
scroll to position [0, 238]
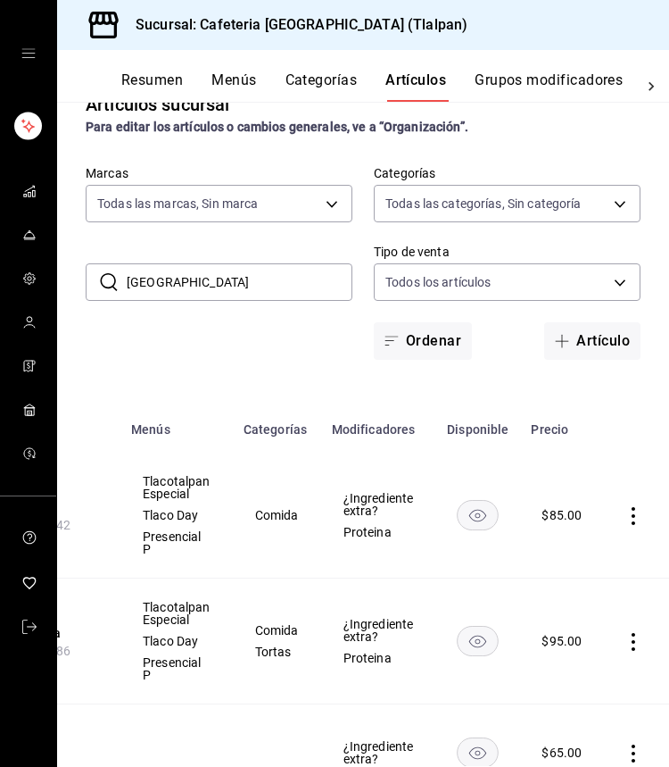
click at [636, 517] on icon "actions" at bounding box center [634, 516] width 18 height 18
click at [596, 546] on li "Editar" at bounding box center [562, 557] width 107 height 37
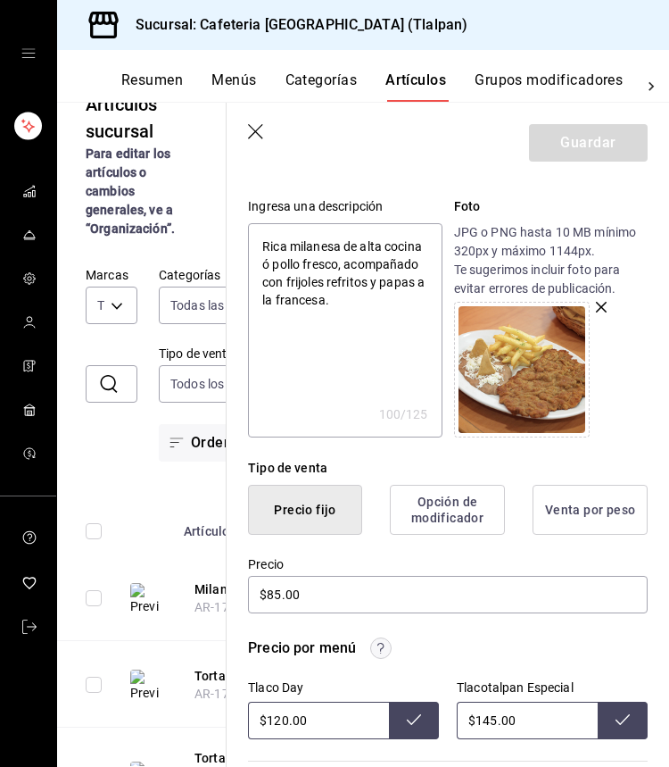
scroll to position [169, 0]
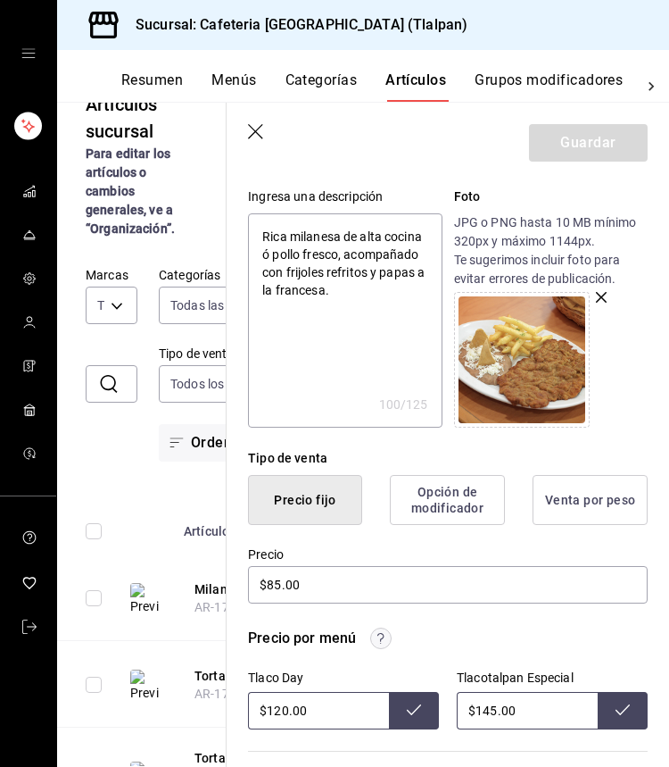
click at [494, 712] on input "$145.00" at bounding box center [527, 710] width 141 height 37
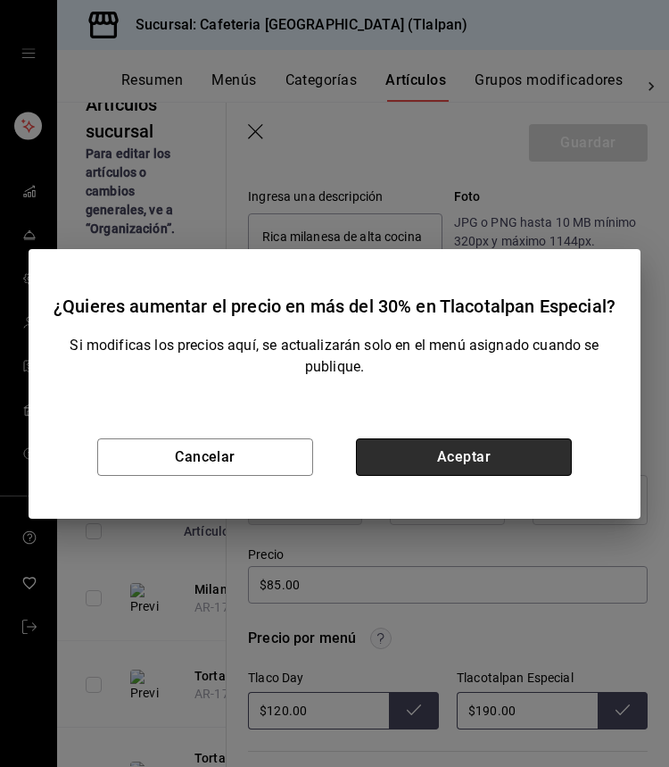
click at [524, 467] on button "Aceptar" at bounding box center [464, 456] width 216 height 37
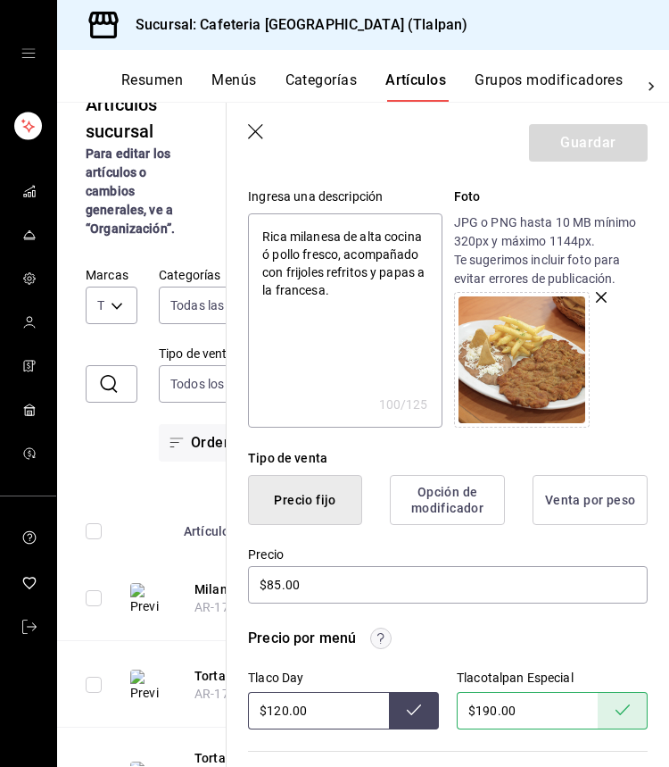
click at [262, 122] on header "Guardar" at bounding box center [448, 139] width 443 height 73
click at [261, 124] on icon "button" at bounding box center [257, 133] width 18 height 18
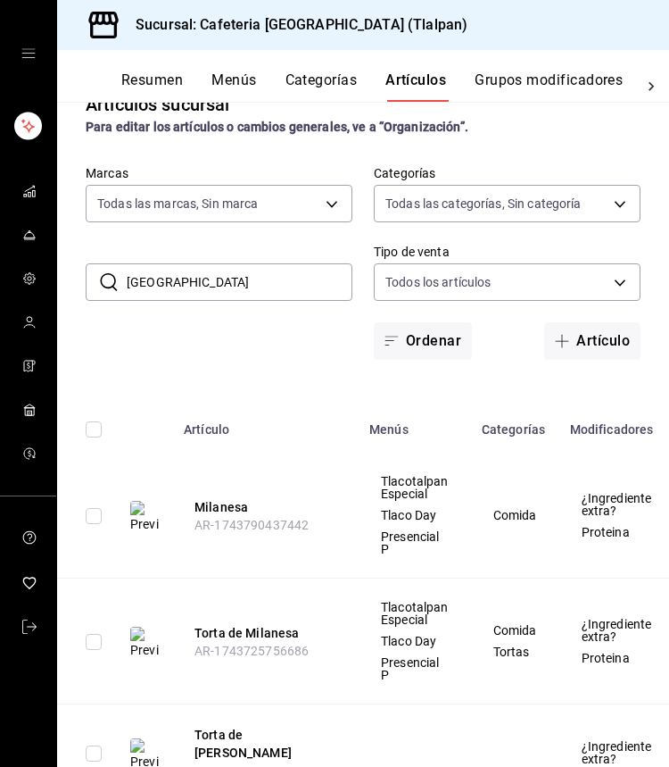
click at [155, 278] on input "milan" at bounding box center [240, 282] width 226 height 36
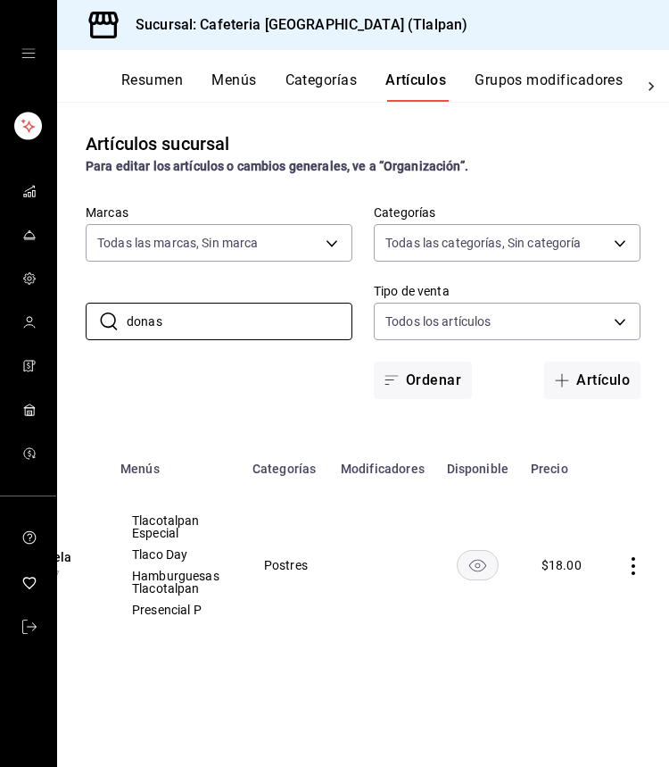
scroll to position [0, 247]
click at [627, 566] on icon "actions" at bounding box center [636, 566] width 18 height 18
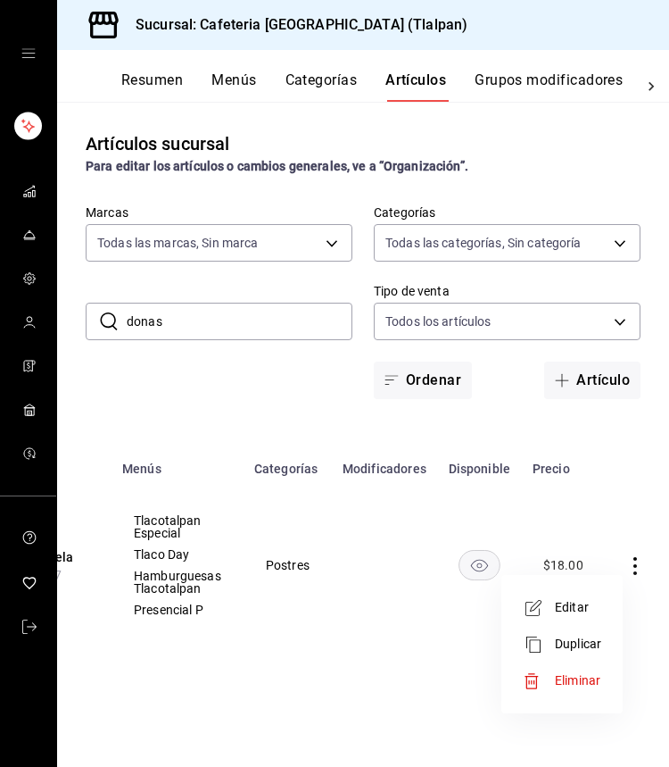
click at [582, 594] on li "Editar" at bounding box center [562, 607] width 107 height 37
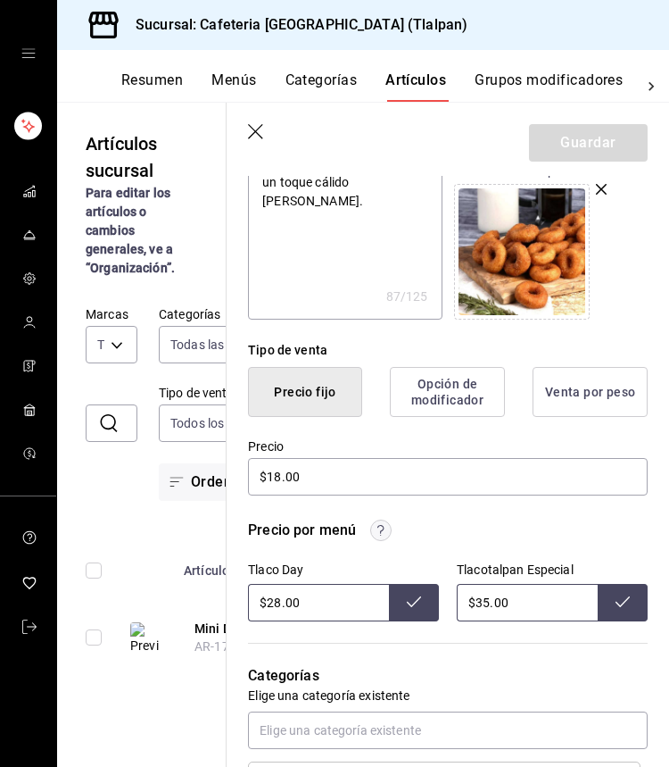
scroll to position [304, 0]
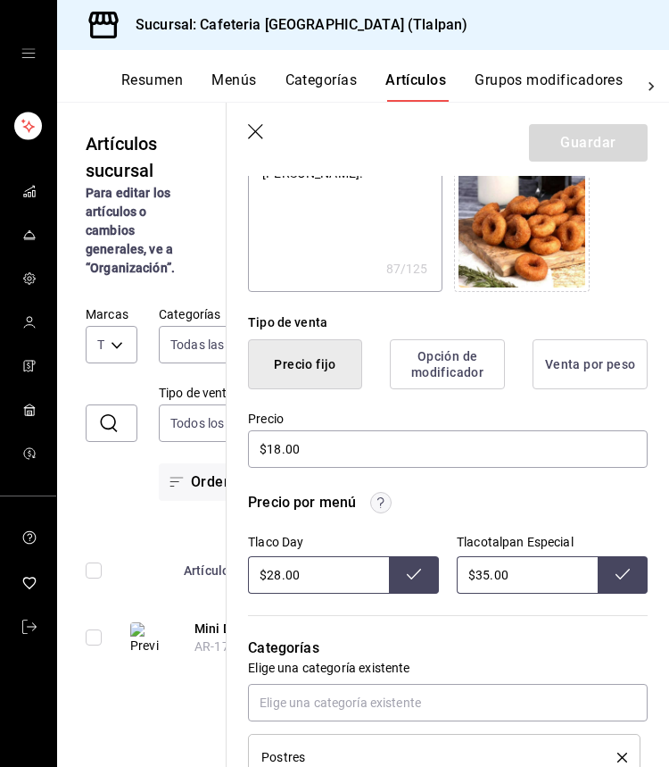
click at [486, 576] on input "$35.00" at bounding box center [527, 574] width 141 height 37
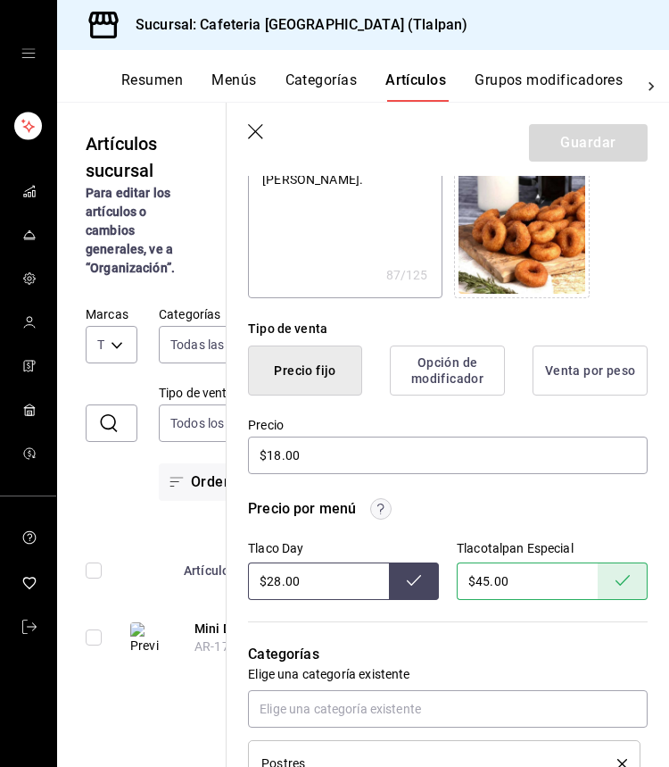
scroll to position [303, 0]
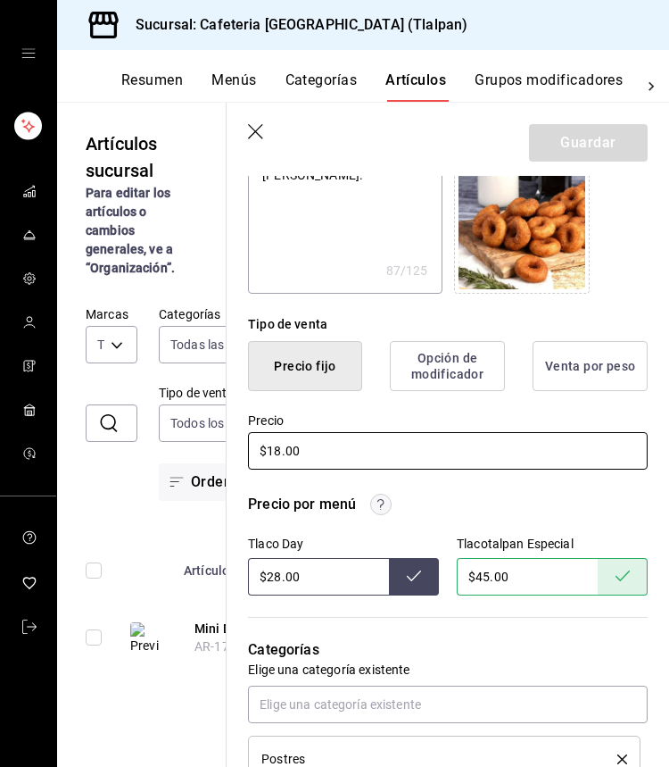
click at [282, 452] on input "$18.00" at bounding box center [448, 450] width 400 height 37
click at [263, 129] on icon "button" at bounding box center [257, 133] width 18 height 18
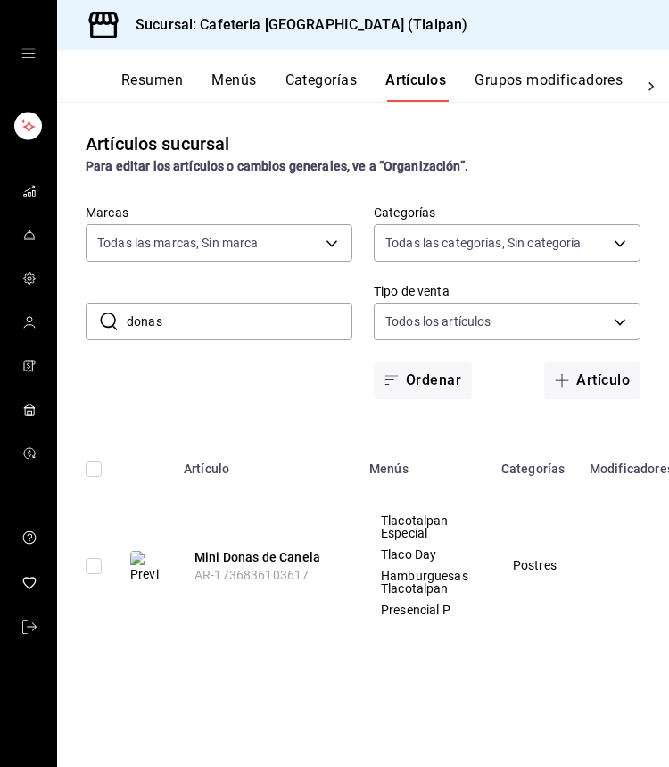
click at [287, 312] on input "donas" at bounding box center [240, 321] width 226 height 36
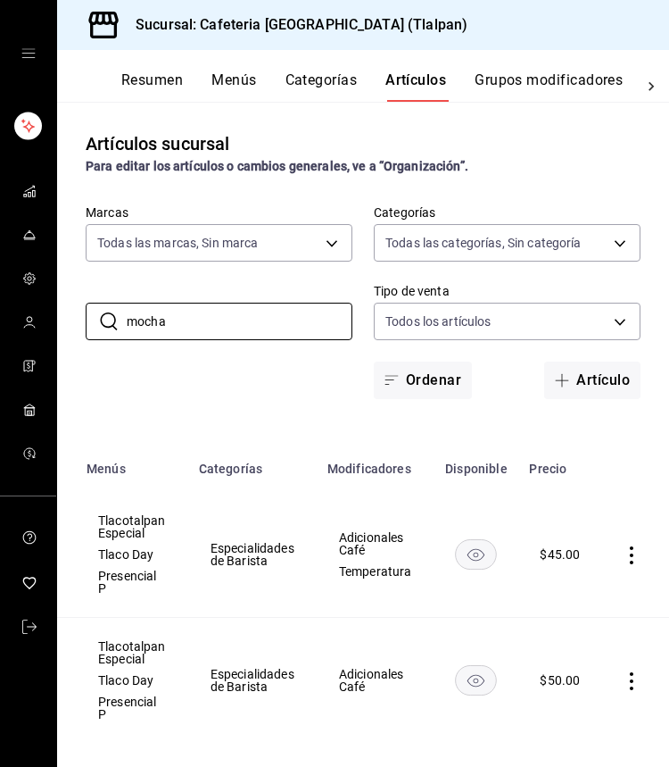
scroll to position [0, 282]
click at [620, 554] on td at bounding box center [636, 555] width 68 height 126
click at [634, 554] on icon "actions" at bounding box center [633, 555] width 4 height 18
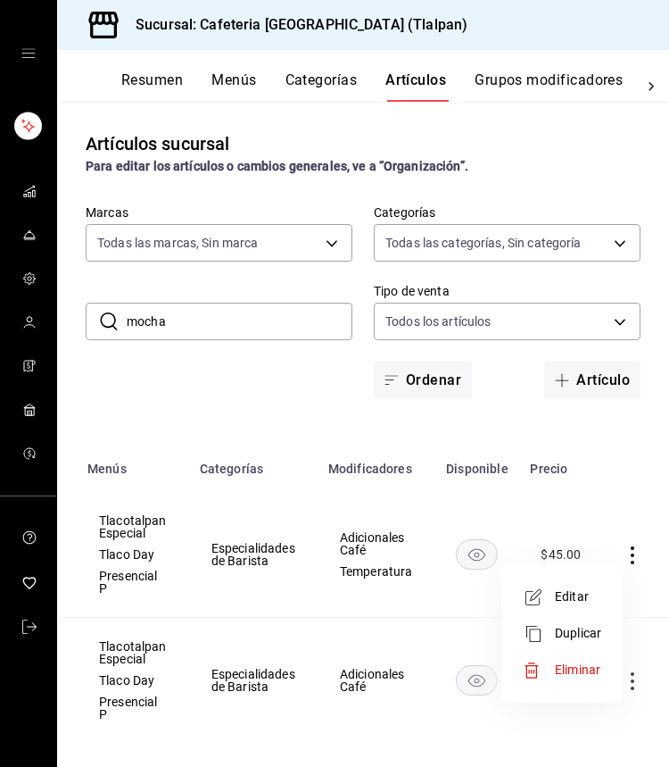
click at [568, 593] on span "Editar" at bounding box center [578, 596] width 46 height 19
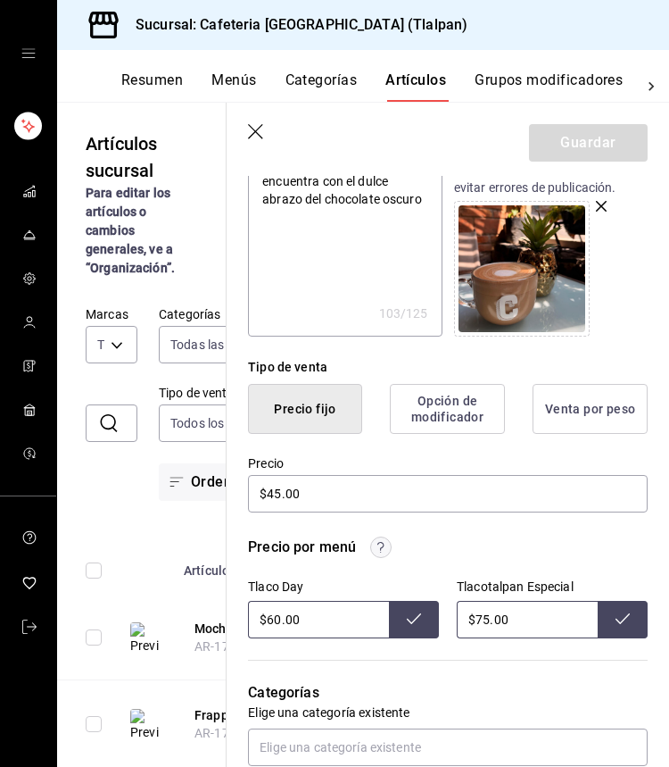
scroll to position [268, 0]
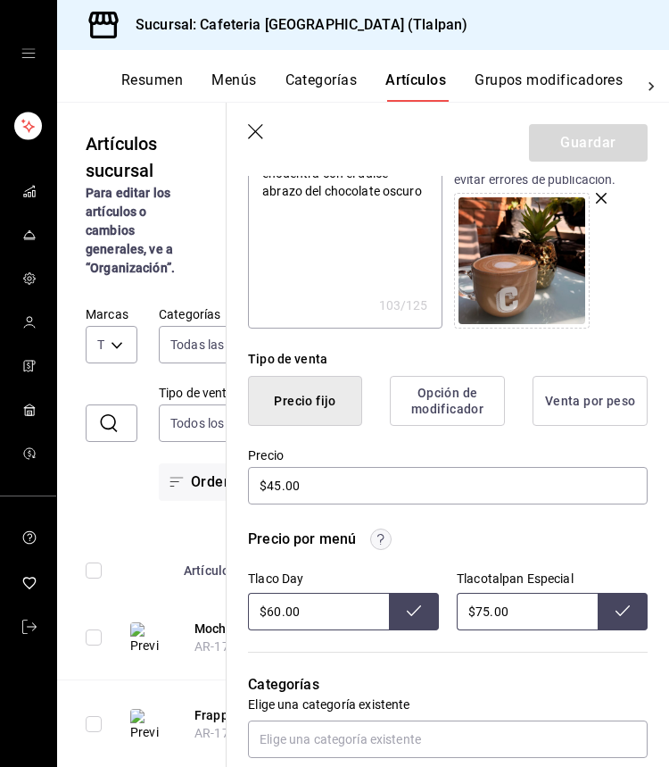
click at [487, 607] on input "$75.00" at bounding box center [527, 611] width 141 height 37
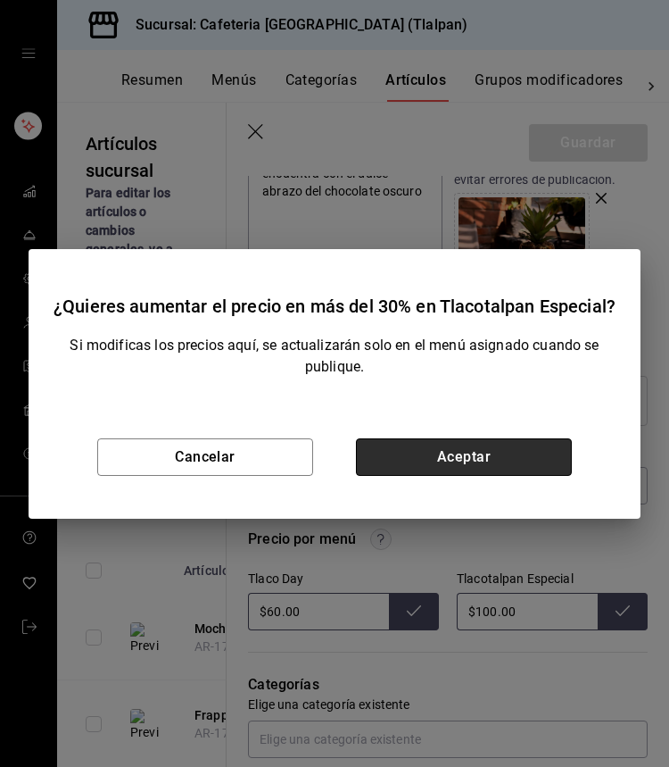
click at [524, 459] on button "Aceptar" at bounding box center [464, 456] width 216 height 37
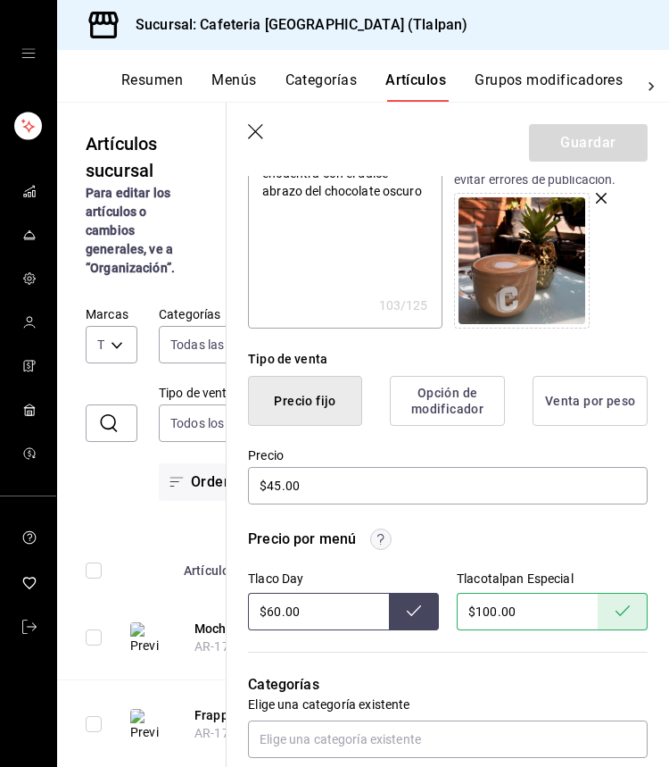
click at [252, 138] on icon "button" at bounding box center [257, 133] width 18 height 18
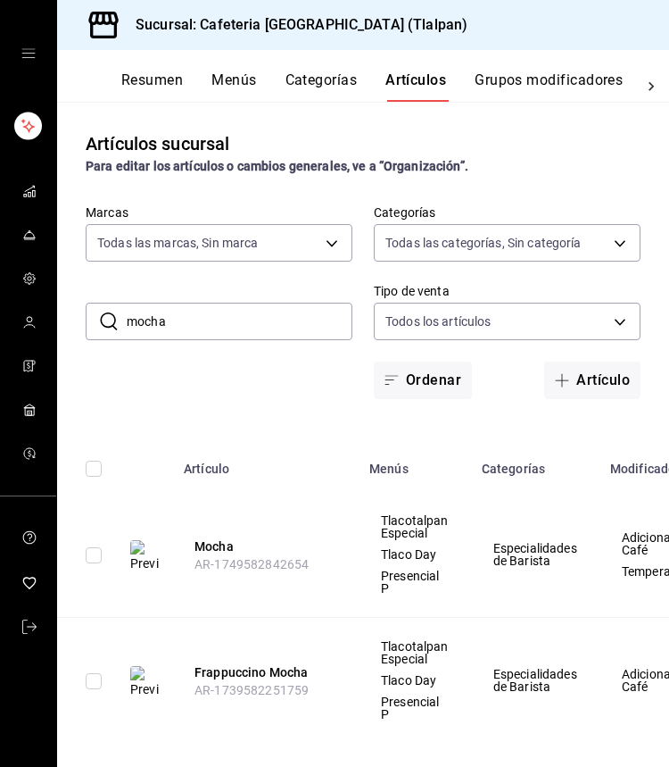
click at [201, 309] on input "mocha" at bounding box center [240, 321] width 226 height 36
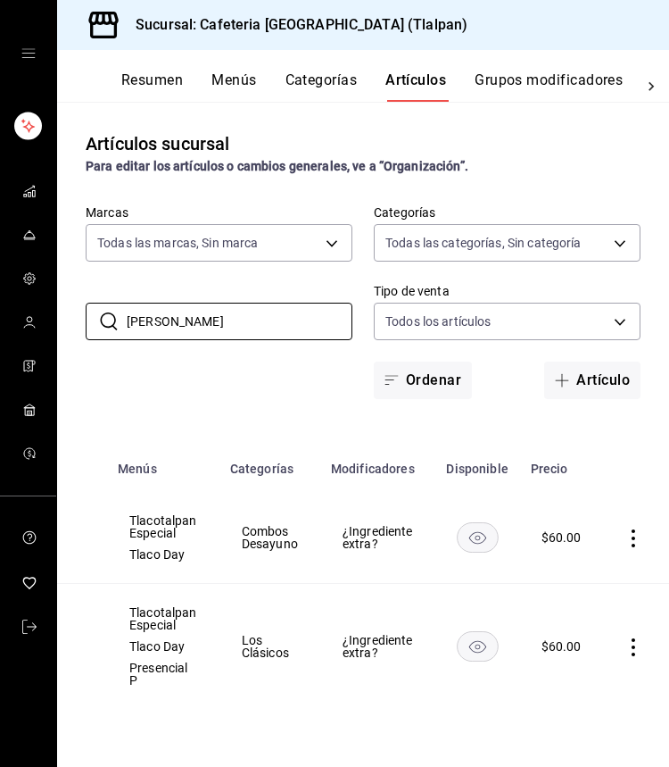
scroll to position [0, 251]
click at [636, 643] on icon "actions" at bounding box center [635, 647] width 18 height 18
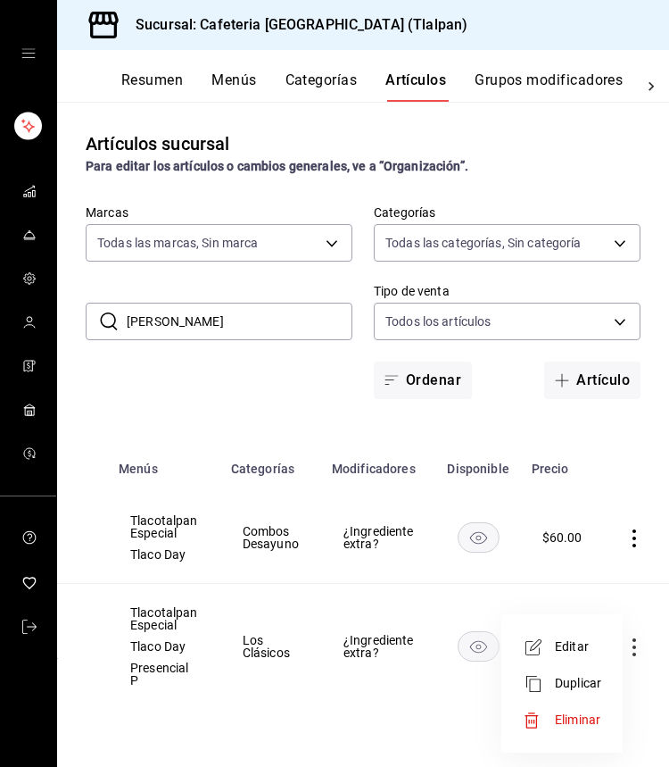
click at [575, 648] on span "Editar" at bounding box center [578, 646] width 46 height 19
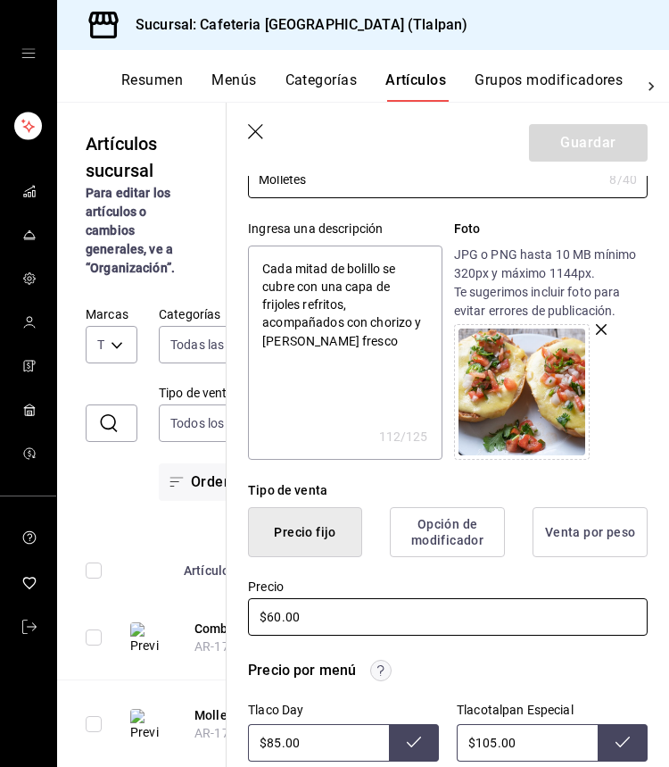
scroll to position [141, 0]
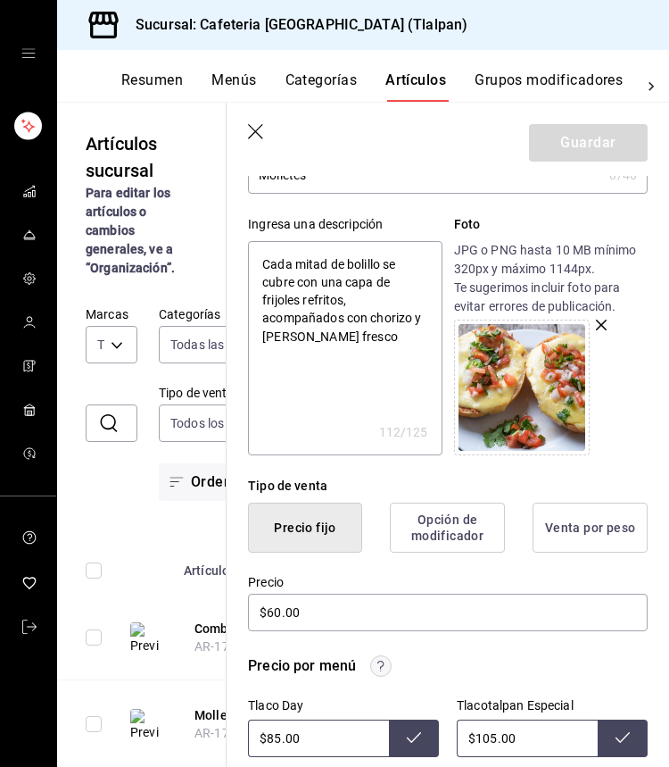
click at [494, 734] on input "$105.00" at bounding box center [527, 737] width 141 height 37
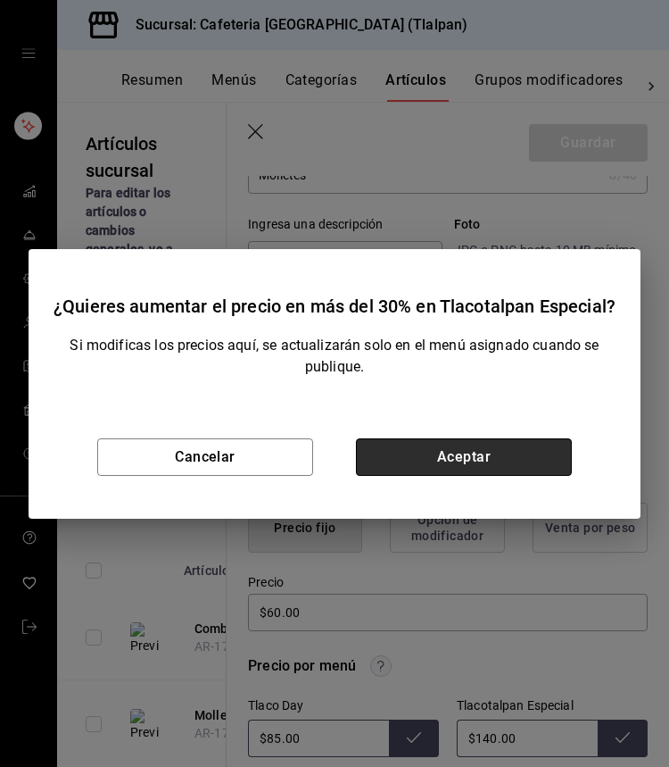
click at [474, 442] on button "Aceptar" at bounding box center [464, 456] width 216 height 37
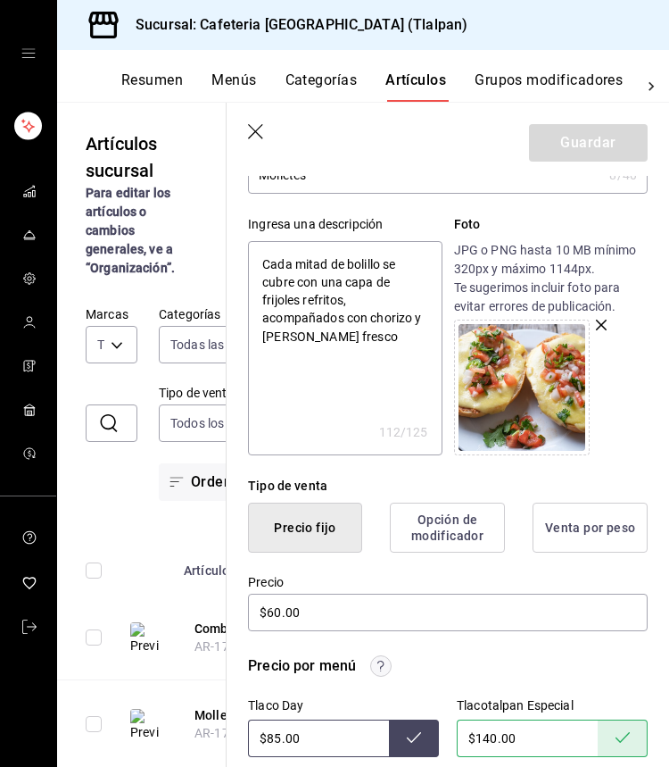
click at [280, 733] on input "$85.00" at bounding box center [318, 737] width 141 height 37
click at [262, 137] on icon "button" at bounding box center [255, 131] width 15 height 15
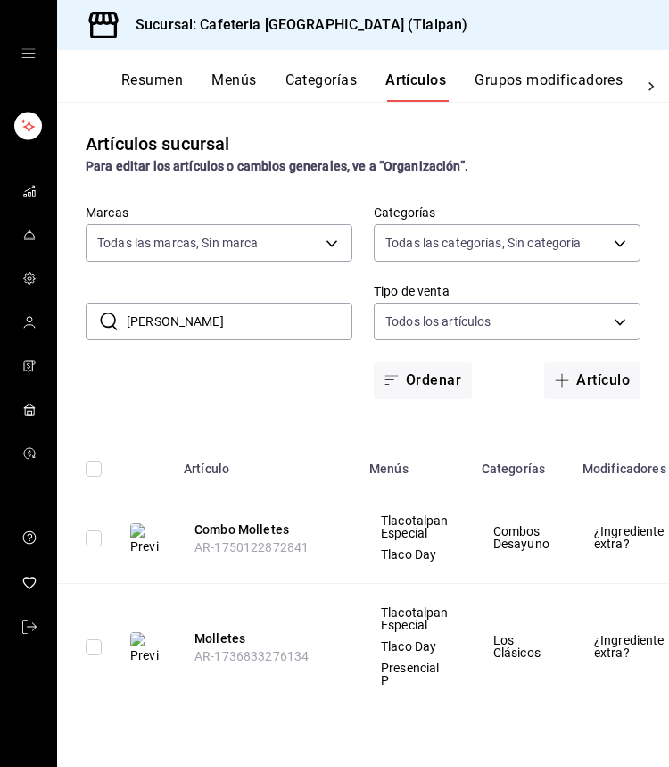
click at [176, 329] on input "[PERSON_NAME]" at bounding box center [240, 321] width 226 height 36
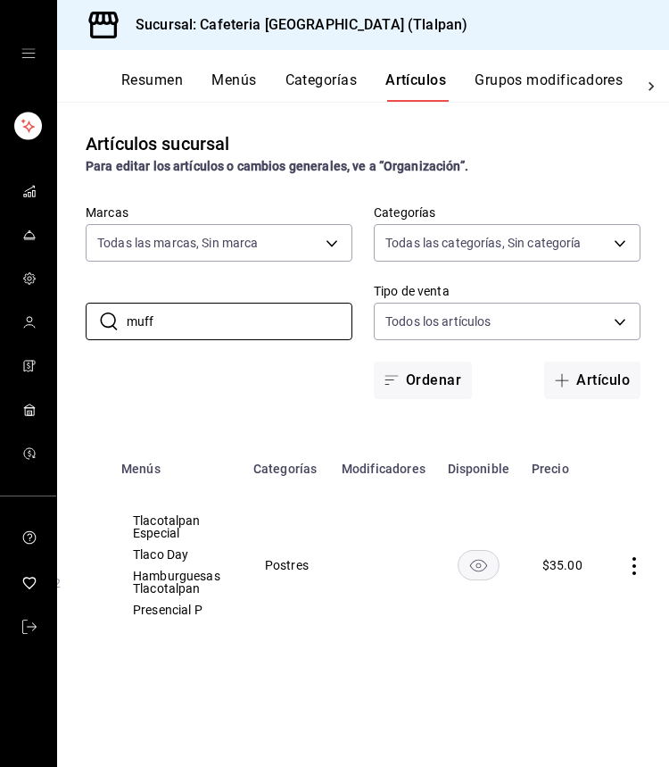
scroll to position [0, 247]
click at [639, 564] on icon "actions" at bounding box center [636, 566] width 18 height 18
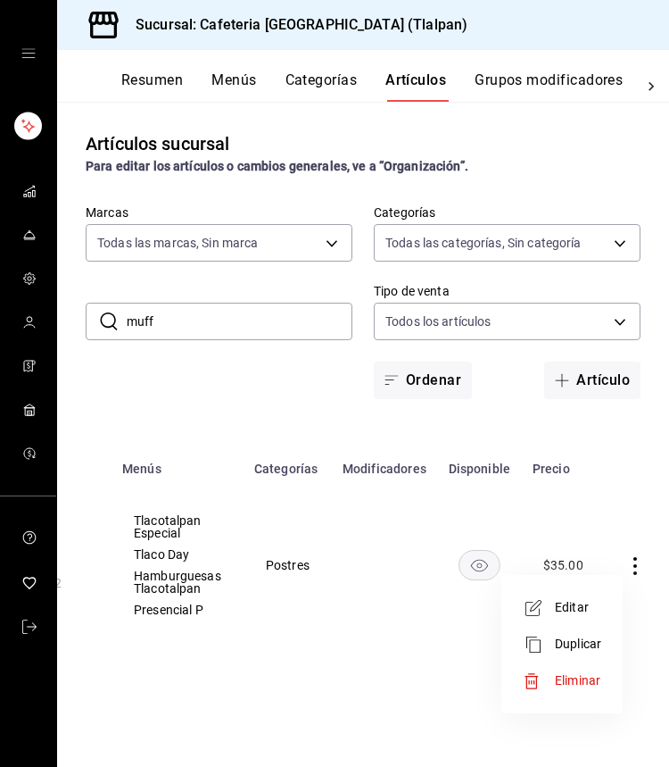
click at [578, 596] on li "Editar" at bounding box center [562, 607] width 107 height 37
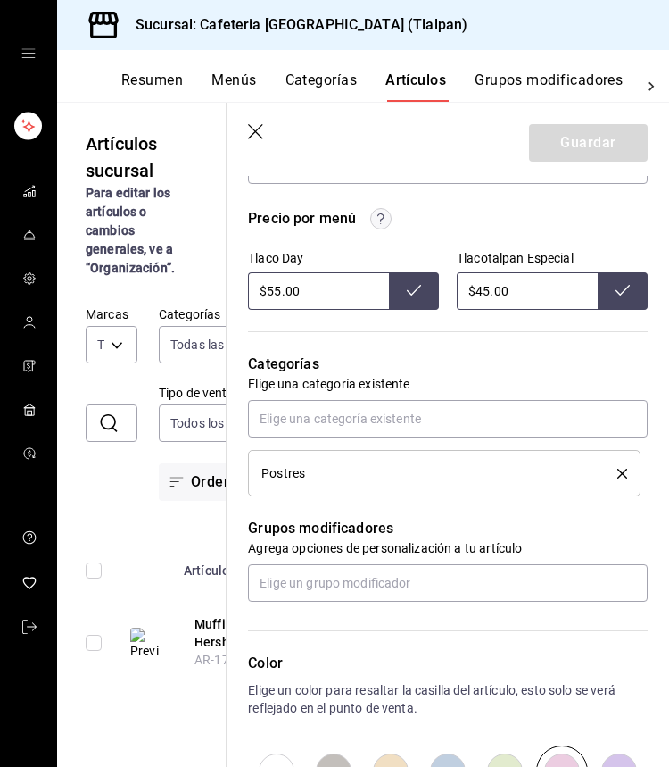
scroll to position [572, 0]
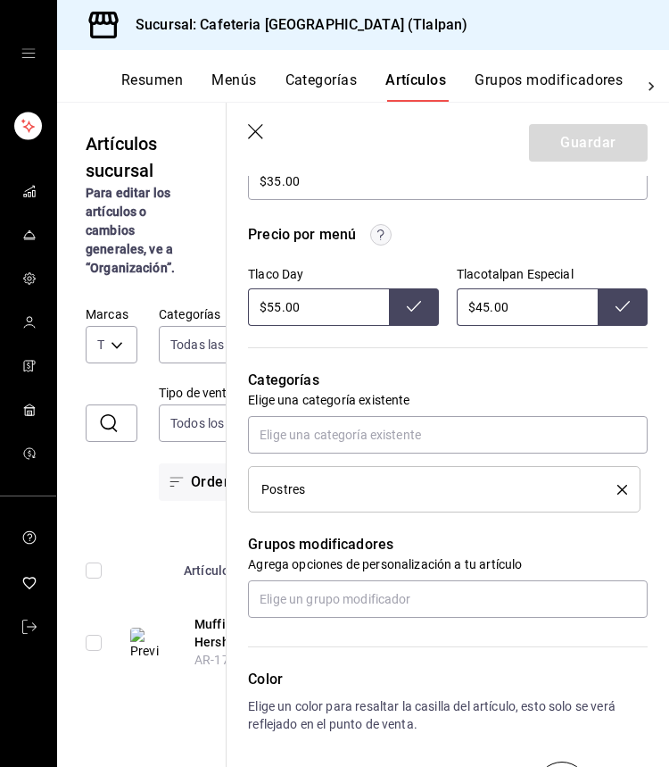
click at [483, 301] on input "$45.00" at bounding box center [527, 306] width 141 height 37
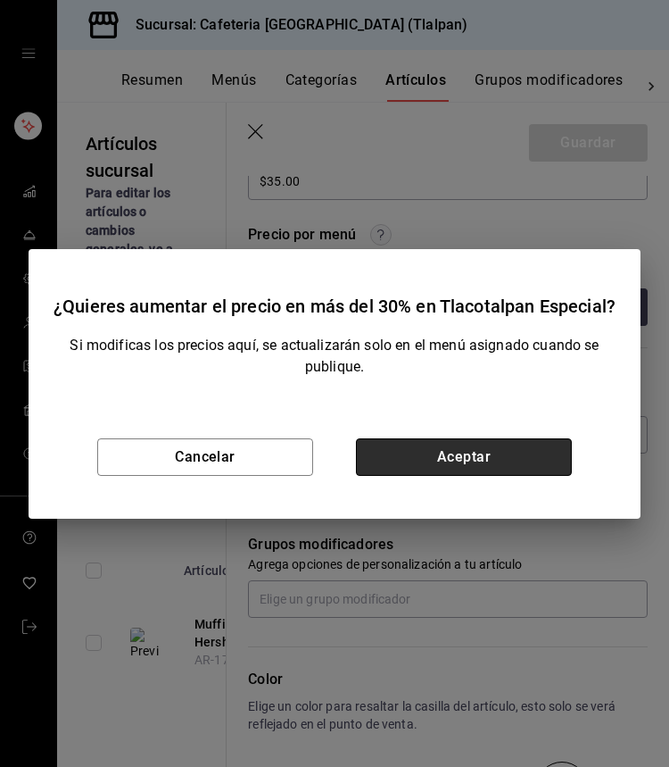
click at [477, 448] on button "Aceptar" at bounding box center [464, 456] width 216 height 37
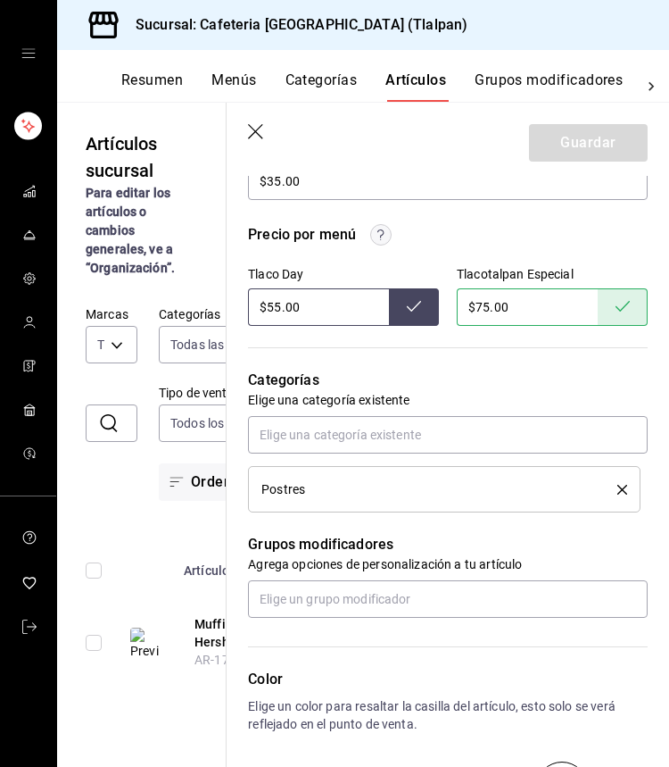
click at [257, 129] on icon "button" at bounding box center [257, 133] width 18 height 18
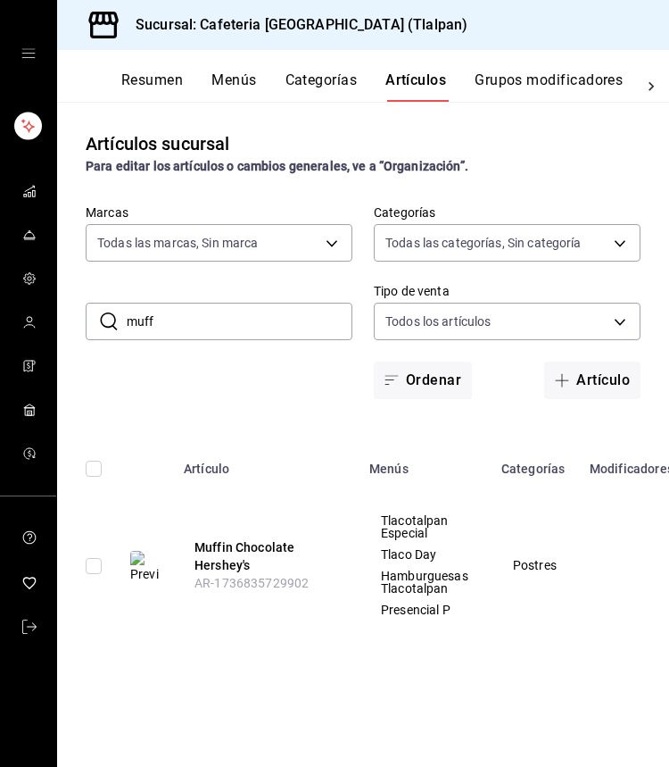
click at [243, 309] on input "muff" at bounding box center [240, 321] width 226 height 36
click at [243, 310] on input "muff" at bounding box center [240, 321] width 226 height 36
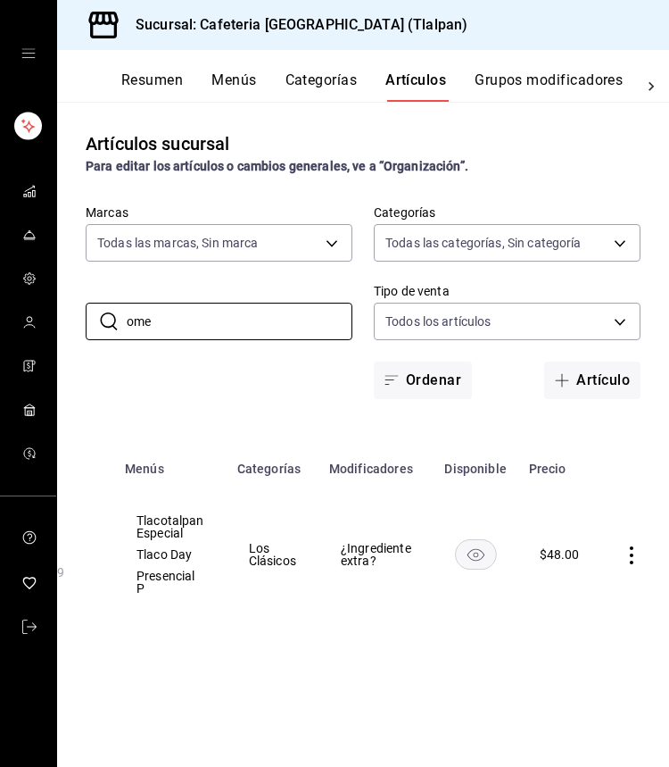
scroll to position [0, 244]
click at [634, 549] on icon "actions" at bounding box center [633, 555] width 18 height 18
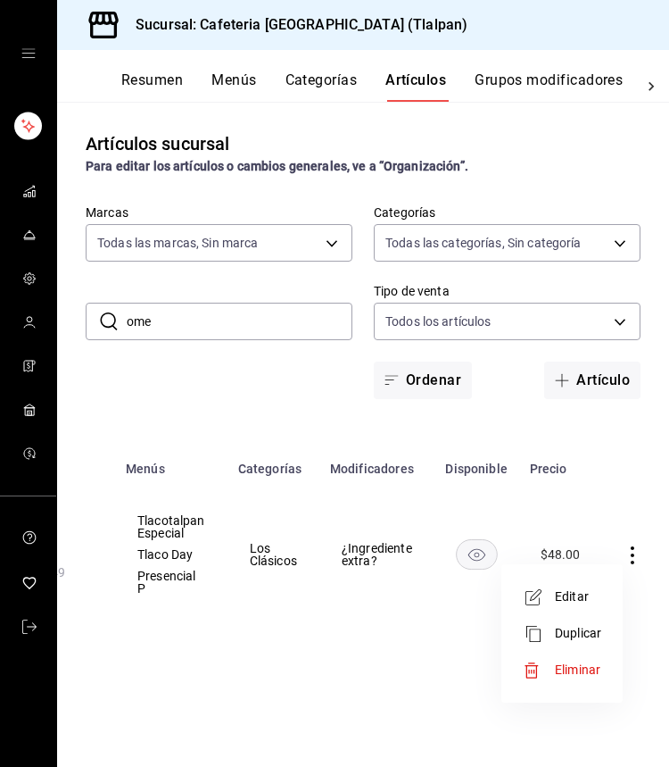
click at [591, 580] on li "Editar" at bounding box center [562, 596] width 107 height 37
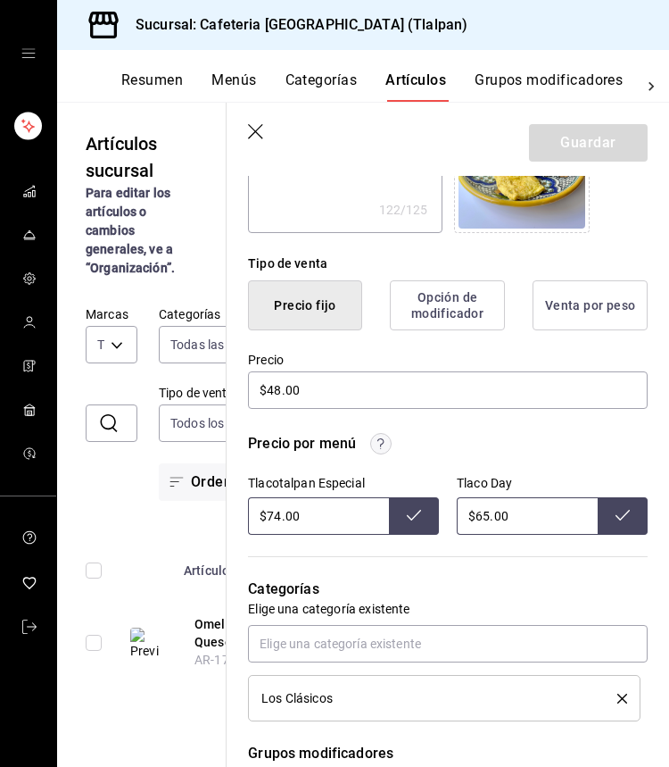
scroll to position [398, 0]
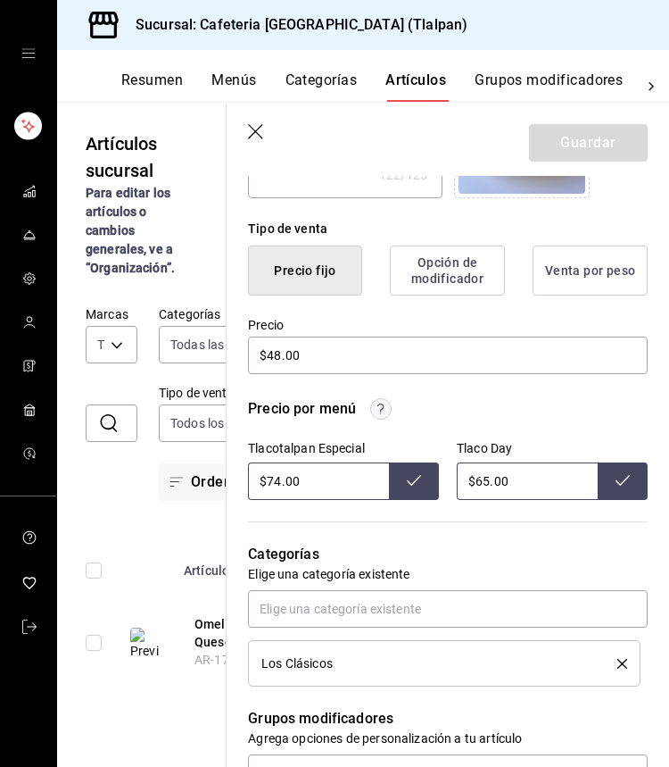
click at [282, 478] on input "$74.00" at bounding box center [318, 480] width 141 height 37
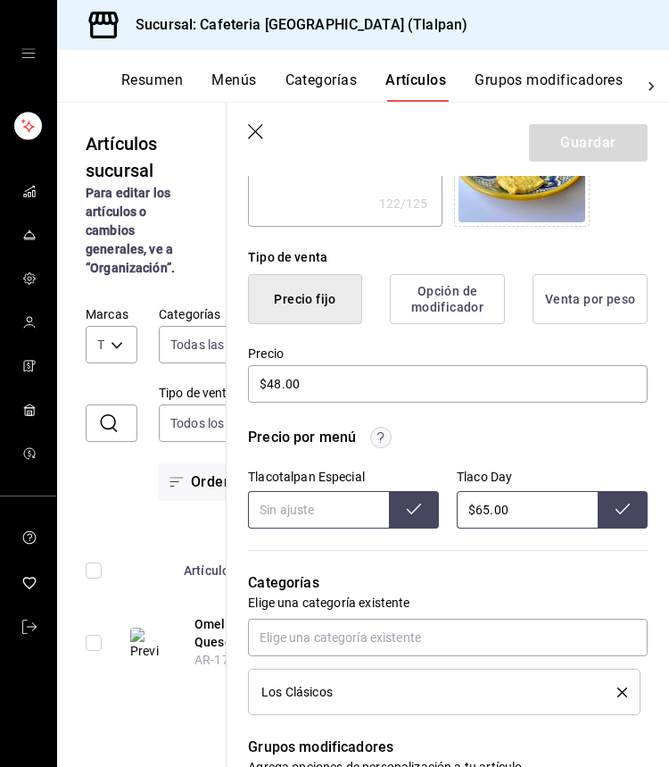
scroll to position [364, 0]
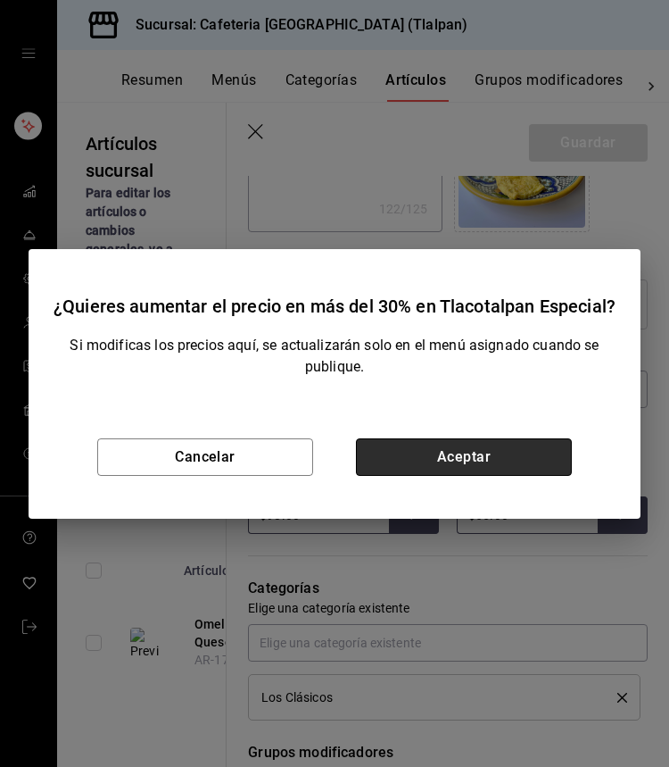
click at [512, 451] on button "Aceptar" at bounding box center [464, 456] width 216 height 37
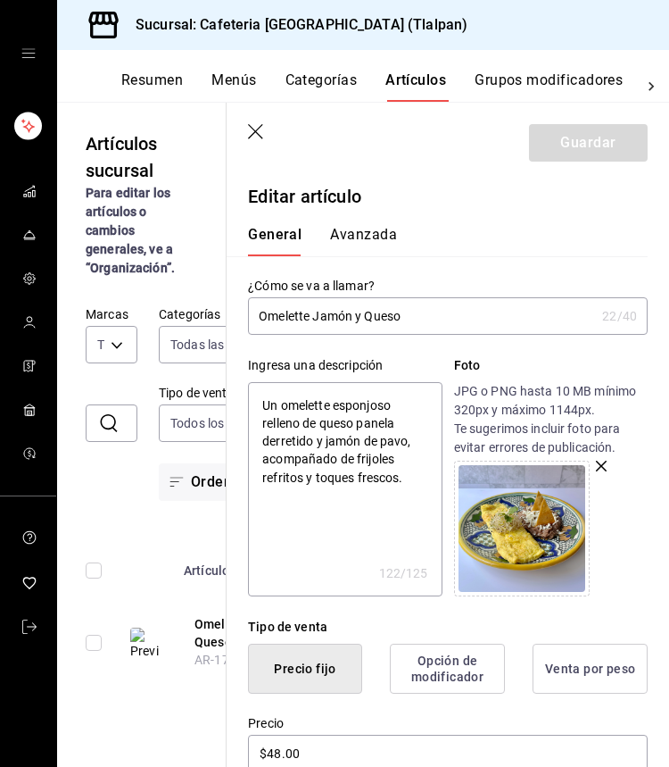
scroll to position [0, 0]
click at [263, 124] on icon "button" at bounding box center [257, 133] width 18 height 18
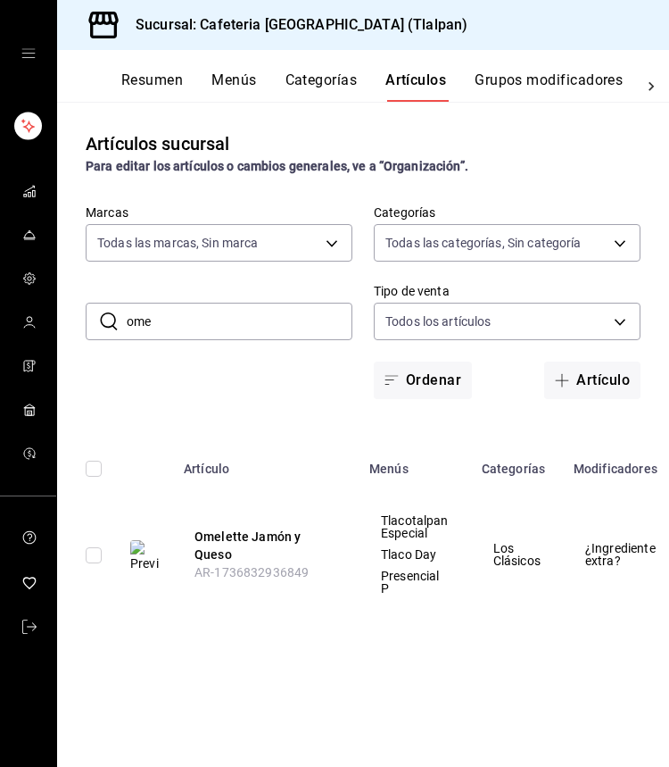
click at [229, 320] on input "ome" at bounding box center [240, 321] width 226 height 36
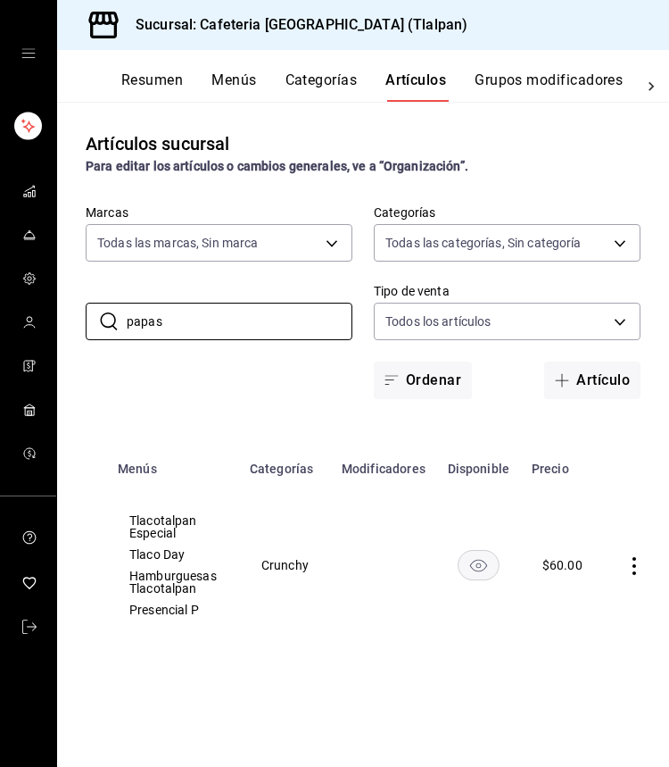
scroll to position [0, 250]
click at [621, 574] on td at bounding box center [640, 565] width 68 height 146
click at [627, 574] on icon "actions" at bounding box center [636, 566] width 18 height 18
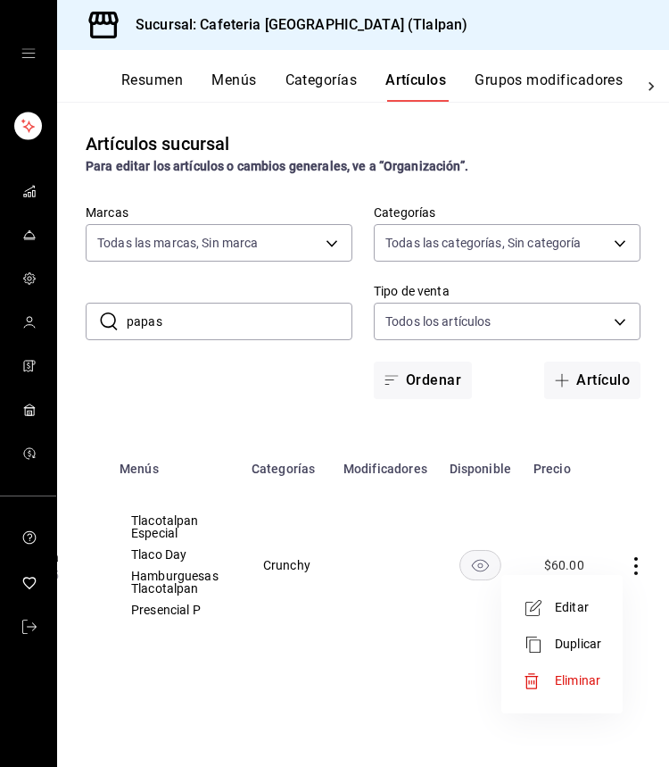
click at [572, 611] on span "Editar" at bounding box center [578, 607] width 46 height 19
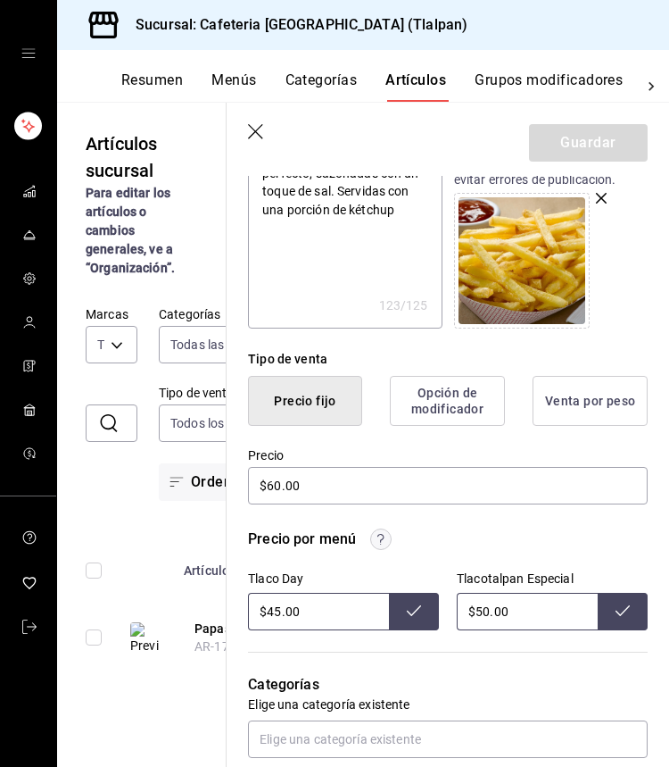
scroll to position [323, 0]
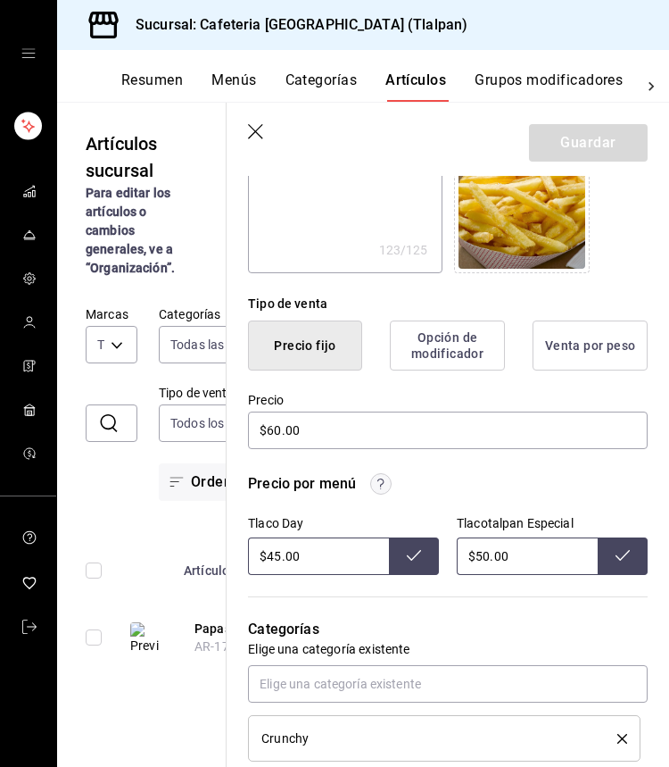
click at [486, 553] on input "$50.00" at bounding box center [527, 555] width 141 height 37
click at [257, 129] on icon "button" at bounding box center [257, 133] width 18 height 18
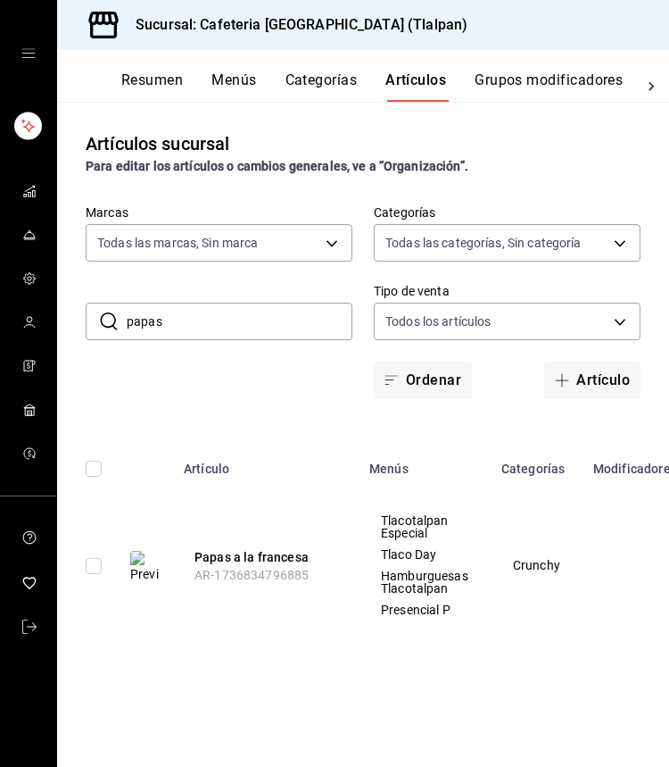
click at [192, 303] on input "papas" at bounding box center [240, 321] width 226 height 36
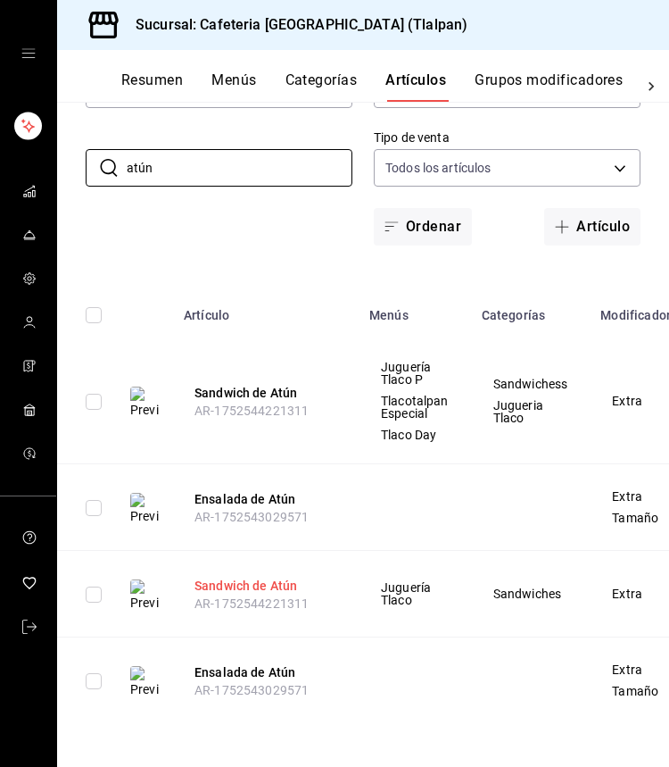
scroll to position [0, 2]
click at [279, 586] on button "Sandwich de Atún" at bounding box center [264, 586] width 143 height 18
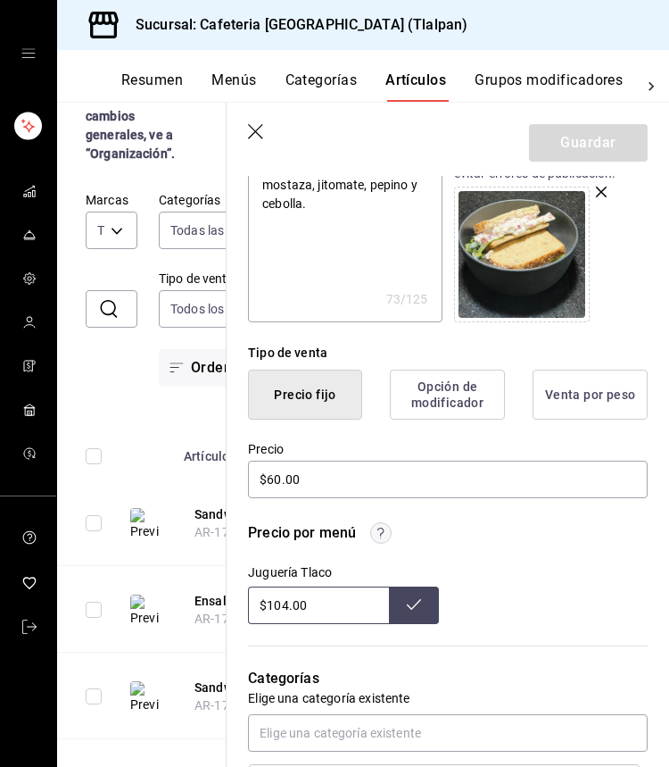
scroll to position [275, 0]
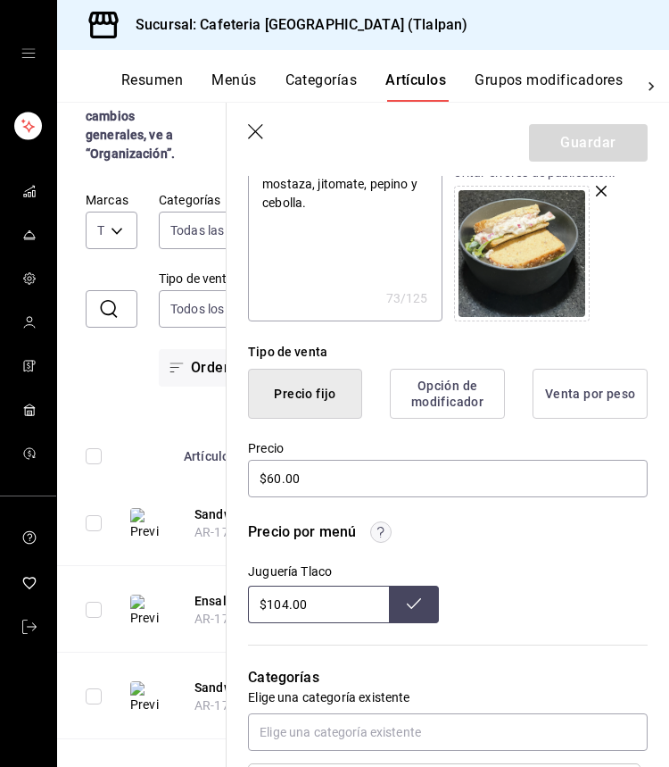
click at [287, 595] on input "$104.00" at bounding box center [318, 604] width 141 height 37
click at [253, 121] on header "Guardar" at bounding box center [448, 139] width 443 height 73
click at [253, 128] on icon "button" at bounding box center [257, 133] width 18 height 18
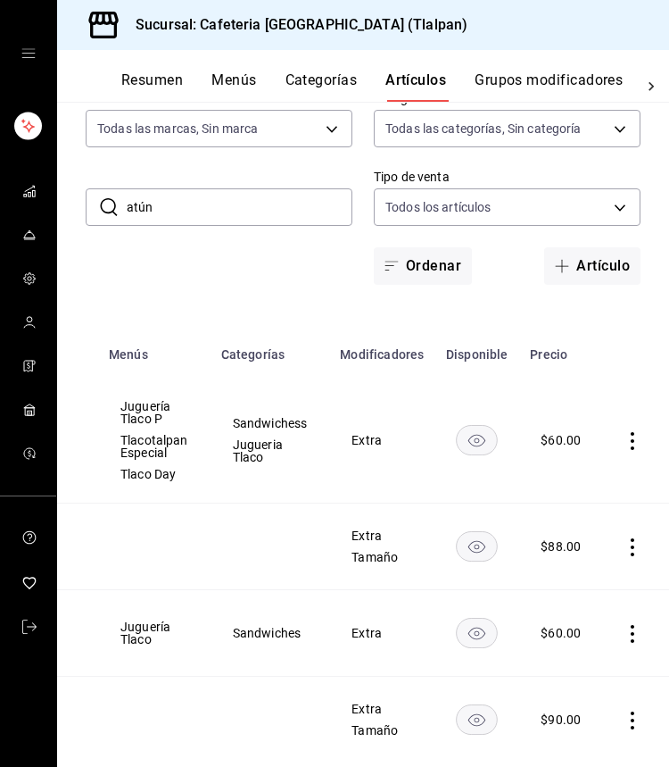
scroll to position [0, 260]
click at [627, 444] on icon "actions" at bounding box center [634, 441] width 18 height 18
click at [602, 471] on li "Editar" at bounding box center [562, 482] width 107 height 37
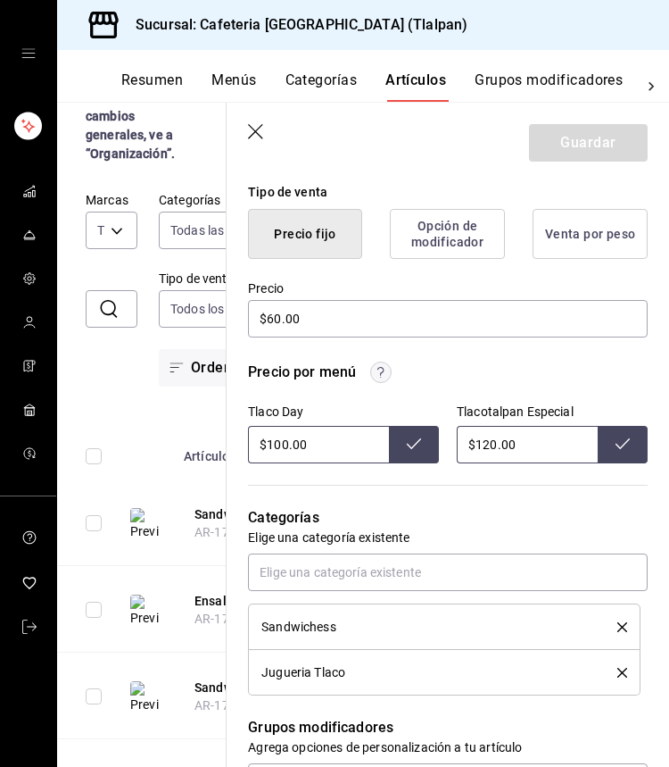
scroll to position [490, 0]
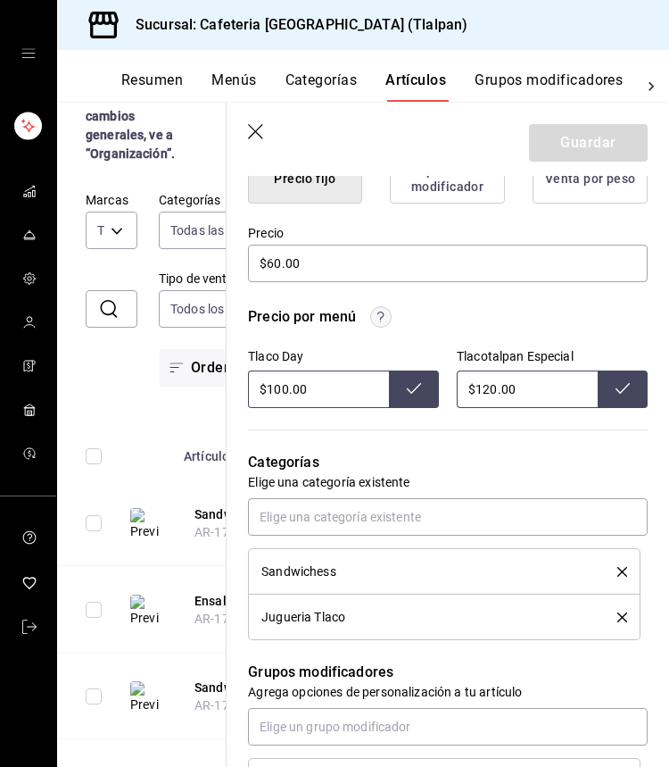
click at [490, 383] on input "$120.00" at bounding box center [527, 388] width 141 height 37
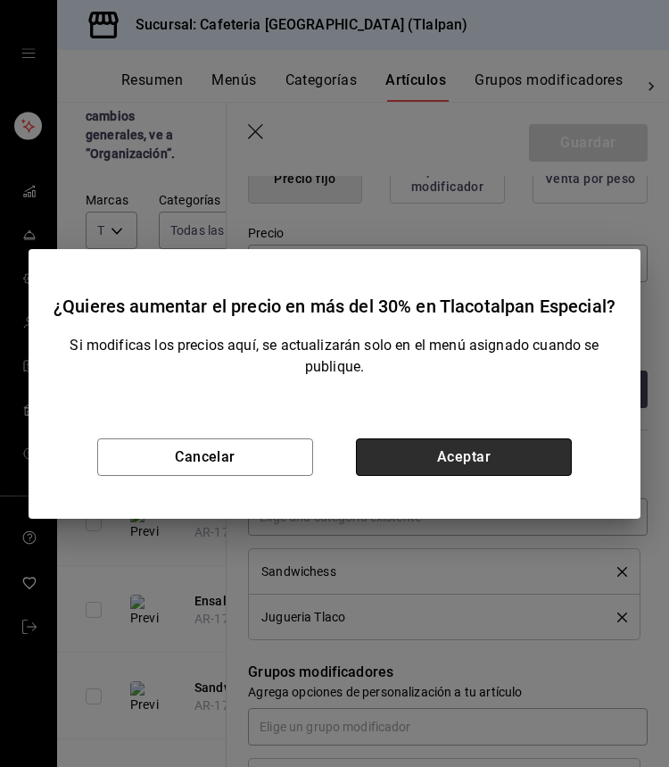
click at [544, 460] on button "Aceptar" at bounding box center [464, 456] width 216 height 37
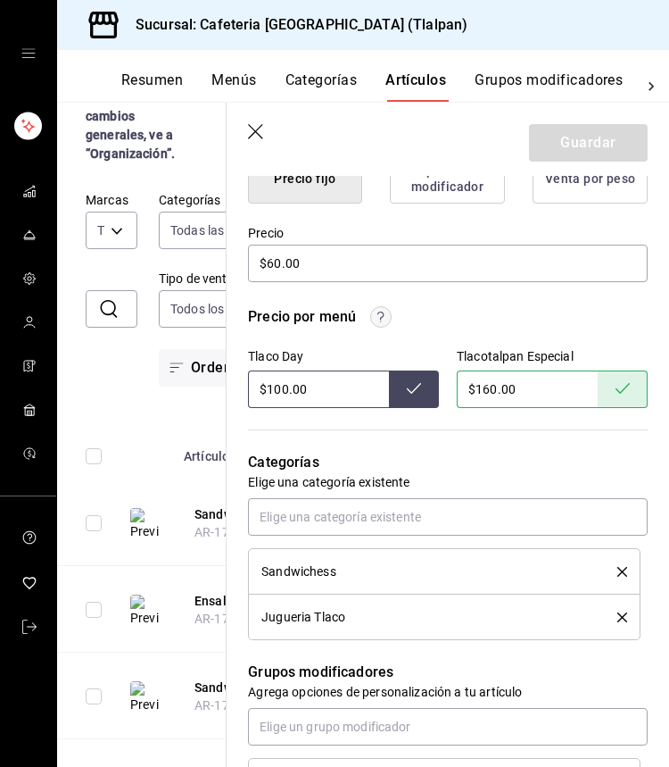
click at [258, 129] on icon "button" at bounding box center [257, 133] width 18 height 18
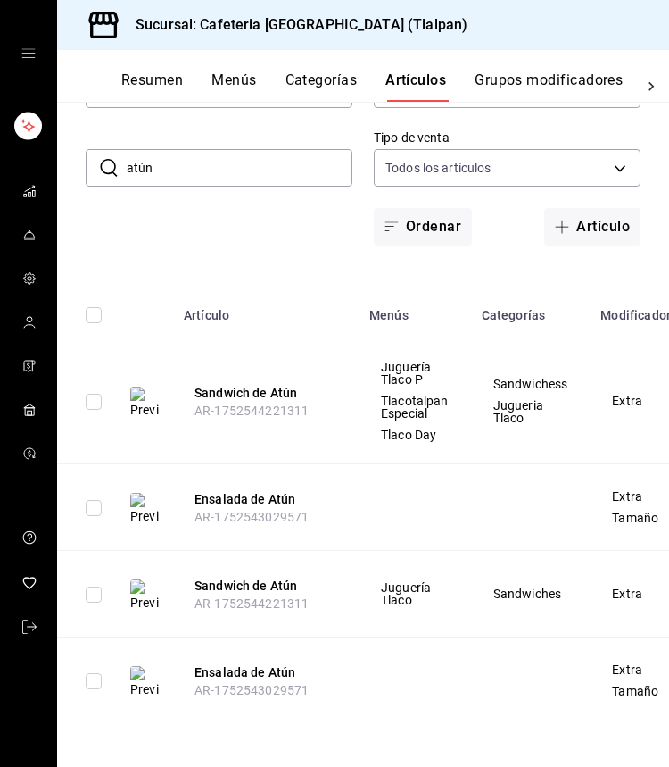
scroll to position [154, 0]
click at [173, 177] on input "atún" at bounding box center [240, 168] width 226 height 36
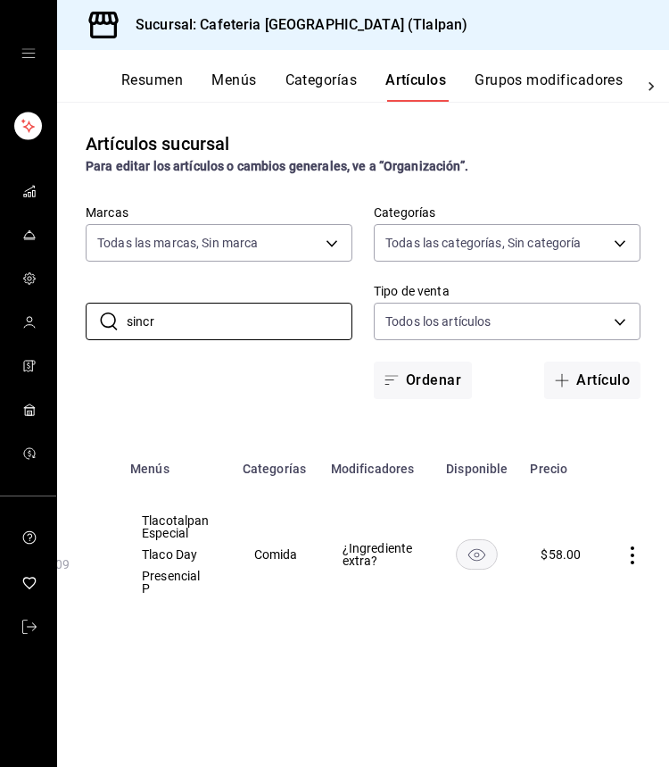
scroll to position [0, 238]
click at [636, 546] on icon "actions" at bounding box center [634, 555] width 18 height 18
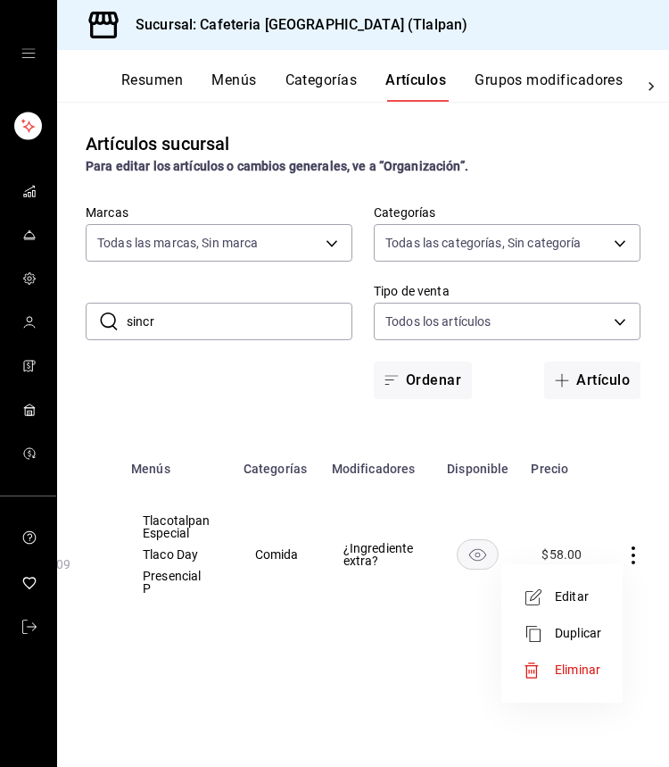
click at [585, 587] on span "Editar" at bounding box center [578, 596] width 46 height 19
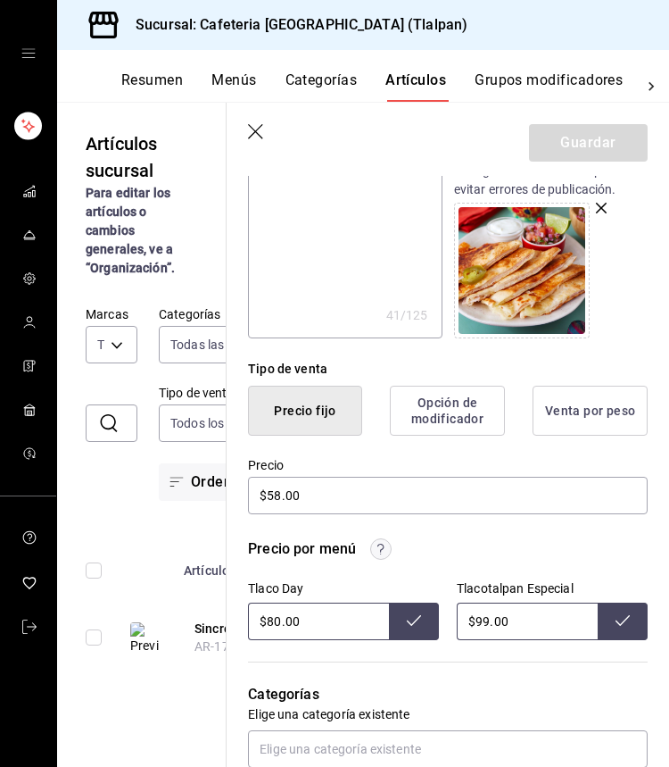
scroll to position [259, 0]
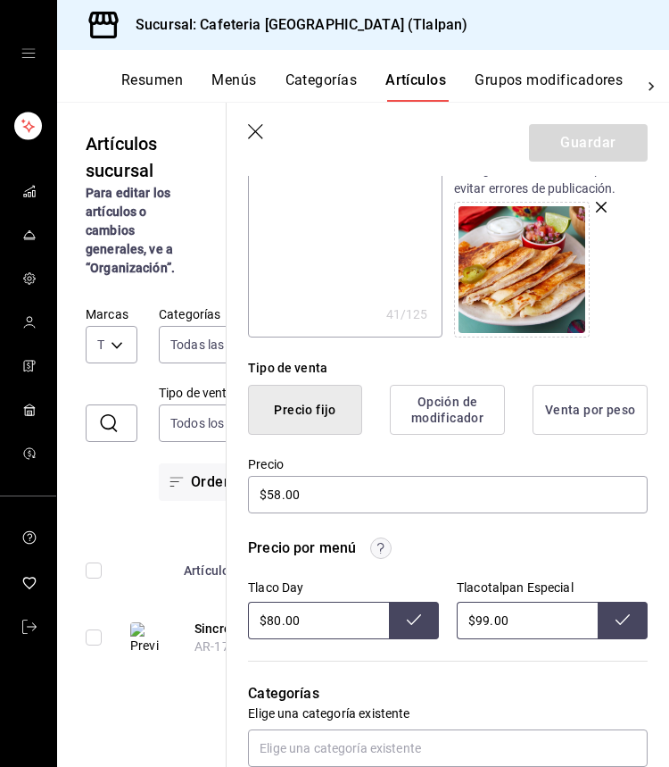
click at [263, 128] on icon "button" at bounding box center [257, 133] width 18 height 18
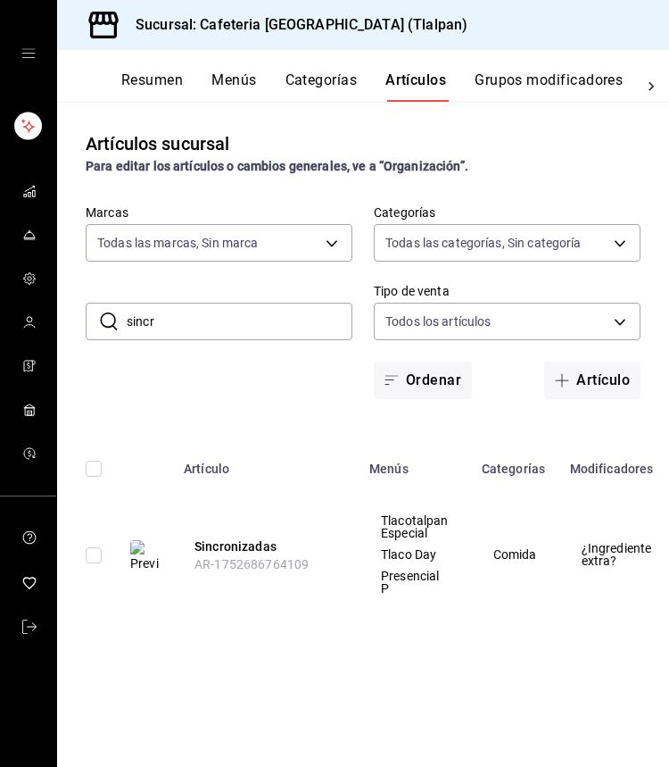
click at [196, 310] on input "sincr" at bounding box center [240, 321] width 226 height 36
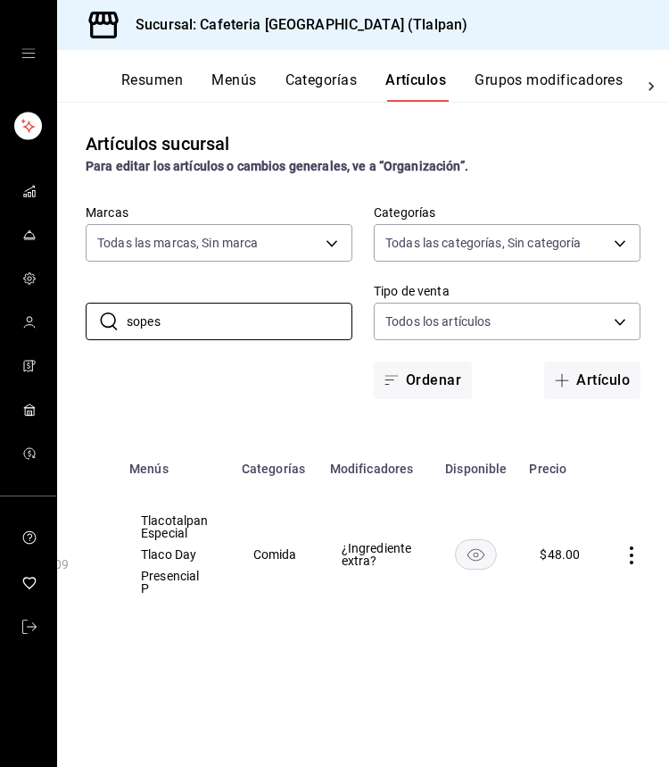
scroll to position [0, 238]
click at [634, 560] on icon "actions" at bounding box center [634, 555] width 18 height 18
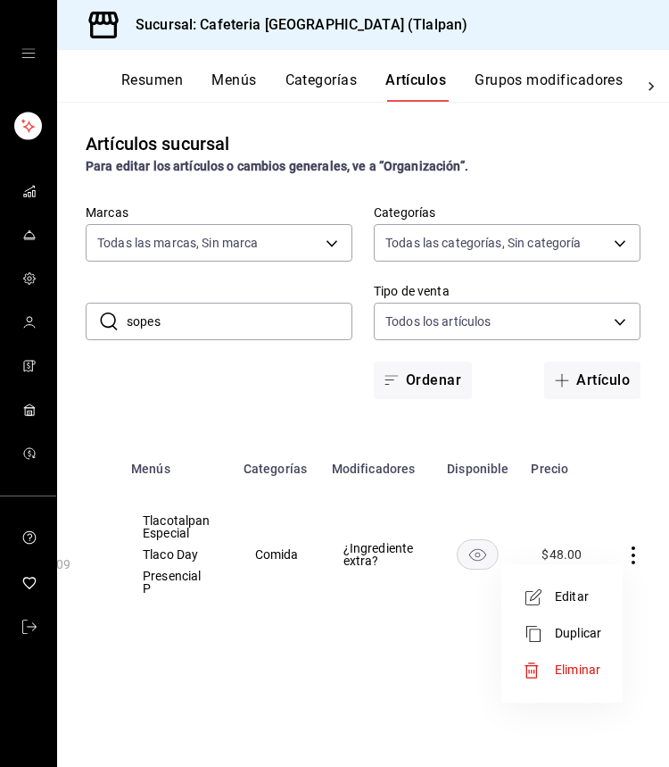
click at [588, 597] on span "Editar" at bounding box center [578, 596] width 46 height 19
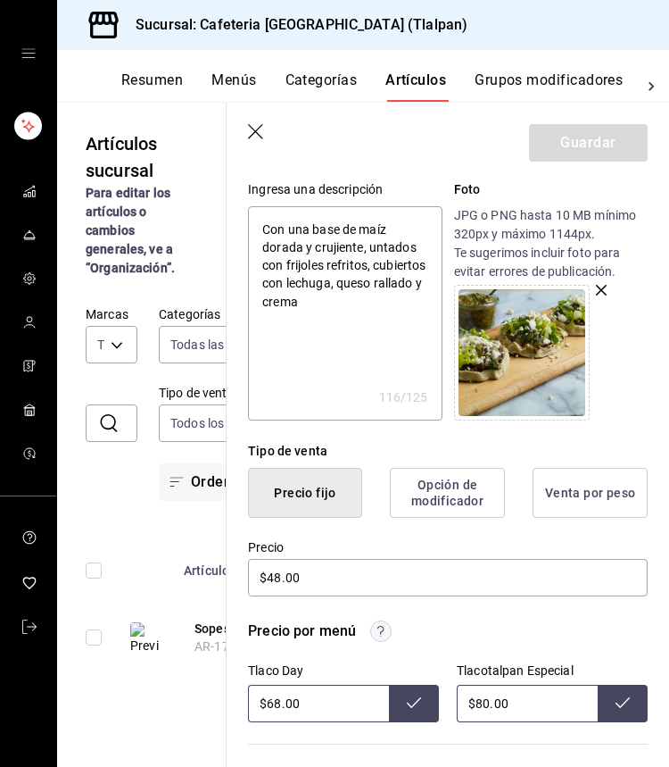
scroll to position [192, 0]
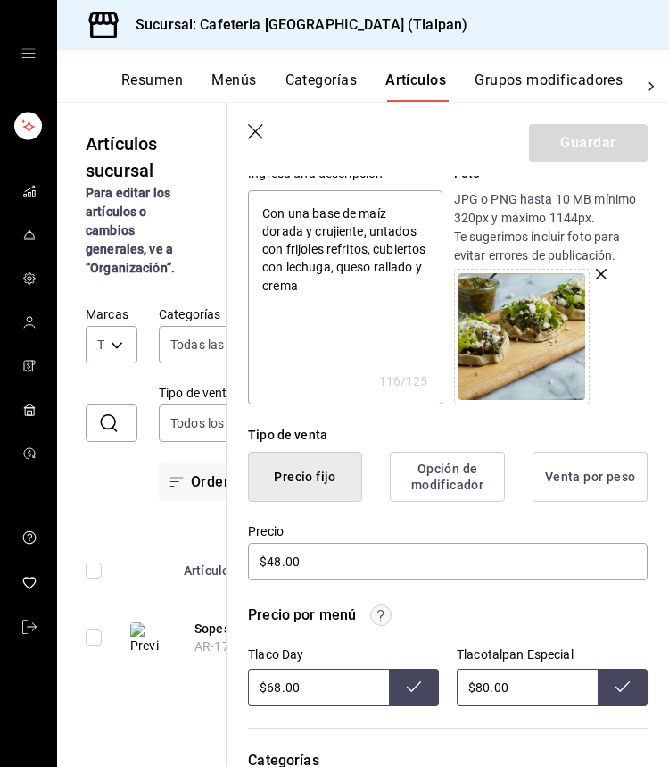
click at [485, 690] on input "$80.00" at bounding box center [527, 687] width 141 height 37
click at [258, 132] on icon "button" at bounding box center [257, 133] width 18 height 18
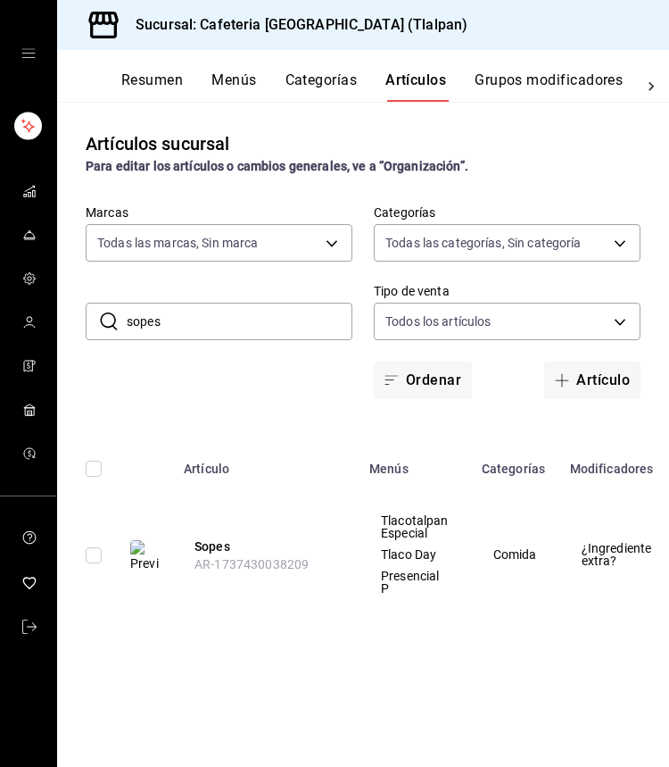
click at [207, 308] on input "sopes" at bounding box center [240, 321] width 226 height 36
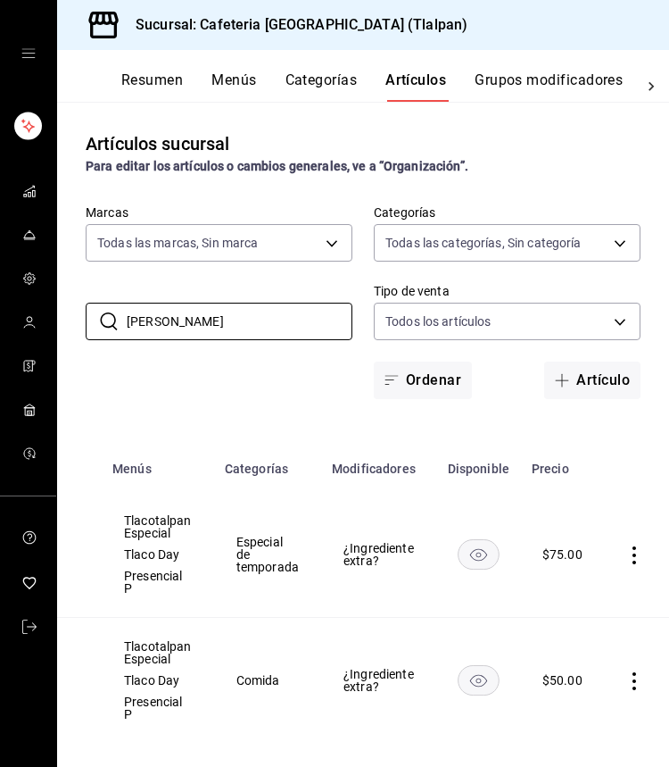
scroll to position [0, 256]
click at [636, 685] on icon "actions" at bounding box center [636, 681] width 18 height 18
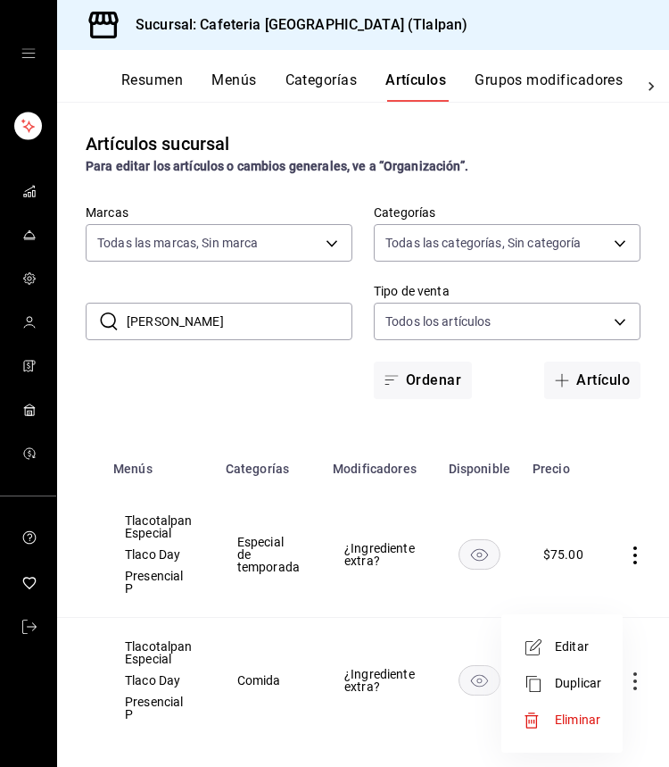
click at [593, 651] on span "Editar" at bounding box center [578, 646] width 46 height 19
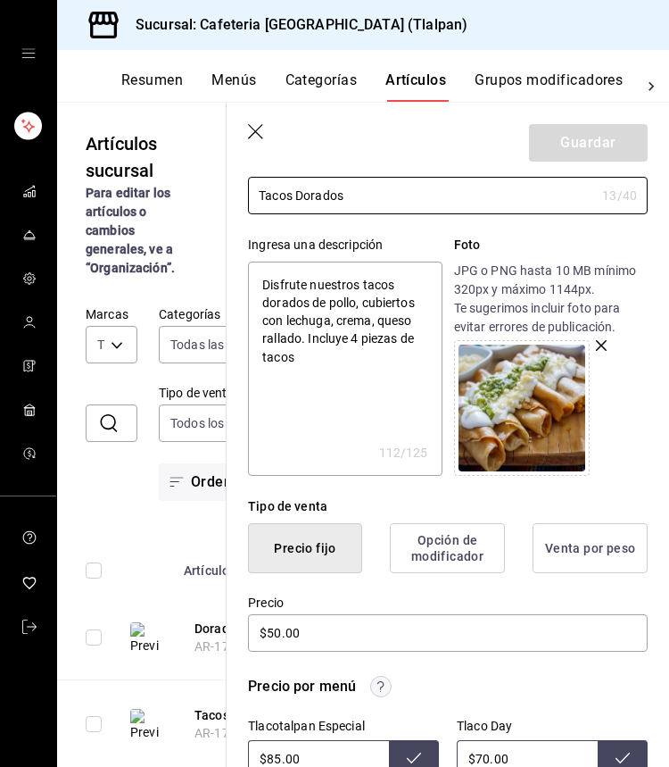
scroll to position [183, 0]
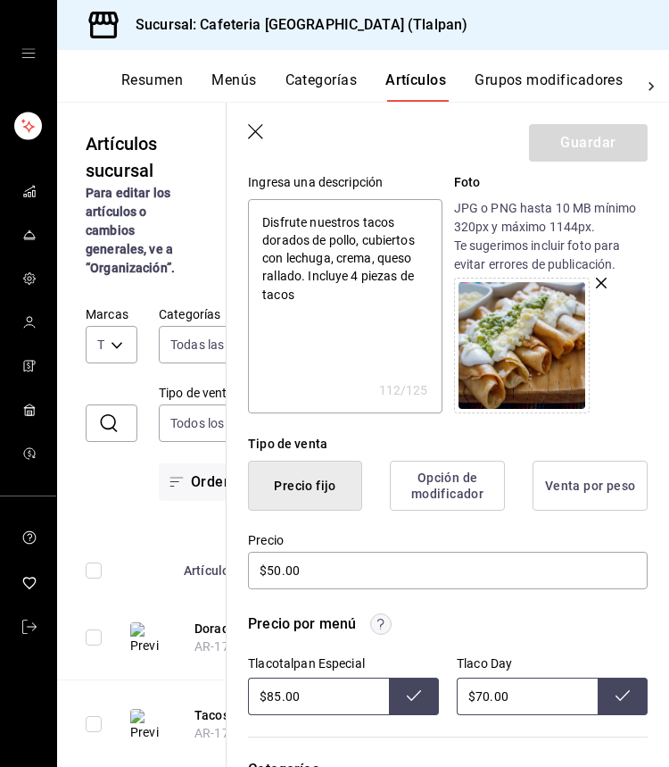
click at [278, 698] on input "$85.00" at bounding box center [318, 695] width 141 height 37
click at [263, 134] on icon "button" at bounding box center [257, 133] width 18 height 18
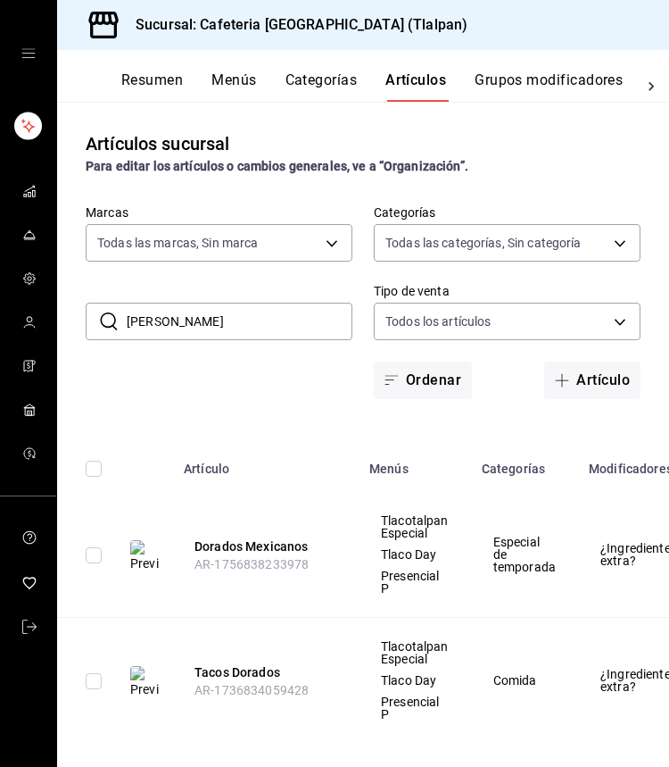
click at [213, 311] on input "dora" at bounding box center [240, 321] width 226 height 36
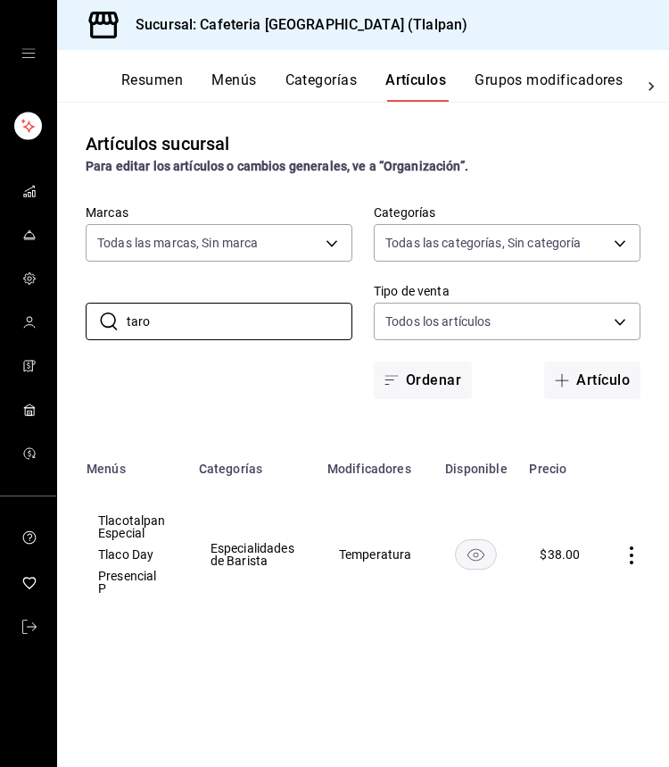
scroll to position [0, 282]
click at [634, 553] on icon "actions" at bounding box center [633, 555] width 18 height 18
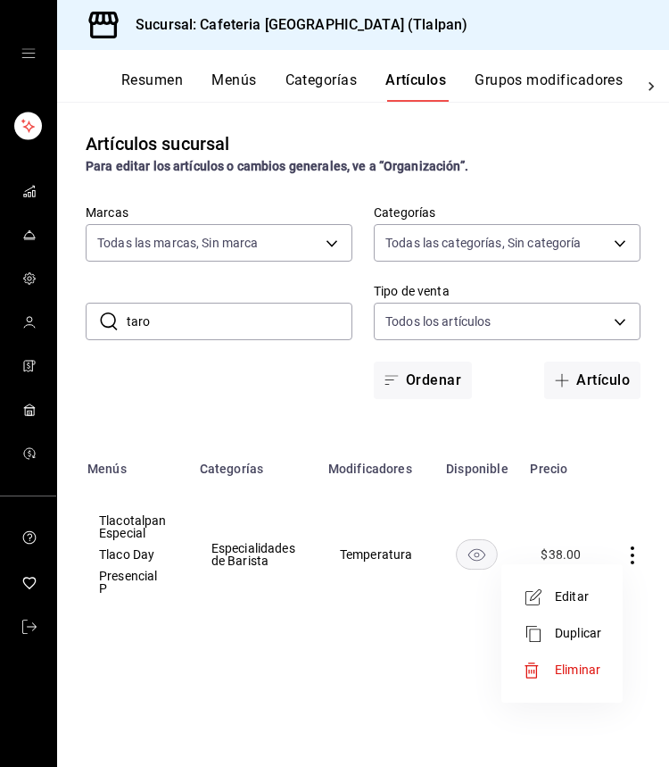
click at [562, 587] on span "Editar" at bounding box center [578, 596] width 46 height 19
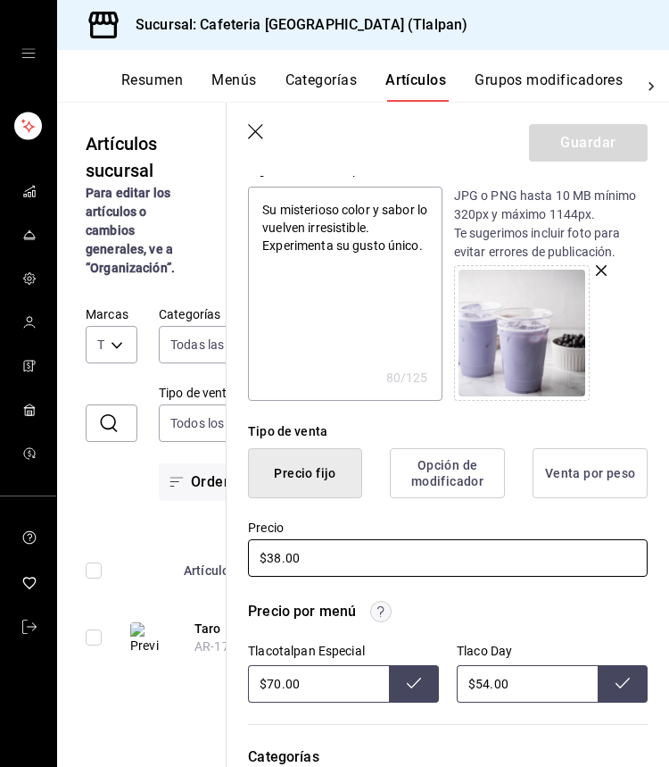
scroll to position [212, 0]
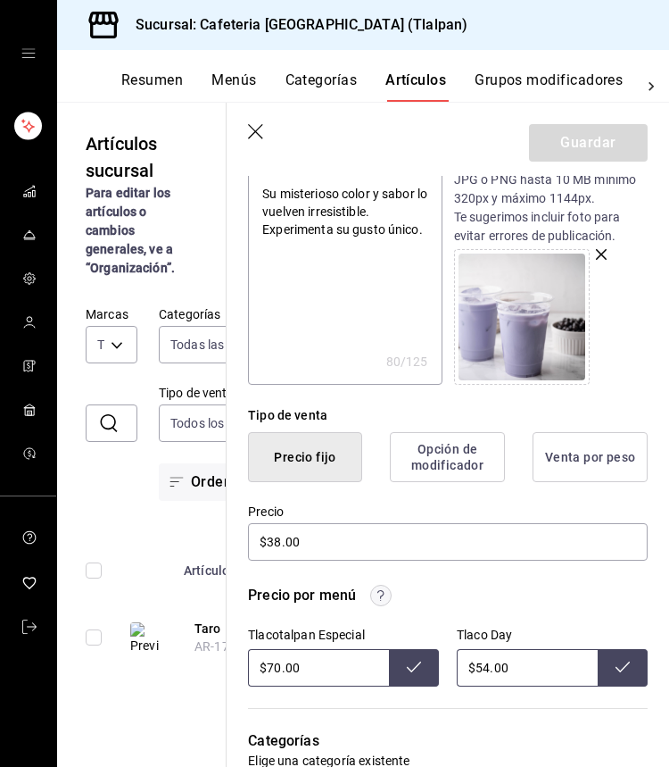
click at [278, 665] on input "$70.00" at bounding box center [318, 667] width 141 height 37
click at [254, 140] on icon "button" at bounding box center [257, 133] width 18 height 18
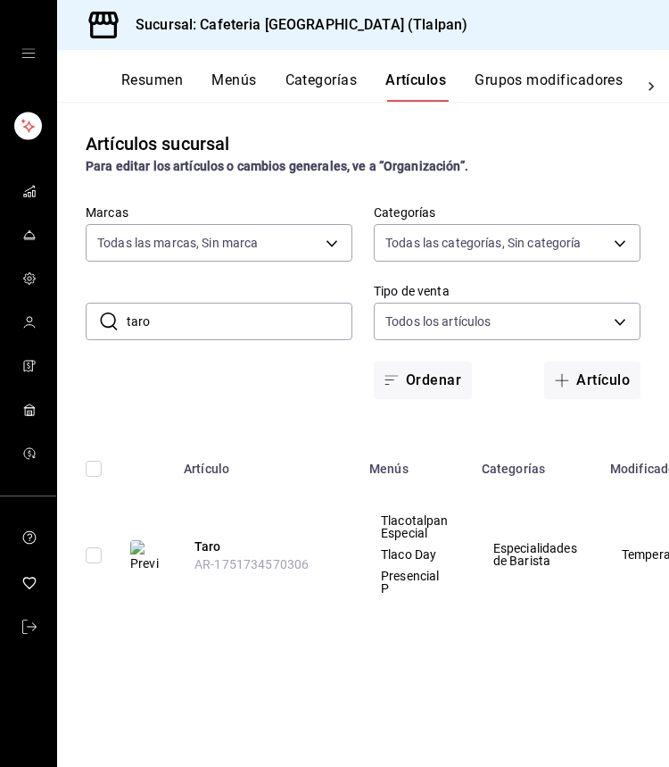
click at [215, 345] on div "​ taro ​ Marcas Todas las marcas, Sin marca ec576109-29d1-42df-b2ca-5becddbd2ef…" at bounding box center [363, 301] width 612 height 195
click at [215, 339] on input "taro" at bounding box center [240, 321] width 226 height 36
click at [215, 338] on input "taro" at bounding box center [240, 321] width 226 height 36
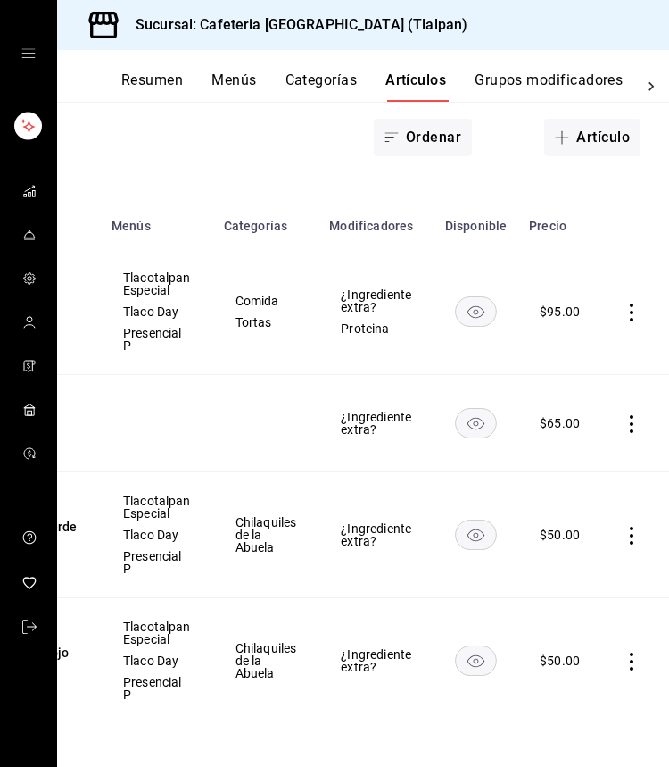
scroll to position [0, 257]
click at [638, 661] on icon "actions" at bounding box center [633, 661] width 18 height 18
click at [347, 445] on div at bounding box center [334, 383] width 669 height 767
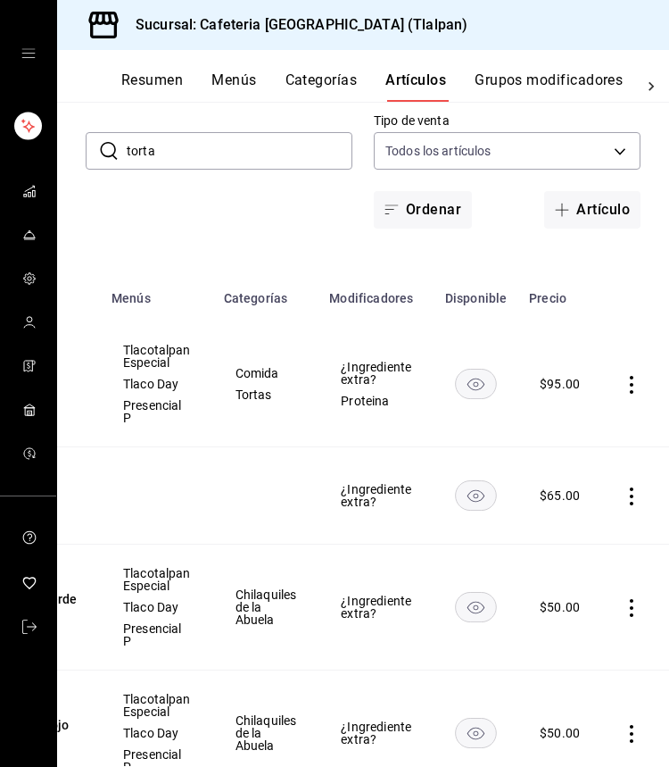
scroll to position [0, 257]
click at [630, 615] on icon "actions" at bounding box center [633, 608] width 18 height 18
click at [576, 644] on span "Editar" at bounding box center [578, 646] width 46 height 19
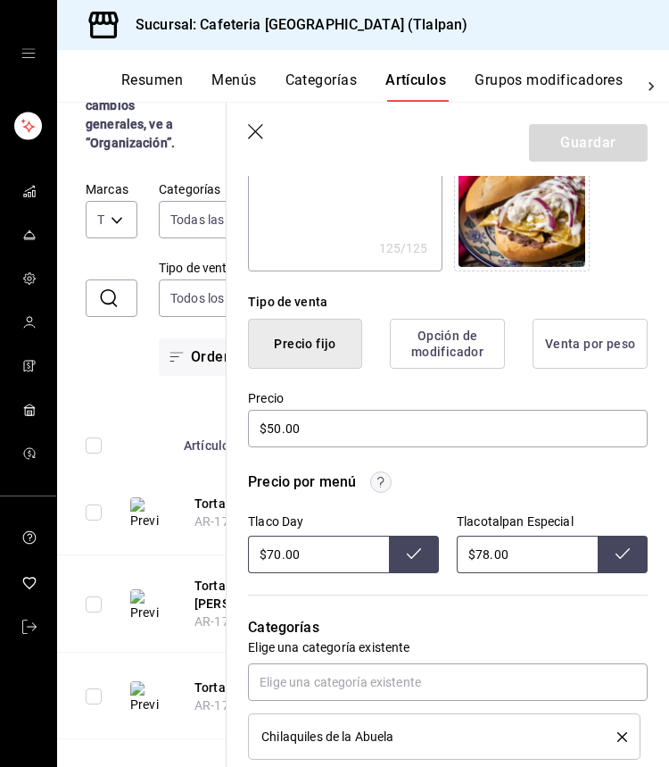
scroll to position [340, 0]
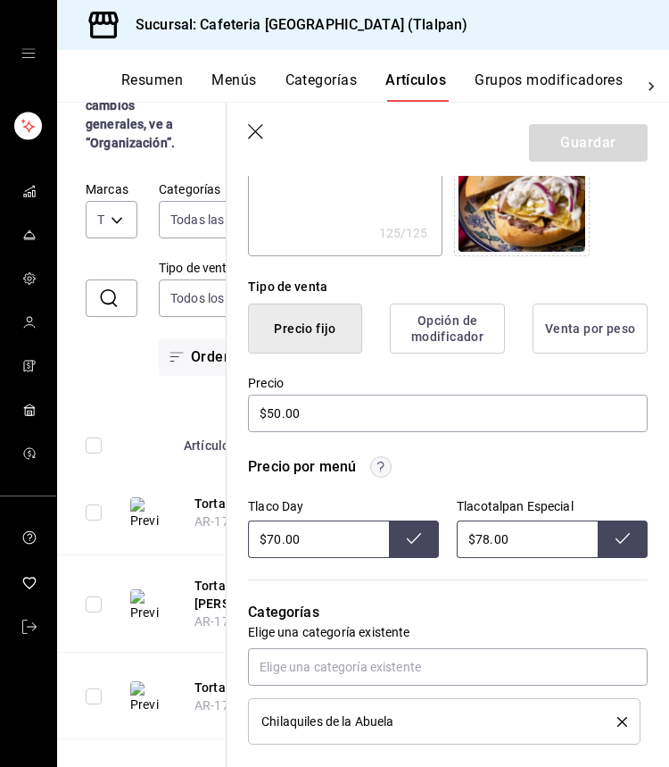
click at [488, 540] on input "$78.00" at bounding box center [527, 538] width 141 height 37
click at [262, 130] on icon "button" at bounding box center [257, 133] width 18 height 18
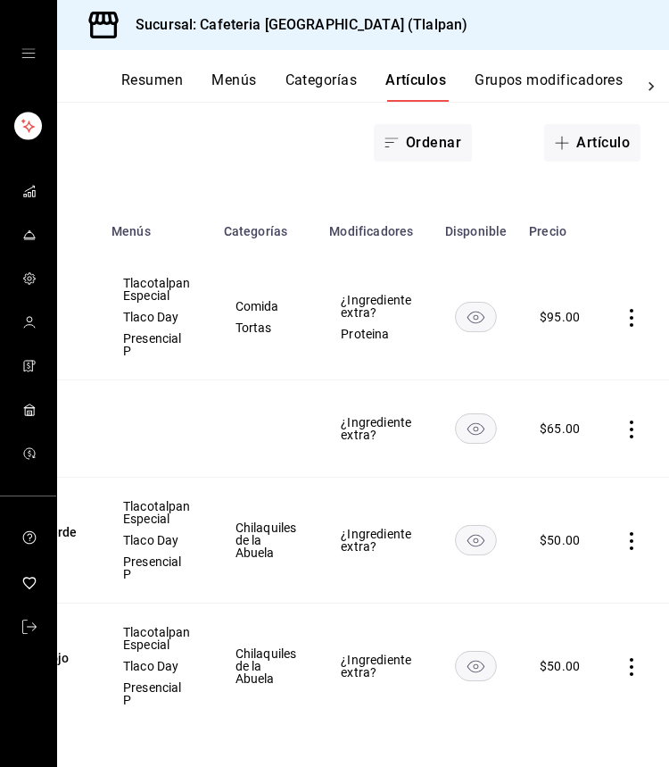
scroll to position [0, 257]
click at [629, 662] on icon "actions" at bounding box center [633, 667] width 18 height 18
click at [578, 650] on span "Editar" at bounding box center [578, 646] width 46 height 19
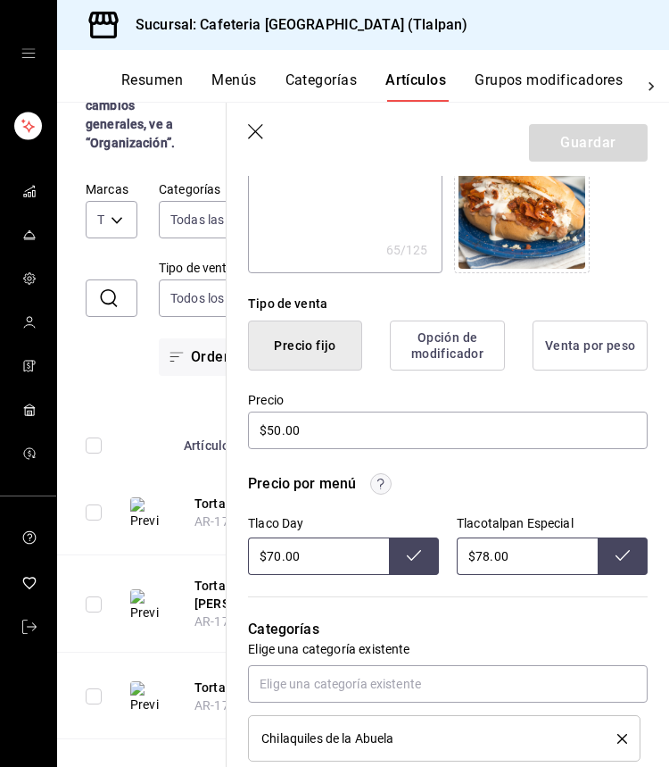
scroll to position [324, 0]
click at [491, 557] on input "$78.00" at bounding box center [527, 554] width 141 height 37
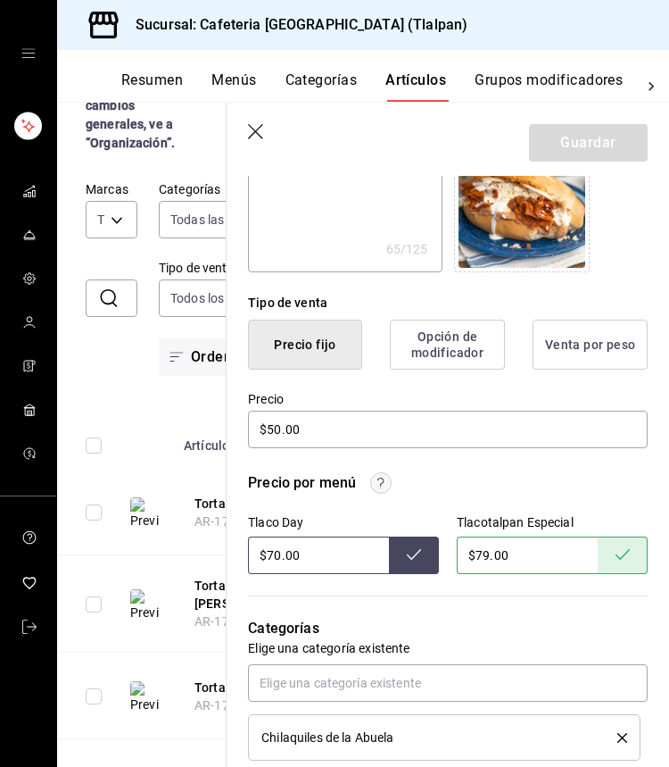
click at [263, 132] on icon "button" at bounding box center [257, 133] width 18 height 18
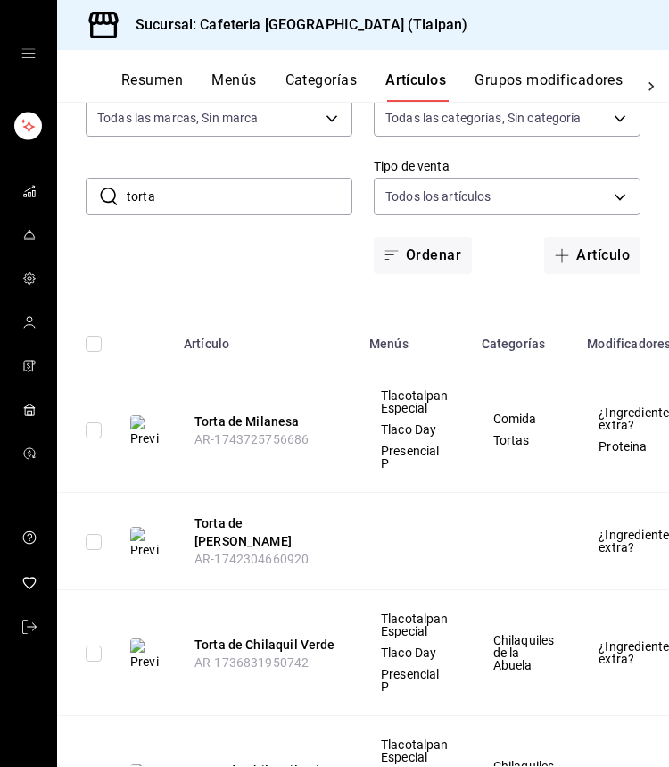
click at [217, 187] on input "torta" at bounding box center [240, 197] width 226 height 36
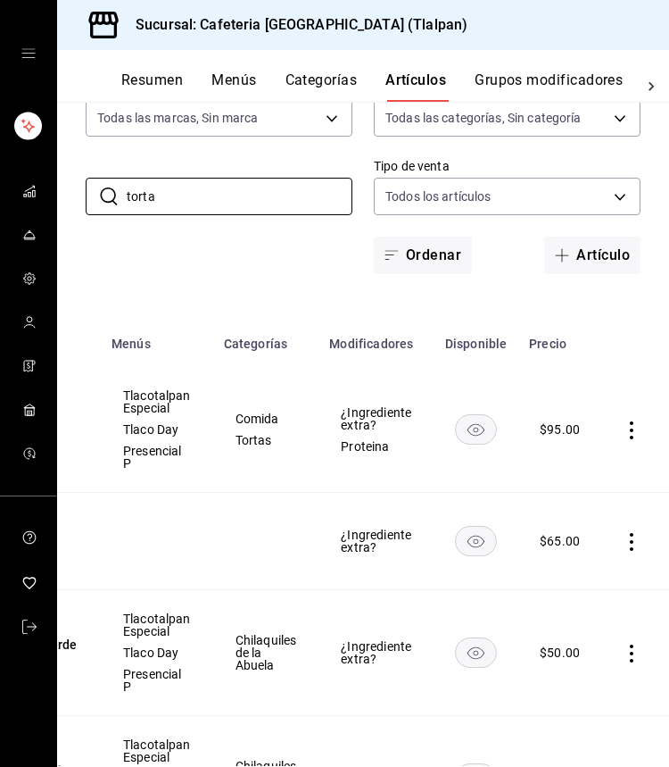
scroll to position [0, 257]
click at [636, 426] on icon "actions" at bounding box center [633, 430] width 18 height 18
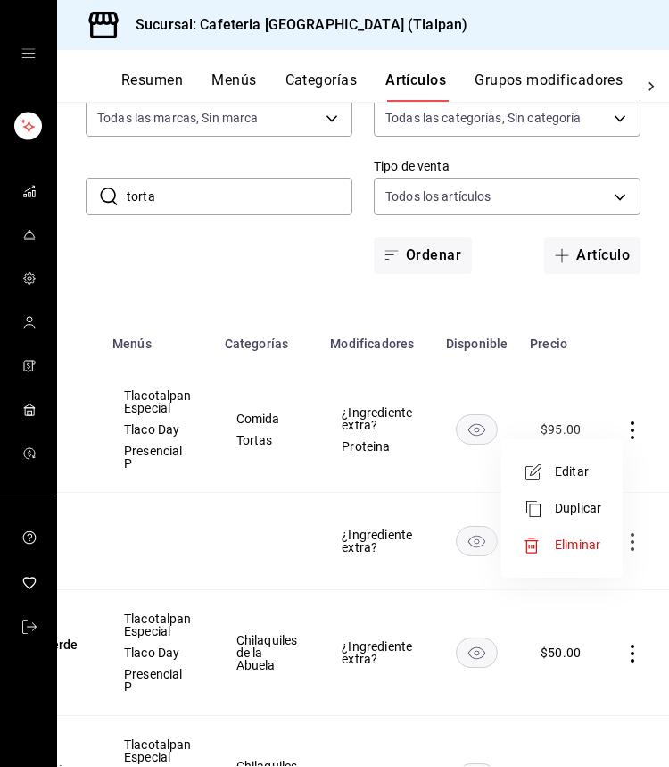
click at [587, 465] on span "Editar" at bounding box center [578, 471] width 46 height 19
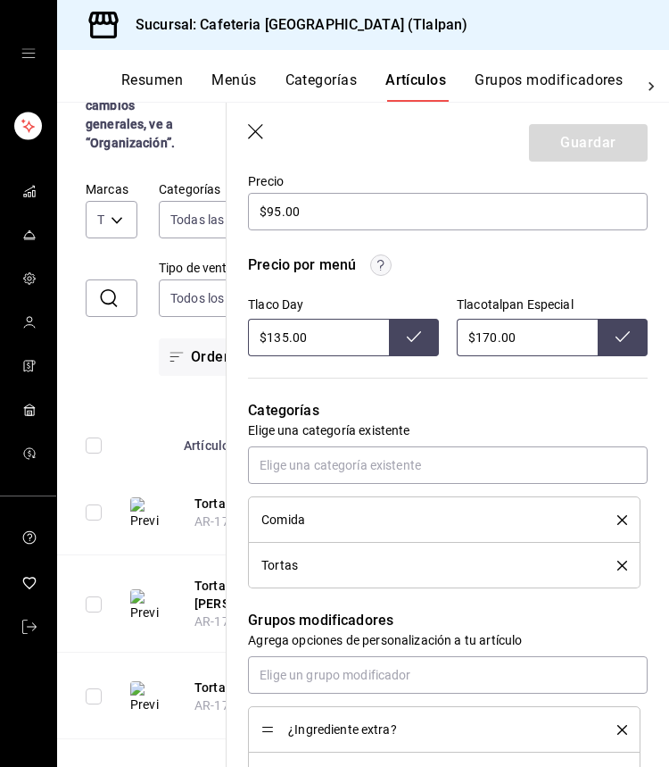
scroll to position [478, 0]
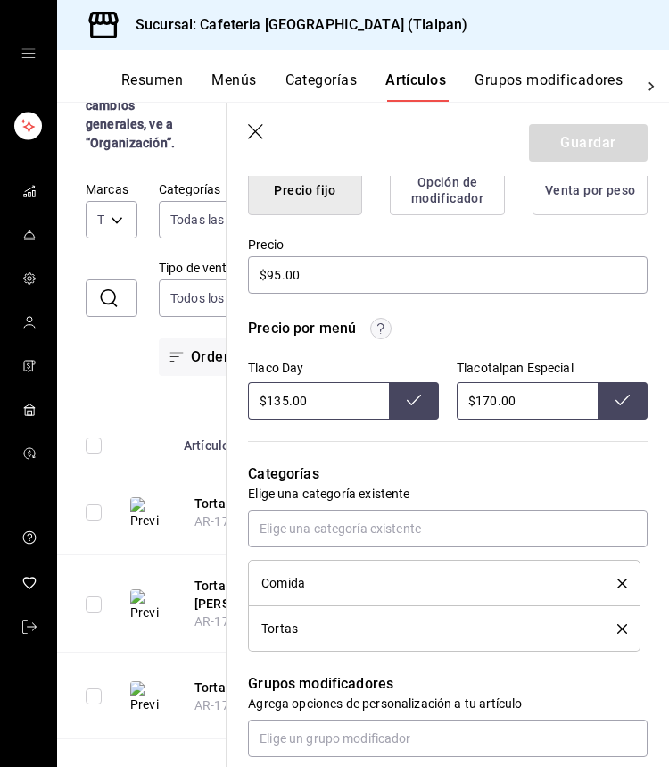
click at [495, 405] on input "$170.00" at bounding box center [527, 400] width 141 height 37
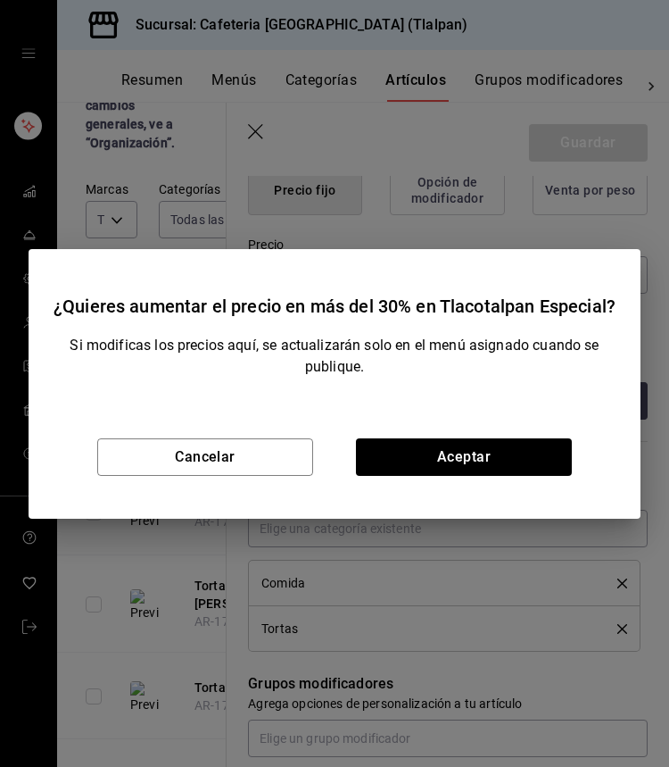
click at [507, 436] on div "Cancelar Aceptar" at bounding box center [335, 456] width 612 height 123
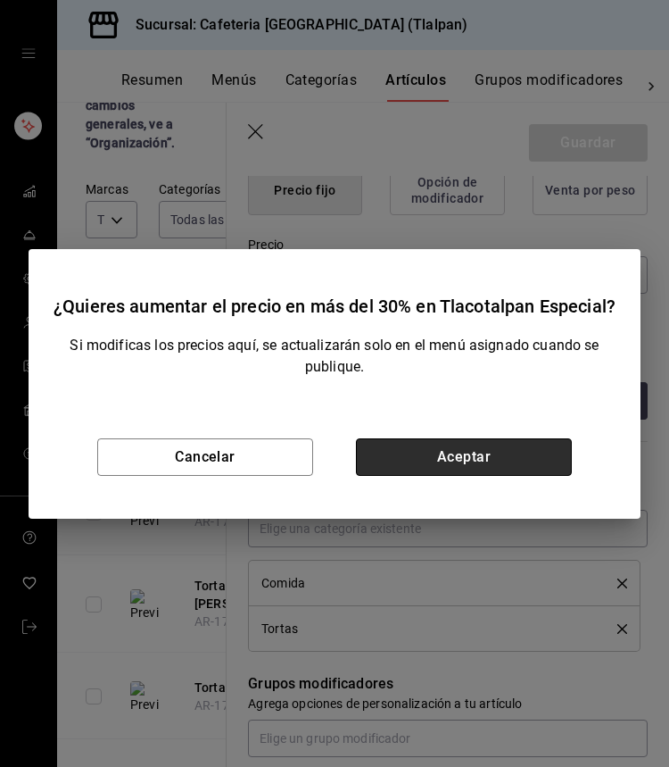
click at [501, 451] on button "Aceptar" at bounding box center [464, 456] width 216 height 37
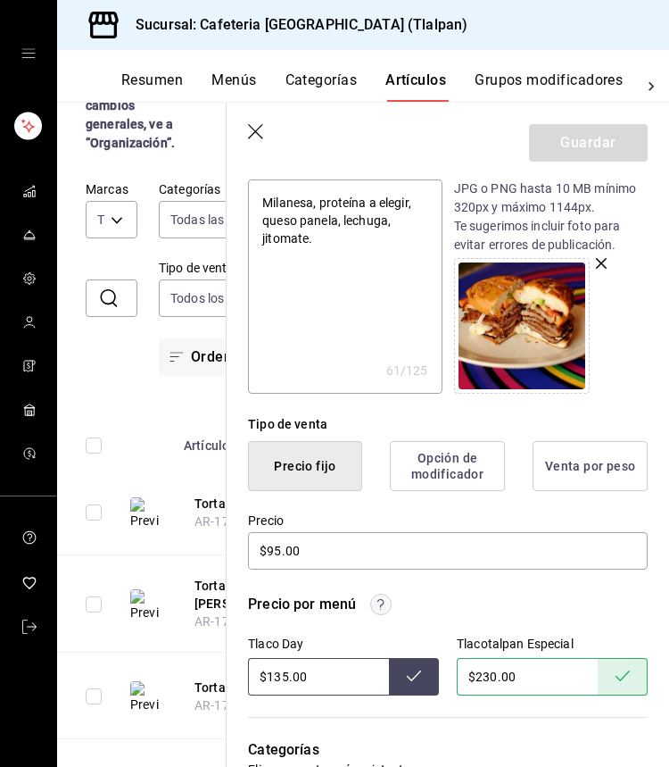
scroll to position [201, 0]
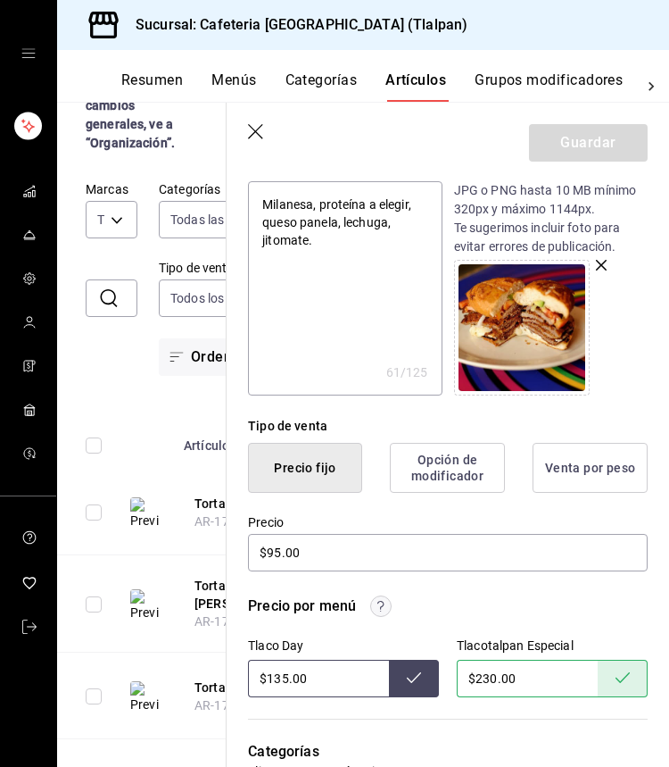
click at [258, 134] on icon "button" at bounding box center [255, 131] width 15 height 15
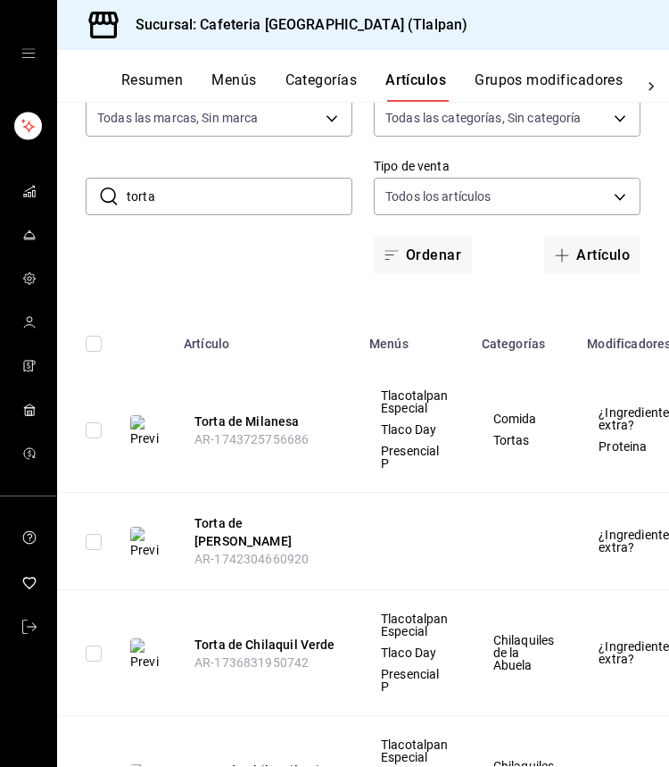
click at [235, 189] on input "torta" at bounding box center [240, 197] width 226 height 36
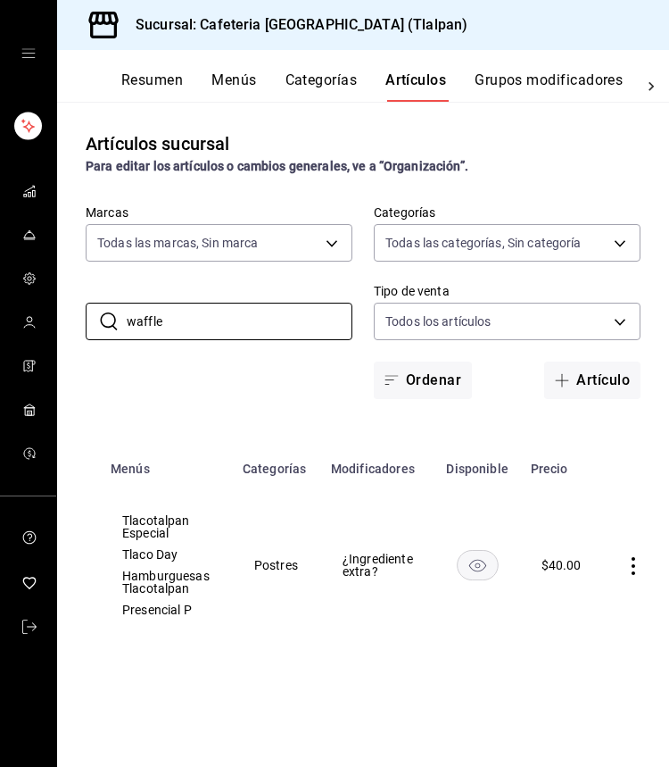
scroll to position [0, 258]
click at [634, 568] on icon "actions" at bounding box center [635, 566] width 18 height 18
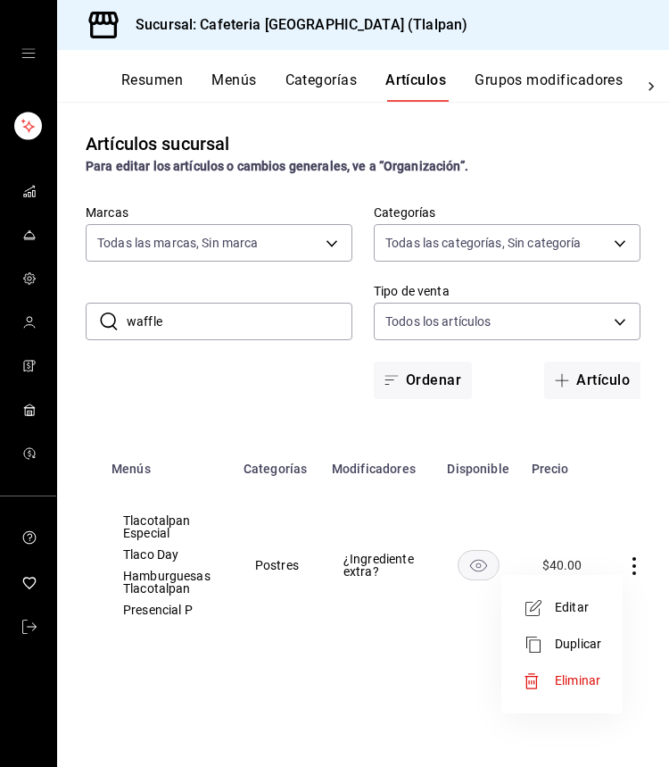
click at [594, 605] on span "Editar" at bounding box center [578, 607] width 46 height 19
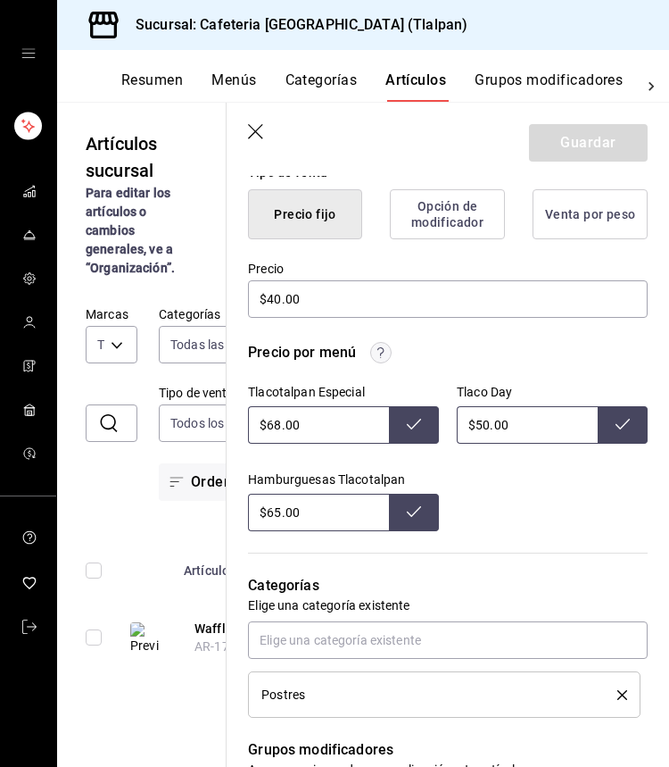
scroll to position [506, 0]
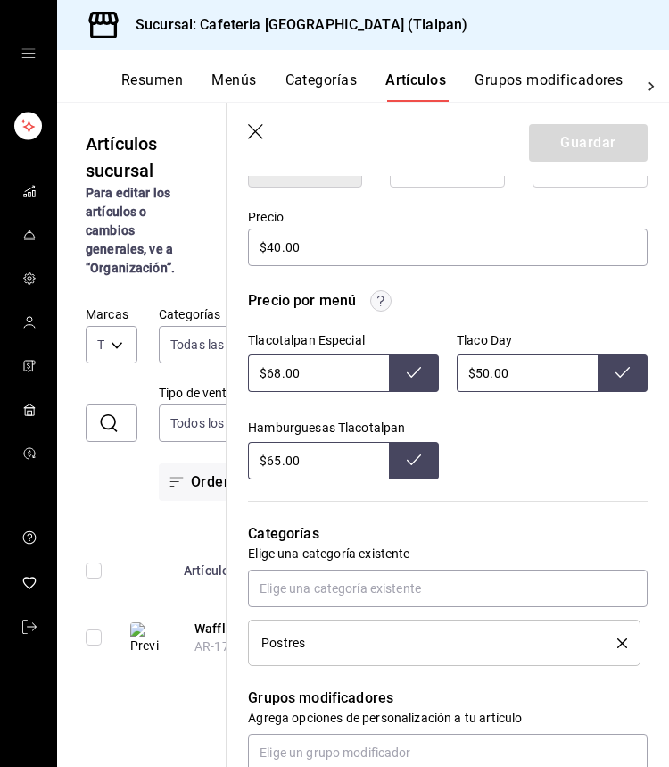
click at [275, 377] on input "$68.00" at bounding box center [318, 372] width 141 height 37
click at [280, 461] on input "$65.00" at bounding box center [318, 460] width 141 height 37
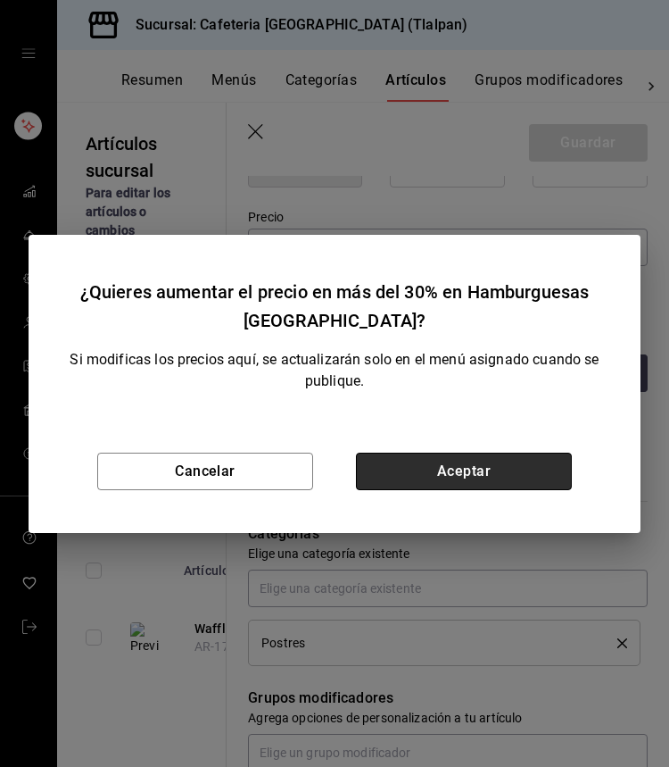
click at [430, 478] on button "Aceptar" at bounding box center [464, 471] width 216 height 37
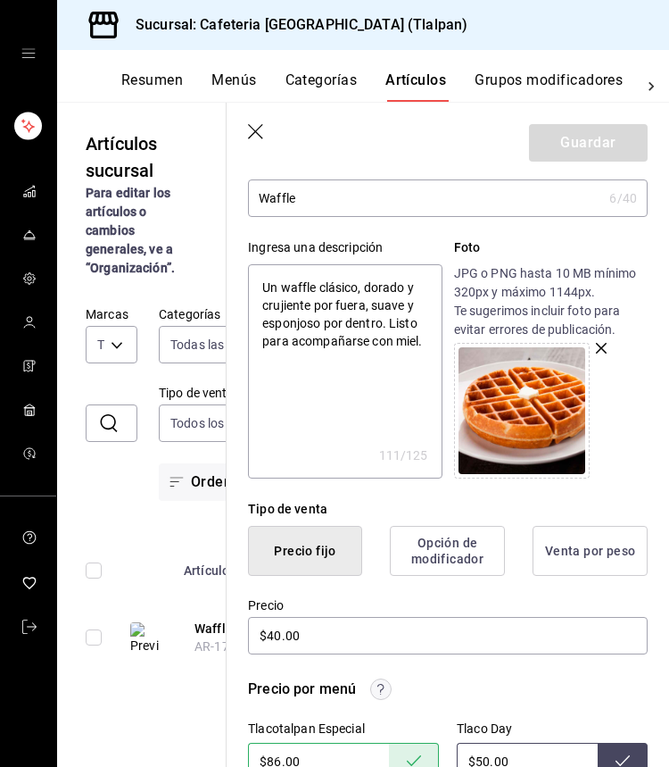
scroll to position [98, 0]
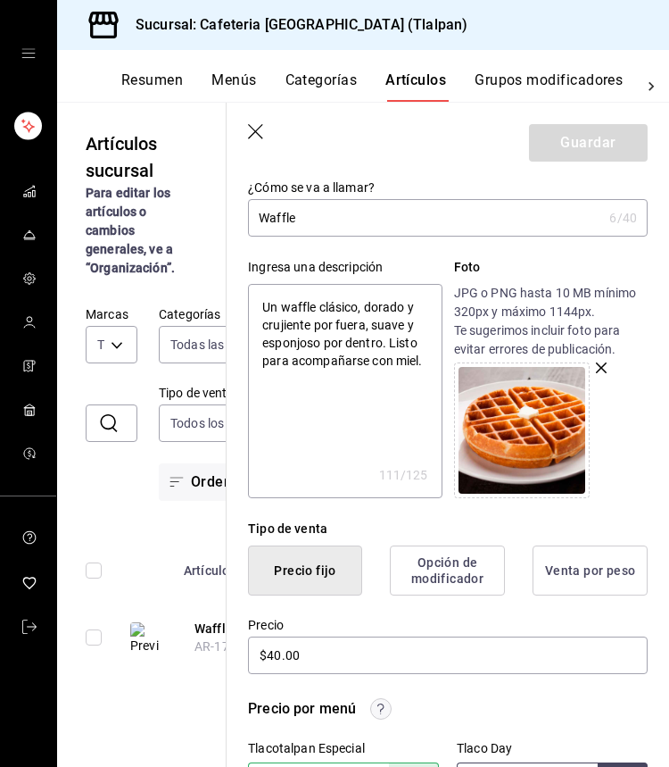
click at [253, 129] on icon "button" at bounding box center [255, 131] width 15 height 15
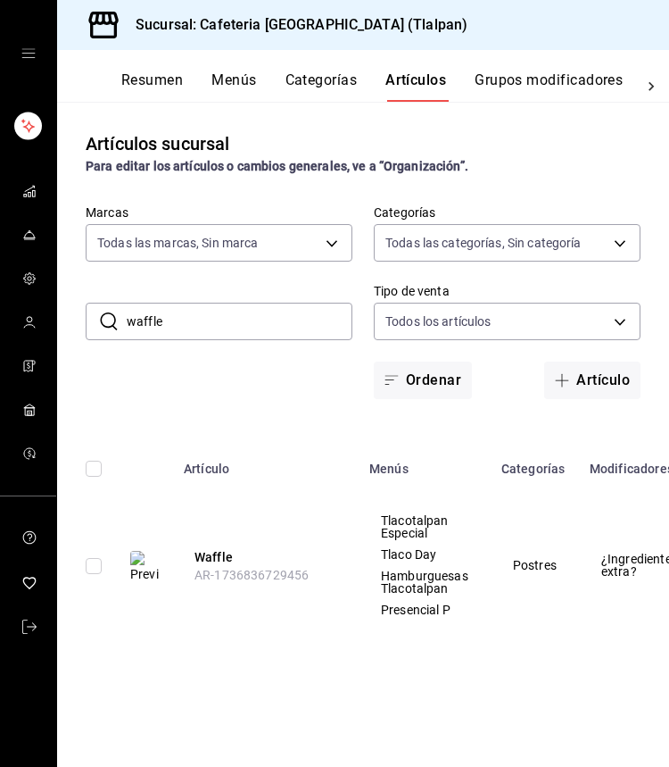
click at [191, 328] on input "waffle" at bounding box center [240, 321] width 226 height 36
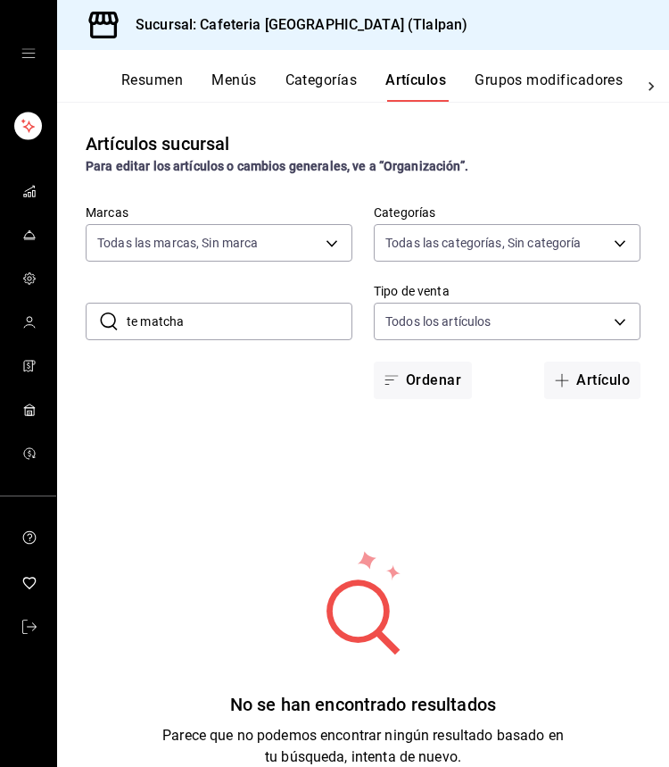
click at [143, 322] on input "te matcha" at bounding box center [240, 321] width 226 height 36
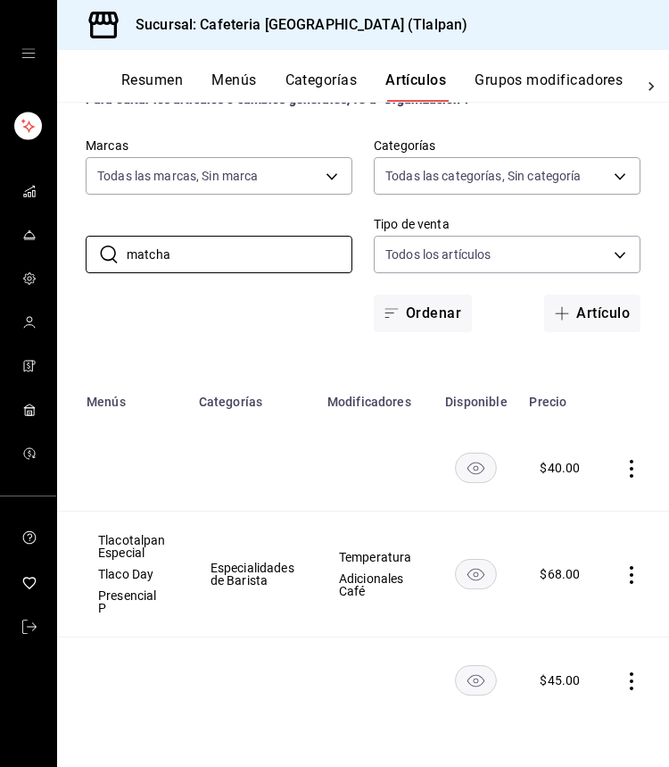
scroll to position [0, 282]
click at [642, 577] on td at bounding box center [636, 574] width 68 height 126
click at [631, 577] on icon "actions" at bounding box center [633, 575] width 18 height 18
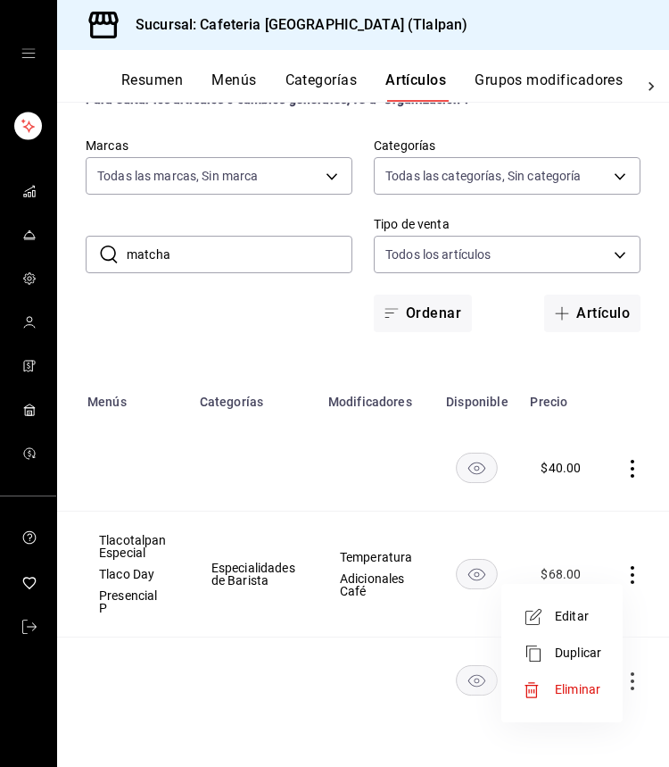
click at [576, 619] on span "Editar" at bounding box center [578, 616] width 46 height 19
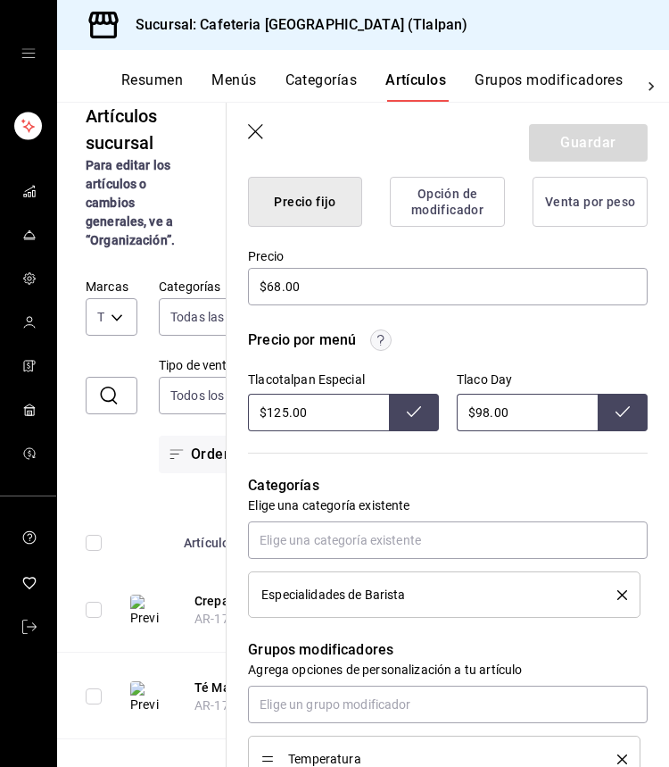
scroll to position [581, 0]
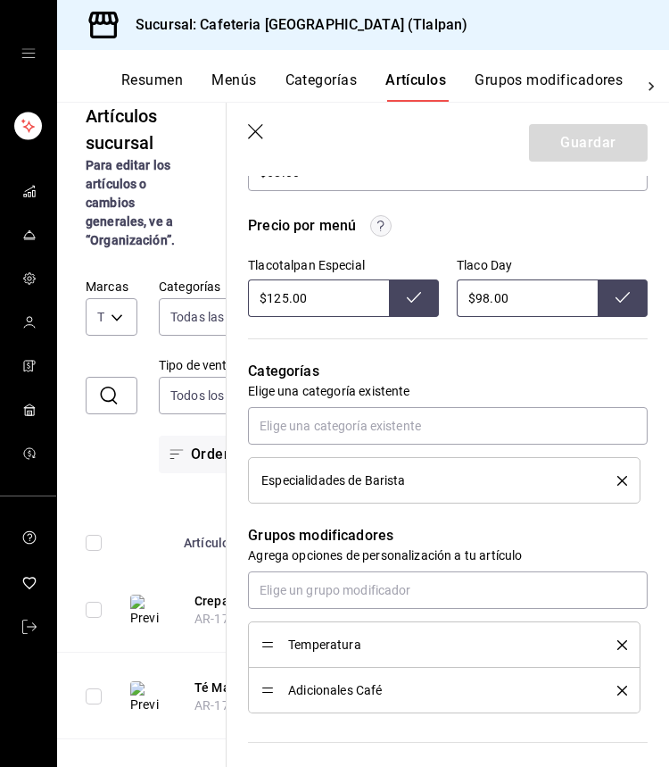
click at [626, 480] on icon "delete" at bounding box center [623, 481] width 10 height 10
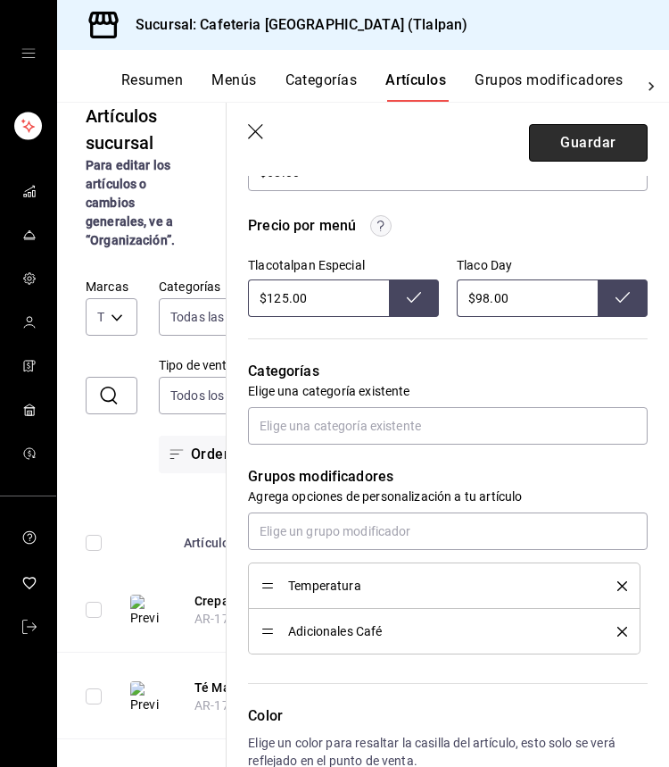
click at [603, 147] on button "Guardar" at bounding box center [588, 142] width 119 height 37
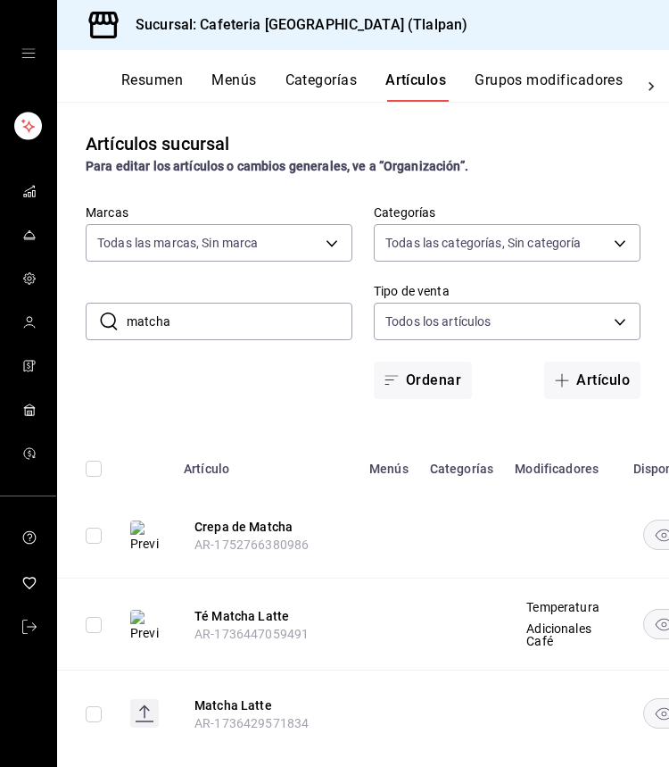
click at [185, 318] on input "matcha" at bounding box center [240, 321] width 226 height 36
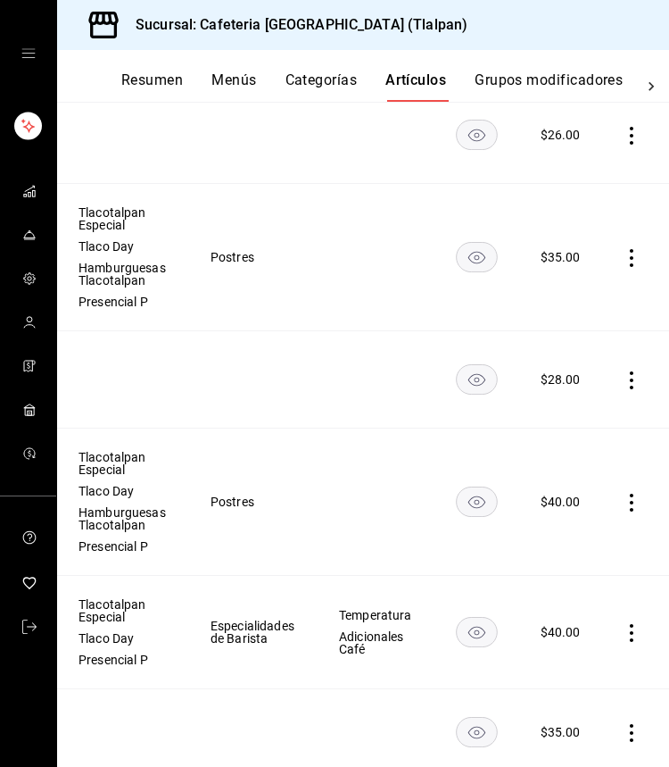
scroll to position [0, 302]
click at [632, 496] on icon "actions" at bounding box center [633, 503] width 4 height 18
click at [587, 535] on span "Editar" at bounding box center [578, 544] width 46 height 19
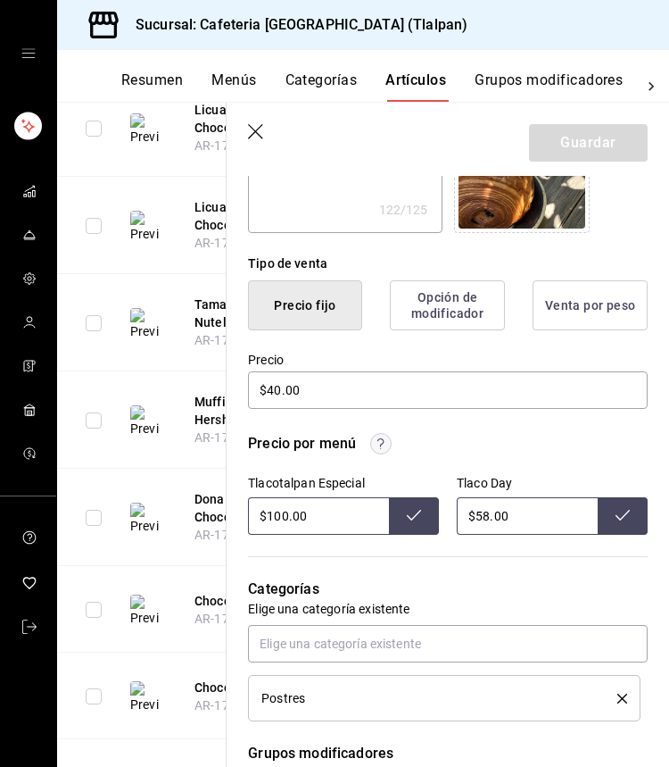
scroll to position [364, 0]
click at [257, 120] on header "Guardar" at bounding box center [448, 139] width 443 height 73
click at [256, 124] on icon "button" at bounding box center [257, 133] width 18 height 18
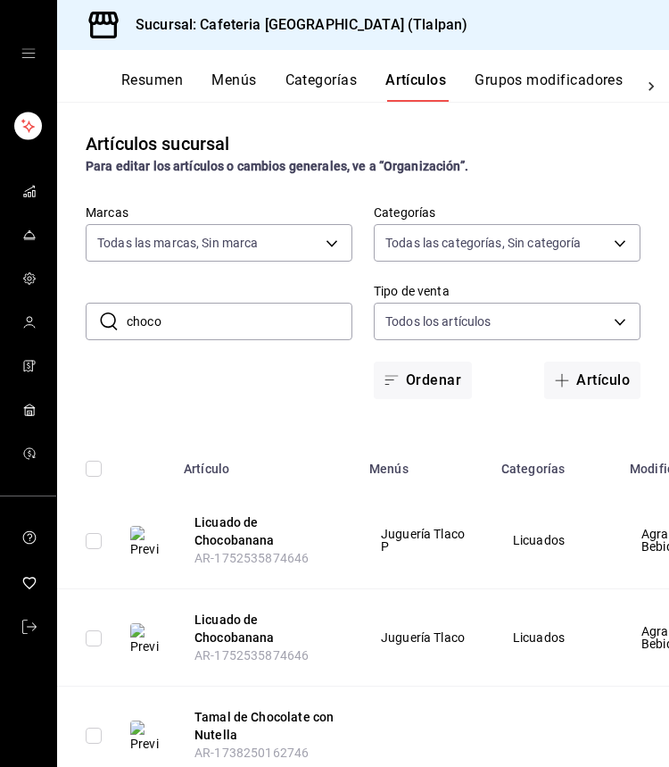
click at [174, 322] on input "choco" at bounding box center [240, 321] width 226 height 36
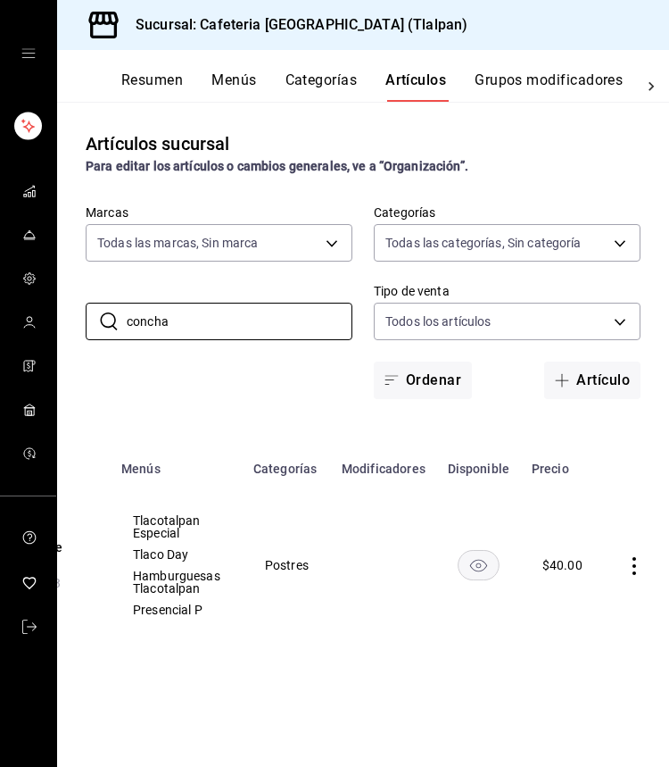
scroll to position [0, 247]
click at [627, 566] on icon "actions" at bounding box center [636, 566] width 18 height 18
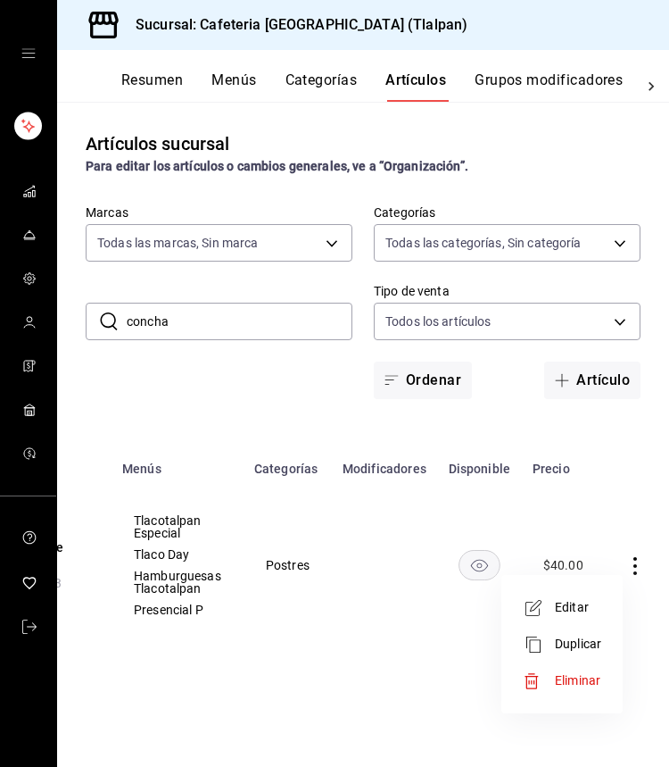
click at [580, 593] on li "Editar" at bounding box center [562, 607] width 107 height 37
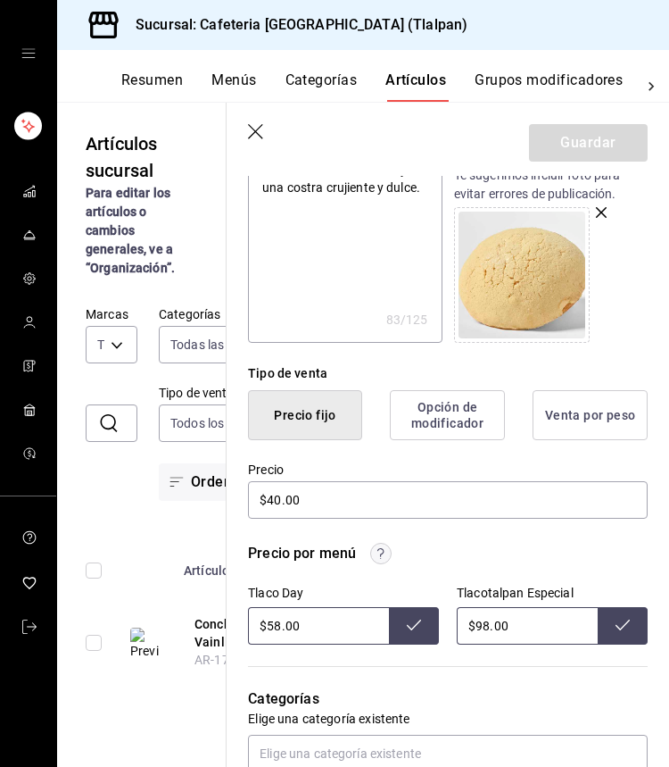
scroll to position [257, 0]
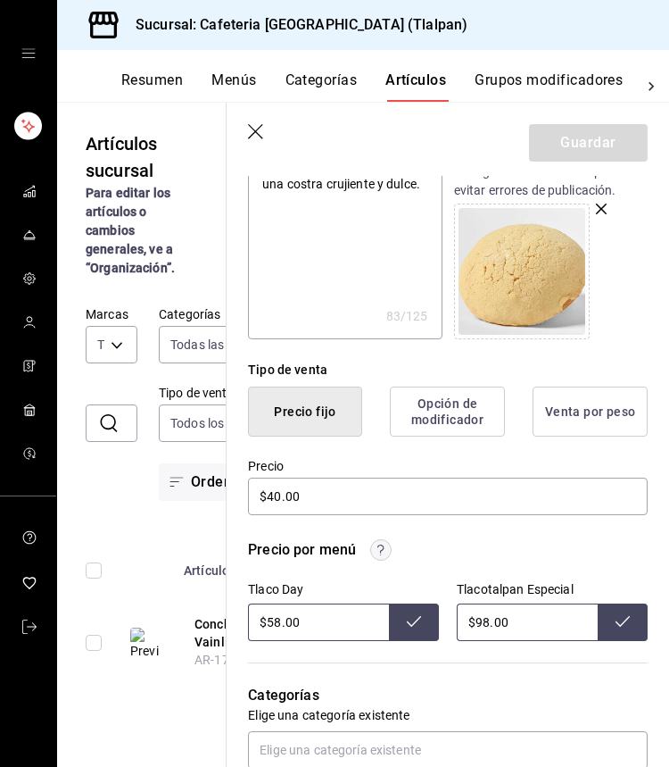
click at [486, 624] on input "$98.00" at bounding box center [527, 621] width 141 height 37
click at [253, 138] on icon "button" at bounding box center [257, 133] width 18 height 18
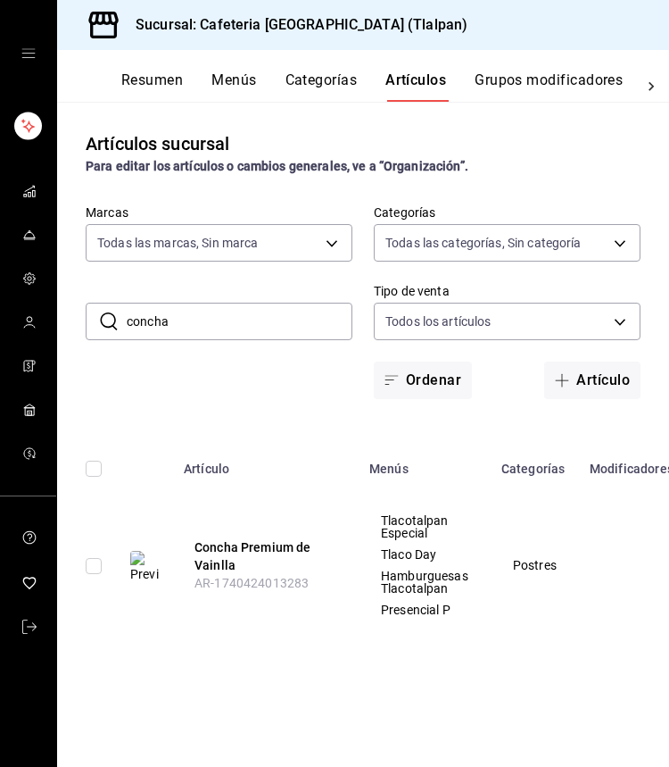
click at [319, 316] on input "concha" at bounding box center [240, 321] width 226 height 36
click at [319, 318] on input "concha" at bounding box center [240, 321] width 226 height 36
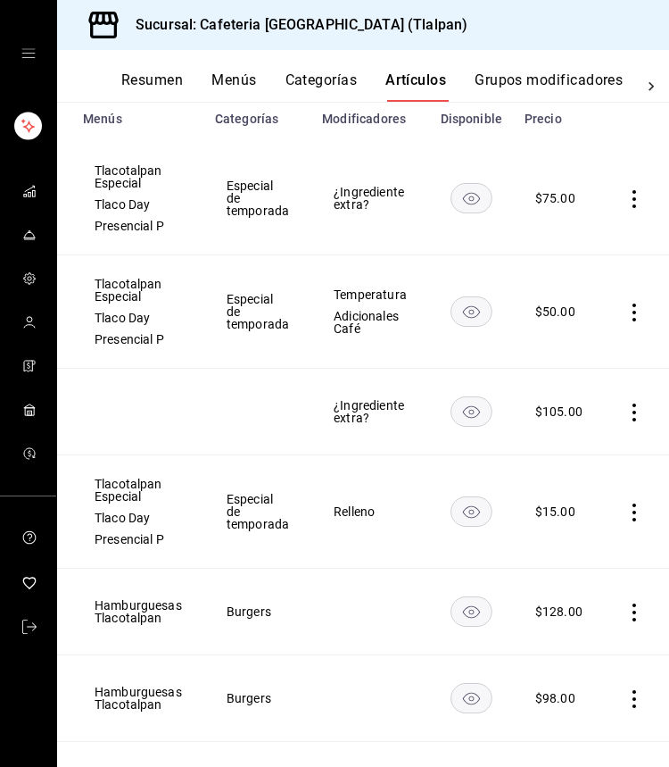
scroll to position [0, 286]
click at [627, 318] on icon "actions" at bounding box center [636, 312] width 18 height 18
click at [594, 357] on span "Editar" at bounding box center [578, 354] width 46 height 19
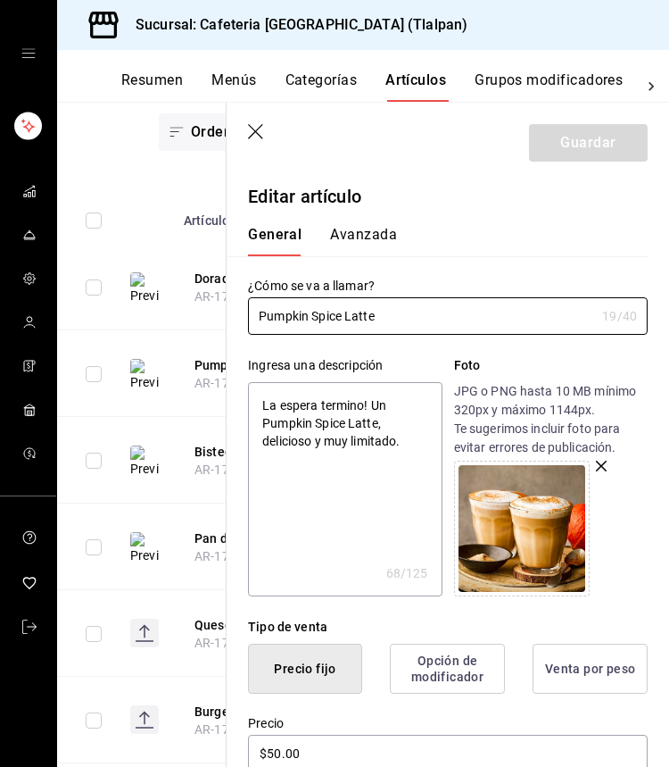
click at [265, 134] on icon "button" at bounding box center [257, 133] width 18 height 18
